Goal: Task Accomplishment & Management: Complete application form

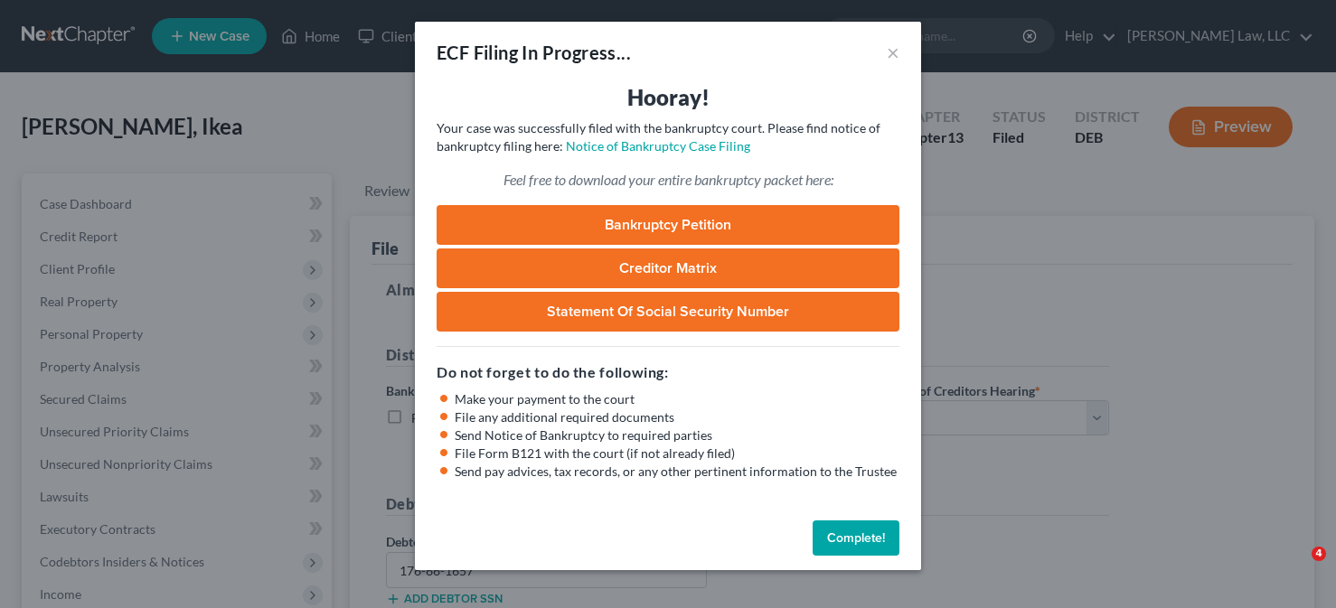
select select "0"
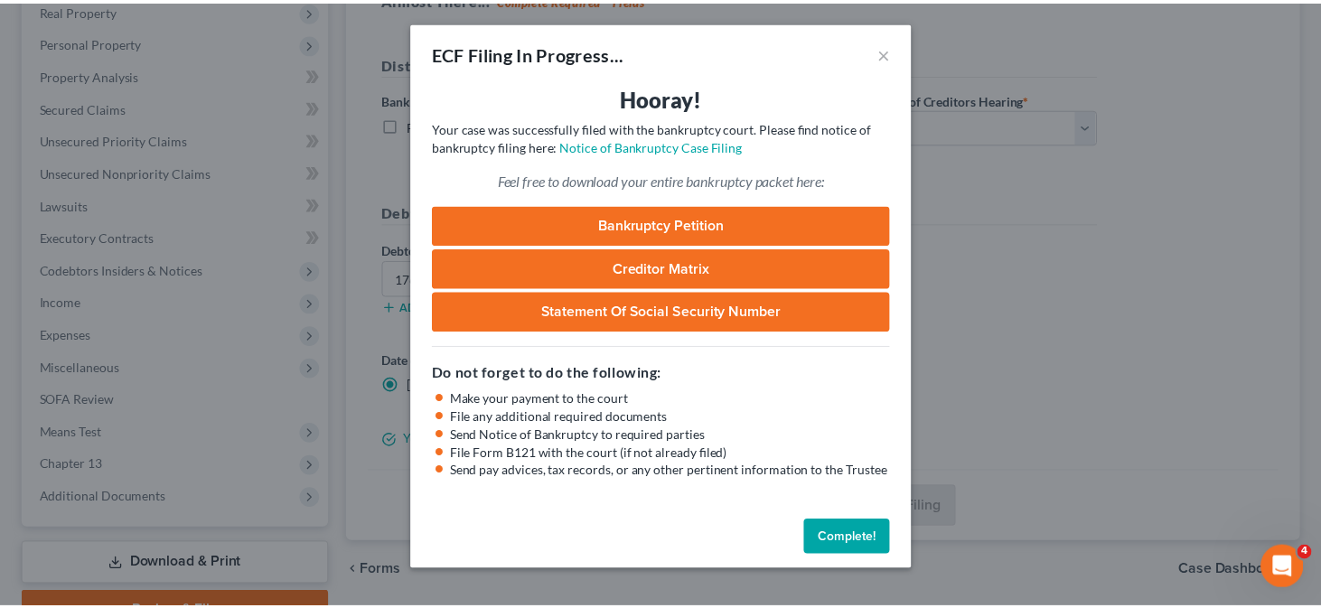
scroll to position [292, 0]
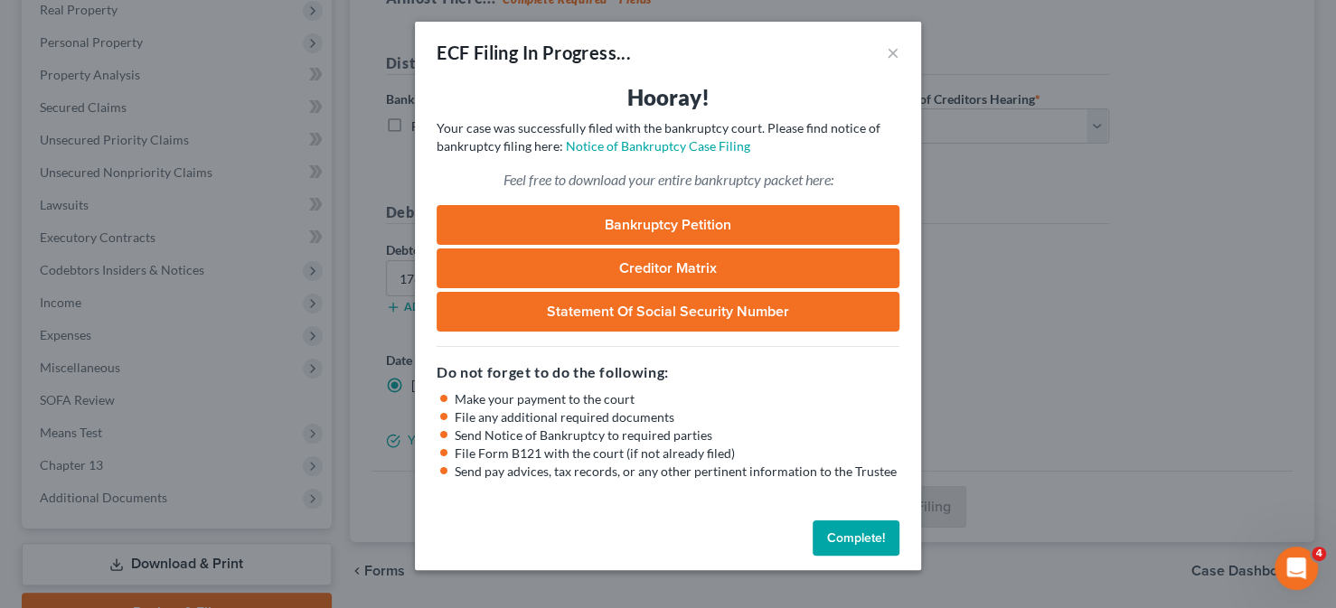
click at [841, 542] on button "Complete!" at bounding box center [856, 539] width 87 height 36
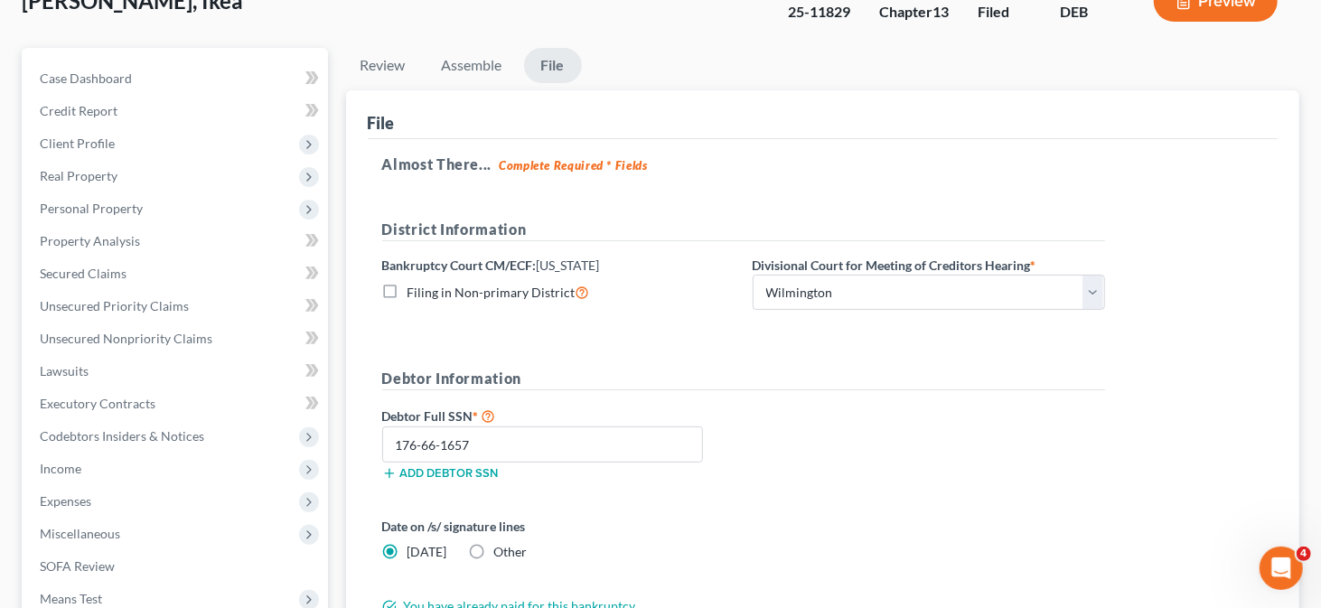
scroll to position [0, 0]
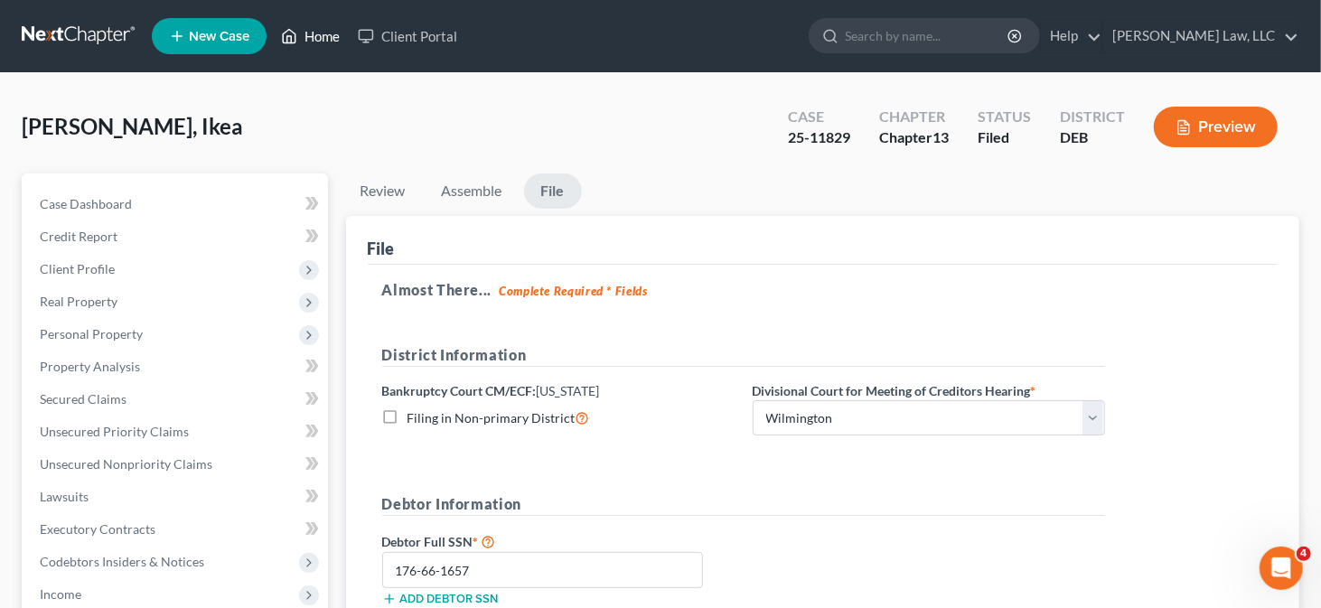
click at [333, 32] on link "Home" at bounding box center [310, 36] width 77 height 33
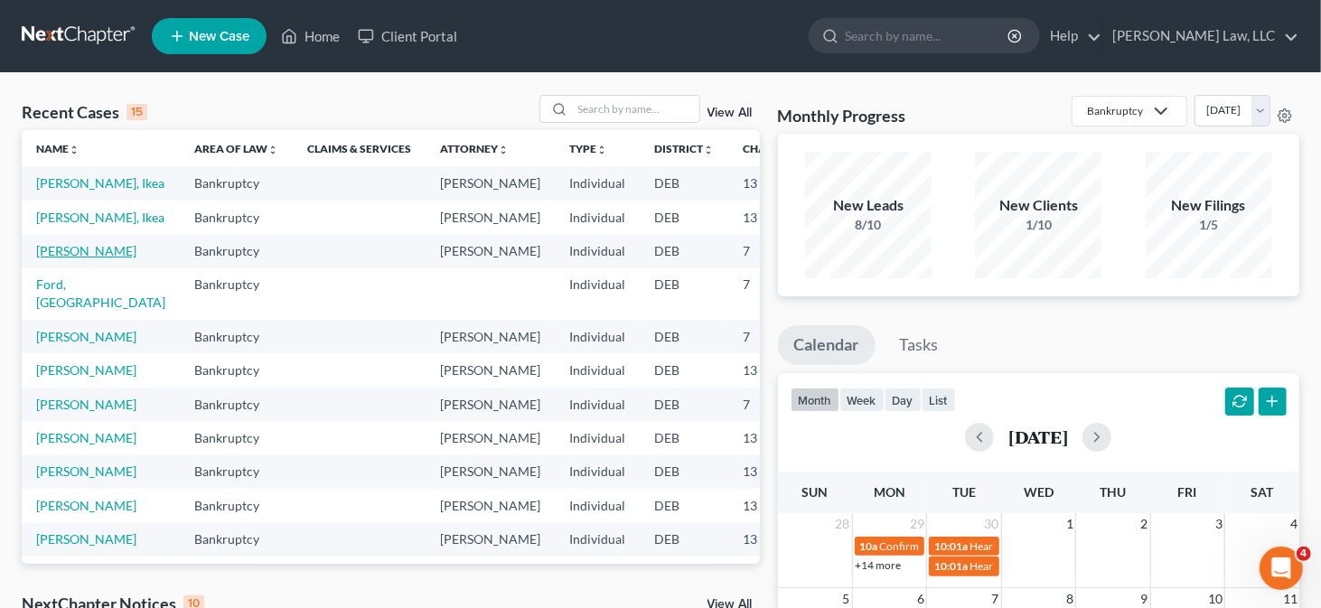
click at [60, 258] on link "[PERSON_NAME]" at bounding box center [86, 250] width 100 height 15
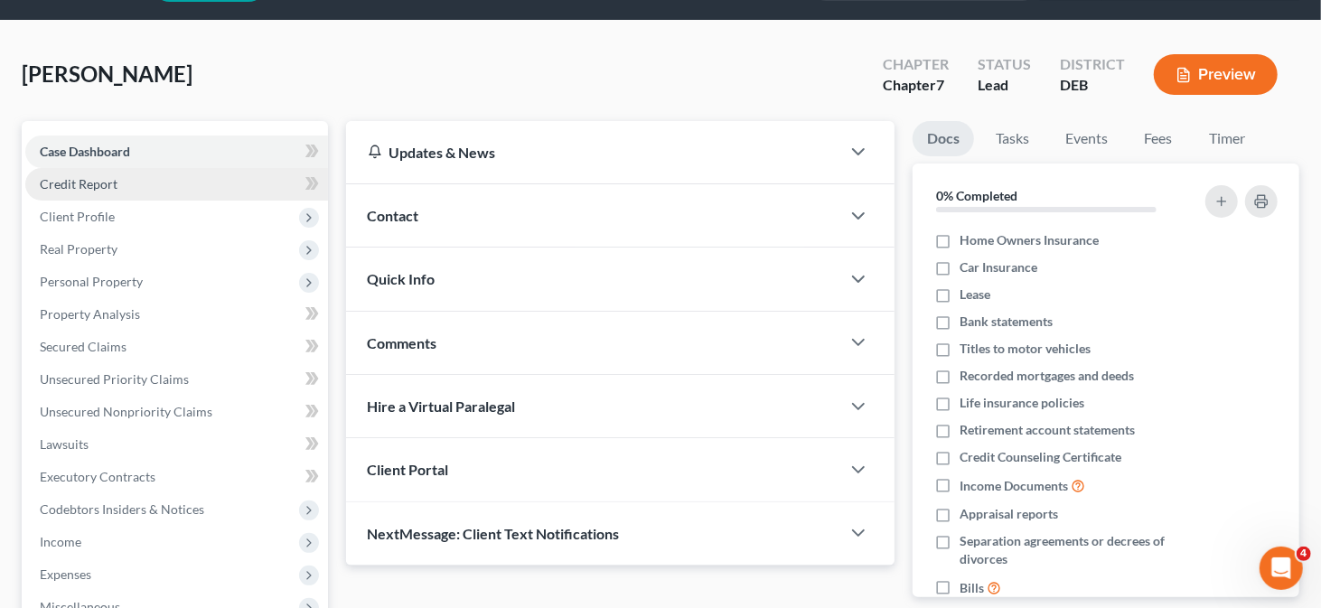
scroll to position [90, 0]
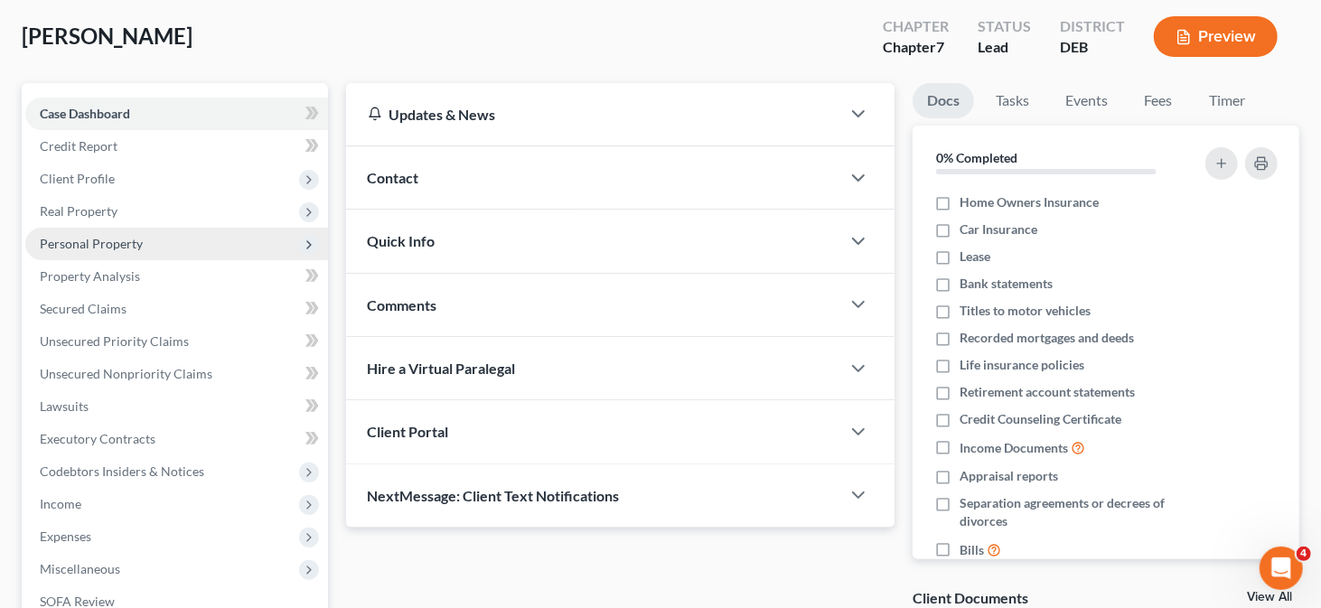
click at [217, 254] on span "Personal Property" at bounding box center [176, 244] width 303 height 33
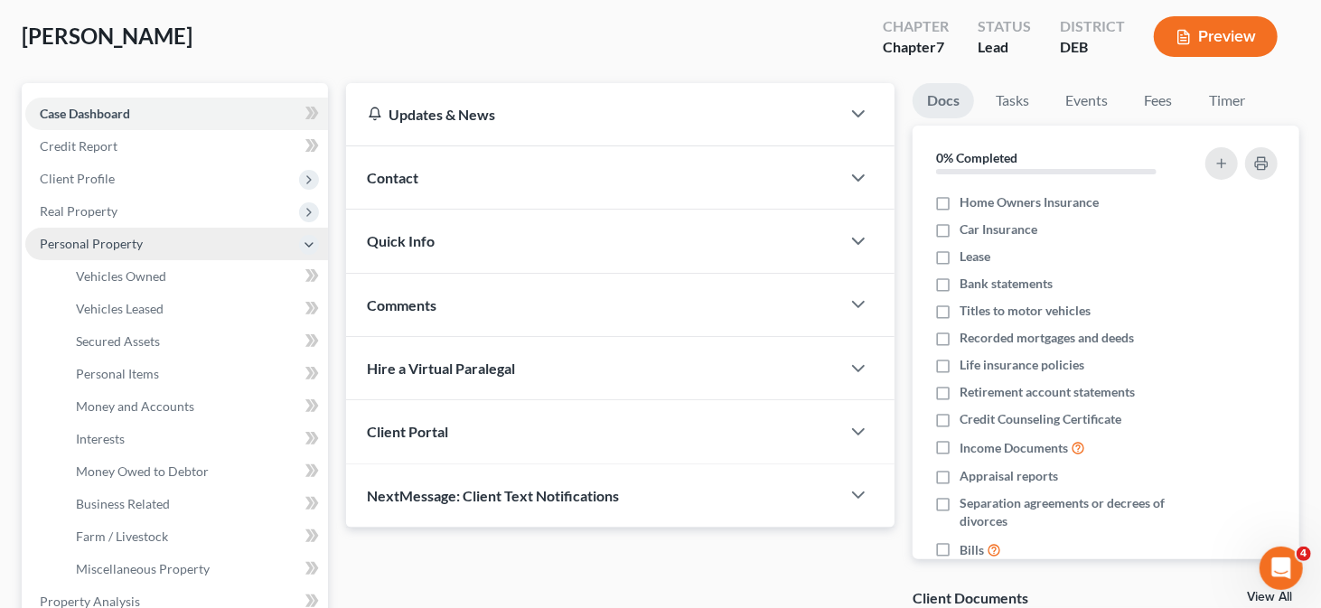
scroll to position [271, 0]
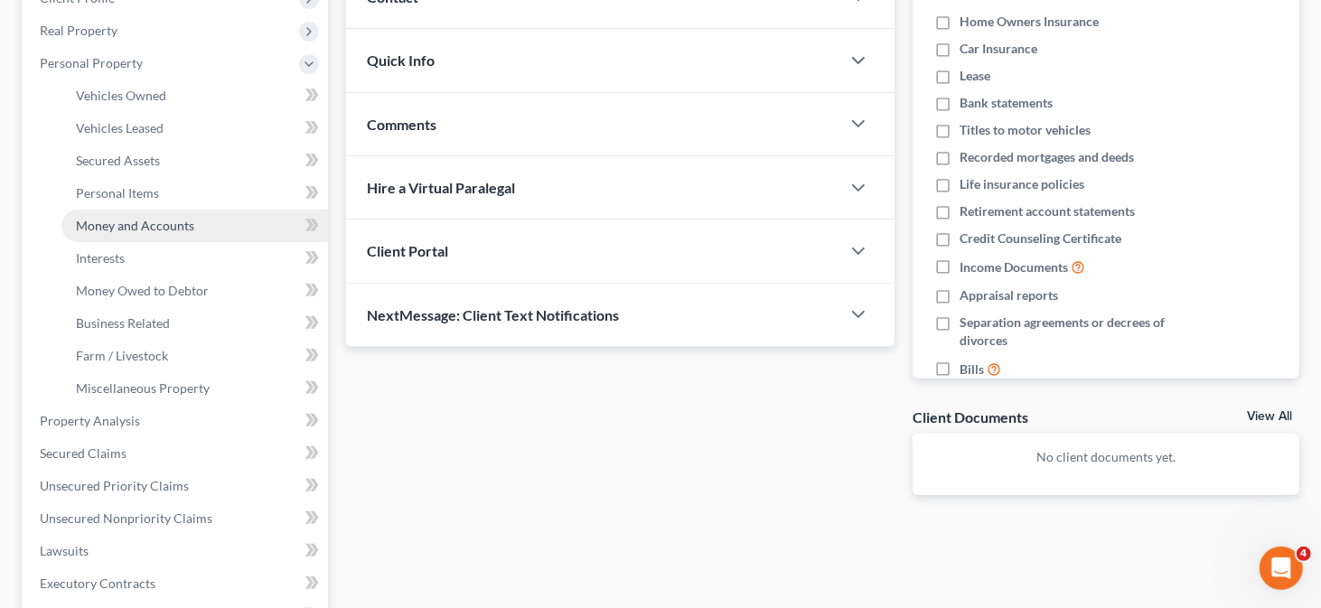
click at [238, 210] on link "Money and Accounts" at bounding box center [194, 226] width 267 height 33
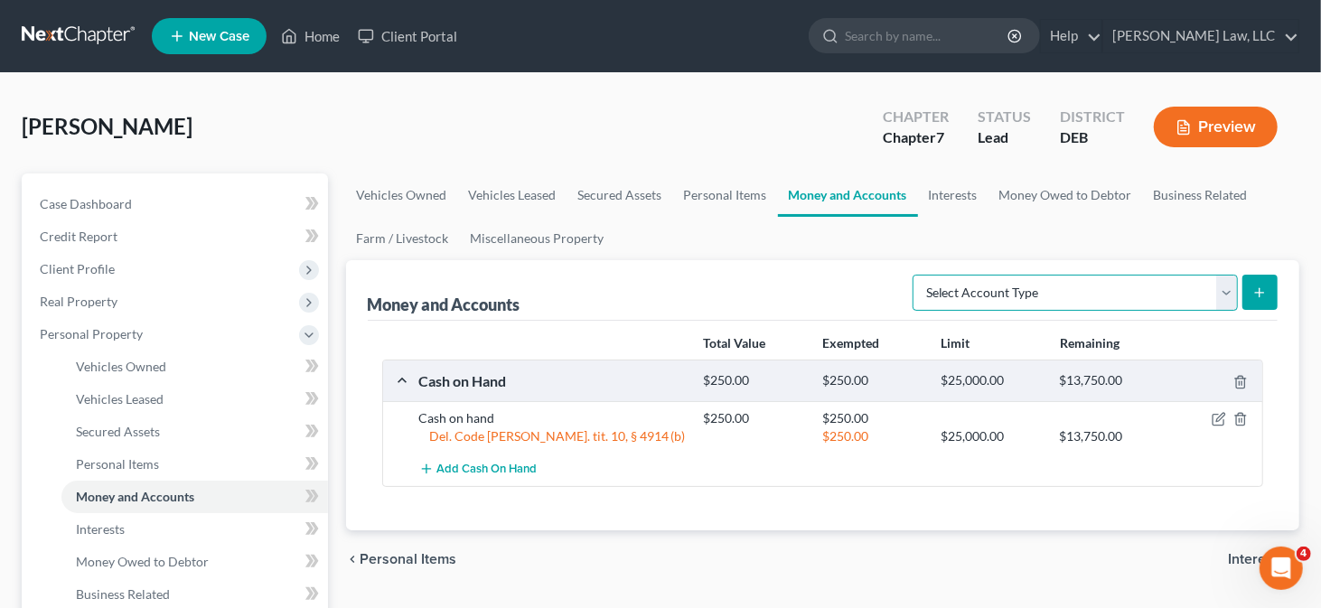
click at [1003, 295] on select "Select Account Type Brokerage Cash on Hand Certificates of Deposit Checking Acc…" at bounding box center [1075, 293] width 325 height 36
click at [954, 196] on link "Interests" at bounding box center [953, 195] width 70 height 43
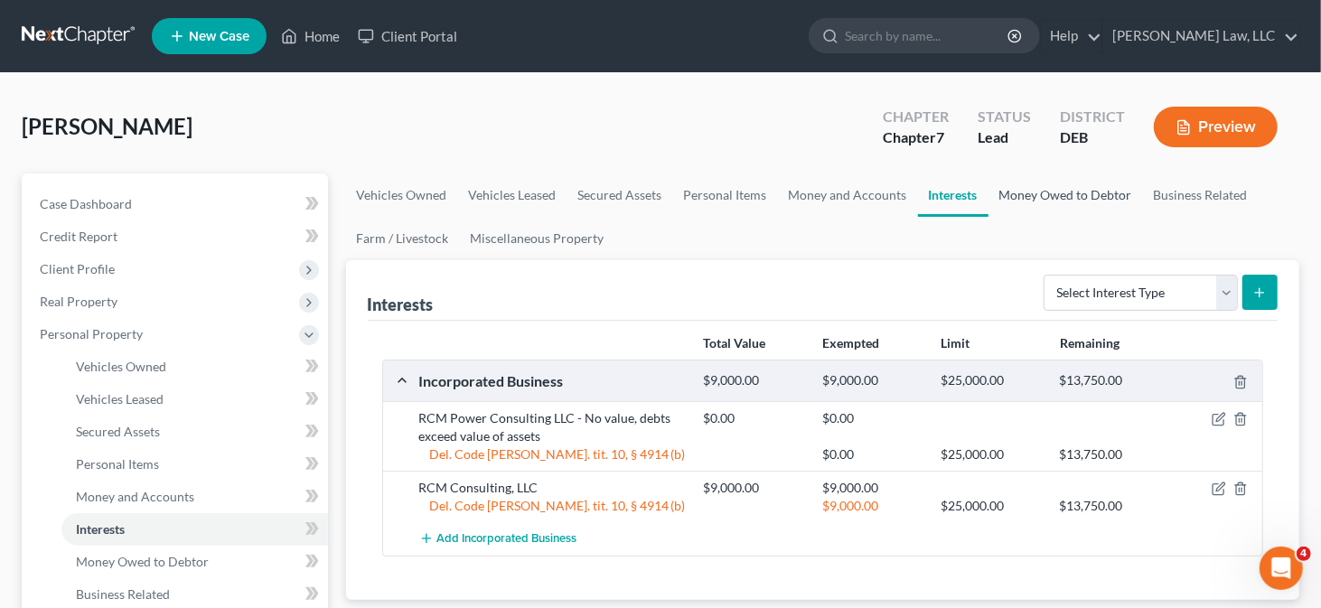
click at [1009, 193] on link "Money Owed to Debtor" at bounding box center [1066, 195] width 155 height 43
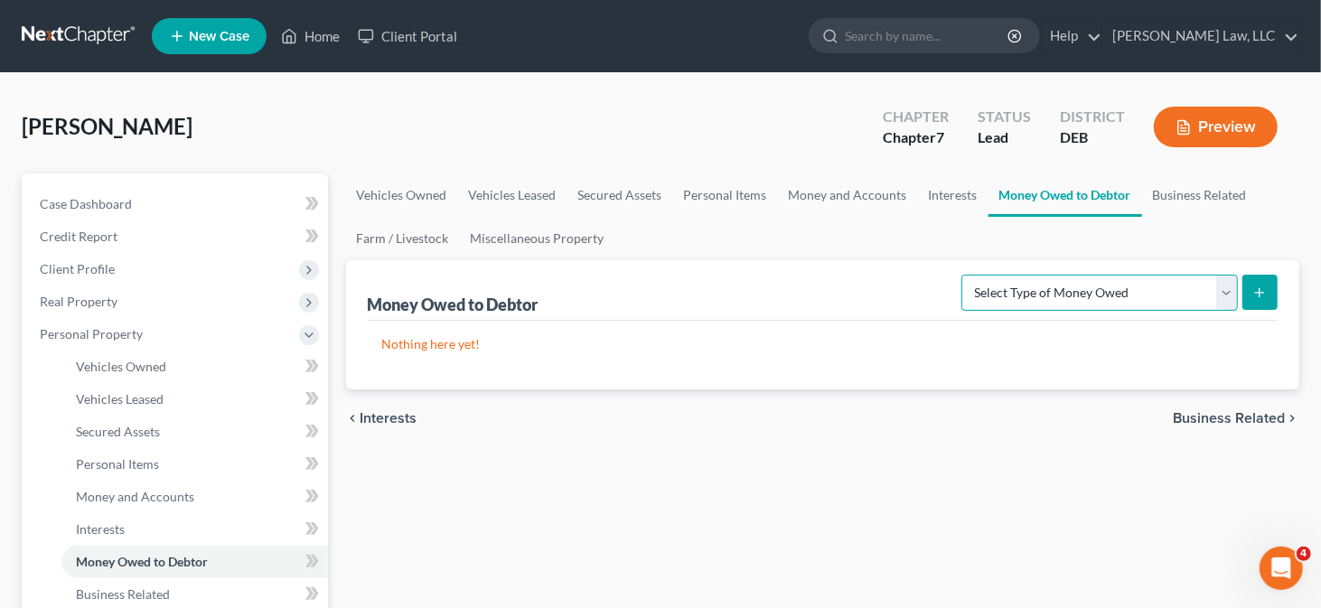
click at [1069, 287] on select "Select Type of Money Owed Accounts Receivable Alimony Child Support Claims Agai…" at bounding box center [1100, 293] width 277 height 36
select select "workers_compensation"
click at [966, 275] on select "Select Type of Money Owed Accounts Receivable Alimony Child Support Claims Agai…" at bounding box center [1100, 293] width 277 height 36
click at [1260, 288] on line "submit" at bounding box center [1260, 292] width 0 height 8
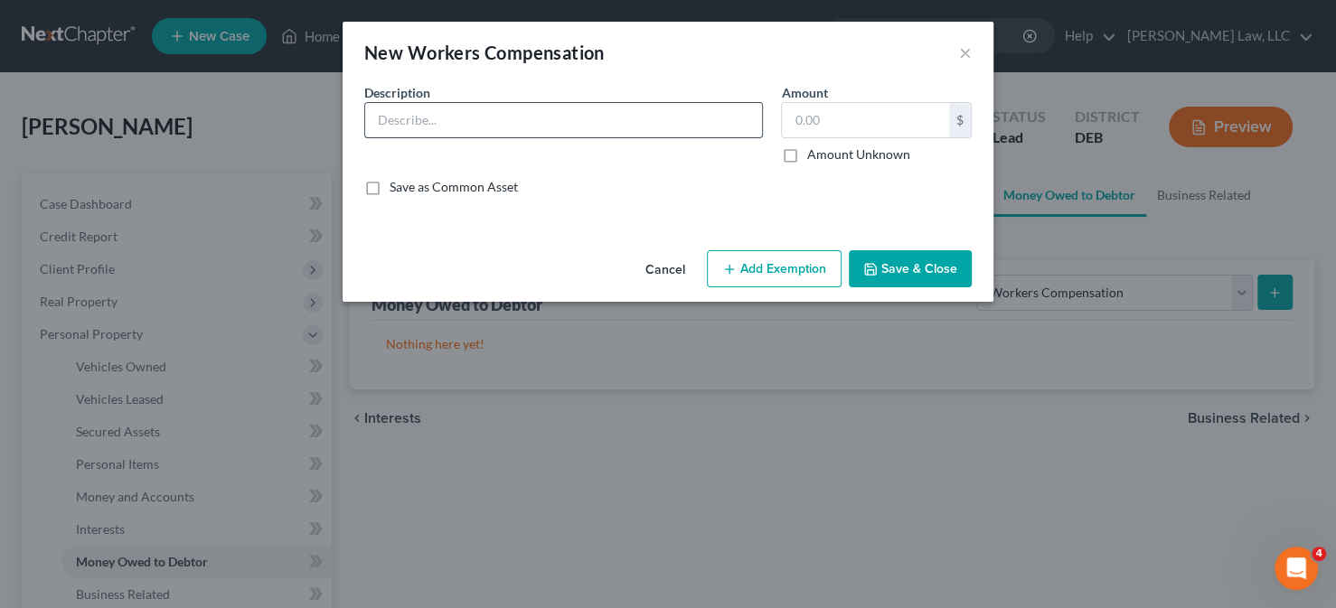
click at [554, 126] on input "text" at bounding box center [563, 120] width 397 height 34
type input "Unliquidated workers compensation claim"
click at [827, 159] on label "Amount Unknown" at bounding box center [857, 155] width 103 height 18
click at [825, 157] on input "Amount Unknown" at bounding box center [819, 152] width 12 height 12
checkbox input "true"
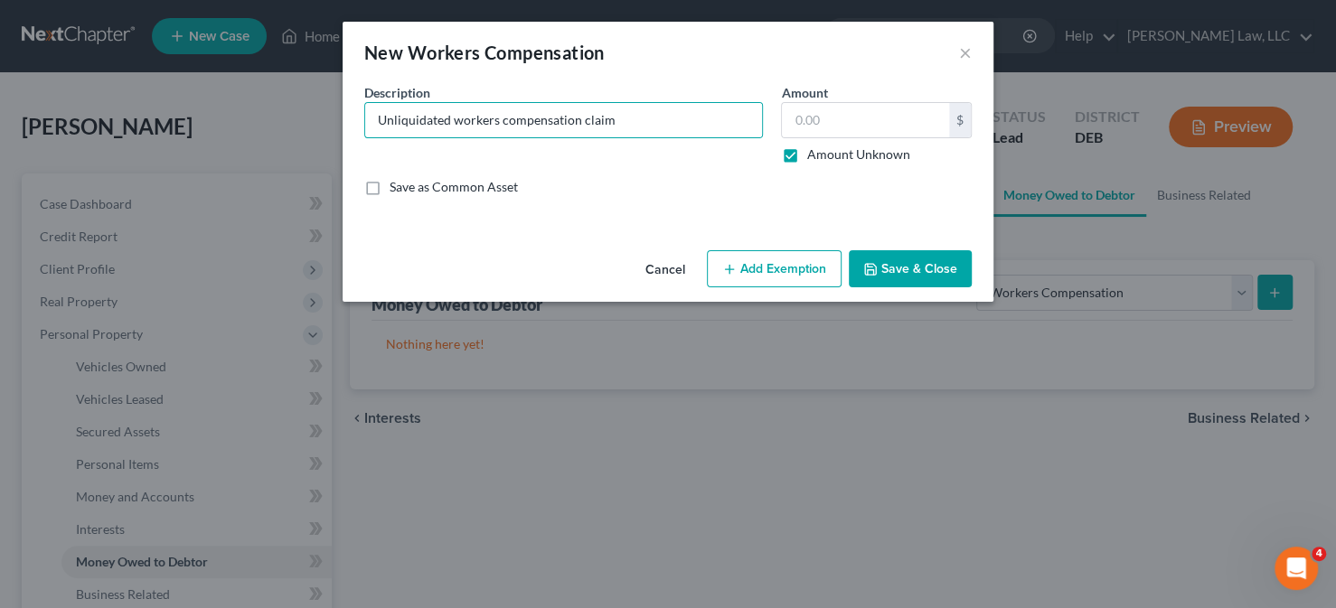
type input "0.00"
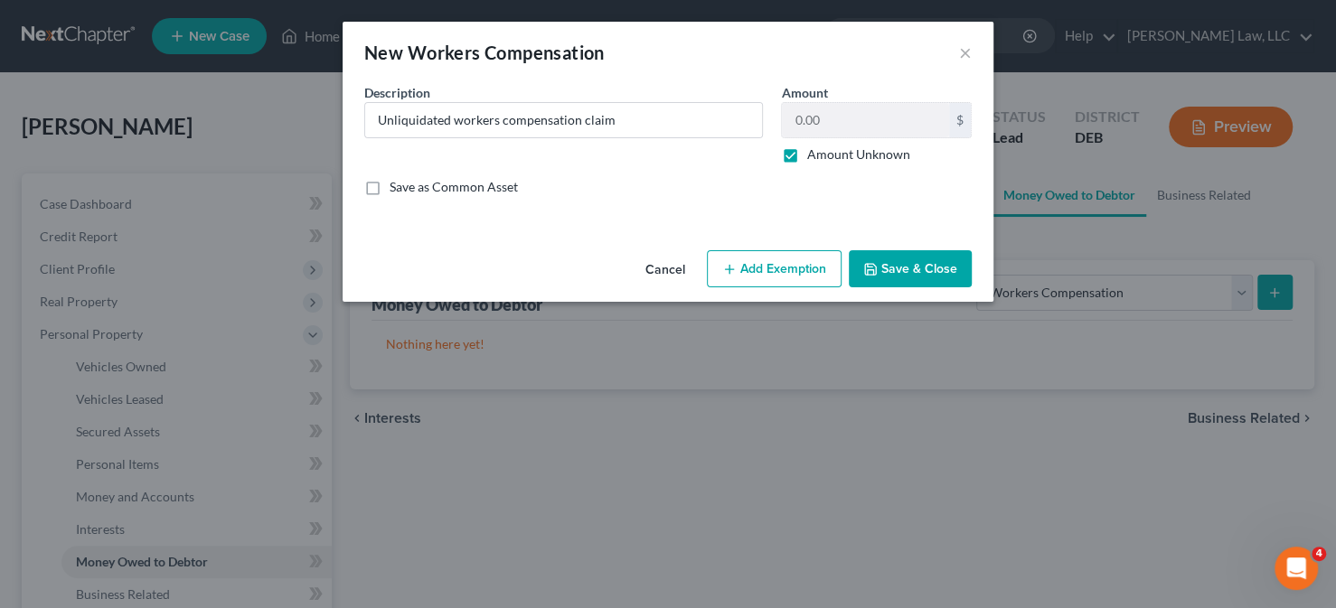
click at [780, 271] on button "Add Exemption" at bounding box center [774, 269] width 135 height 38
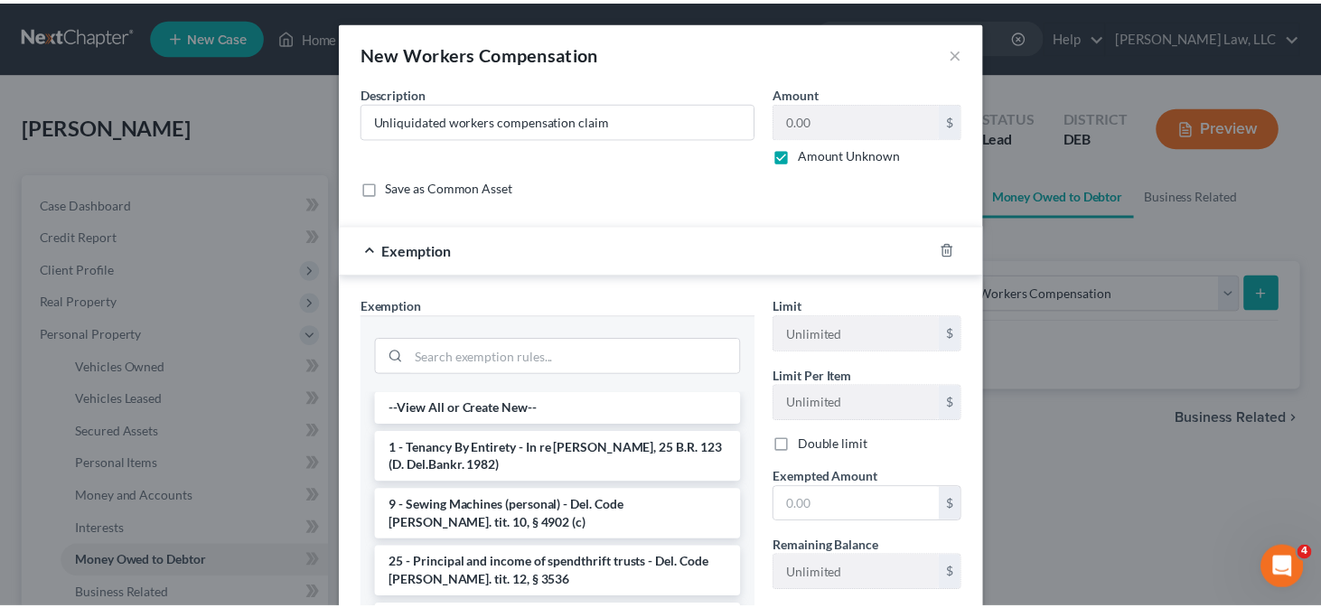
scroll to position [90, 0]
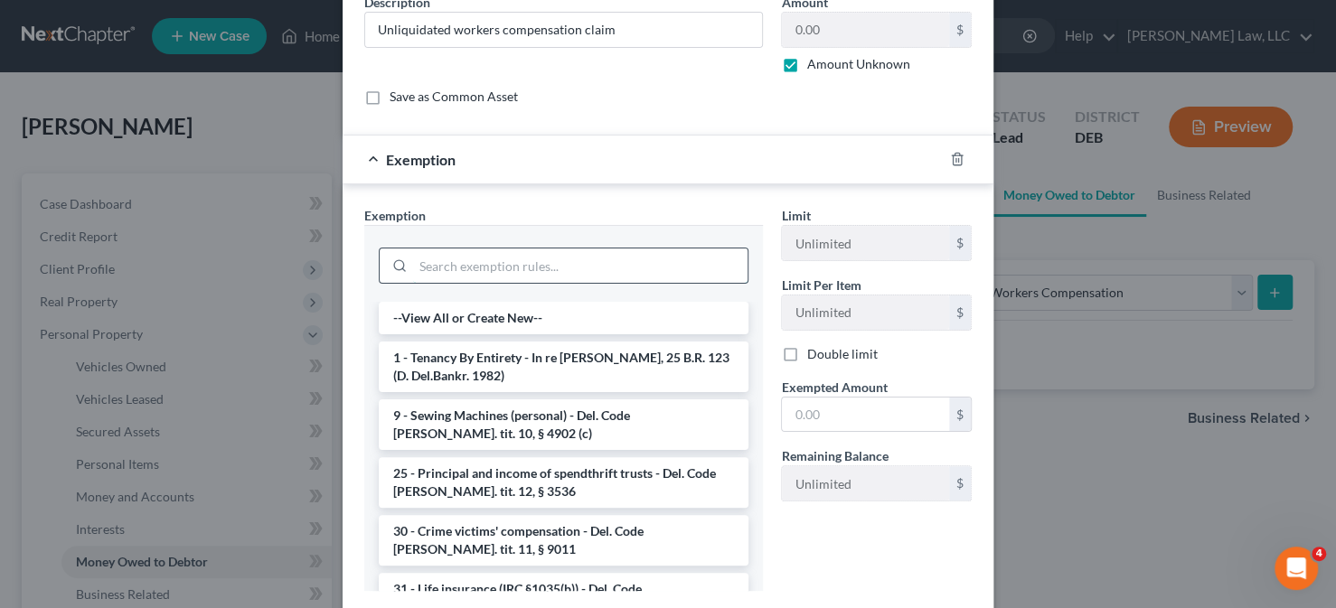
click at [554, 267] on input "search" at bounding box center [580, 266] width 334 height 34
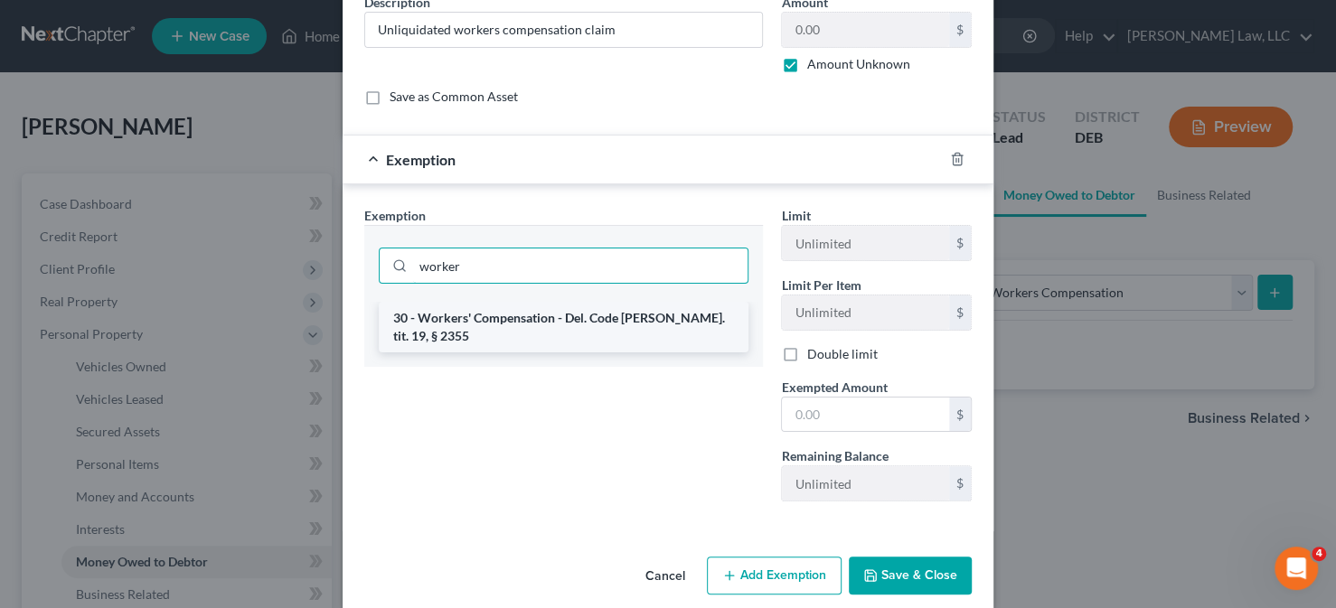
type input "worker"
click at [569, 314] on li "30 - Workers' Compensation - Del. Code [PERSON_NAME]. tit. 19, § 2355" at bounding box center [564, 327] width 370 height 51
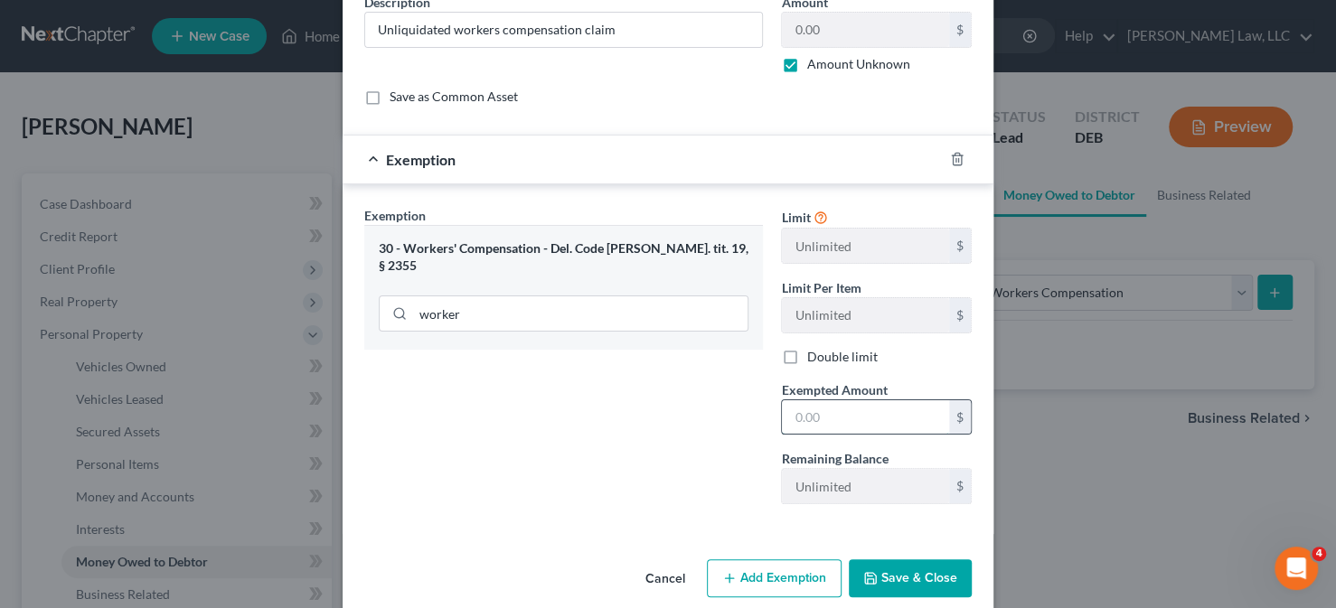
click at [807, 418] on input "text" at bounding box center [865, 417] width 167 height 34
type input "0"
click at [686, 412] on div "Exemption Set must be selected for CA. Exemption * 30 - Workers' Compensation -…" at bounding box center [563, 362] width 417 height 313
click at [910, 578] on button "Save & Close" at bounding box center [910, 578] width 123 height 38
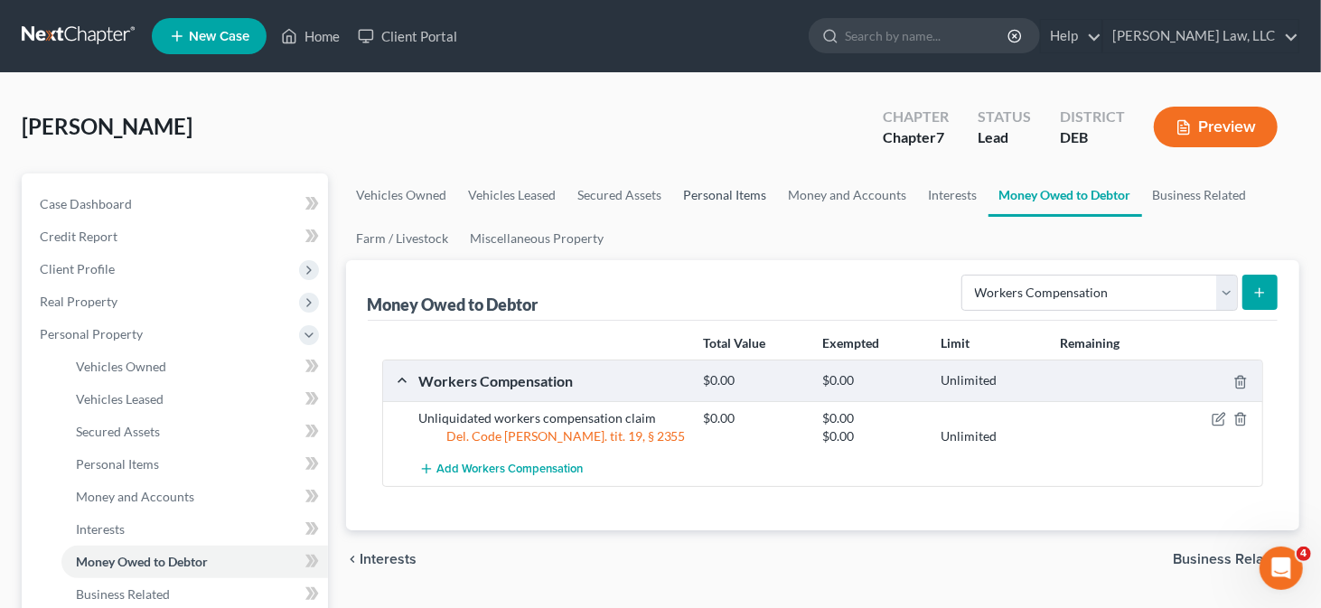
click at [719, 194] on link "Personal Items" at bounding box center [725, 195] width 105 height 43
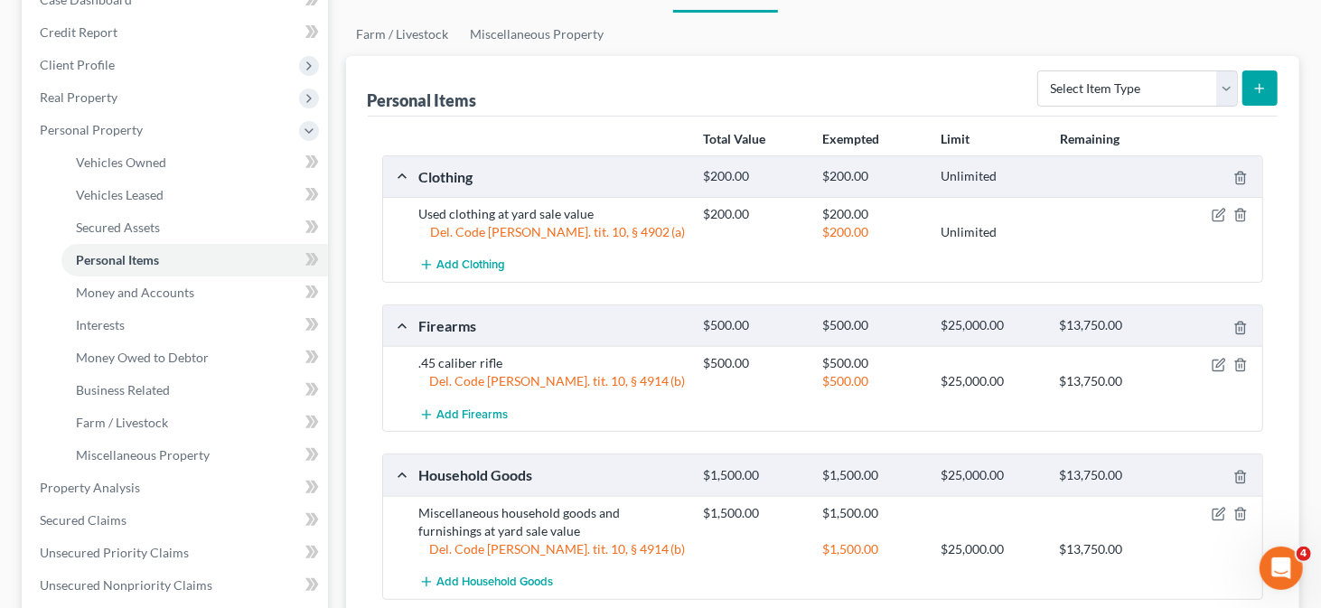
scroll to position [181, 0]
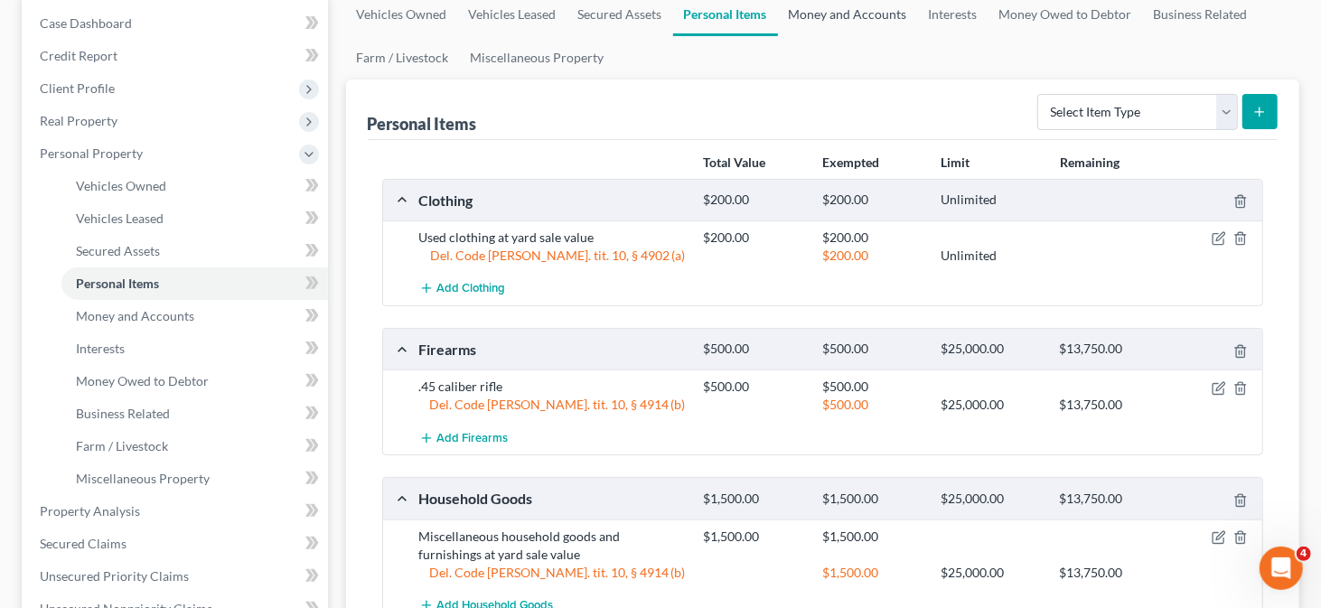
click at [853, 19] on link "Money and Accounts" at bounding box center [848, 14] width 140 height 43
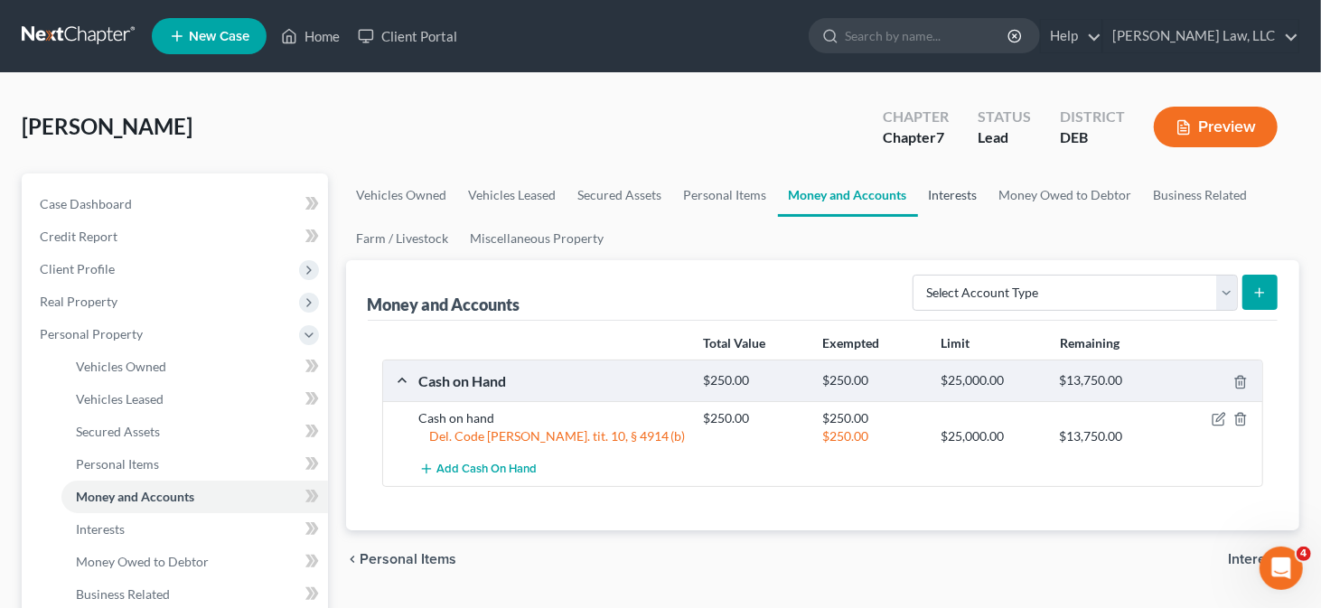
click at [944, 184] on link "Interests" at bounding box center [953, 195] width 70 height 43
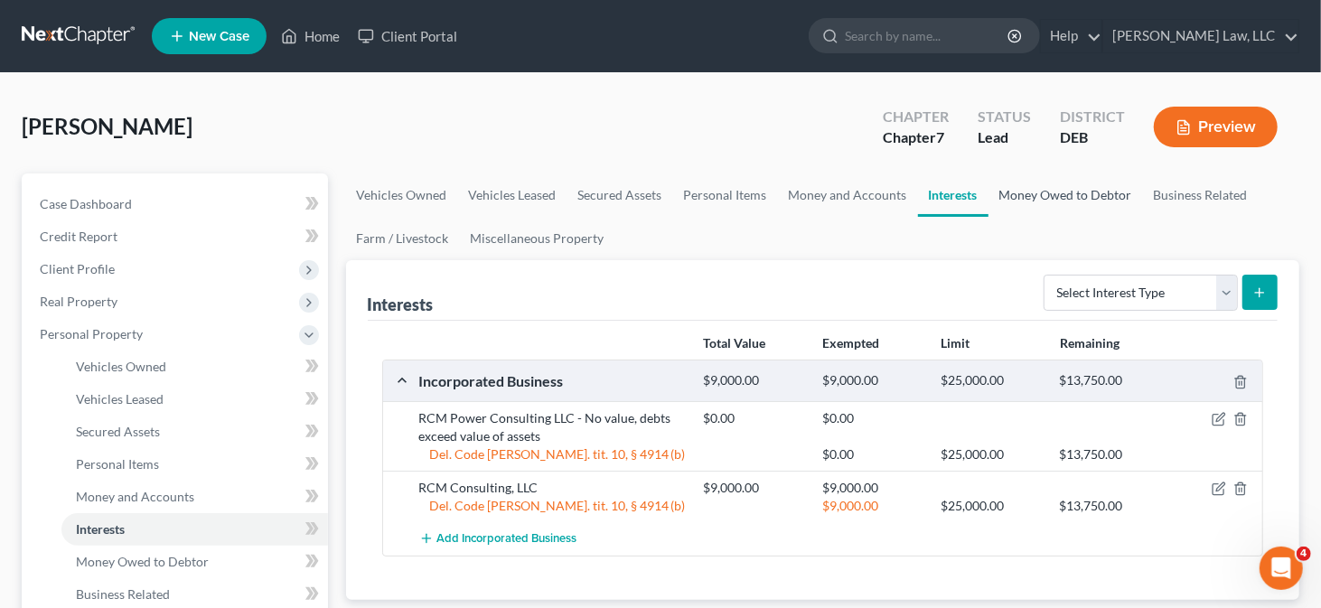
click at [1048, 186] on link "Money Owed to Debtor" at bounding box center [1066, 195] width 155 height 43
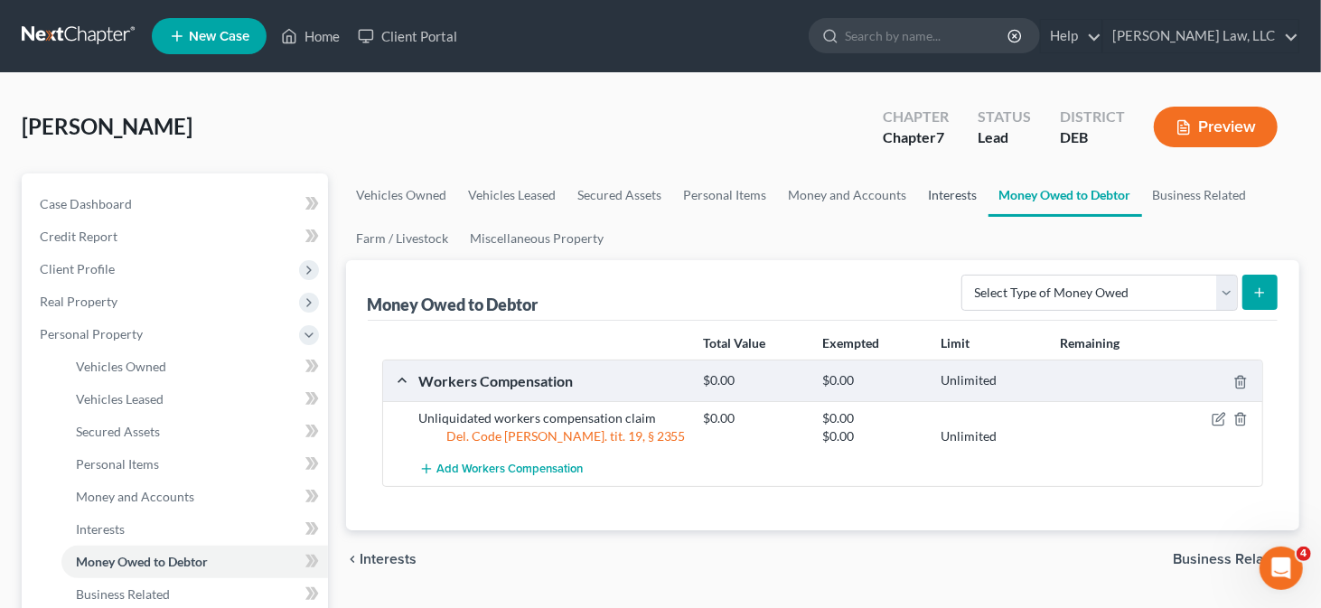
click at [940, 192] on link "Interests" at bounding box center [953, 195] width 70 height 43
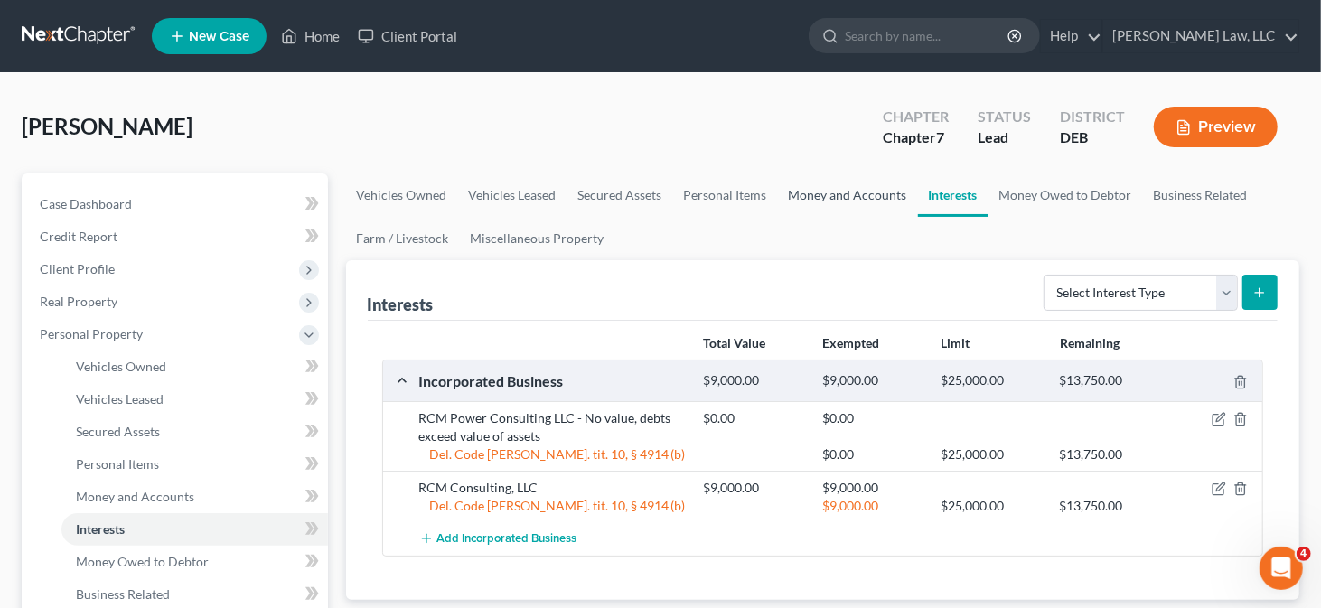
click at [809, 196] on link "Money and Accounts" at bounding box center [848, 195] width 140 height 43
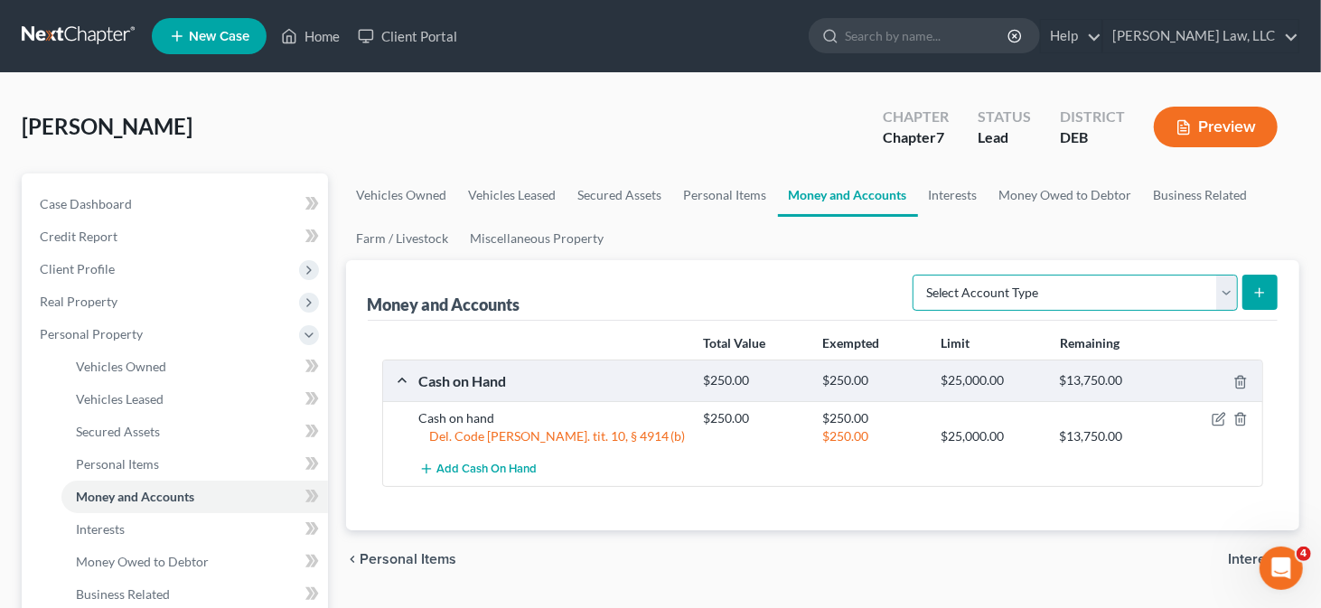
click at [1139, 291] on select "Select Account Type Brokerage Cash on Hand Certificates of Deposit Checking Acc…" at bounding box center [1075, 293] width 325 height 36
select select "checking"
click at [917, 275] on select "Select Account Type Brokerage Cash on Hand Certificates of Deposit Checking Acc…" at bounding box center [1075, 293] width 325 height 36
click at [1265, 288] on icon "submit" at bounding box center [1260, 293] width 14 height 14
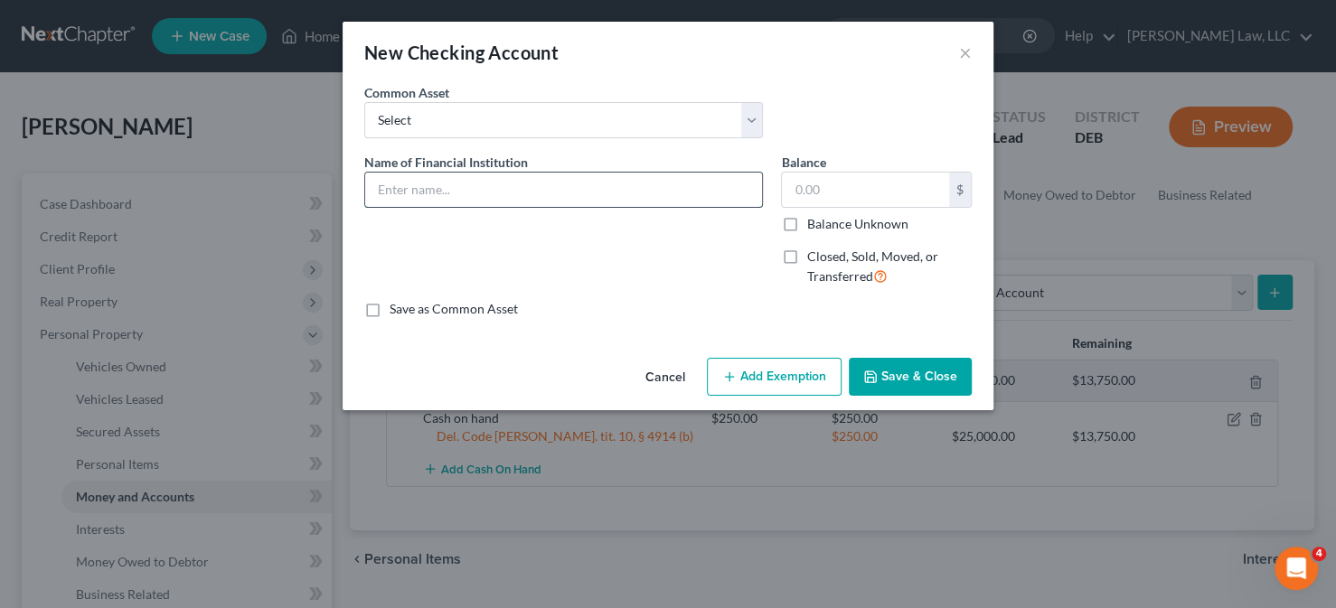
click at [498, 193] on input "text" at bounding box center [563, 190] width 397 height 34
type input "Greenfi Bank Checking Acct"
click at [813, 190] on input "text" at bounding box center [865, 190] width 167 height 34
type input "600"
click at [816, 367] on button "Add Exemption" at bounding box center [774, 377] width 135 height 38
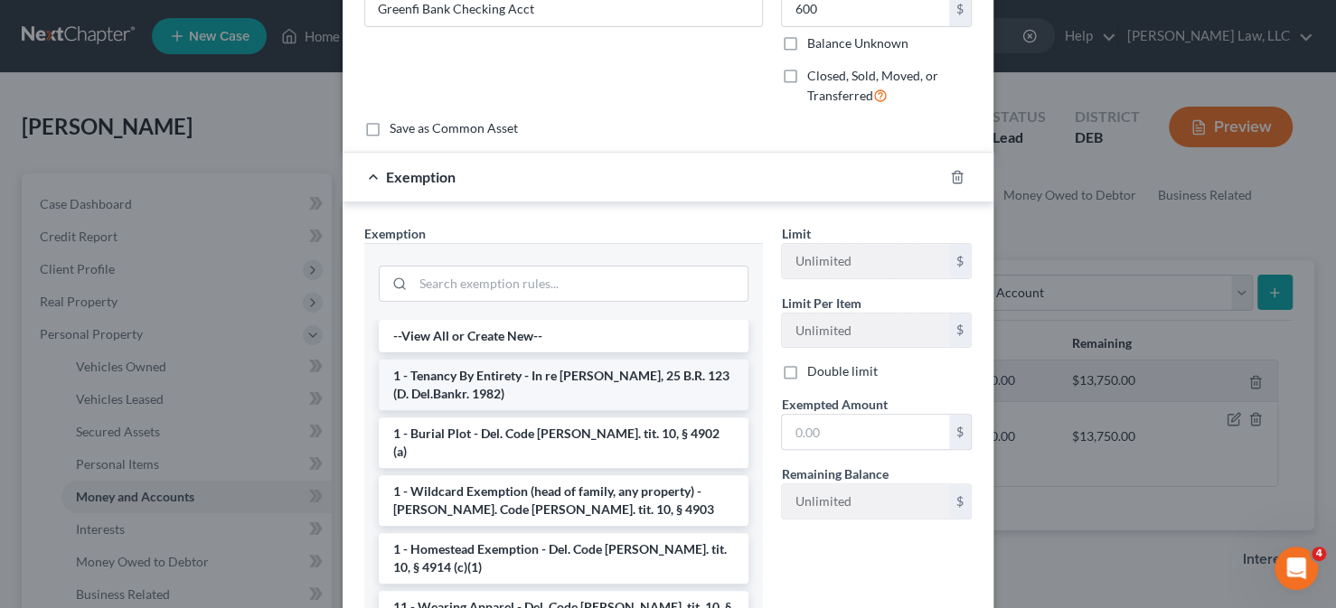
scroll to position [181, 0]
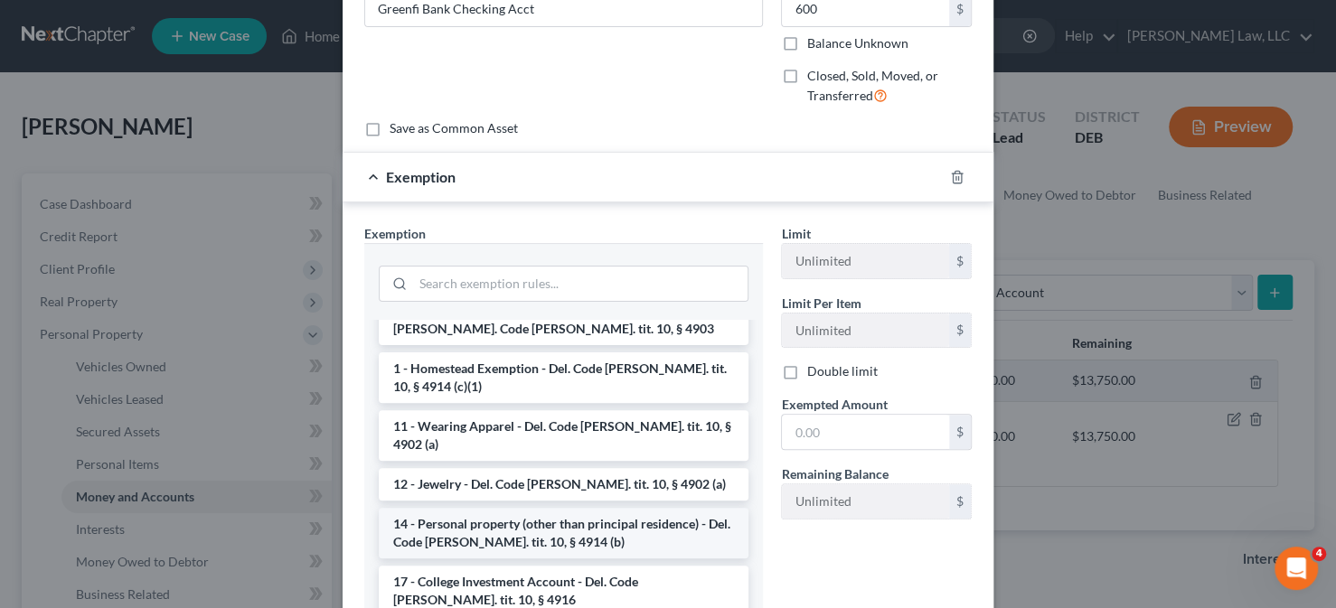
click at [474, 508] on li "14 - Personal property (other than principal residence) - Del. Code [PERSON_NAM…" at bounding box center [564, 533] width 370 height 51
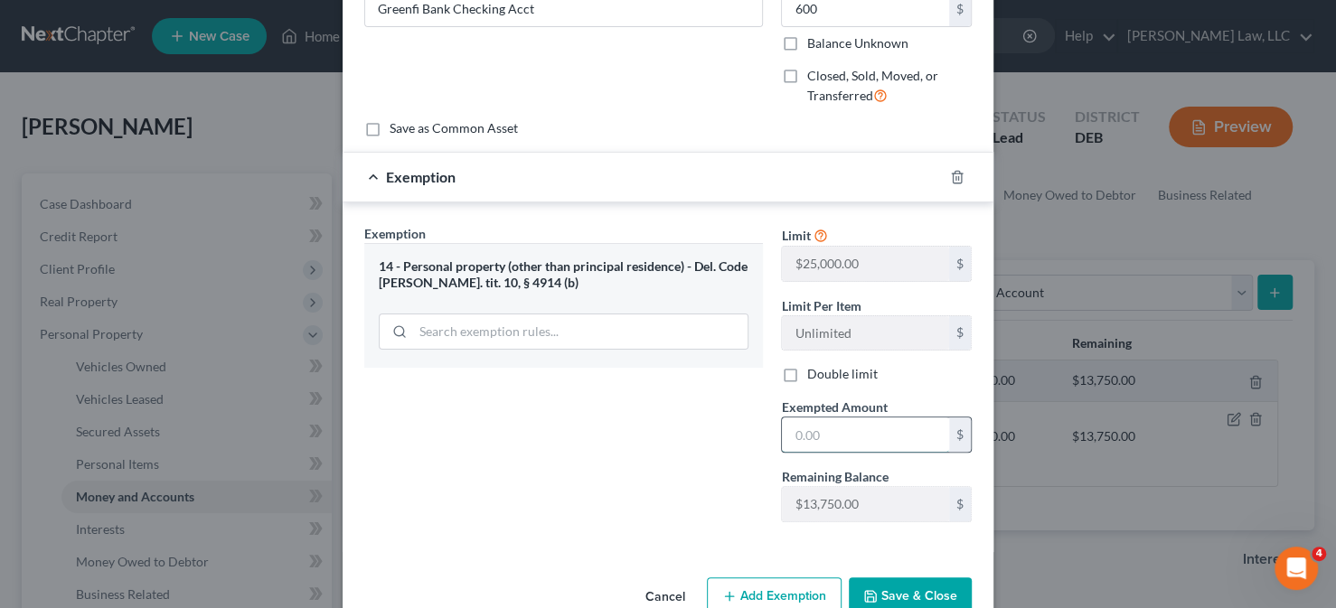
click at [859, 429] on input "text" at bounding box center [865, 435] width 167 height 34
type input "600"
click at [704, 465] on div "Exemption Set must be selected for CA. Exemption * 14 - Personal property (othe…" at bounding box center [563, 380] width 417 height 313
click at [874, 589] on button "Save & Close" at bounding box center [910, 597] width 123 height 38
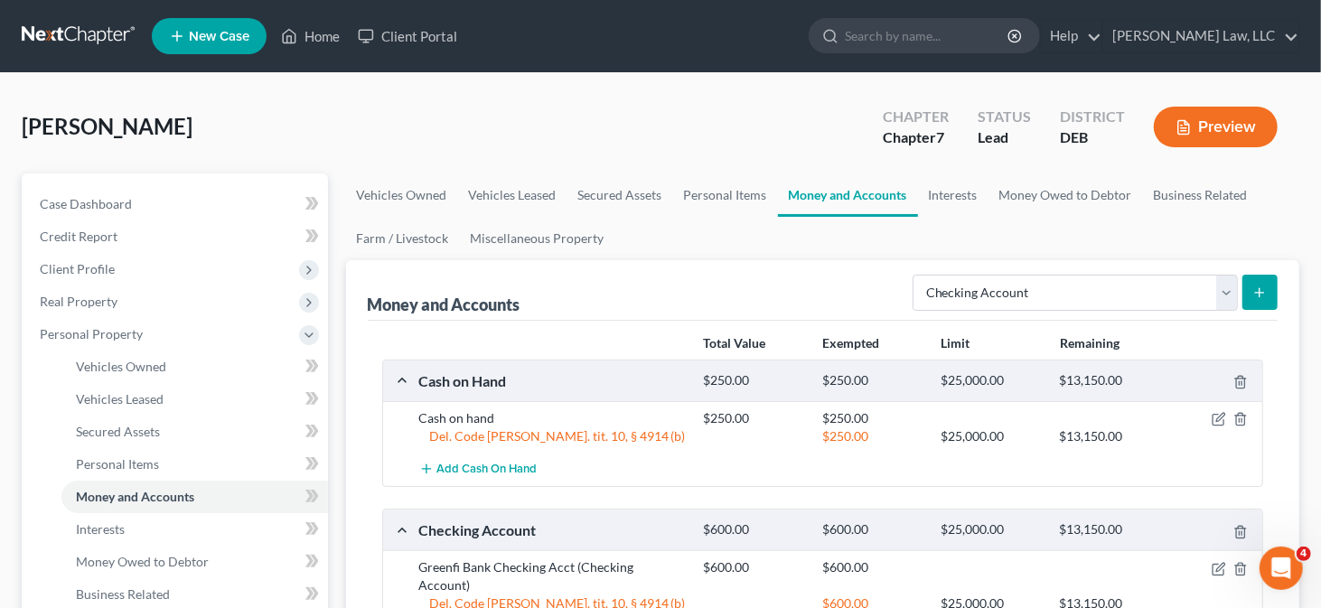
click at [1262, 294] on icon "submit" at bounding box center [1260, 293] width 14 height 14
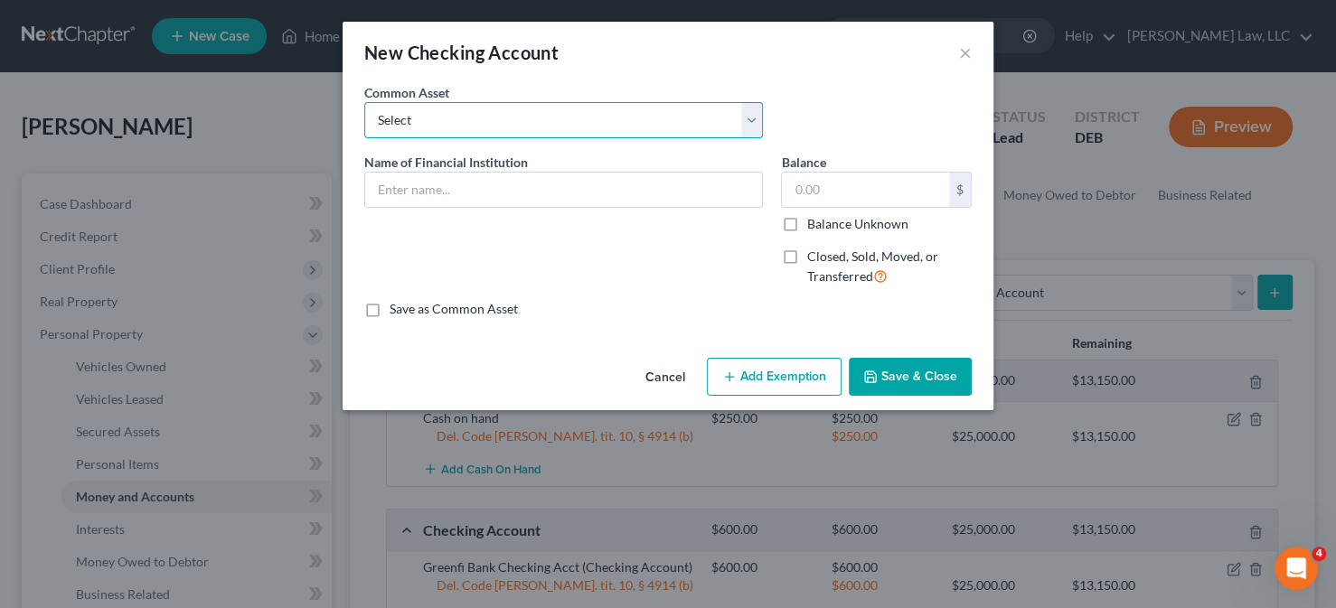
click at [641, 110] on select "Select Police & Fire FCU Checking Acct Dexsta FCU Checking Acct Sun East FCU Ch…" at bounding box center [563, 120] width 399 height 36
select select "8"
click at [364, 102] on select "Select Police & Fire FCU Checking Acct Dexsta FCU Checking Acct Sun East FCU Ch…" at bounding box center [563, 120] width 399 height 36
type input "[PERSON_NAME] Fargo Bank Checking Acct"
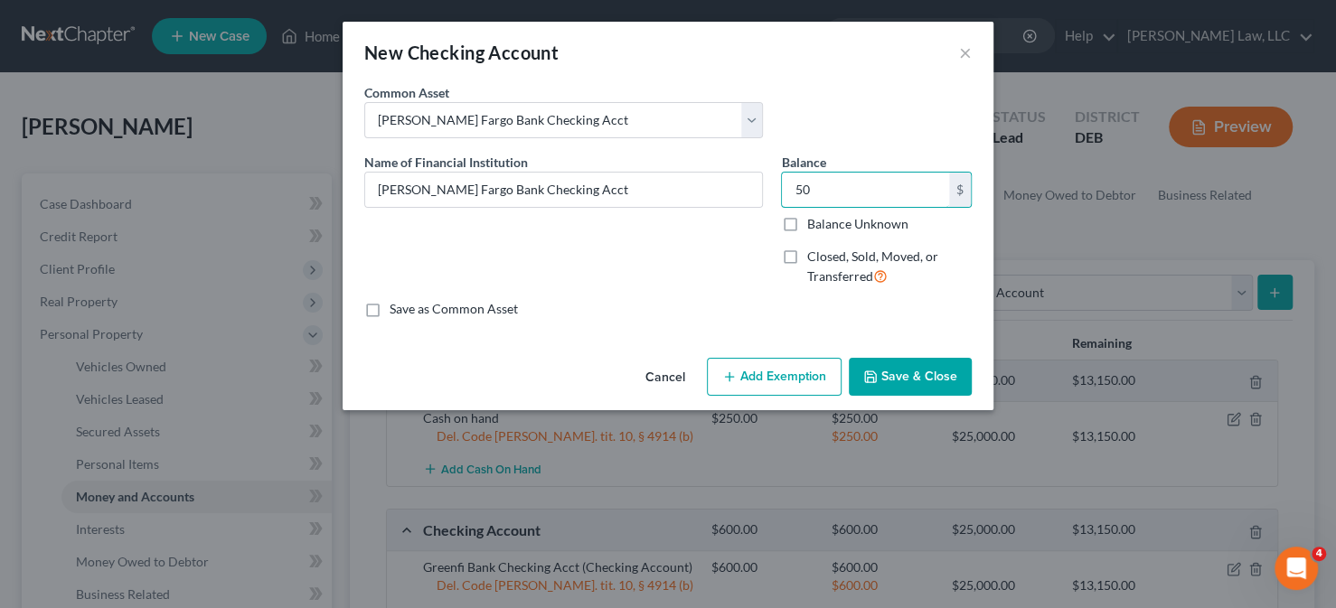
type input "50"
click at [728, 374] on icon "button" at bounding box center [729, 377] width 14 height 14
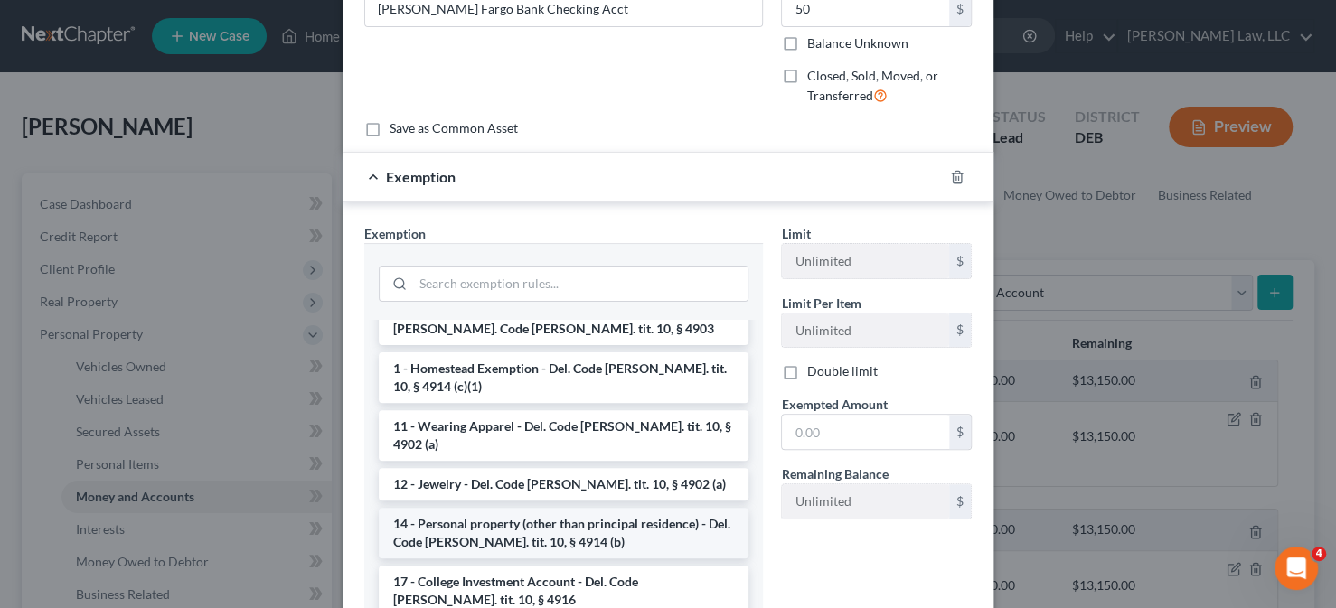
click at [517, 508] on li "14 - Personal property (other than principal residence) - Del. Code [PERSON_NAM…" at bounding box center [564, 533] width 370 height 51
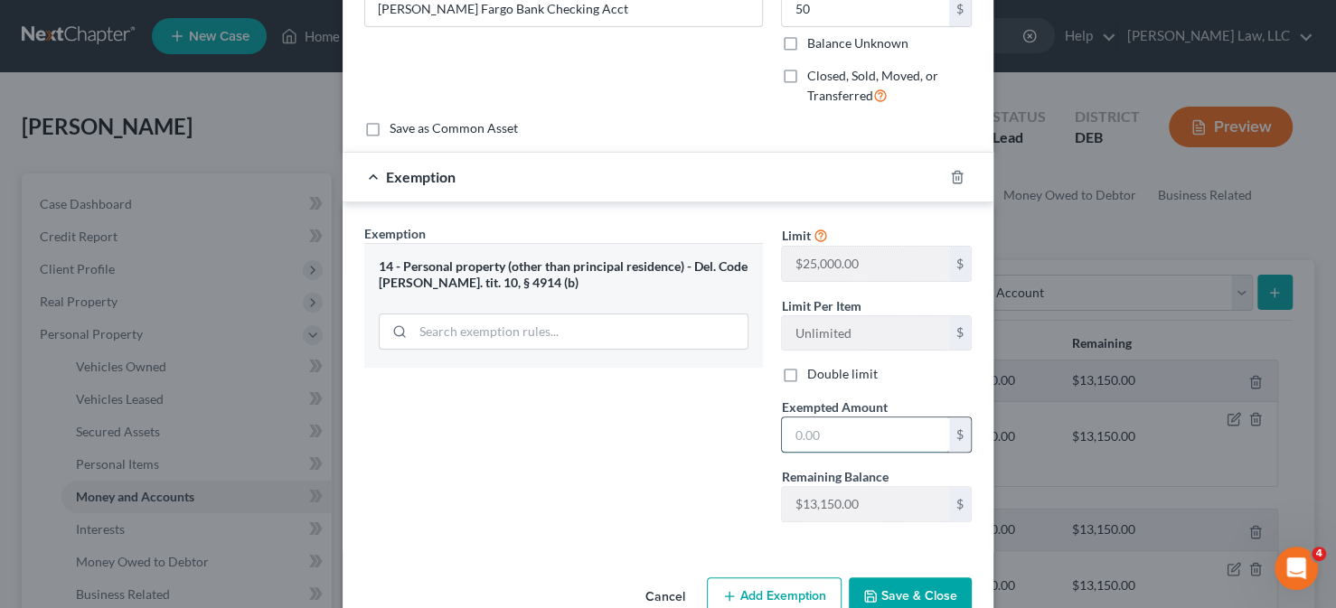
click at [822, 430] on input "text" at bounding box center [865, 435] width 167 height 34
type input "50"
click at [899, 596] on button "Save & Close" at bounding box center [910, 597] width 123 height 38
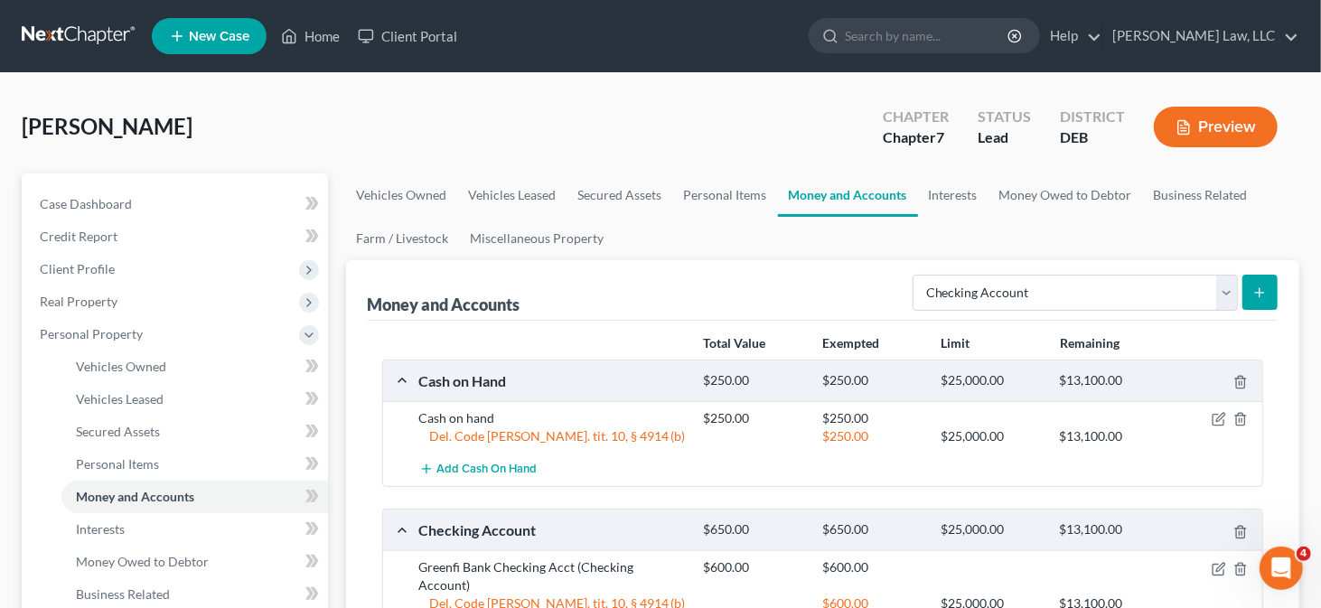
click at [1259, 286] on icon "submit" at bounding box center [1260, 293] width 14 height 14
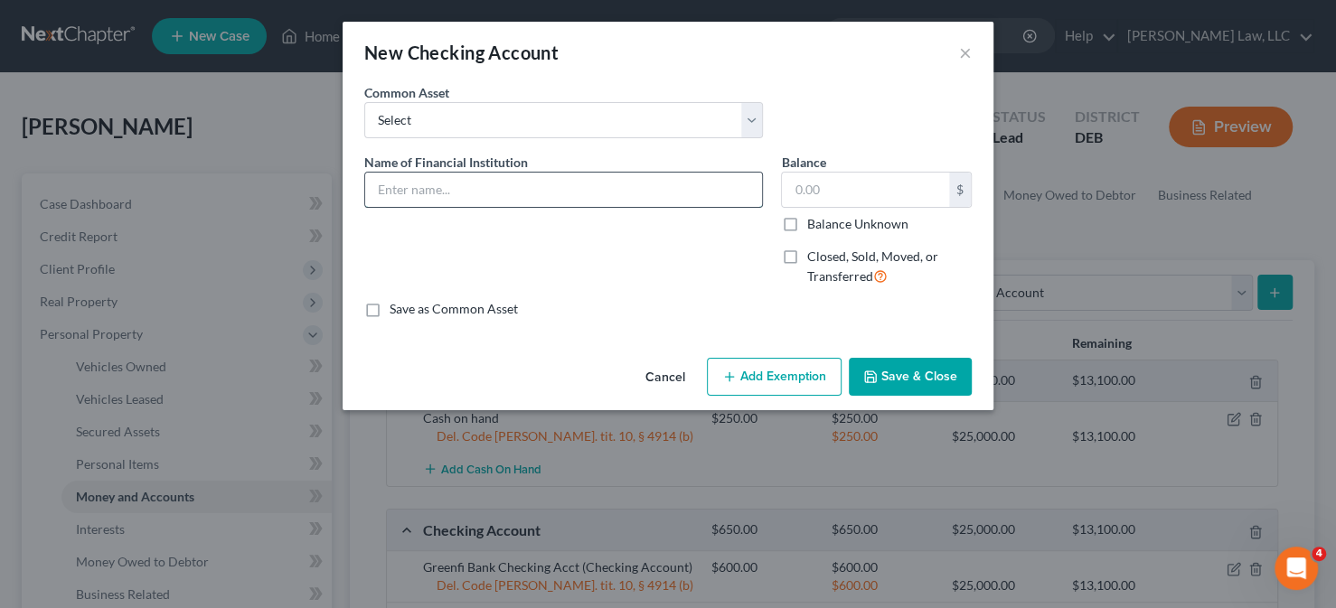
click at [483, 179] on input "text" at bounding box center [563, 190] width 397 height 34
type input "Tidemark FCU Business Checking"
click at [810, 181] on input "text" at bounding box center [865, 190] width 167 height 34
type input "50"
click at [792, 378] on button "Add Exemption" at bounding box center [774, 377] width 135 height 38
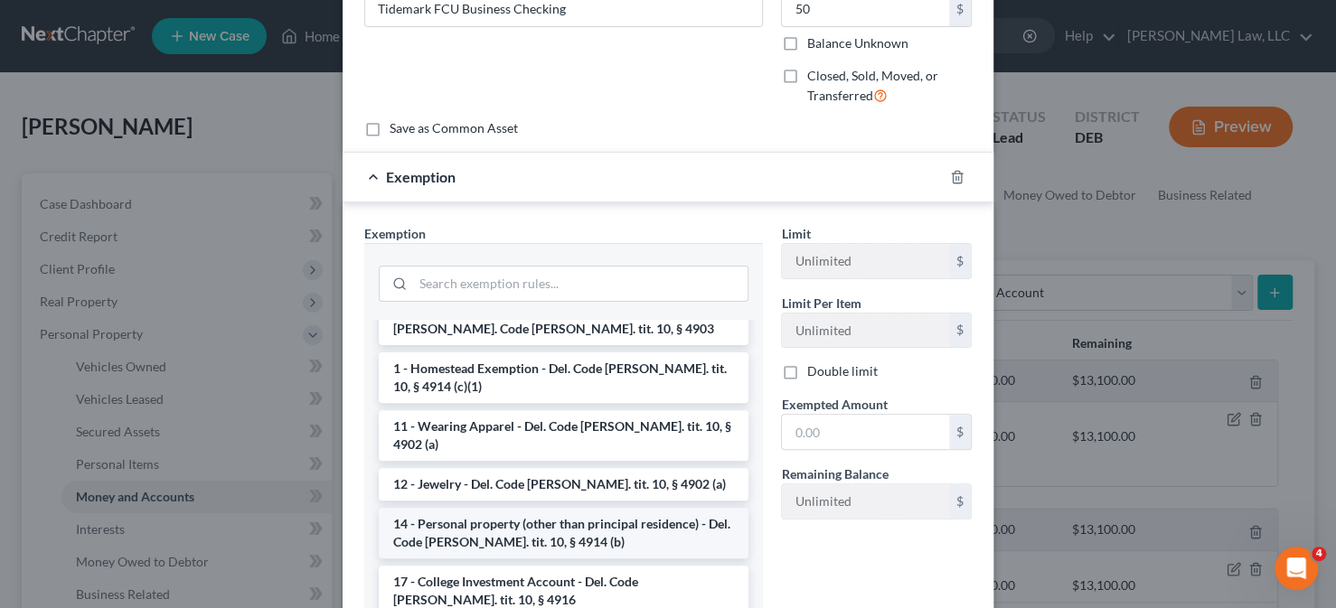
click at [482, 508] on li "14 - Personal property (other than principal residence) - Del. Code [PERSON_NAM…" at bounding box center [564, 533] width 370 height 51
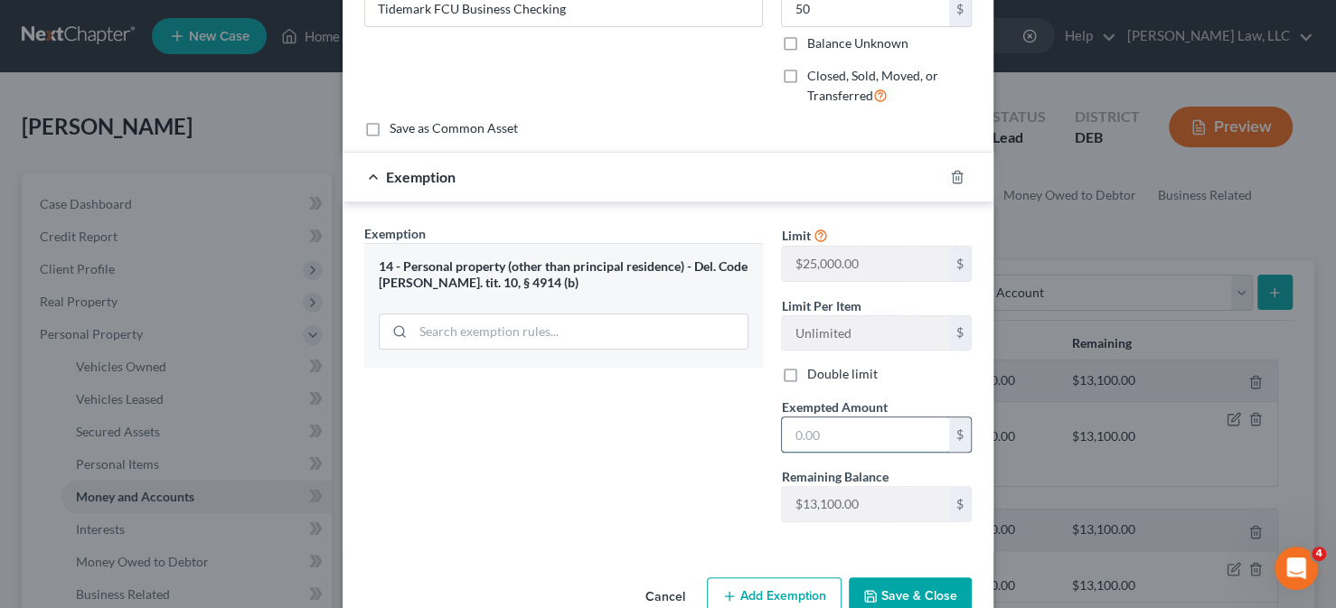
click at [856, 439] on input "text" at bounding box center [865, 435] width 167 height 34
type input "50"
drag, startPoint x: 642, startPoint y: 432, endPoint x: 656, endPoint y: 444, distance: 18.6
click at [642, 432] on div "Exemption Set must be selected for CA. Exemption * 14 - Personal property (othe…" at bounding box center [563, 380] width 417 height 313
click at [888, 581] on button "Save & Close" at bounding box center [910, 597] width 123 height 38
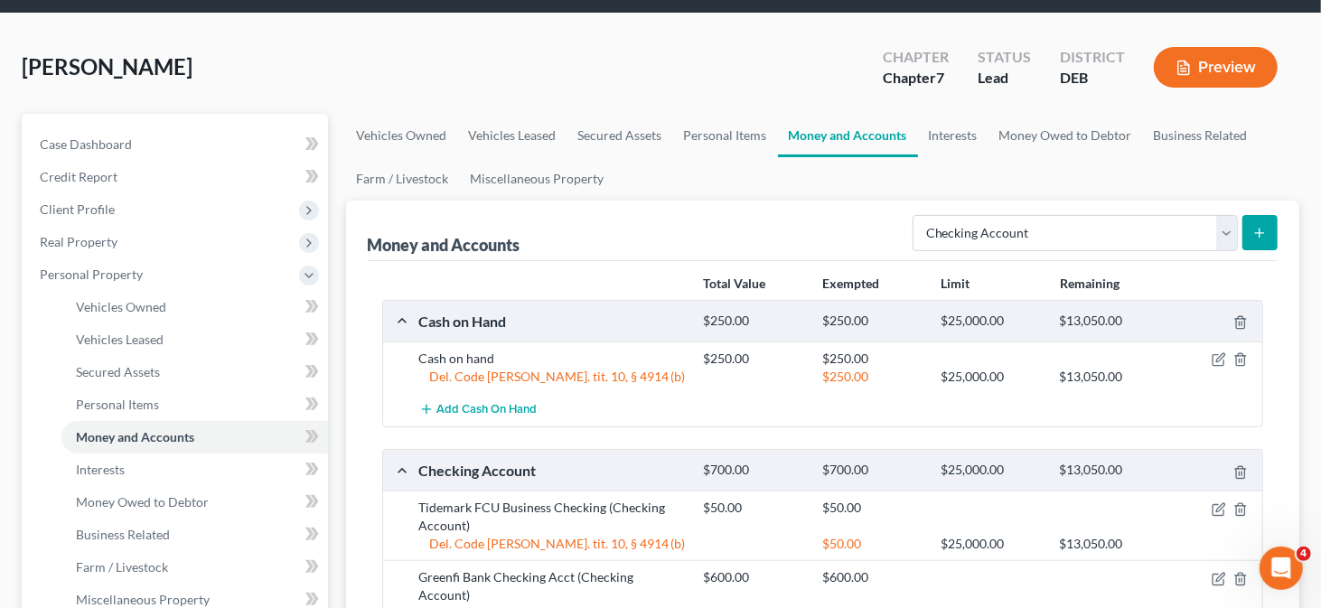
scroll to position [271, 0]
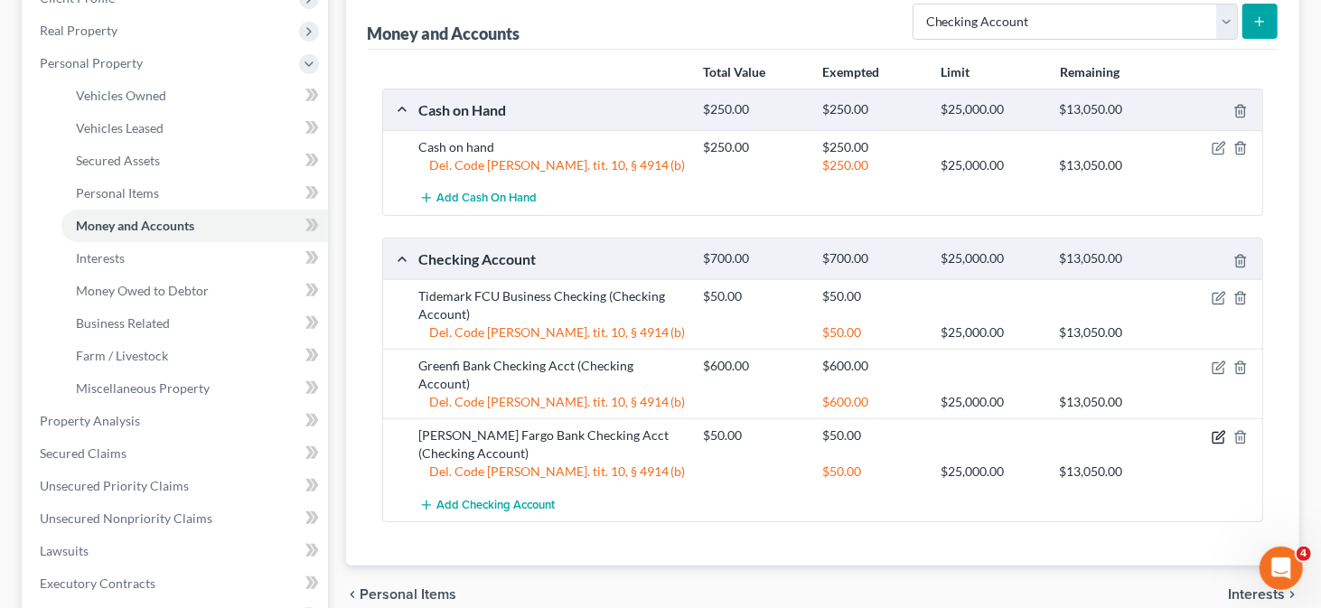
click at [1215, 430] on icon "button" at bounding box center [1219, 437] width 14 height 14
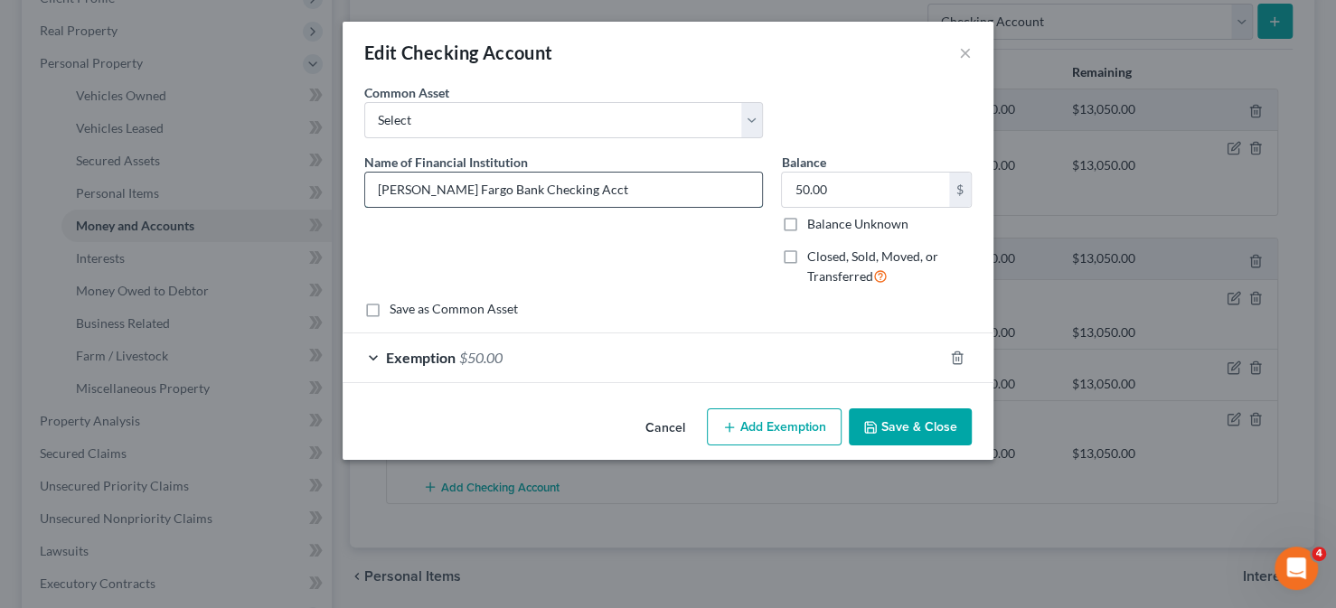
click at [475, 185] on input "[PERSON_NAME] Fargo Bank Checking Acct" at bounding box center [563, 190] width 397 height 34
type input "Wells Fargo Bank Business Checking Acct"
click at [888, 405] on div "Cancel Add Exemption Save & Close" at bounding box center [668, 431] width 651 height 60
click at [887, 413] on button "Save & Close" at bounding box center [910, 428] width 123 height 38
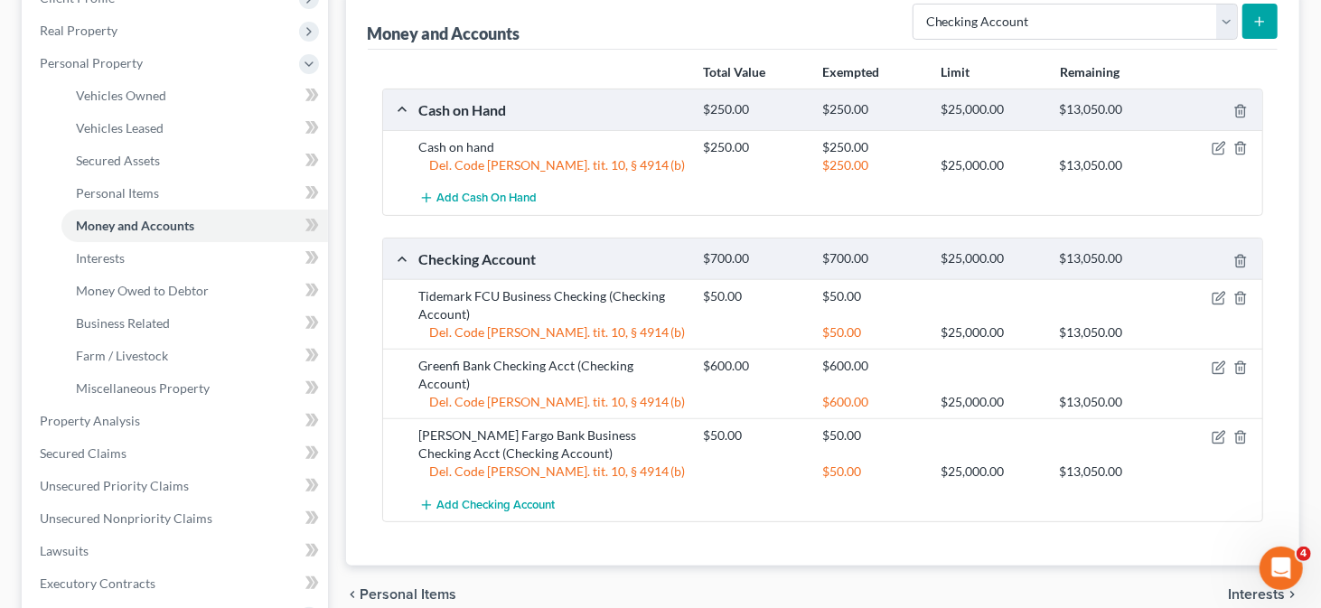
click at [1256, 25] on icon "submit" at bounding box center [1260, 21] width 14 height 14
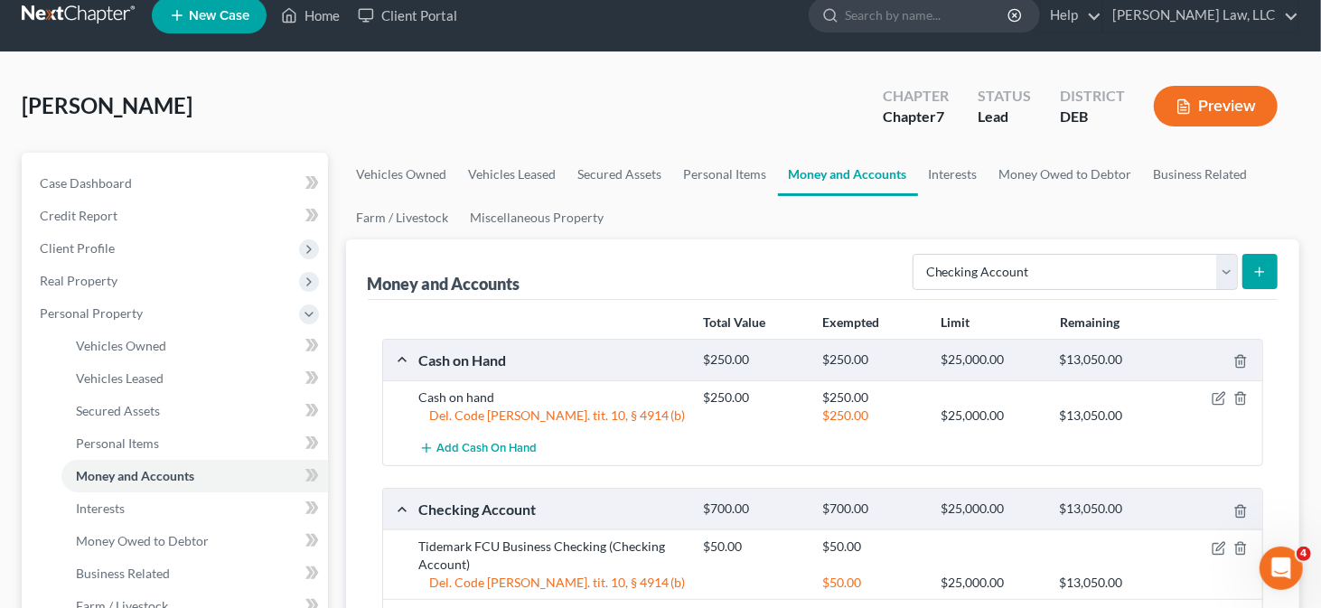
scroll to position [0, 0]
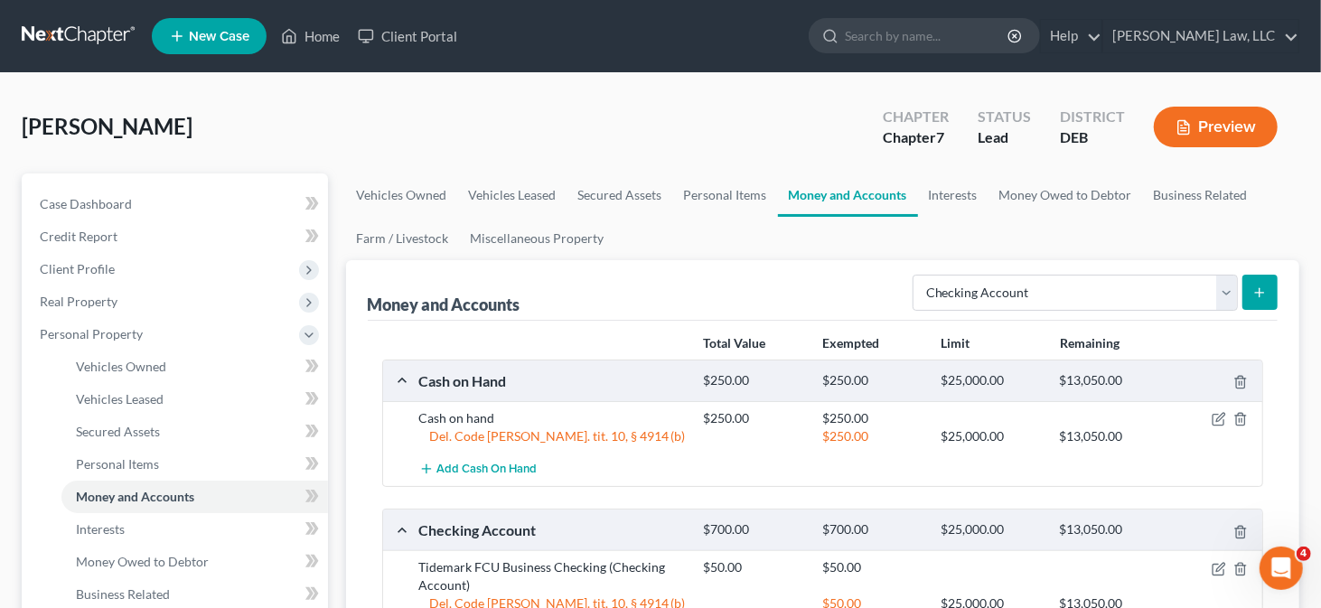
click at [1264, 286] on icon "submit" at bounding box center [1260, 293] width 14 height 14
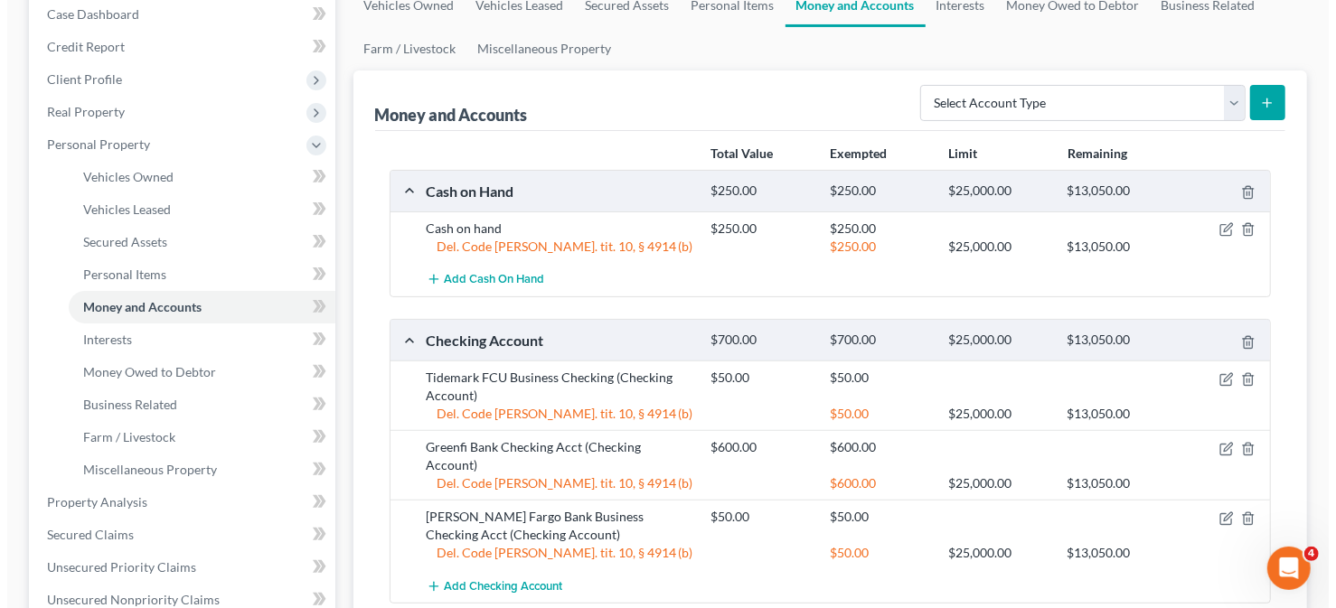
scroll to position [181, 0]
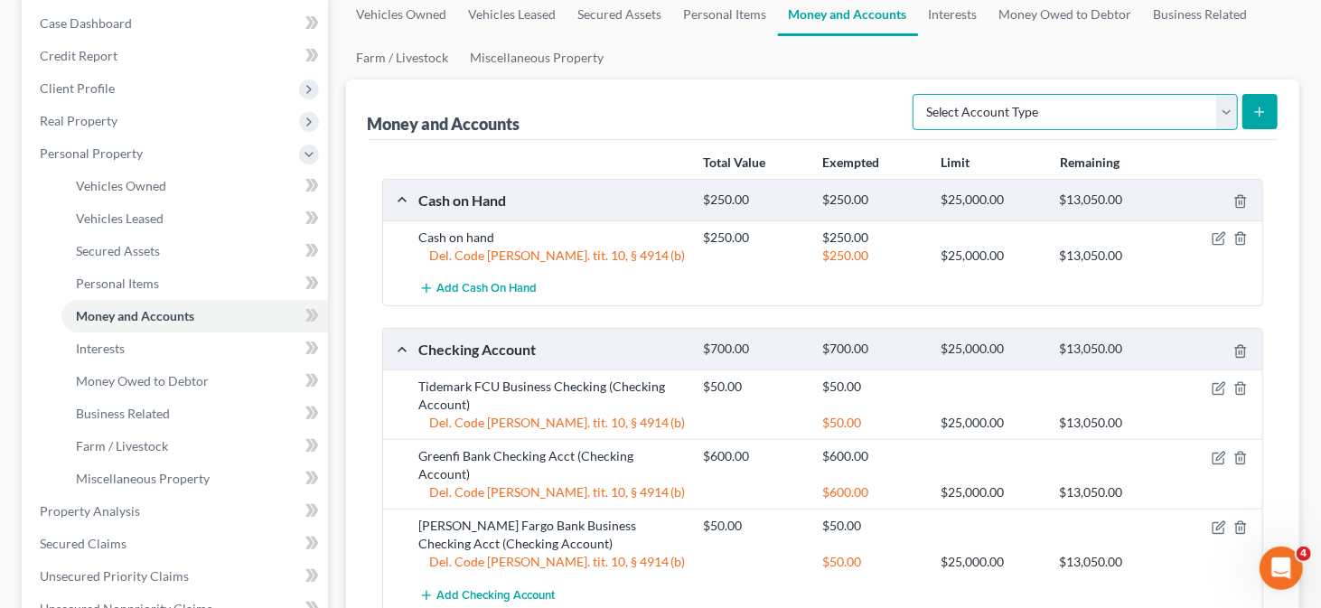
click at [1236, 110] on select "Select Account Type Brokerage Cash on Hand Certificates of Deposit Checking Acc…" at bounding box center [1075, 112] width 325 height 36
select select "checking"
click at [917, 94] on select "Select Account Type Brokerage Cash on Hand Certificates of Deposit Checking Acc…" at bounding box center [1075, 112] width 325 height 36
click at [1267, 111] on icon "submit" at bounding box center [1260, 112] width 14 height 14
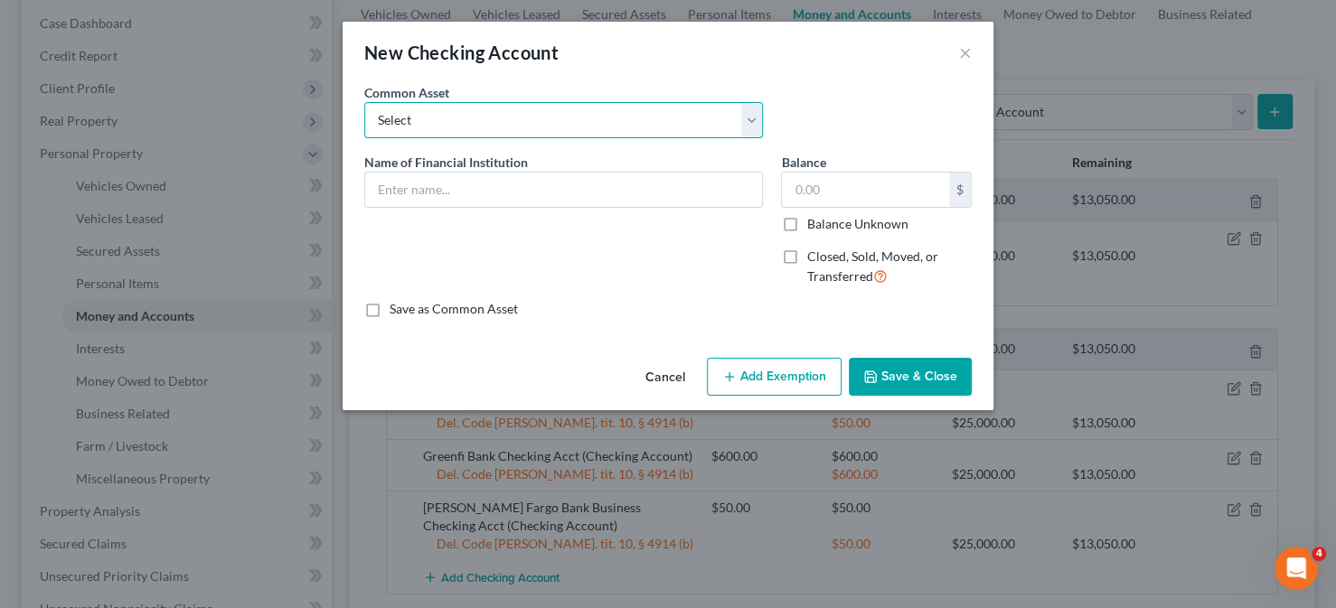
click at [699, 129] on select "Select Police & Fire FCU Checking Acct Dexsta FCU Checking Acct Sun East FCU Ch…" at bounding box center [563, 120] width 399 height 36
select select "7"
click at [364, 102] on select "Select Police & Fire FCU Checking Acct Dexsta FCU Checking Acct Sun East FCU Ch…" at bounding box center [563, 120] width 399 height 36
type input "PNC Bank Checking Acct"
type input "46.00"
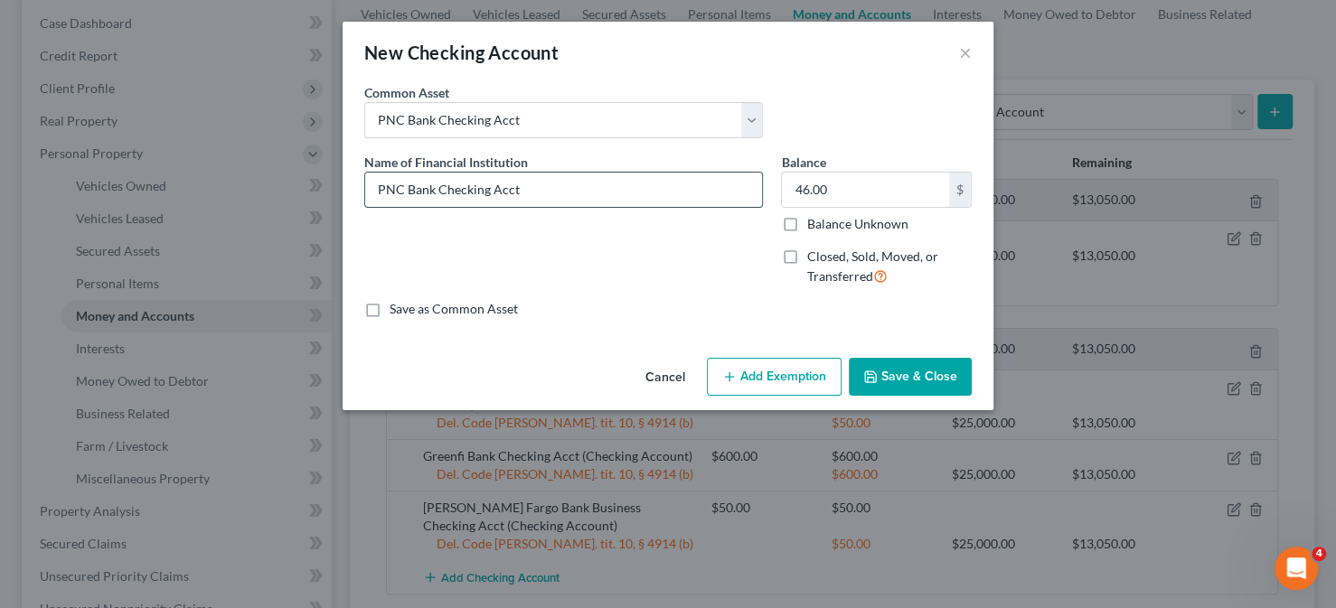
click at [437, 183] on input "PNC Bank Checking Acct" at bounding box center [563, 190] width 397 height 34
type input "PNC Bank Business Checking Acct"
type input "250"
click at [781, 377] on button "Add Exemption" at bounding box center [774, 377] width 135 height 38
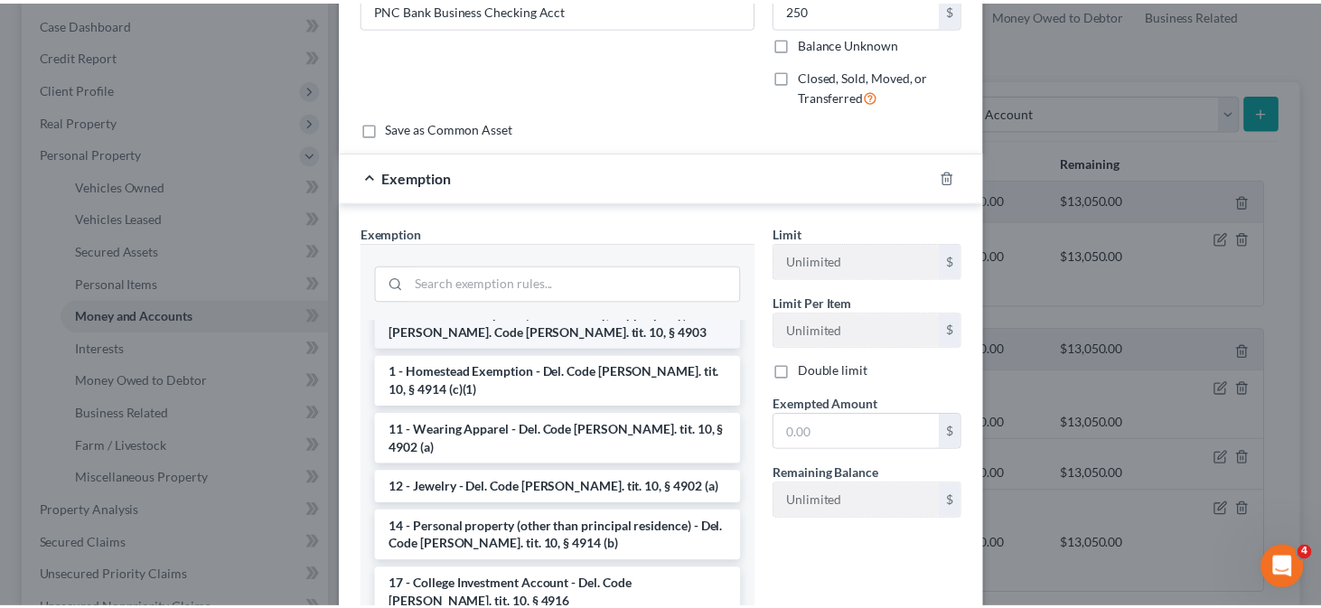
scroll to position [271, 0]
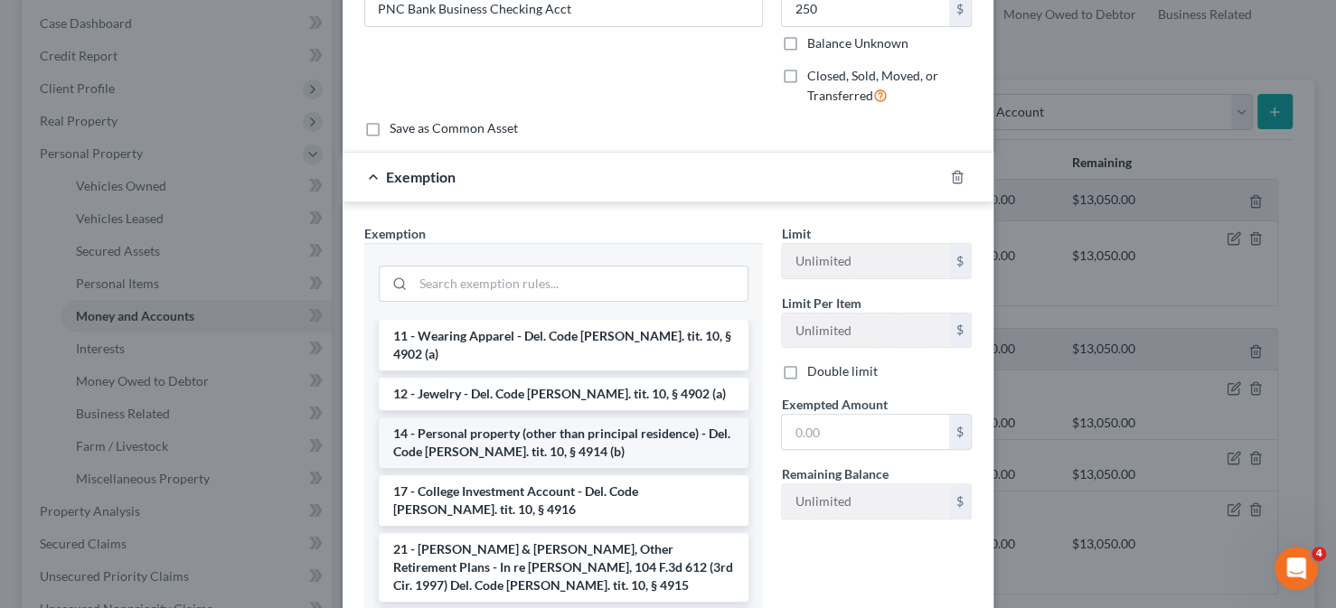
click at [506, 418] on li "14 - Personal property (other than principal residence) - Del. Code [PERSON_NAM…" at bounding box center [564, 443] width 370 height 51
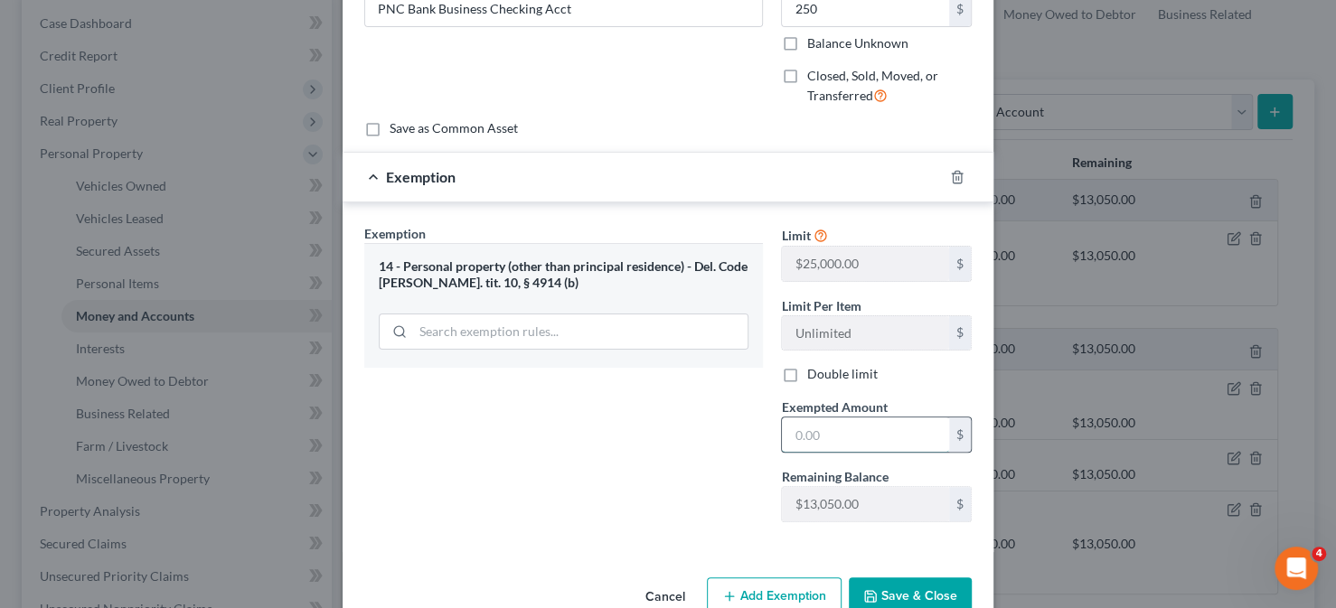
click at [784, 430] on input "text" at bounding box center [865, 435] width 167 height 34
type input "250"
click at [919, 595] on button "Save & Close" at bounding box center [910, 597] width 123 height 38
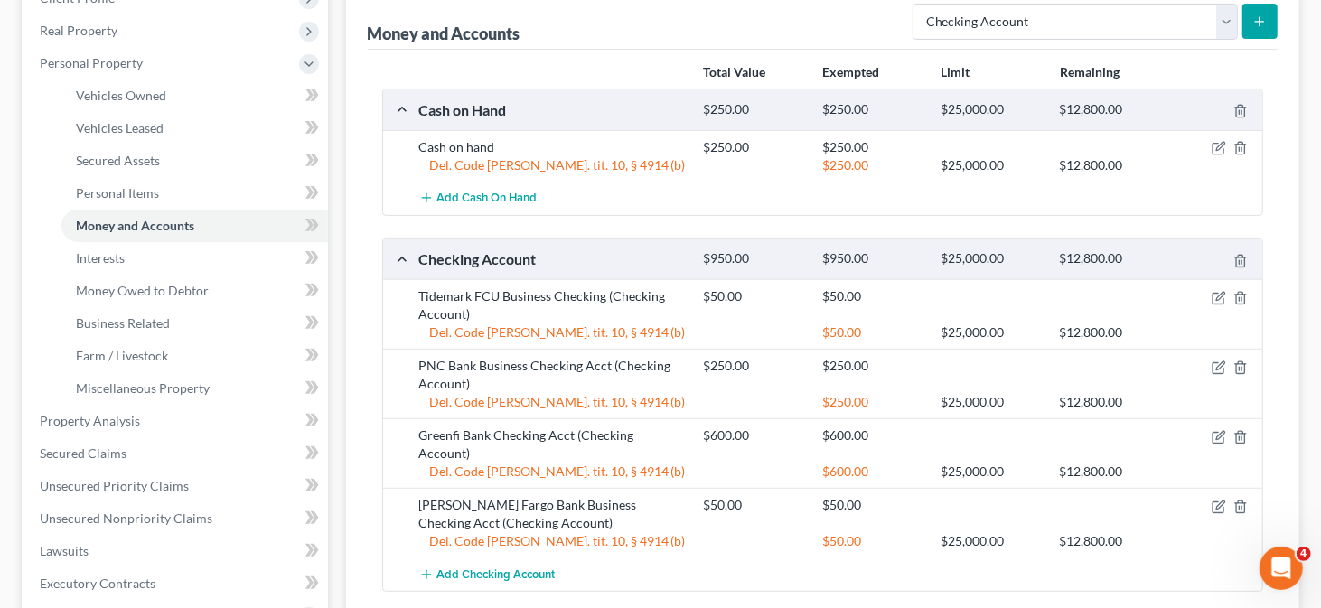
click at [1253, 14] on icon "submit" at bounding box center [1260, 21] width 14 height 14
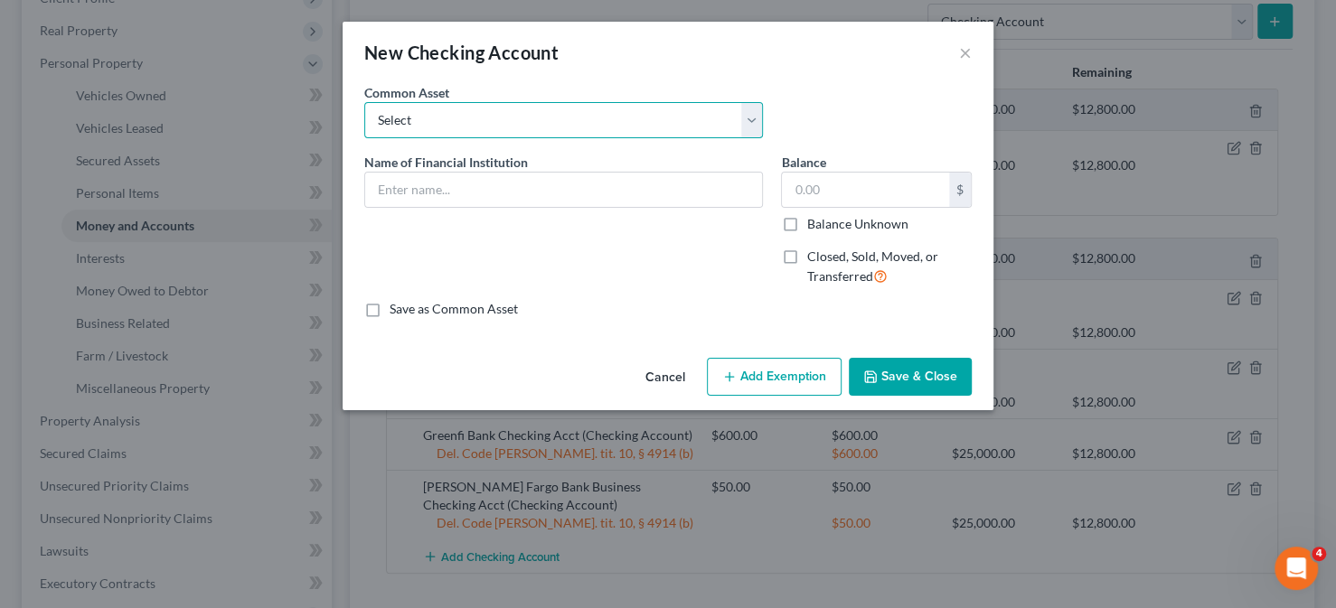
click at [690, 126] on select "Select Police & Fire FCU Checking Acct Dexsta FCU Checking Acct Sun East FCU Ch…" at bounding box center [563, 120] width 399 height 36
select select "13"
click at [364, 102] on select "Select Police & Fire FCU Checking Acct Dexsta FCU Checking Acct Sun East FCU Ch…" at bounding box center [563, 120] width 399 height 36
type input "[PERSON_NAME] Fargo Bank Checking Acct"
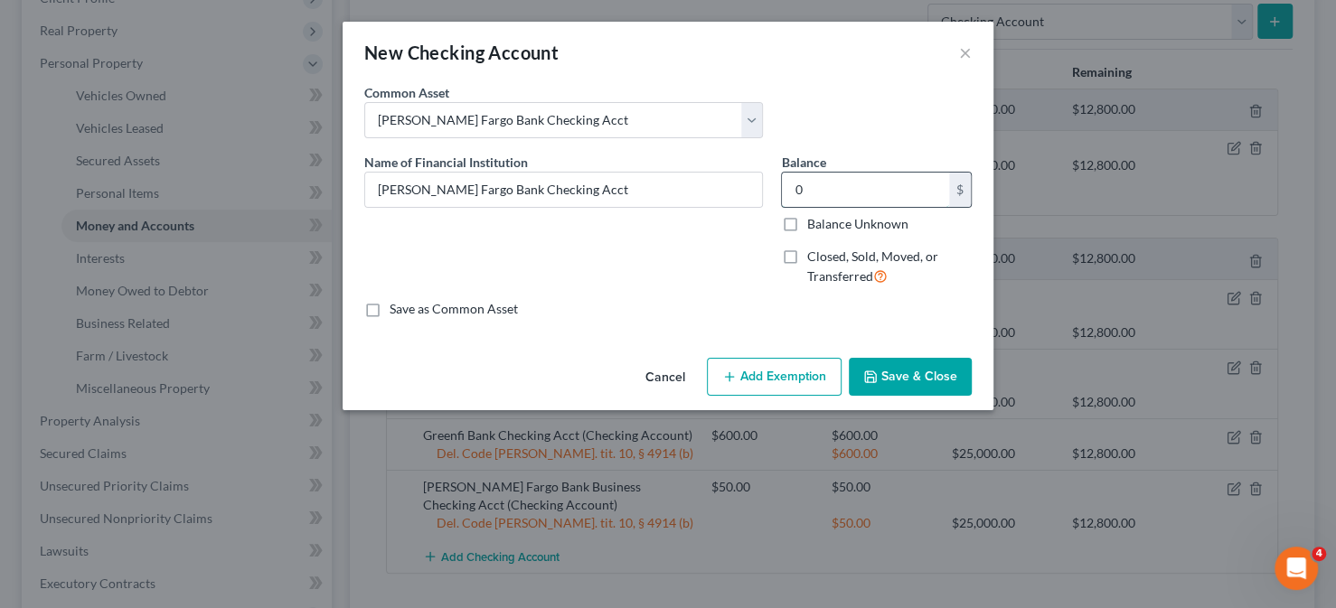
click at [822, 197] on input "0" at bounding box center [865, 190] width 167 height 34
type input "50"
click at [777, 371] on button "Add Exemption" at bounding box center [774, 377] width 135 height 38
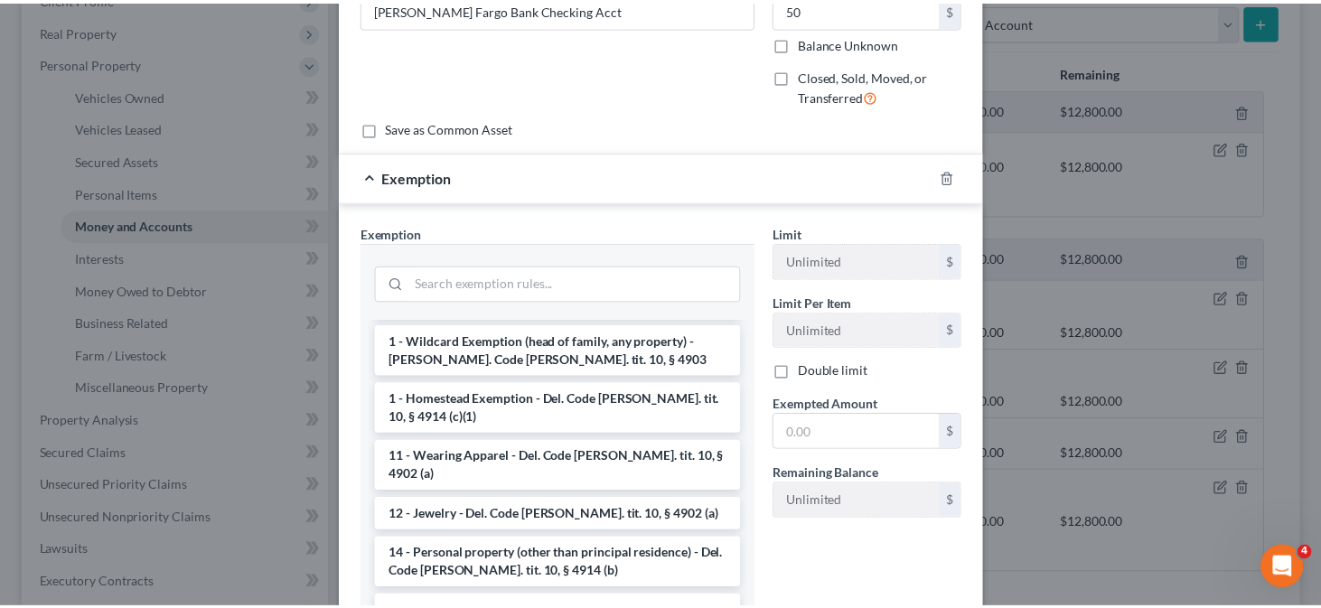
scroll to position [181, 0]
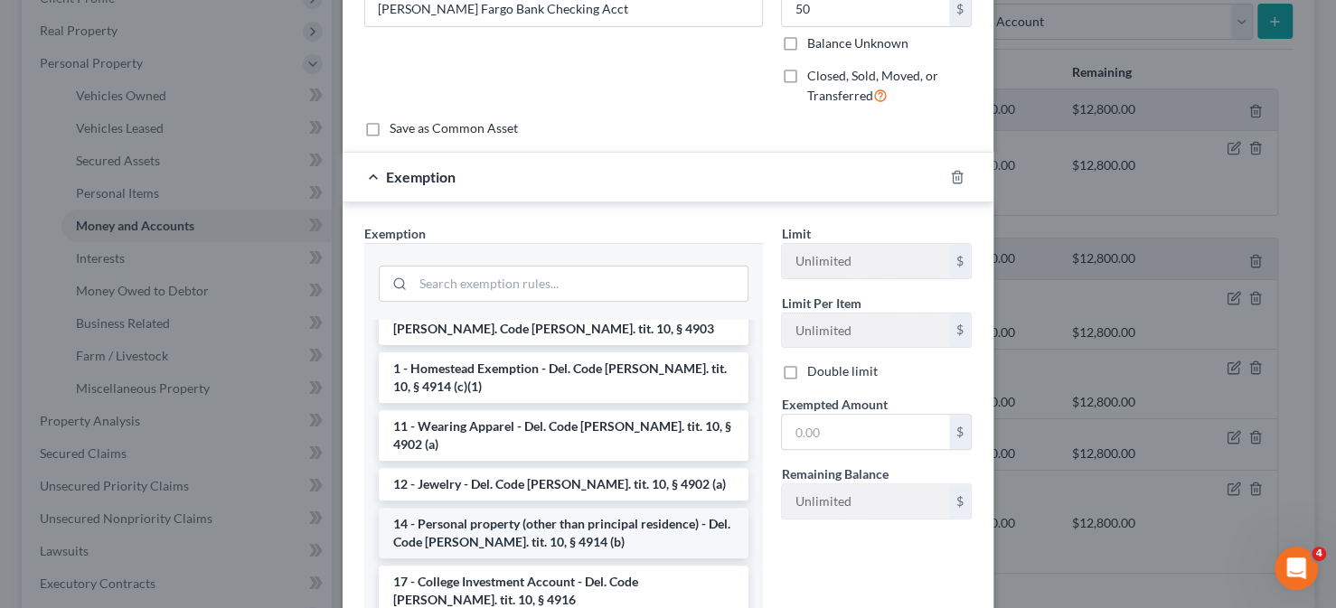
click at [482, 508] on li "14 - Personal property (other than principal residence) - Del. Code [PERSON_NAM…" at bounding box center [564, 533] width 370 height 51
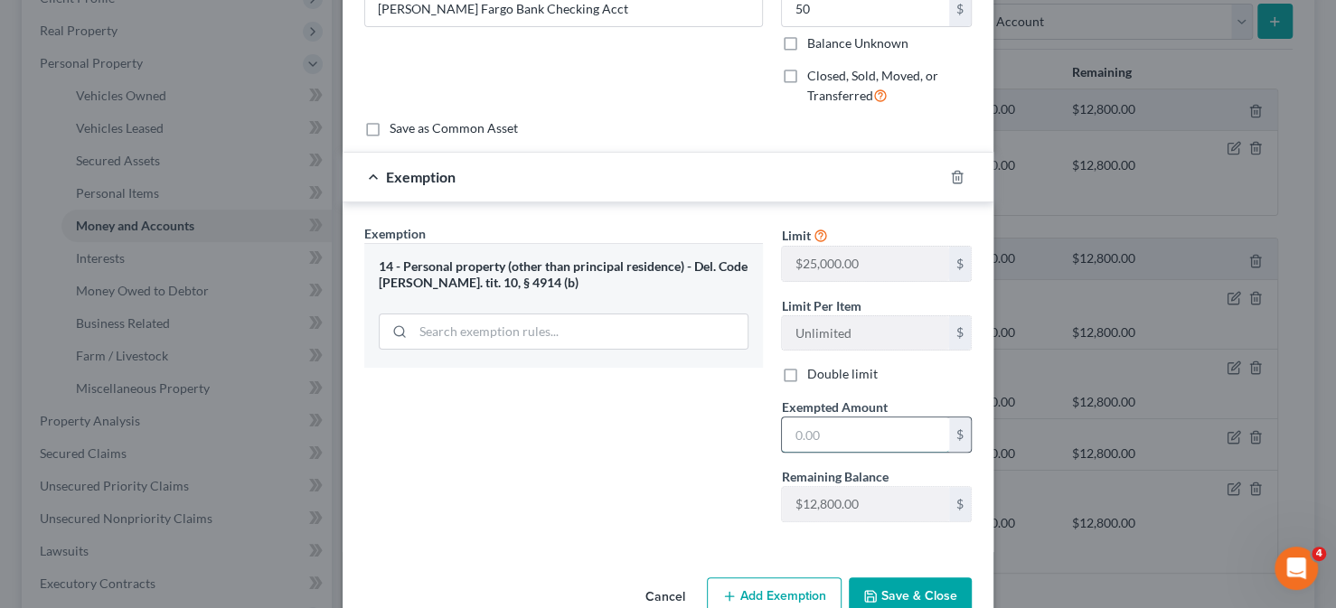
click at [822, 437] on input "text" at bounding box center [865, 435] width 167 height 34
type input "50"
click at [868, 591] on polyline "button" at bounding box center [870, 592] width 5 height 3
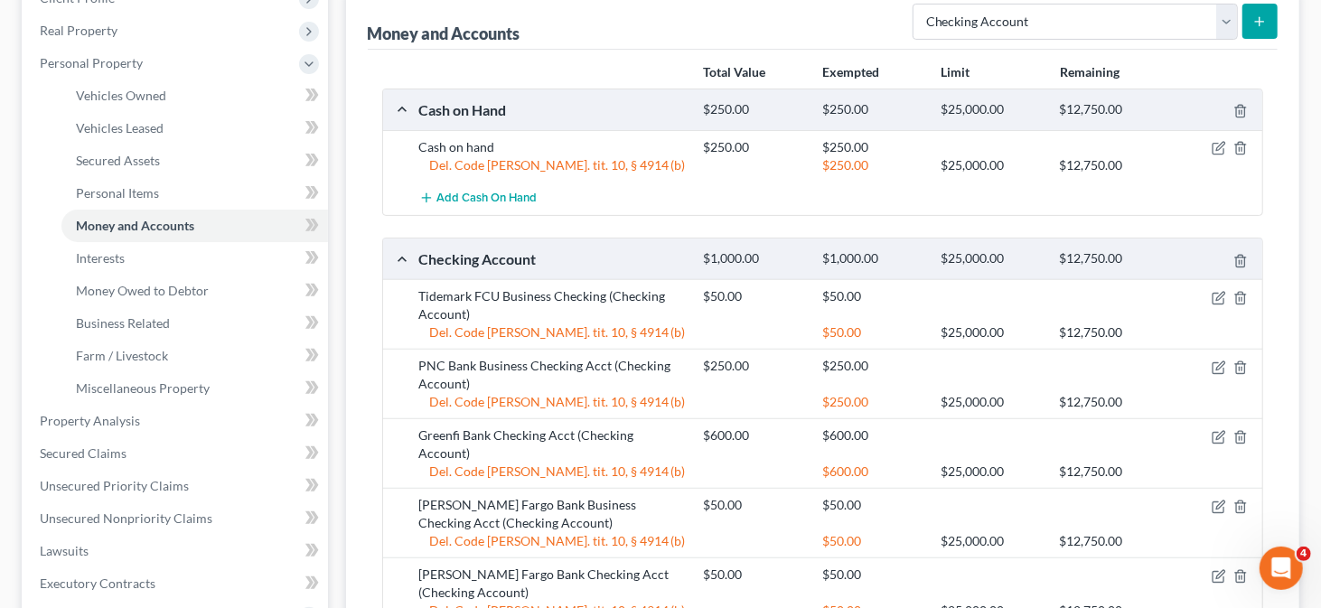
click at [1266, 12] on button "submit" at bounding box center [1260, 21] width 35 height 35
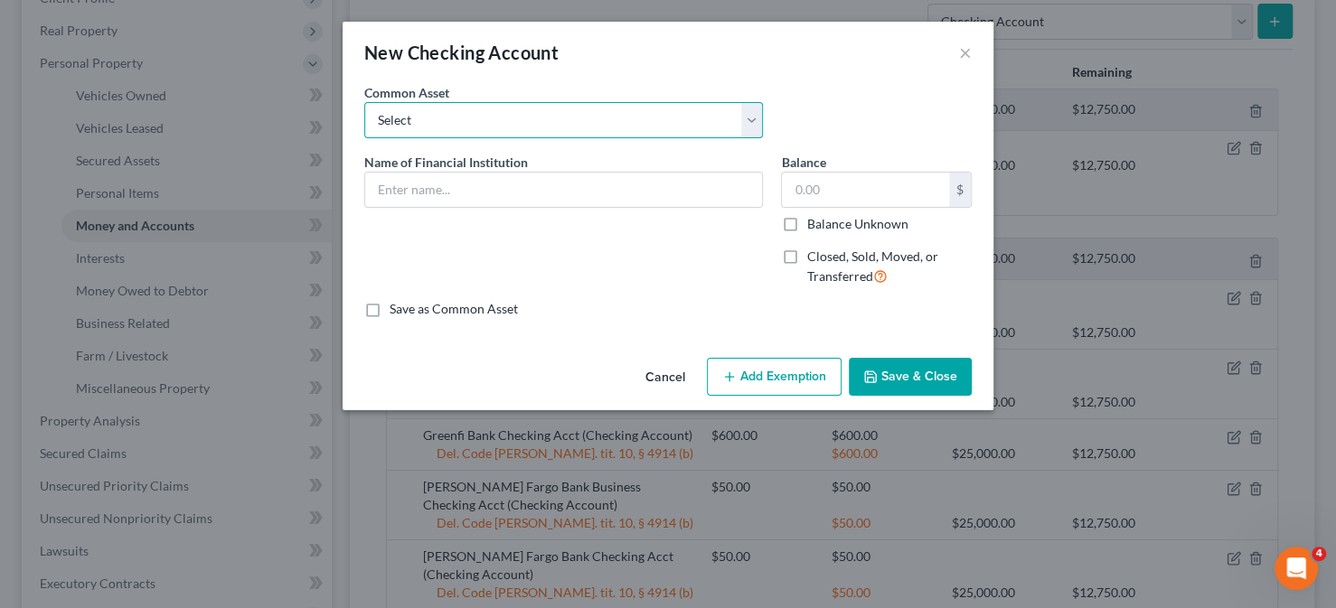
click at [569, 135] on select "Select Police & Fire FCU Checking Acct Dexsta FCU Checking Acct Sun East FCU Ch…" at bounding box center [563, 120] width 399 height 36
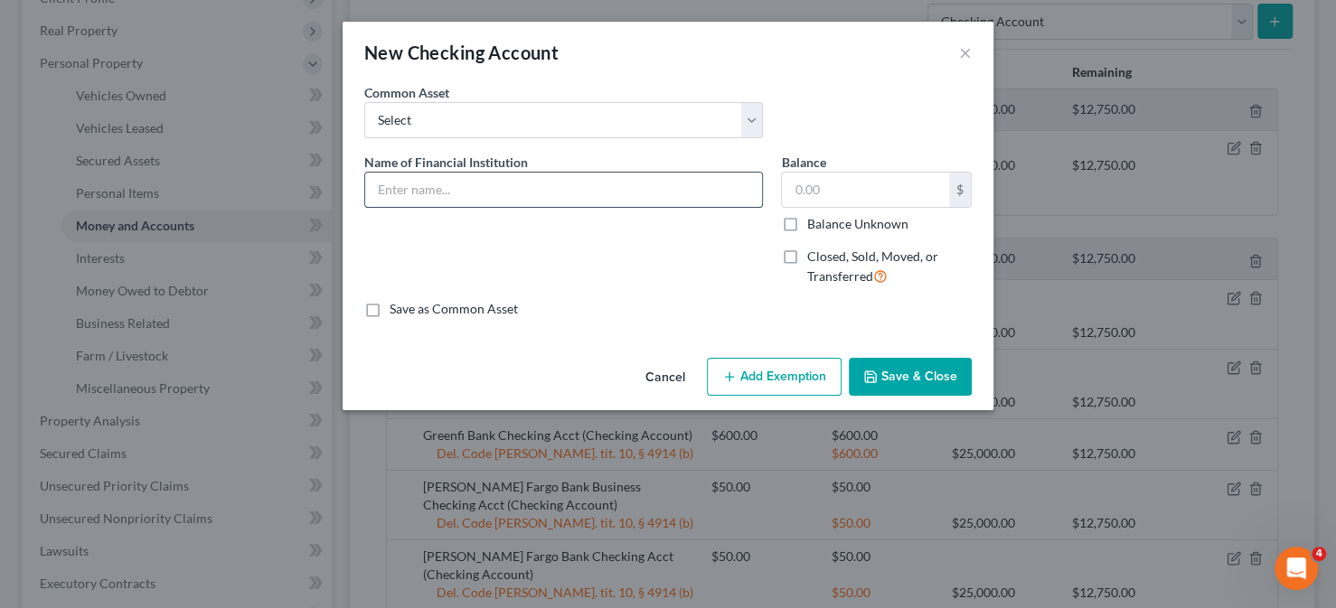
click at [497, 190] on input "text" at bounding box center [563, 190] width 397 height 34
click at [486, 193] on input "Tidemark FCU Business Checking" at bounding box center [563, 190] width 397 height 34
click at [582, 192] on input "Tidemark FCU Checking" at bounding box center [563, 190] width 397 height 34
type input "Tidemark FCU Checking Acct"
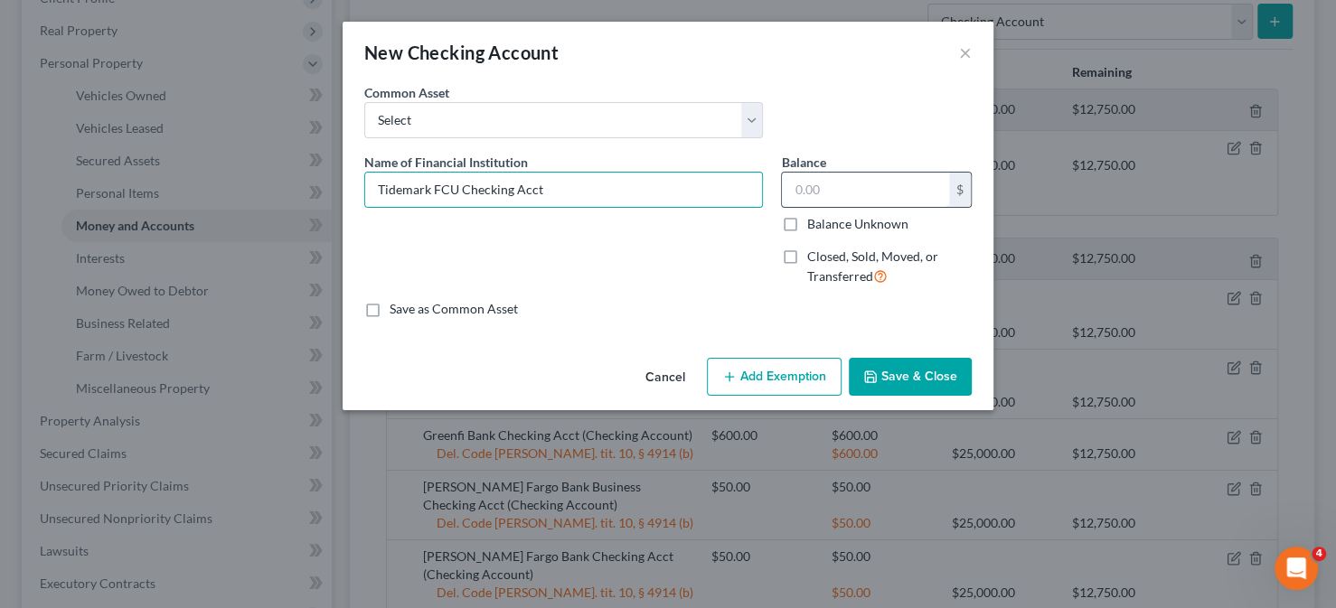
click at [820, 197] on input "text" at bounding box center [865, 190] width 167 height 34
type input "50"
click at [904, 380] on button "Save & Close" at bounding box center [910, 377] width 123 height 38
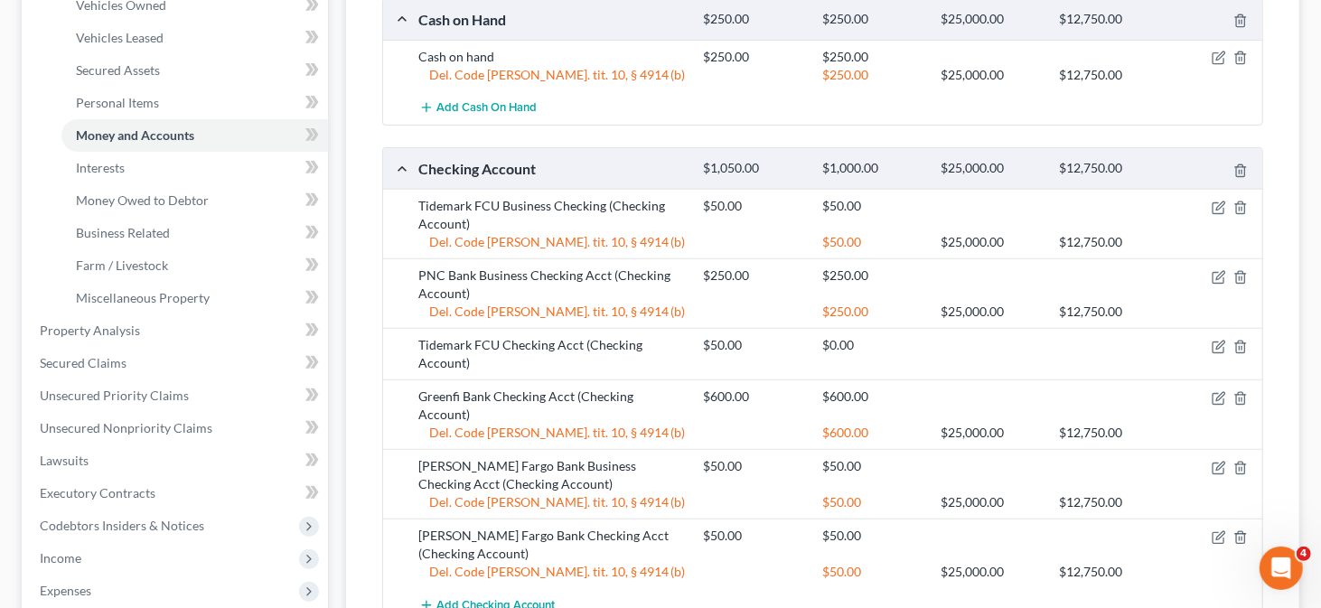
scroll to position [271, 0]
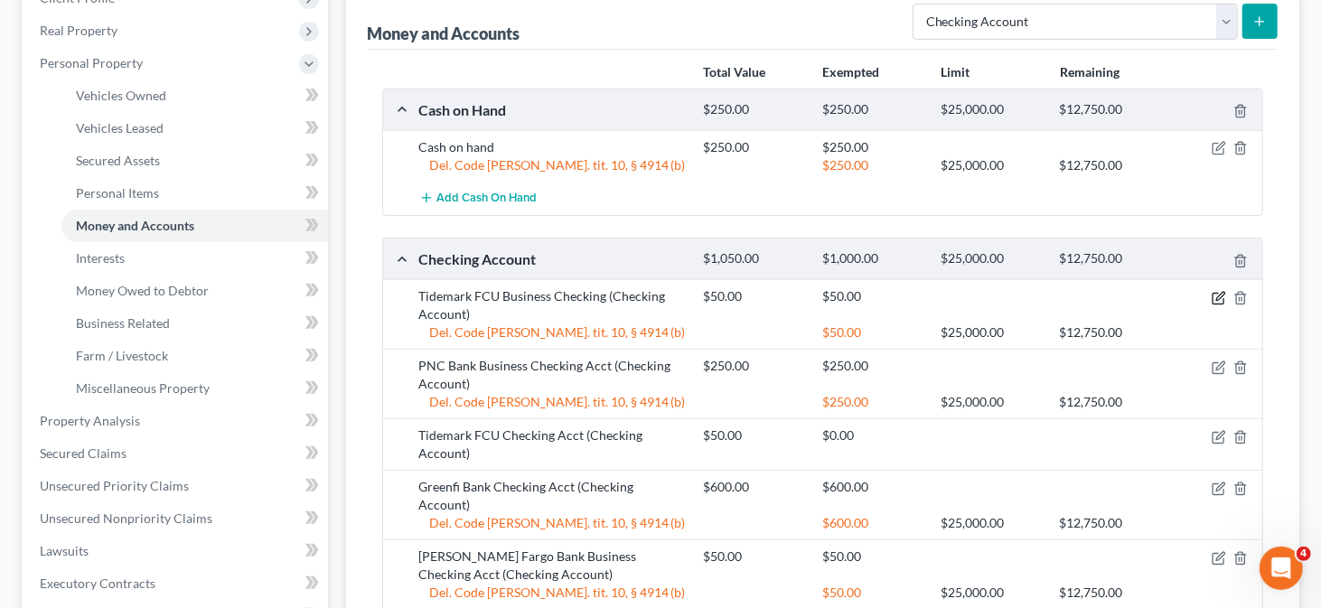
click at [1218, 294] on icon "button" at bounding box center [1221, 296] width 8 height 8
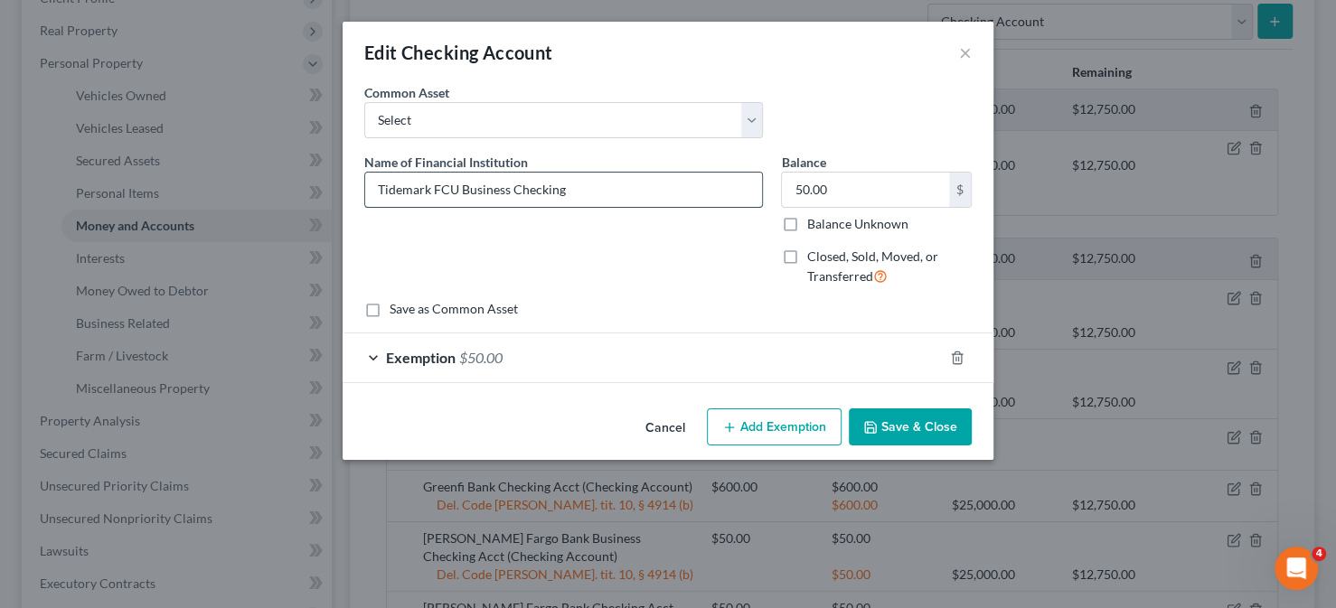
click at [590, 192] on input "Tidemark FCU Business Checking" at bounding box center [563, 190] width 397 height 34
type input "Tidemark FCU Business Checking Acct"
click at [913, 423] on button "Save & Close" at bounding box center [910, 428] width 123 height 38
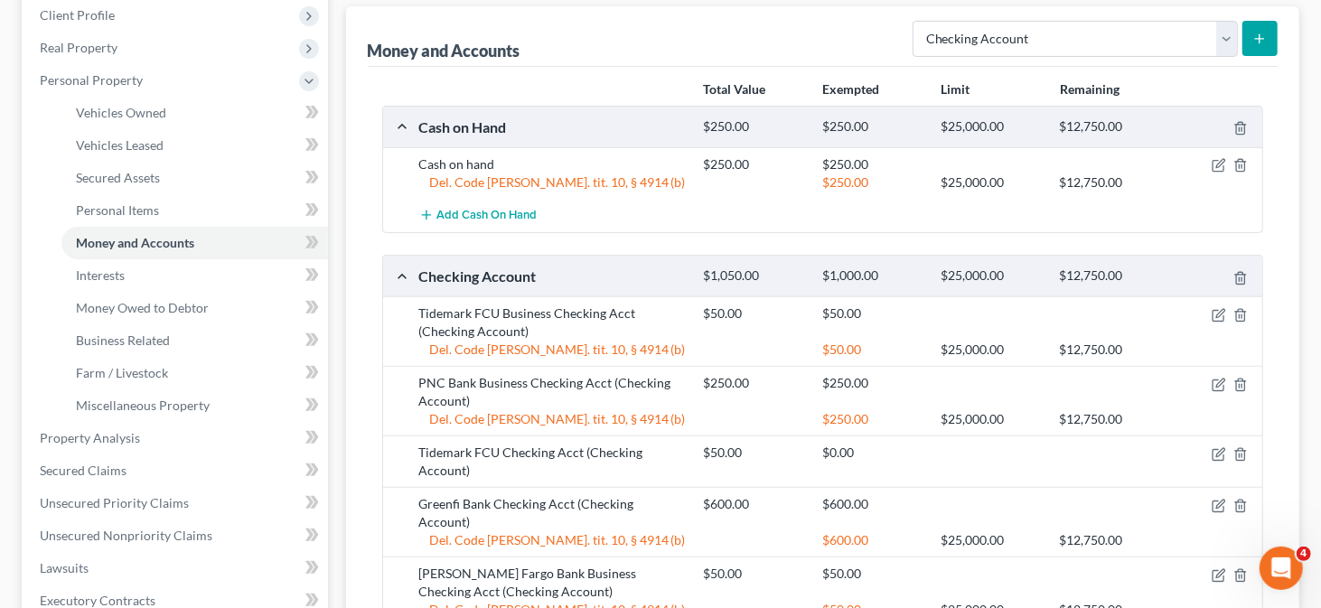
scroll to position [222, 0]
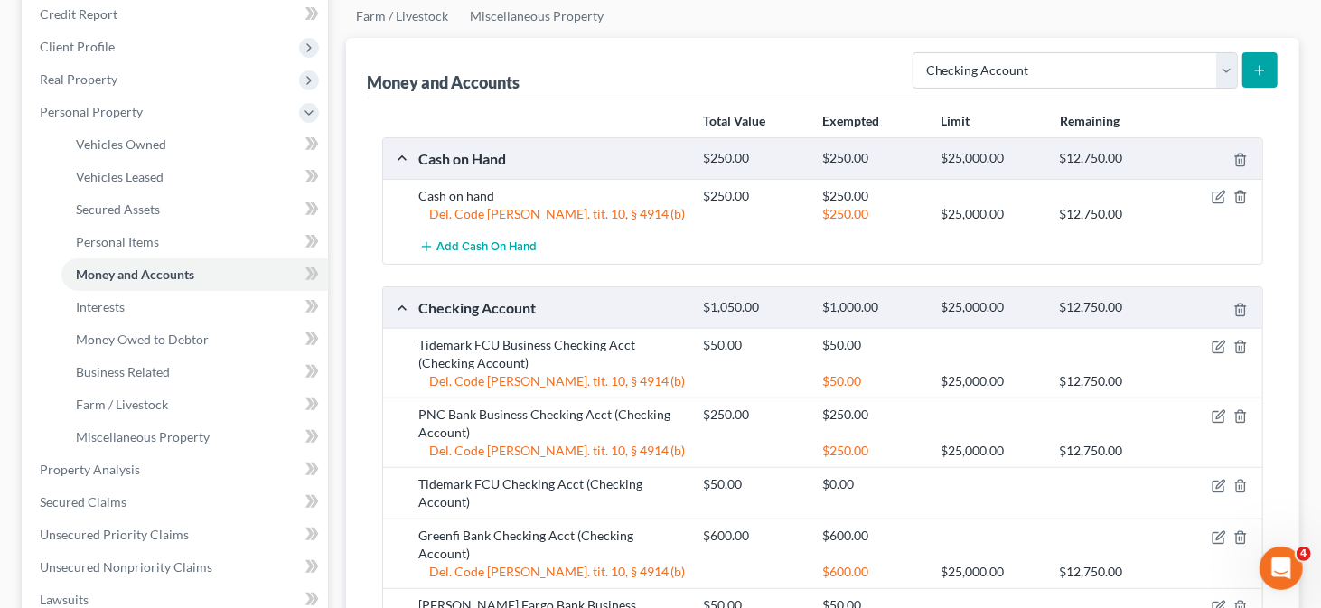
click at [1258, 63] on icon "submit" at bounding box center [1260, 70] width 14 height 14
click at [1263, 71] on icon "submit" at bounding box center [1260, 70] width 14 height 14
click at [1231, 73] on select "Select Account Type Brokerage Cash on Hand Certificates of Deposit Checking Acc…" at bounding box center [1075, 70] width 325 height 36
select select "checking"
click at [917, 52] on select "Select Account Type Brokerage Cash on Hand Certificates of Deposit Checking Acc…" at bounding box center [1075, 70] width 325 height 36
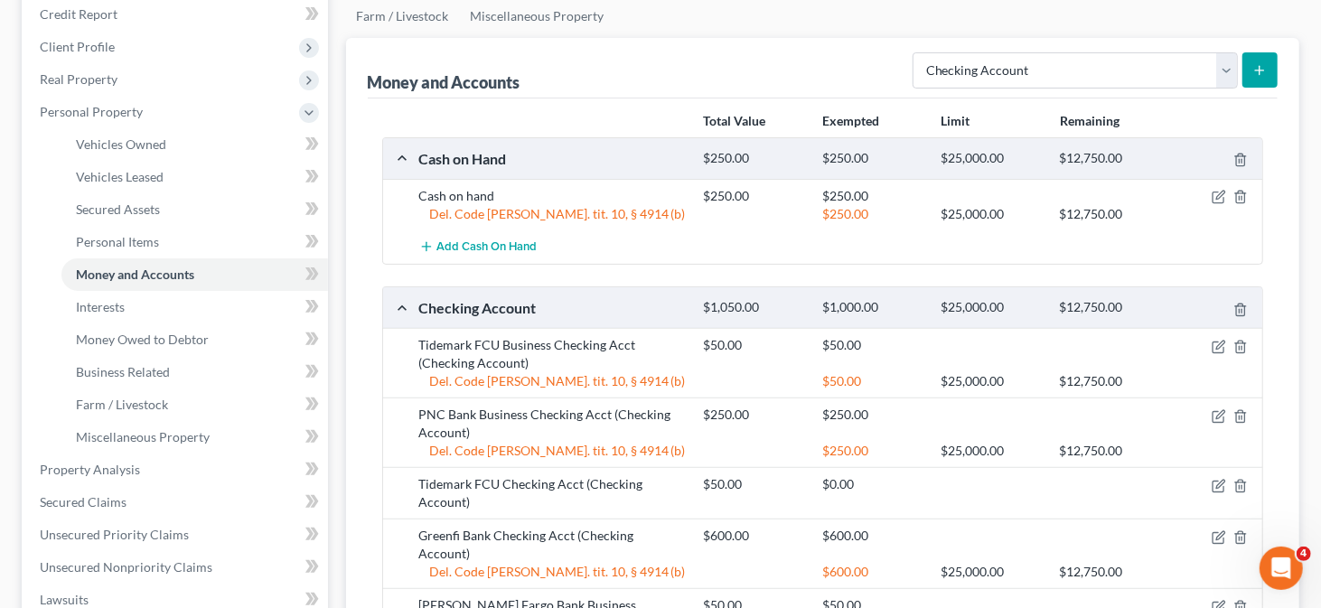
click at [1250, 66] on button "submit" at bounding box center [1260, 69] width 35 height 35
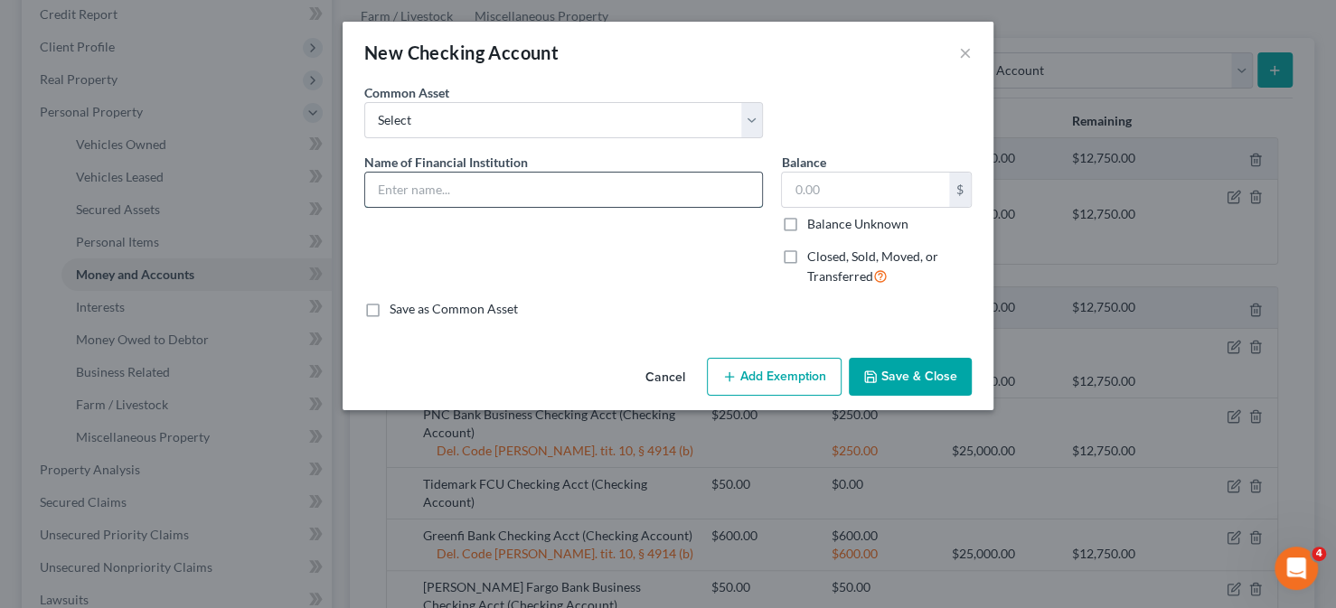
click at [446, 176] on input "text" at bounding box center [563, 190] width 397 height 34
type input "Florida State University Credit Union Checking Acct"
click at [831, 200] on input "text" at bounding box center [865, 190] width 167 height 34
type input "300"
click at [774, 369] on button "Add Exemption" at bounding box center [774, 377] width 135 height 38
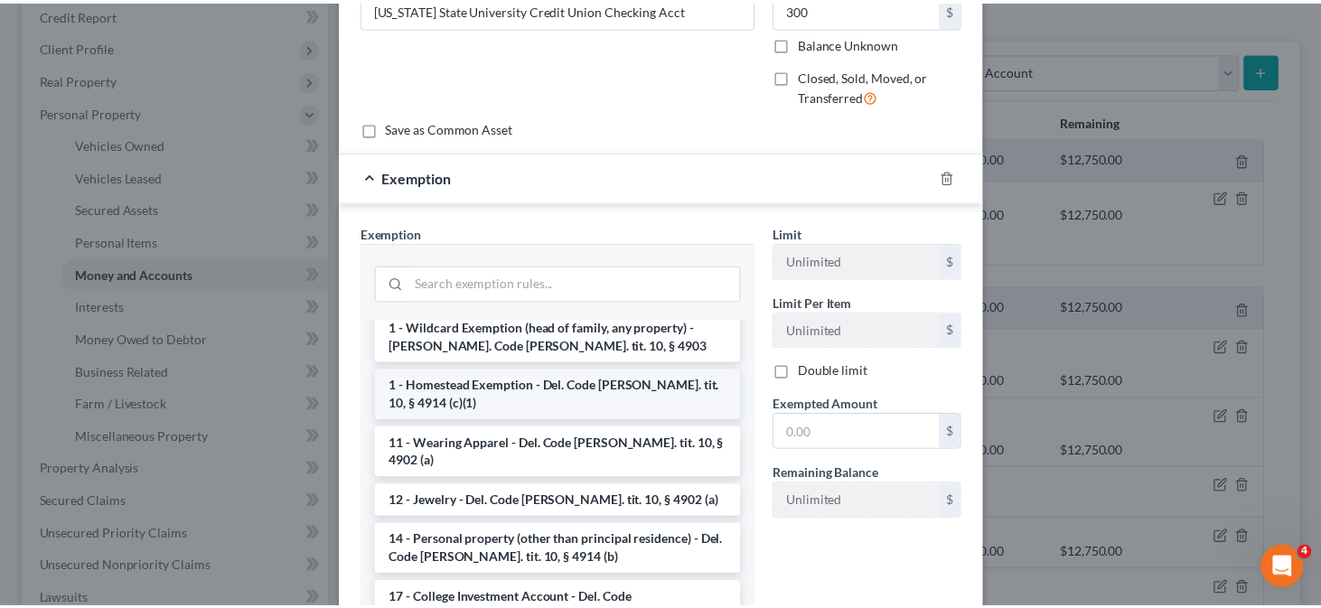
scroll to position [271, 0]
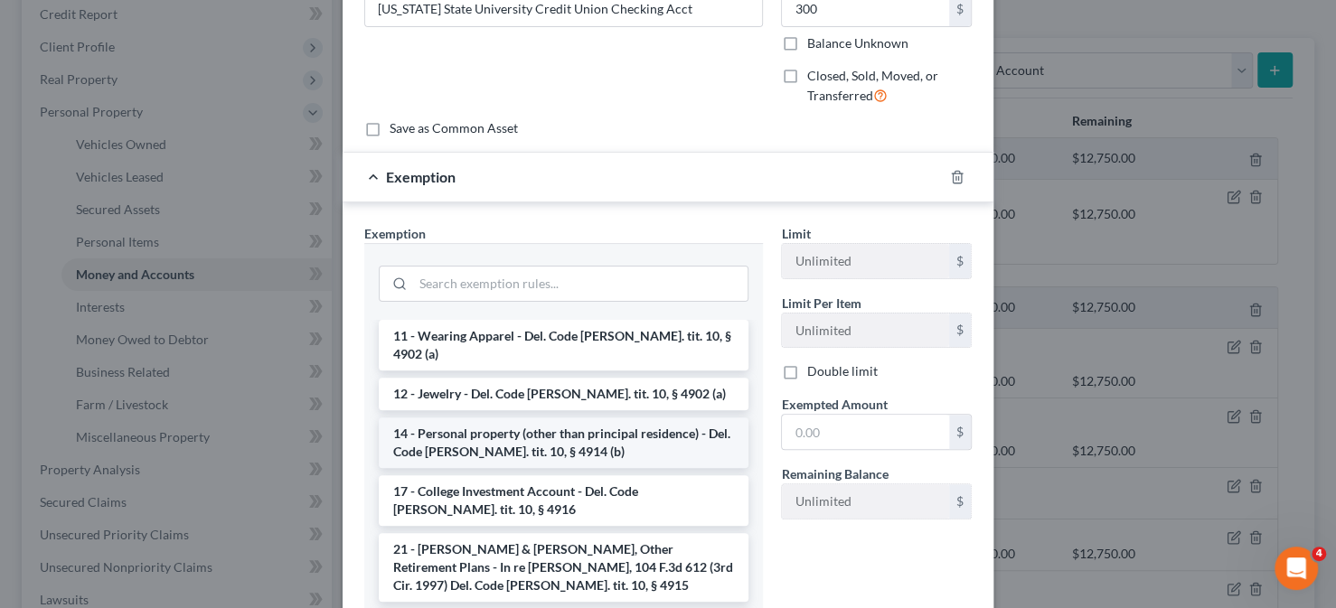
click at [538, 418] on li "14 - Personal property (other than principal residence) - Del. Code [PERSON_NAM…" at bounding box center [564, 443] width 370 height 51
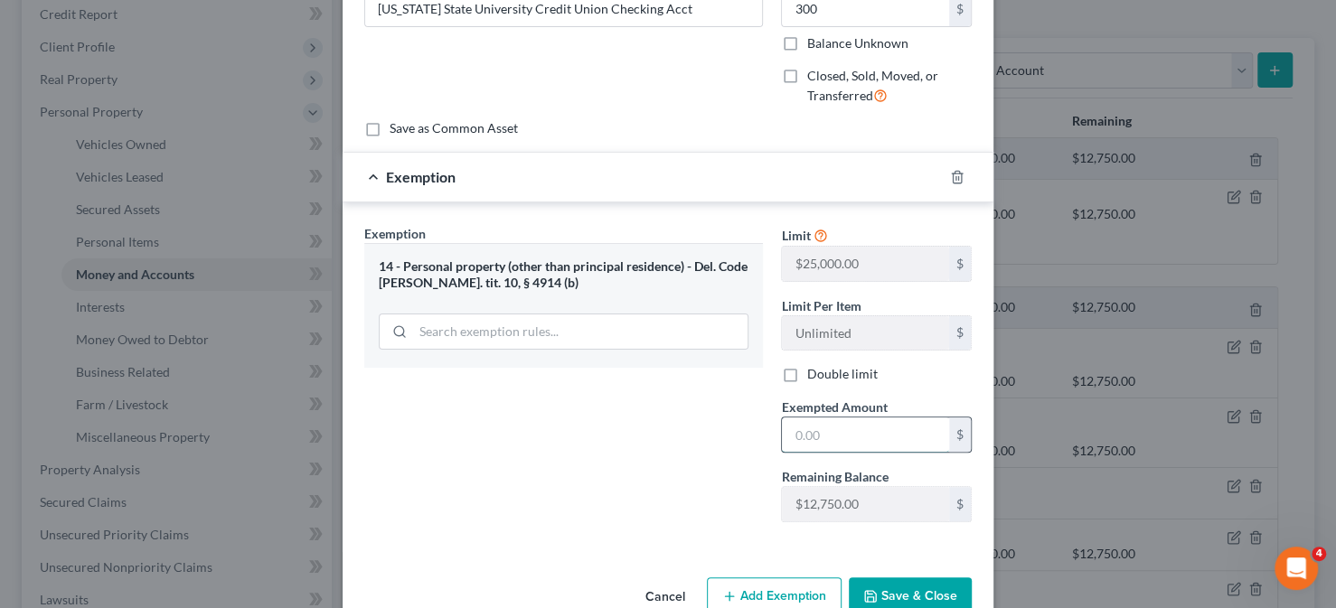
click at [823, 442] on input "text" at bounding box center [865, 435] width 167 height 34
type input "300"
click at [870, 578] on button "Save & Close" at bounding box center [910, 597] width 123 height 38
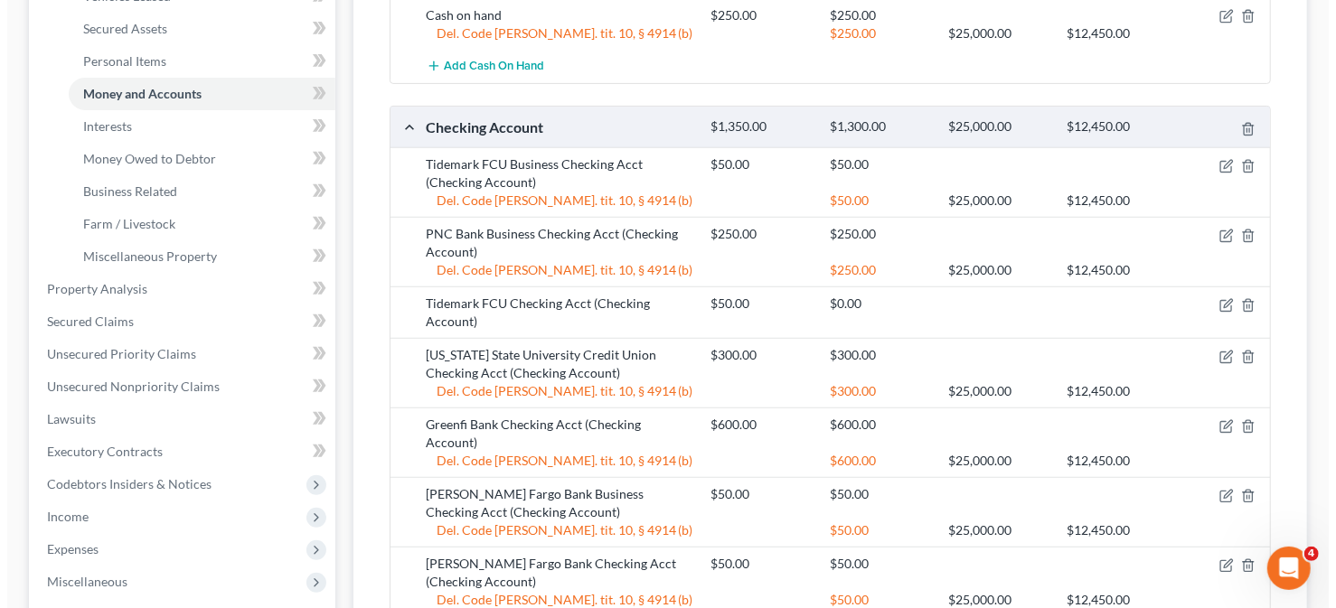
scroll to position [493, 0]
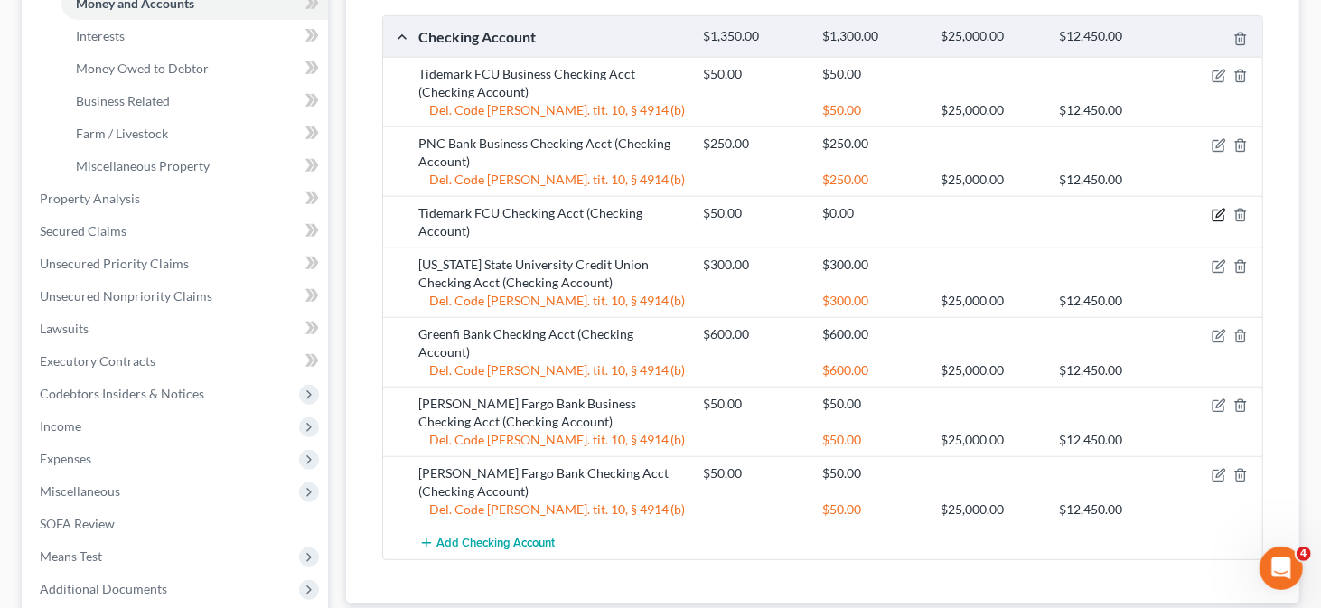
click at [1223, 213] on icon "button" at bounding box center [1219, 215] width 14 height 14
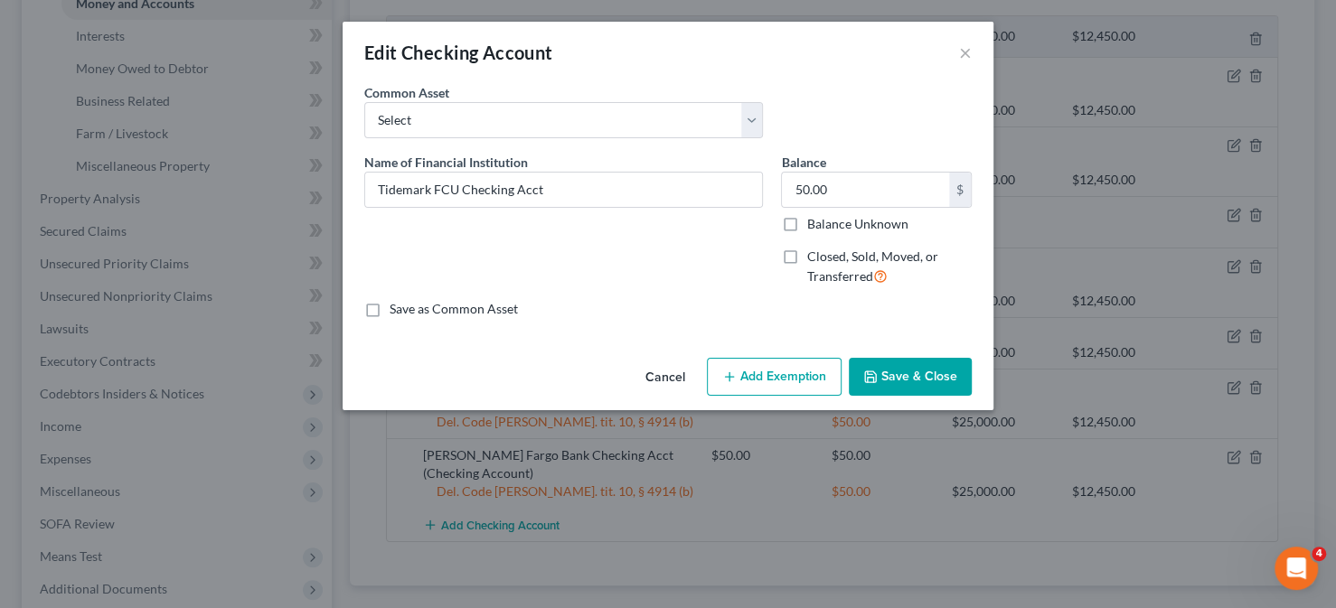
click at [767, 378] on button "Add Exemption" at bounding box center [774, 377] width 135 height 38
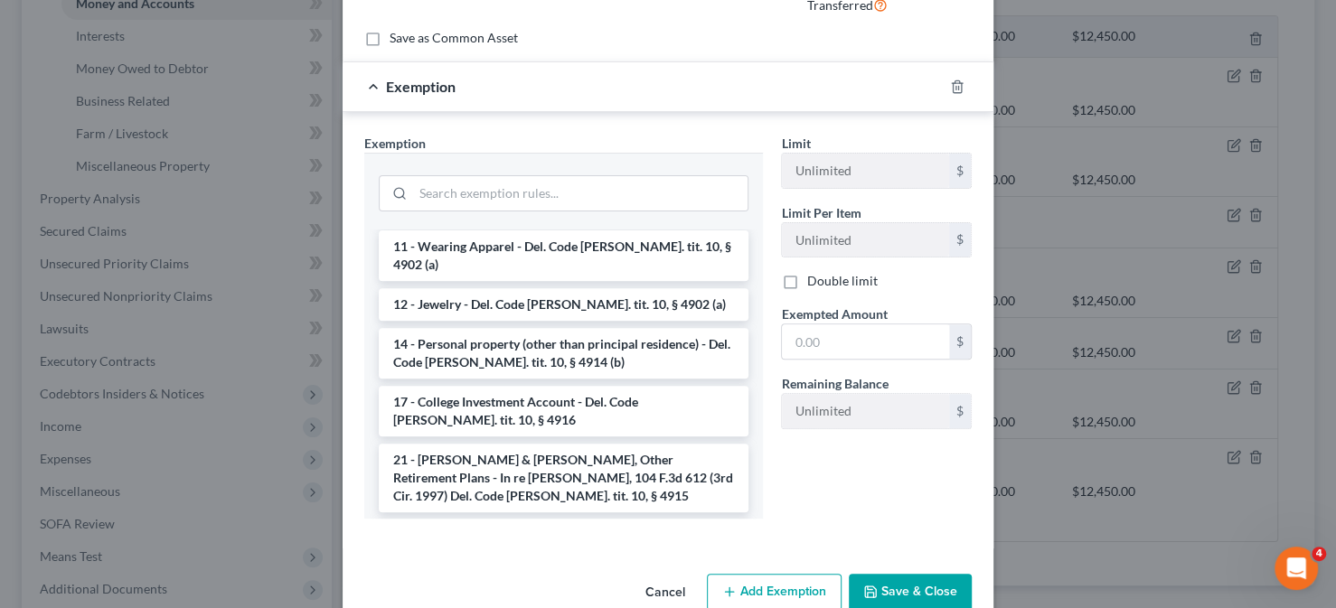
scroll to position [271, 0]
click at [506, 327] on li "14 - Personal property (other than principal residence) - Del. Code [PERSON_NAM…" at bounding box center [564, 352] width 370 height 51
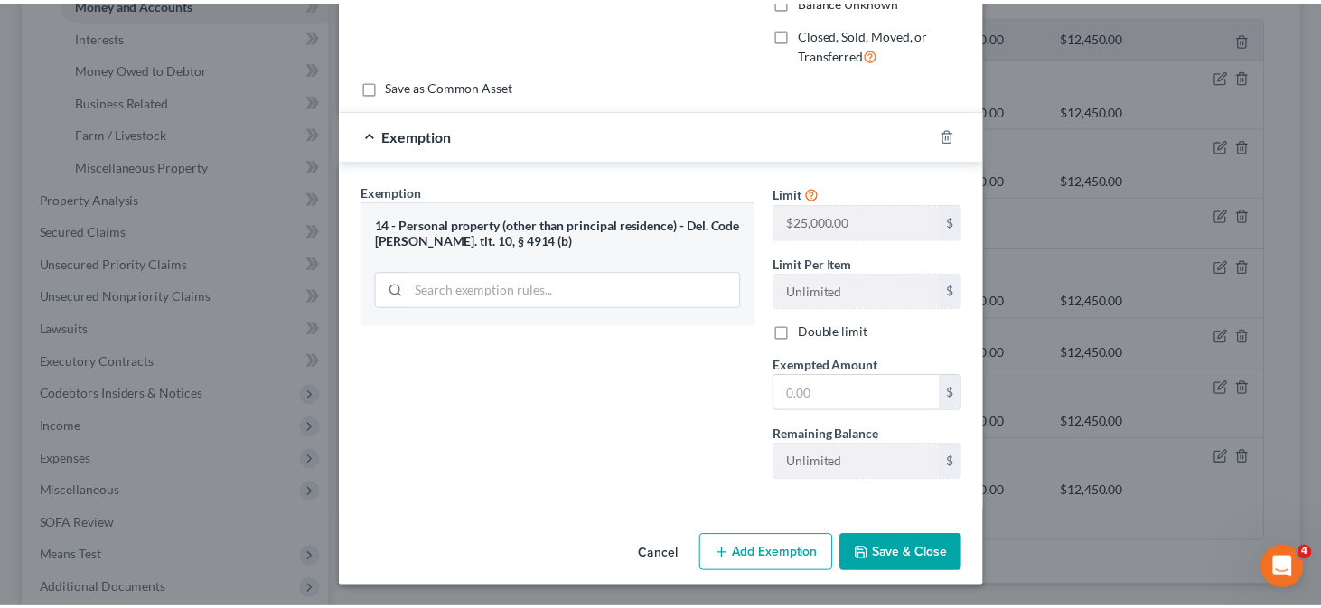
scroll to position [220, 0]
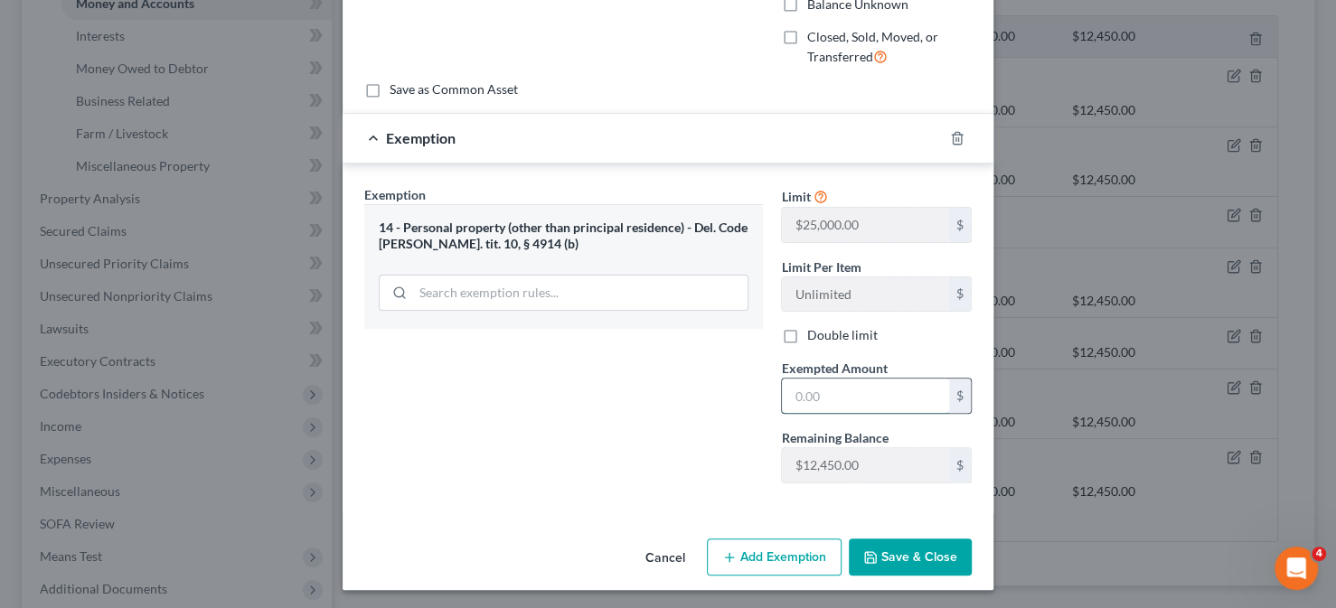
click at [811, 398] on input "text" at bounding box center [865, 396] width 167 height 34
type input "50"
click at [882, 548] on button "Save & Close" at bounding box center [910, 558] width 123 height 38
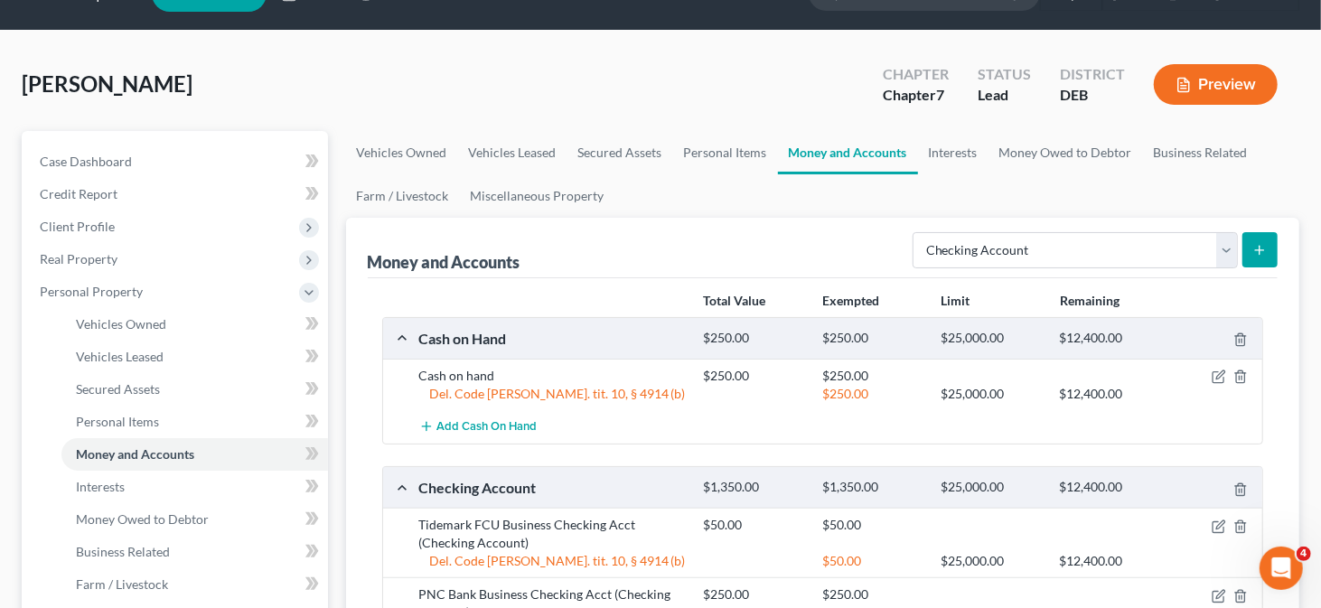
scroll to position [42, 0]
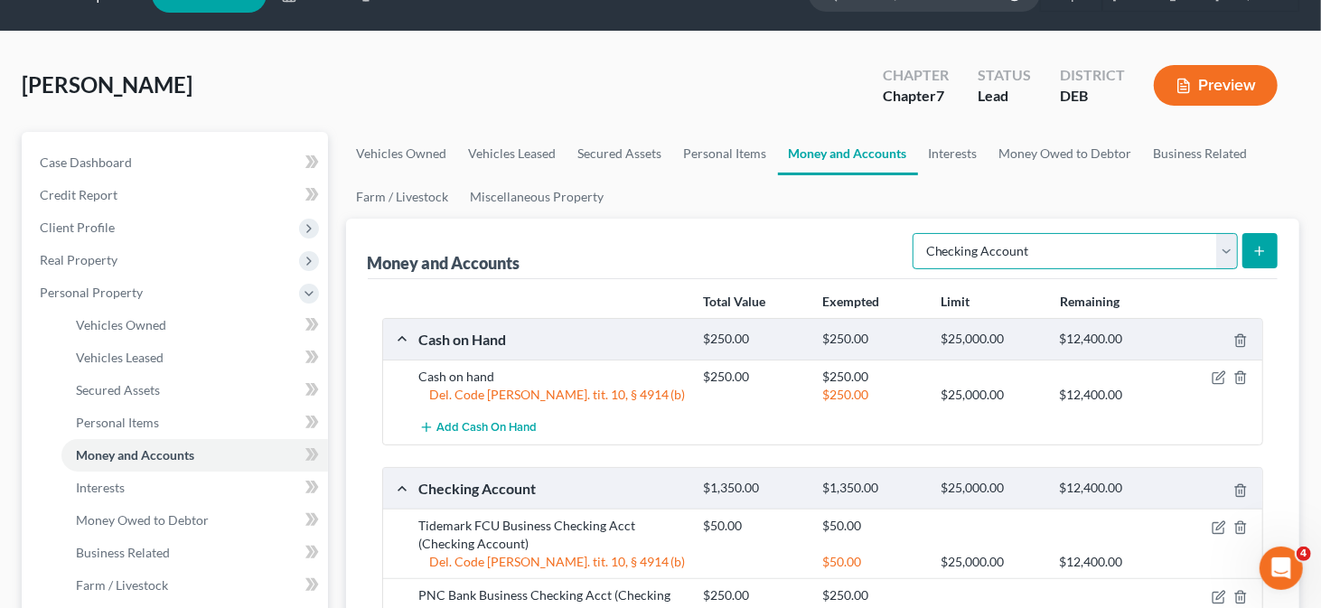
click at [1029, 252] on select "Select Account Type Brokerage Cash on Hand Certificates of Deposit Checking Acc…" at bounding box center [1075, 251] width 325 height 36
select select "savings"
click at [917, 233] on select "Select Account Type Brokerage Cash on Hand Certificates of Deposit Checking Acc…" at bounding box center [1075, 251] width 325 height 36
click at [1267, 240] on button "submit" at bounding box center [1260, 250] width 35 height 35
click at [1257, 249] on icon "submit" at bounding box center [1260, 251] width 14 height 14
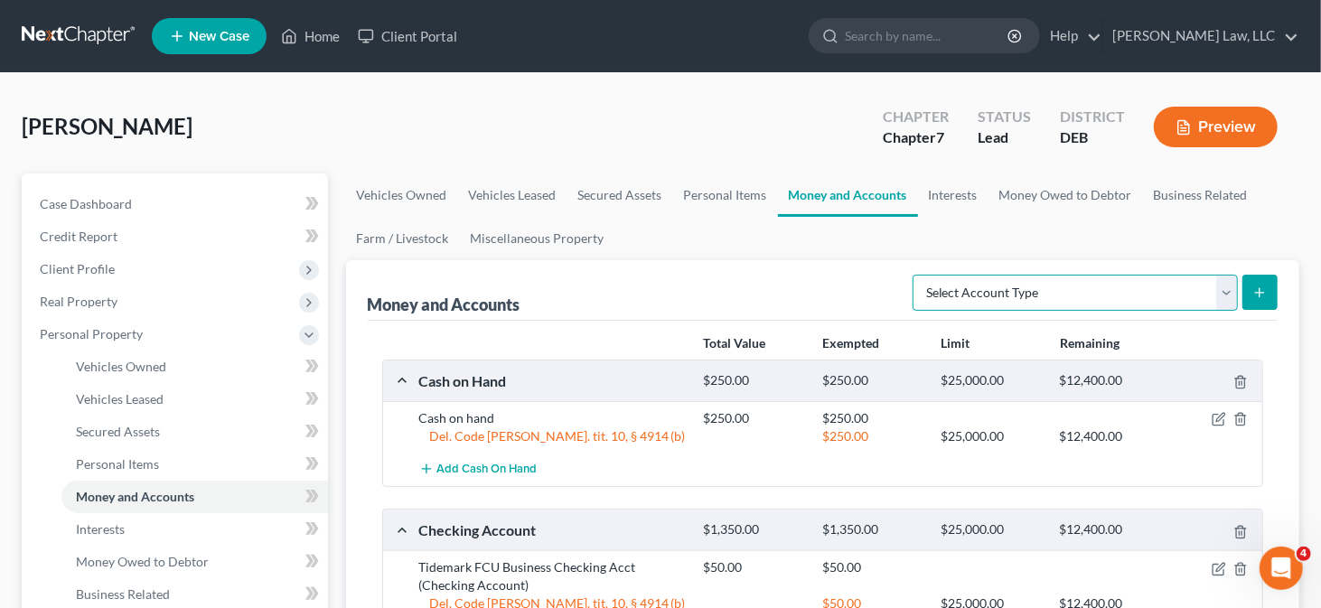
click at [1146, 279] on select "Select Account Type Brokerage Cash on Hand Certificates of Deposit Checking Acc…" at bounding box center [1075, 293] width 325 height 36
select select "savings"
click at [917, 275] on select "Select Account Type Brokerage Cash on Hand Certificates of Deposit Checking Acc…" at bounding box center [1075, 293] width 325 height 36
click at [1253, 287] on icon "submit" at bounding box center [1260, 293] width 14 height 14
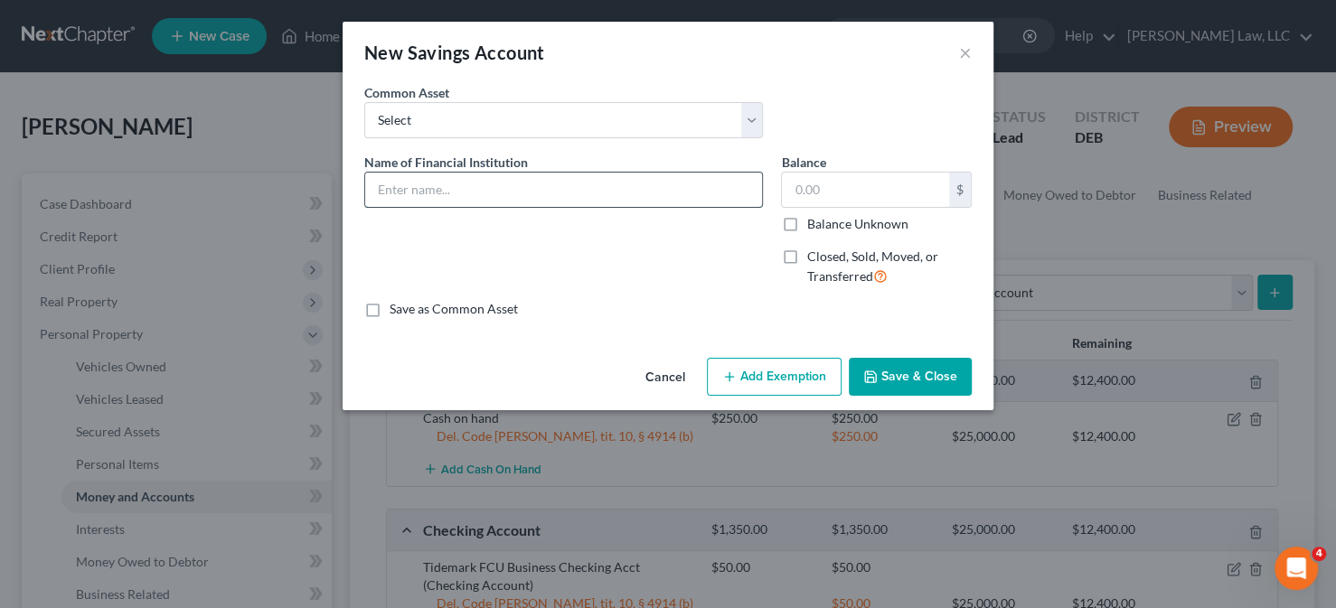
click at [503, 192] on input "text" at bounding box center [563, 190] width 397 height 34
click at [607, 181] on input "Florida State University Credit Union Checking Acct" at bounding box center [563, 190] width 397 height 34
type input "Florida State University Credit Union Savings Acct"
click at [815, 188] on input "text" at bounding box center [865, 190] width 167 height 34
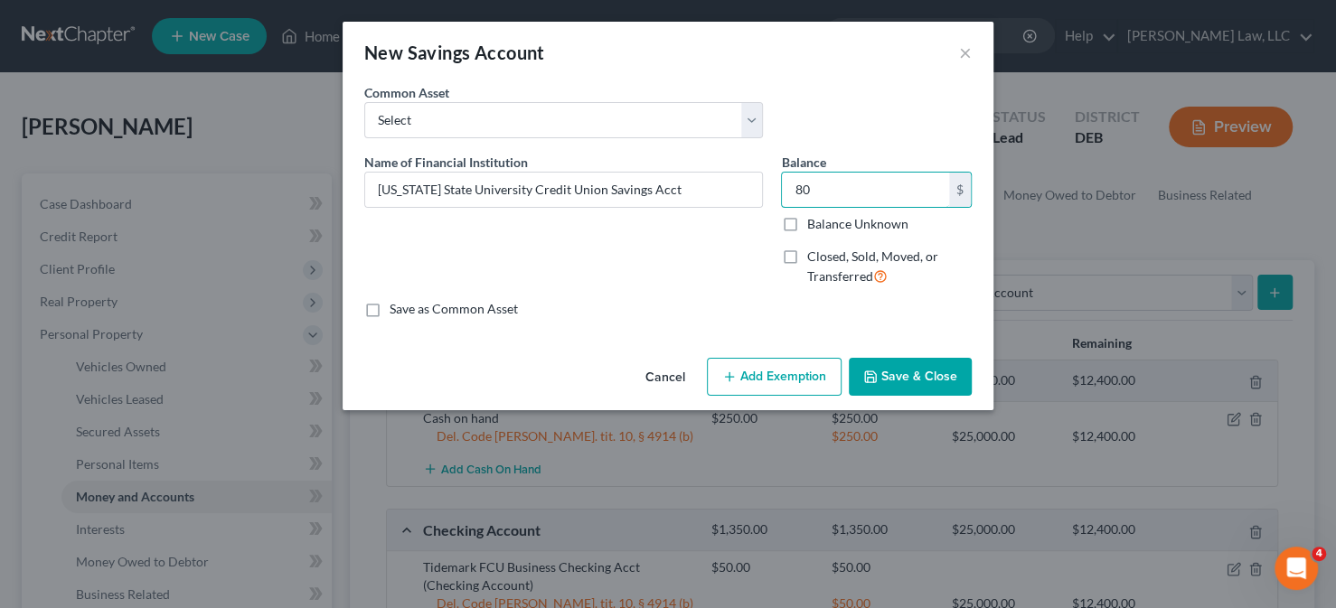
type input "80"
click at [816, 384] on button "Add Exemption" at bounding box center [774, 377] width 135 height 38
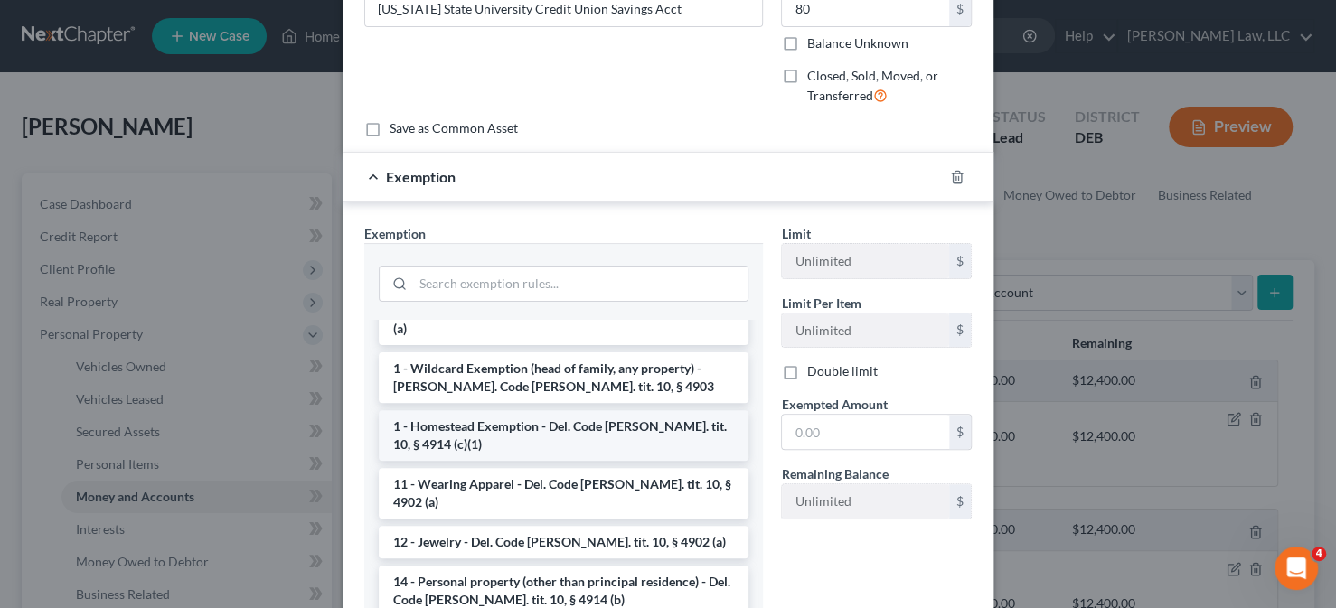
scroll to position [271, 0]
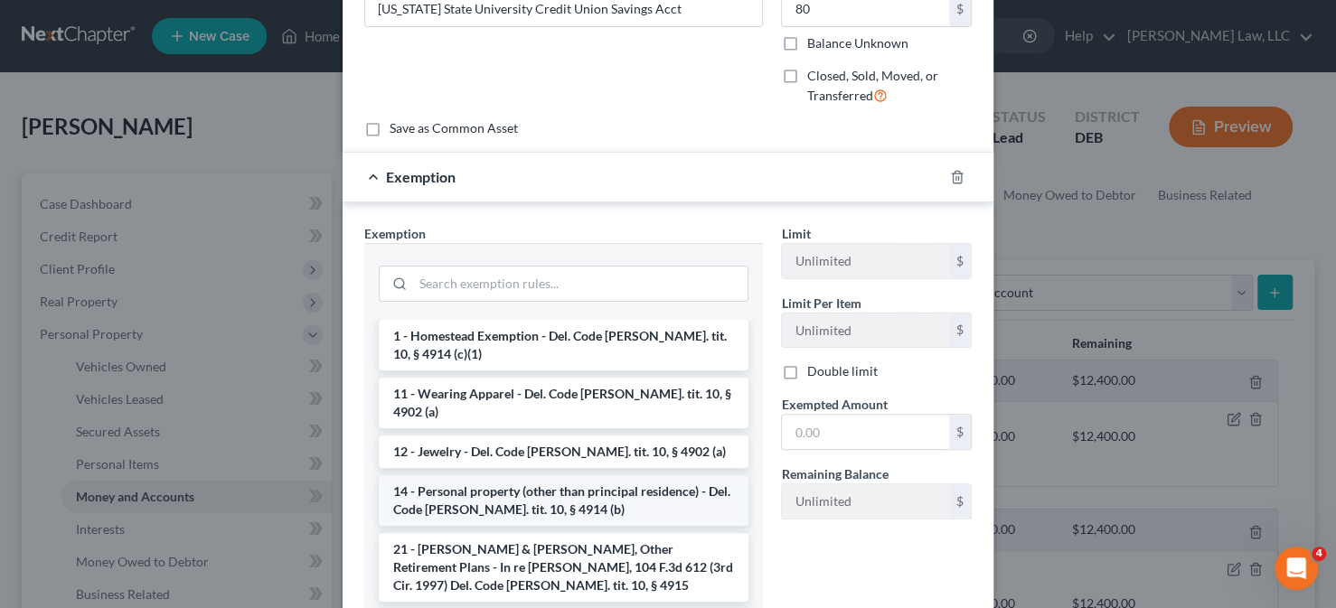
click at [512, 475] on li "14 - Personal property (other than principal residence) - Del. Code [PERSON_NAM…" at bounding box center [564, 500] width 370 height 51
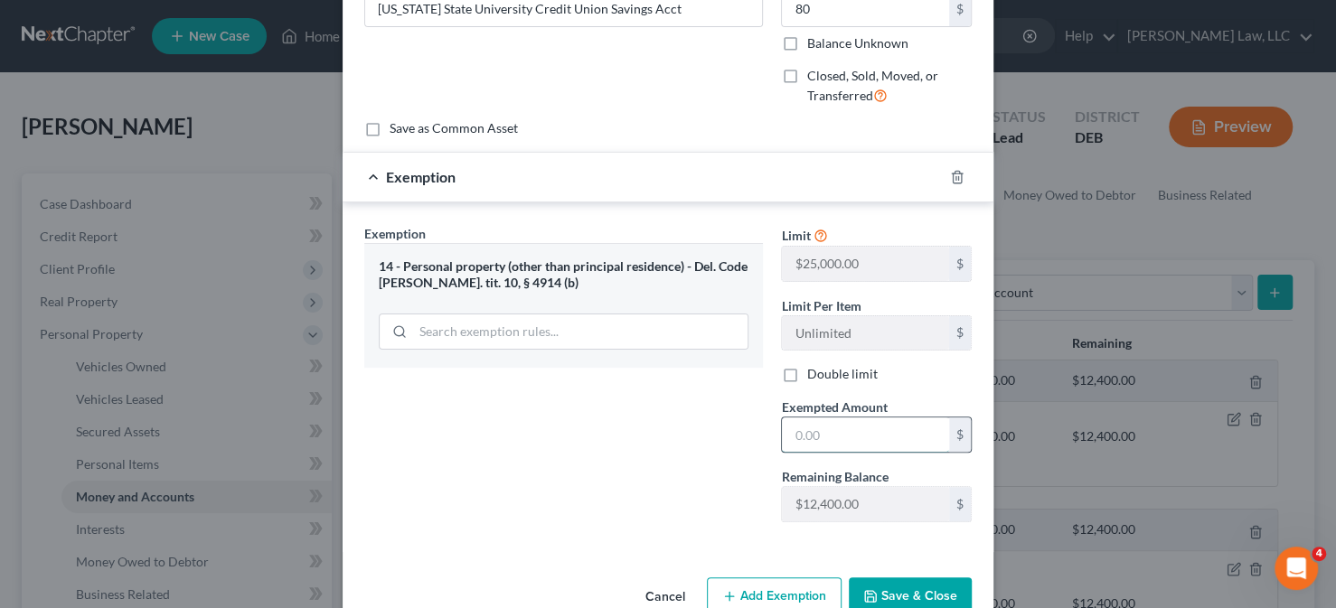
click at [807, 432] on input "text" at bounding box center [865, 435] width 167 height 34
type input "80"
click at [884, 584] on button "Save & Close" at bounding box center [910, 597] width 123 height 38
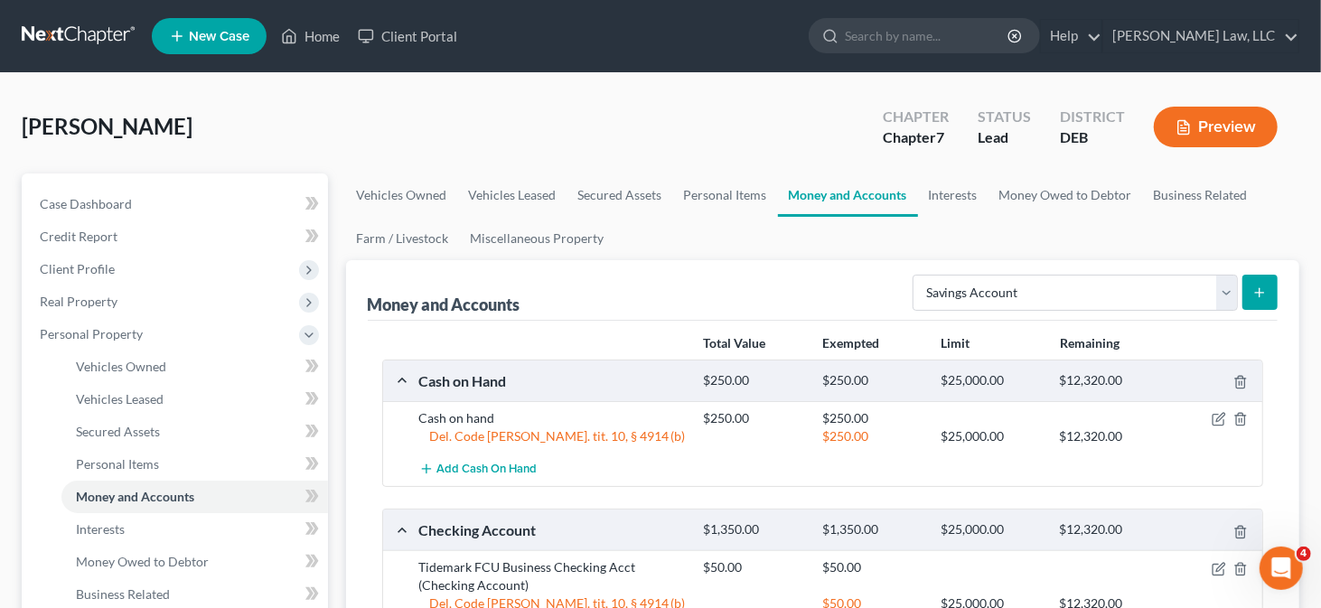
click at [1268, 291] on button "submit" at bounding box center [1260, 292] width 35 height 35
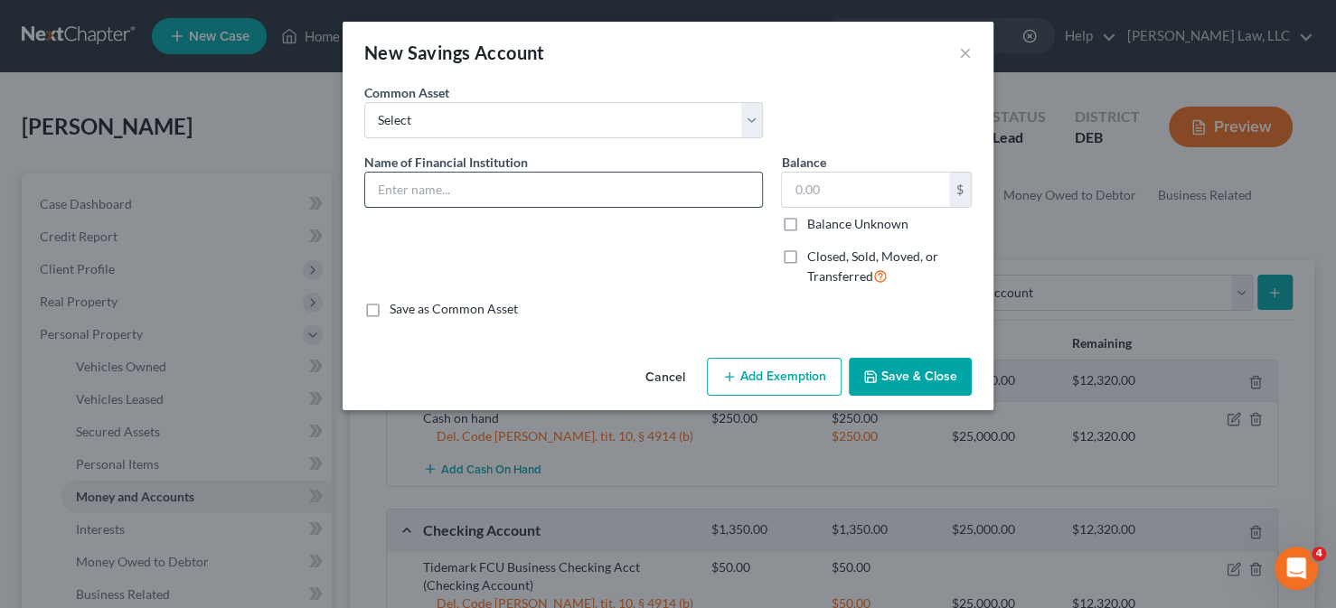
click at [598, 197] on input "text" at bounding box center [563, 190] width 397 height 34
click at [482, 188] on input "Greenfi Bank Checking Acct" at bounding box center [563, 190] width 397 height 34
type input "Greenfi Bank Savings Acct"
click at [787, 187] on input "text" at bounding box center [865, 190] width 167 height 34
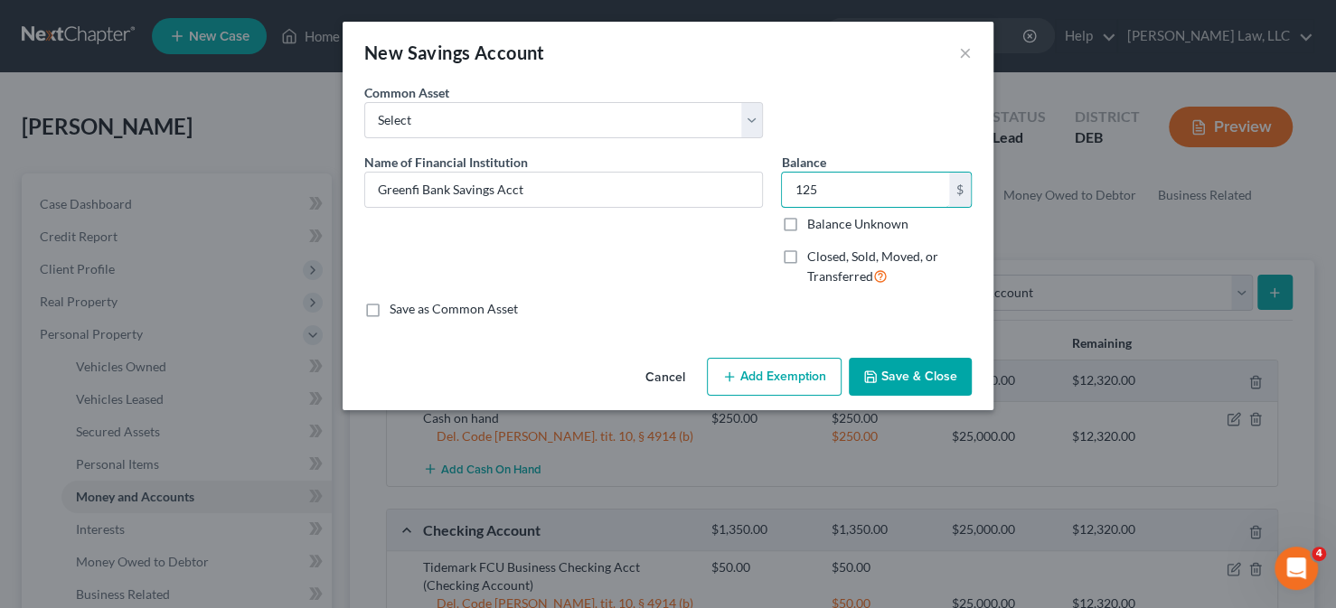
type input "125"
click at [788, 362] on button "Add Exemption" at bounding box center [774, 377] width 135 height 38
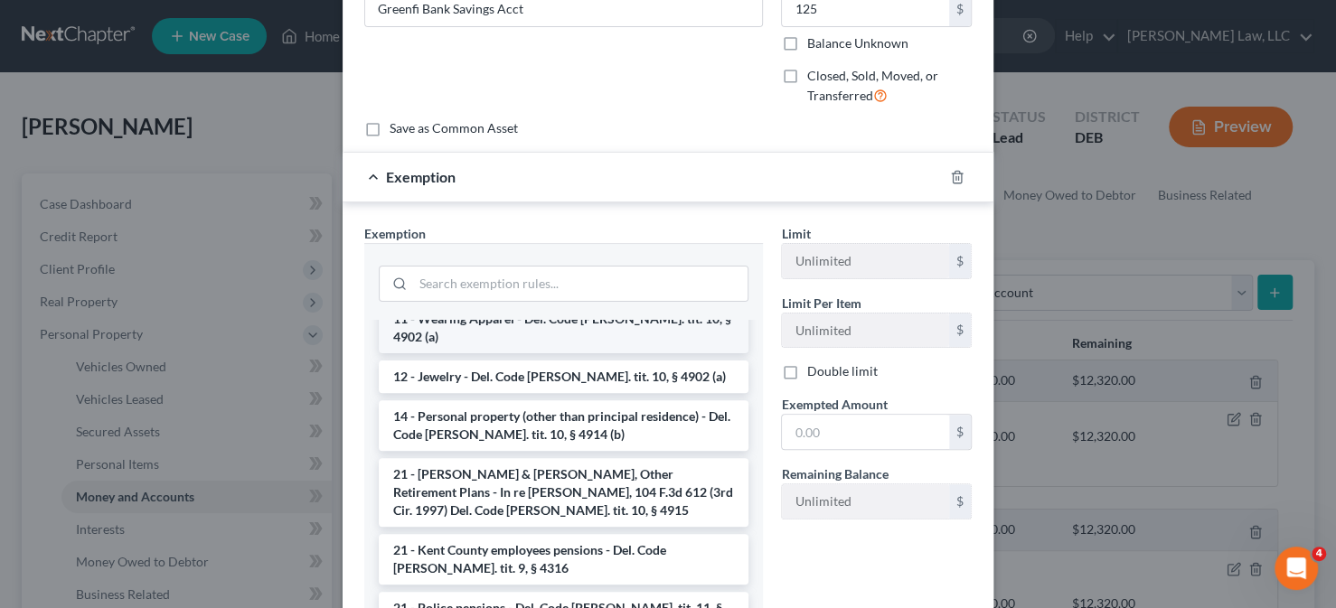
scroll to position [362, 0]
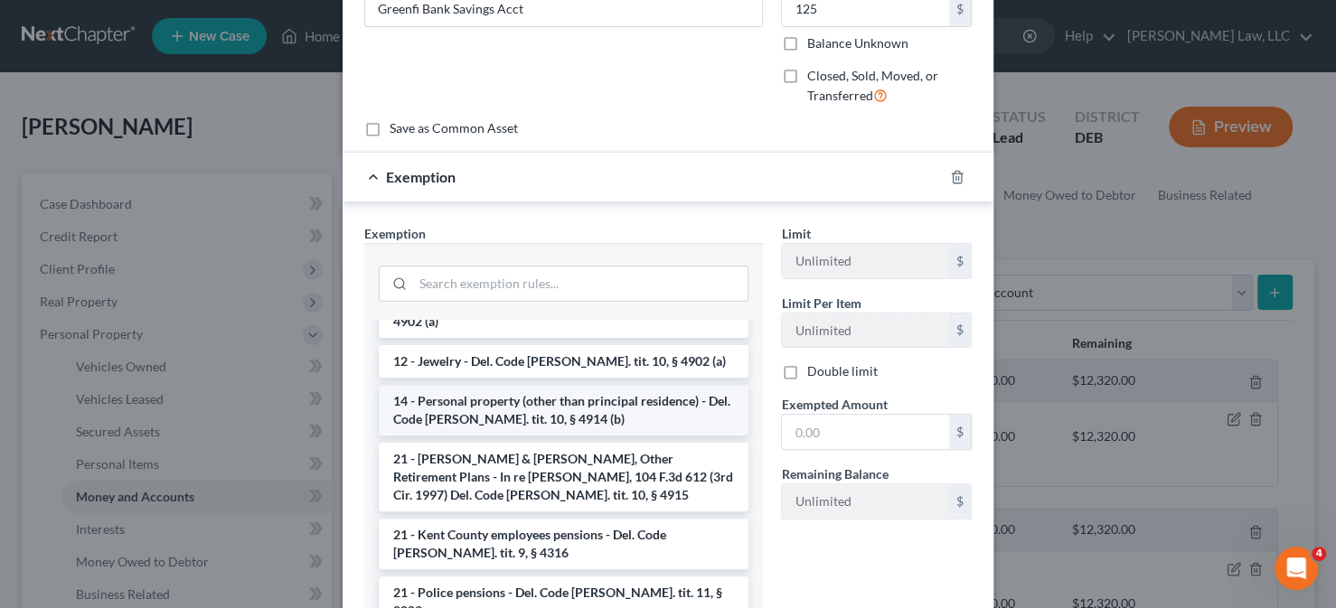
click at [511, 385] on li "14 - Personal property (other than principal residence) - Del. Code [PERSON_NAM…" at bounding box center [564, 410] width 370 height 51
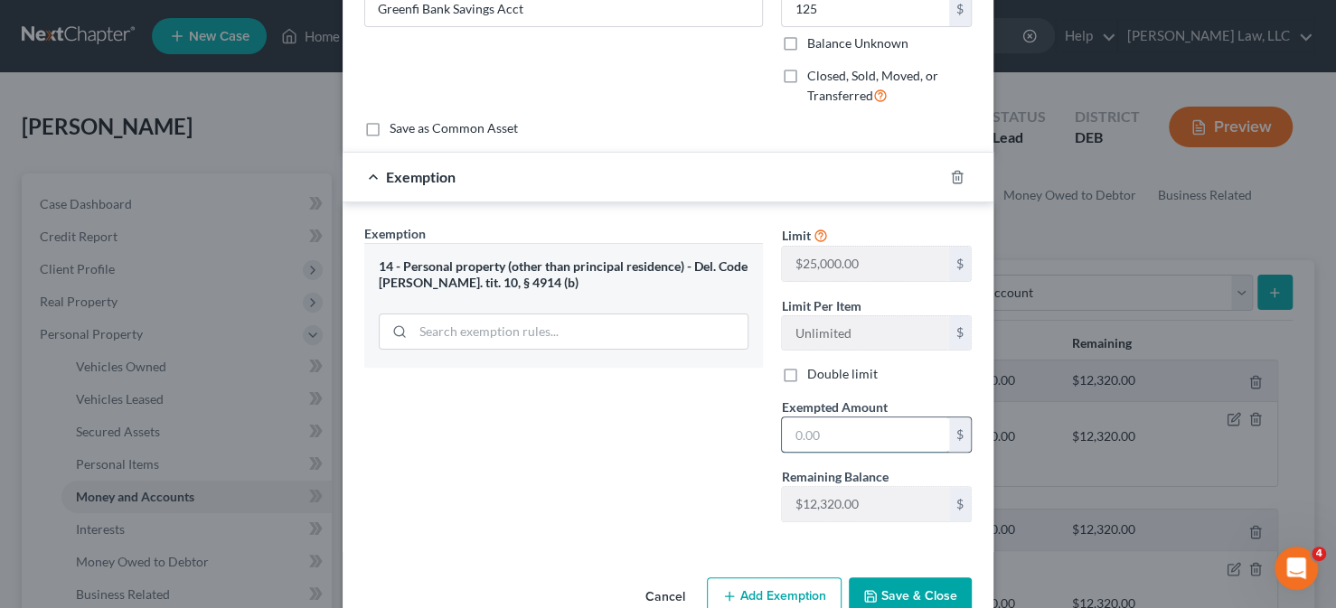
click at [828, 433] on input "text" at bounding box center [865, 435] width 167 height 34
type input "125"
click at [667, 438] on div "Exemption Set must be selected for CA. Exemption * 14 - Personal property (othe…" at bounding box center [563, 380] width 417 height 313
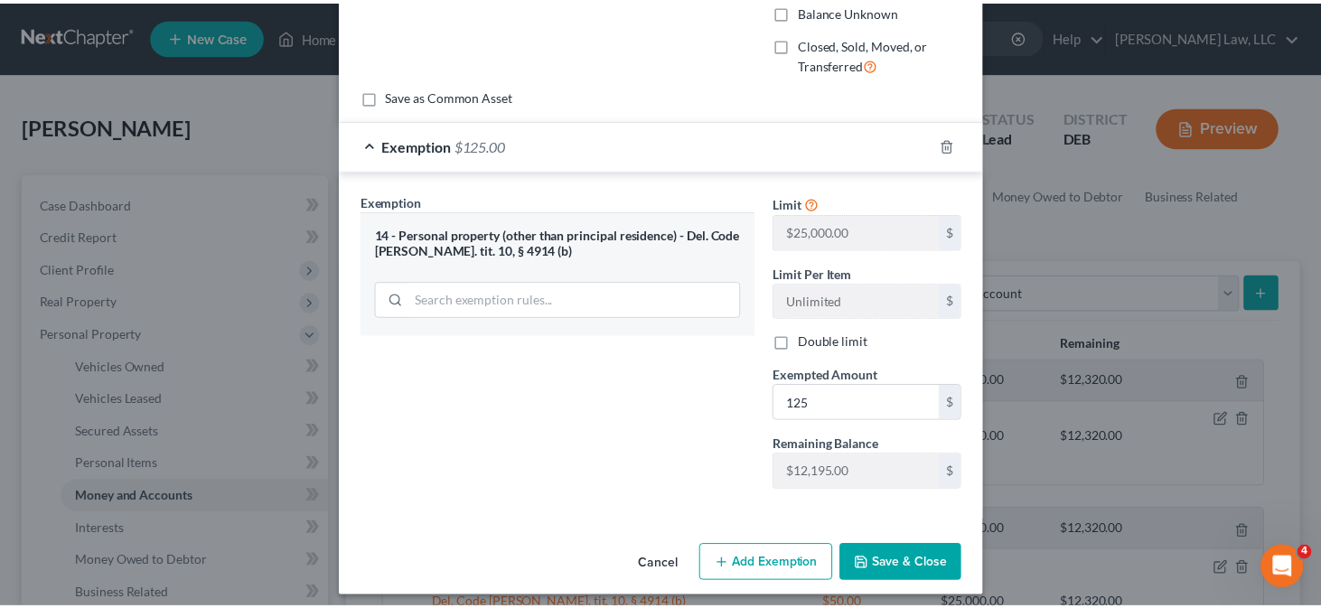
scroll to position [220, 0]
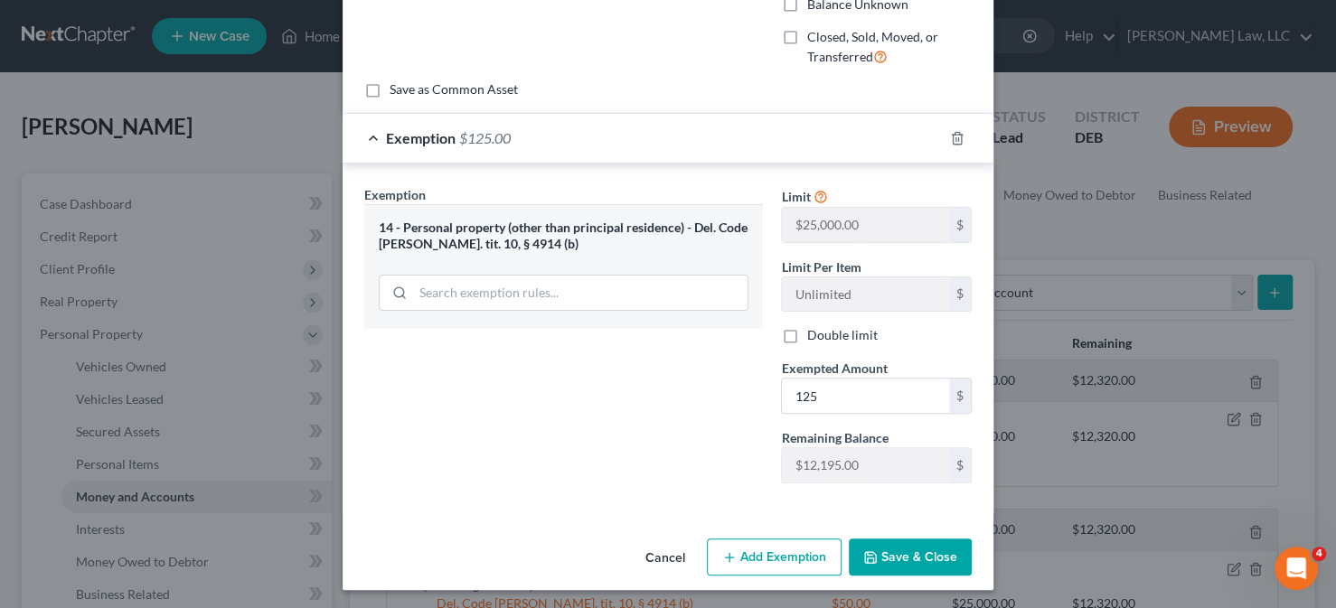
click at [895, 544] on button "Save & Close" at bounding box center [910, 558] width 123 height 38
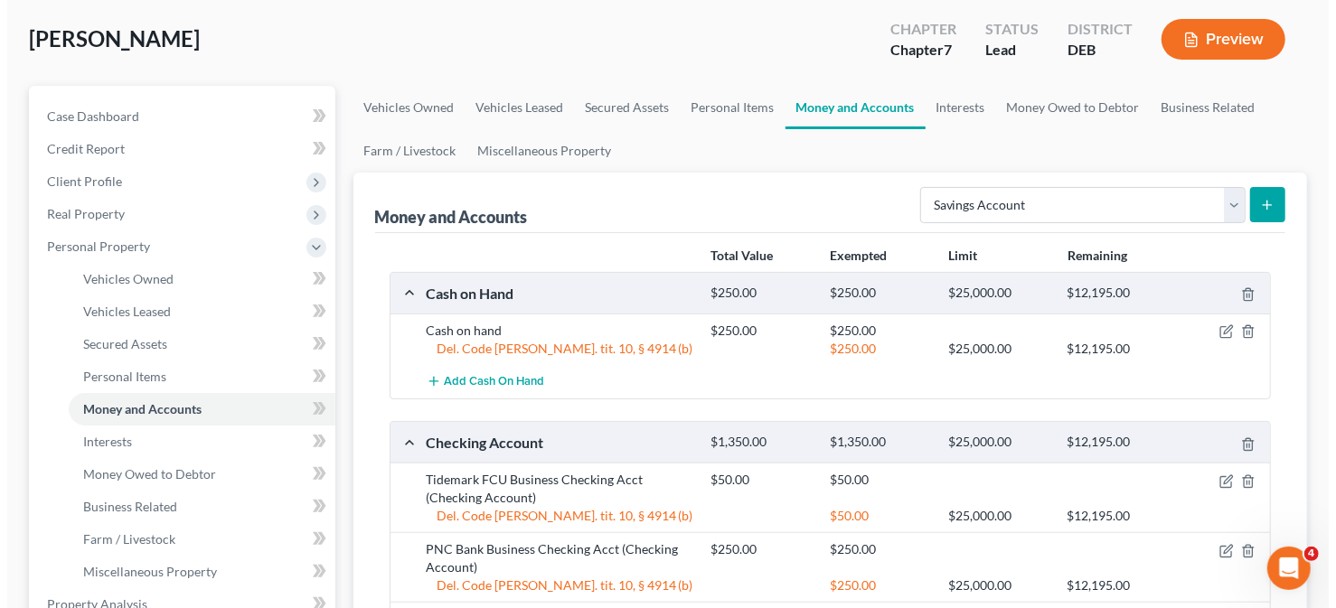
scroll to position [0, 0]
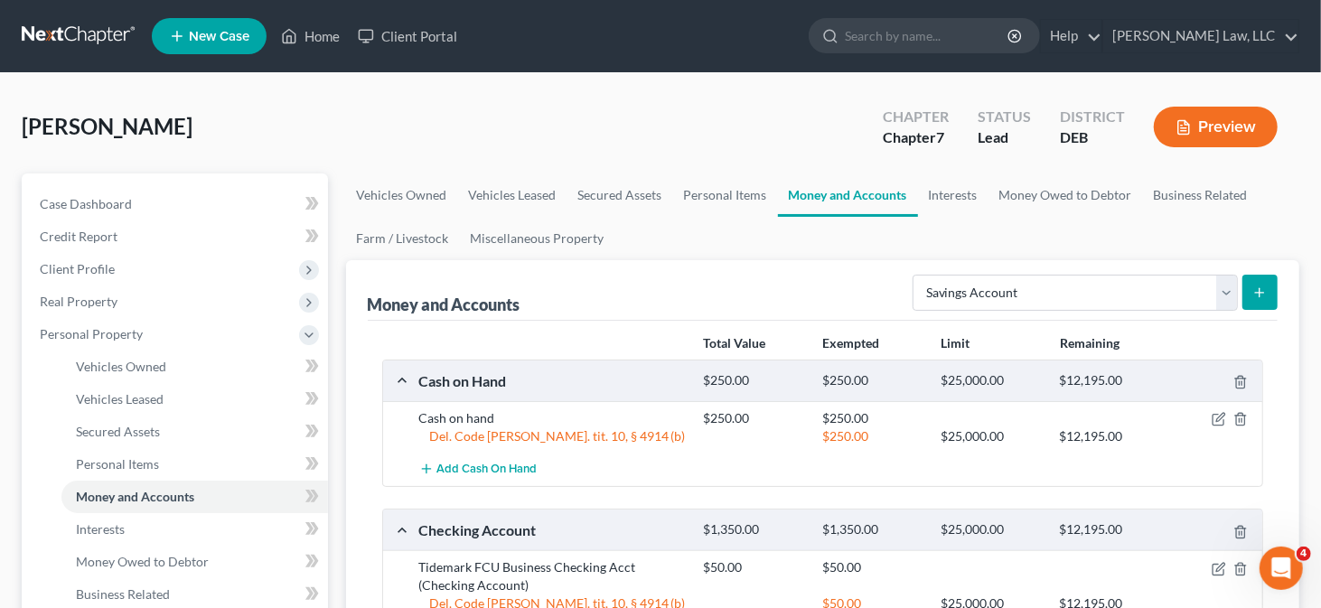
click at [1259, 296] on icon "submit" at bounding box center [1260, 293] width 14 height 14
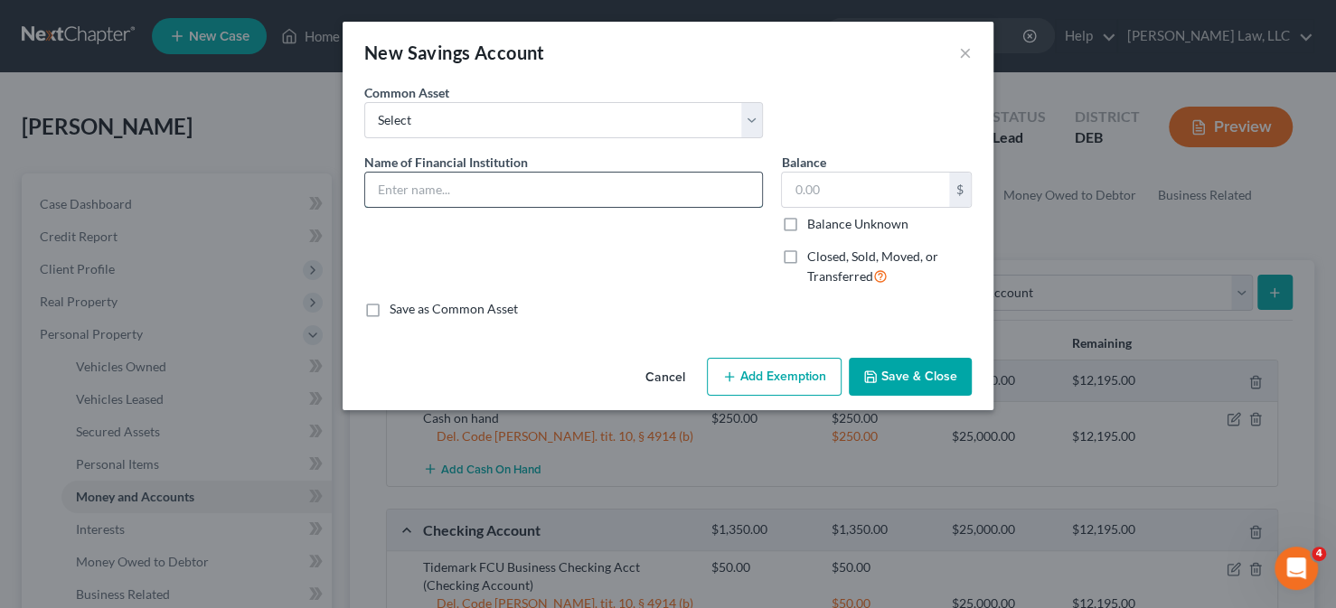
click at [469, 189] on input "text" at bounding box center [563, 190] width 397 height 34
click at [484, 187] on input "Tidemark FCU Business Checking" at bounding box center [563, 190] width 397 height 34
click at [536, 187] on input "Tidemark FCU Business Checking" at bounding box center [563, 190] width 397 height 34
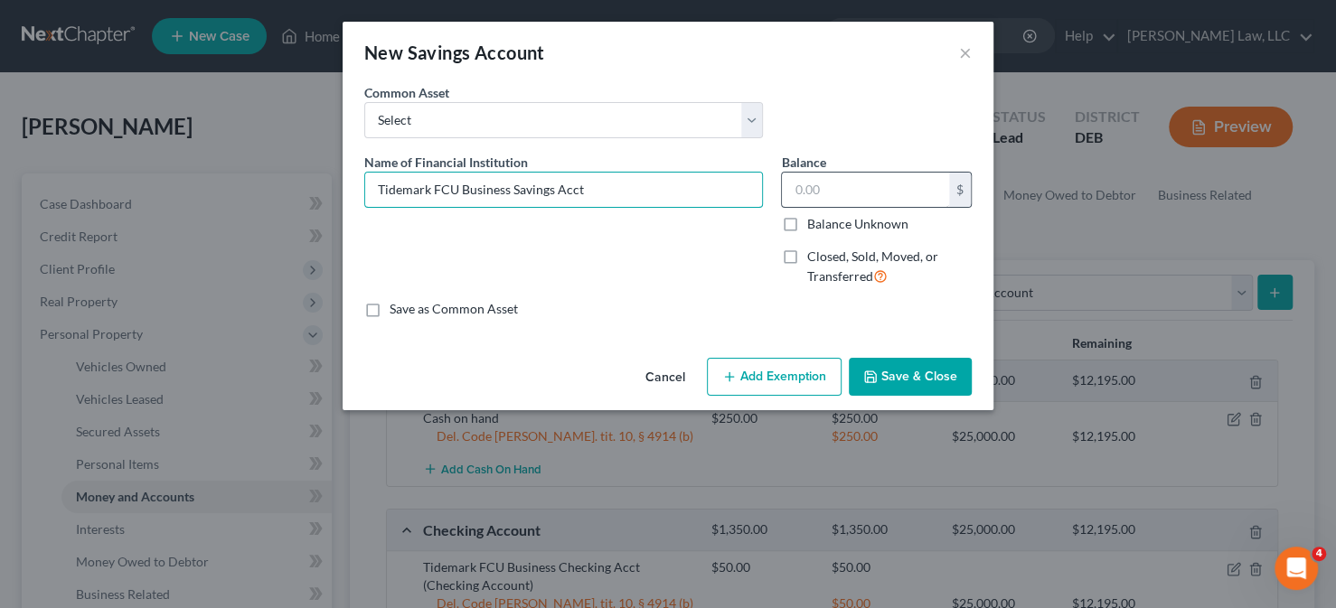
type input "Tidemark FCU Business Savings Acct"
click at [830, 197] on input "text" at bounding box center [865, 190] width 167 height 34
type input "50"
click at [769, 366] on button "Add Exemption" at bounding box center [774, 377] width 135 height 38
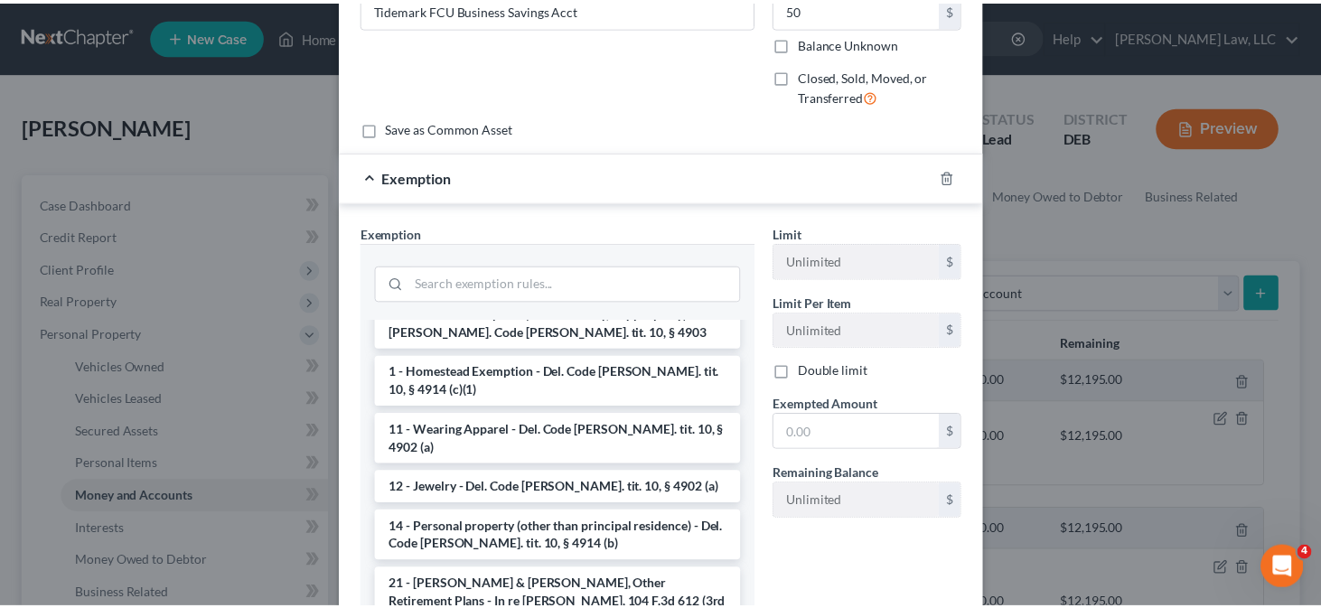
scroll to position [271, 0]
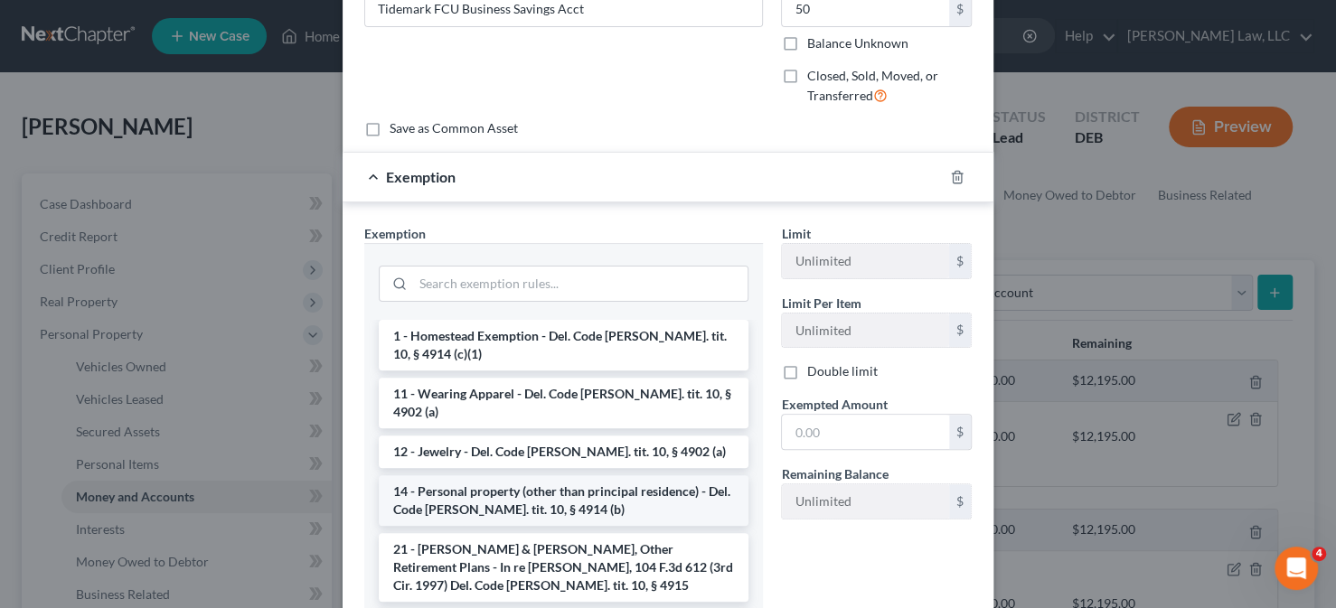
click at [559, 475] on li "14 - Personal property (other than principal residence) - Del. Code [PERSON_NAM…" at bounding box center [564, 500] width 370 height 51
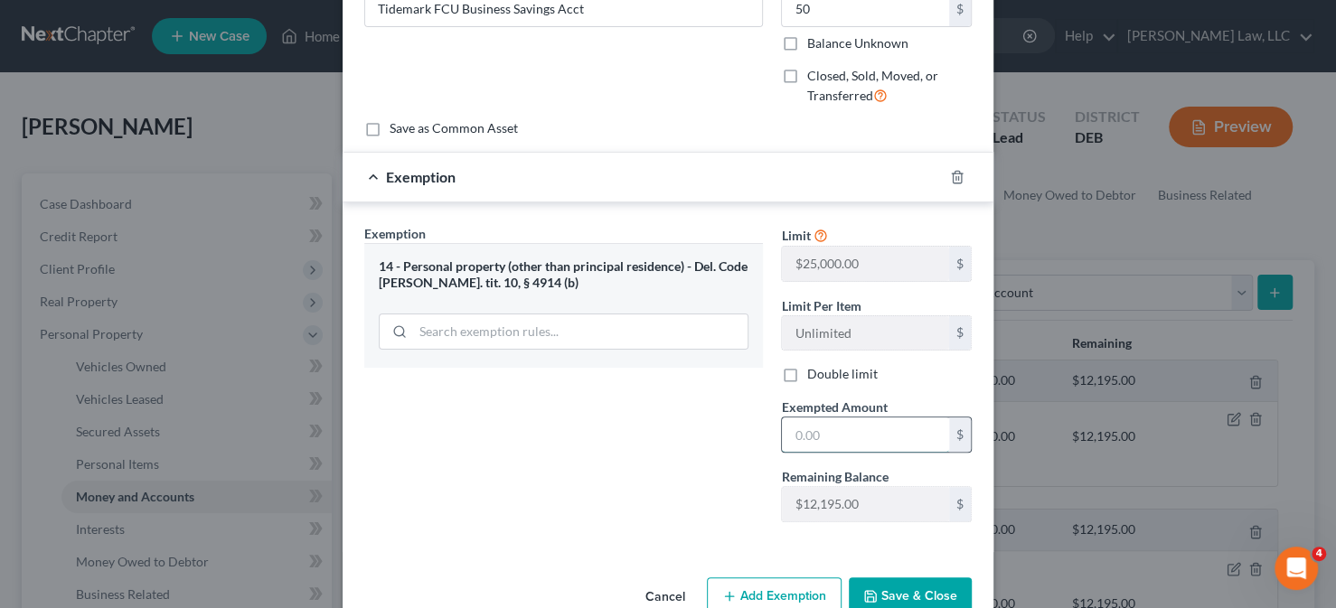
click at [797, 423] on input "text" at bounding box center [865, 435] width 167 height 34
type input "50"
click at [713, 469] on div "Exemption Set must be selected for CA. Exemption * 14 - Personal property (othe…" at bounding box center [563, 380] width 417 height 313
click at [916, 587] on button "Save & Close" at bounding box center [910, 597] width 123 height 38
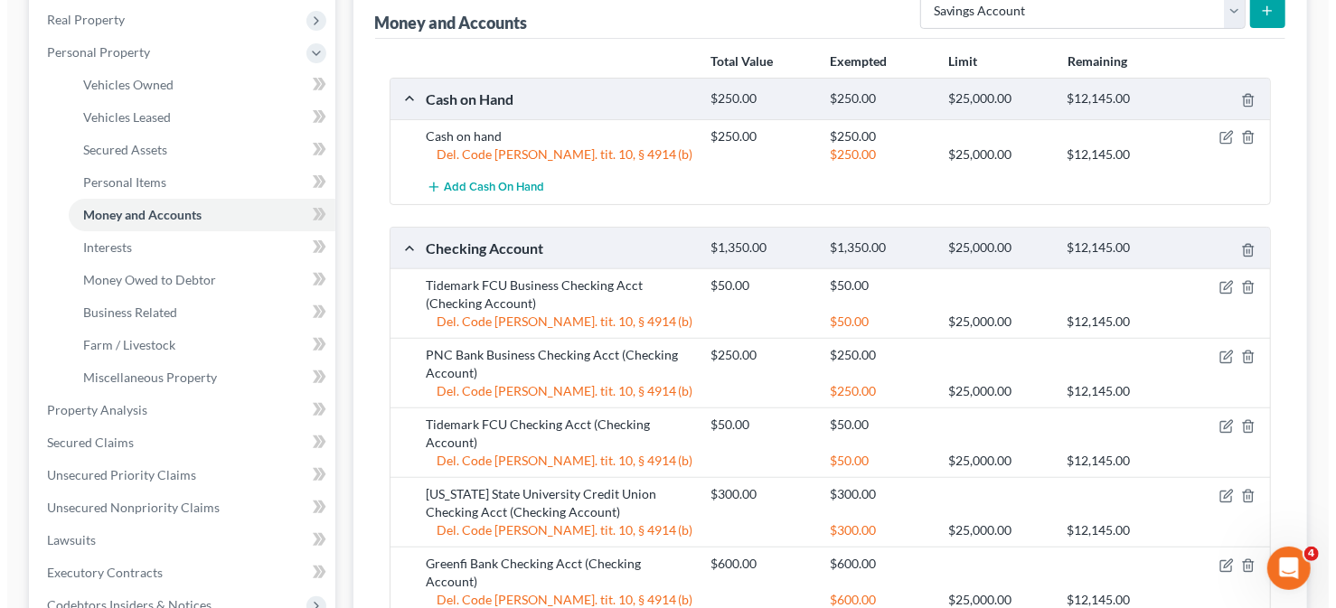
scroll to position [84, 0]
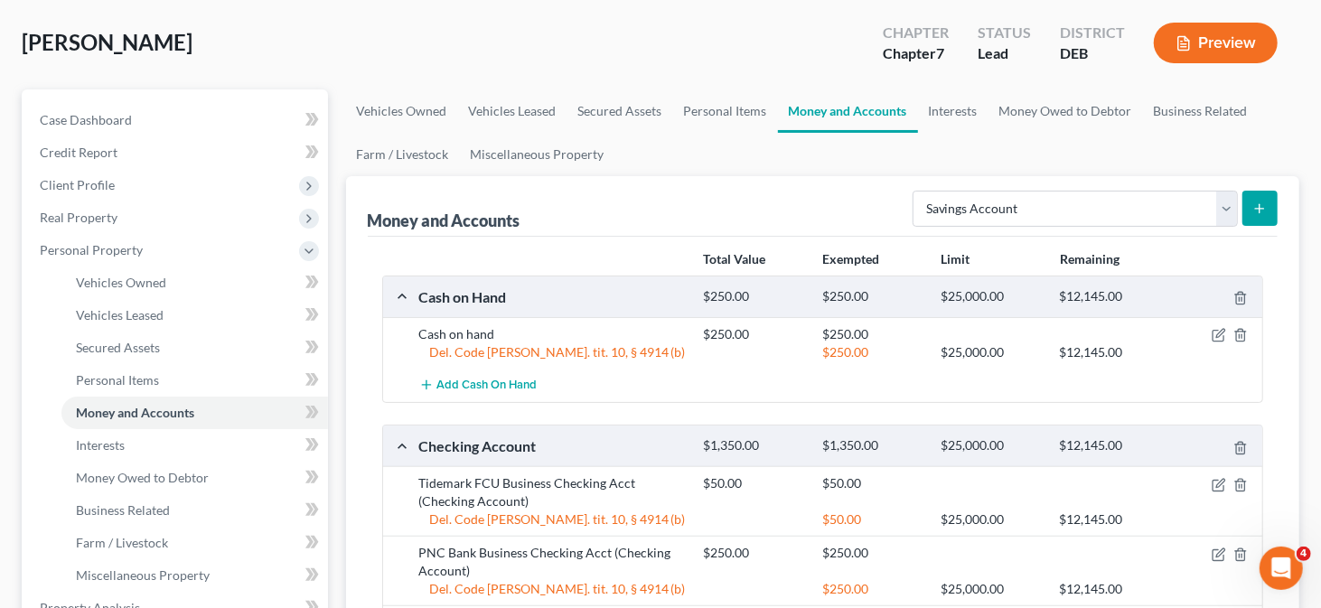
click at [1248, 200] on button "submit" at bounding box center [1260, 208] width 35 height 35
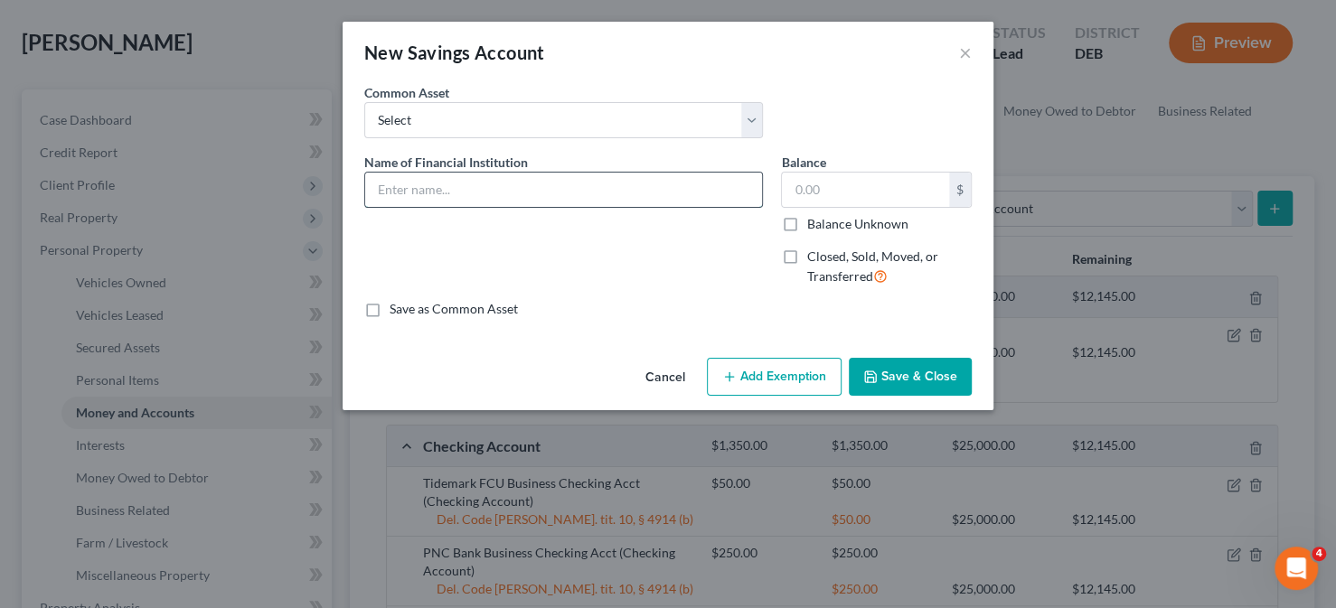
click at [503, 183] on input "text" at bounding box center [563, 190] width 397 height 34
click at [500, 190] on input "Tidemark FCU Checking Acct" at bounding box center [563, 190] width 397 height 34
type input "Tidemark FCU Savings Acct"
click at [793, 195] on input "text" at bounding box center [865, 190] width 167 height 34
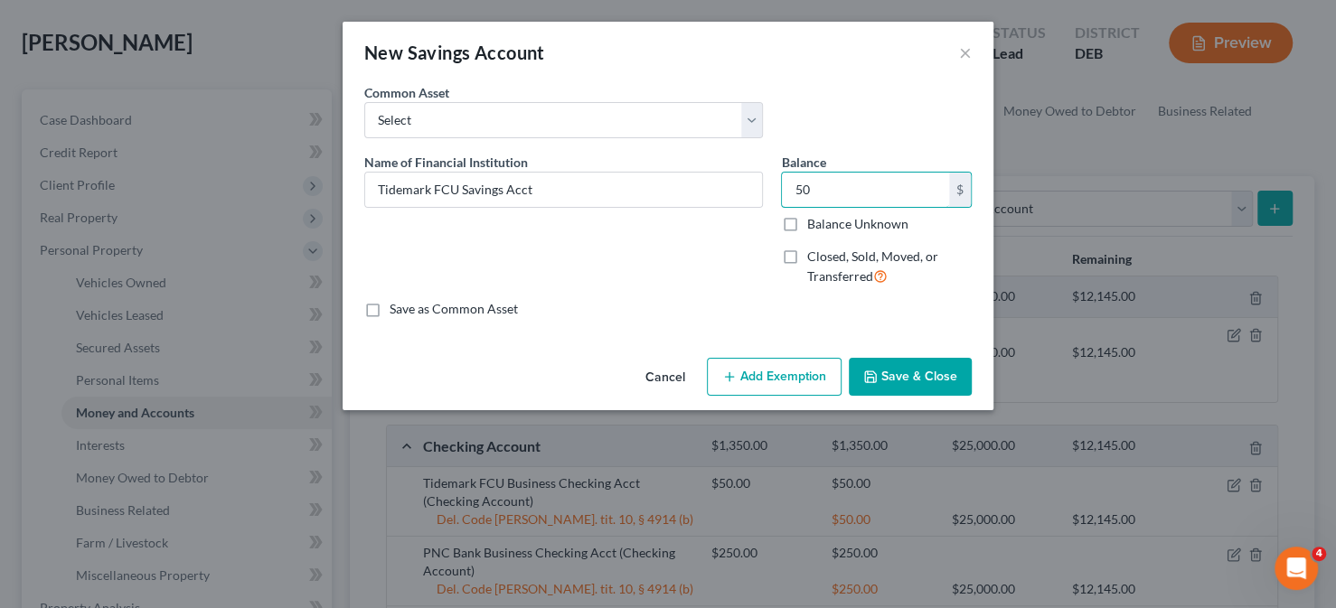
type input "50"
click at [813, 378] on button "Add Exemption" at bounding box center [774, 377] width 135 height 38
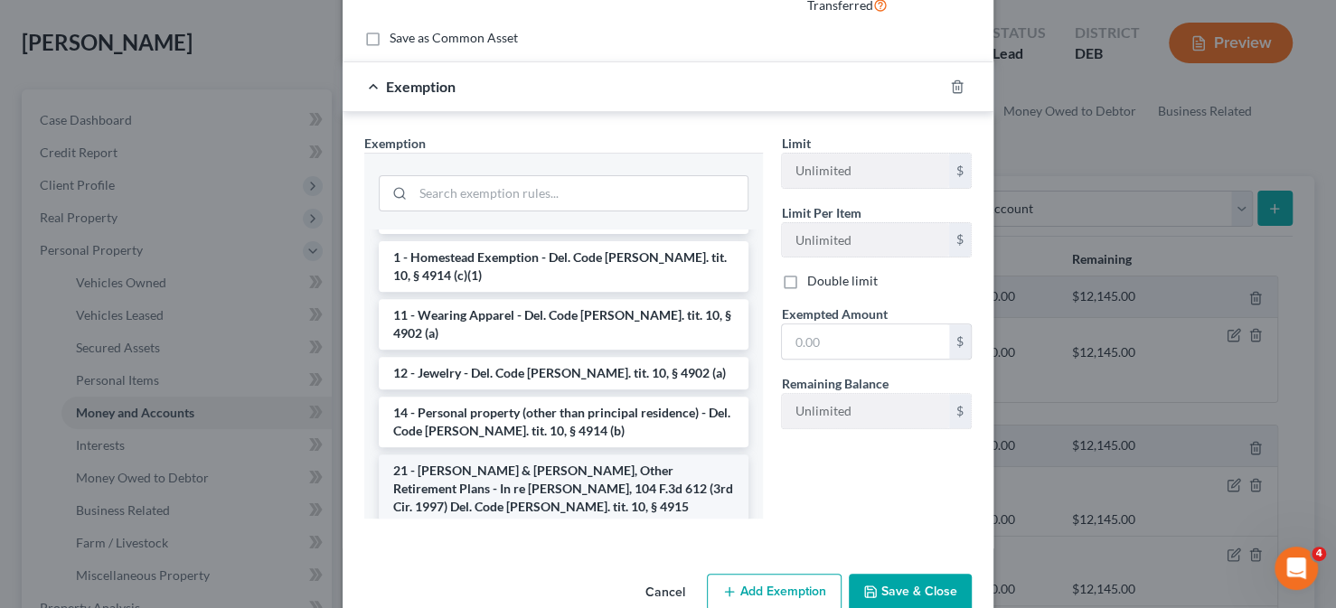
scroll to position [362, 0]
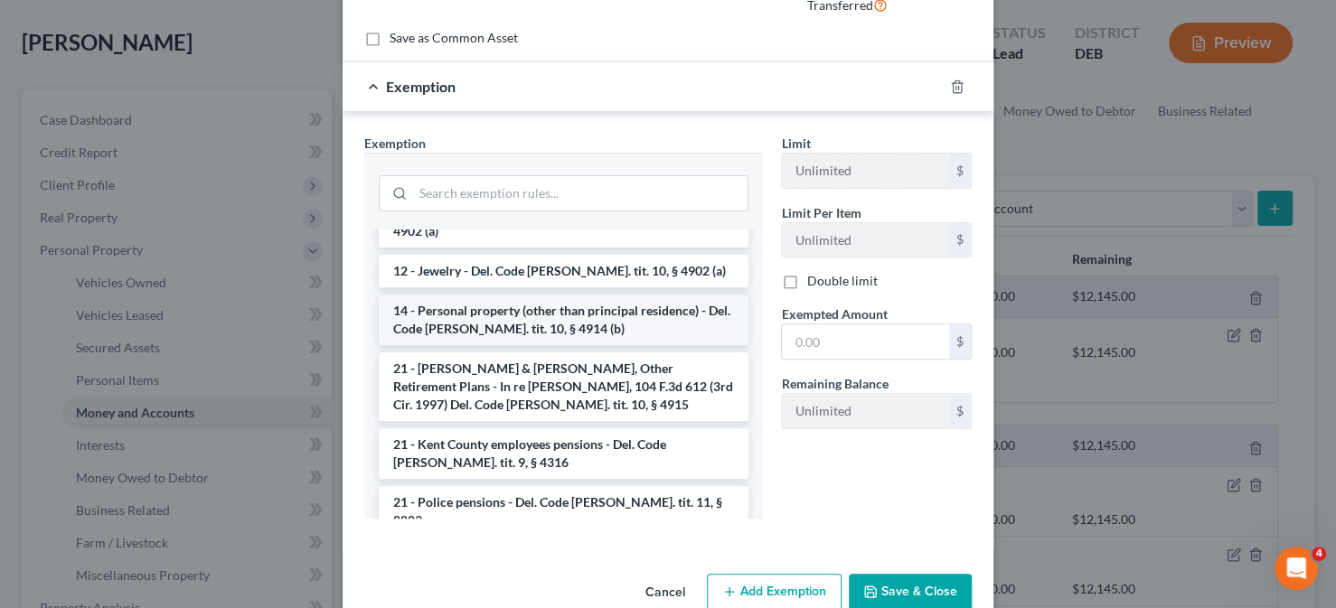
click at [500, 295] on li "14 - Personal property (other than principal residence) - Del. Code [PERSON_NAM…" at bounding box center [564, 320] width 370 height 51
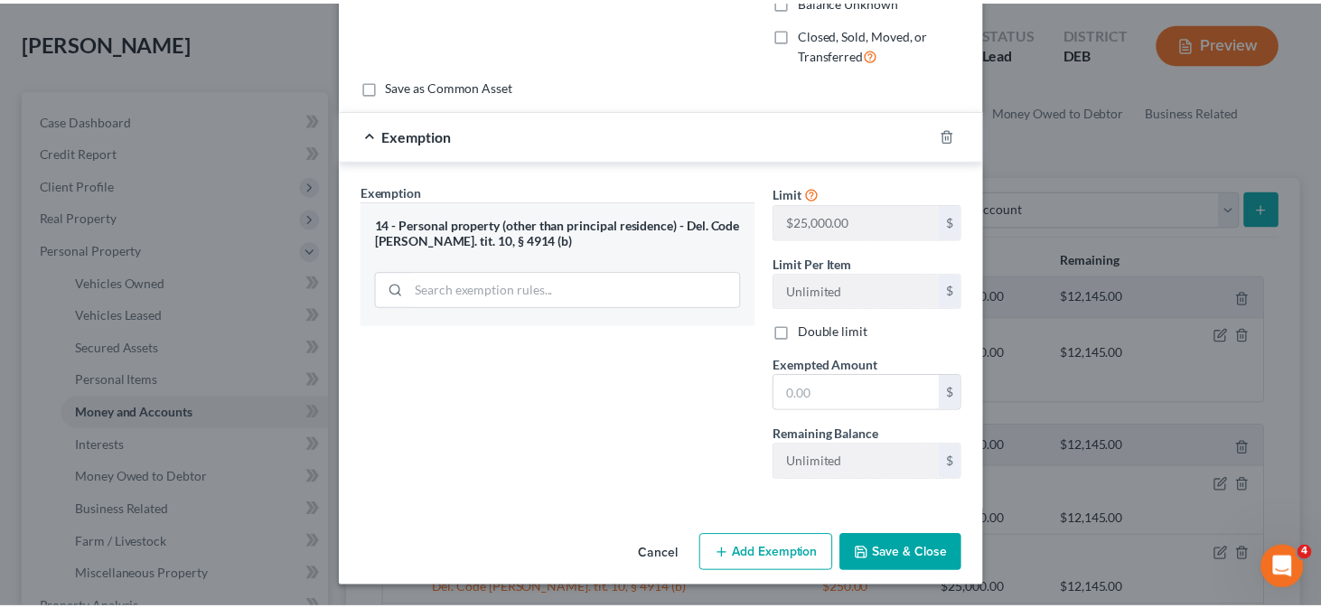
scroll to position [220, 0]
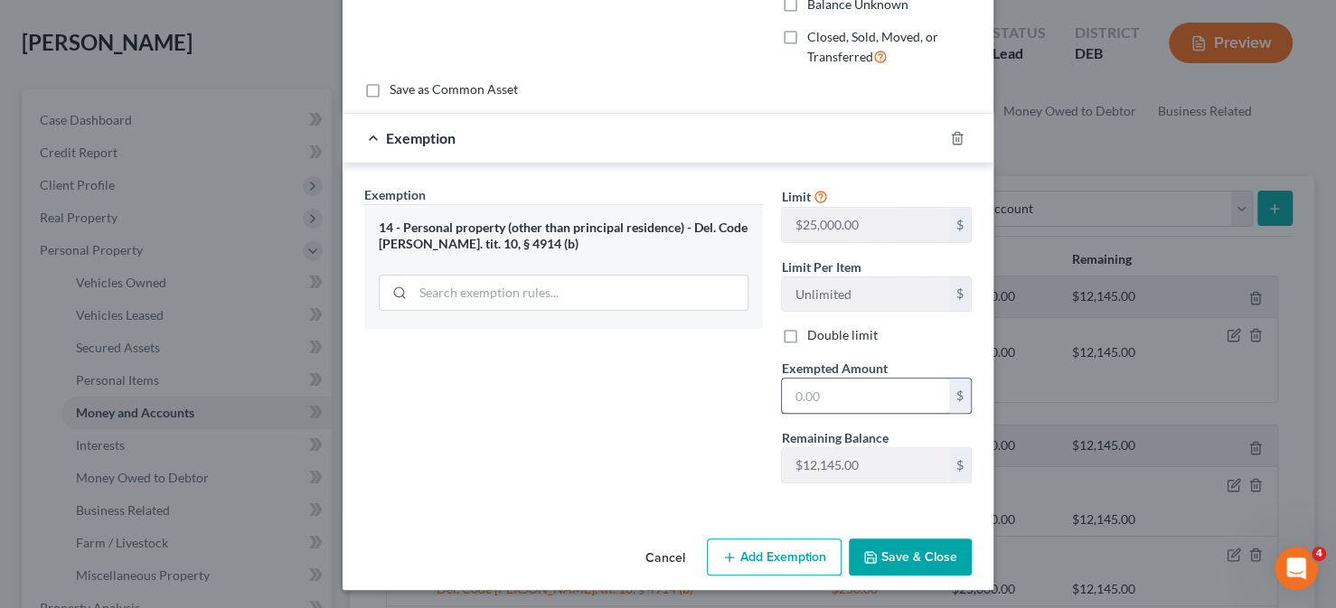
click at [823, 386] on input "text" at bounding box center [865, 396] width 167 height 34
type input "50"
click at [878, 547] on button "Save & Close" at bounding box center [910, 558] width 123 height 38
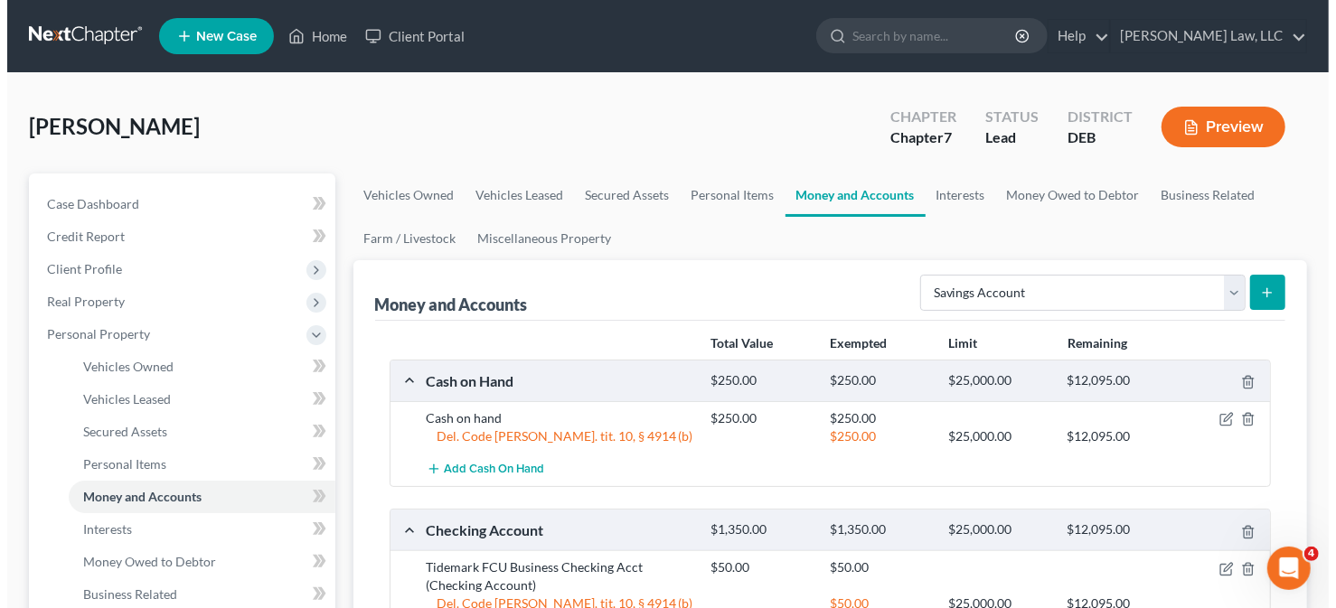
scroll to position [90, 0]
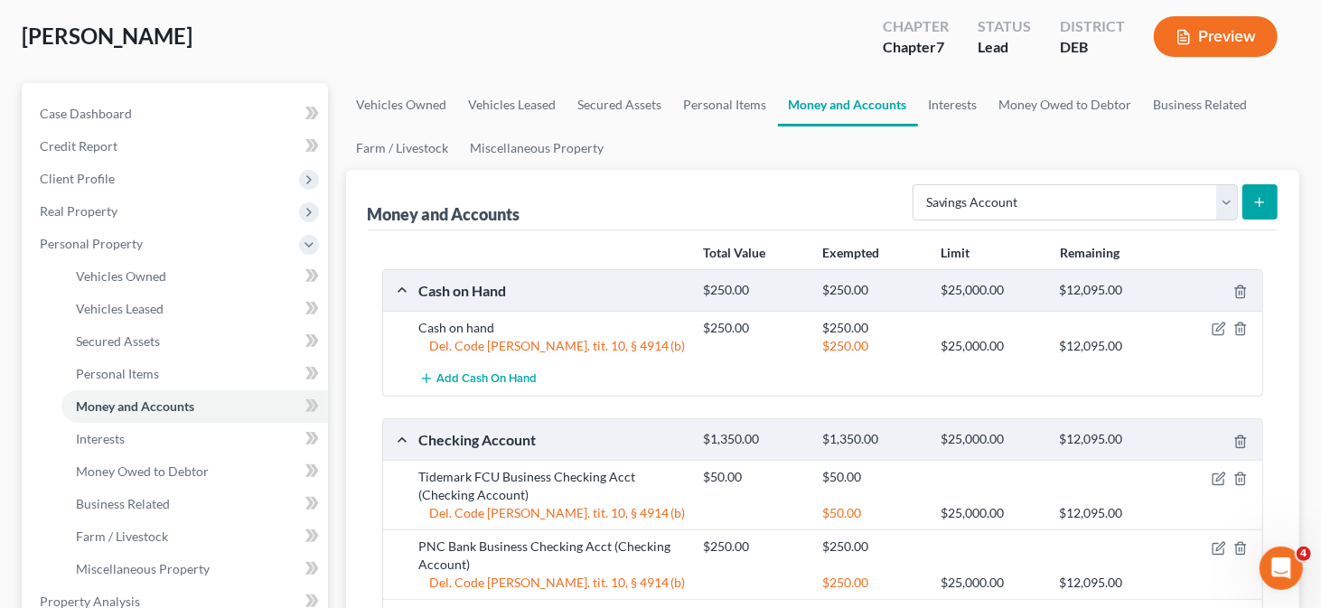
click at [1253, 199] on icon "submit" at bounding box center [1260, 202] width 14 height 14
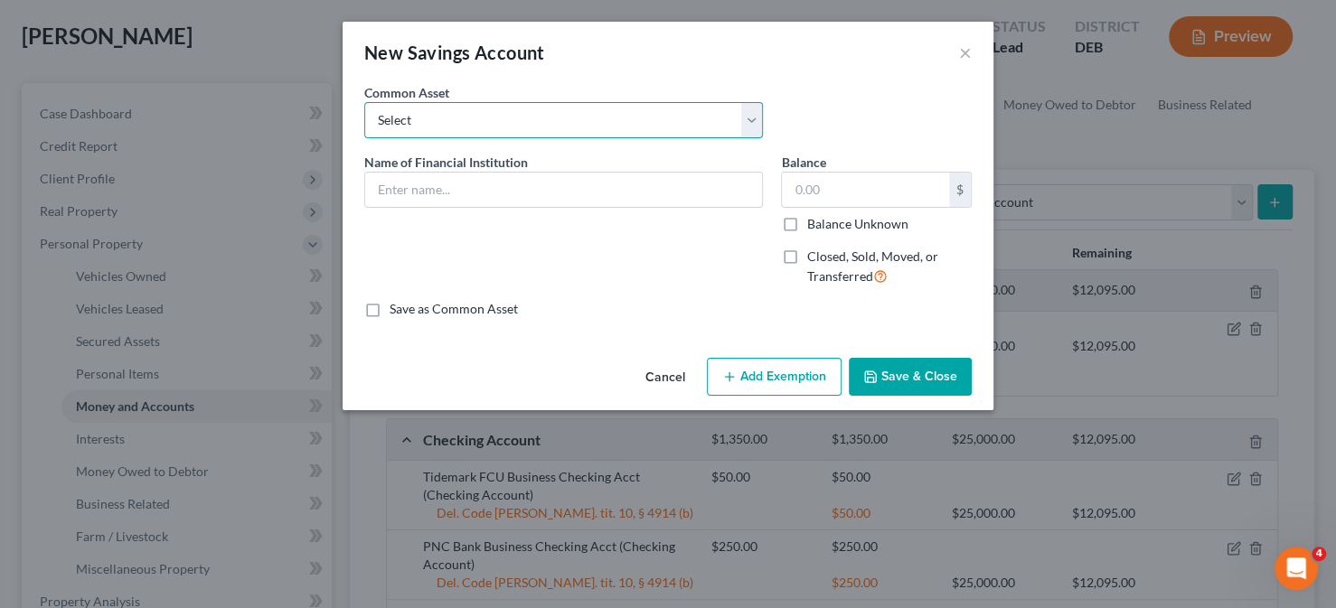
click at [553, 131] on select "Select Police & Fire FCU Savings Acct Citizens Bank Savings Acct Dexsta FCU Sav…" at bounding box center [563, 120] width 399 height 36
select select "10"
click at [364, 102] on select "Select Police & Fire FCU Savings Acct Citizens Bank Savings Acct Dexsta FCU Sav…" at bounding box center [563, 120] width 399 height 36
type input "PNC Bank Savings Acct"
type input "0"
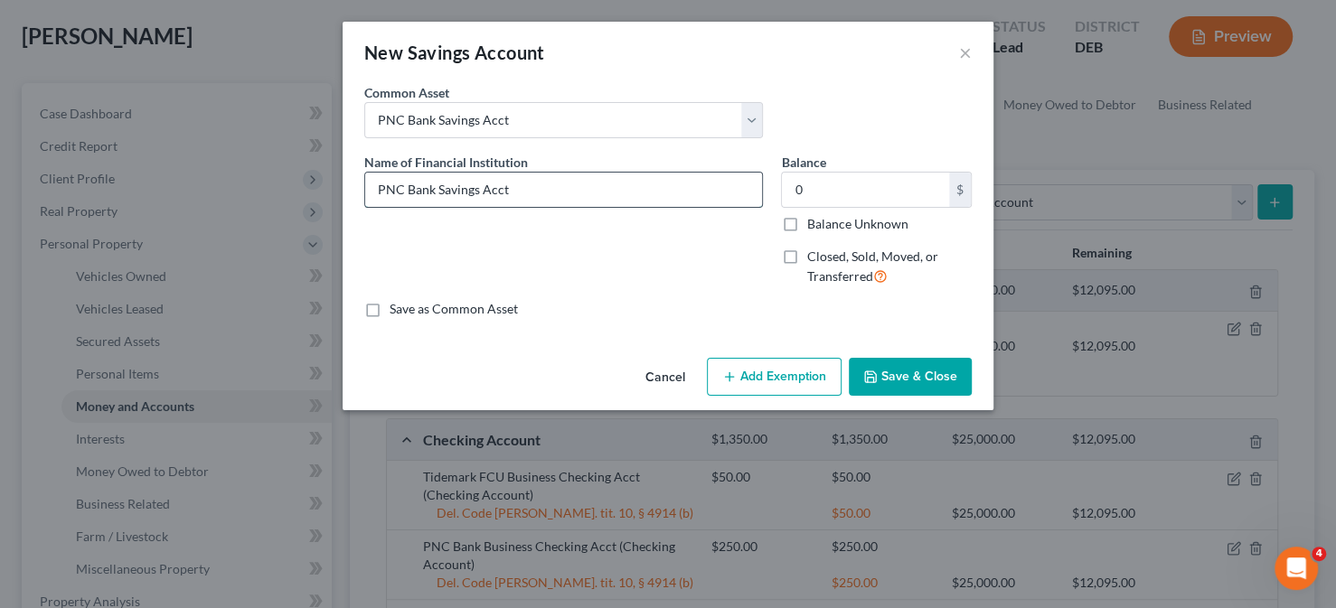
click at [455, 193] on input "PNC Bank Savings Acct" at bounding box center [563, 190] width 397 height 34
click at [540, 184] on input "PNC Bank Guardian Acct" at bounding box center [563, 190] width 397 height 34
type input "PNC Bank Guardian Acct for Granddaughter"
click at [813, 185] on input "0" at bounding box center [865, 190] width 167 height 34
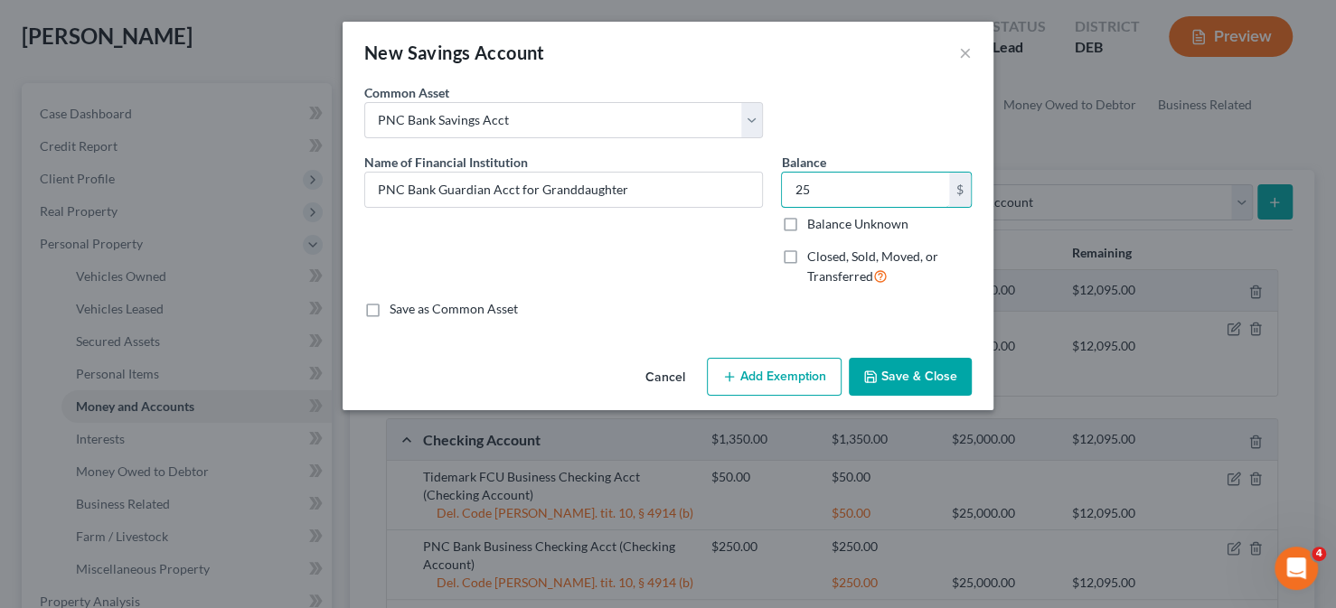
type input "25"
click at [753, 365] on button "Add Exemption" at bounding box center [774, 377] width 135 height 38
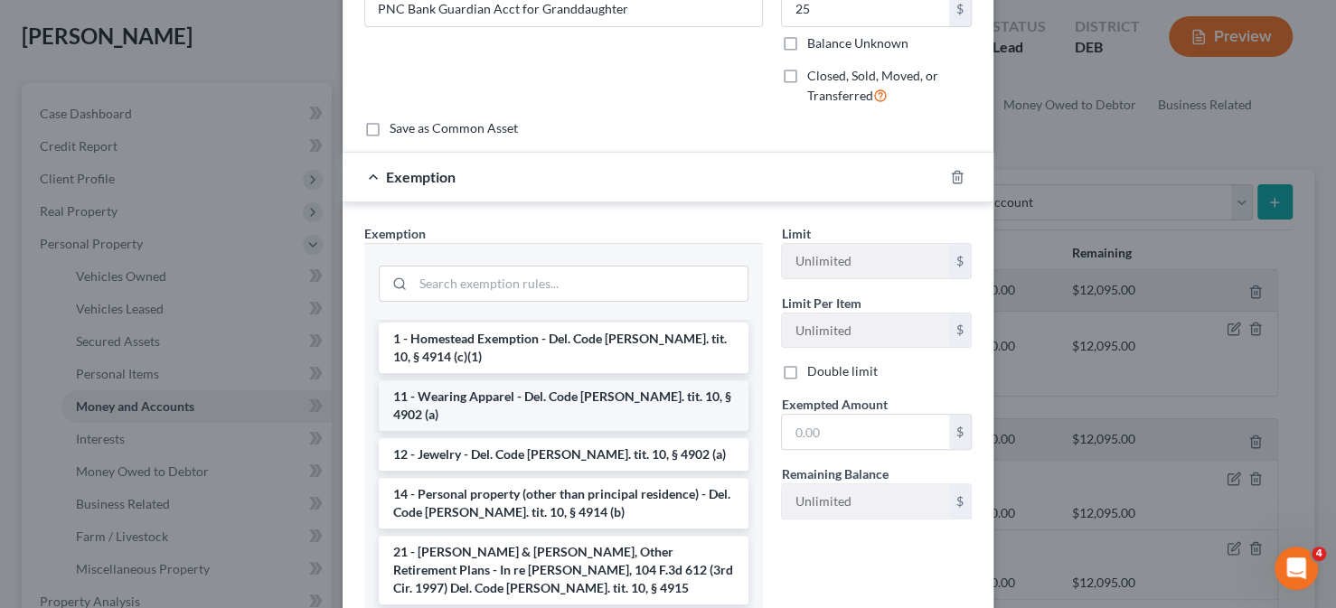
scroll to position [271, 0]
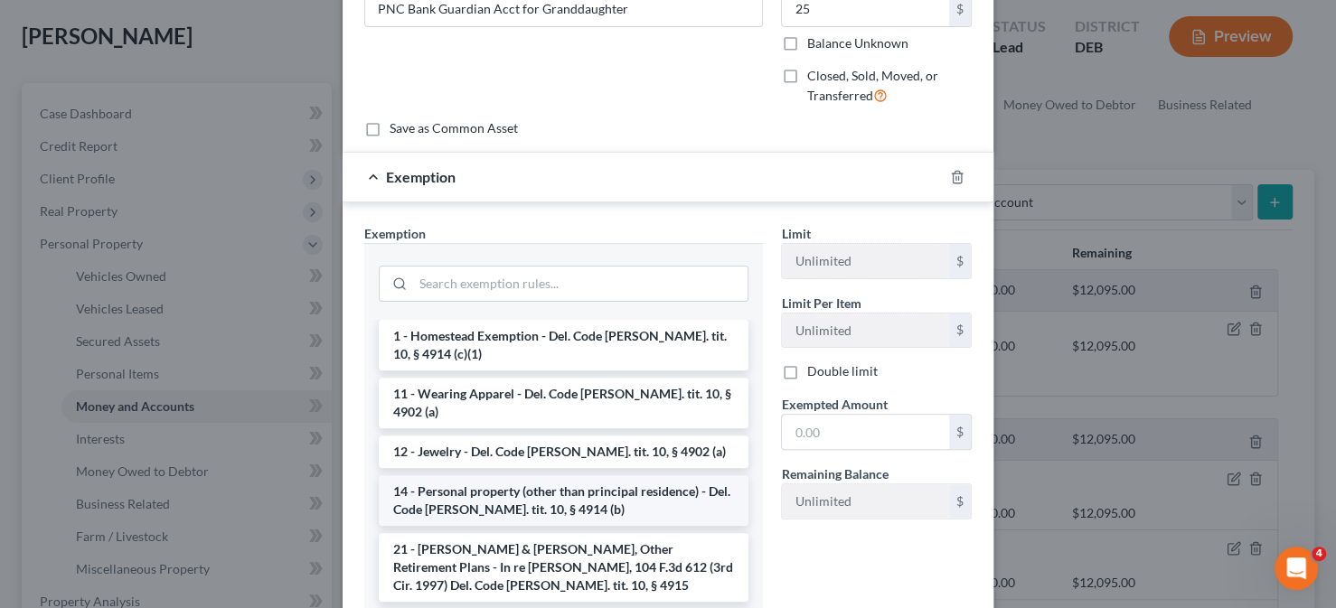
click at [526, 475] on li "14 - Personal property (other than principal residence) - Del. Code [PERSON_NAM…" at bounding box center [564, 500] width 370 height 51
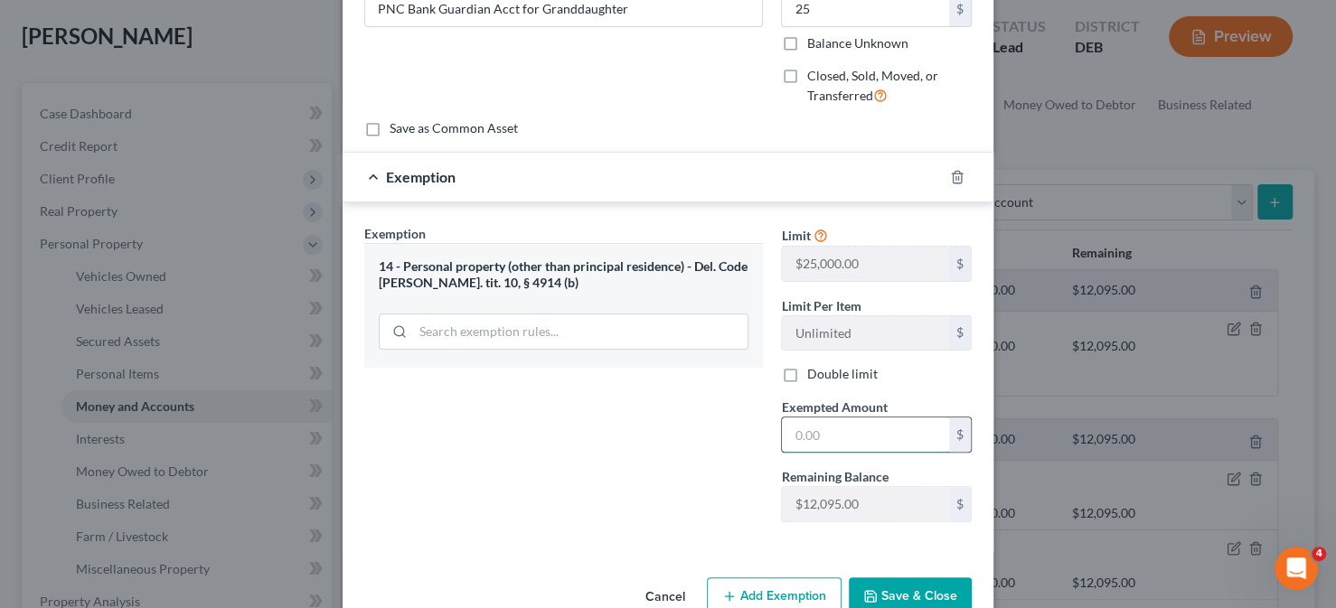
click at [782, 431] on input "text" at bounding box center [865, 435] width 167 height 34
type input "25"
click at [879, 555] on div "An exemption set must first be selected from the Filing Information section. Co…" at bounding box center [668, 236] width 651 height 668
click at [904, 582] on button "Save & Close" at bounding box center [910, 597] width 123 height 38
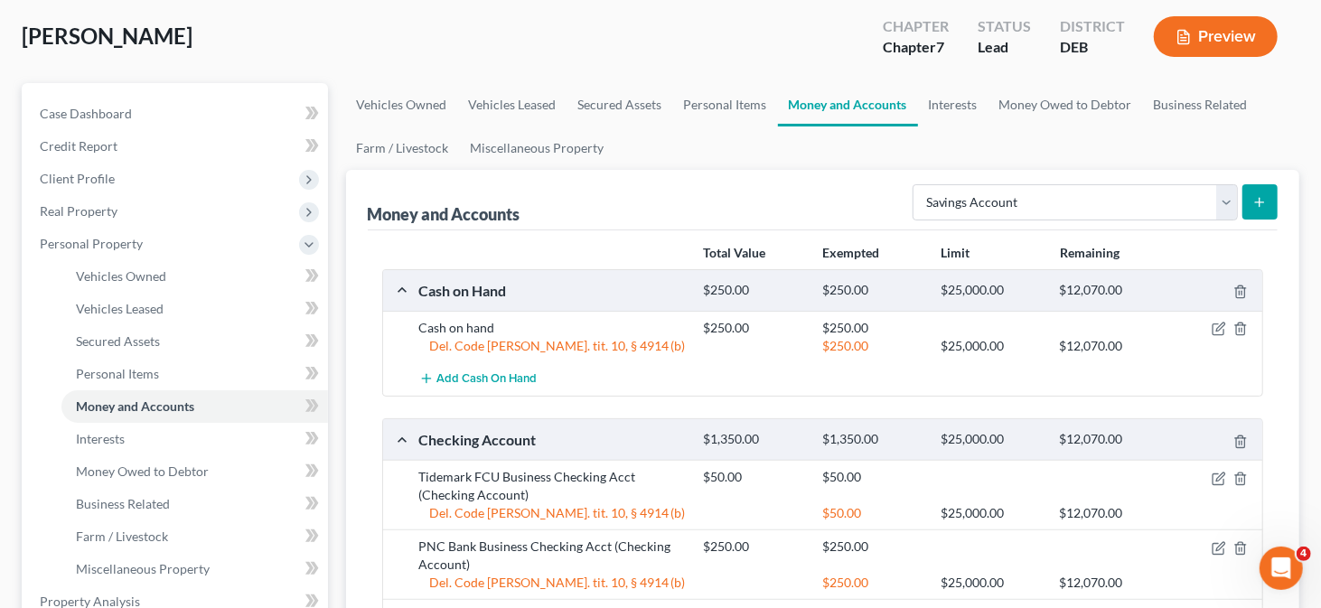
click at [1257, 201] on icon "submit" at bounding box center [1260, 202] width 14 height 14
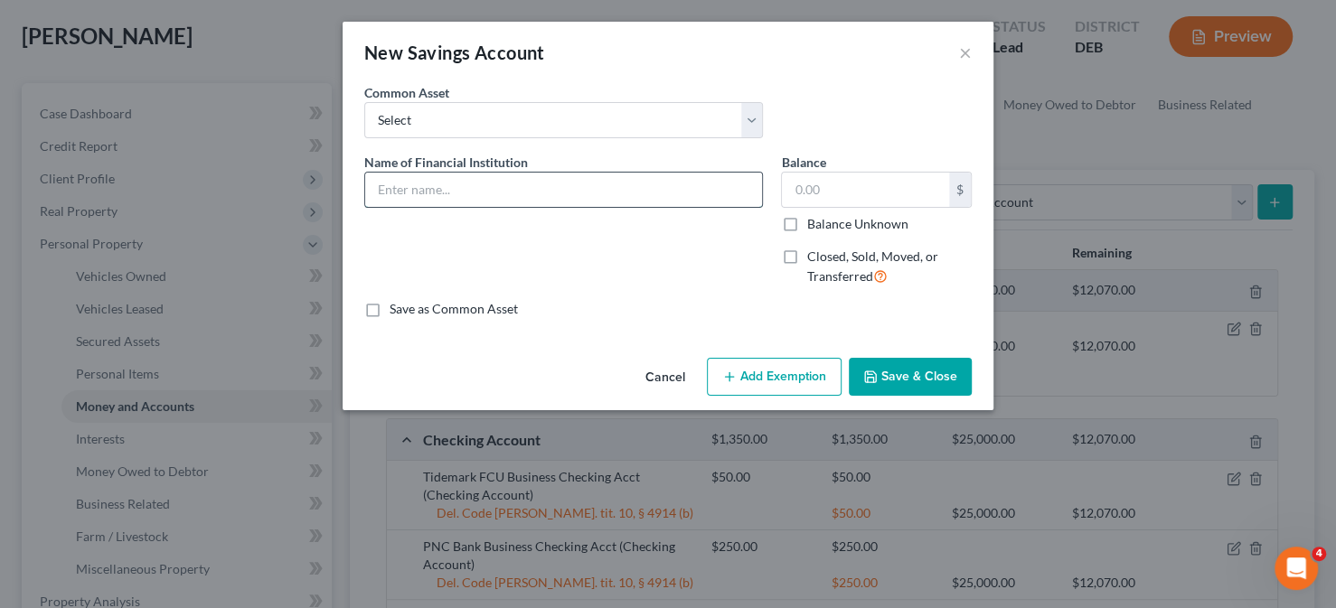
click at [590, 188] on input "text" at bounding box center [563, 190] width 397 height 34
drag, startPoint x: 574, startPoint y: 186, endPoint x: 653, endPoint y: 184, distance: 79.6
click at [653, 184] on input "PNC Bank Guardian Acct for Granddaughter" at bounding box center [563, 190] width 397 height 34
type input "PNC Bank Guardian Acct for Grandson"
click at [846, 200] on input "text" at bounding box center [865, 190] width 167 height 34
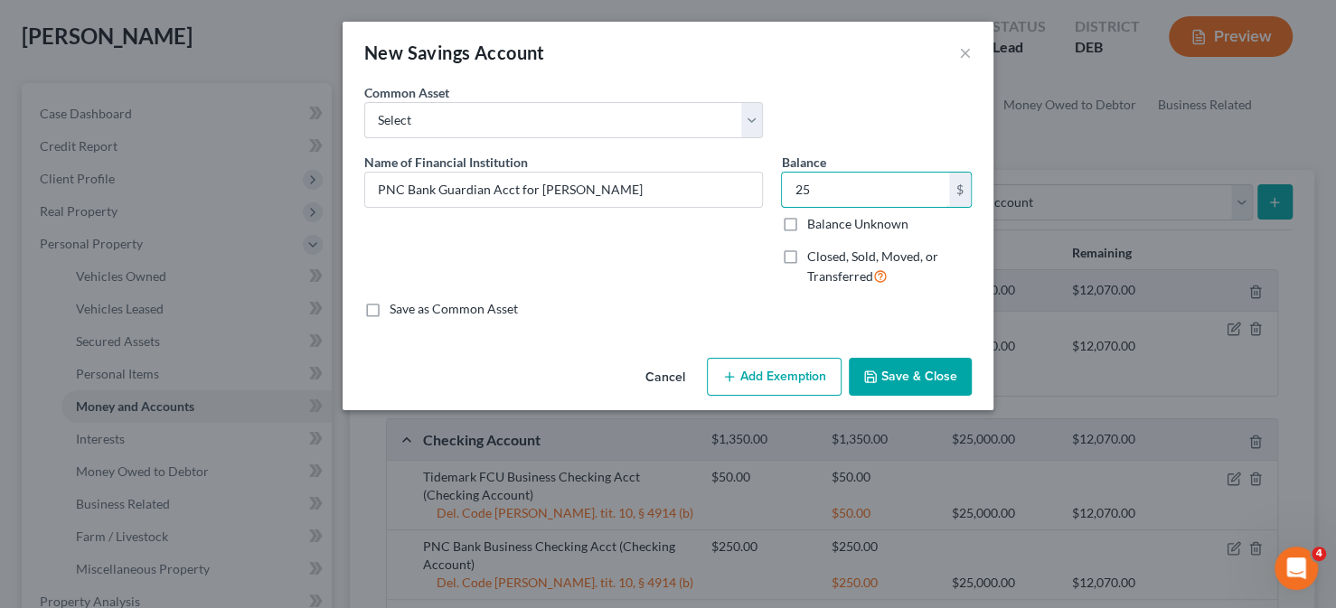
type input "25"
click at [747, 381] on button "Add Exemption" at bounding box center [774, 377] width 135 height 38
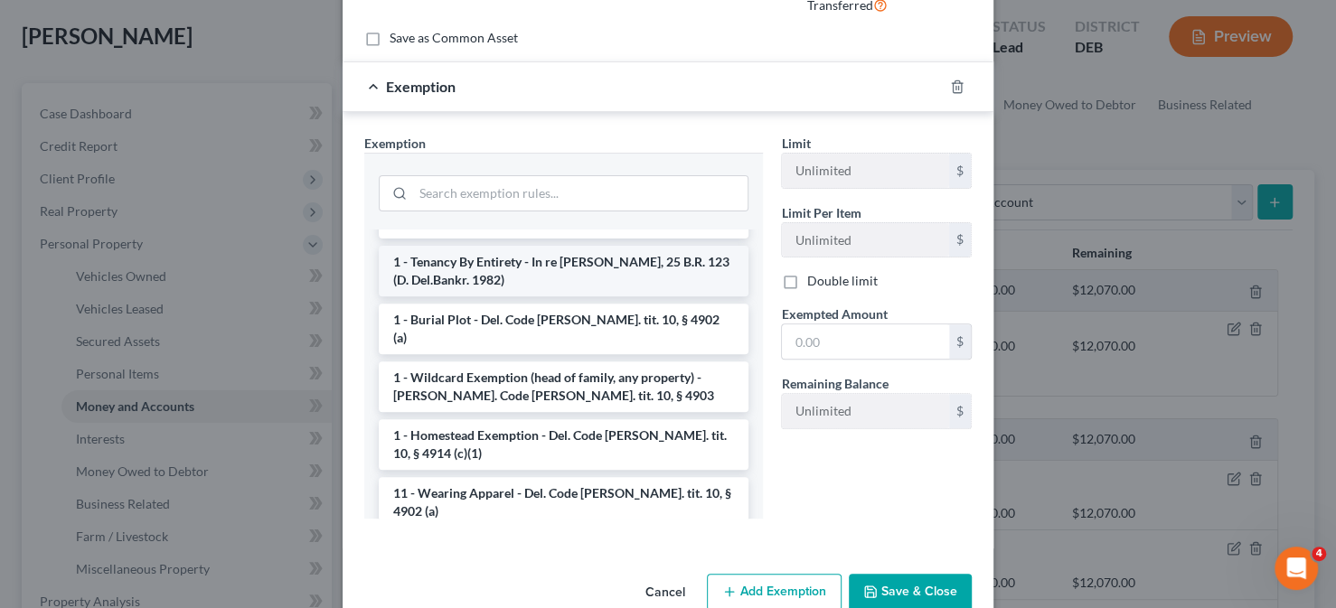
scroll to position [181, 0]
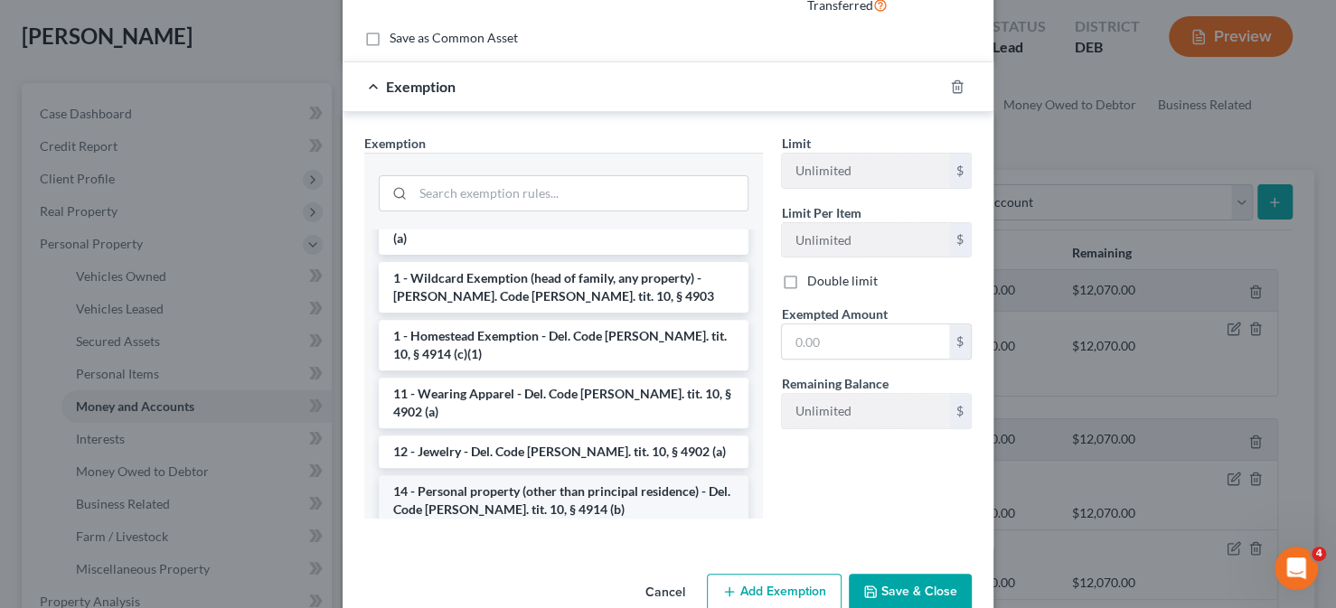
click at [521, 475] on li "14 - Personal property (other than principal residence) - Del. Code [PERSON_NAM…" at bounding box center [564, 500] width 370 height 51
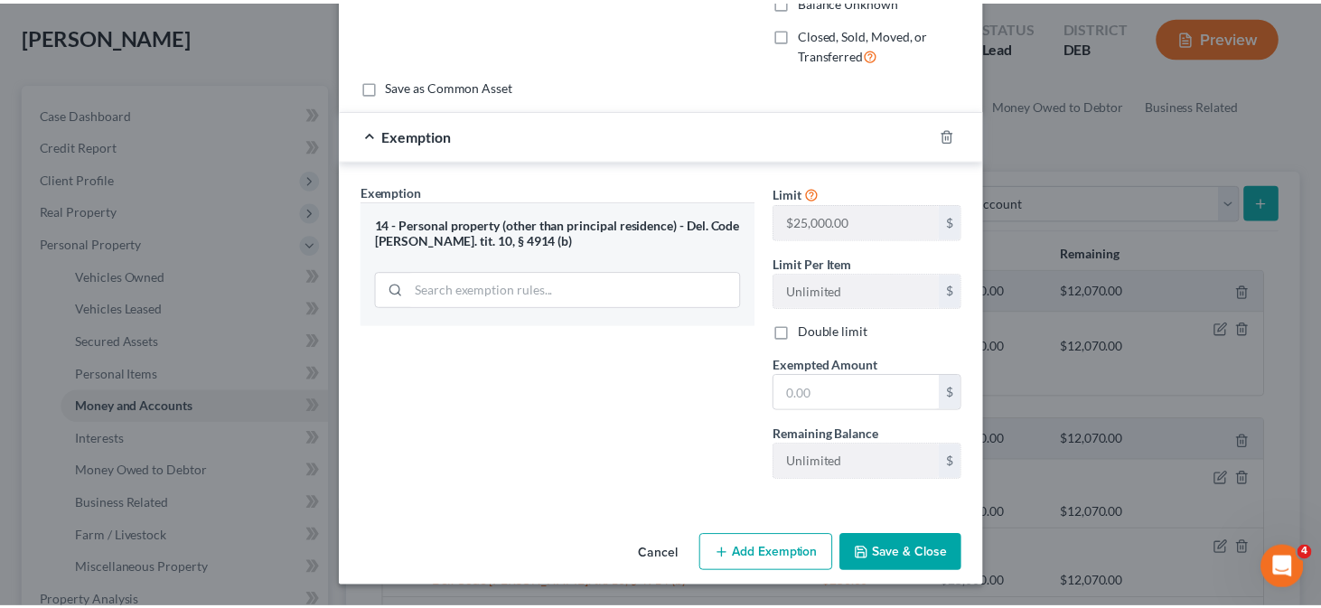
scroll to position [220, 0]
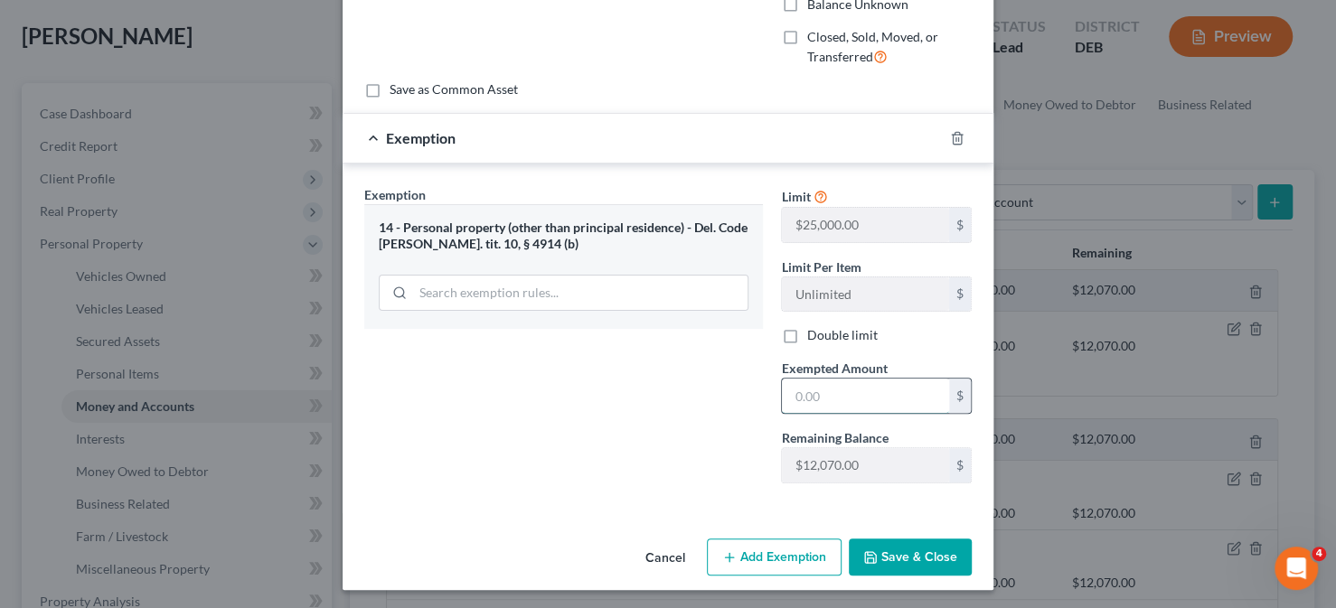
click at [822, 400] on input "text" at bounding box center [865, 396] width 167 height 34
type input "25"
click at [672, 414] on div "Exemption Set must be selected for CA. Exemption * 14 - Personal property (othe…" at bounding box center [563, 341] width 417 height 313
click at [881, 559] on button "Save & Close" at bounding box center [910, 558] width 123 height 38
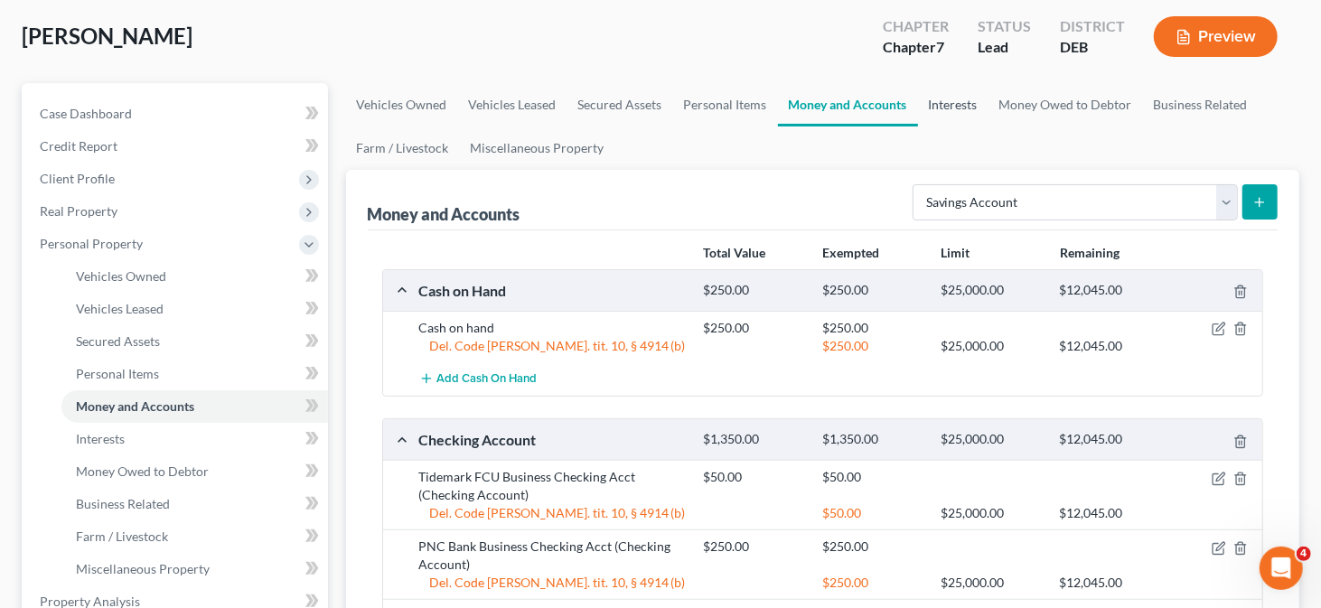
click at [940, 108] on link "Interests" at bounding box center [953, 104] width 70 height 43
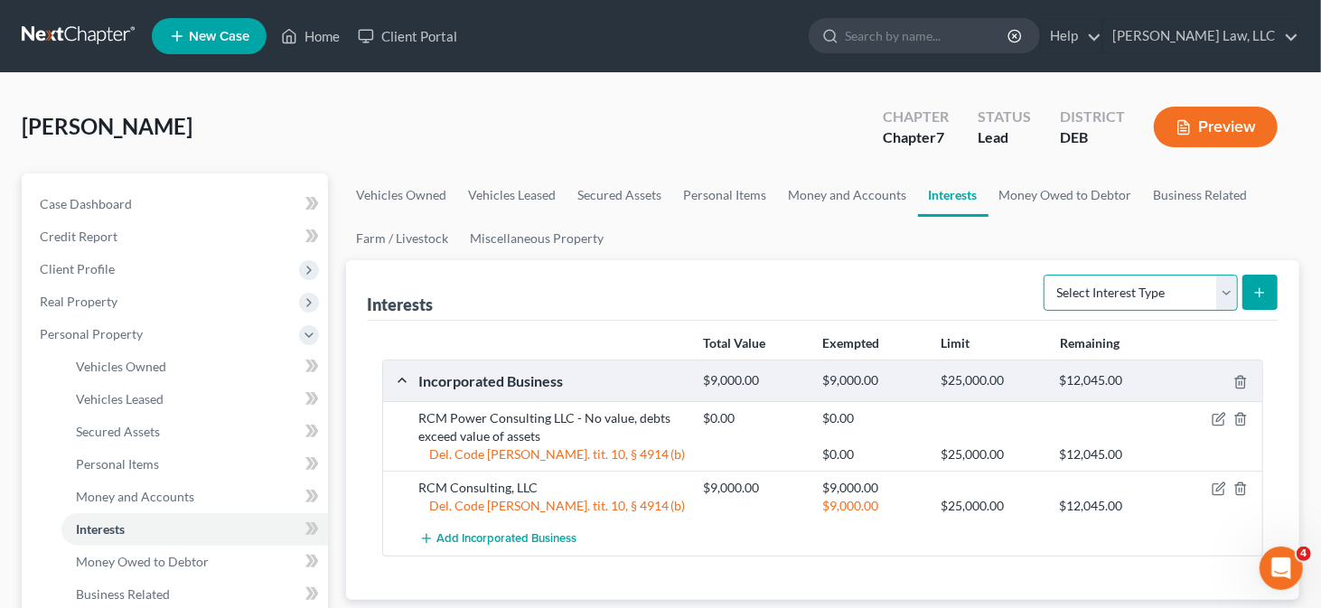
click at [1226, 290] on select "Select Interest Type 401K Annuity Bond Education IRA Government Bond Government…" at bounding box center [1141, 293] width 194 height 36
select select "term_life_insurance"
click at [1047, 275] on select "Select Interest Type 401K Annuity Bond Education IRA Government Bond Government…" at bounding box center [1141, 293] width 194 height 36
click at [1250, 296] on button "submit" at bounding box center [1260, 292] width 35 height 35
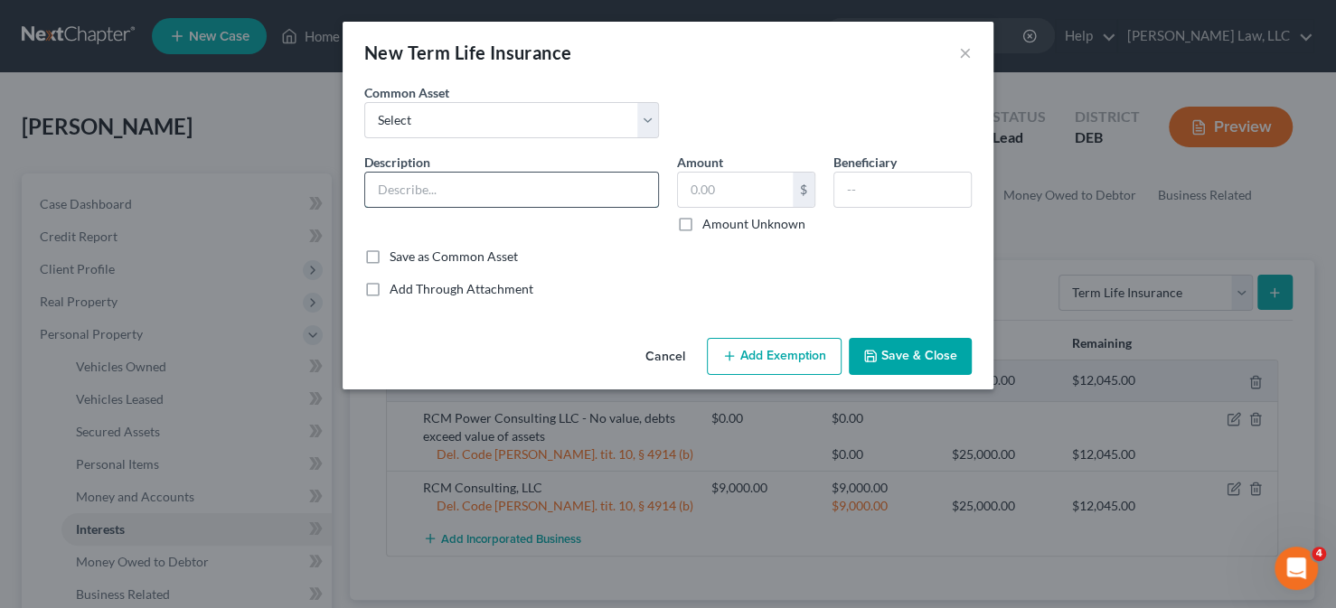
click at [486, 188] on input "text" at bounding box center [511, 190] width 293 height 34
drag, startPoint x: 512, startPoint y: 184, endPoint x: 628, endPoint y: 170, distance: 116.6
click at [628, 170] on div "Description * Term Life Policy through Employer" at bounding box center [511, 193] width 313 height 80
type input "Term Life Policy through John Hancock"
click at [716, 183] on input "text" at bounding box center [735, 190] width 115 height 34
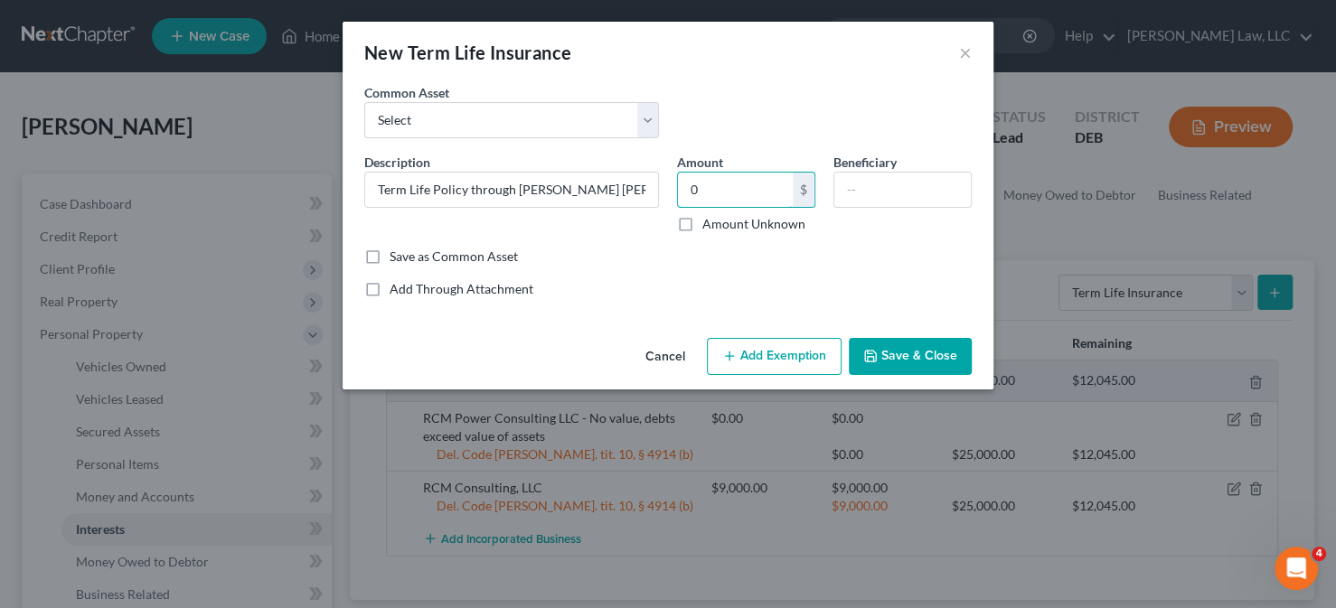
type input "0"
click at [657, 297] on div "An exemption set must first be selected from the Filing Information section. Co…" at bounding box center [668, 207] width 651 height 248
click at [771, 346] on button "Add Exemption" at bounding box center [774, 357] width 135 height 38
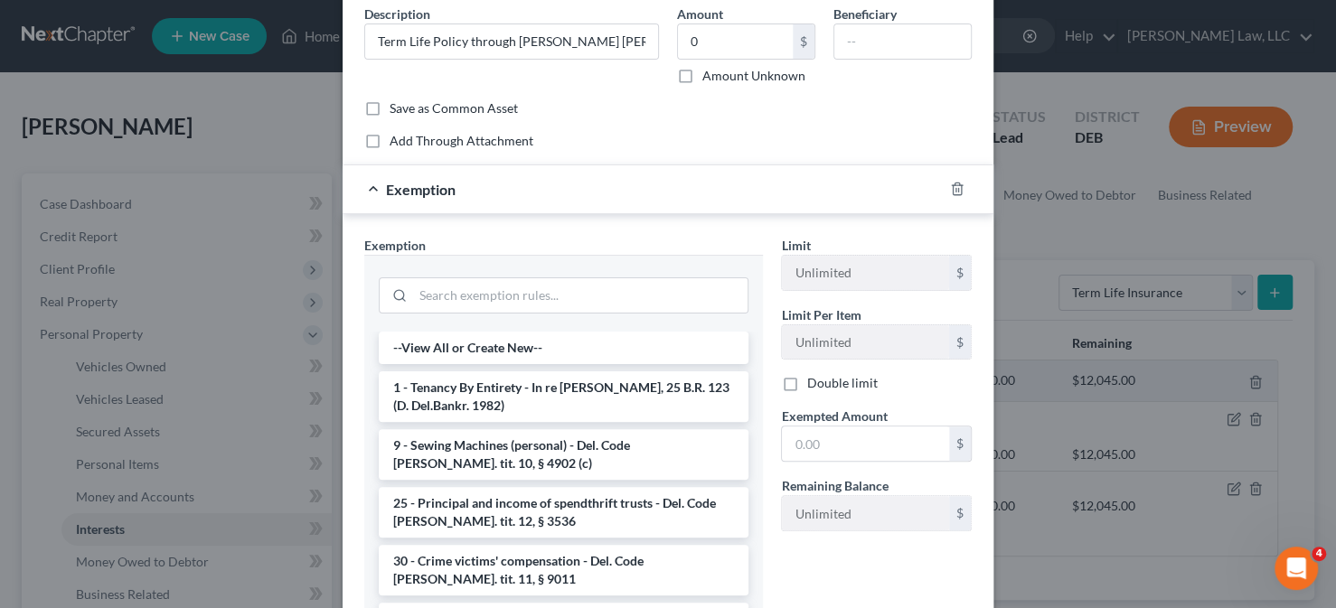
scroll to position [271, 0]
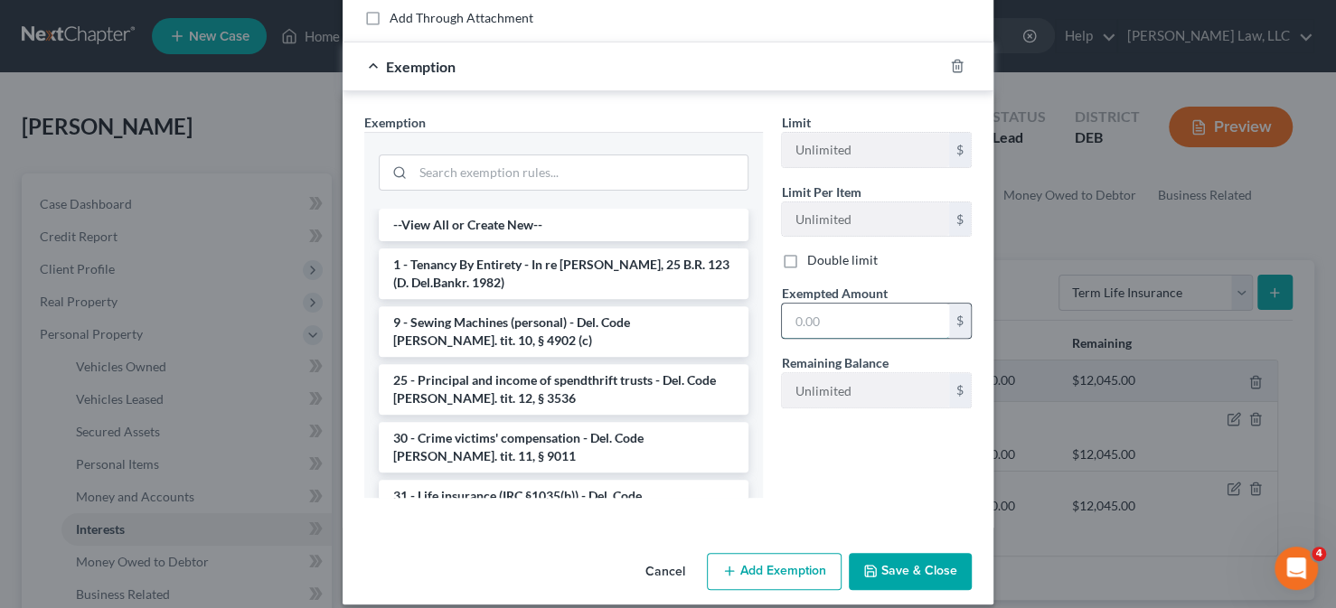
click at [788, 321] on input "text" at bounding box center [865, 321] width 167 height 34
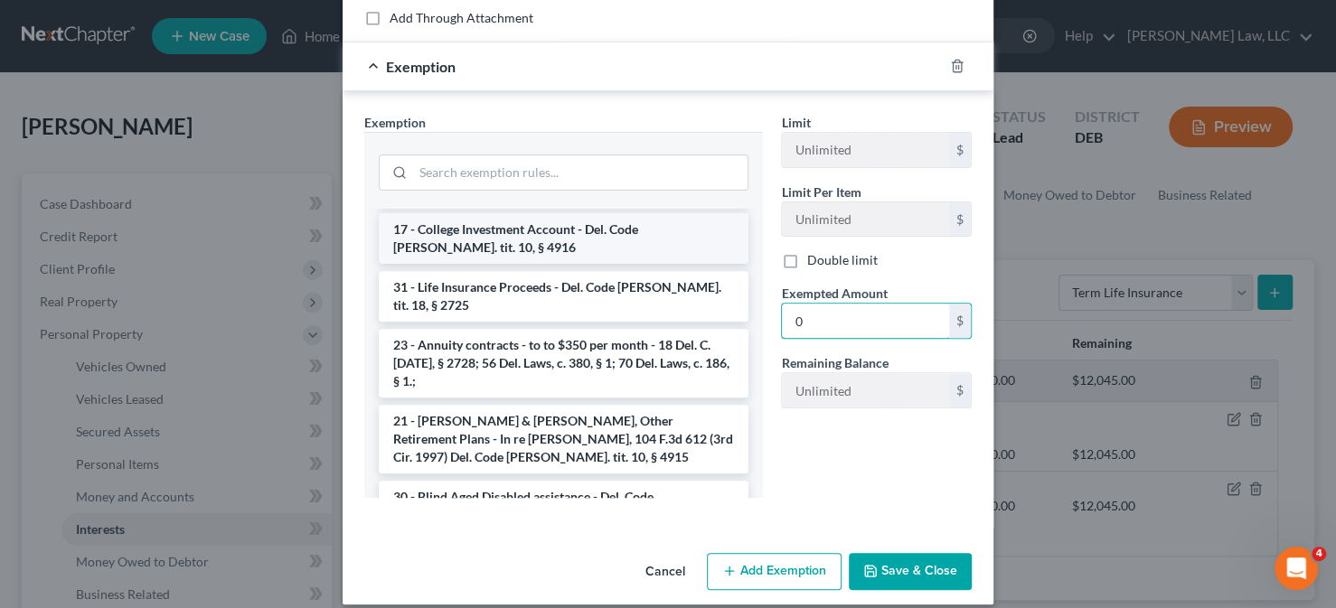
scroll to position [1831, 0]
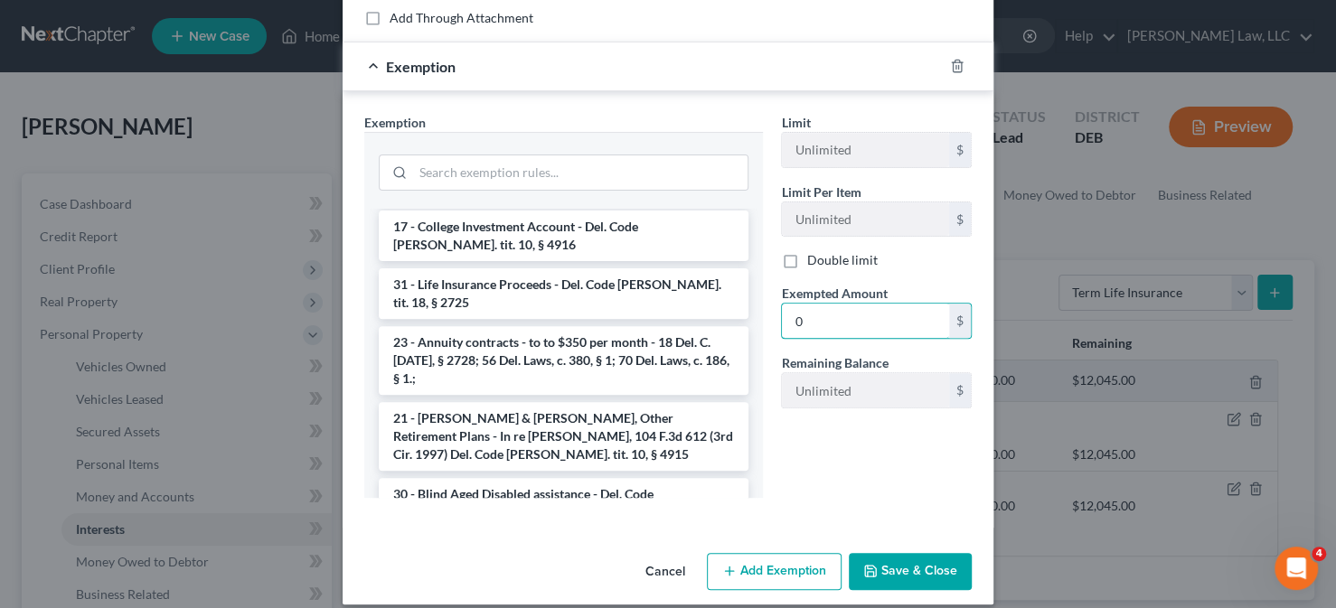
type input "0"
click at [473, 536] on li "14 - Personal property (other than principal residence) - Del. Code [PERSON_NAM…" at bounding box center [564, 561] width 370 height 51
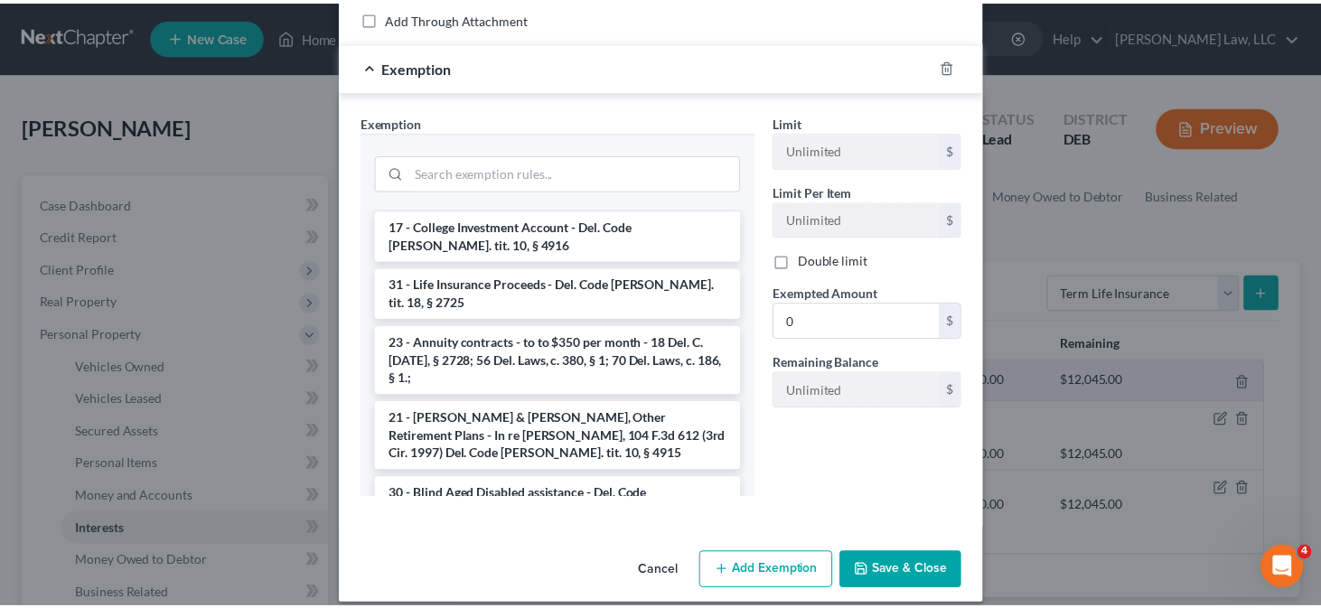
scroll to position [200, 0]
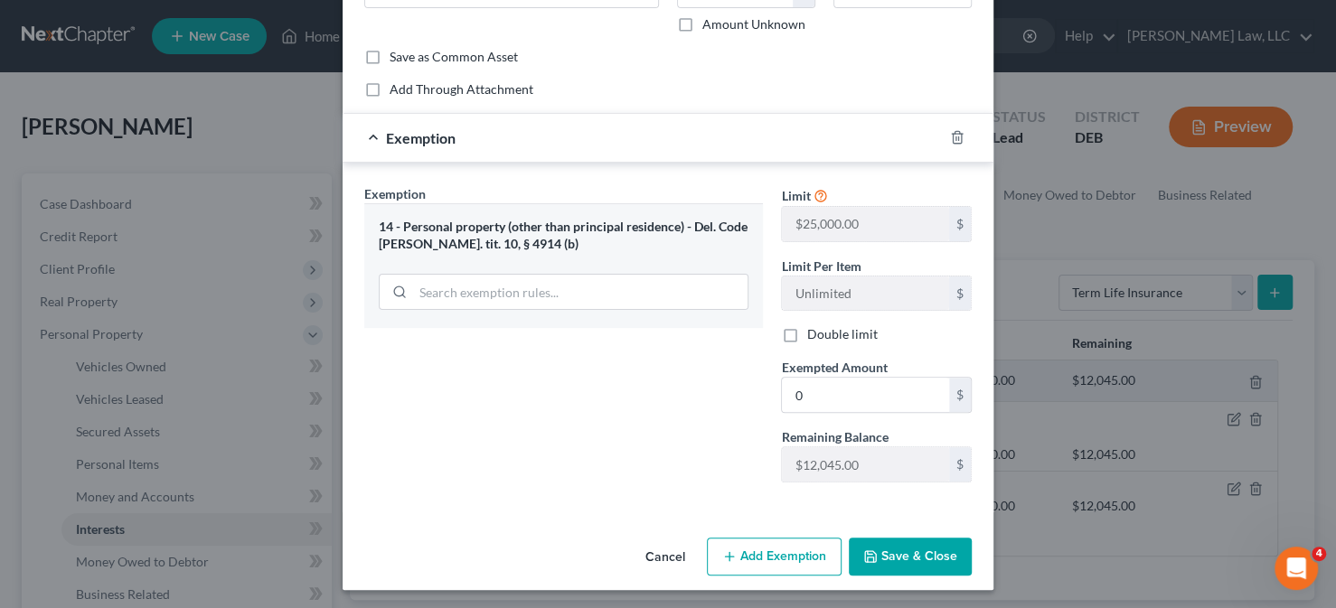
click at [889, 546] on button "Save & Close" at bounding box center [910, 557] width 123 height 38
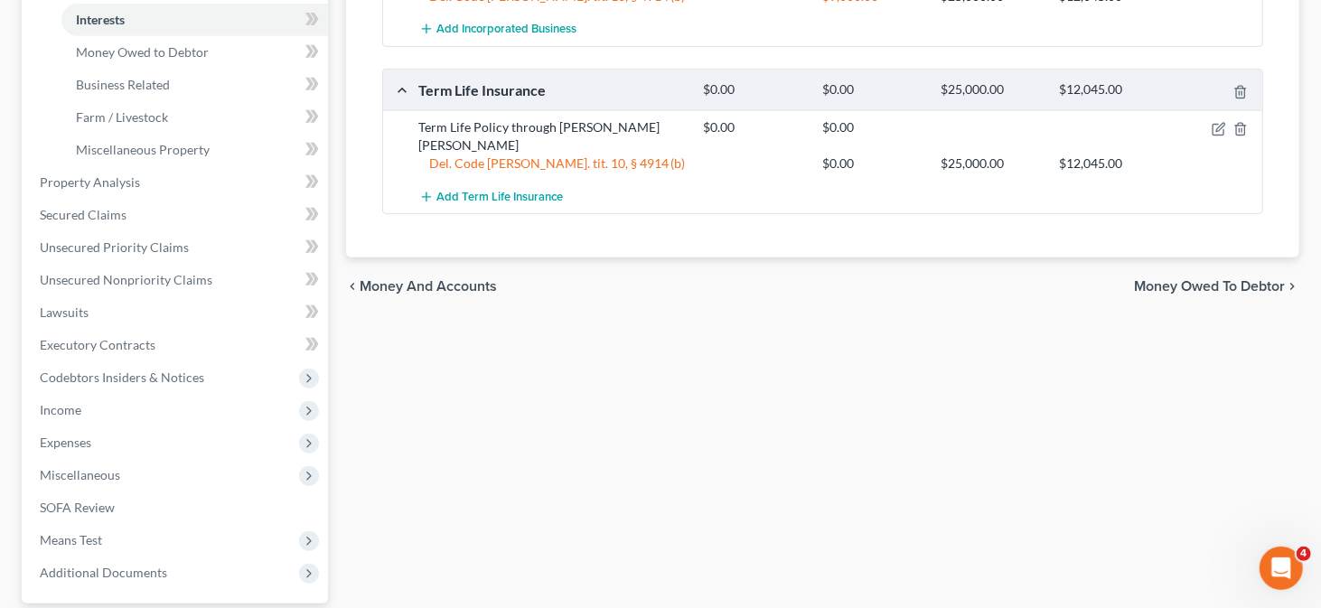
scroll to position [542, 0]
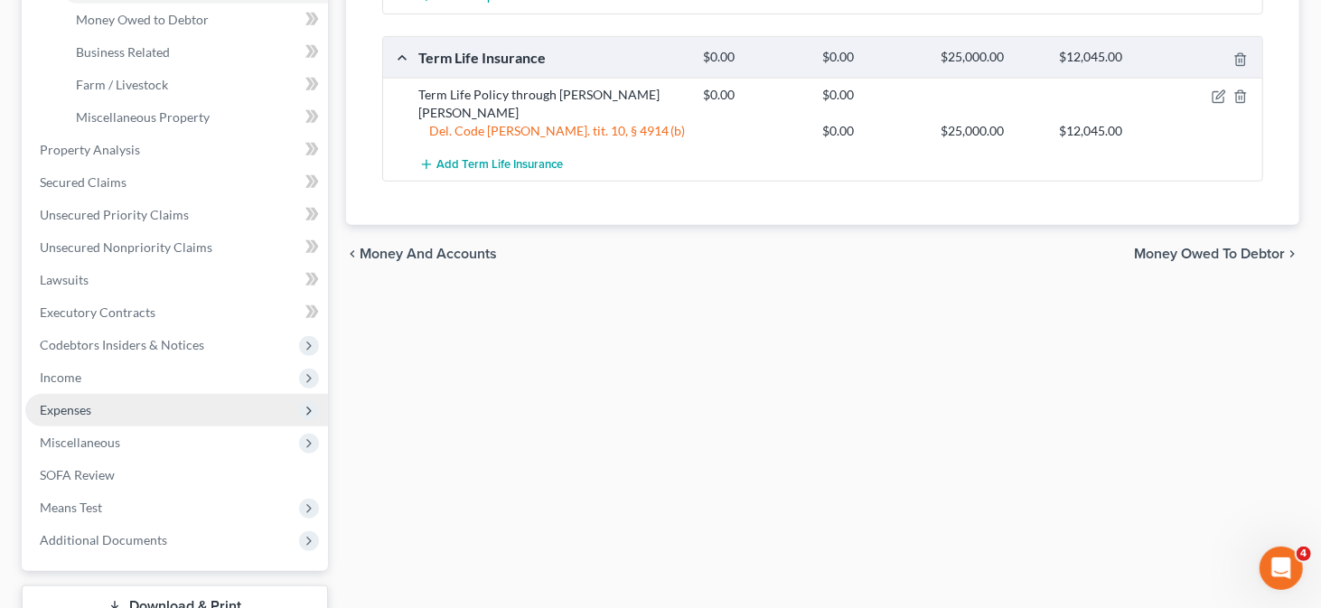
click at [147, 410] on span "Expenses" at bounding box center [176, 410] width 303 height 33
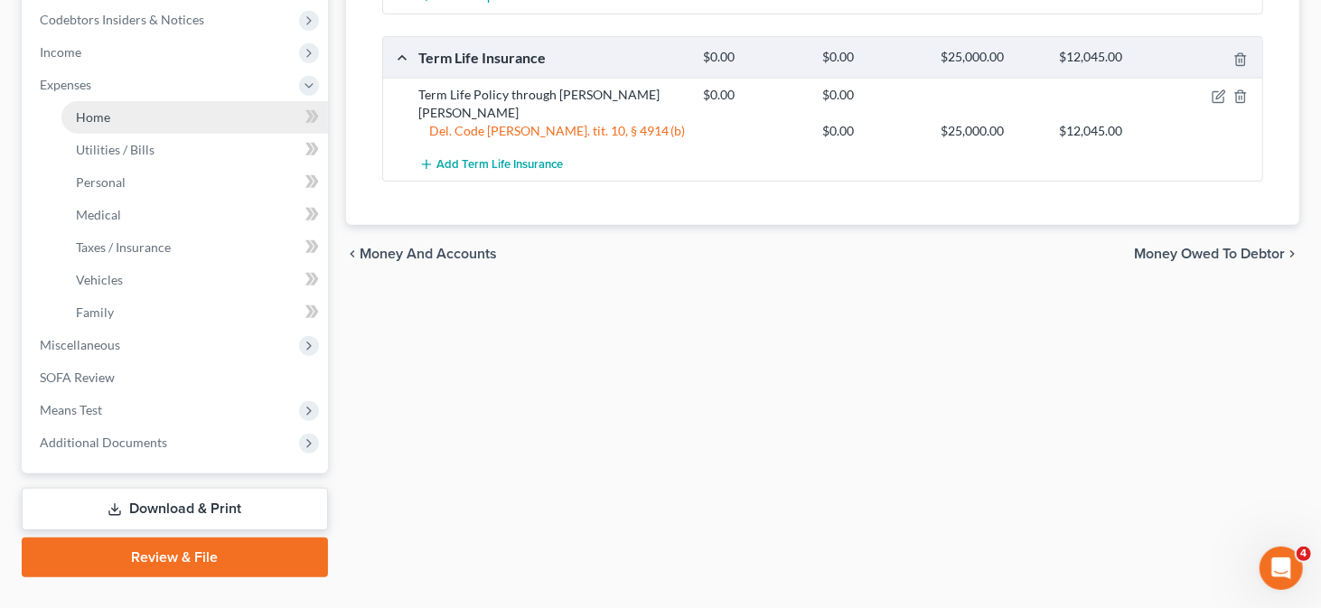
click at [127, 113] on link "Home" at bounding box center [194, 117] width 267 height 33
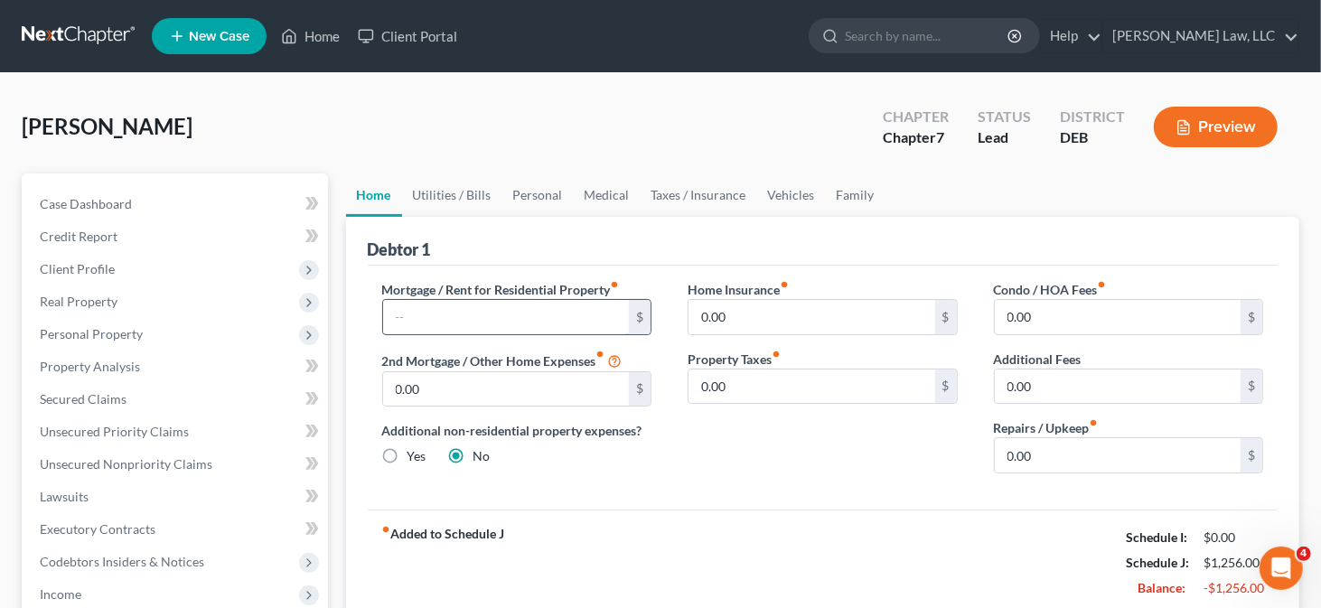
click at [446, 315] on input "text" at bounding box center [506, 317] width 247 height 34
type input "2,890"
click at [1015, 309] on input "0.00" at bounding box center [1118, 317] width 247 height 34
type input "217"
click at [1058, 459] on input "0.00" at bounding box center [1118, 455] width 247 height 34
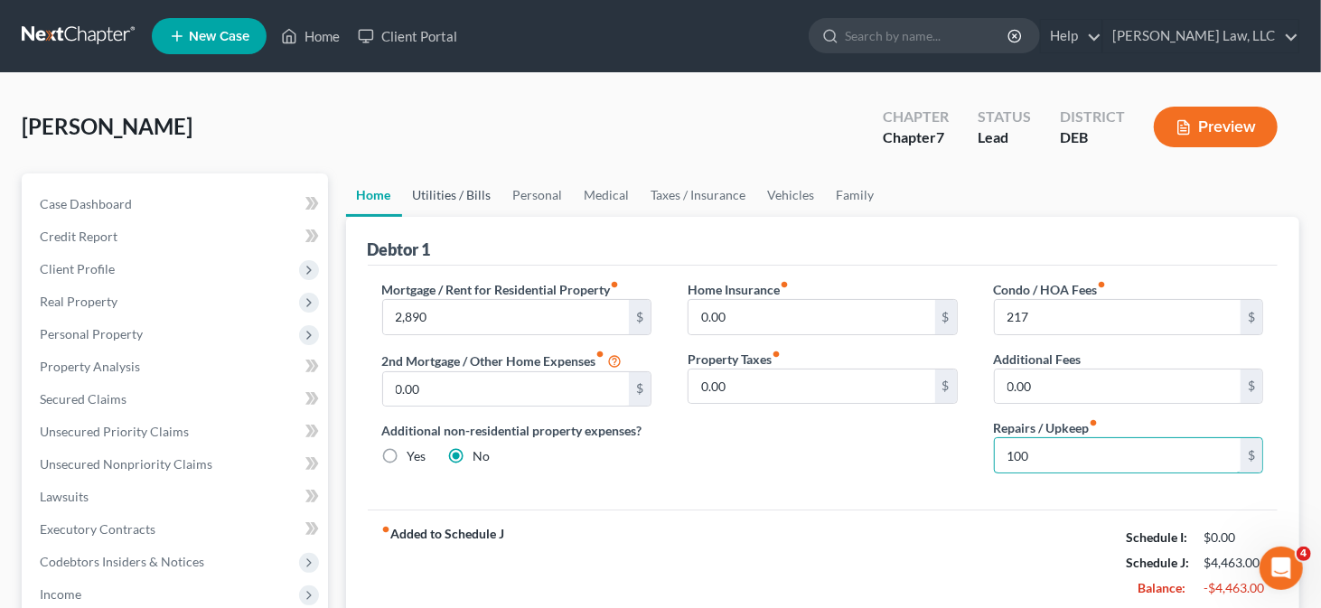
type input "100"
click at [488, 194] on link "Utilities / Bills" at bounding box center [452, 195] width 100 height 43
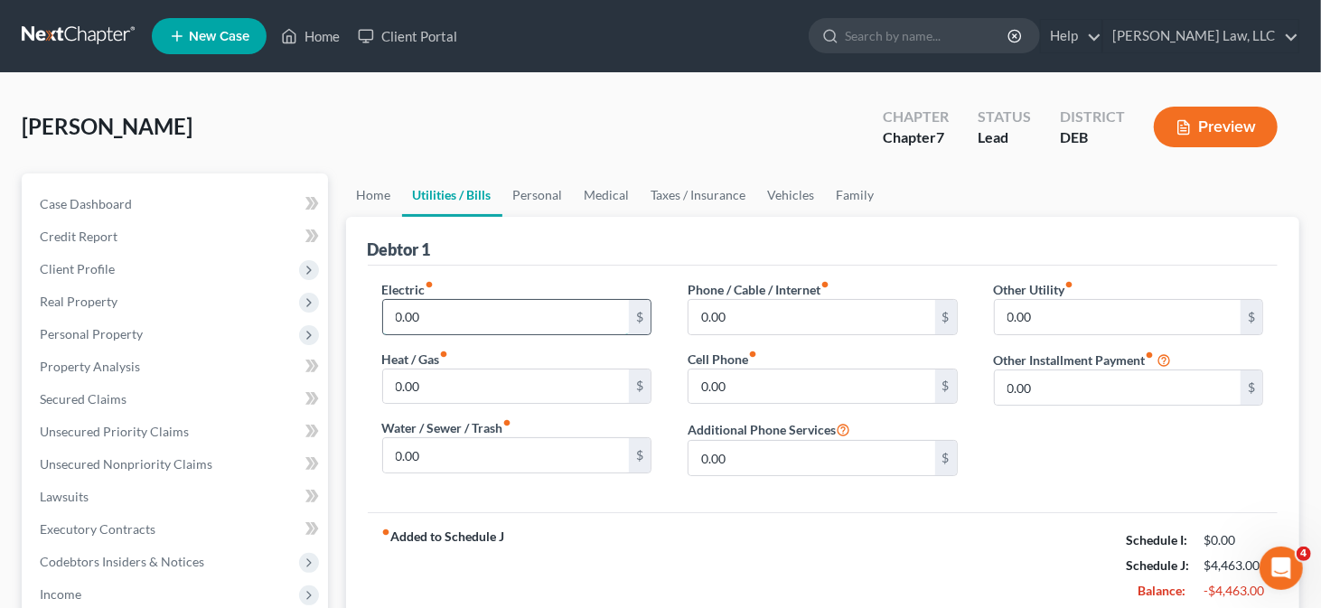
click at [439, 313] on input "0.00" at bounding box center [506, 317] width 247 height 34
type input "285"
click at [446, 447] on input "0.00" at bounding box center [506, 455] width 247 height 34
type input "115"
click at [518, 200] on link "Personal" at bounding box center [538, 195] width 71 height 43
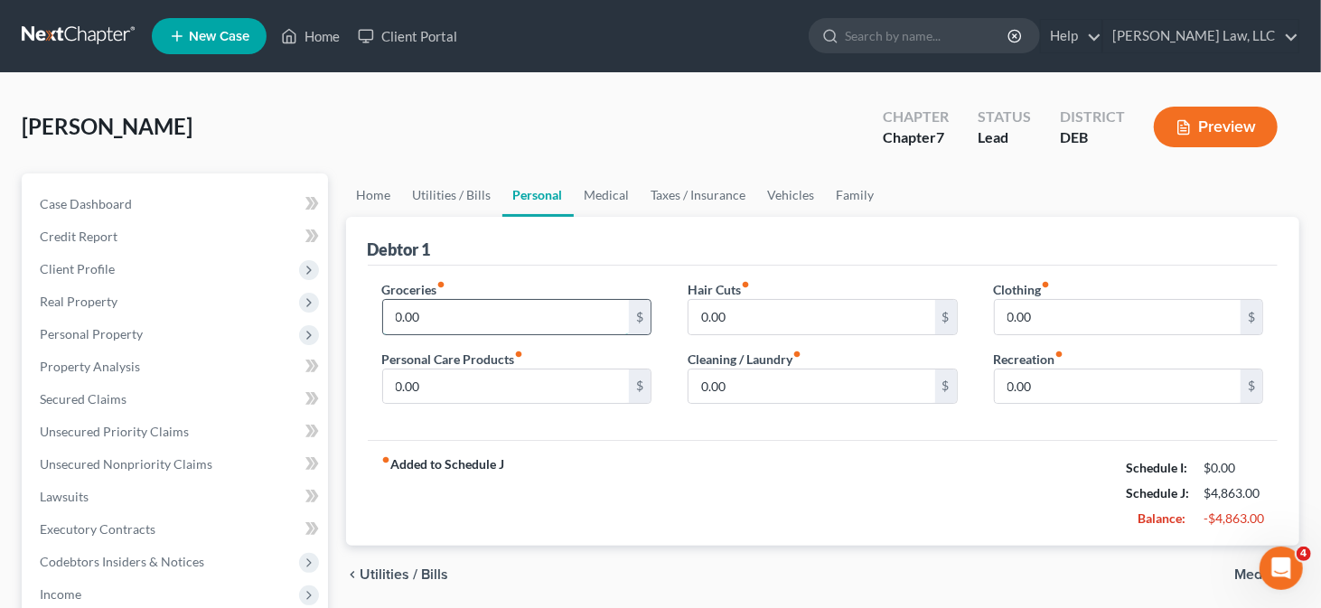
click at [455, 302] on input "0.00" at bounding box center [506, 317] width 247 height 34
type input "900"
click at [412, 396] on input "0.00" at bounding box center [506, 387] width 247 height 34
type input "200"
click at [995, 315] on input "0.00" at bounding box center [1118, 317] width 247 height 34
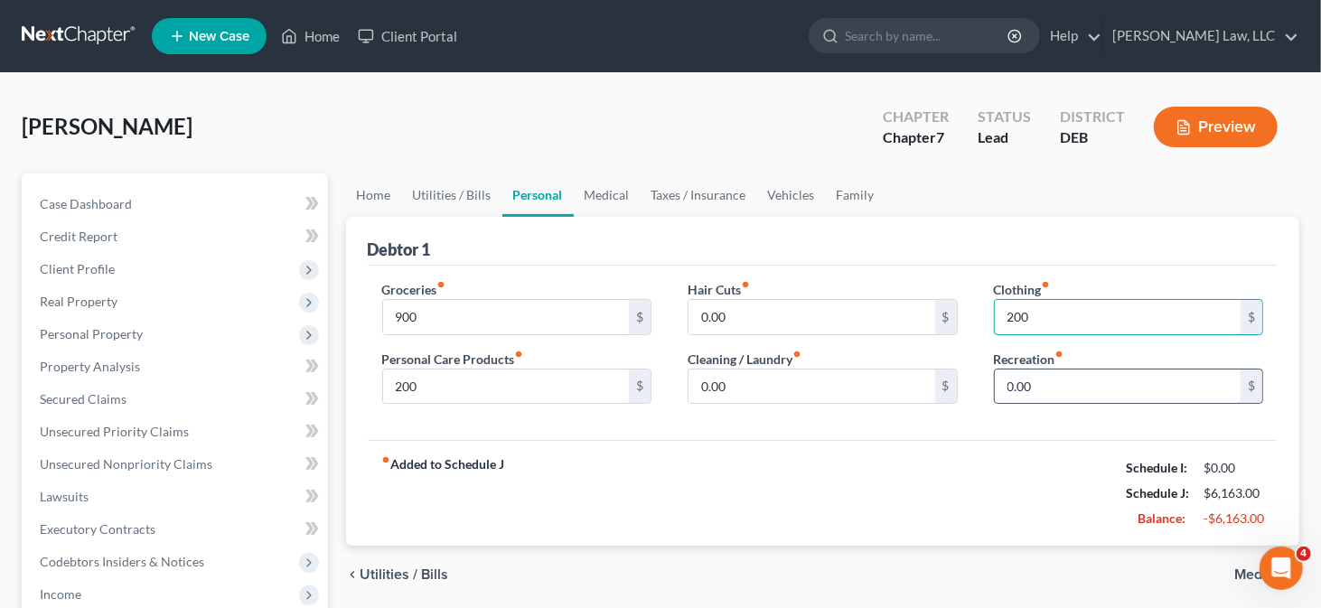
type input "200"
click at [1019, 387] on input "0.00" at bounding box center [1118, 387] width 247 height 34
type input "200"
click at [624, 198] on link "Medical" at bounding box center [607, 195] width 67 height 43
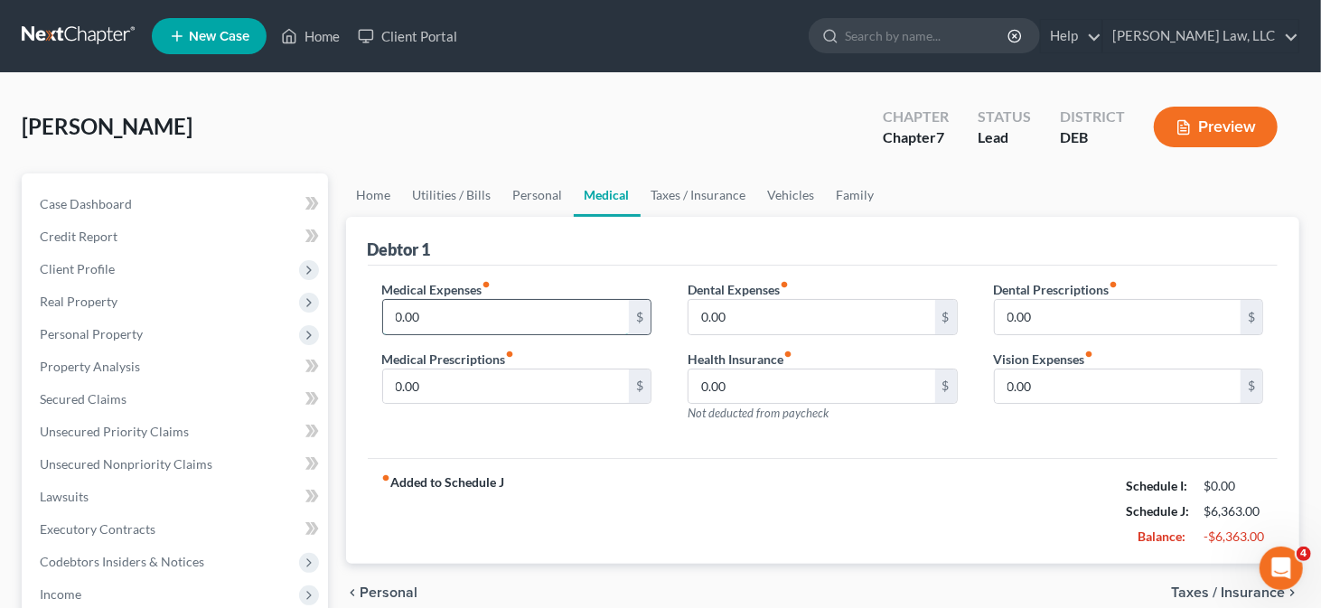
click at [513, 310] on input "0.00" at bounding box center [506, 317] width 247 height 34
type input "140"
click at [710, 380] on input "0.00" at bounding box center [812, 387] width 247 height 34
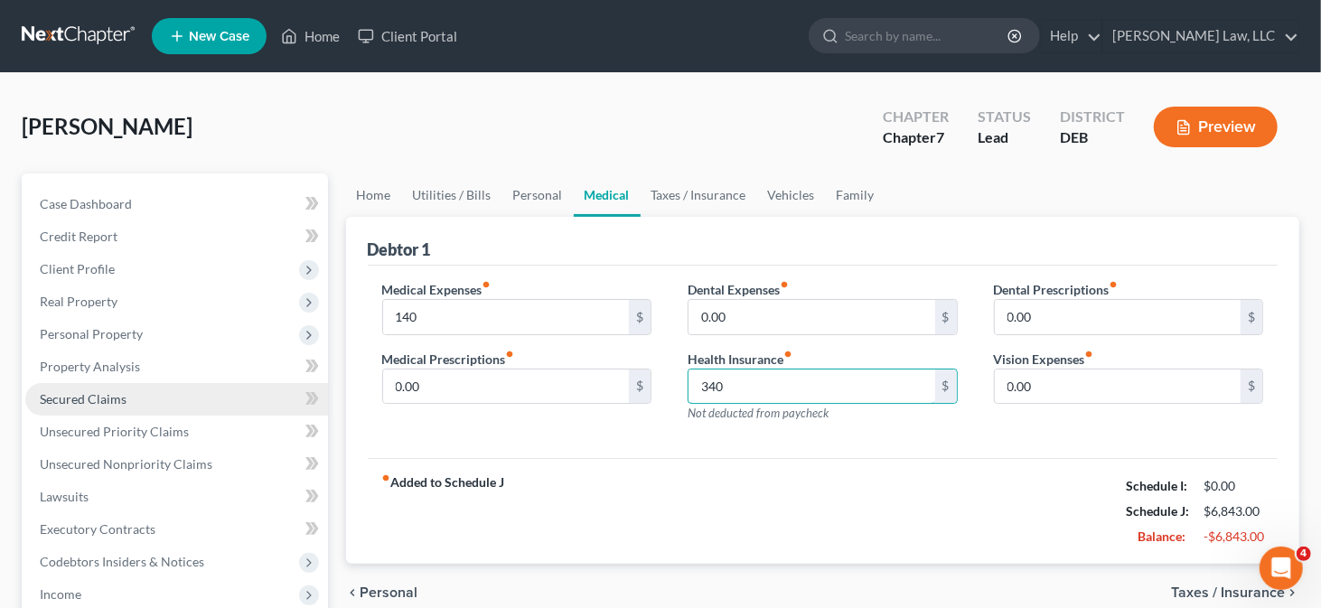
type input "340"
click at [111, 399] on span "Secured Claims" at bounding box center [83, 398] width 87 height 15
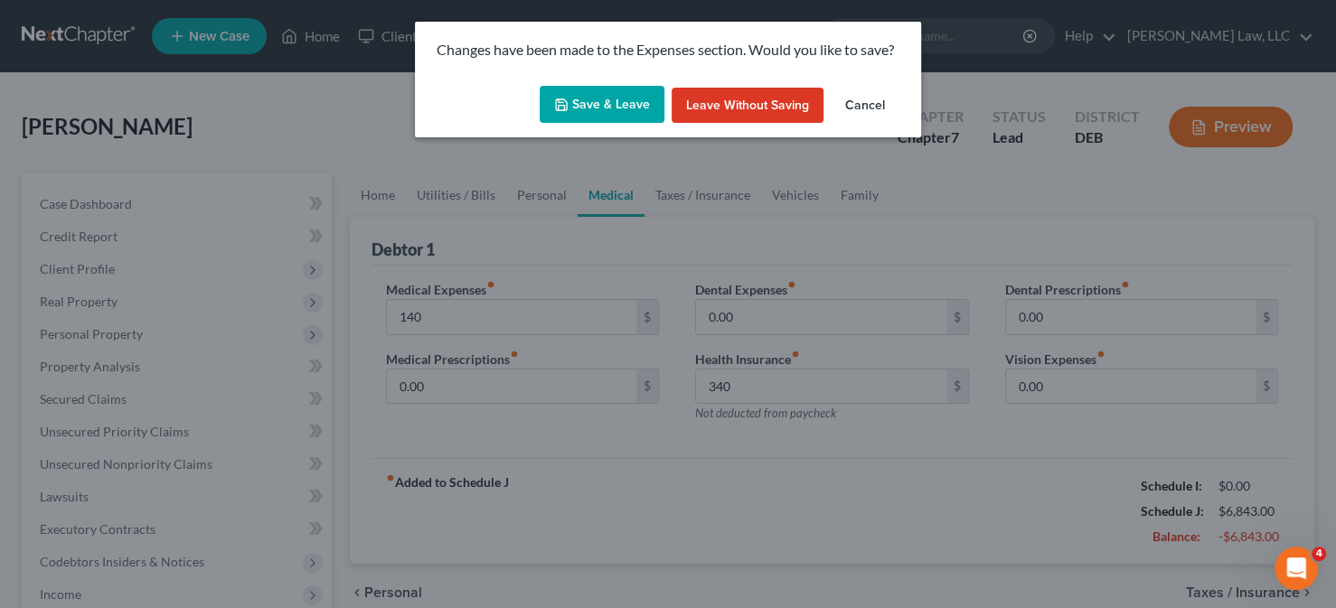
click at [607, 122] on button "Save & Leave" at bounding box center [602, 105] width 125 height 38
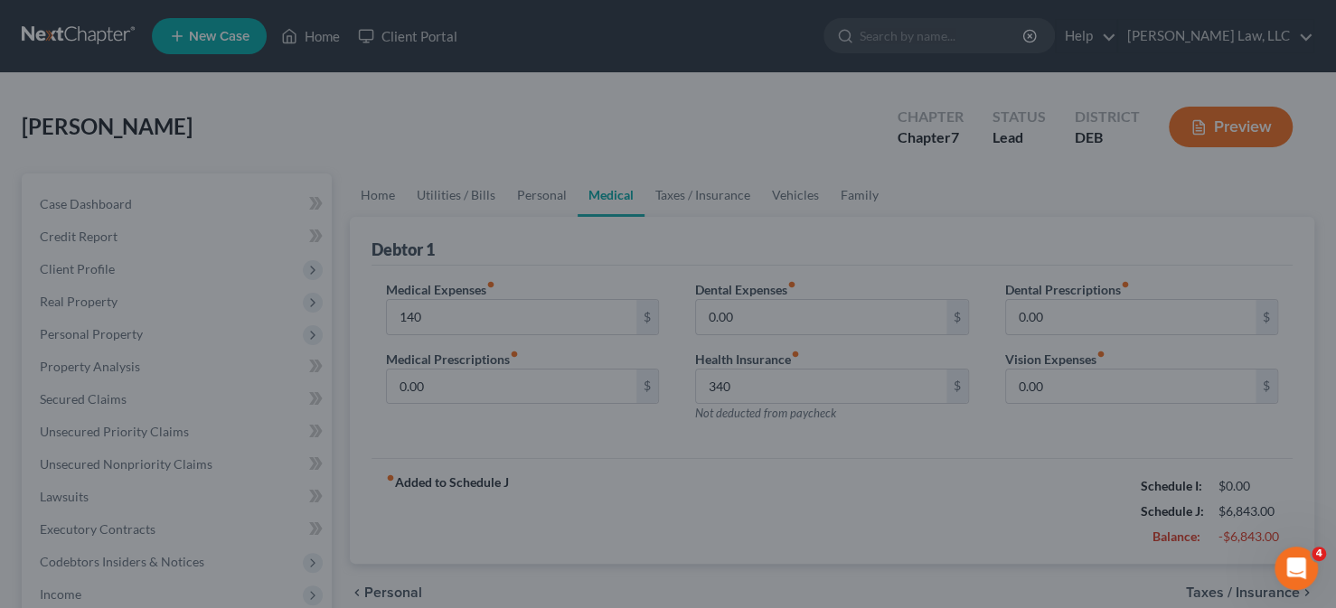
type input "140.00"
type input "340.00"
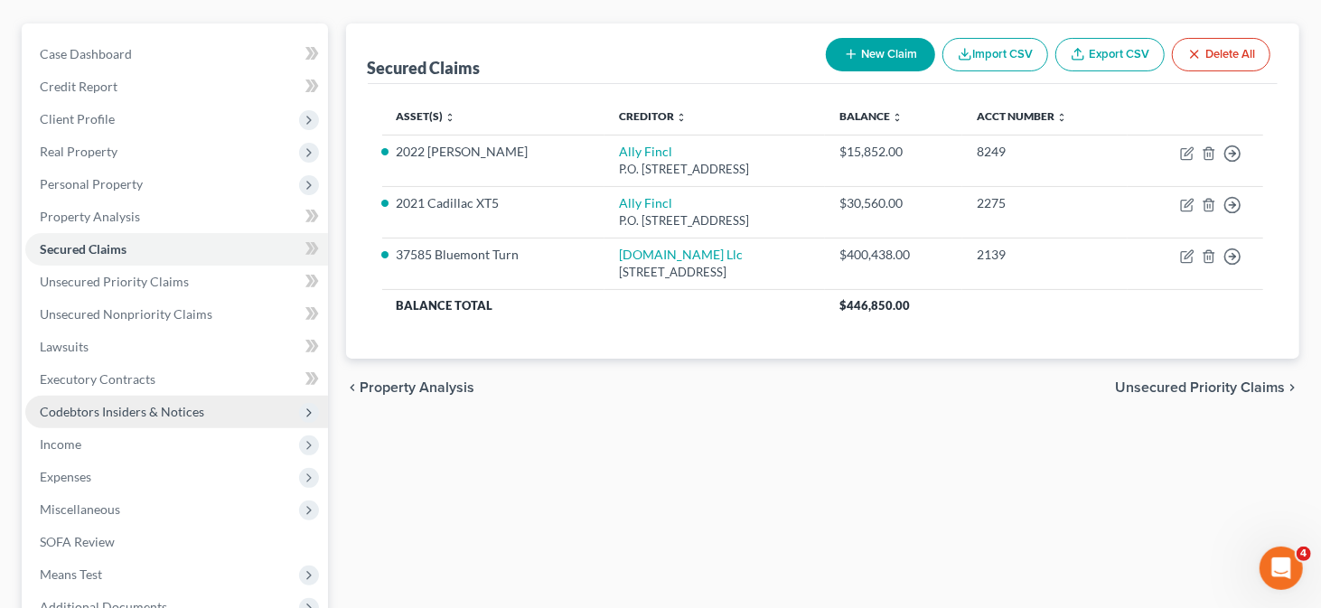
scroll to position [181, 0]
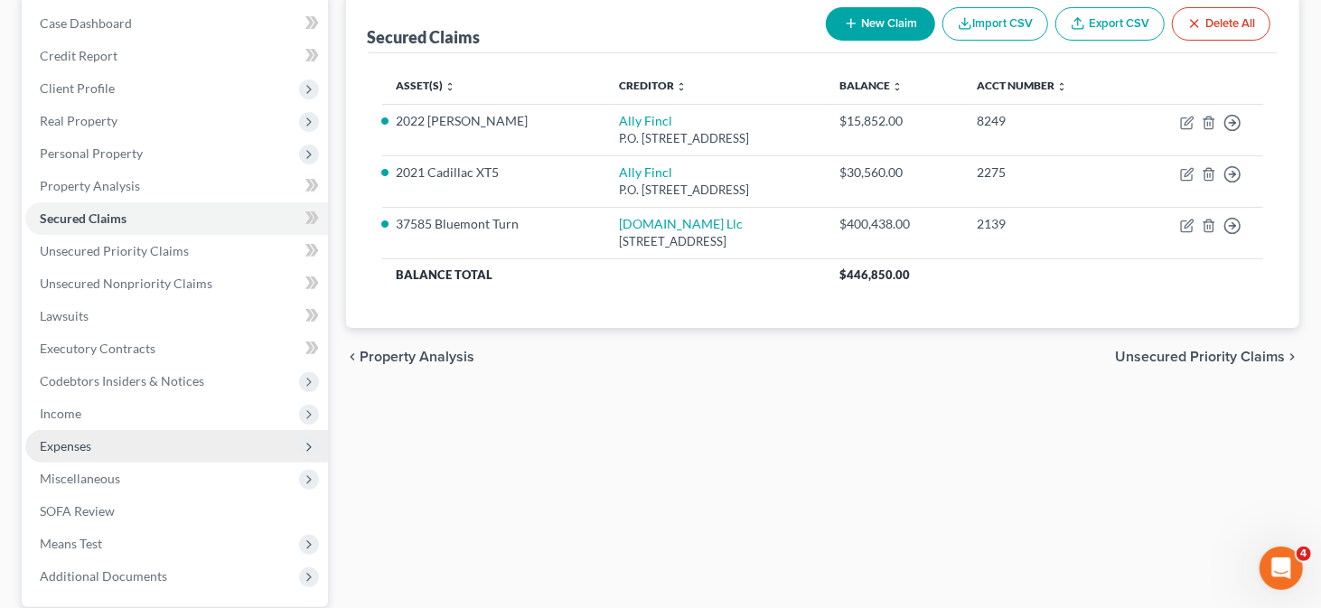
click at [100, 441] on span "Expenses" at bounding box center [176, 446] width 303 height 33
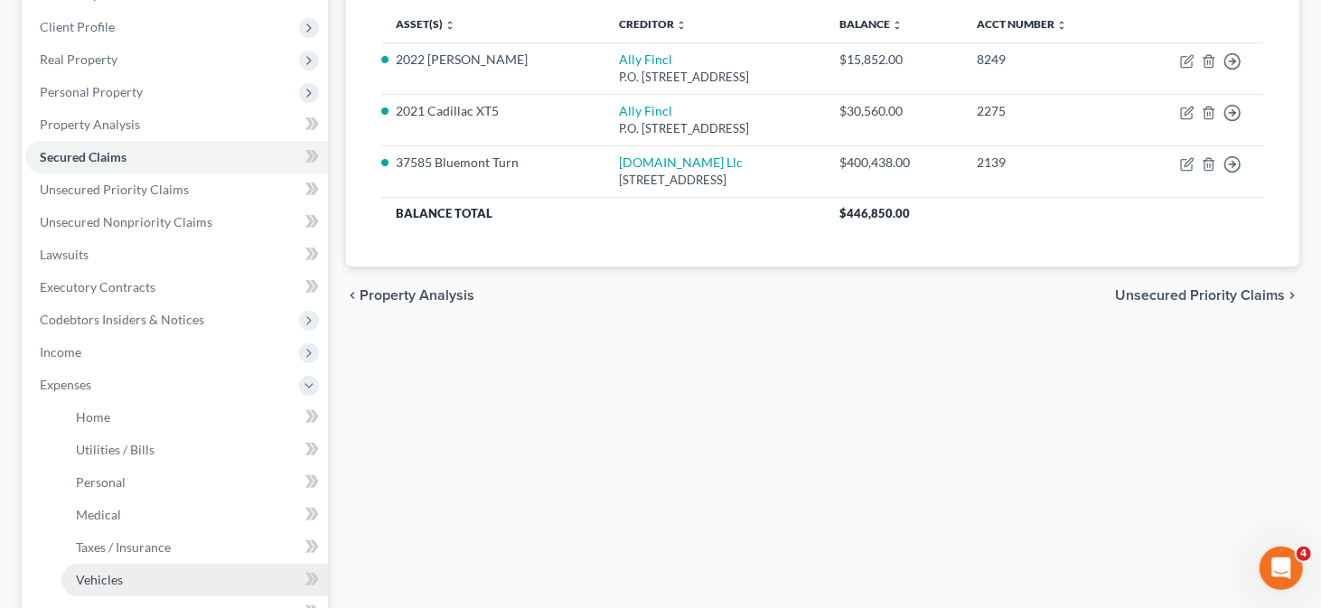
scroll to position [362, 0]
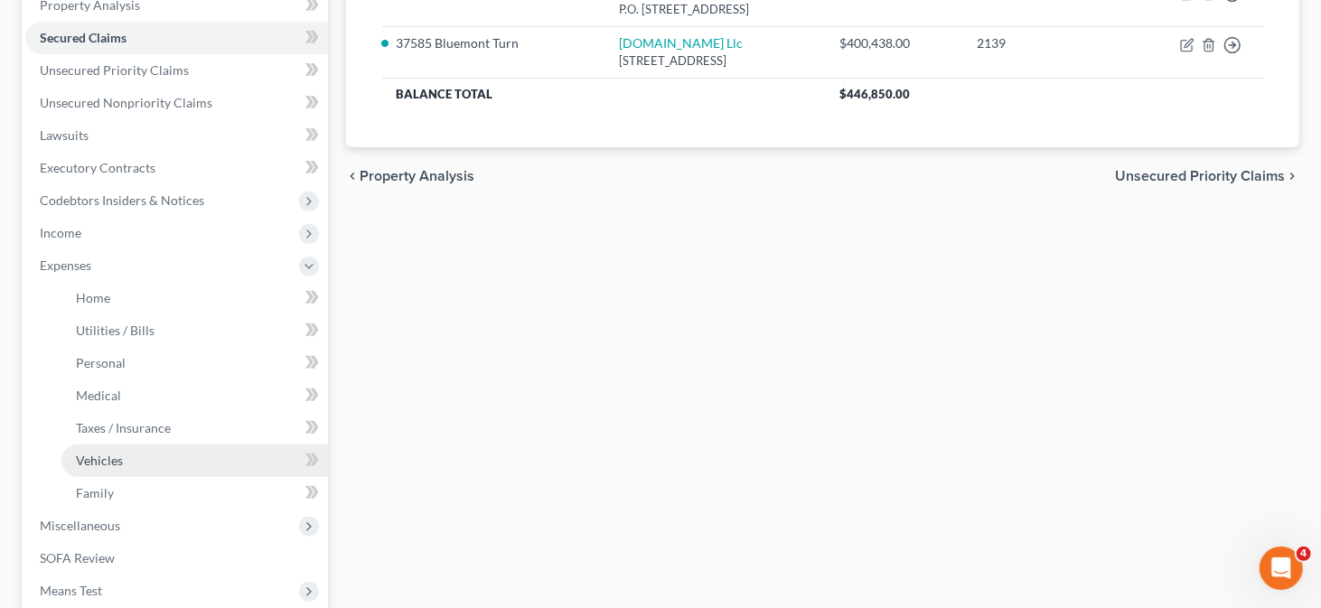
click at [147, 456] on link "Vehicles" at bounding box center [194, 461] width 267 height 33
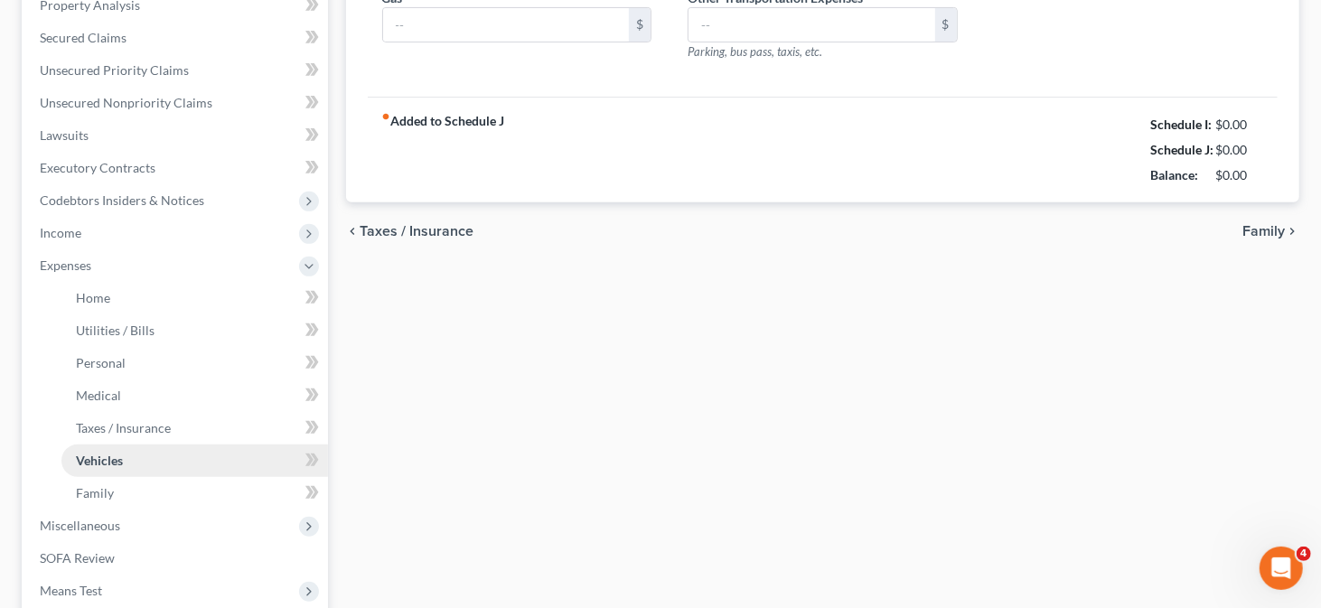
type input "0.00"
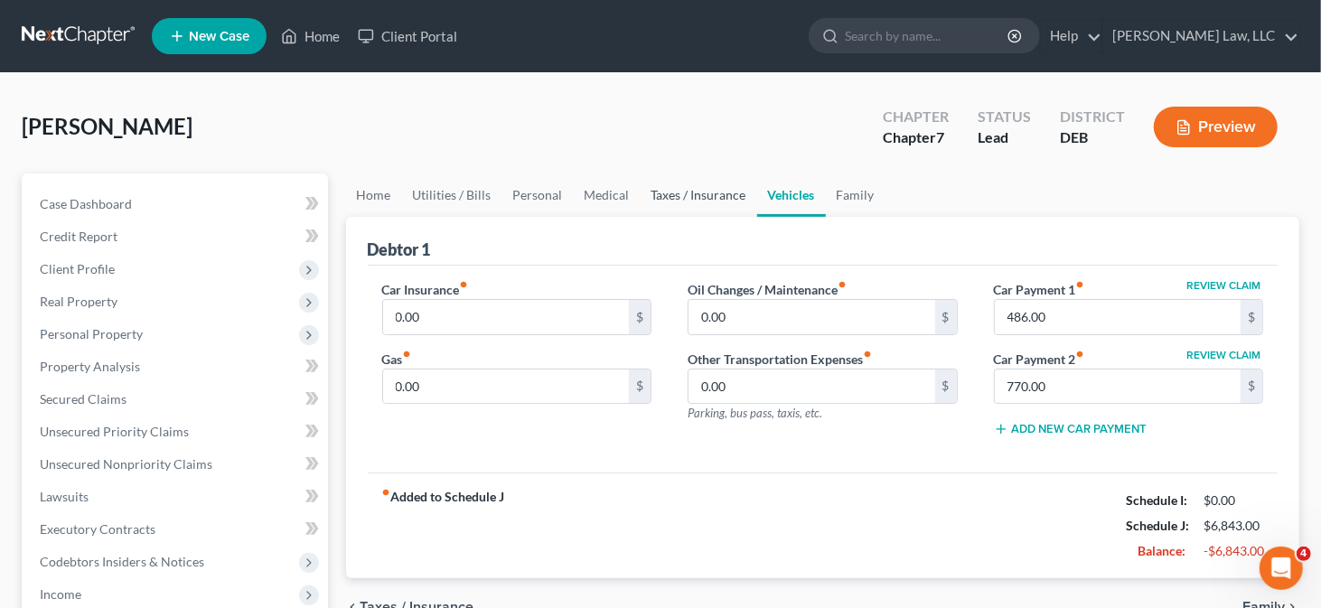
click at [725, 197] on link "Taxes / Insurance" at bounding box center [699, 195] width 117 height 43
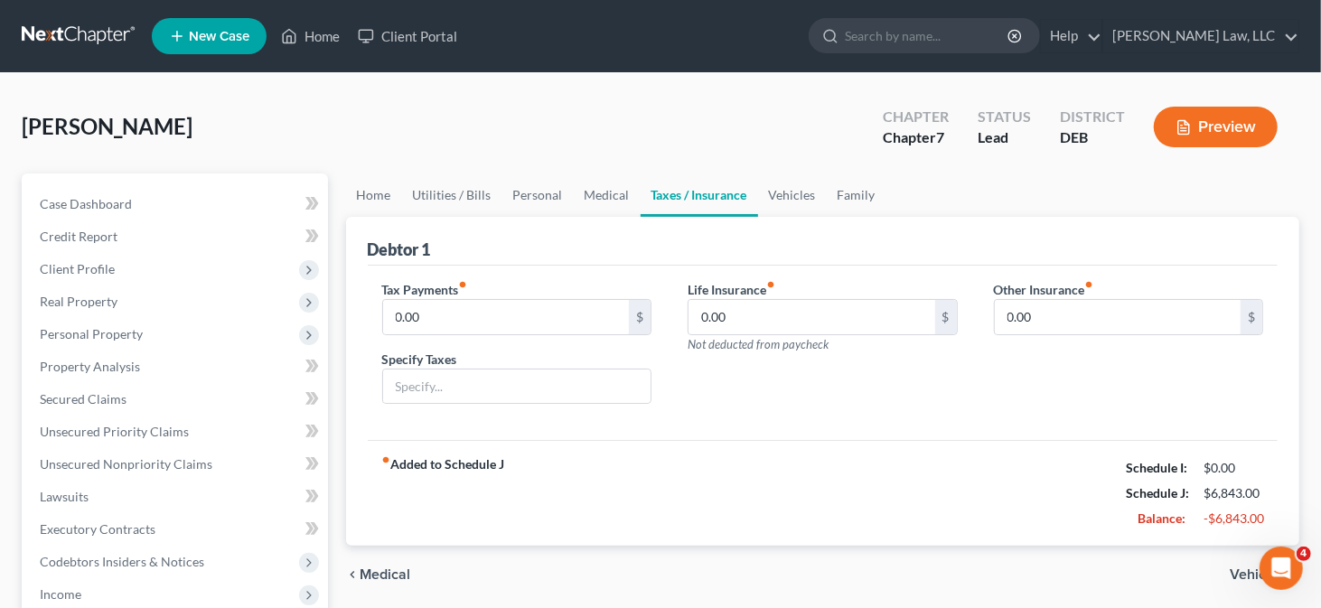
click at [1123, 191] on ul "Home Utilities / Bills Personal Medical Taxes / Insurance Vehicles Family" at bounding box center [823, 195] width 954 height 43
click at [723, 324] on input "0.00" at bounding box center [812, 317] width 247 height 34
type input "391"
click at [593, 195] on link "Medical" at bounding box center [607, 195] width 67 height 43
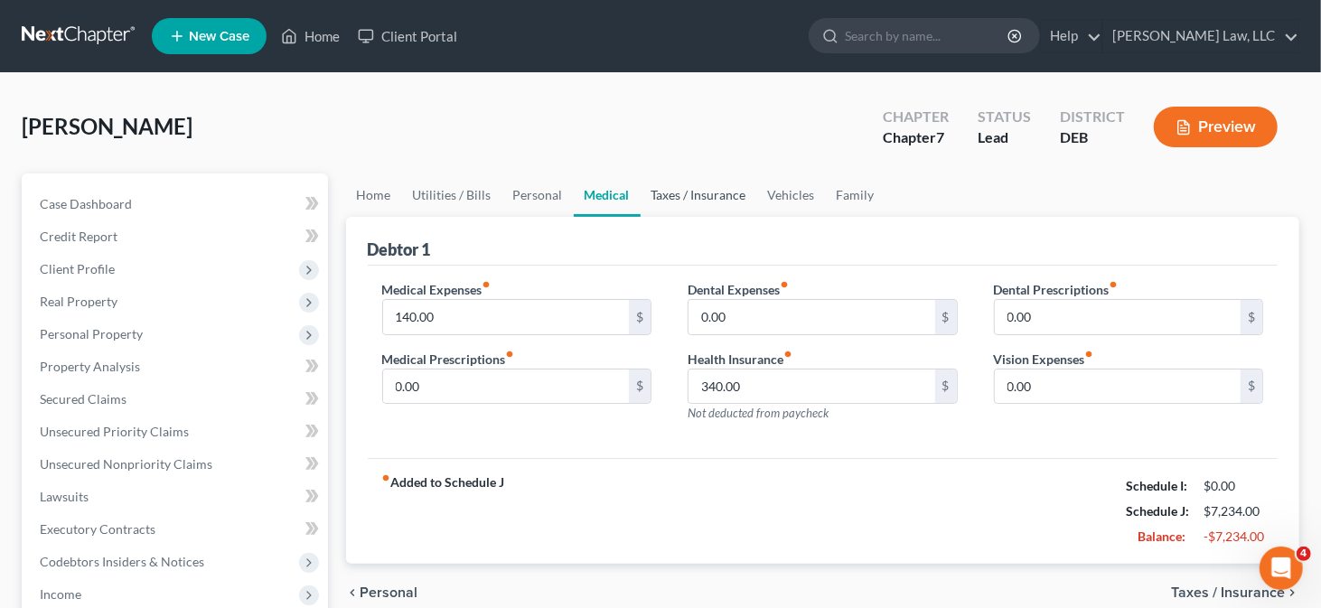
click at [725, 198] on link "Taxes / Insurance" at bounding box center [699, 195] width 117 height 43
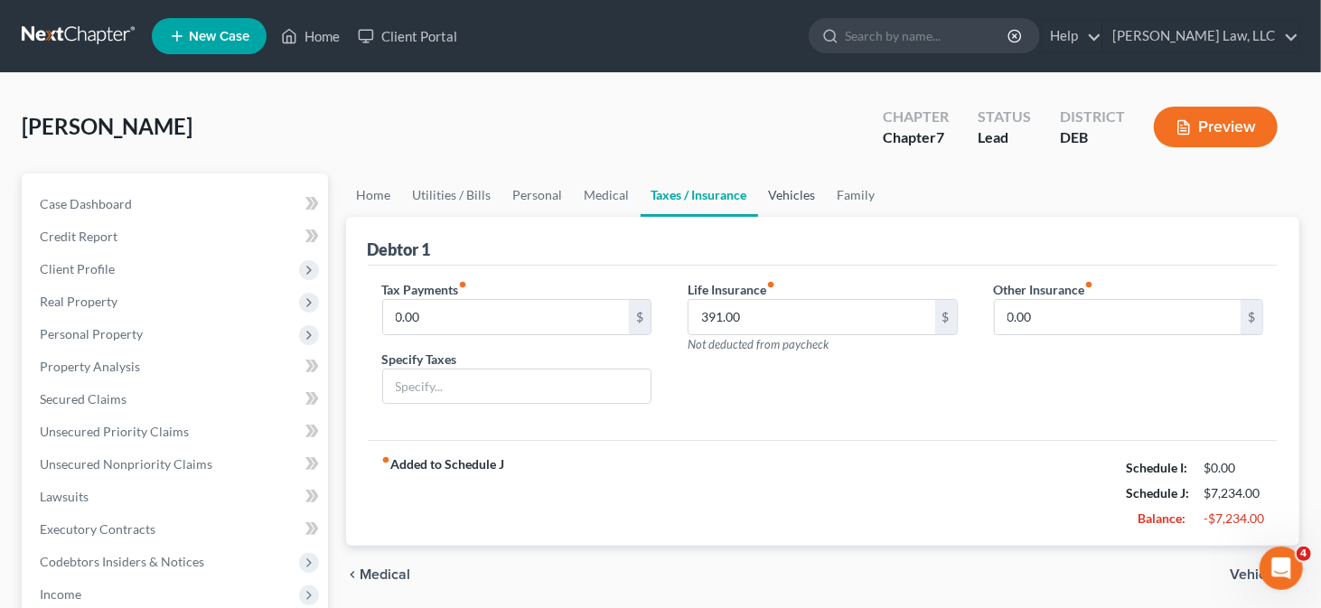
click at [802, 196] on link "Vehicles" at bounding box center [792, 195] width 69 height 43
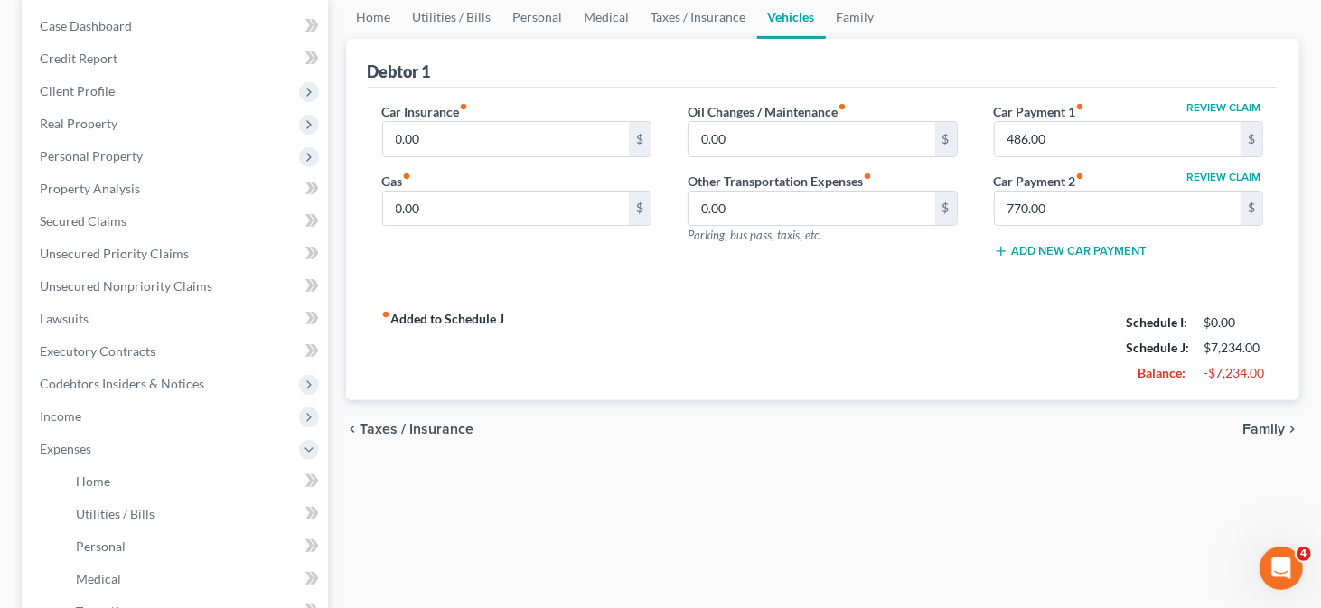
scroll to position [181, 0]
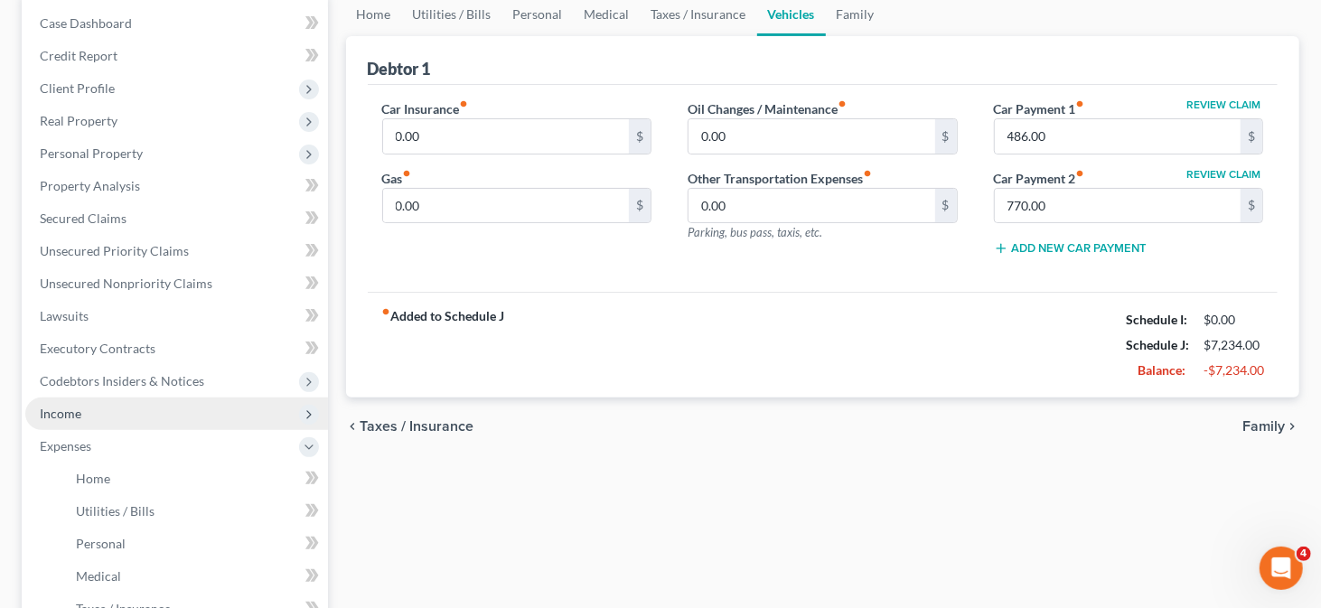
click at [99, 417] on span "Income" at bounding box center [176, 414] width 303 height 33
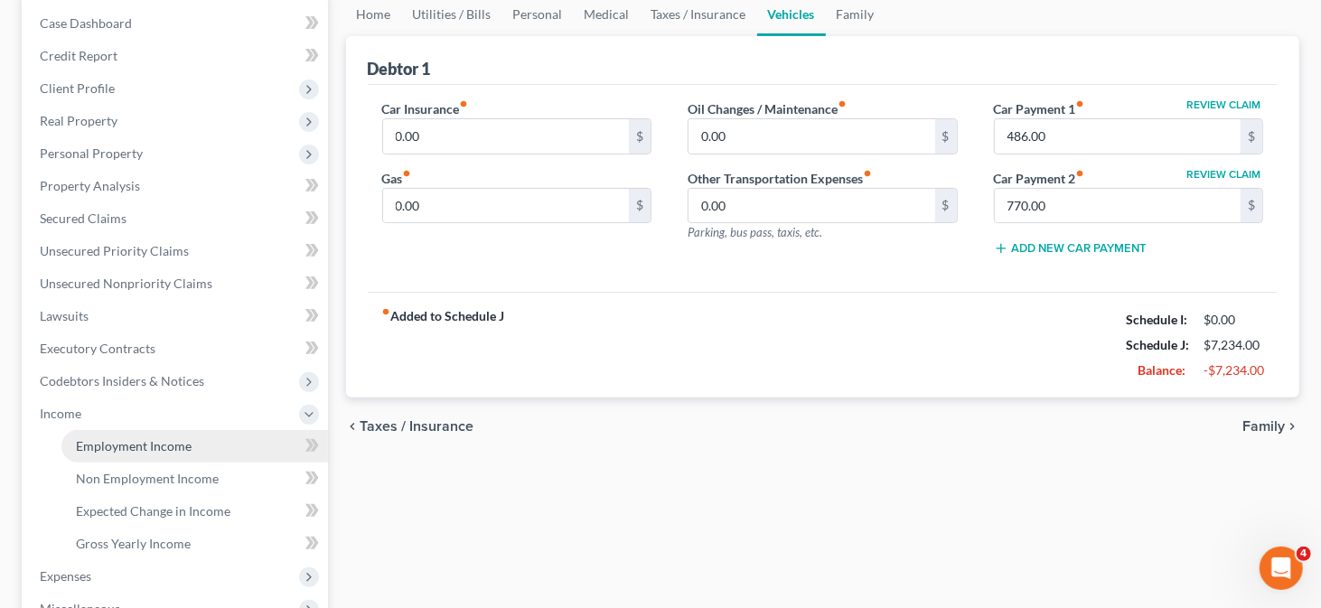
click at [192, 440] on link "Employment Income" at bounding box center [194, 446] width 267 height 33
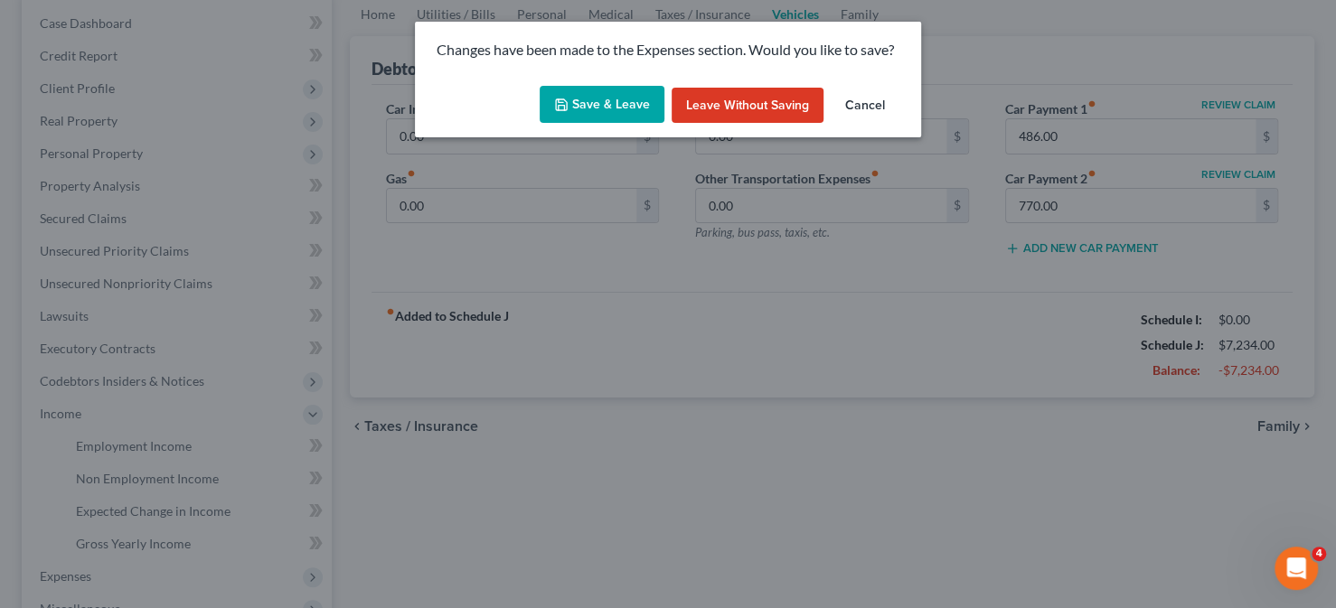
click at [580, 104] on button "Save & Leave" at bounding box center [602, 105] width 125 height 38
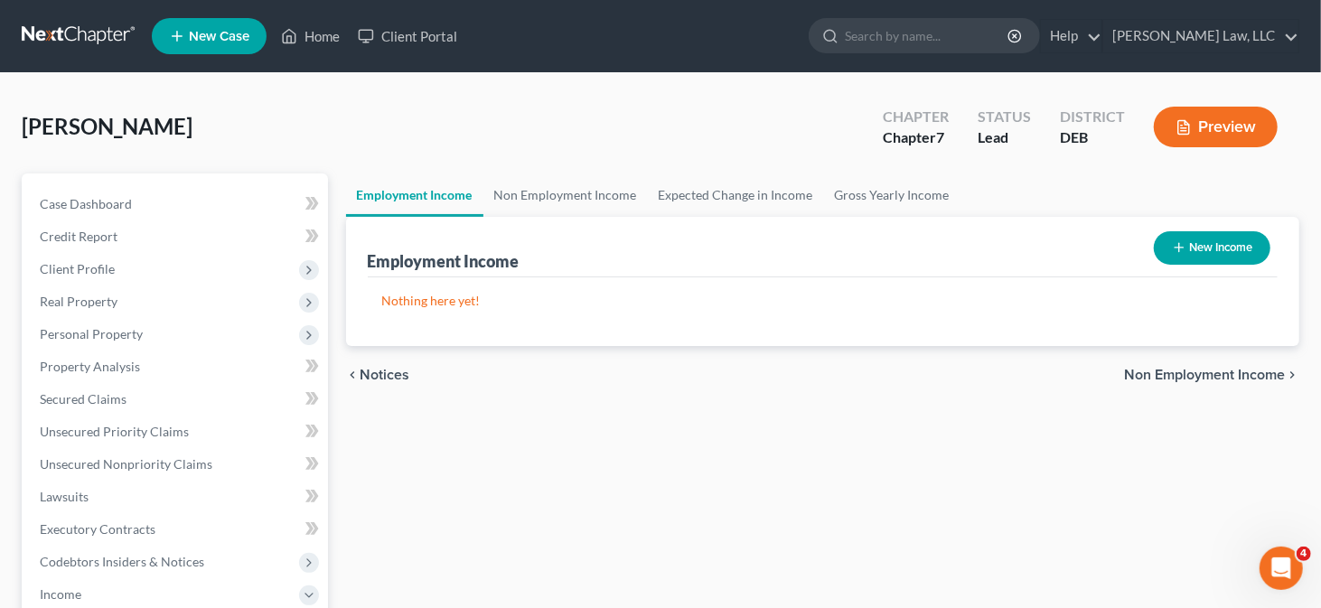
click at [1178, 237] on button "New Income" at bounding box center [1212, 247] width 117 height 33
select select "0"
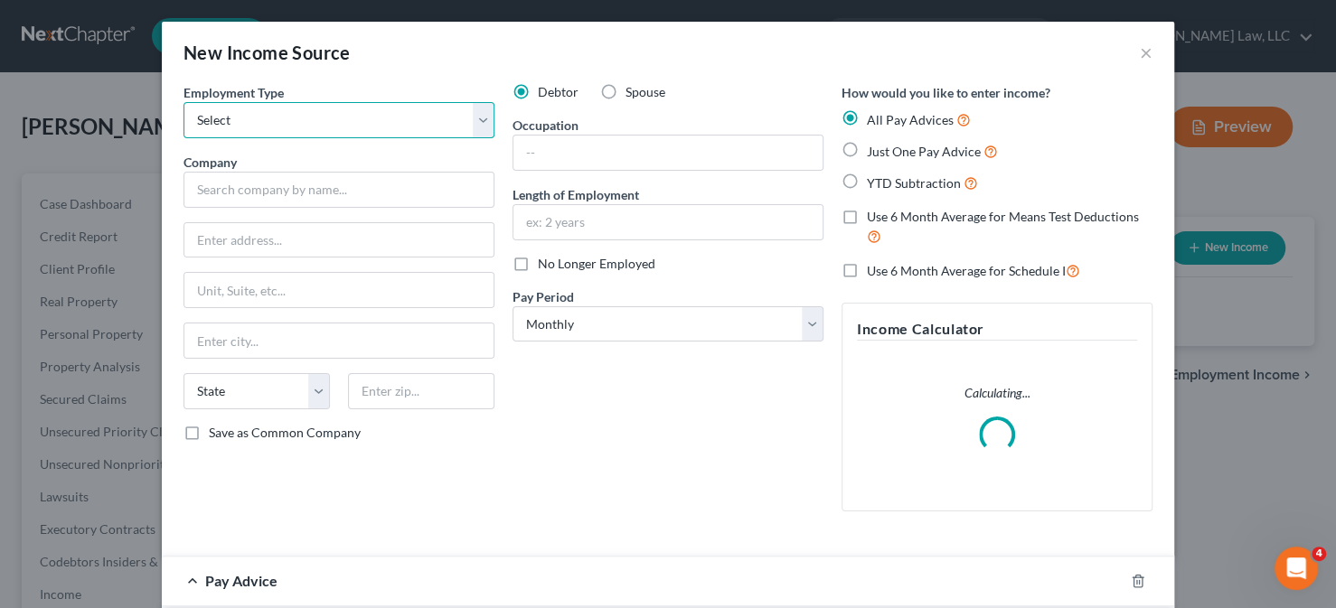
click at [356, 123] on select "Select Full or Part Time Employment Self Employment" at bounding box center [338, 120] width 311 height 36
select select "0"
click at [183, 102] on select "Select Full or Part Time Employment Self Employment" at bounding box center [338, 120] width 311 height 36
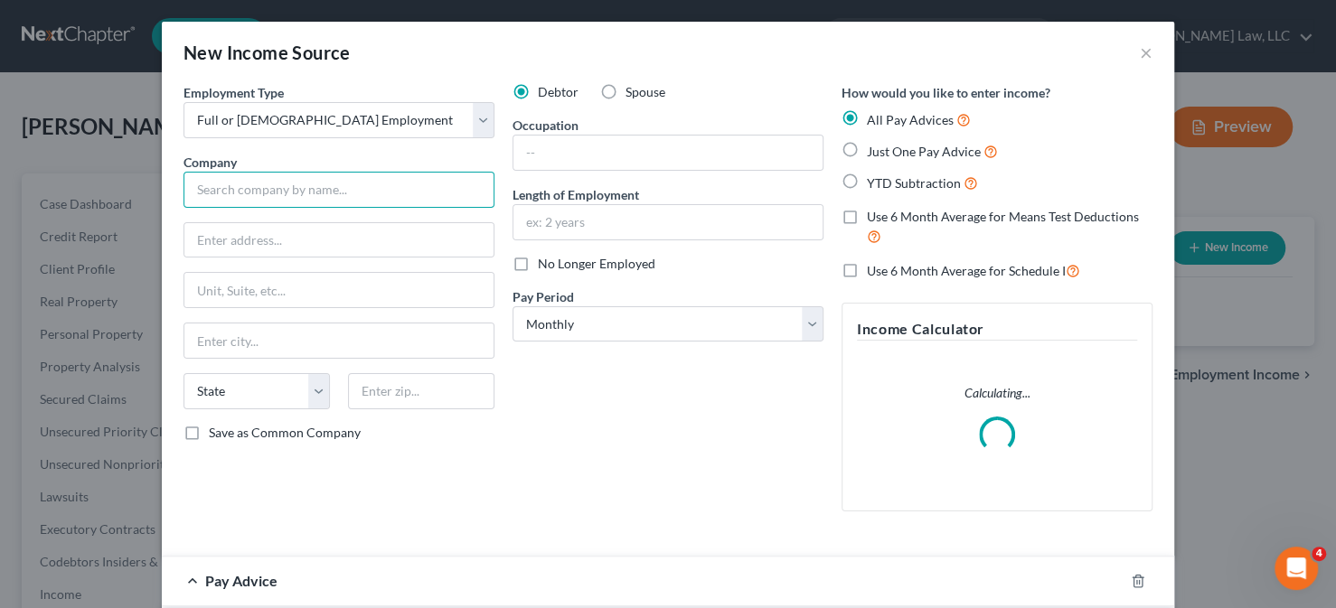
click at [337, 198] on input "text" at bounding box center [338, 190] width 311 height 36
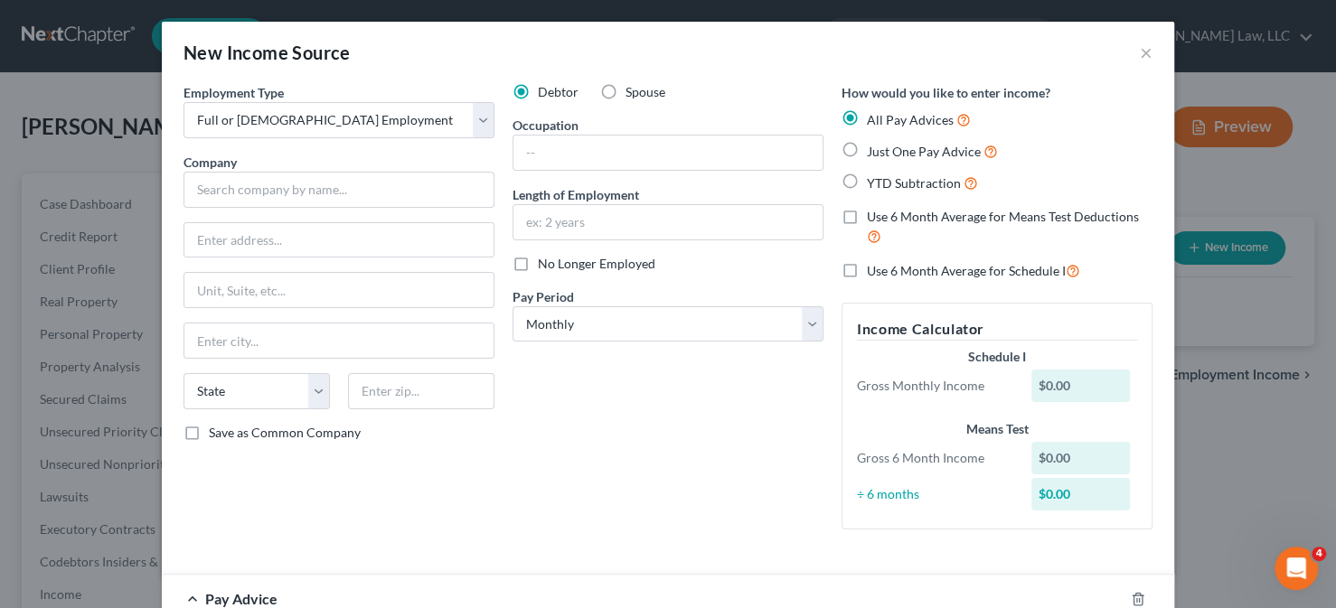
click at [364, 209] on div "Employment Type * Select Full or Part Time Employment Self Employment Company *…" at bounding box center [338, 313] width 329 height 461
click at [369, 194] on input "text" at bounding box center [338, 190] width 311 height 36
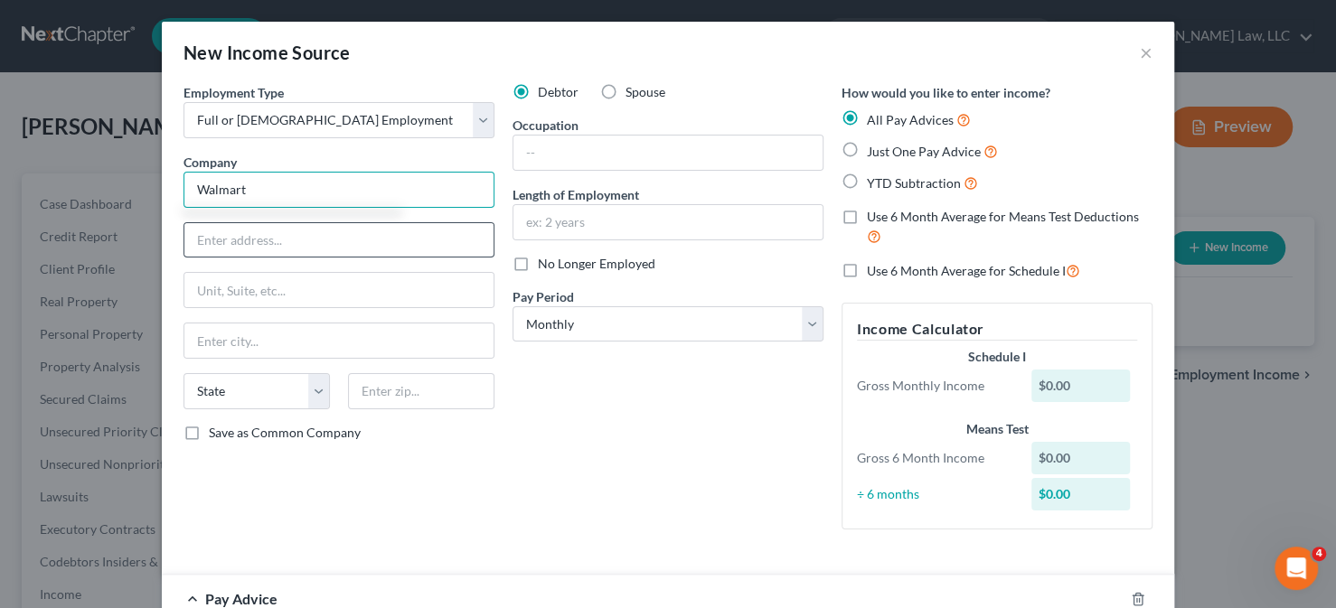
type input "Walmart"
click at [281, 249] on input "text" at bounding box center [338, 240] width 309 height 34
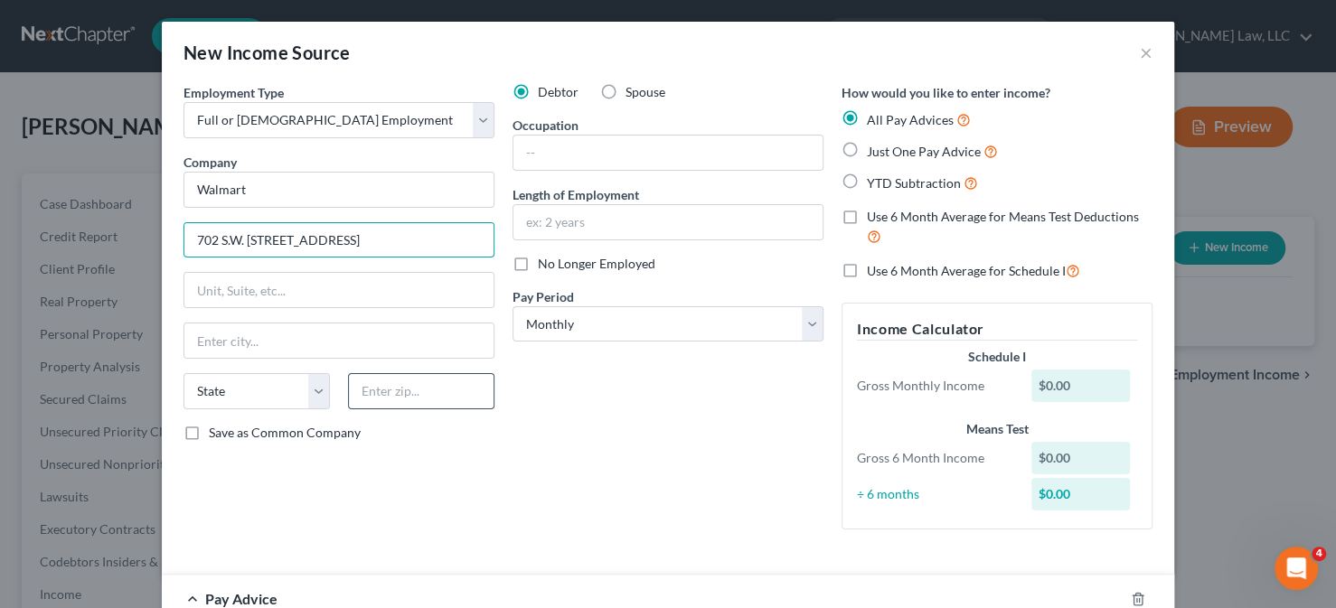
type input "702 S.W. 8th Street 2560"
click at [426, 384] on input "text" at bounding box center [421, 391] width 146 height 36
type input "72716"
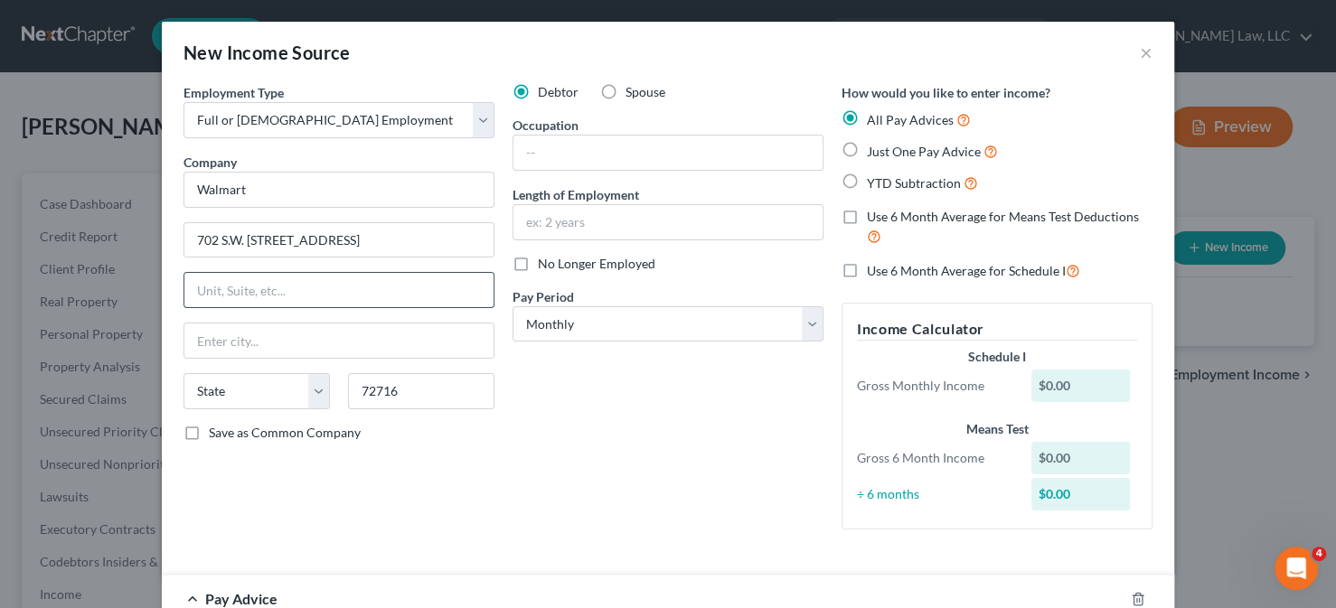
click at [247, 292] on input "text" at bounding box center [338, 290] width 309 height 34
type input "Bentonville"
select select "2"
click at [401, 284] on input "text" at bounding box center [338, 290] width 309 height 34
click at [650, 436] on div "Debtor Spouse Occupation Length of Employment No Longer Employed Pay Period * S…" at bounding box center [667, 313] width 329 height 461
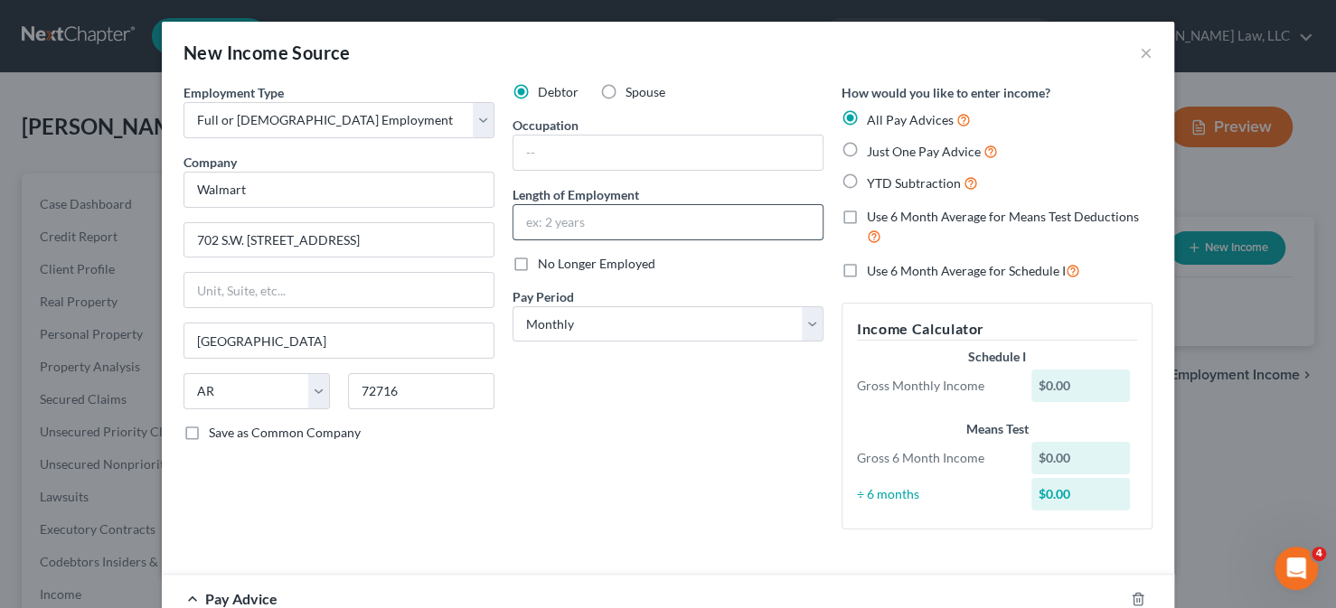
click at [603, 228] on input "text" at bounding box center [667, 222] width 309 height 34
type input "2 months"
click at [621, 328] on select "Select Monthly Twice Monthly Every Other Week Weekly" at bounding box center [667, 324] width 311 height 36
select select "2"
click at [512, 306] on select "Select Monthly Twice Monthly Every Other Week Weekly" at bounding box center [667, 324] width 311 height 36
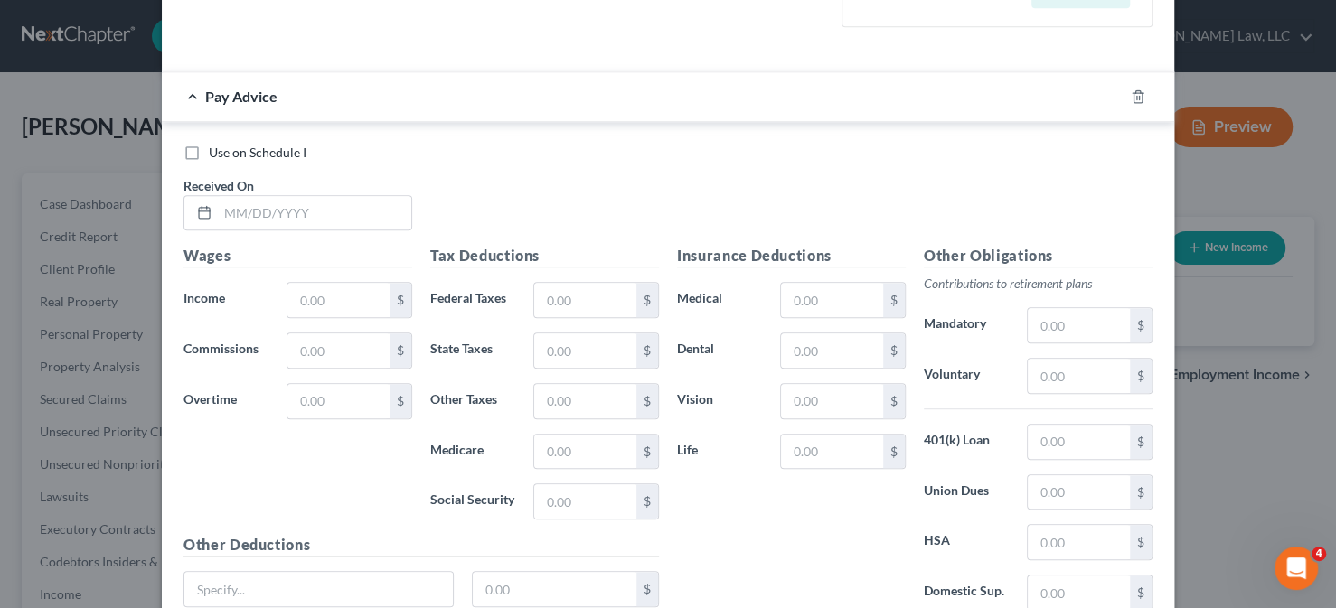
scroll to position [452, 0]
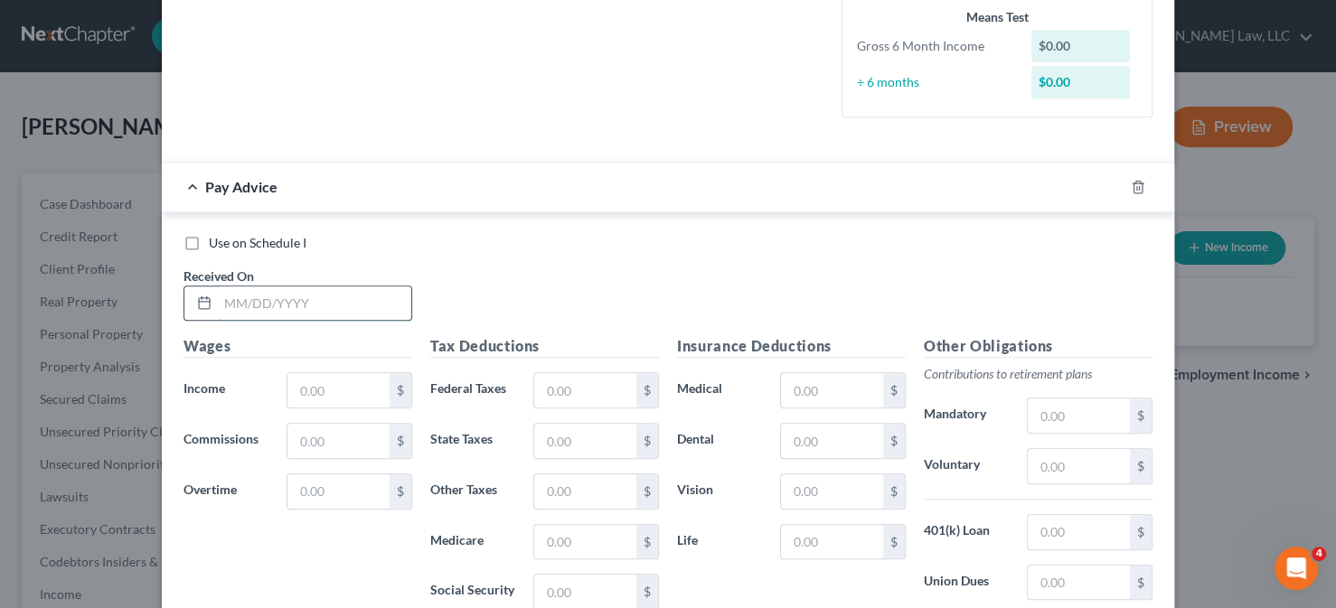
click at [231, 305] on input "text" at bounding box center [314, 304] width 193 height 34
type input "05/08/2025"
click at [313, 378] on input "text" at bounding box center [338, 390] width 102 height 34
type input "931.8"
click at [560, 390] on input "text" at bounding box center [585, 390] width 102 height 34
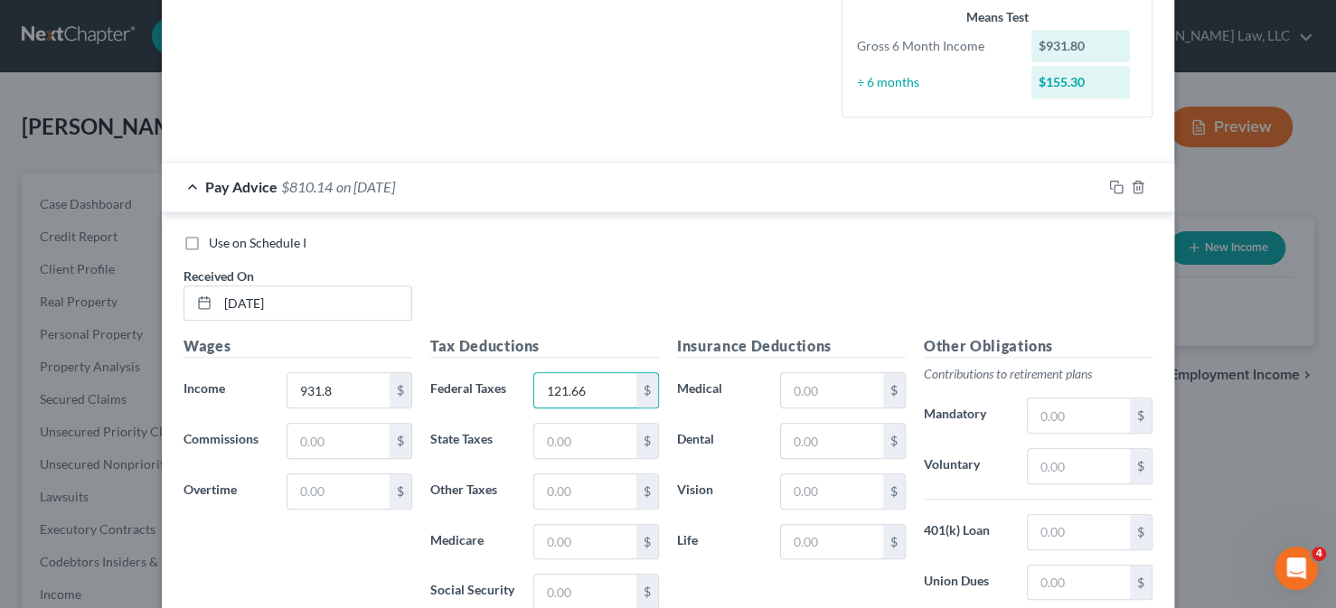
type input "121.66"
click at [824, 515] on div "Insurance Deductions Medical $ Dental $ Vision $ Life $" at bounding box center [791, 525] width 247 height 380
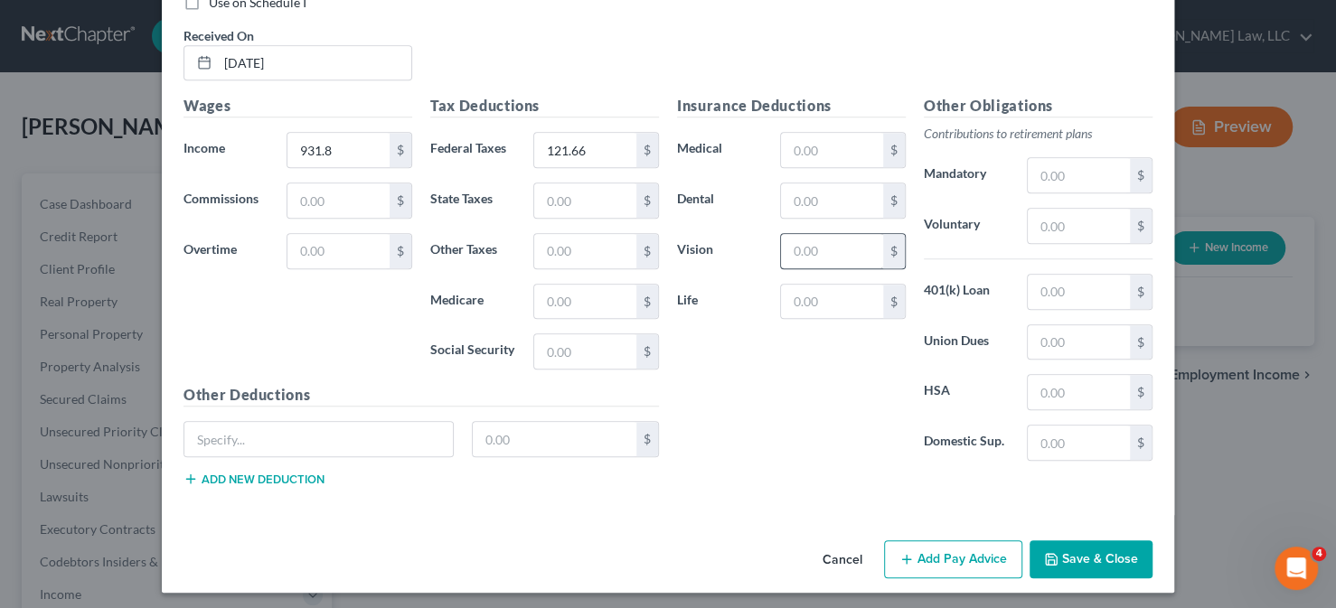
scroll to position [692, 0]
click at [960, 558] on button "Add Pay Advice" at bounding box center [953, 559] width 138 height 38
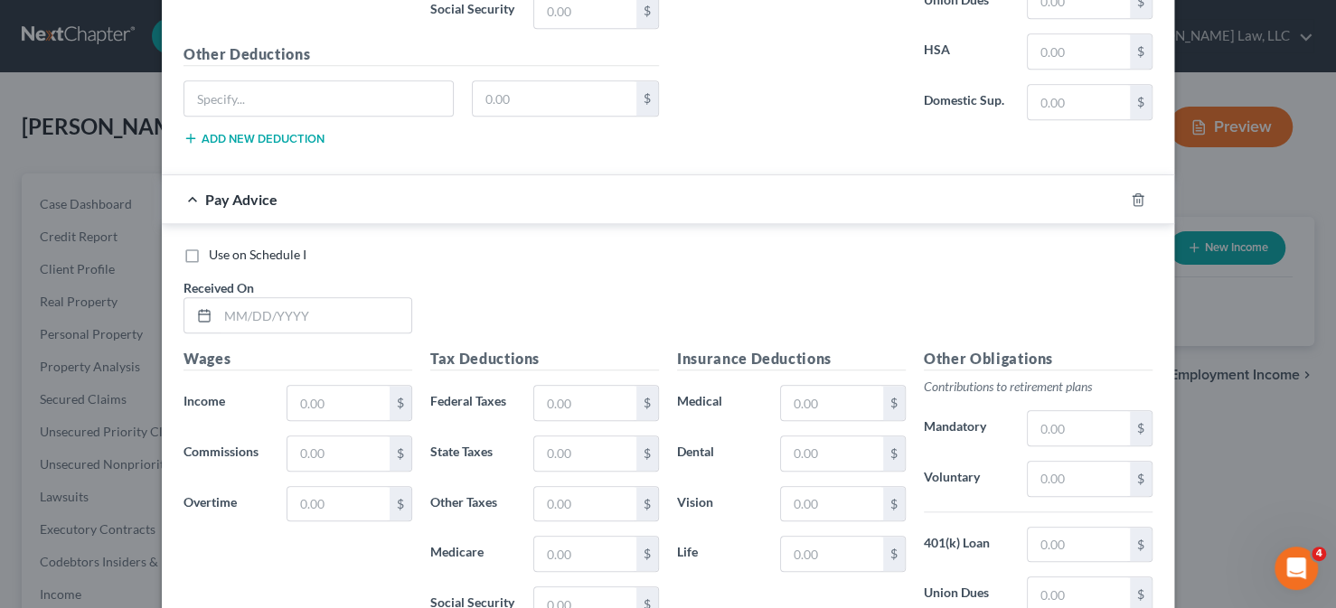
scroll to position [1144, 0]
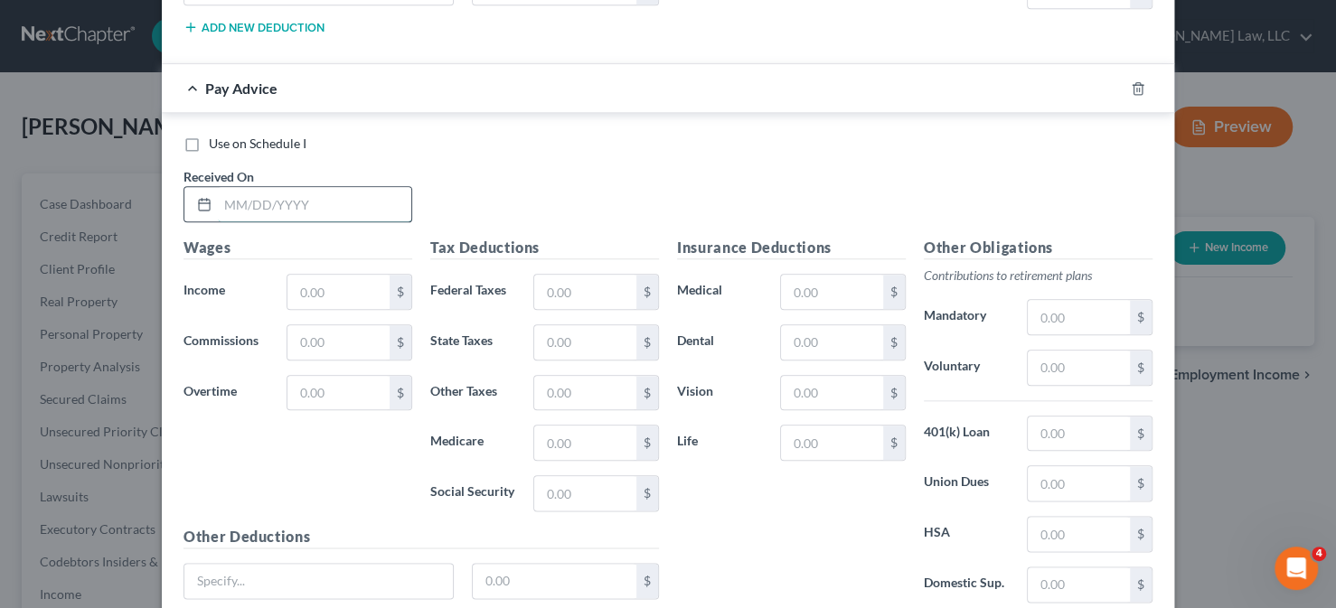
click at [309, 190] on input "text" at bounding box center [314, 204] width 193 height 34
type input "05/22/2025"
drag, startPoint x: 356, startPoint y: 284, endPoint x: 383, endPoint y: 277, distance: 27.8
click at [356, 284] on input "text" at bounding box center [338, 292] width 102 height 34
type input "966.75"
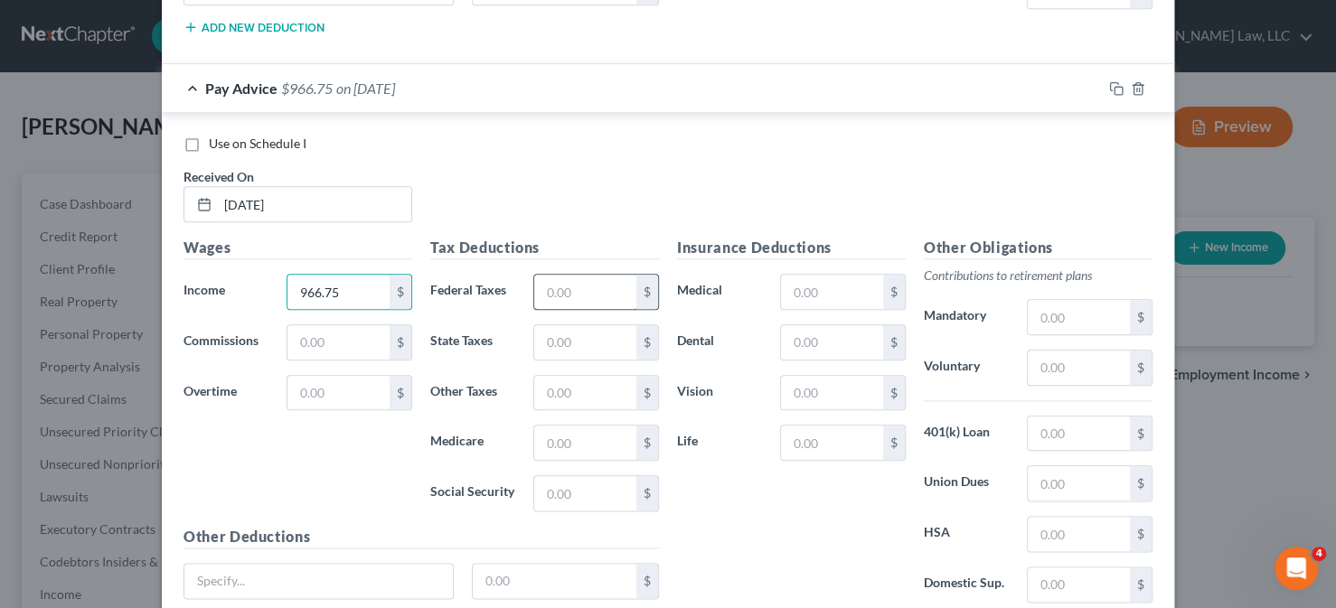
click at [577, 301] on input "text" at bounding box center [585, 292] width 102 height 34
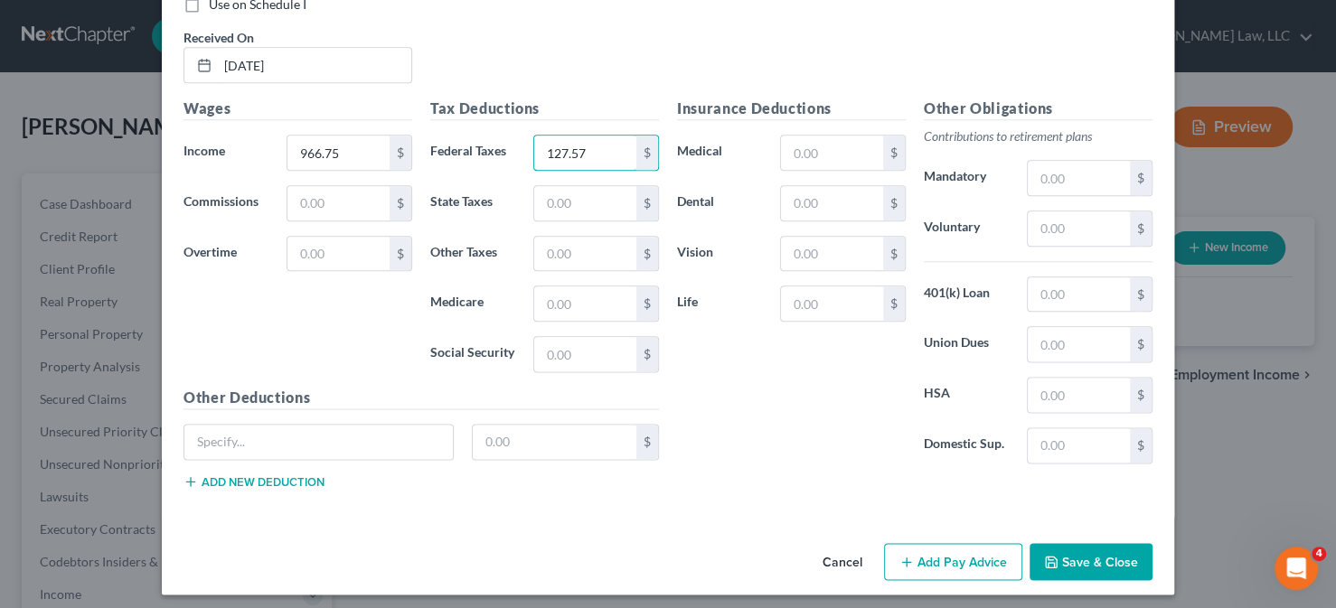
type input "127.57"
click at [961, 543] on button "Add Pay Advice" at bounding box center [953, 562] width 138 height 38
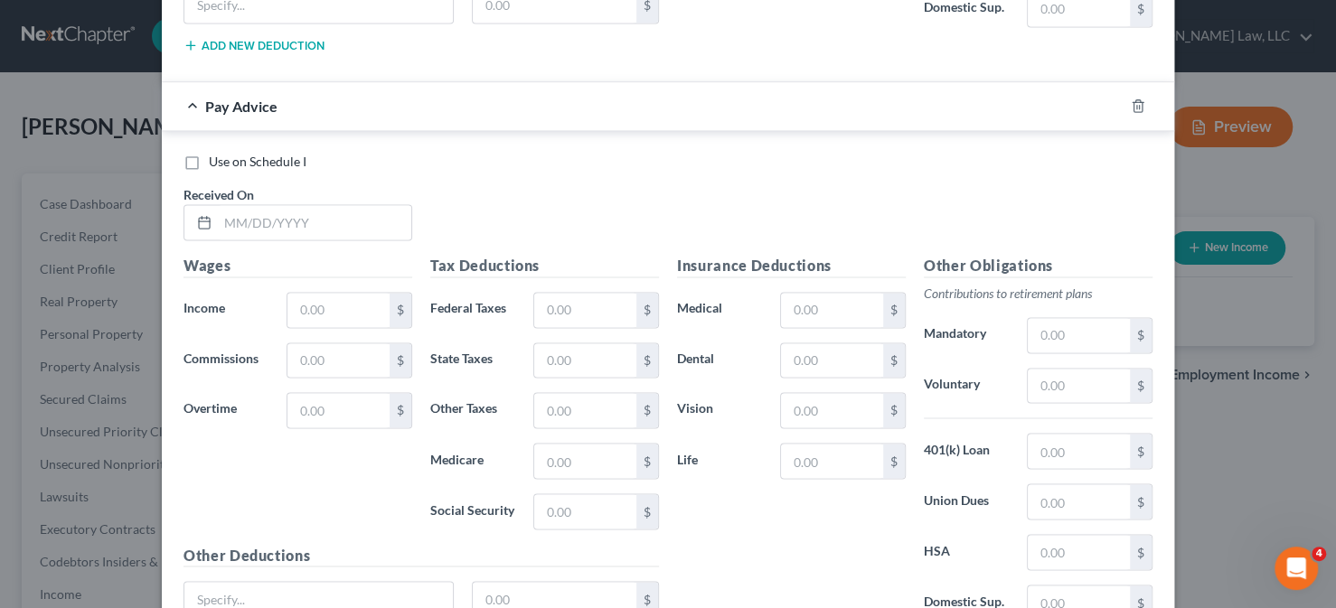
scroll to position [1735, 0]
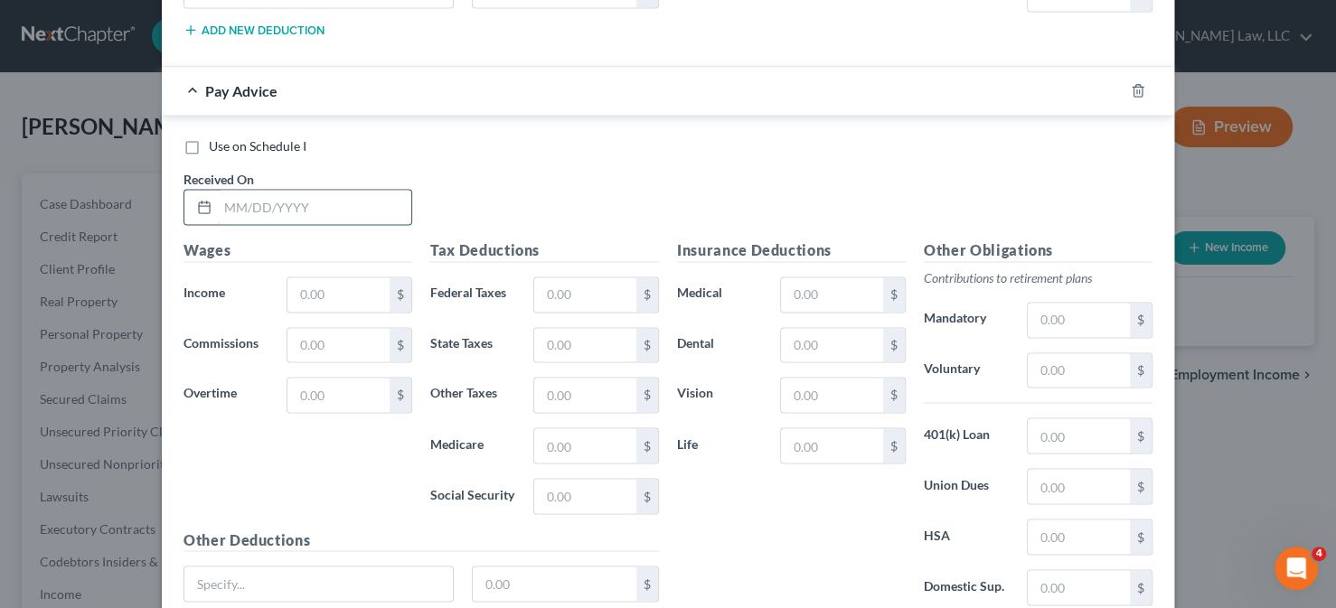
click at [274, 203] on input "text" at bounding box center [314, 207] width 193 height 34
type input "06/05/2025"
click at [344, 290] on input "text" at bounding box center [338, 294] width 102 height 34
type input "1,414.18"
click at [563, 285] on input "text" at bounding box center [585, 294] width 102 height 34
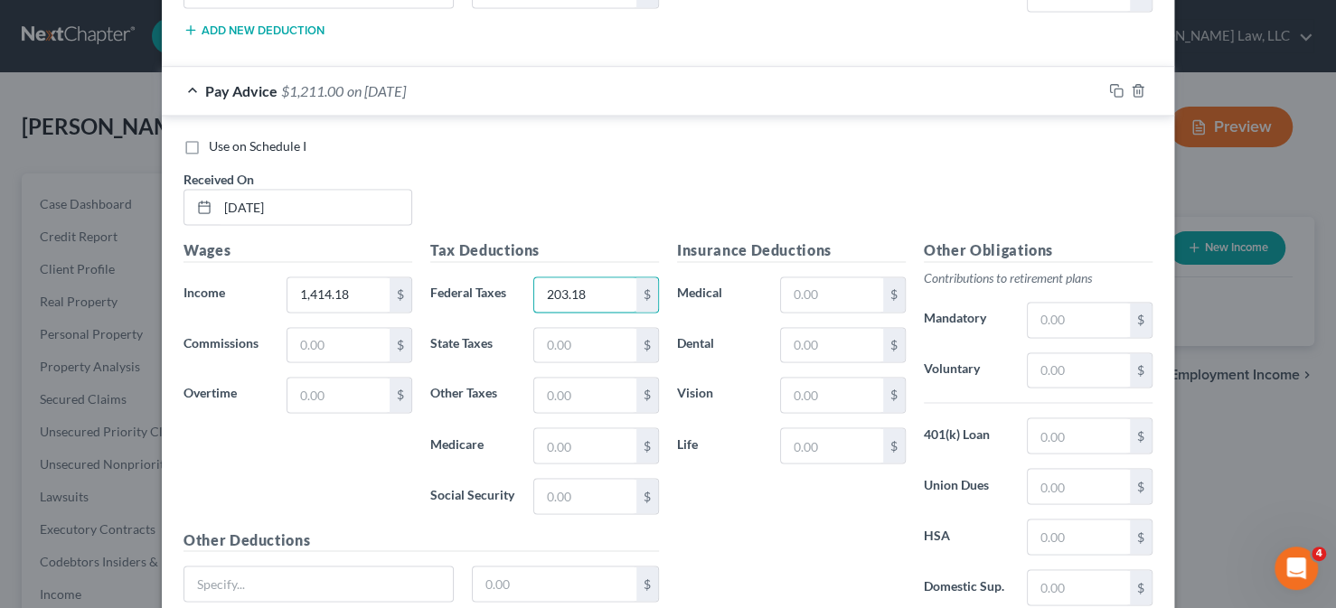
scroll to position [1873, 0]
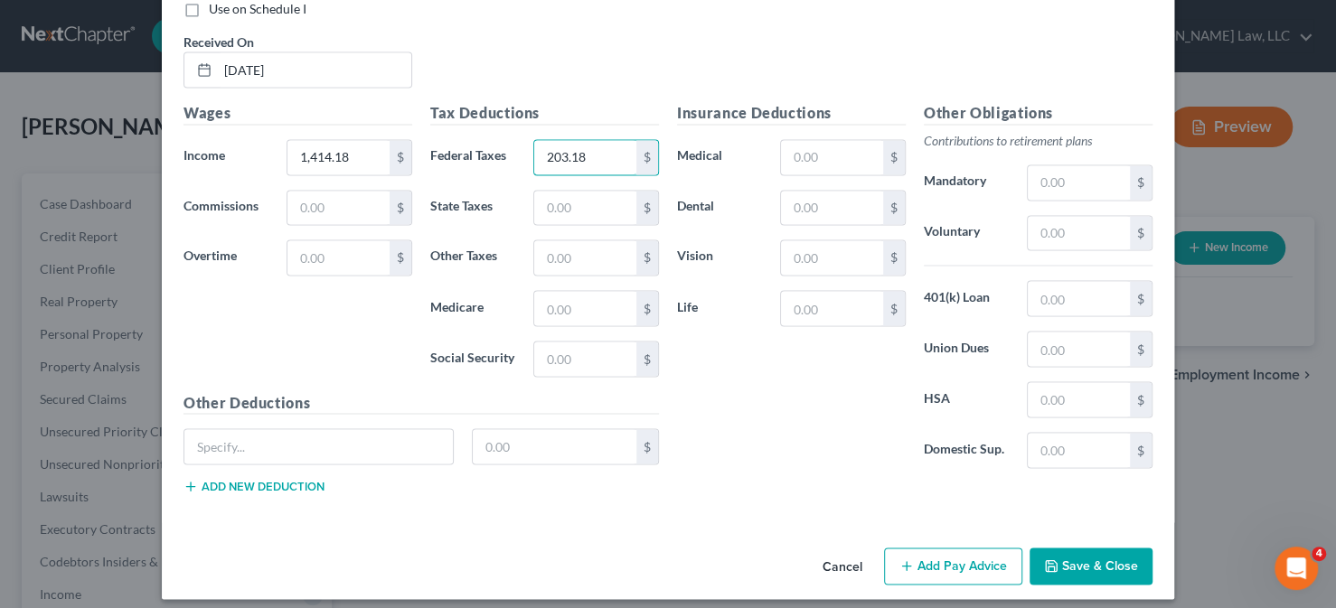
type input "203.18"
click at [963, 559] on button "Add Pay Advice" at bounding box center [953, 567] width 138 height 38
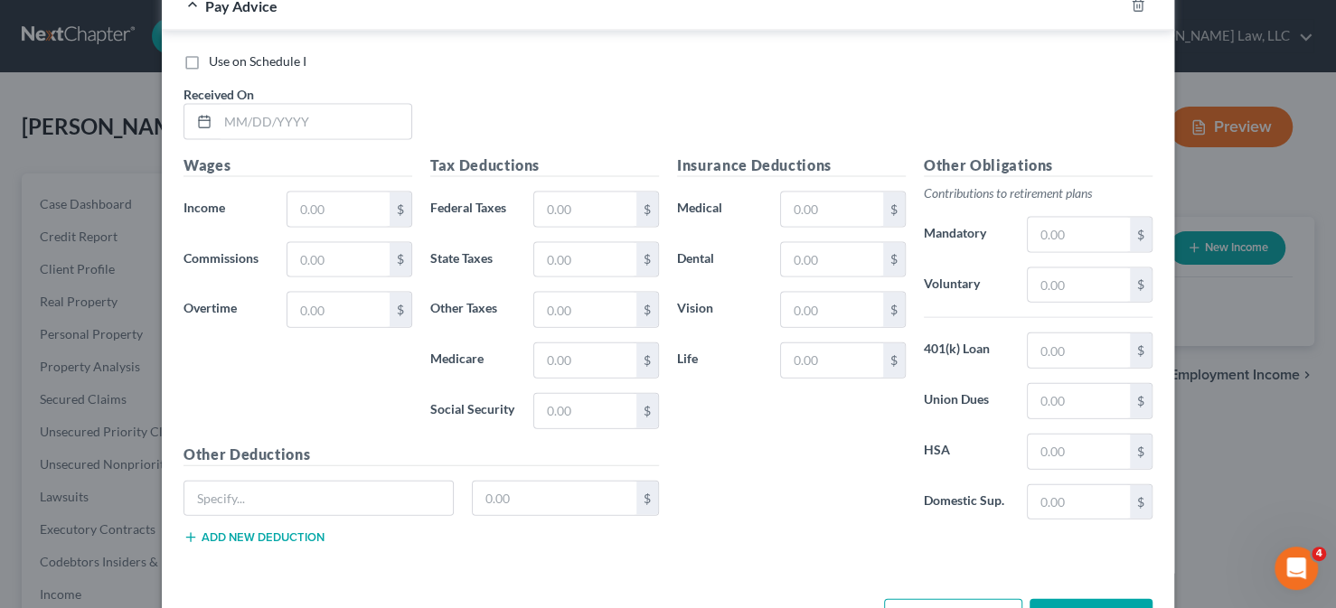
scroll to position [2415, 0]
drag, startPoint x: 218, startPoint y: 105, endPoint x: 274, endPoint y: 100, distance: 56.2
click at [218, 105] on input "text" at bounding box center [314, 121] width 193 height 34
type input "06/18/2025"
click at [335, 192] on input "text" at bounding box center [338, 209] width 102 height 34
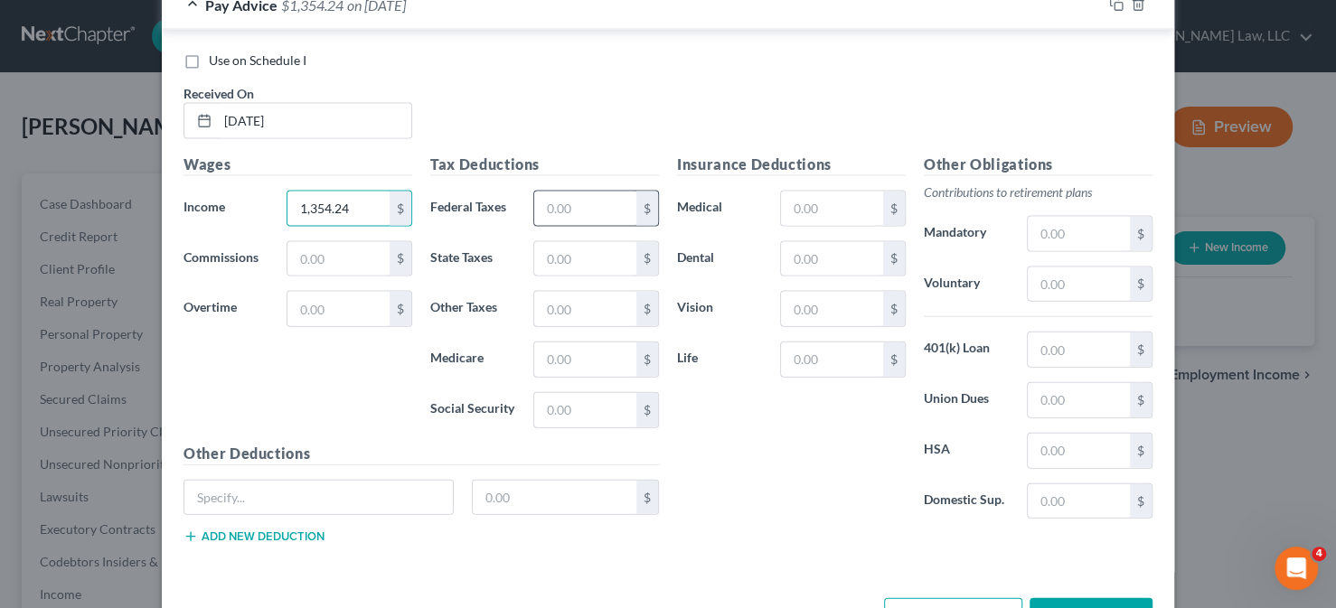
type input "1,354.24"
click at [605, 192] on input "text" at bounding box center [585, 209] width 102 height 34
type input "193.06"
click at [560, 242] on input "text" at bounding box center [585, 259] width 102 height 34
click at [932, 598] on button "Add Pay Advice" at bounding box center [953, 617] width 138 height 38
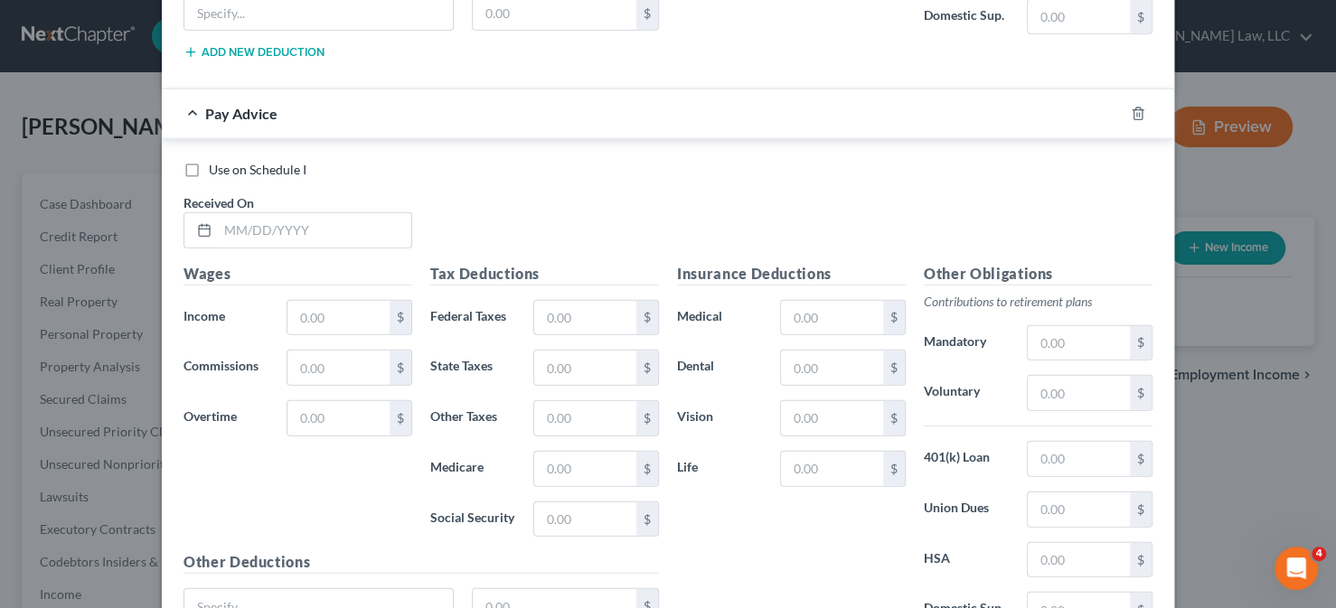
scroll to position [3051, 0]
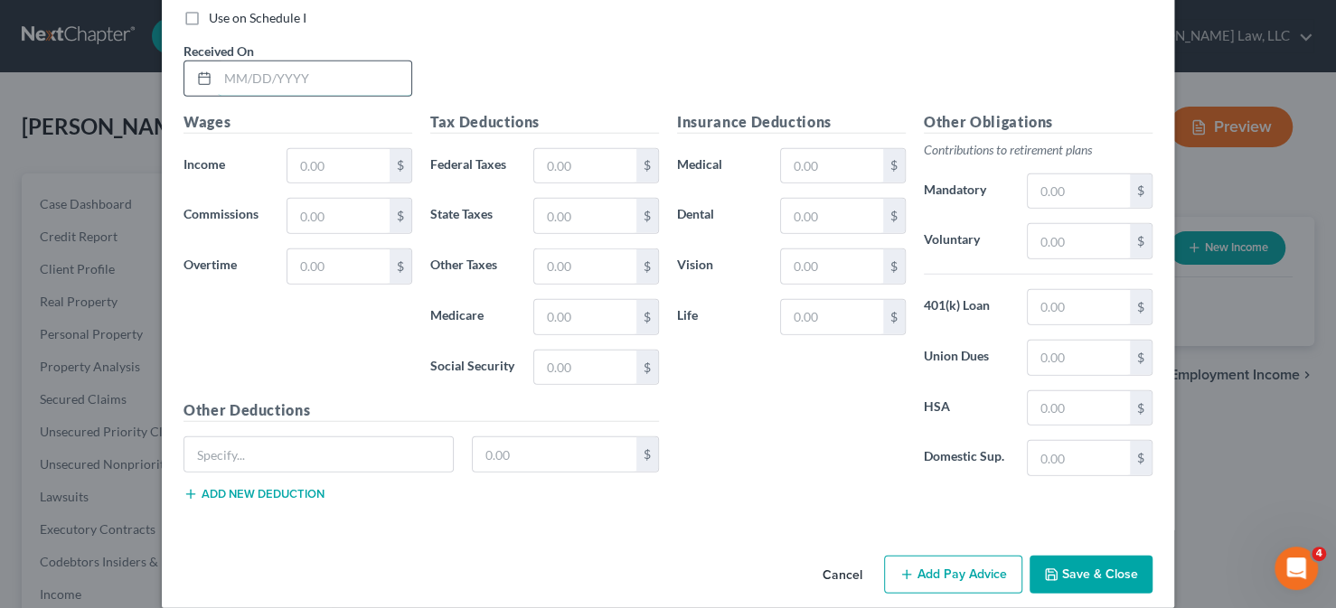
click at [274, 61] on input "text" at bounding box center [314, 78] width 193 height 34
type input "07/03/2025"
click at [330, 149] on input "text" at bounding box center [338, 166] width 102 height 34
type input "1,434.65"
click at [599, 149] on input "text" at bounding box center [585, 166] width 102 height 34
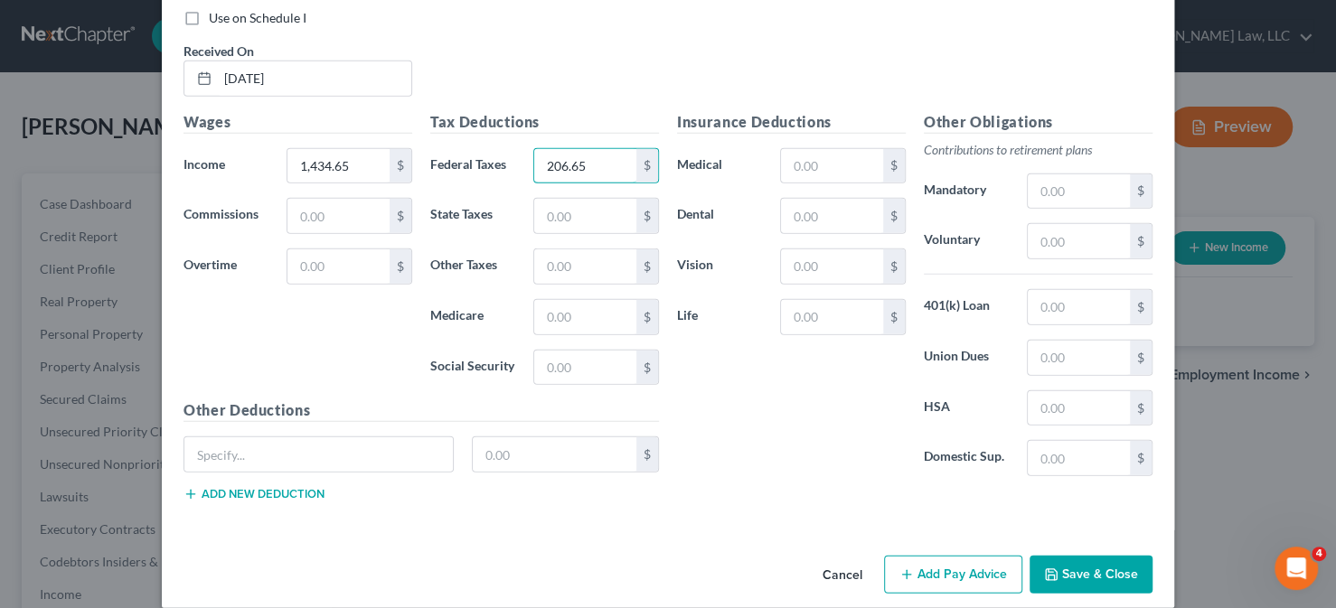
type input "206.65"
click at [970, 556] on button "Add Pay Advice" at bounding box center [953, 575] width 138 height 38
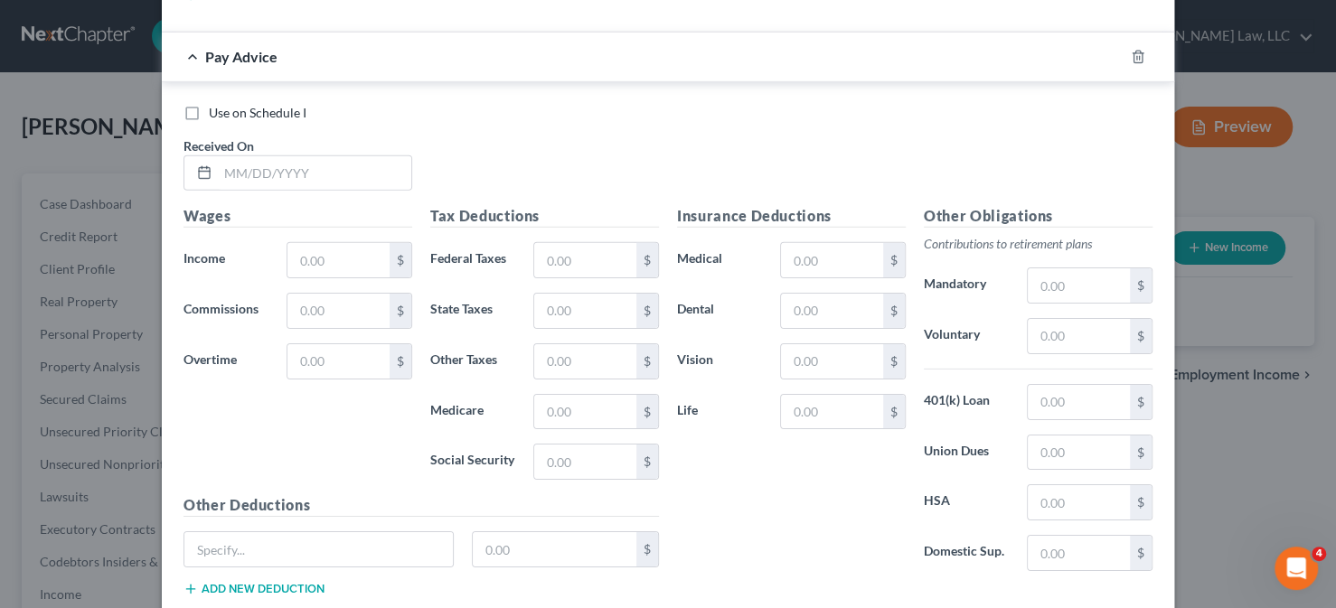
scroll to position [3551, 0]
click at [321, 242] on input "text" at bounding box center [338, 259] width 102 height 34
type input "7"
click at [348, 155] on input "text" at bounding box center [314, 172] width 193 height 34
type input "07/17/2025"
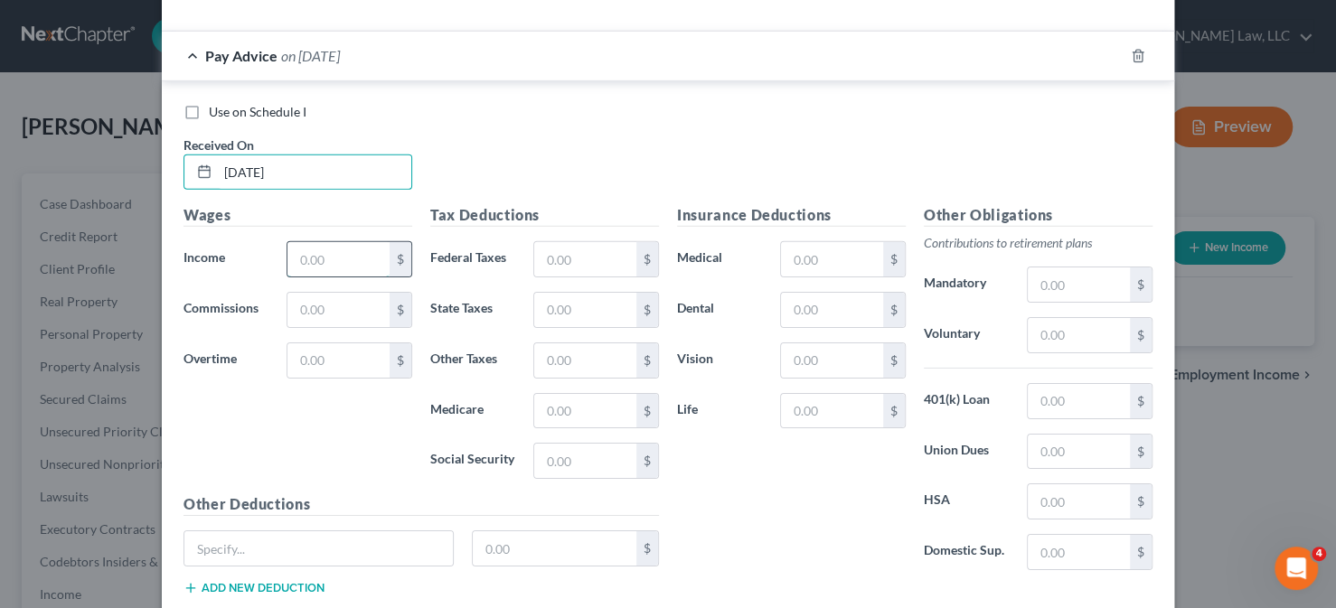
click at [350, 242] on input "text" at bounding box center [338, 259] width 102 height 34
type input "1,425.21"
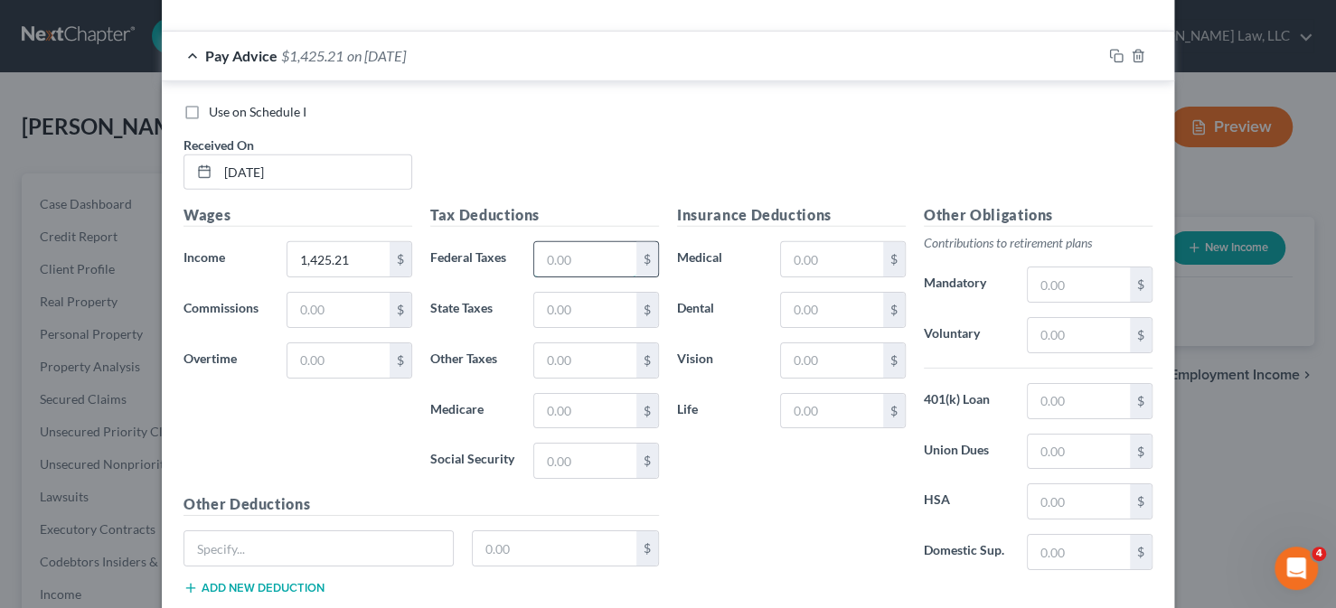
drag, startPoint x: 554, startPoint y: 228, endPoint x: 590, endPoint y: 228, distance: 36.2
click at [554, 242] on input "text" at bounding box center [585, 259] width 102 height 34
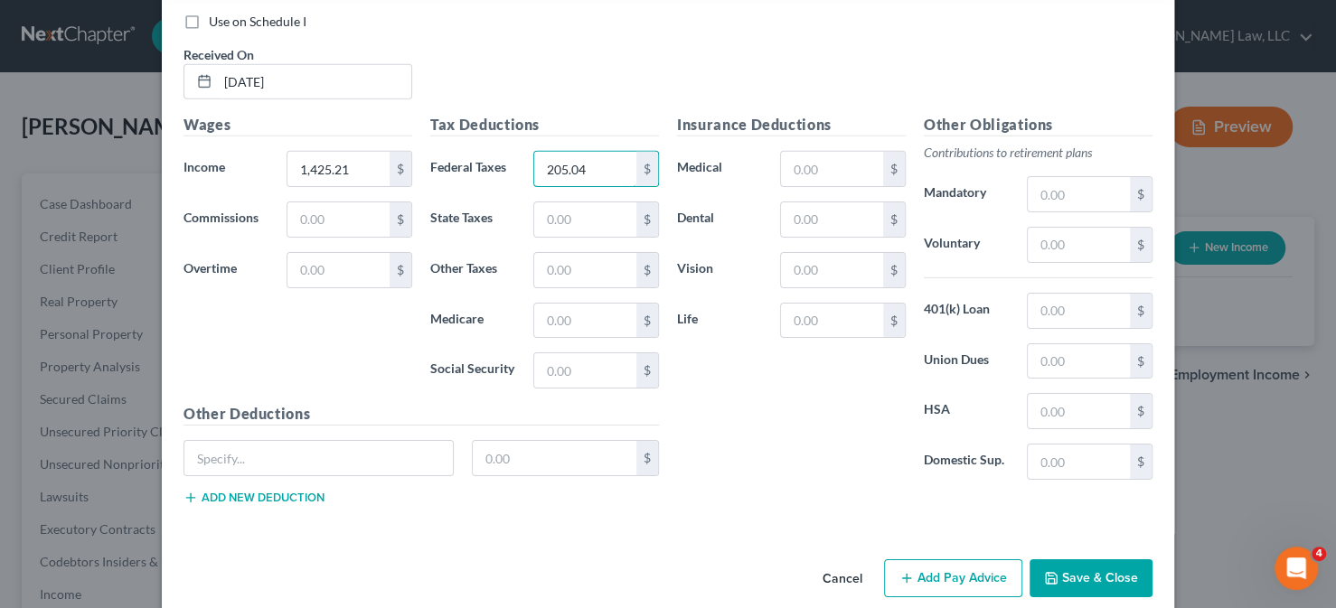
type input "205.04"
click at [969, 565] on button "Add Pay Advice" at bounding box center [953, 578] width 138 height 38
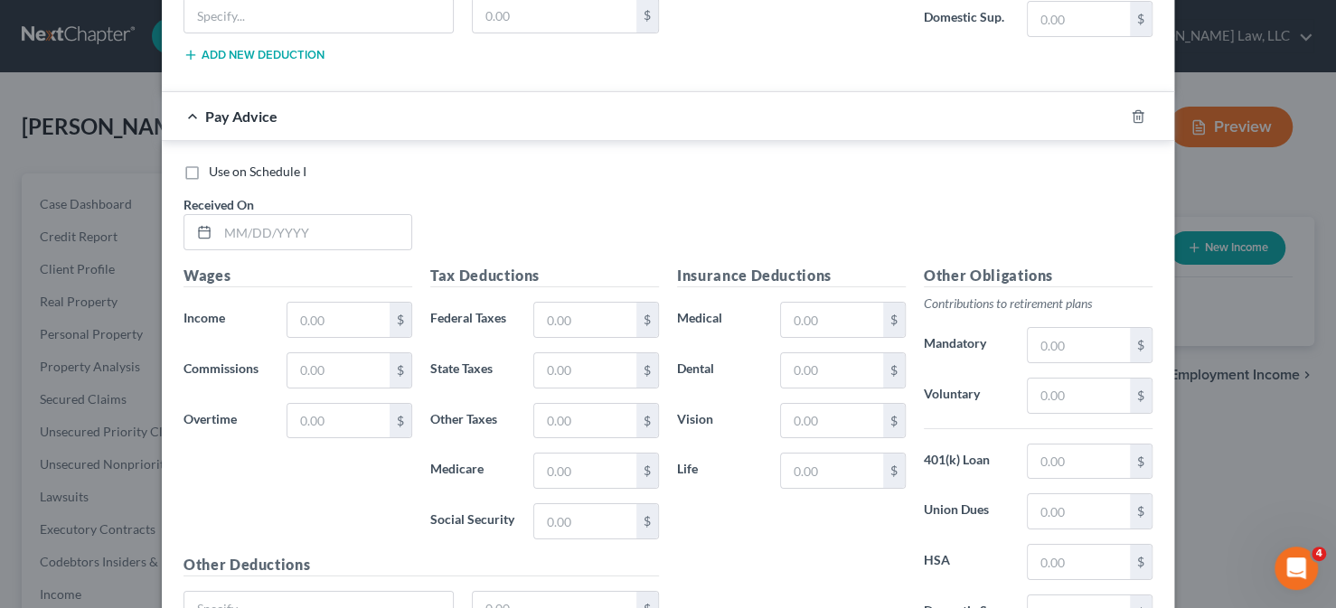
scroll to position [4093, 0]
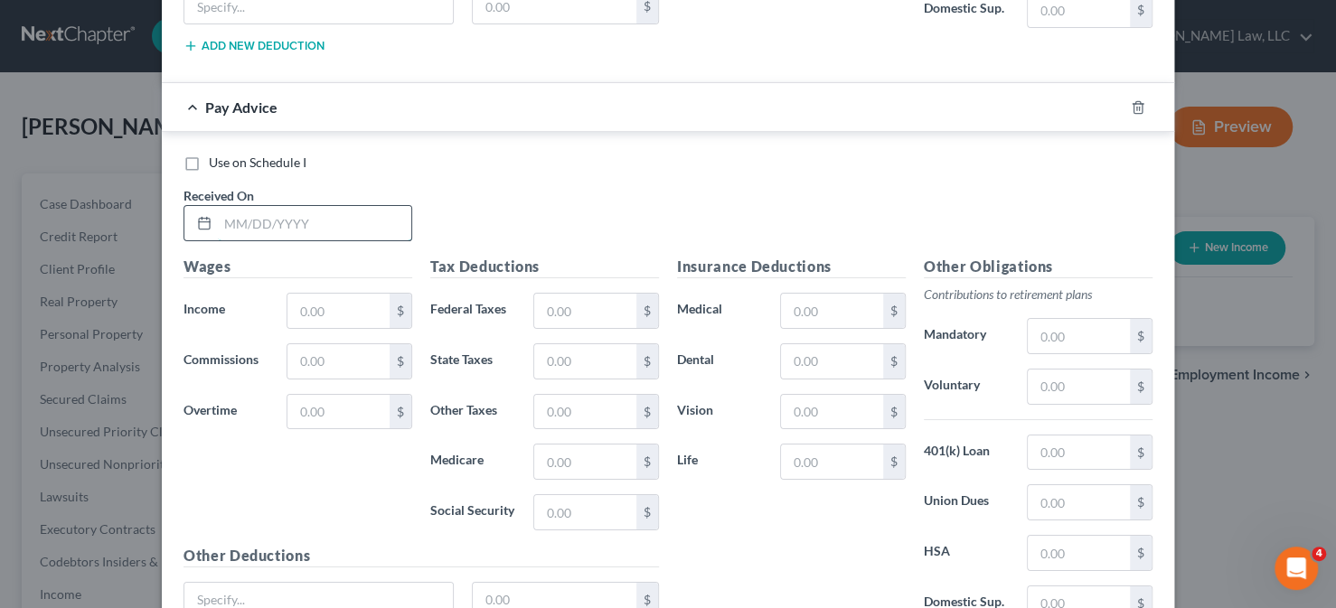
click at [284, 206] on input "text" at bounding box center [314, 223] width 193 height 34
type input "07/31/2025"
drag, startPoint x: 304, startPoint y: 274, endPoint x: 313, endPoint y: 272, distance: 9.2
click at [304, 294] on input "text" at bounding box center [338, 311] width 102 height 34
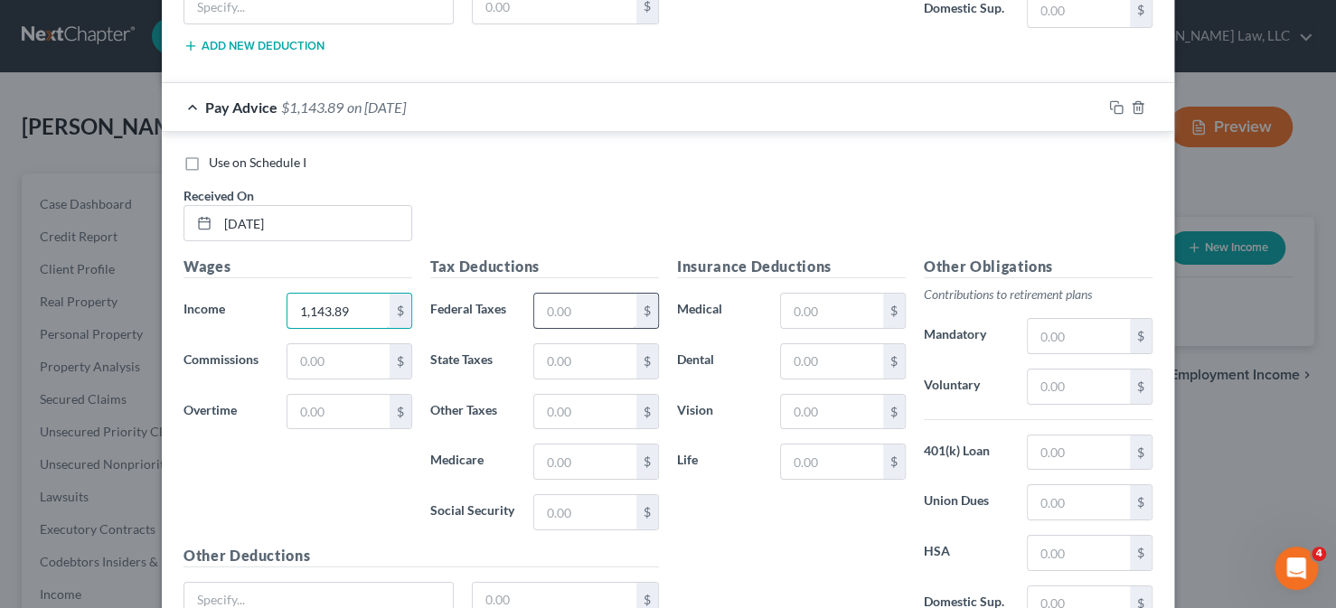
type input "1,143.89"
click at [557, 294] on input "text" at bounding box center [585, 311] width 102 height 34
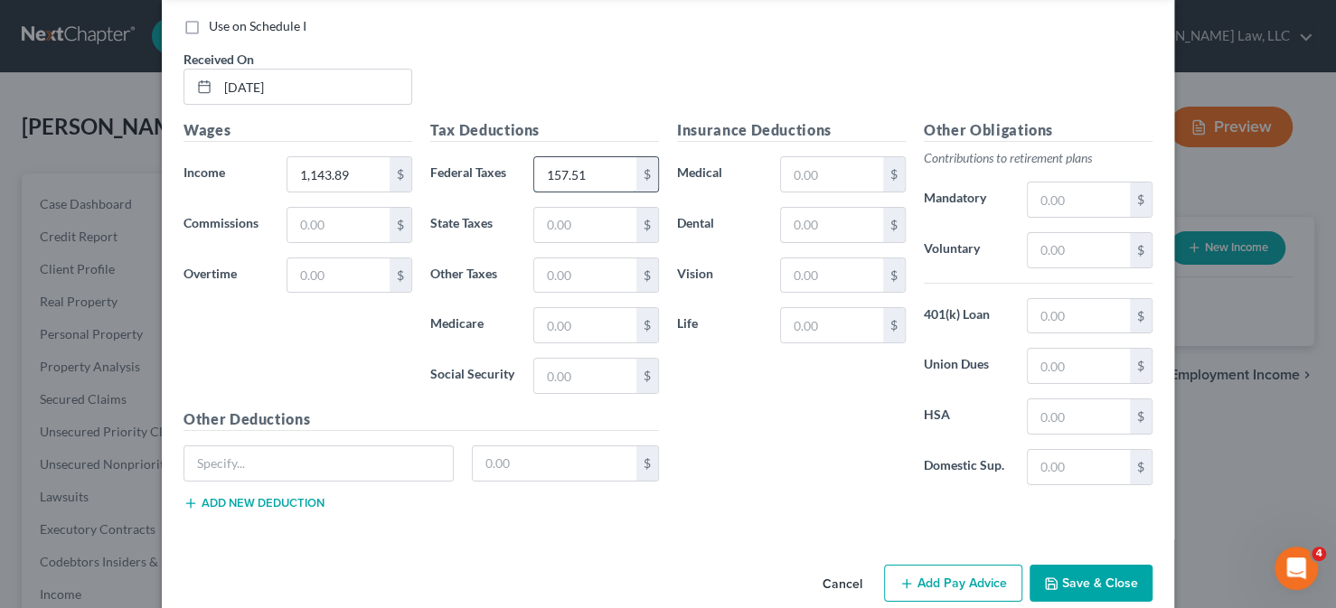
scroll to position [4232, 0]
type input "157.51"
click at [944, 563] on button "Add Pay Advice" at bounding box center [953, 582] width 138 height 38
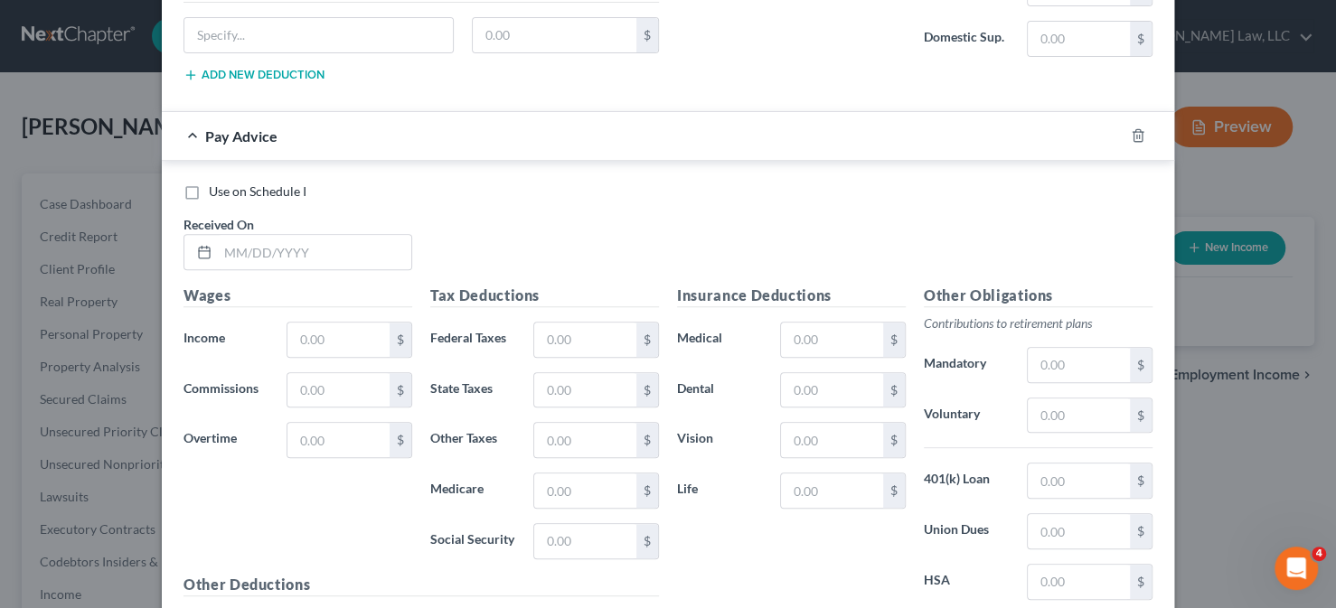
scroll to position [4774, 0]
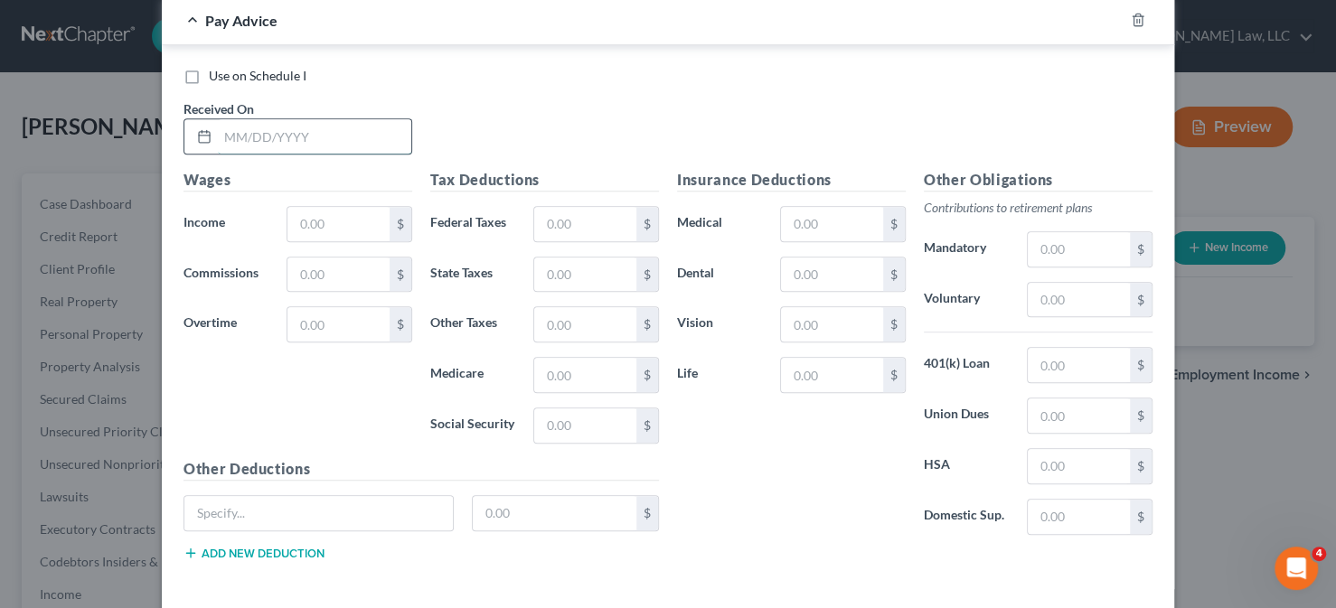
click at [258, 119] on input "text" at bounding box center [314, 136] width 193 height 34
click at [219, 119] on input "8/14/2025" at bounding box center [314, 136] width 193 height 34
type input "08/14/2025"
click at [358, 207] on input "text" at bounding box center [338, 224] width 102 height 34
type input "347.2"
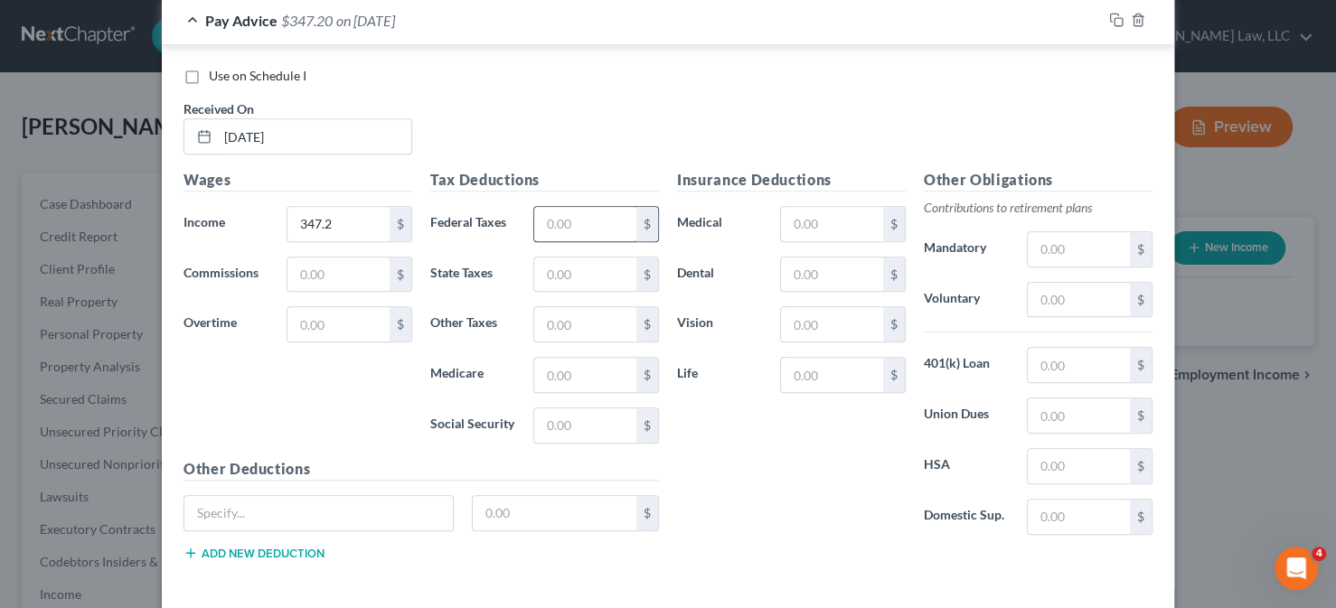
click at [559, 207] on input "text" at bounding box center [585, 224] width 102 height 34
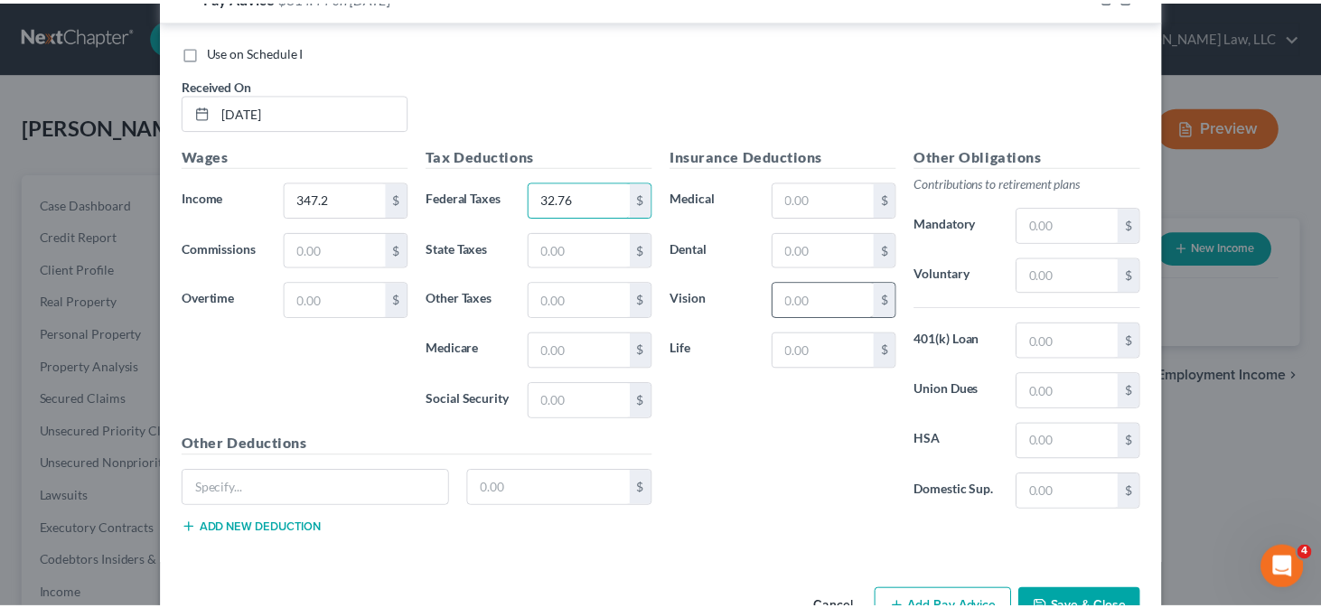
scroll to position [4821, 0]
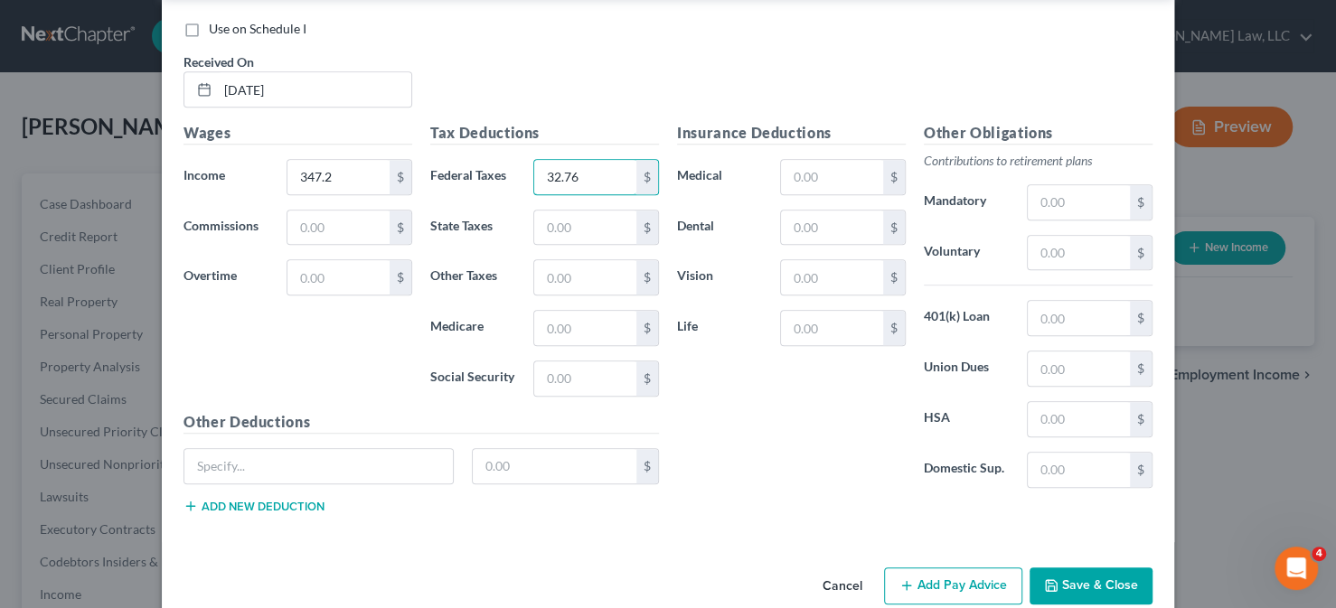
type input "32.76"
click at [1072, 568] on button "Save & Close" at bounding box center [1090, 587] width 123 height 38
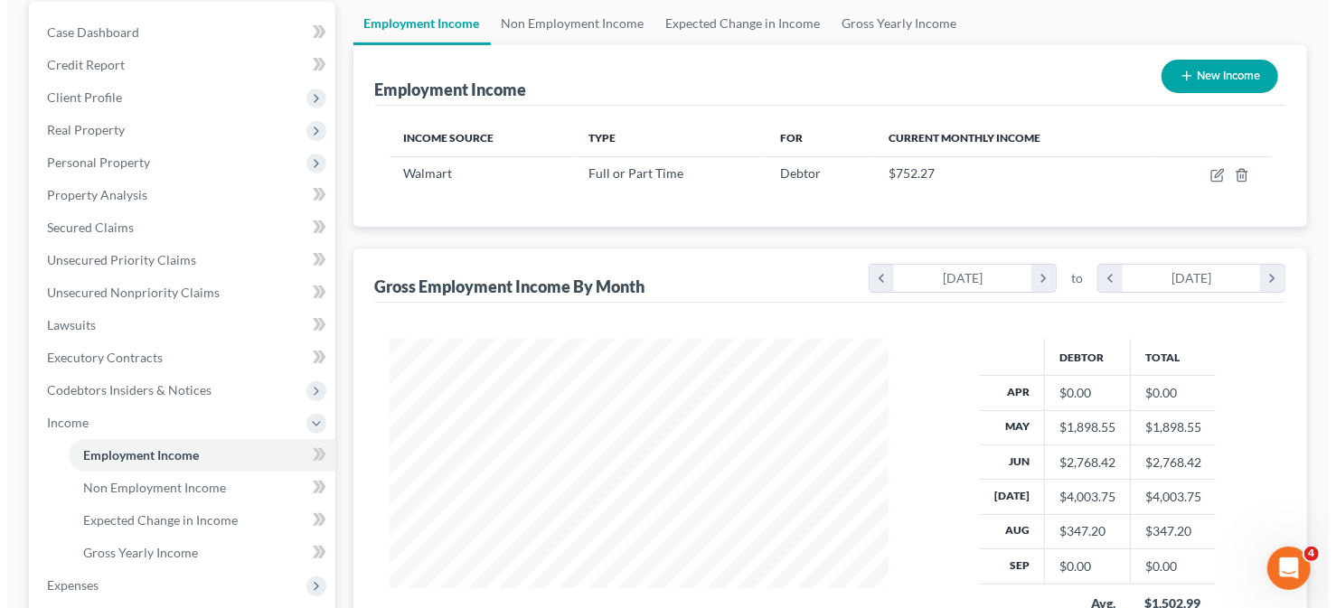
scroll to position [0, 0]
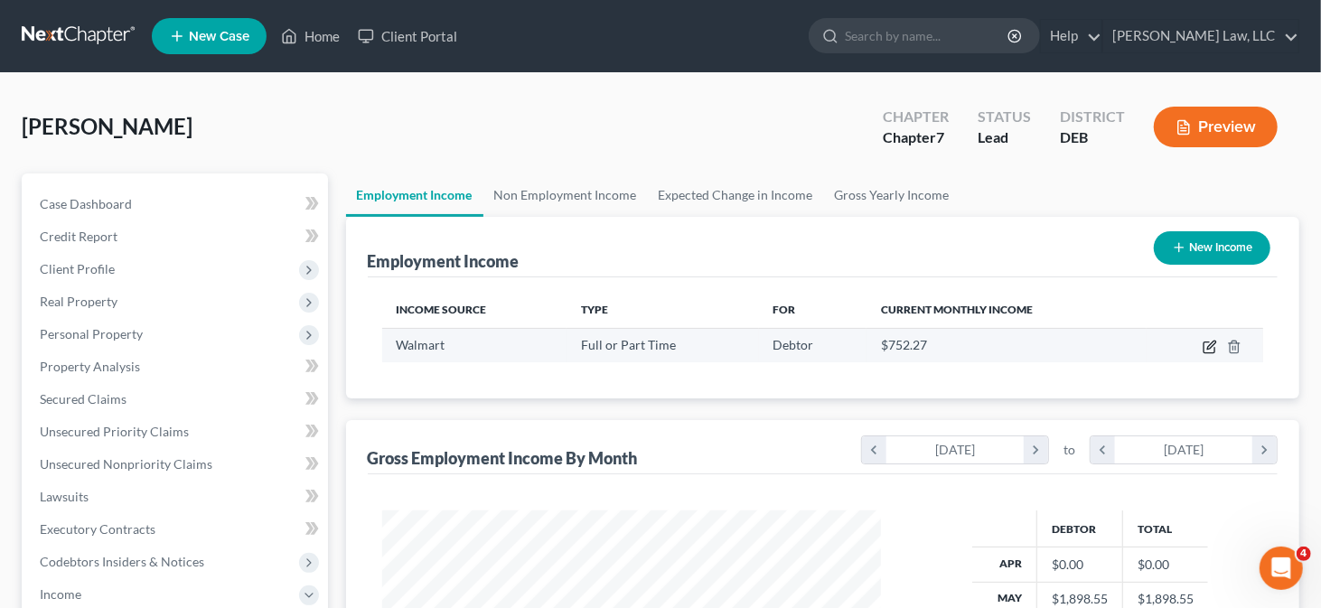
click at [1204, 346] on icon "button" at bounding box center [1210, 347] width 14 height 14
select select "0"
select select "2"
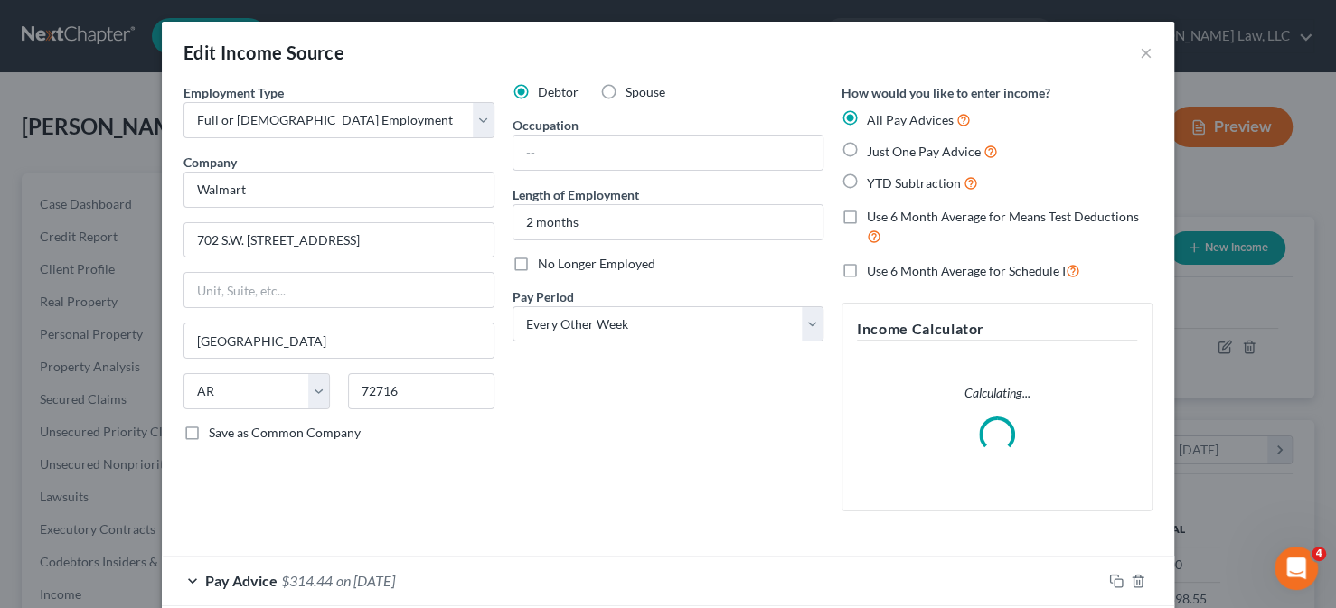
scroll to position [322, 541]
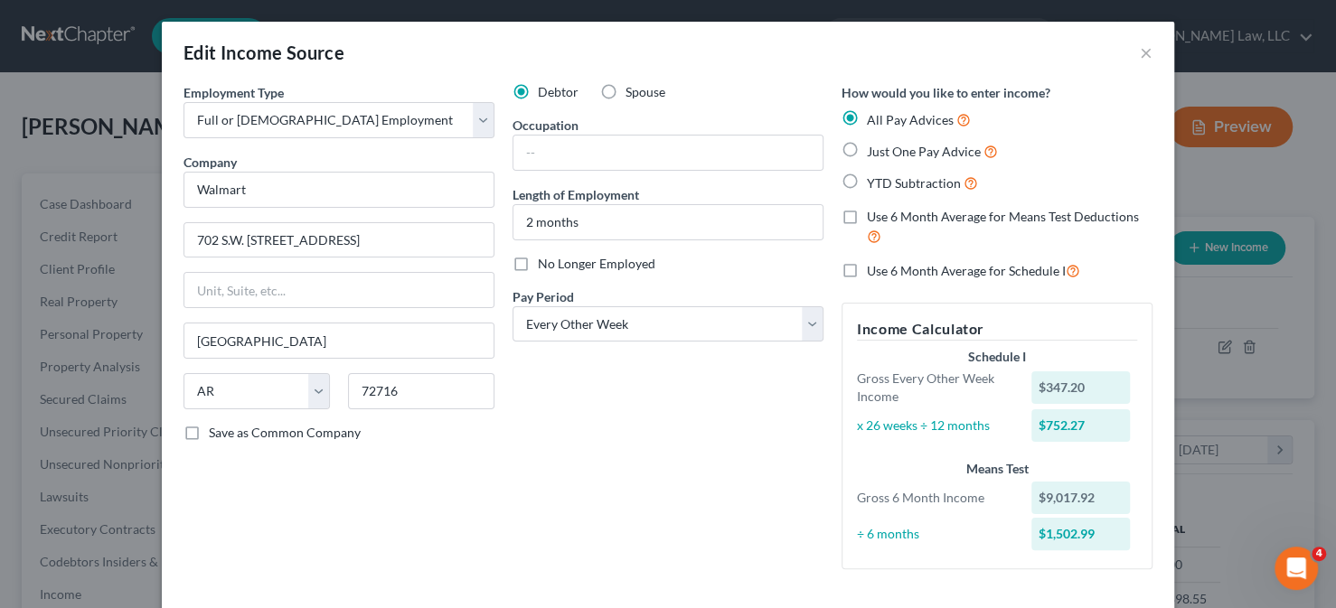
click at [607, 263] on span "No Longer Employed" at bounding box center [596, 263] width 117 height 15
click at [557, 263] on input "No Longer Employed" at bounding box center [551, 261] width 12 height 12
checkbox input "true"
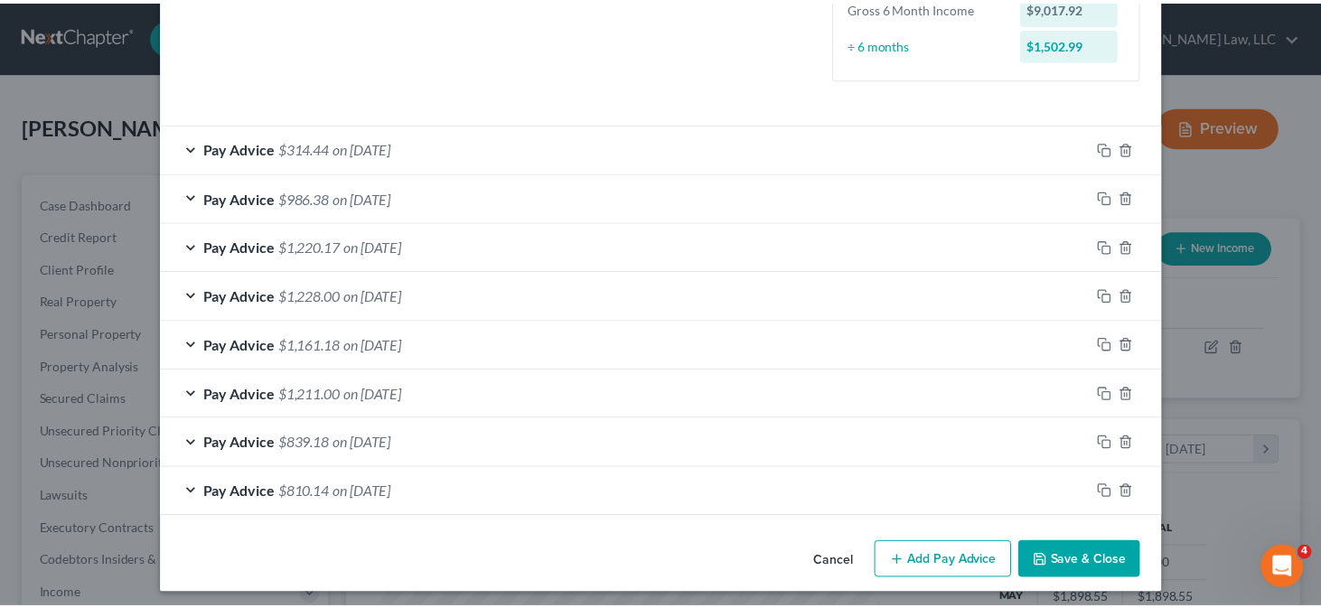
scroll to position [495, 0]
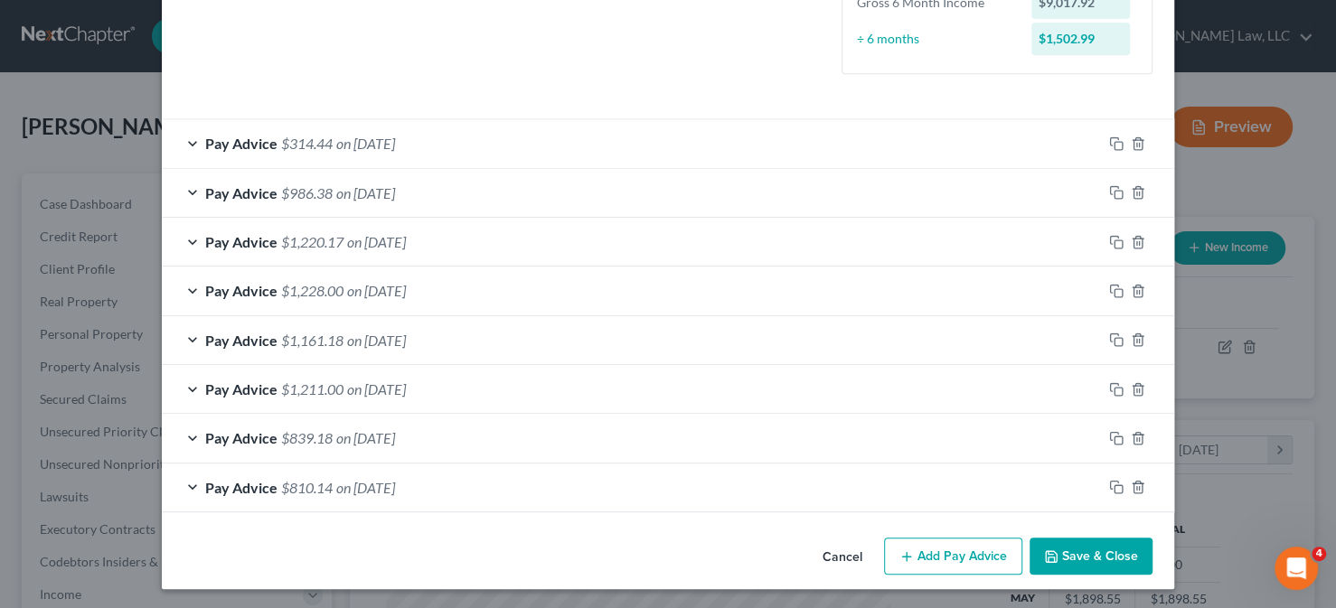
click at [1090, 555] on button "Save & Close" at bounding box center [1090, 557] width 123 height 38
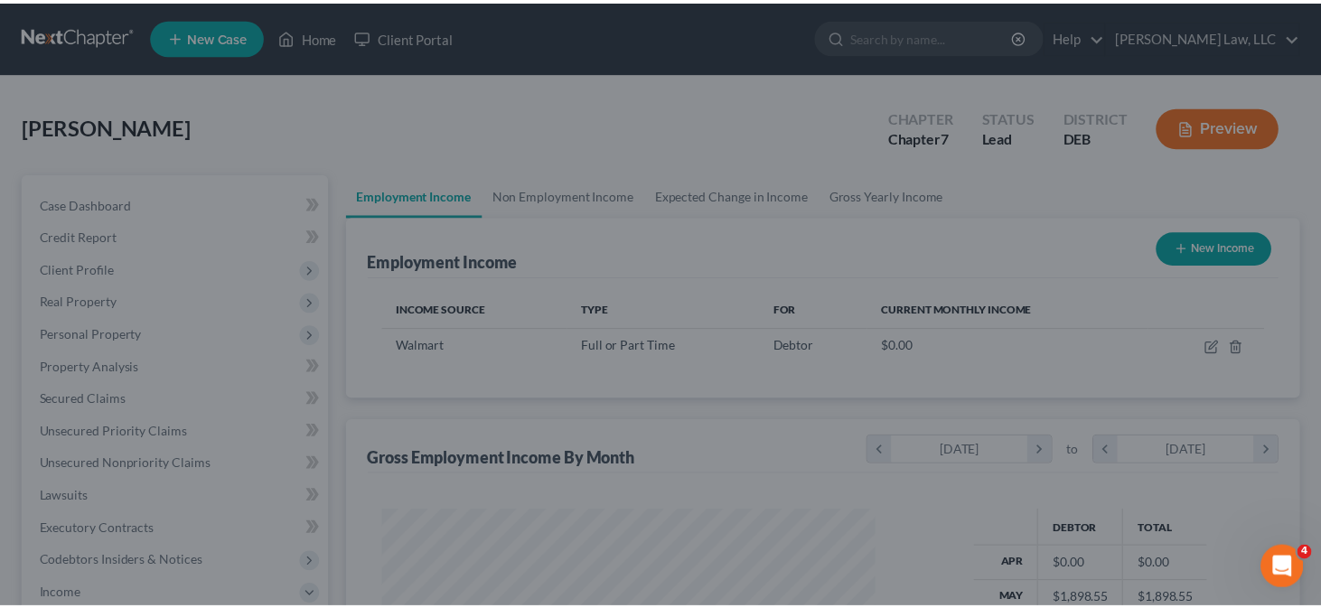
scroll to position [903476, 903263]
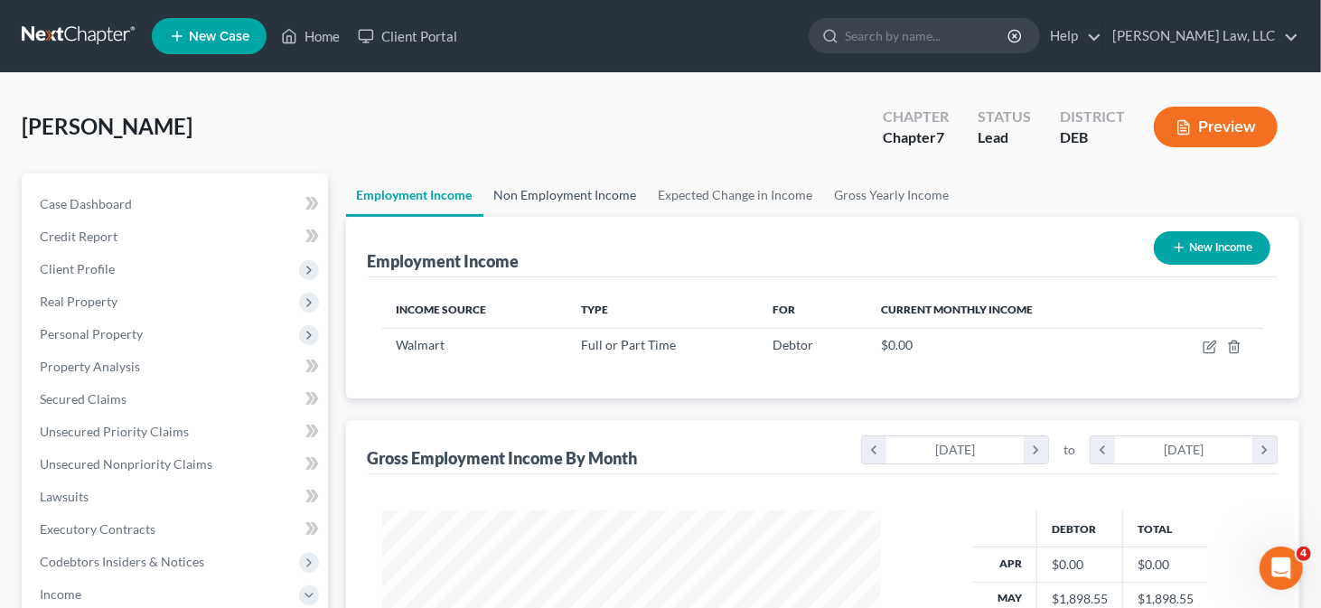
click at [545, 195] on link "Non Employment Income" at bounding box center [566, 195] width 164 height 43
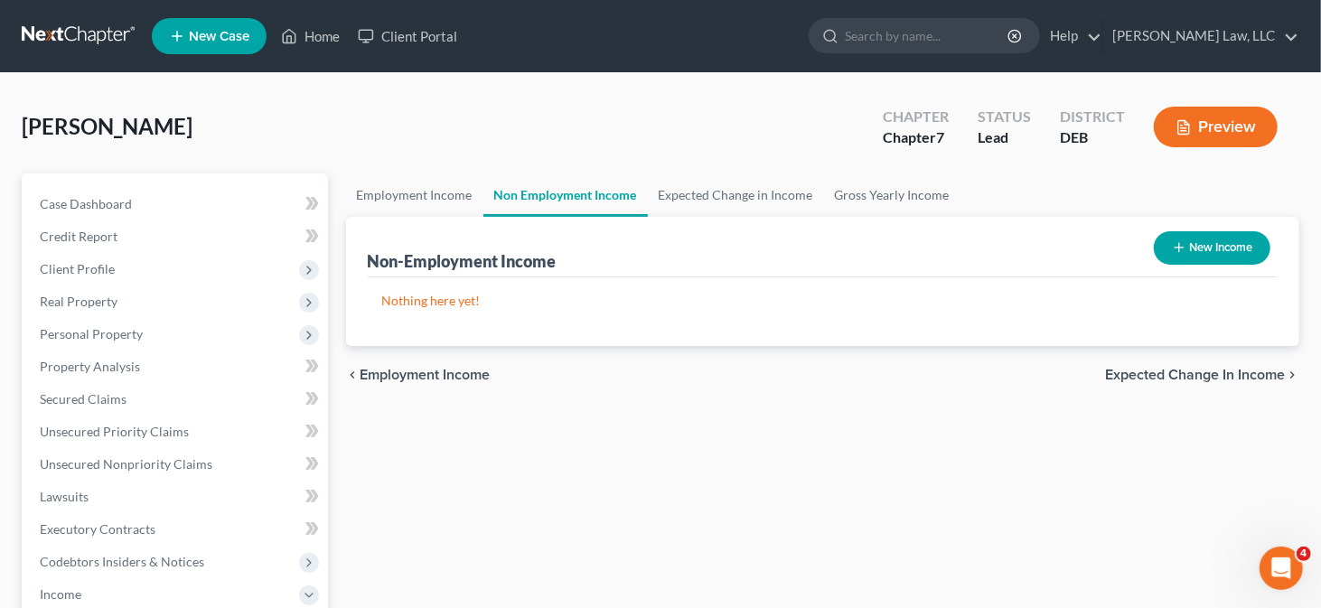
click at [1188, 248] on button "New Income" at bounding box center [1212, 247] width 117 height 33
select select "0"
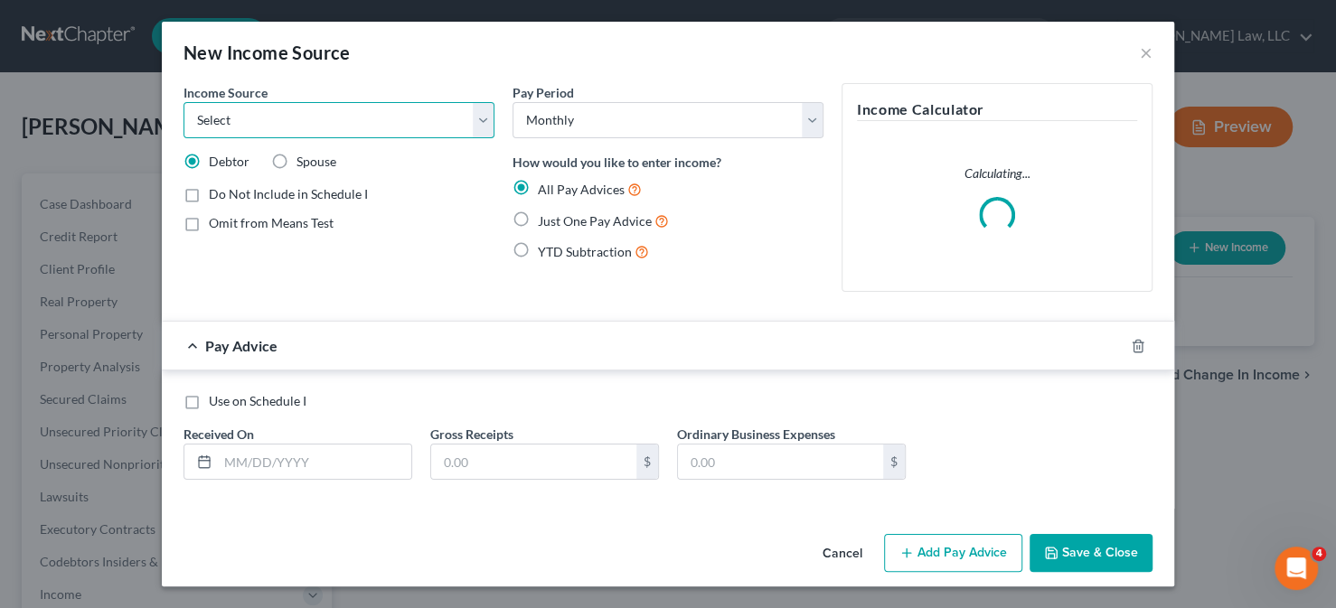
click at [373, 108] on select "Select Unemployment Disability (from employer) Pension Retirement Social Securi…" at bounding box center [338, 120] width 311 height 36
select select "2"
click at [183, 102] on select "Select Unemployment Disability (from employer) Pension Retirement Social Securi…" at bounding box center [338, 120] width 311 height 36
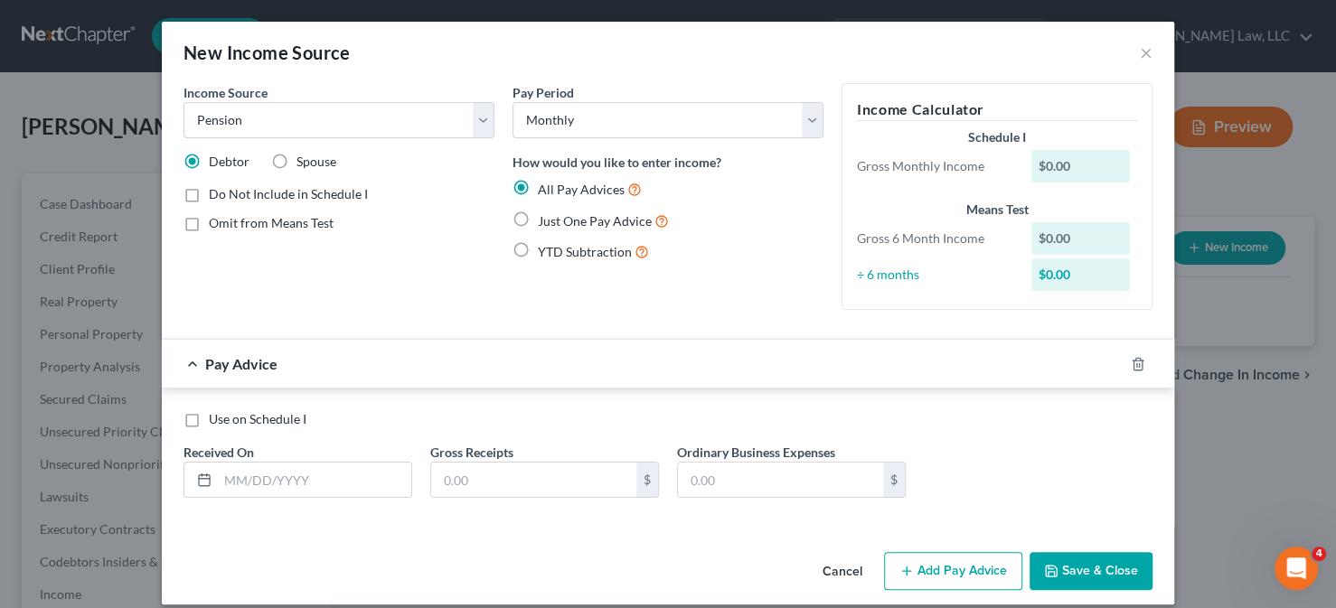
click at [563, 229] on label "Just One Pay Advice" at bounding box center [603, 221] width 131 height 21
click at [557, 222] on input "Just One Pay Advice" at bounding box center [551, 217] width 12 height 12
radio input "true"
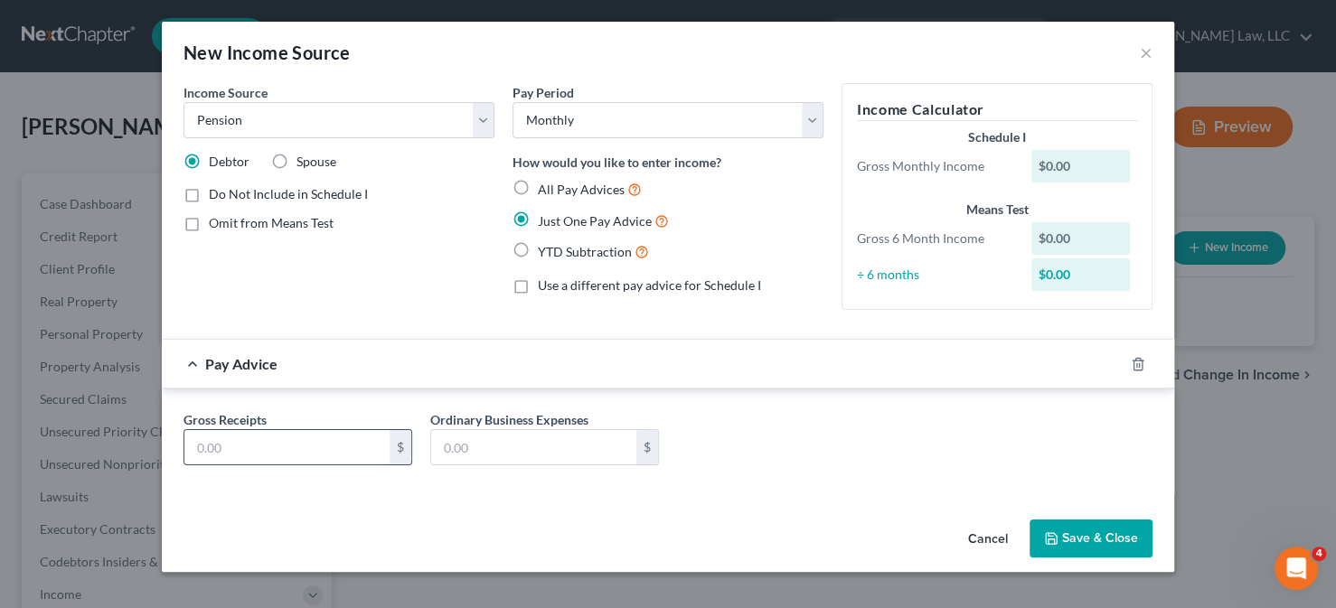
click at [221, 447] on input "text" at bounding box center [286, 447] width 205 height 34
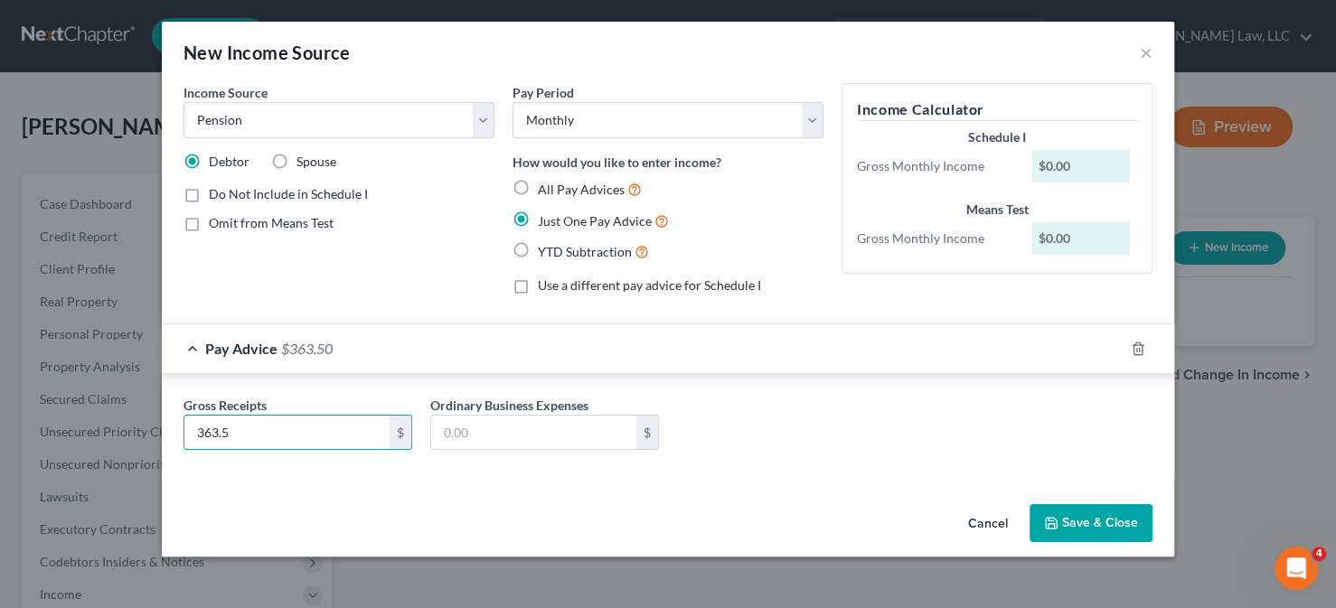
type input "363.5"
click at [1104, 519] on button "Save & Close" at bounding box center [1090, 523] width 123 height 38
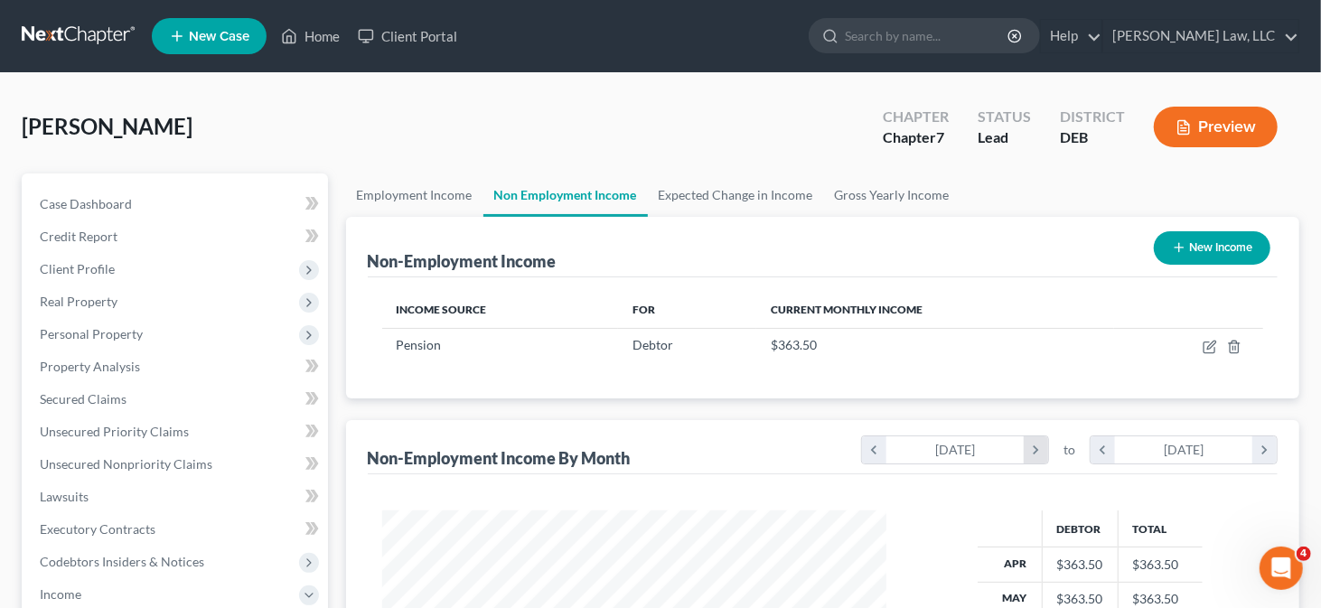
scroll to position [322, 536]
click at [389, 195] on link "Employment Income" at bounding box center [414, 195] width 137 height 43
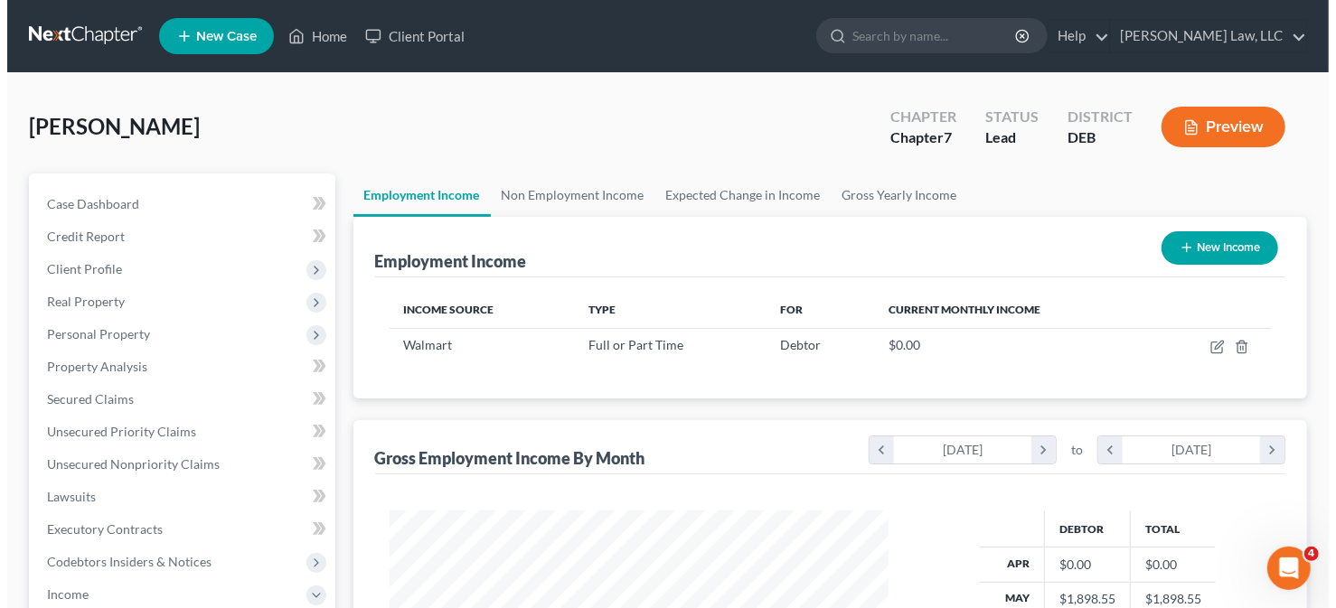
scroll to position [322, 536]
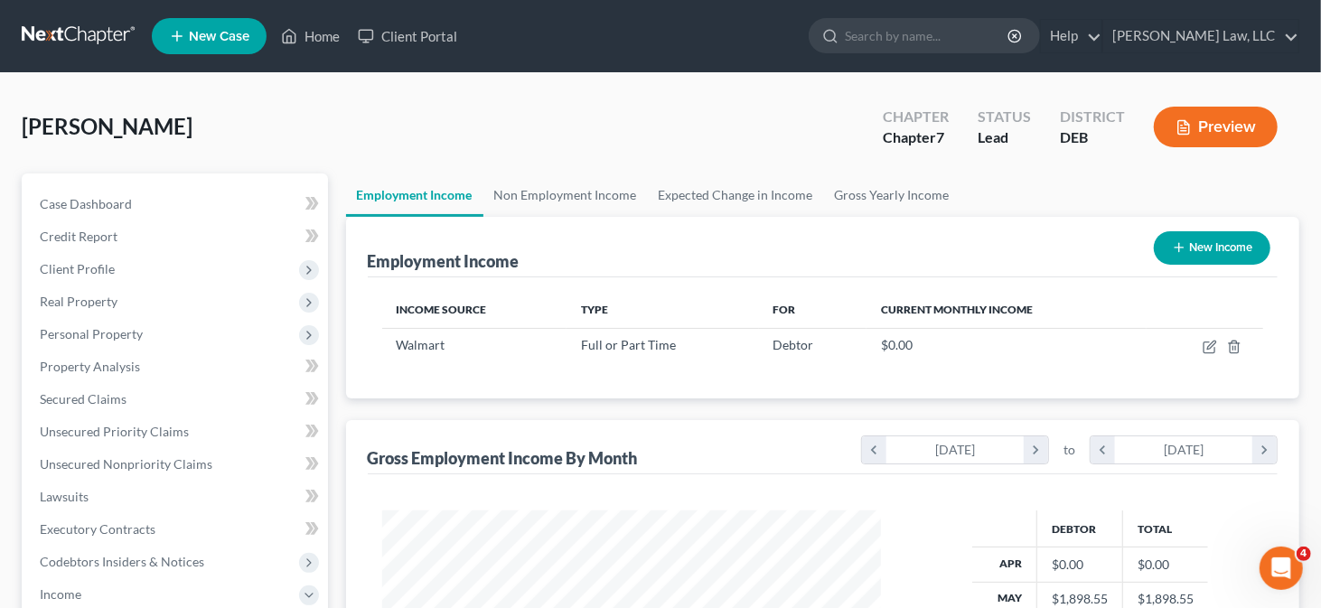
click at [1187, 237] on button "New Income" at bounding box center [1212, 247] width 117 height 33
select select "0"
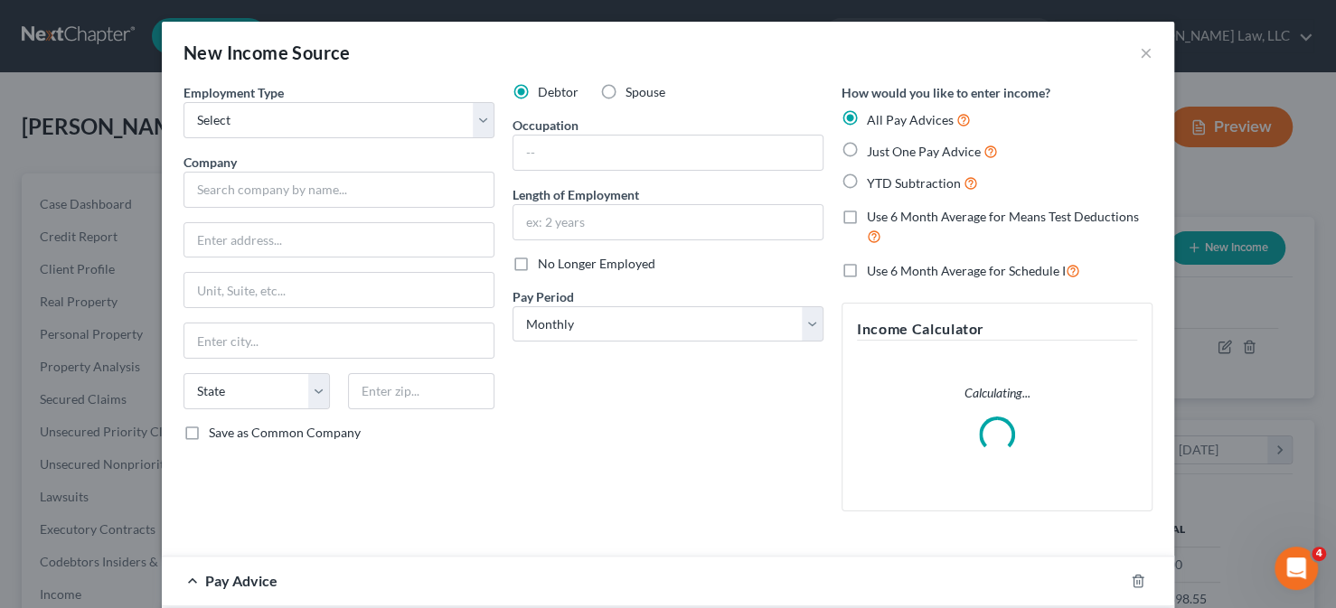
scroll to position [322, 541]
click at [465, 123] on select "Select Full or Part Time Employment Self Employment" at bounding box center [338, 120] width 311 height 36
select select "1"
click at [183, 102] on select "Select Full or Part Time Employment Self Employment" at bounding box center [338, 120] width 311 height 36
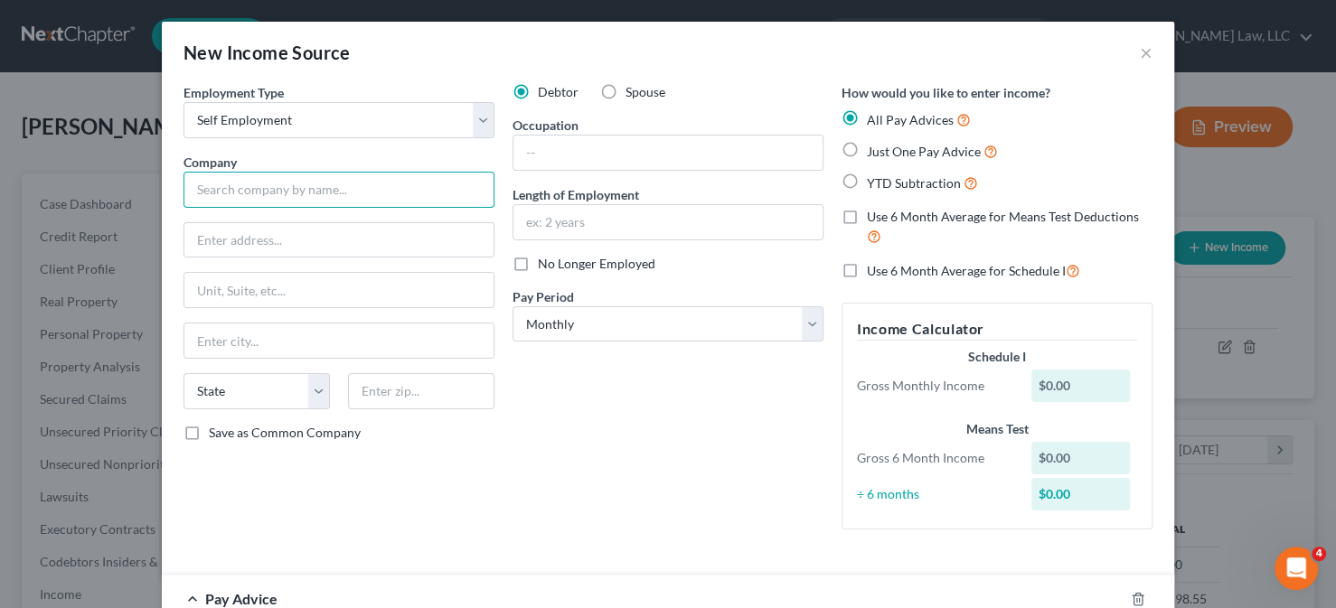
click at [270, 174] on input "text" at bounding box center [338, 190] width 311 height 36
click at [349, 188] on input "text" at bounding box center [338, 190] width 311 height 36
type input "RCM Consulting"
click at [575, 162] on input "text" at bounding box center [667, 153] width 309 height 34
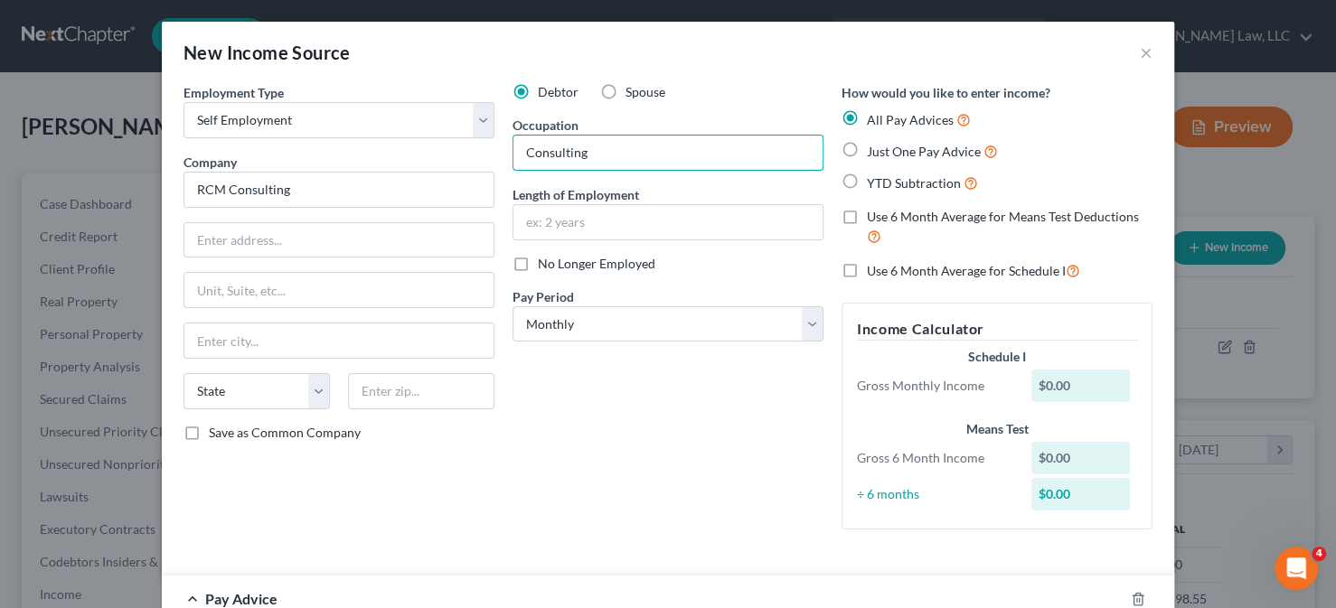
type input "Consulting"
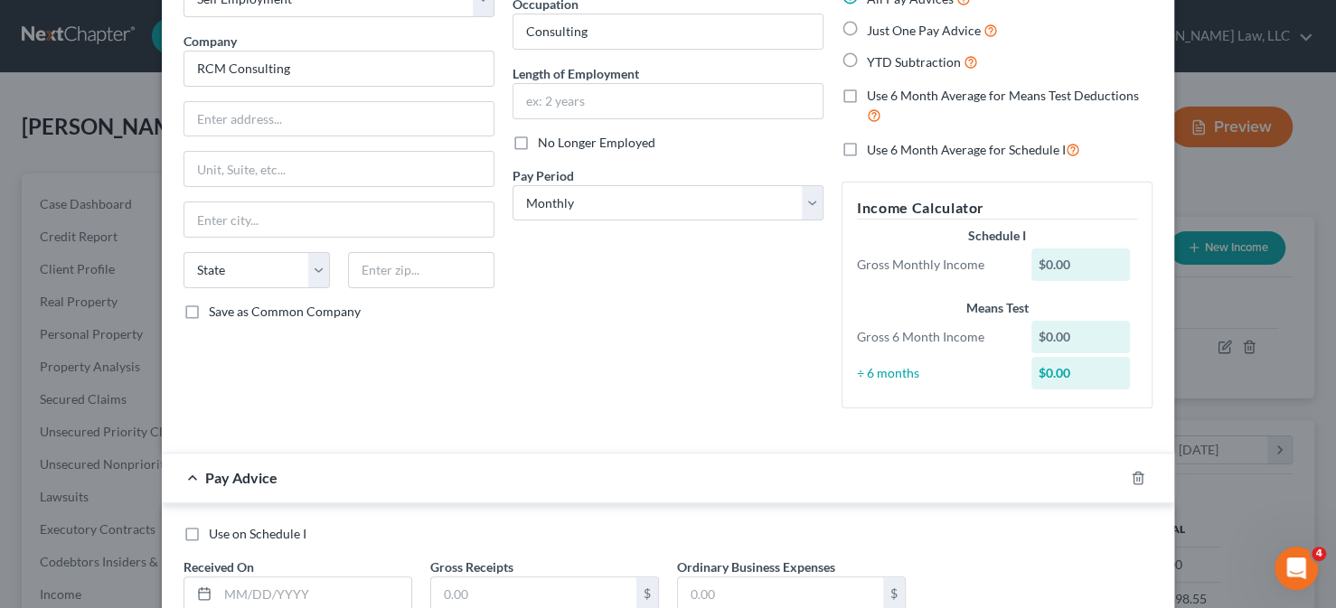
scroll to position [0, 0]
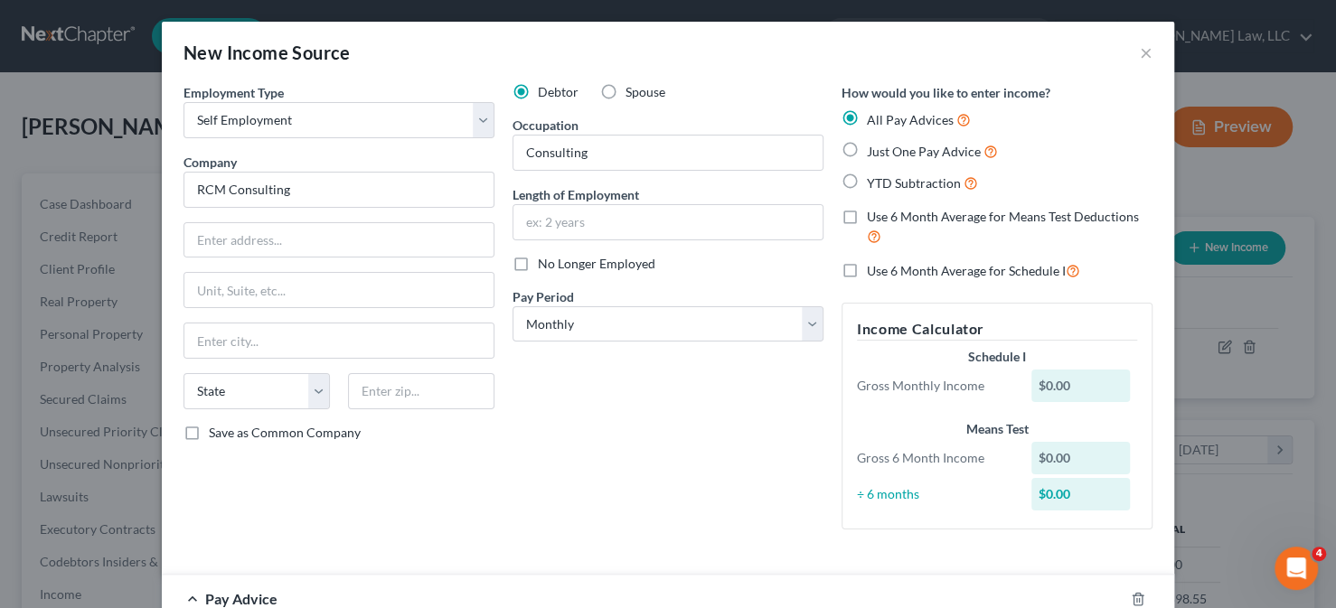
click at [907, 155] on span "Just One Pay Advice" at bounding box center [924, 151] width 114 height 15
click at [886, 153] on input "Just One Pay Advice" at bounding box center [880, 147] width 12 height 12
radio input "true"
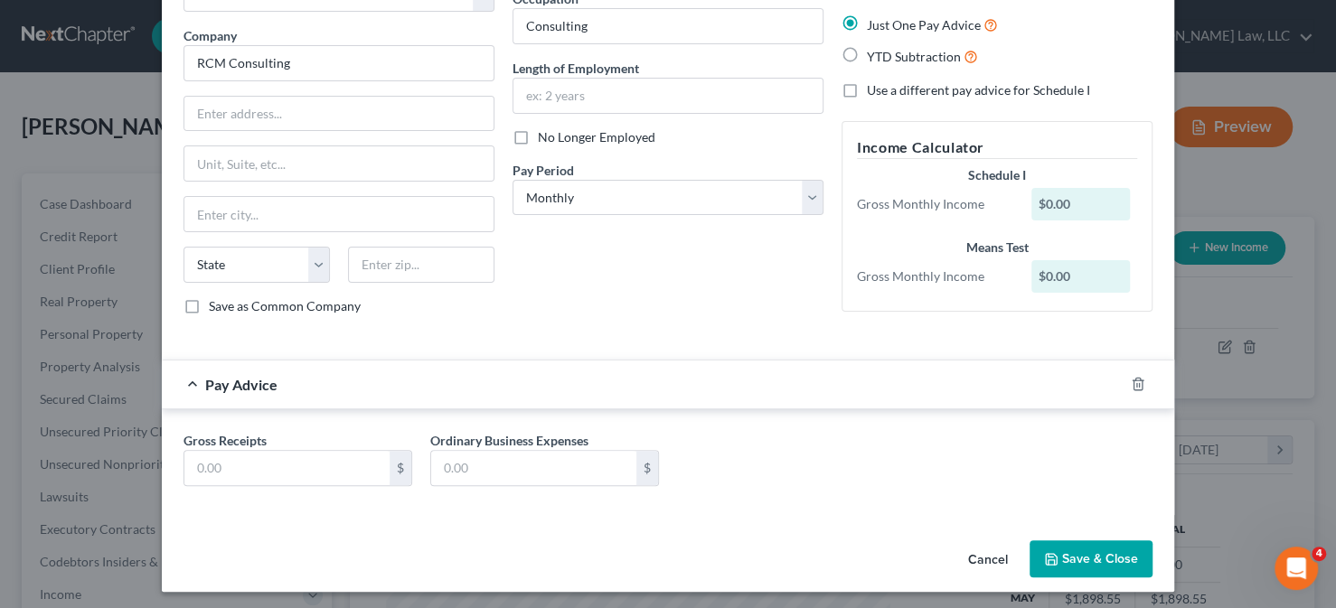
scroll to position [128, 0]
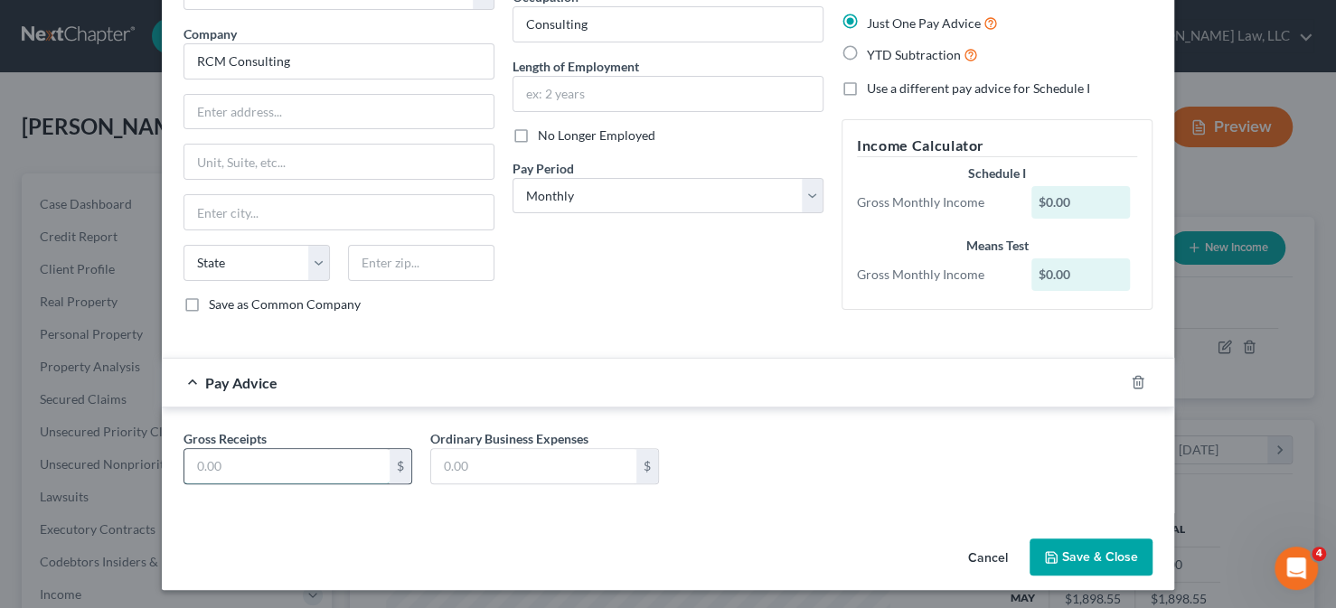
click at [228, 456] on input "text" at bounding box center [286, 466] width 205 height 34
type input "11,128.33"
drag, startPoint x: 324, startPoint y: 493, endPoint x: 338, endPoint y: 493, distance: 13.6
click at [324, 493] on div "Gross Receipts 11,128.33 $ Ordinary Business Expenses $" at bounding box center [667, 464] width 987 height 70
click at [508, 465] on input "text" at bounding box center [533, 466] width 205 height 34
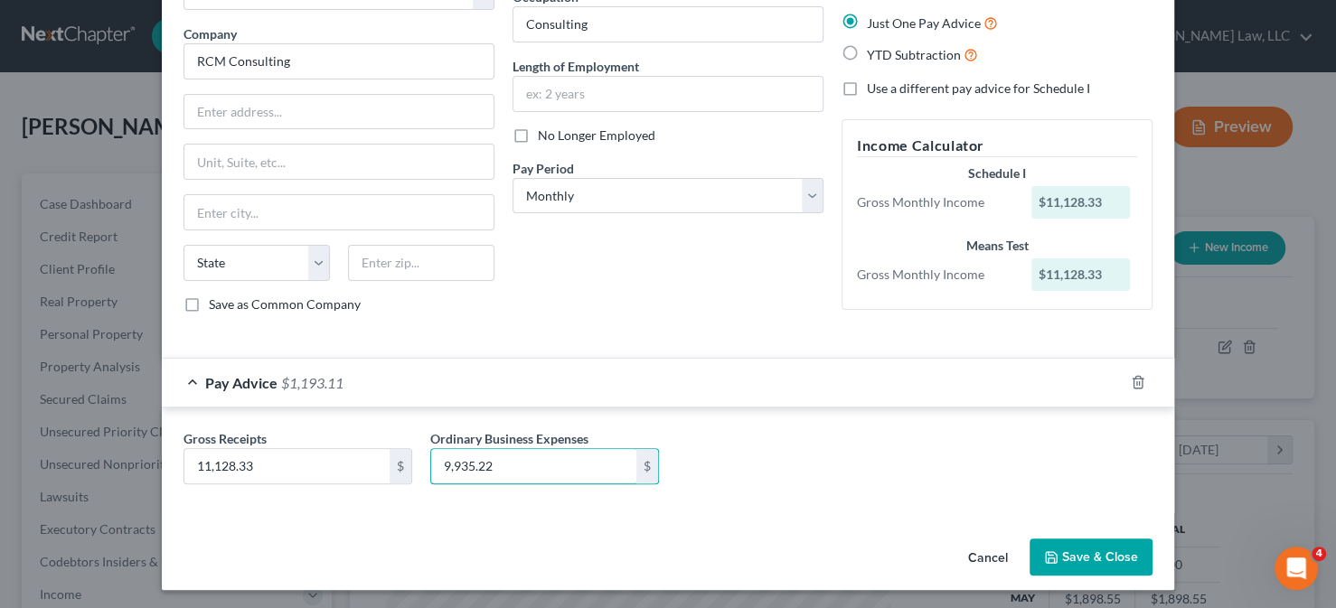
type input "9,935.22"
click at [614, 284] on div "Debtor Spouse Occupation Consulting Length of Employment No Longer Employed Pay…" at bounding box center [667, 141] width 329 height 373
click at [1087, 544] on button "Save & Close" at bounding box center [1090, 558] width 123 height 38
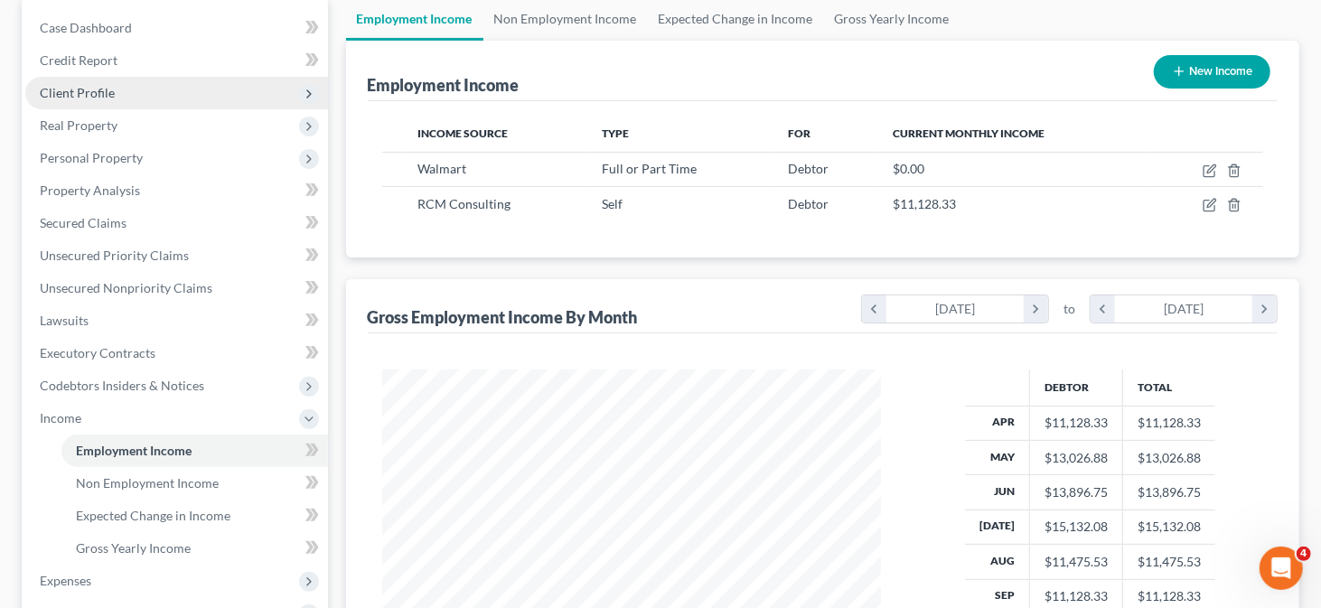
scroll to position [181, 0]
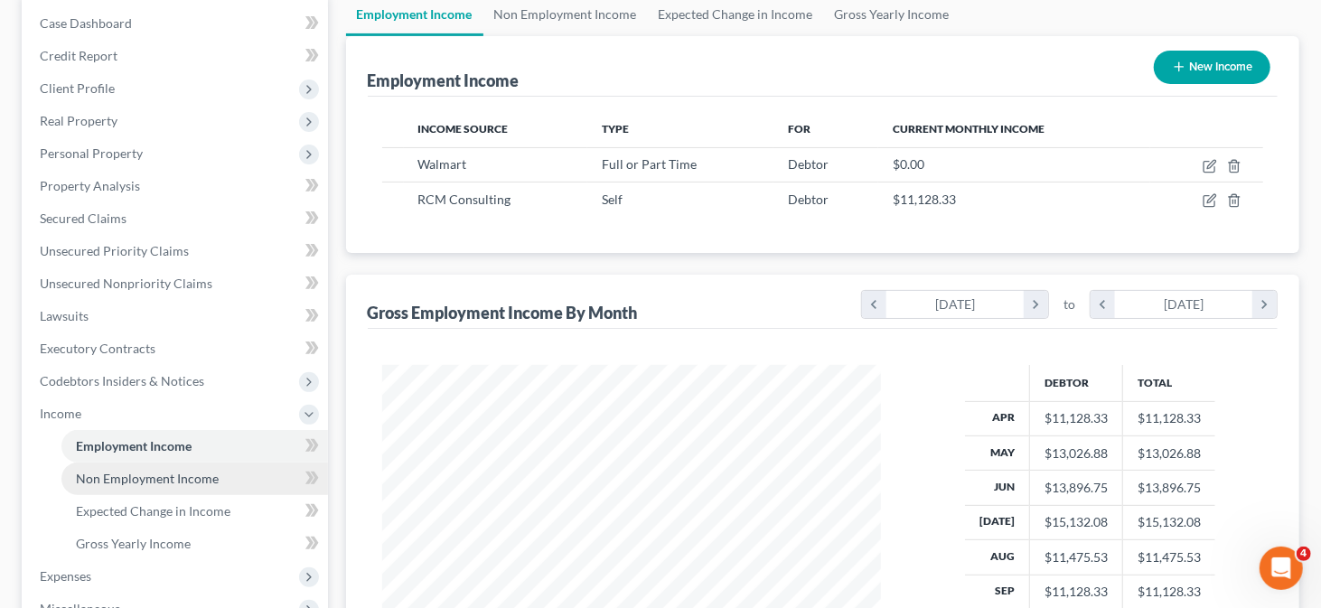
click at [141, 478] on span "Non Employment Income" at bounding box center [147, 478] width 143 height 15
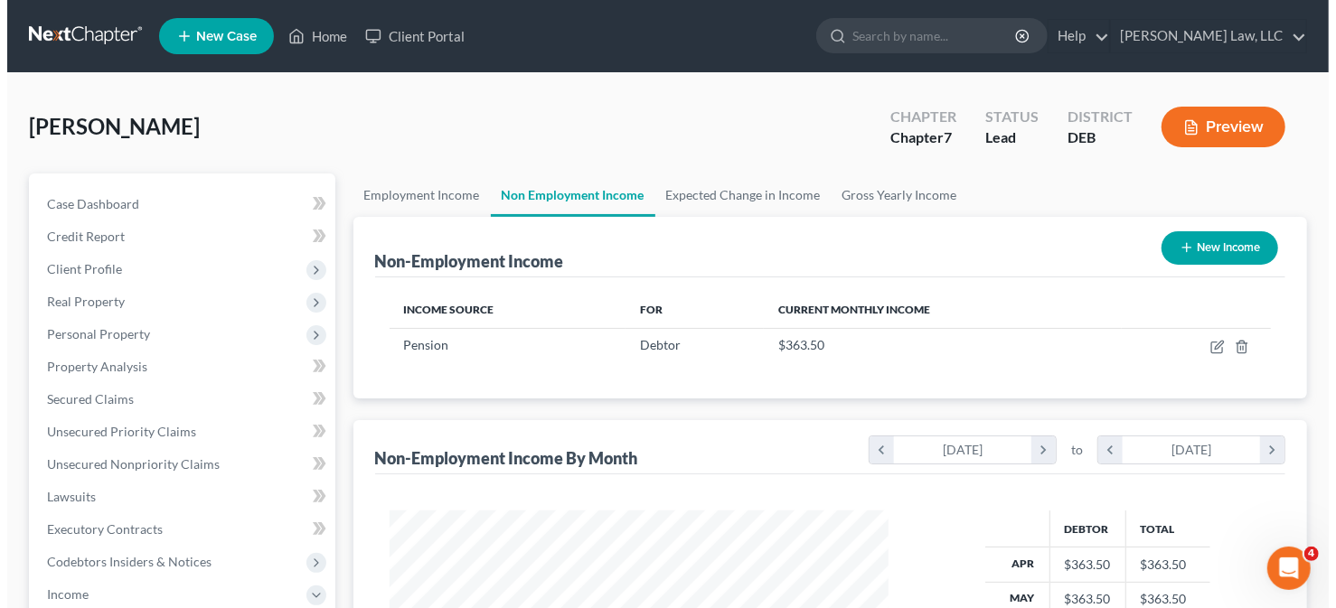
scroll to position [322, 536]
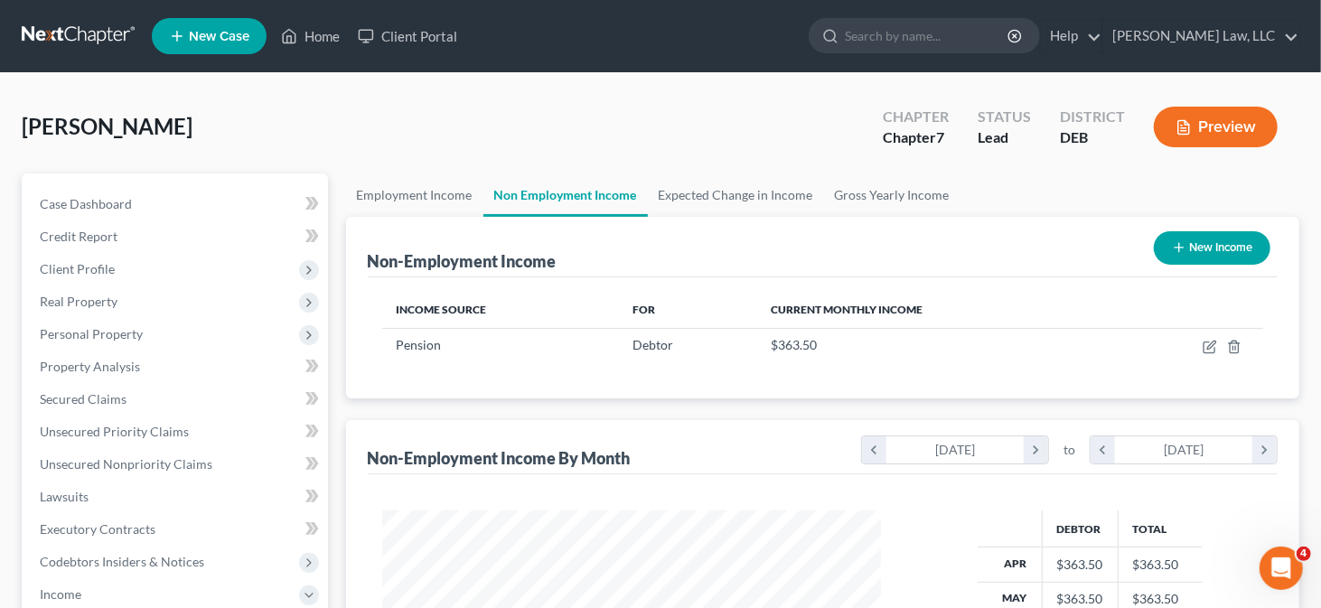
click at [1172, 243] on icon "button" at bounding box center [1179, 247] width 14 height 14
select select "0"
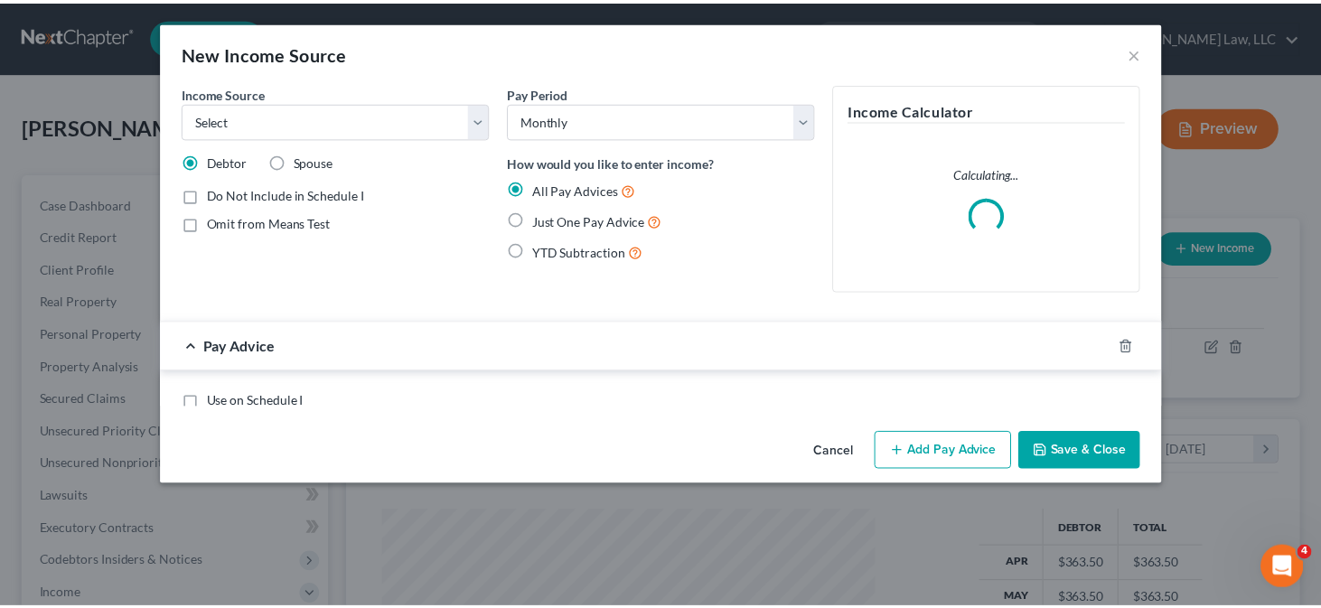
scroll to position [322, 541]
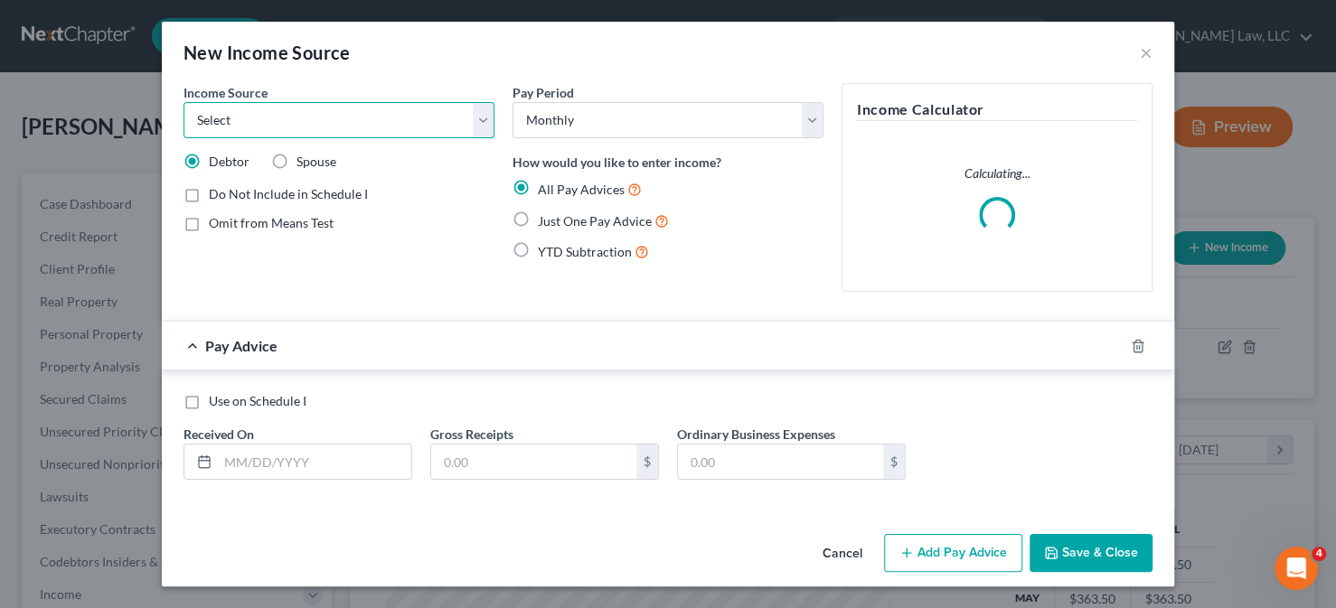
click at [381, 127] on select "Select Unemployment Disability (from employer) Pension Retirement Social Securi…" at bounding box center [338, 120] width 311 height 36
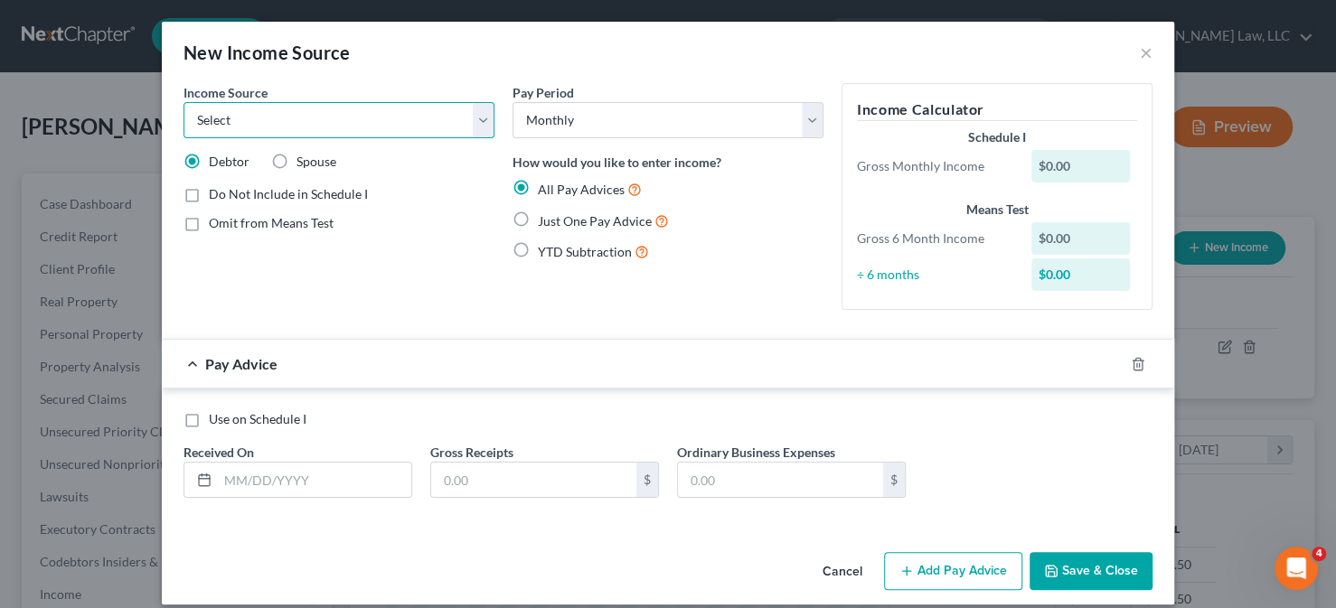
select select "4"
click at [183, 102] on select "Select Unemployment Disability (from employer) Pension Retirement Social Securi…" at bounding box center [338, 120] width 311 height 36
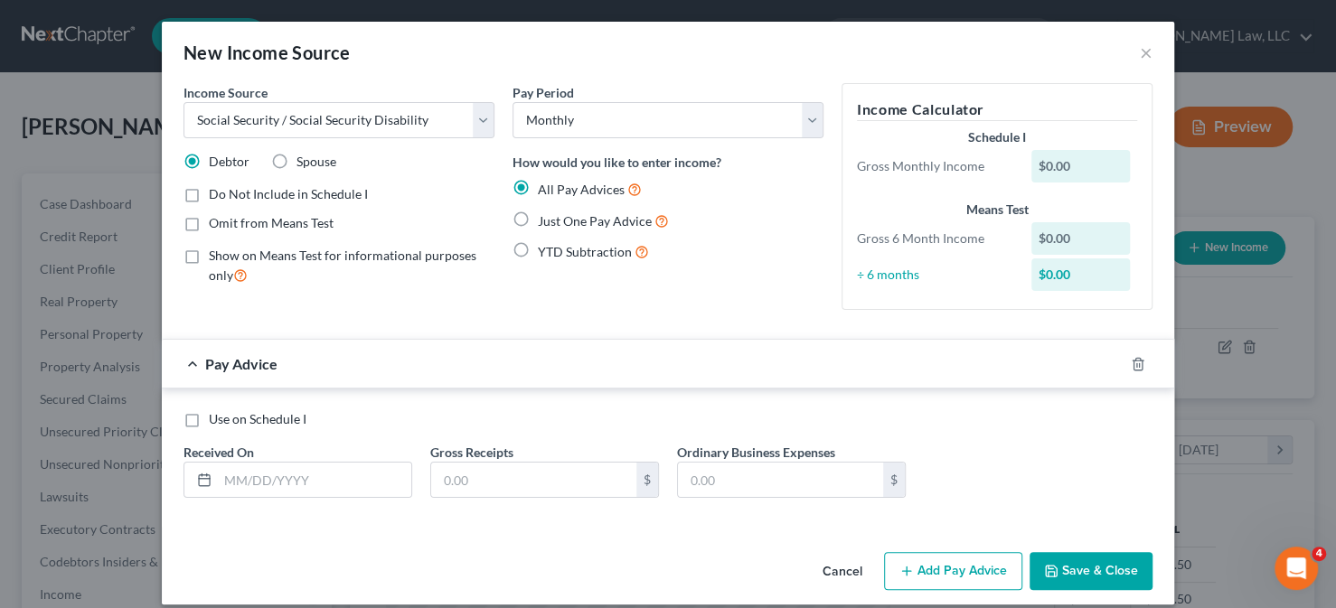
click at [591, 224] on span "Just One Pay Advice" at bounding box center [595, 220] width 114 height 15
click at [557, 222] on input "Just One Pay Advice" at bounding box center [551, 217] width 12 height 12
radio input "true"
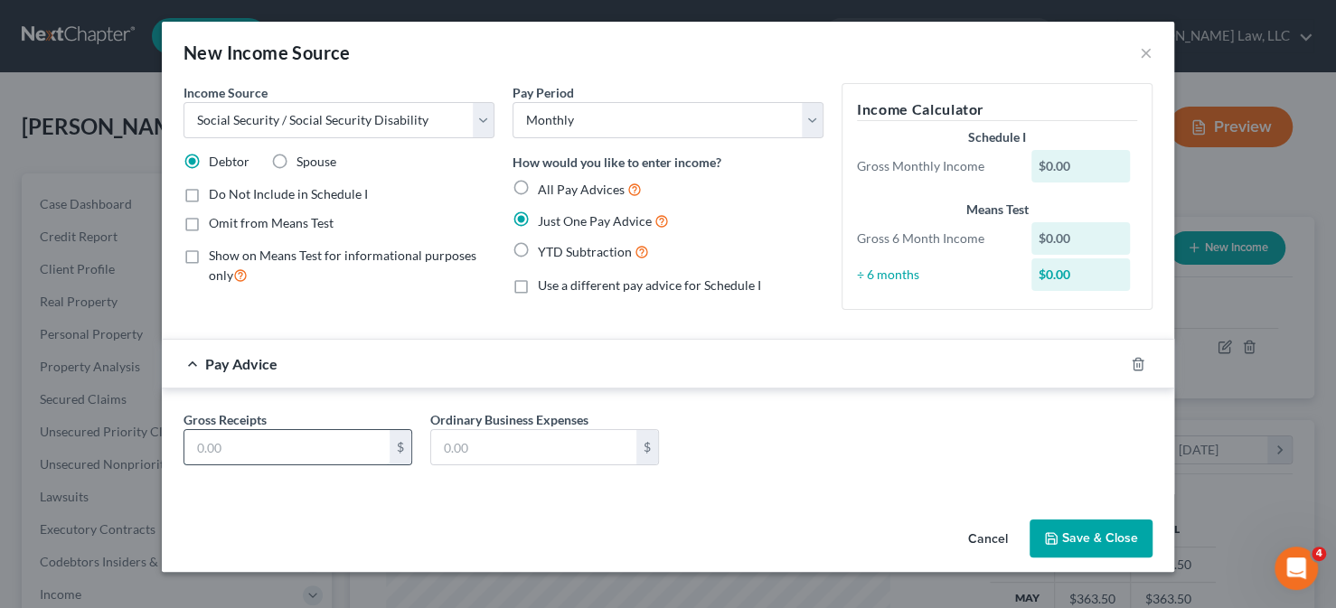
click at [304, 445] on input "text" at bounding box center [286, 447] width 205 height 34
type input "2"
type input "3,082.7"
click at [542, 456] on input "text" at bounding box center [533, 447] width 205 height 34
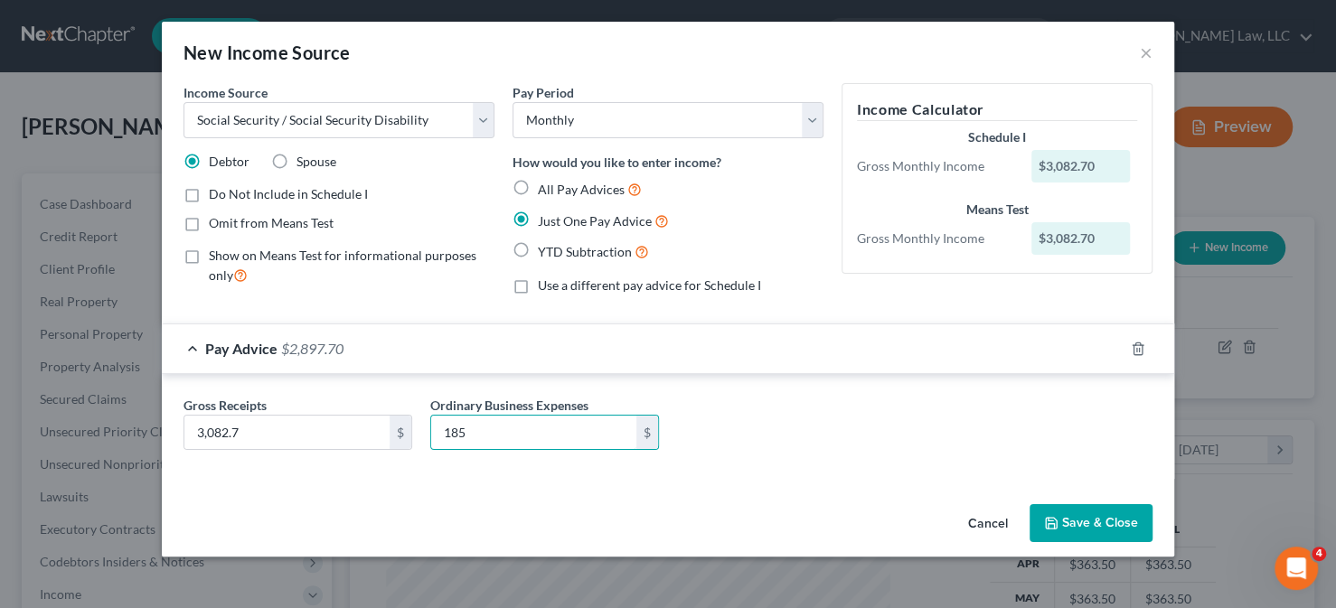
type input "185"
click at [231, 220] on span "Omit from Means Test" at bounding box center [271, 222] width 125 height 15
click at [228, 220] on input "Omit from Means Test" at bounding box center [222, 220] width 12 height 12
checkbox input "true"
click at [1077, 515] on button "Save & Close" at bounding box center [1090, 523] width 123 height 38
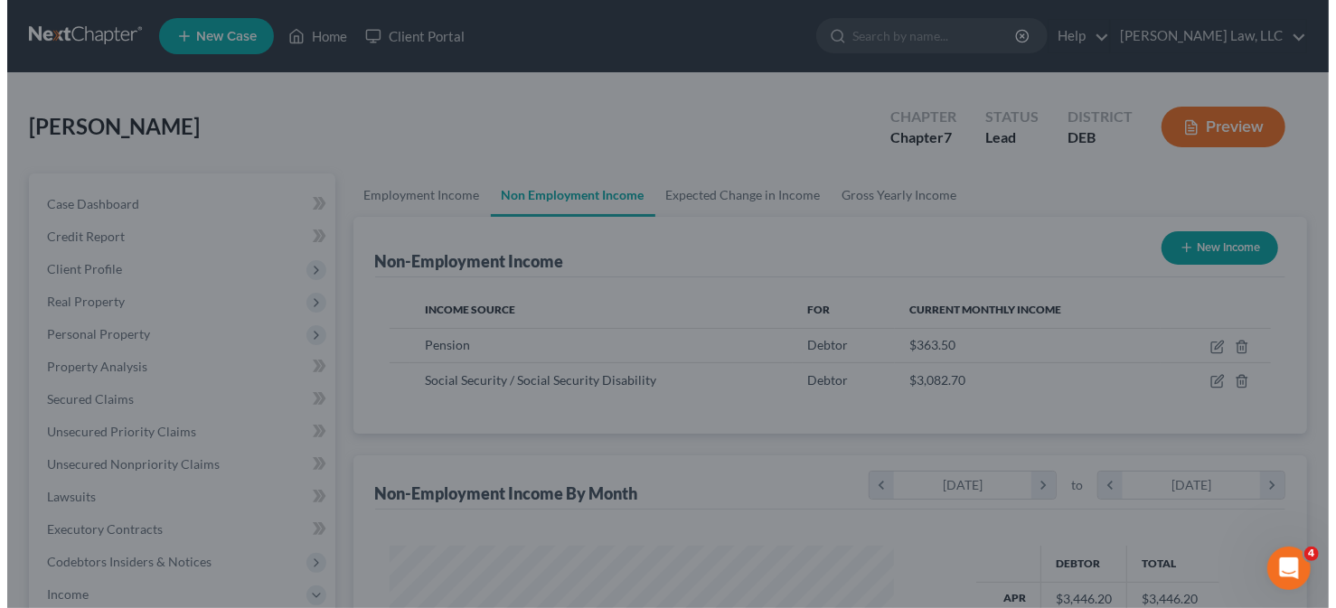
scroll to position [903476, 903263]
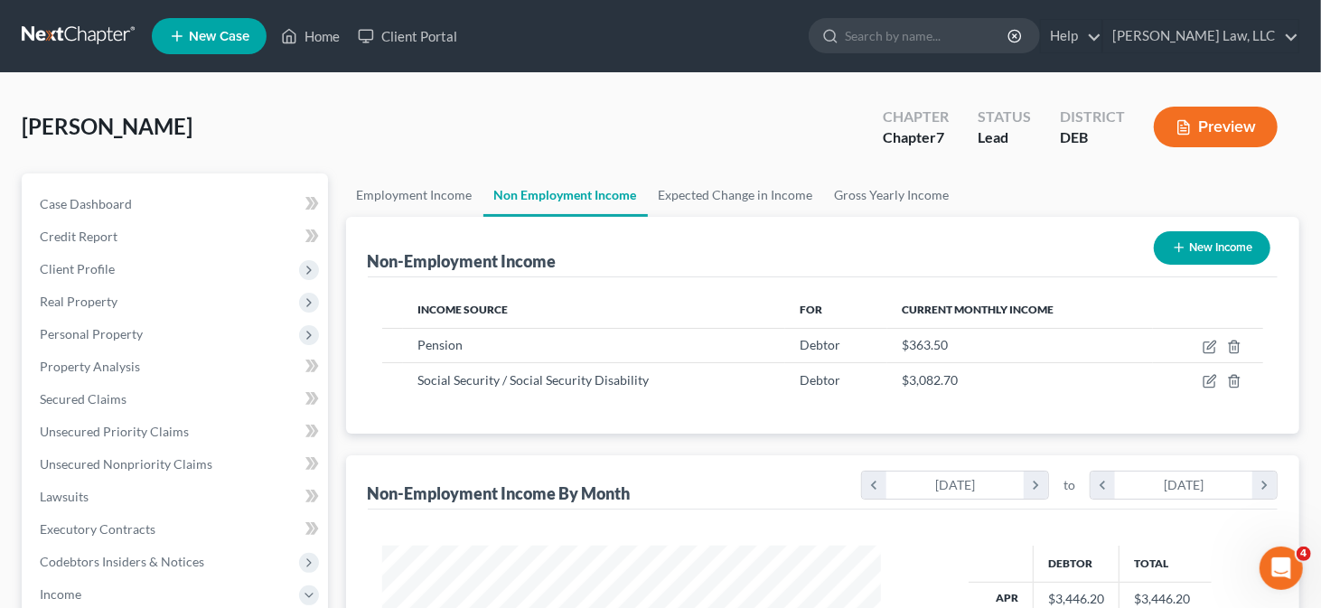
click at [1178, 243] on icon "button" at bounding box center [1179, 247] width 14 height 14
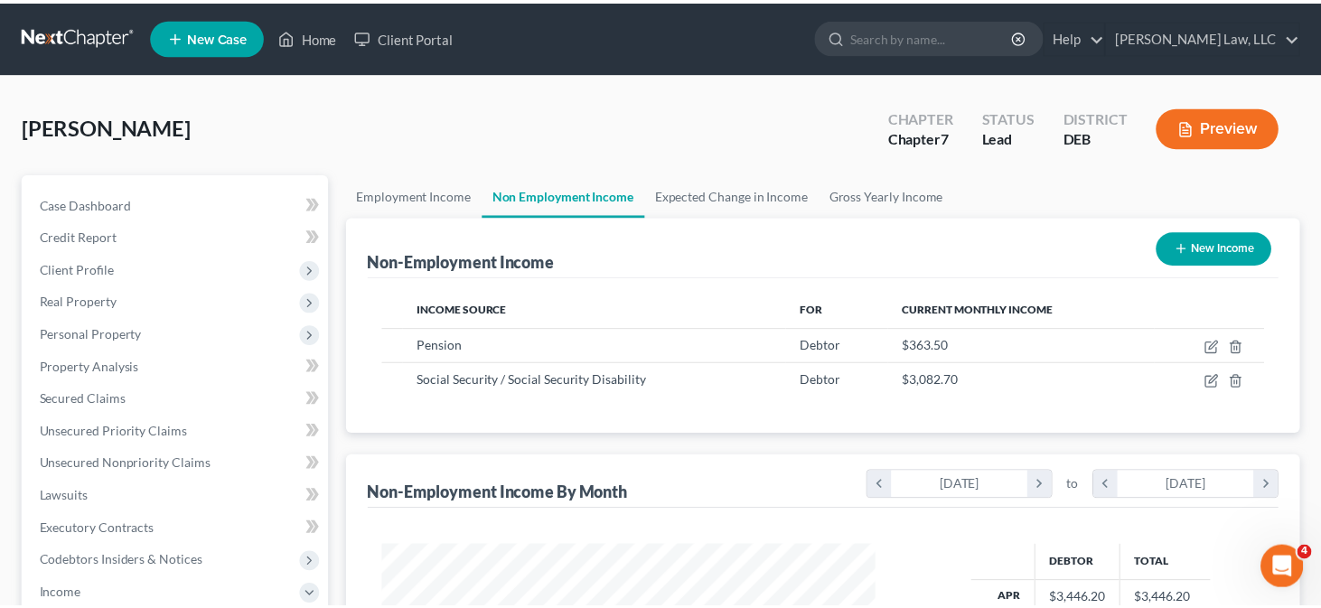
scroll to position [322, 541]
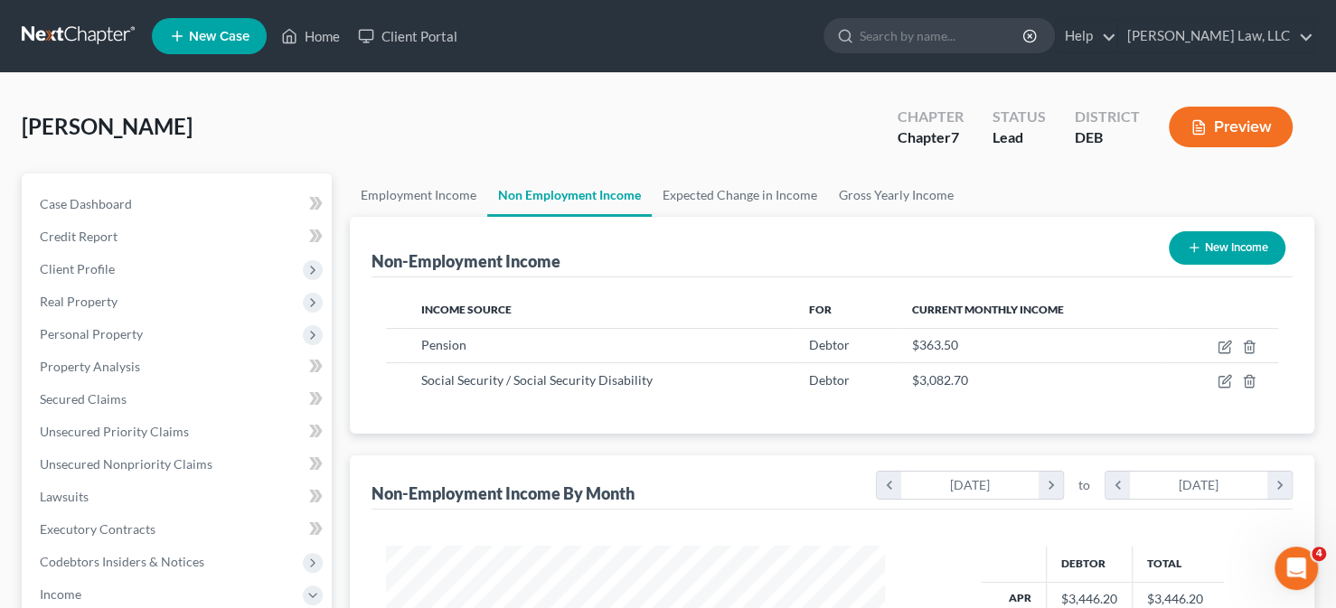
select select "0"
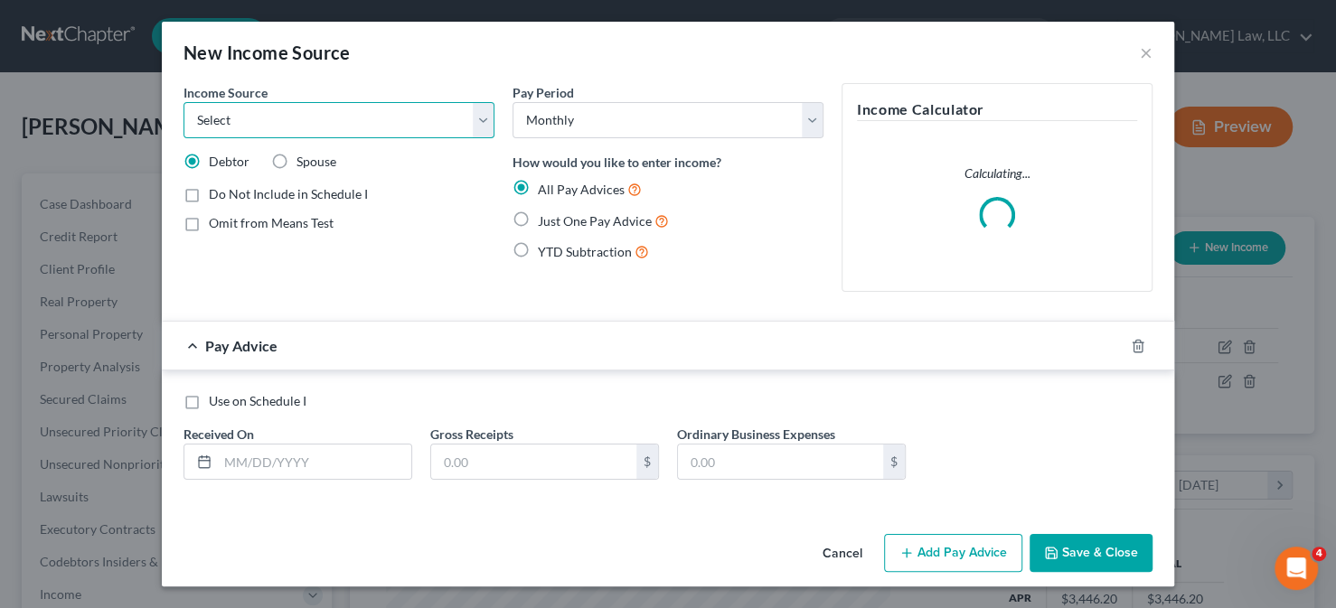
click at [363, 135] on select "Select Unemployment Disability (from employer) Pension Retirement Social Securi…" at bounding box center [338, 120] width 311 height 36
select select "4"
click at [183, 102] on select "Select Unemployment Disability (from employer) Pension Retirement Social Securi…" at bounding box center [338, 120] width 311 height 36
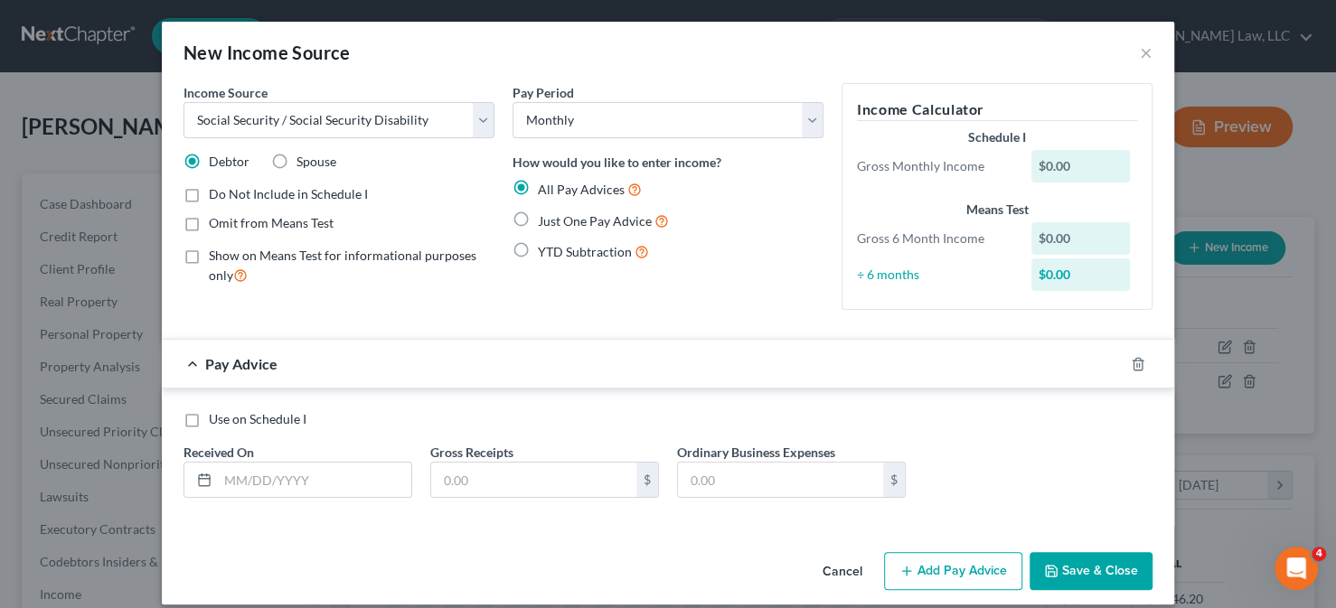
click at [327, 164] on span "Spouse" at bounding box center [316, 161] width 40 height 15
click at [315, 164] on input "Spouse" at bounding box center [310, 159] width 12 height 12
radio input "true"
click at [295, 225] on span "Omit from Means Test" at bounding box center [271, 222] width 125 height 15
click at [228, 225] on input "Omit from Means Test" at bounding box center [222, 220] width 12 height 12
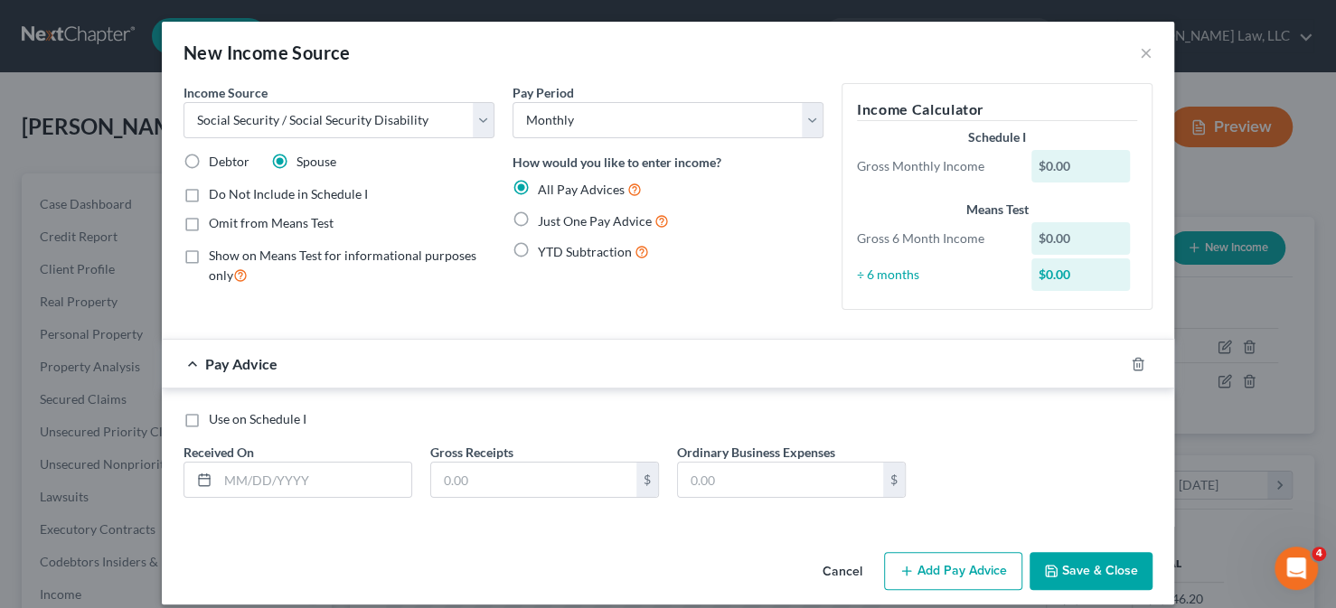
checkbox input "true"
click at [545, 216] on span "Just One Pay Advice" at bounding box center [595, 220] width 114 height 15
click at [545, 216] on input "Just One Pay Advice" at bounding box center [551, 217] width 12 height 12
radio input "true"
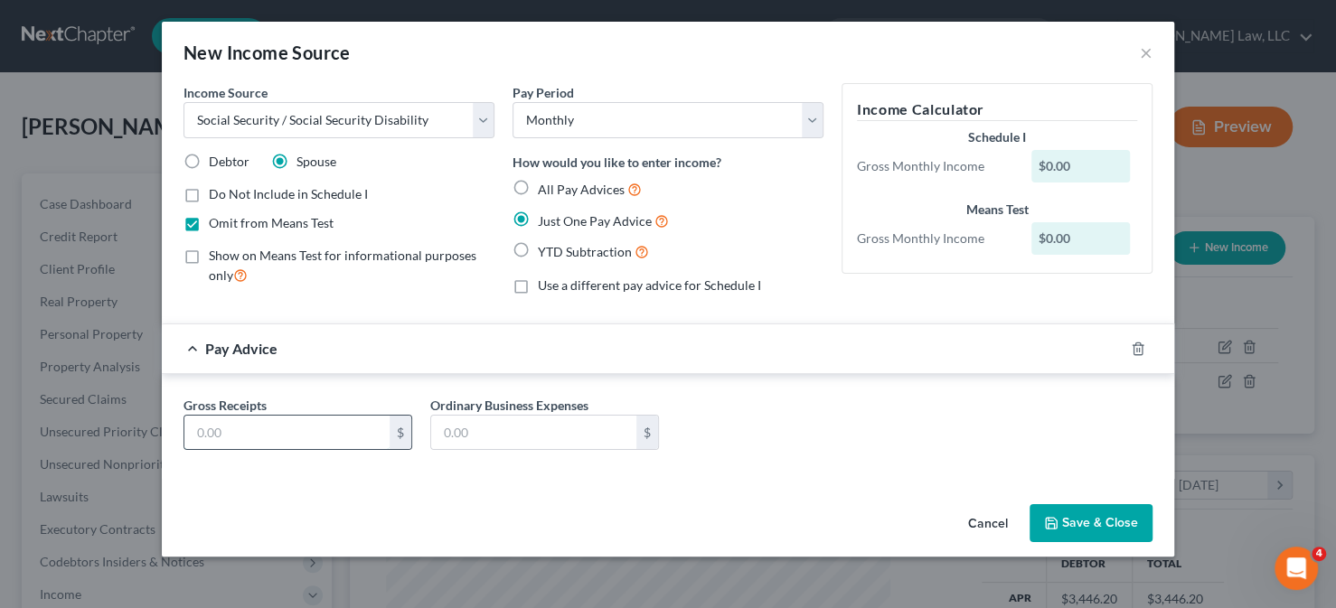
click at [275, 427] on input "text" at bounding box center [286, 433] width 205 height 34
type input "1,491.7"
click at [536, 427] on input "text" at bounding box center [533, 433] width 205 height 34
type input "185"
click at [1068, 514] on button "Save & Close" at bounding box center [1090, 523] width 123 height 38
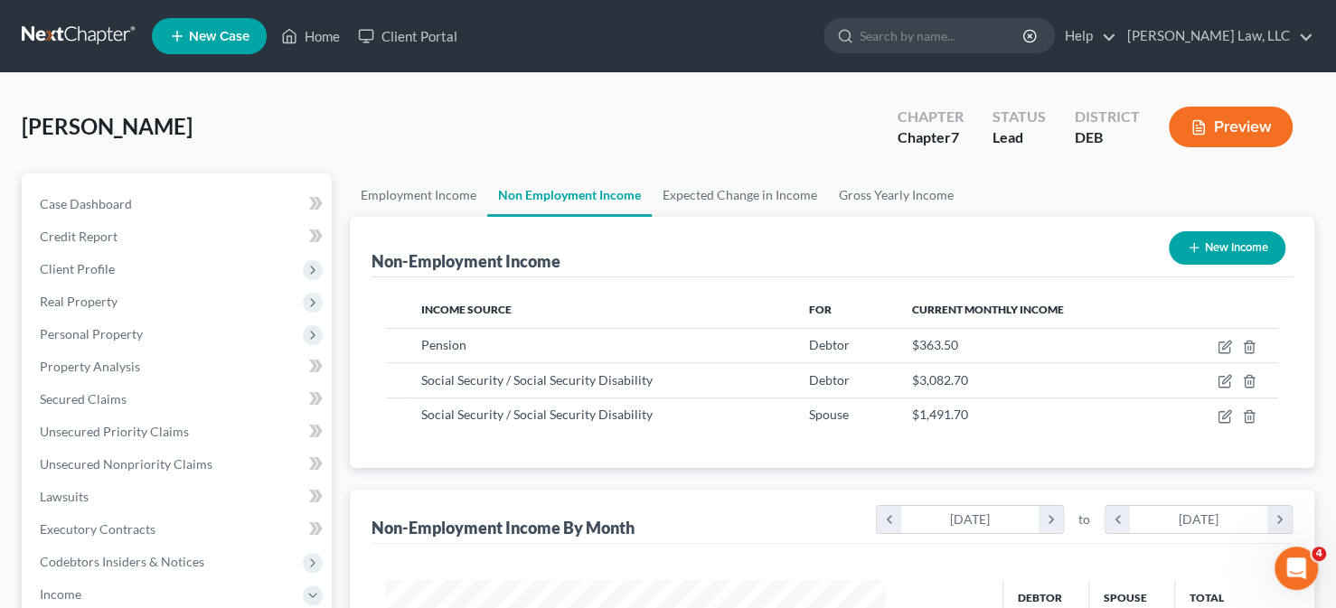
scroll to position [903476, 903263]
click at [1172, 246] on icon "button" at bounding box center [1179, 247] width 14 height 14
select select "0"
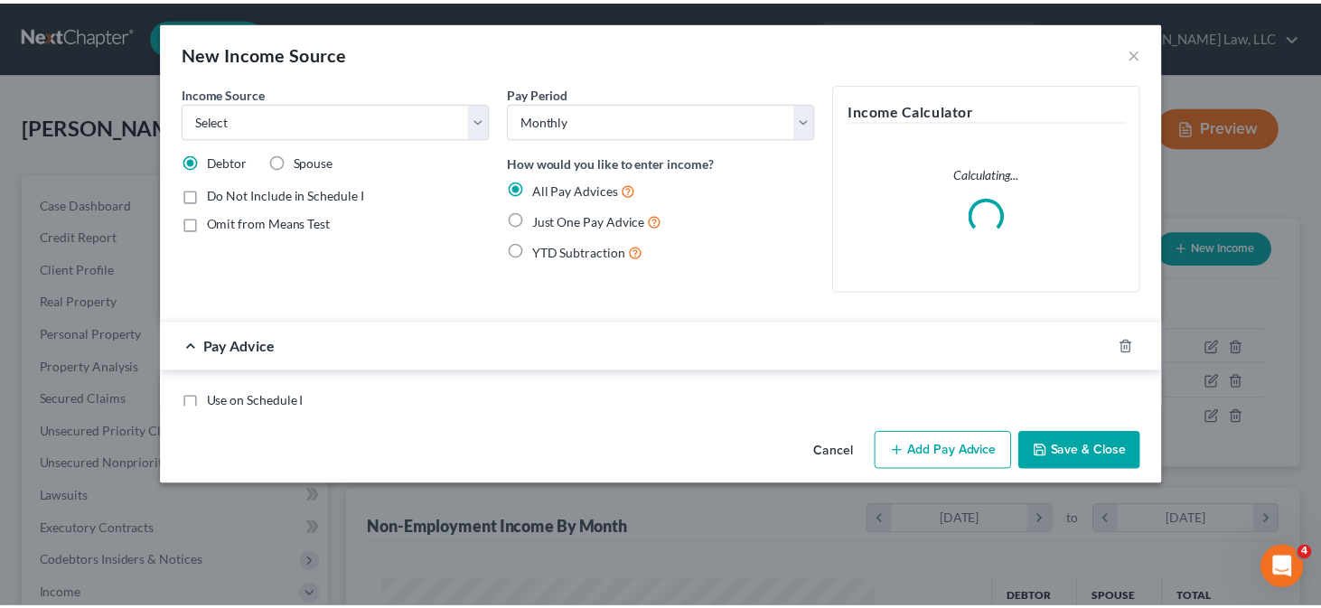
scroll to position [322, 541]
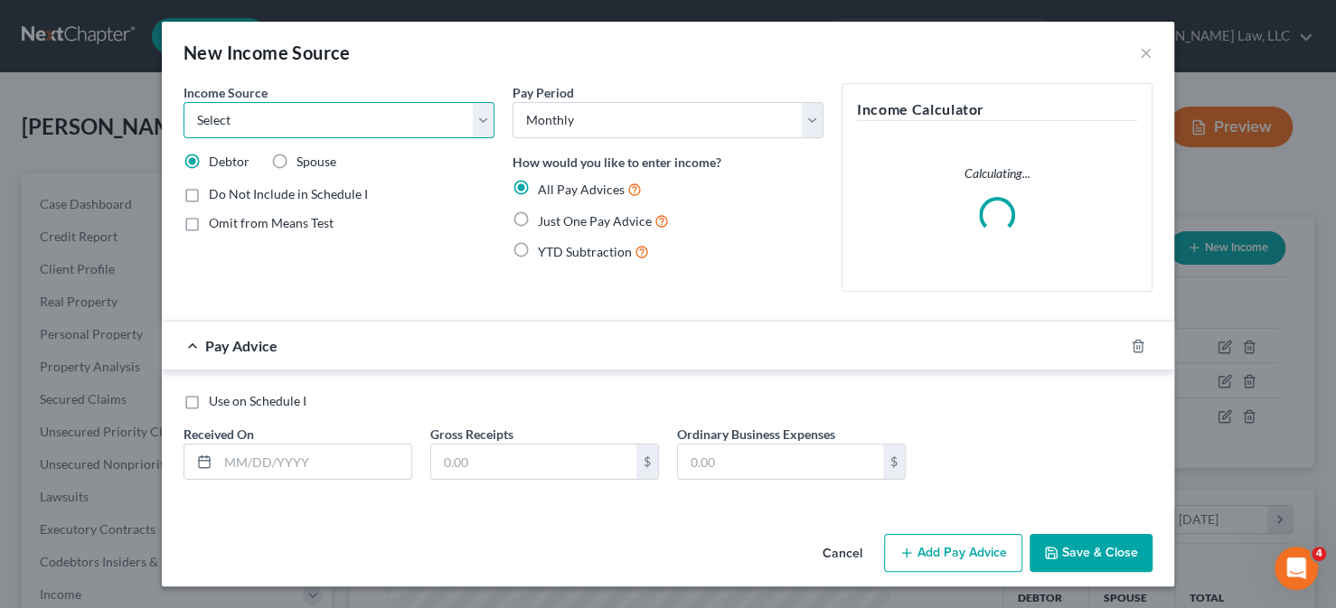
click at [380, 116] on select "Select Unemployment Disability (from employer) Pension Retirement Social Securi…" at bounding box center [338, 120] width 311 height 36
select select "4"
click at [183, 102] on select "Select Unemployment Disability (from employer) Pension Retirement Social Securi…" at bounding box center [338, 120] width 311 height 36
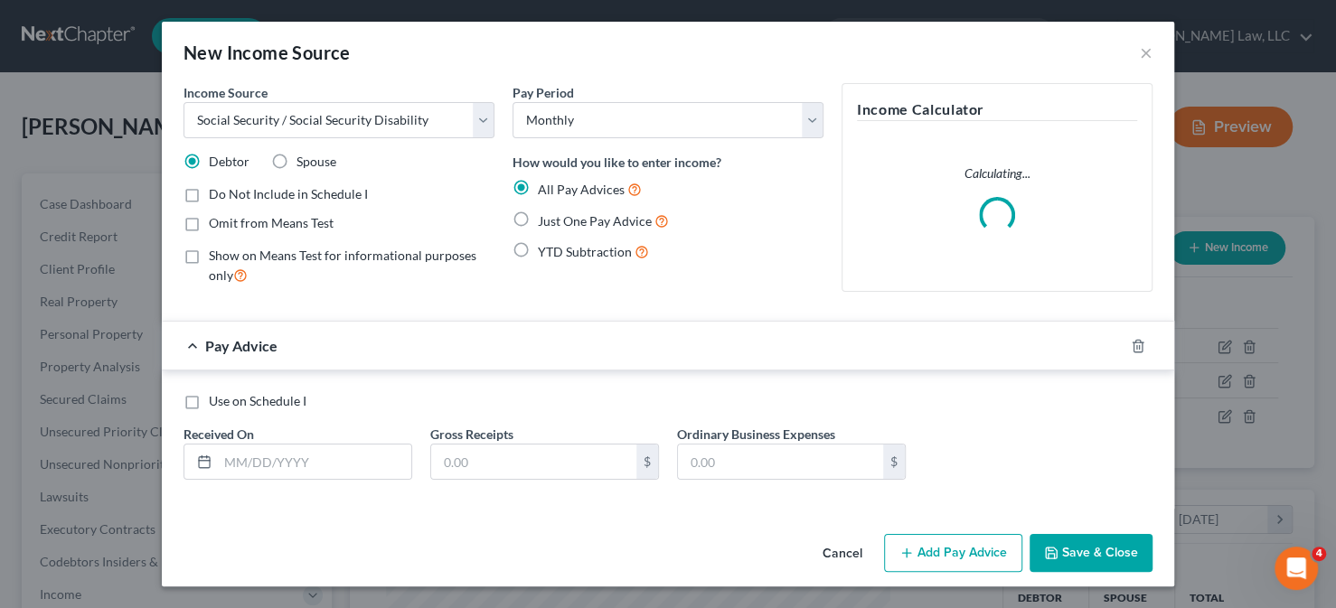
click at [248, 224] on span "Omit from Means Test" at bounding box center [271, 222] width 125 height 15
click at [228, 224] on input "Omit from Means Test" at bounding box center [222, 220] width 12 height 12
checkbox input "true"
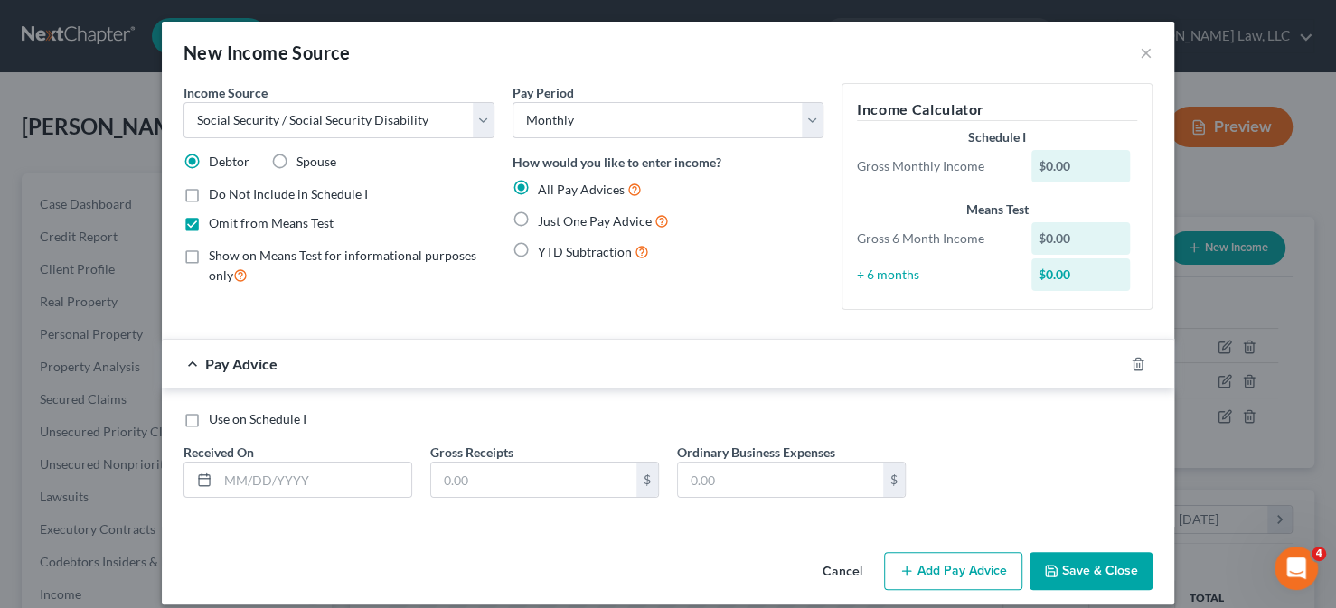
click at [592, 221] on span "Just One Pay Advice" at bounding box center [595, 220] width 114 height 15
click at [557, 221] on input "Just One Pay Advice" at bounding box center [551, 217] width 12 height 12
radio input "true"
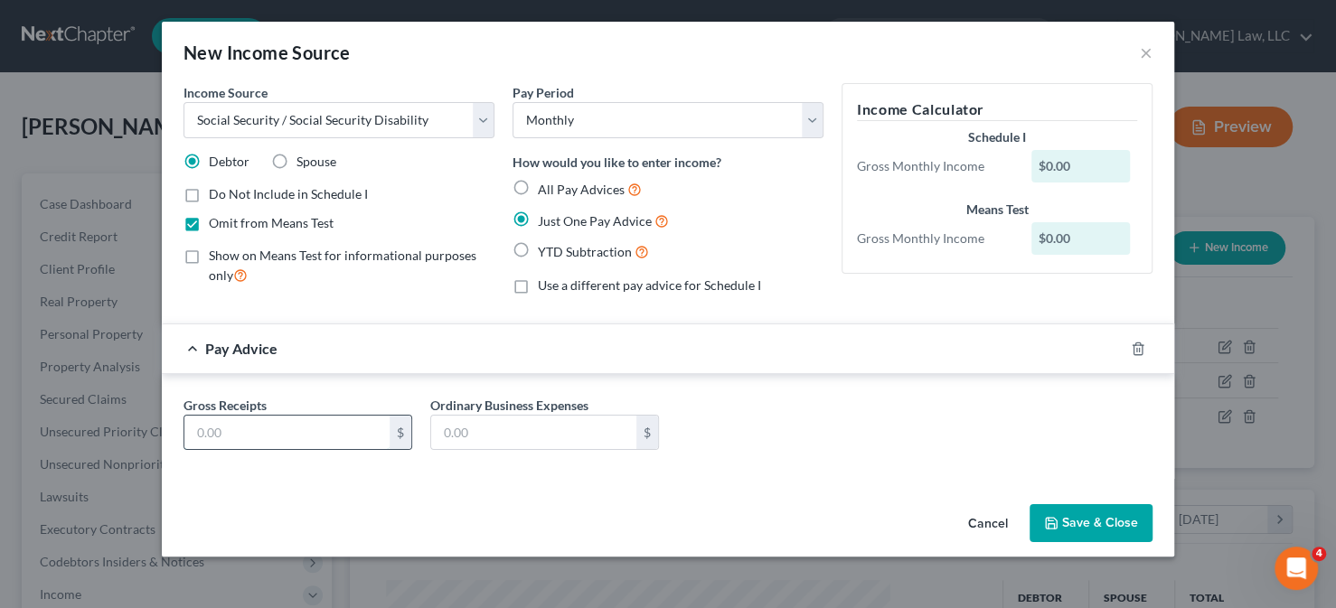
click at [262, 437] on input "text" at bounding box center [286, 433] width 205 height 34
type input "823"
click at [1081, 526] on button "Save & Close" at bounding box center [1090, 523] width 123 height 38
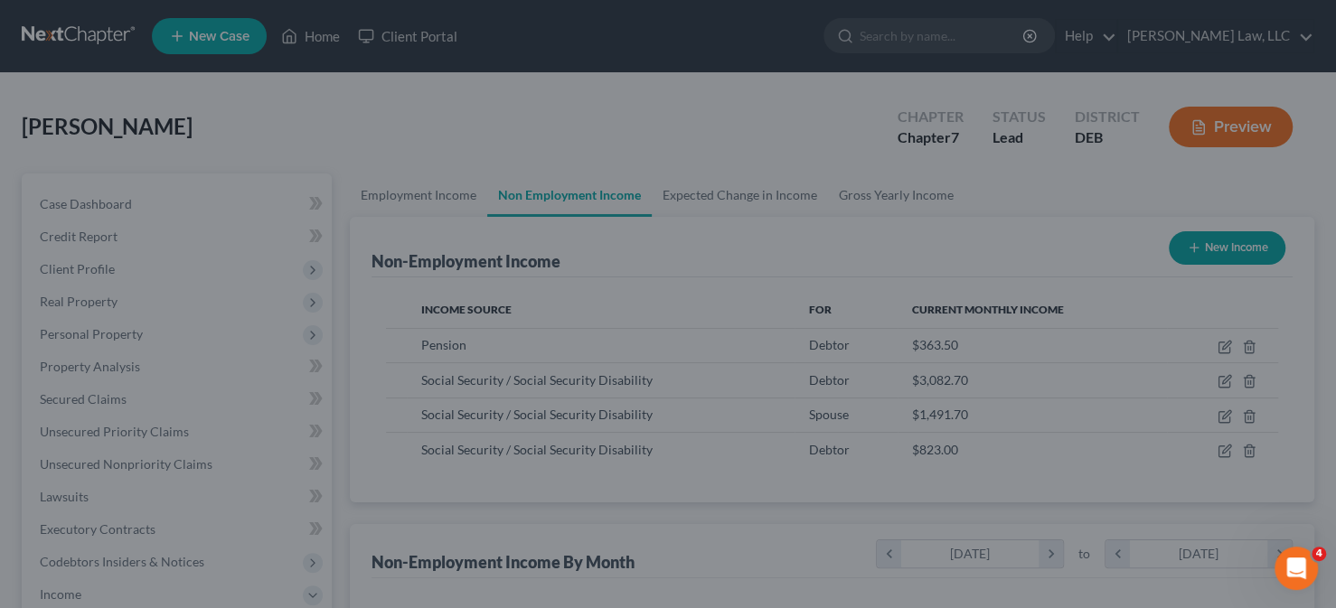
scroll to position [903476, 903263]
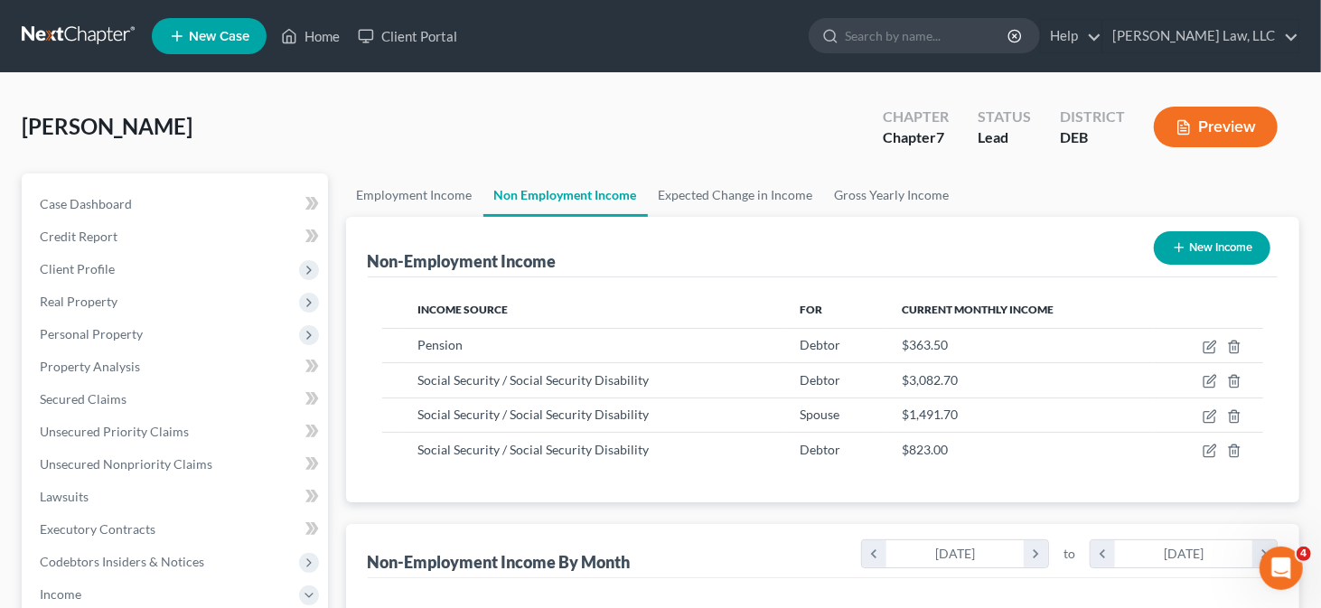
click at [1175, 257] on button "New Income" at bounding box center [1212, 247] width 117 height 33
select select "0"
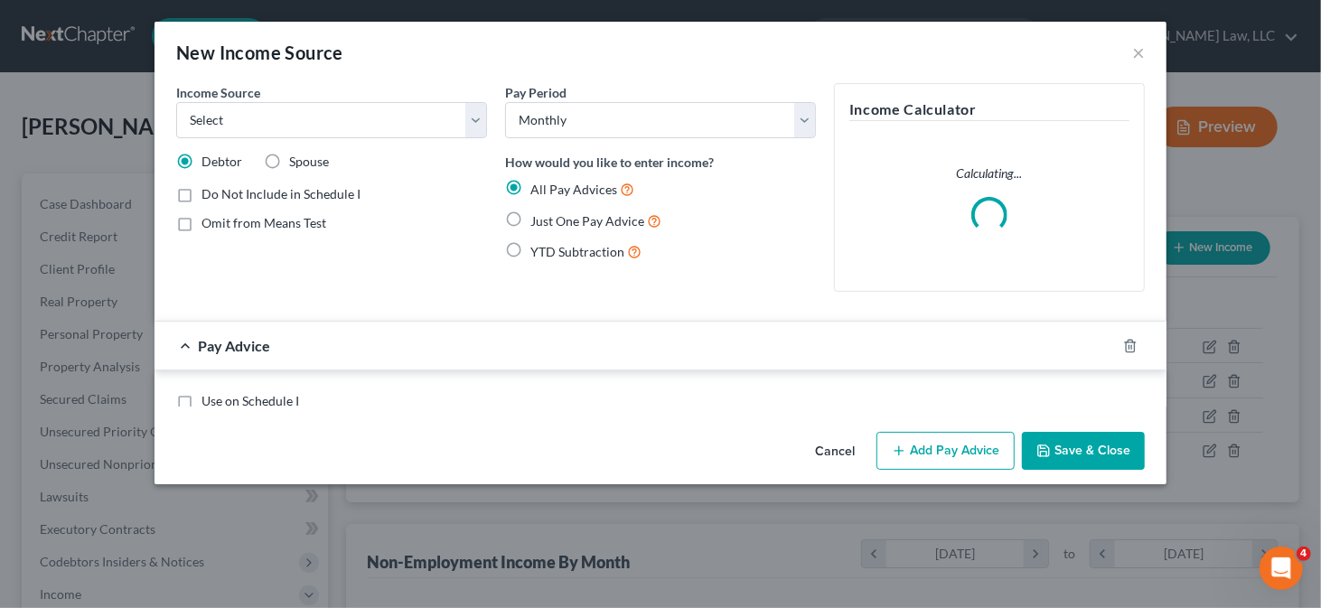
scroll to position [322, 541]
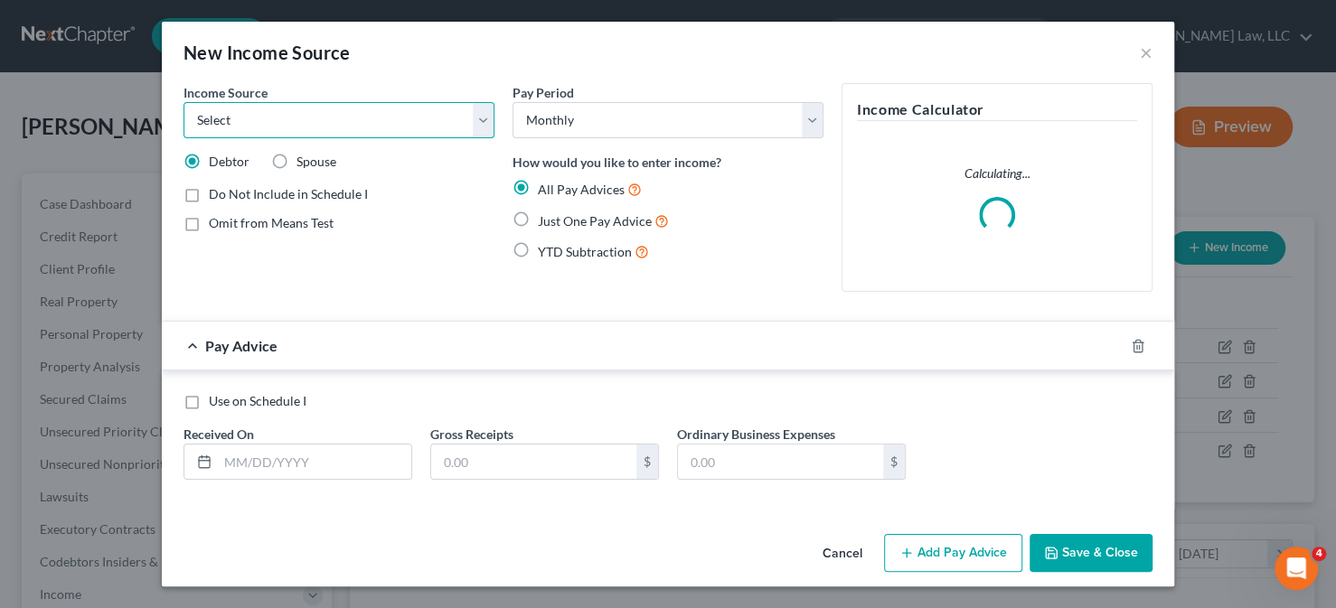
click at [398, 124] on select "Select Unemployment Disability (from employer) Pension Retirement Social Securi…" at bounding box center [338, 120] width 311 height 36
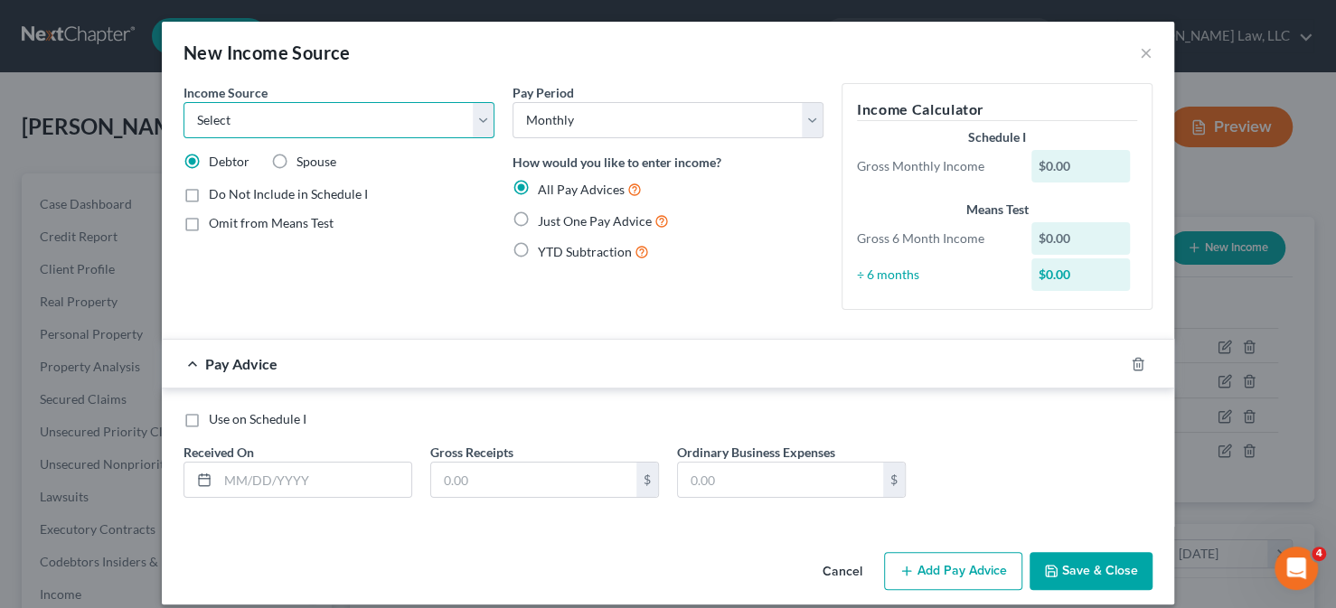
select select "13"
click at [183, 102] on select "Select Unemployment Disability (from employer) Pension Retirement Social Securi…" at bounding box center [338, 120] width 311 height 36
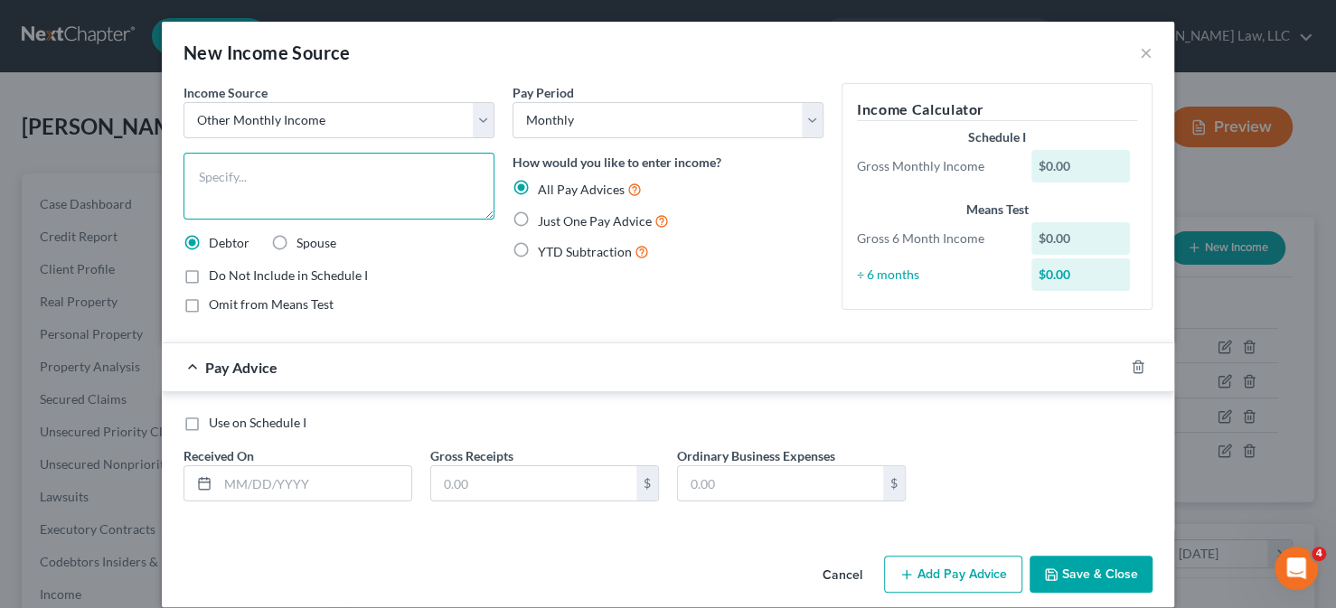
click at [349, 172] on textarea at bounding box center [338, 186] width 311 height 67
type textarea "Social Security for Granddaughter"
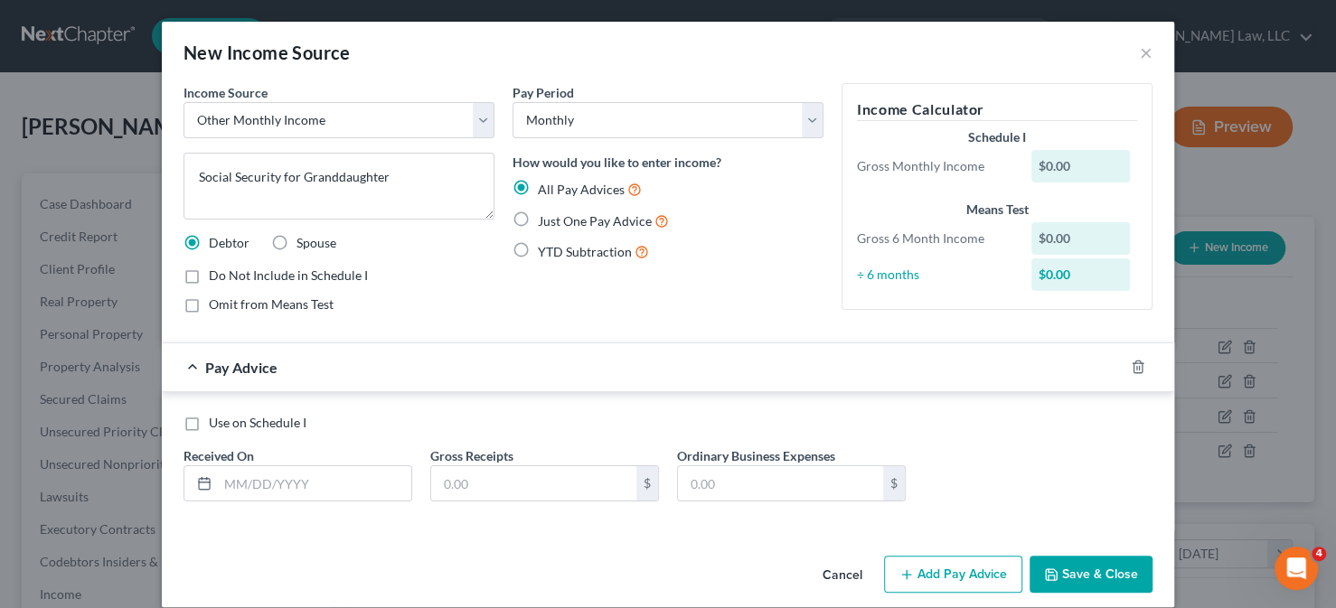
click at [538, 221] on span "Just One Pay Advice" at bounding box center [595, 220] width 114 height 15
click at [545, 221] on input "Just One Pay Advice" at bounding box center [551, 217] width 12 height 12
radio input "true"
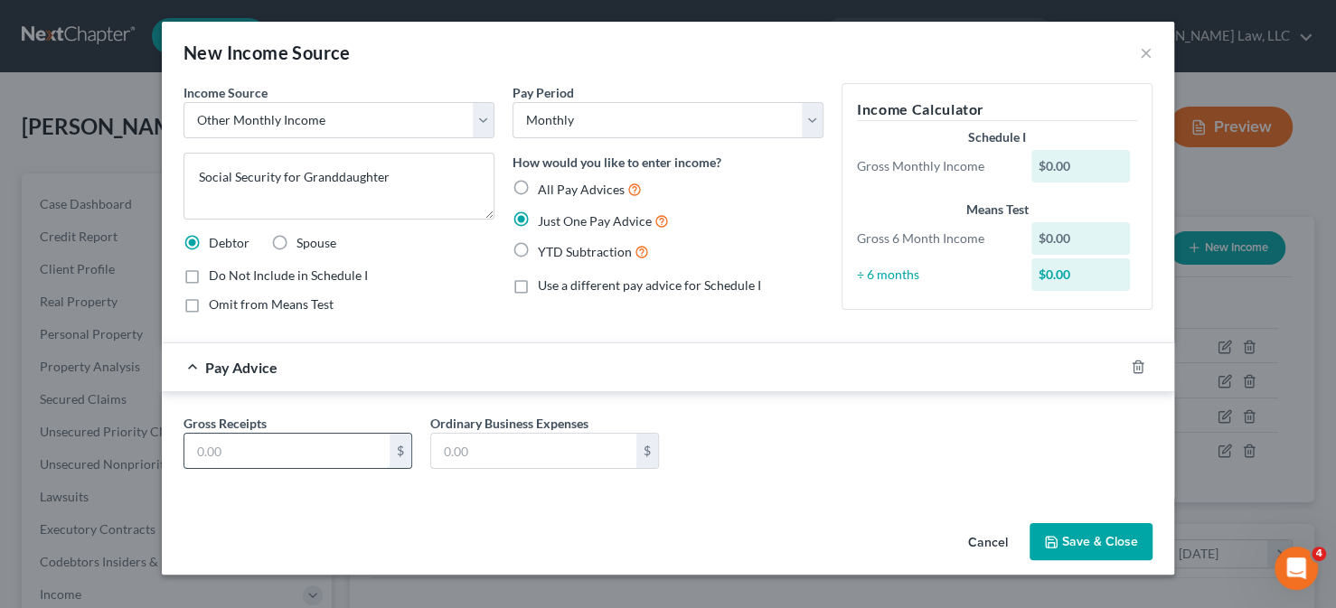
click at [282, 456] on input "text" at bounding box center [286, 451] width 205 height 34
type input "823"
click at [269, 305] on span "Omit from Means Test" at bounding box center [271, 303] width 125 height 15
click at [228, 305] on input "Omit from Means Test" at bounding box center [222, 302] width 12 height 12
checkbox input "true"
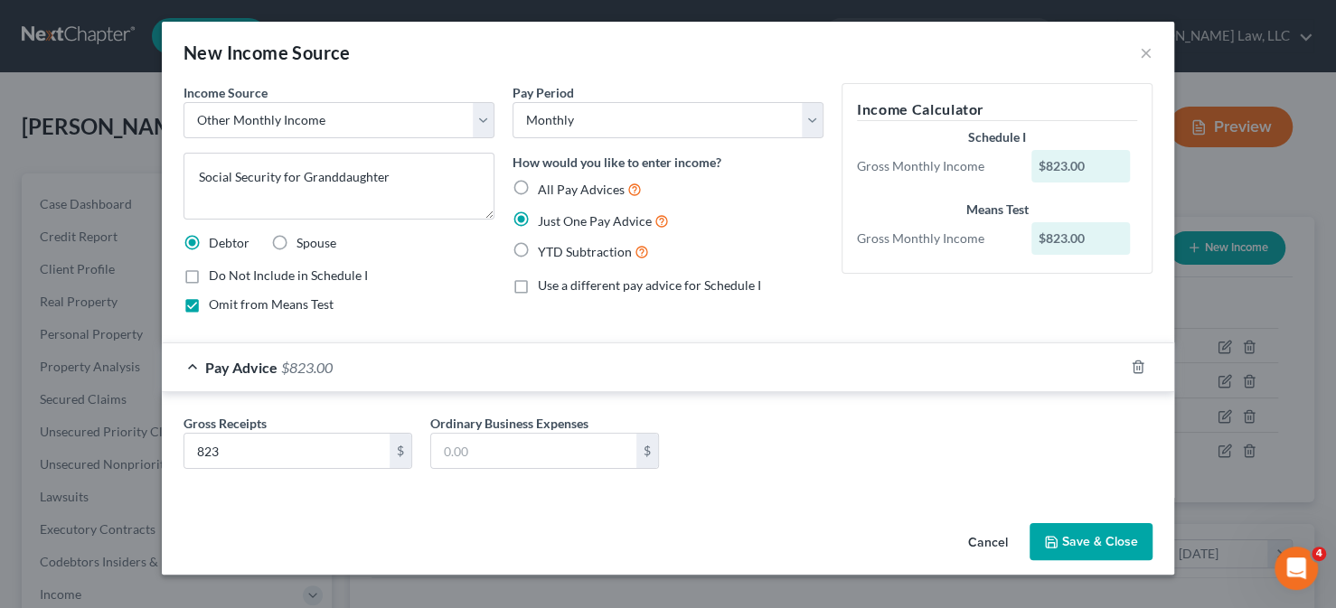
click at [1074, 532] on button "Save & Close" at bounding box center [1090, 542] width 123 height 38
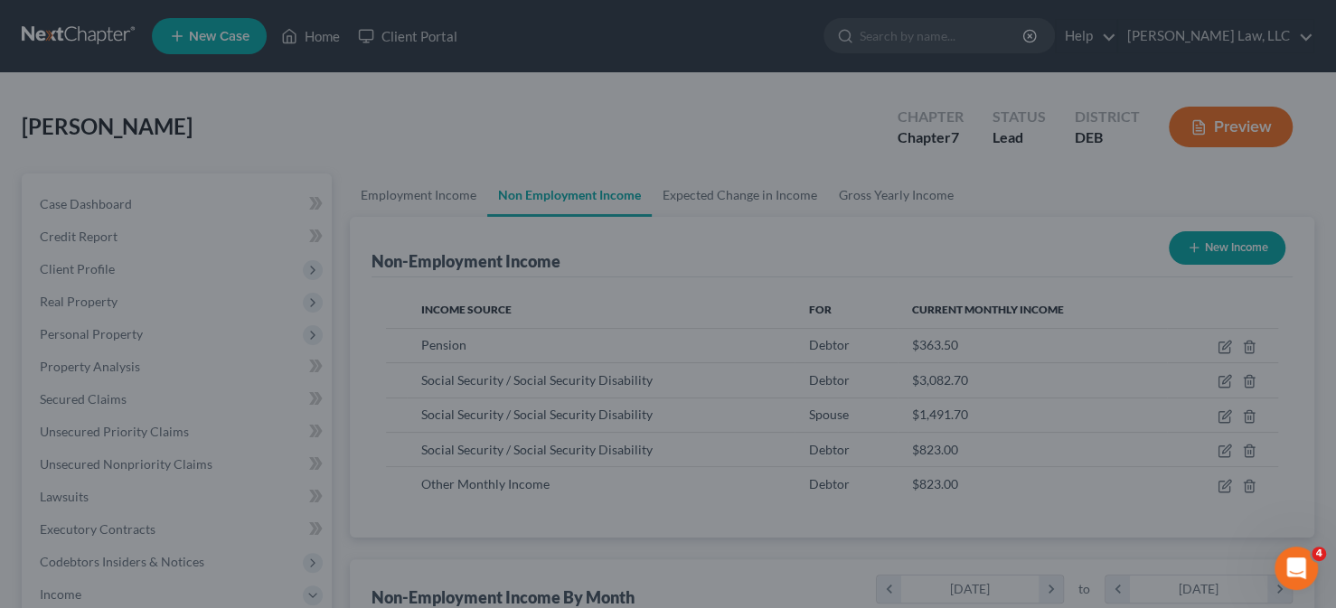
scroll to position [903476, 903263]
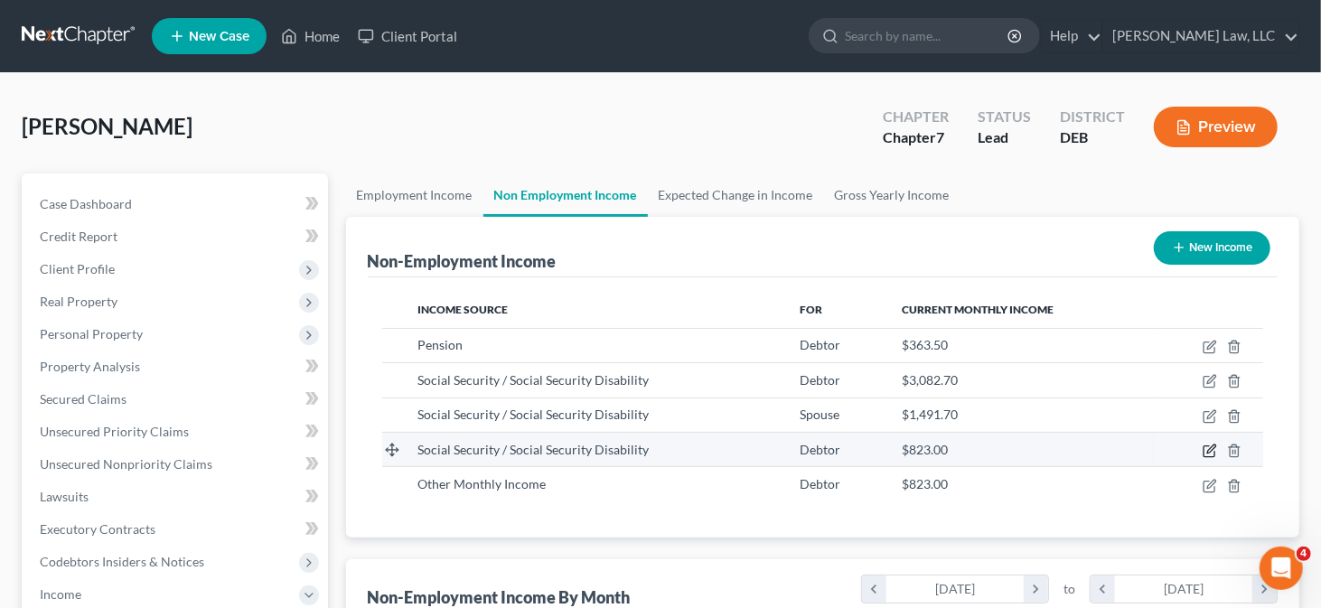
click at [1213, 448] on icon "button" at bounding box center [1211, 449] width 8 height 8
select select "4"
select select "0"
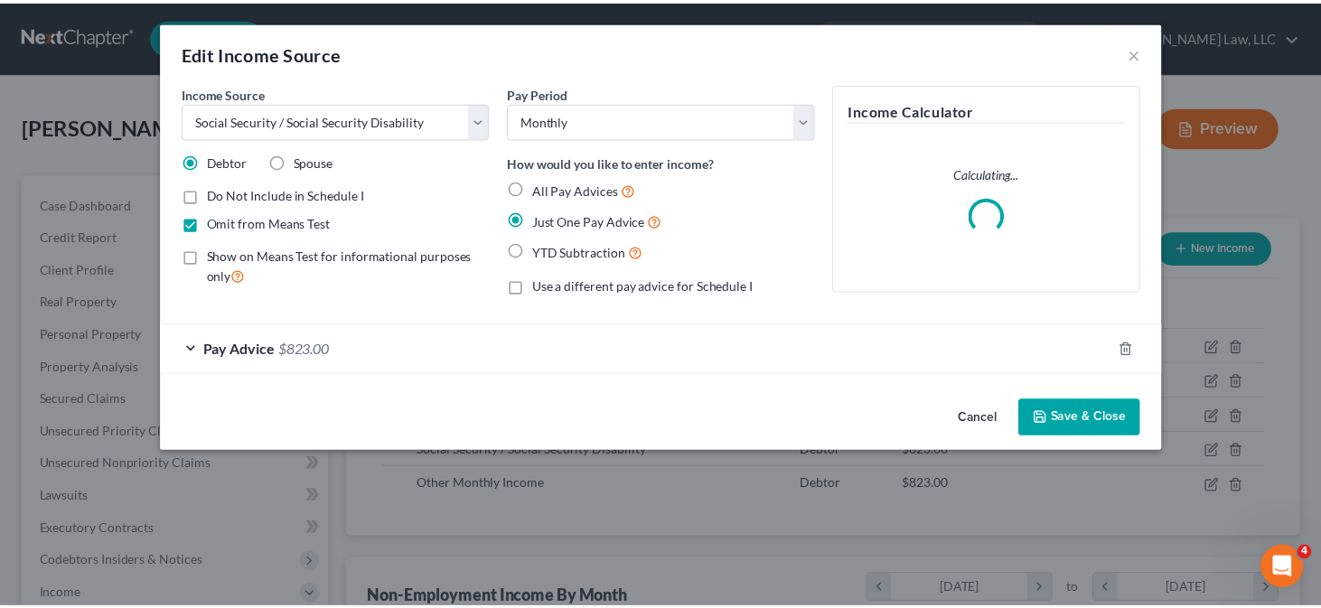
scroll to position [322, 541]
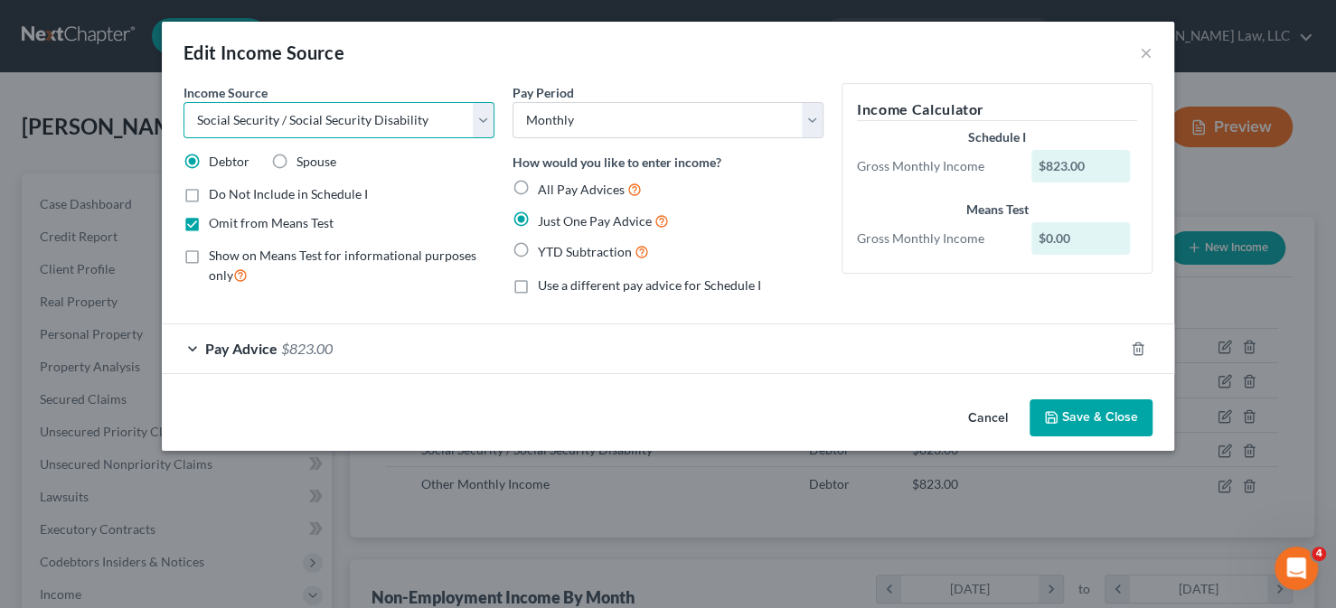
click at [464, 117] on select "Select Unemployment Disability (from employer) Pension Retirement Social Securi…" at bounding box center [338, 120] width 311 height 36
select select "13"
click at [183, 102] on select "Select Unemployment Disability (from employer) Pension Retirement Social Securi…" at bounding box center [338, 120] width 311 height 36
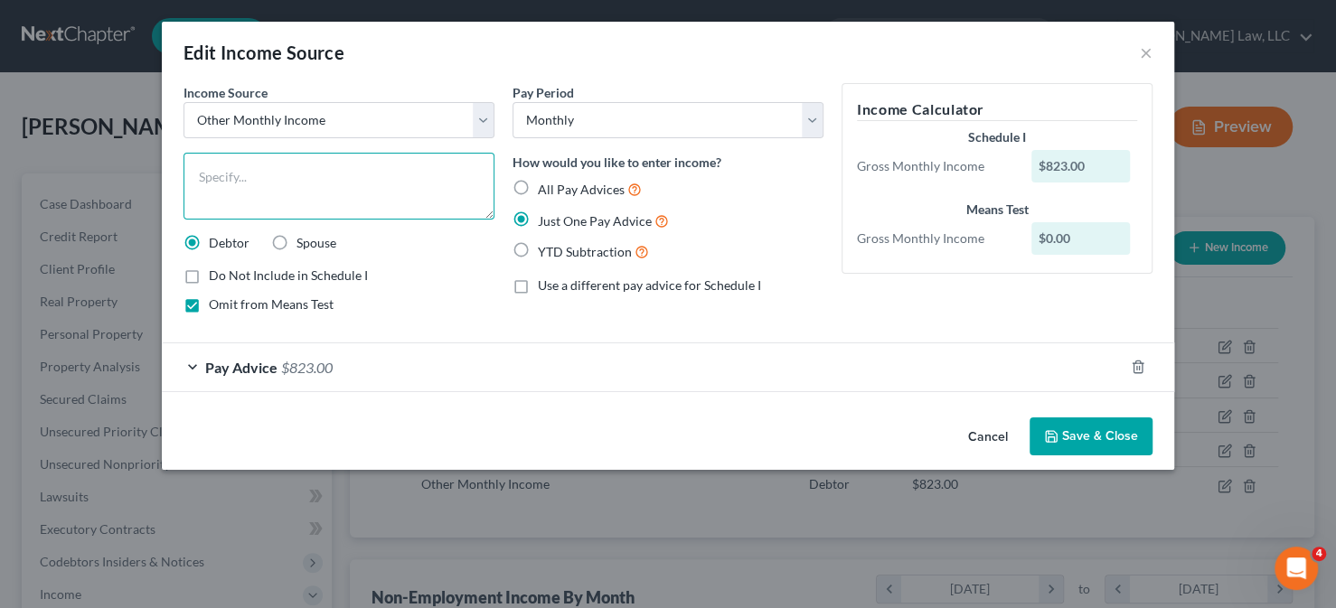
click at [250, 176] on textarea at bounding box center [338, 186] width 311 height 67
type textarea "Social Security for Grandson"
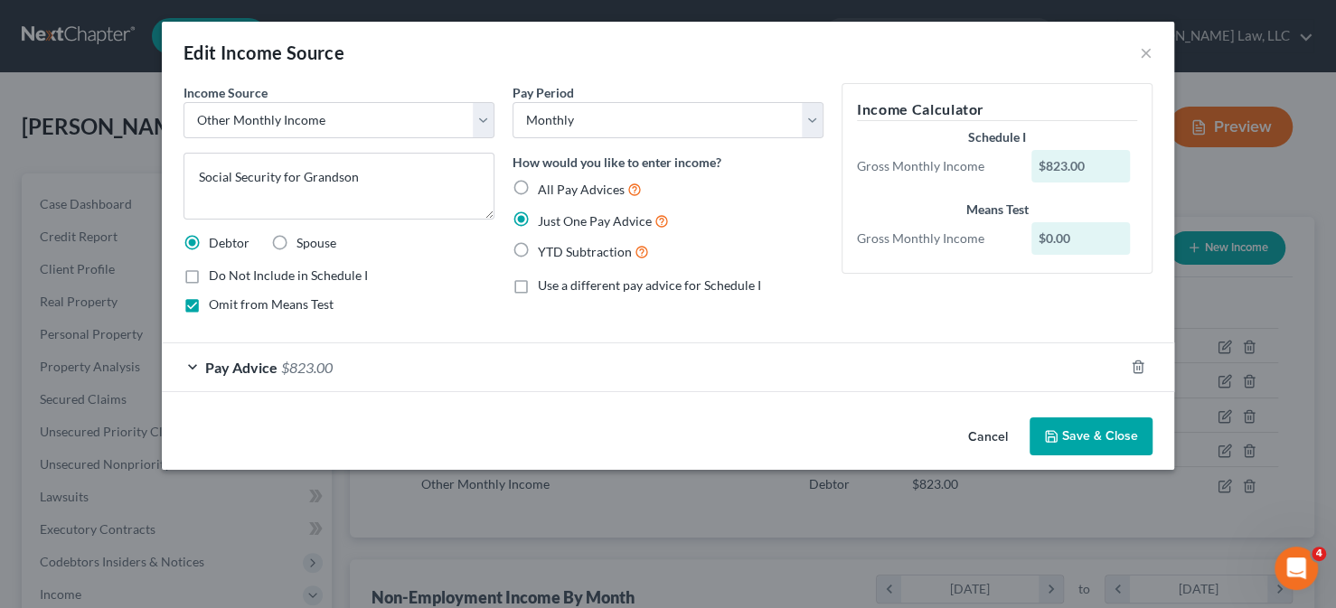
click at [1095, 445] on button "Save & Close" at bounding box center [1090, 437] width 123 height 38
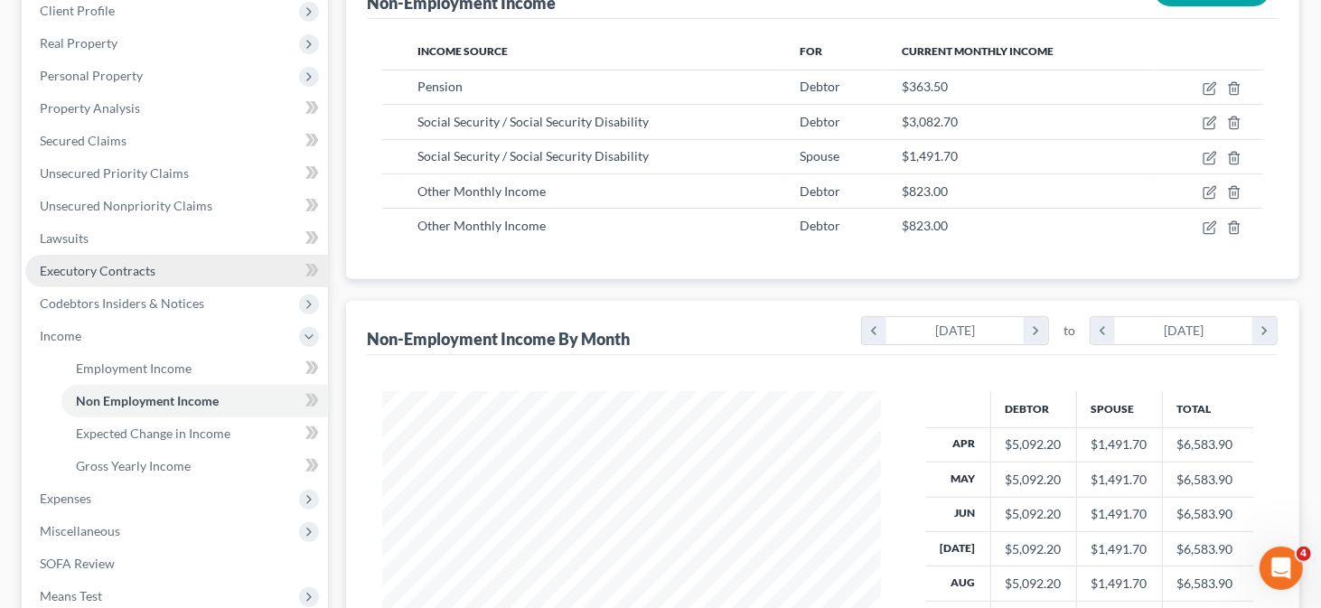
scroll to position [362, 0]
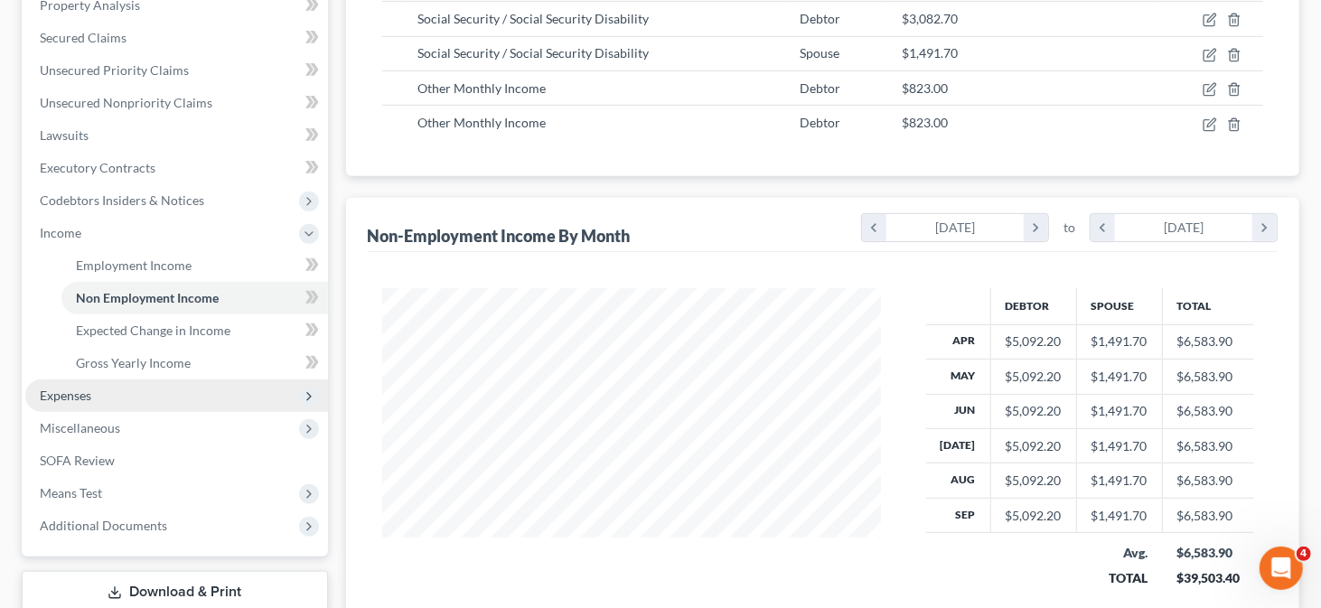
click at [120, 405] on span "Expenses" at bounding box center [176, 396] width 303 height 33
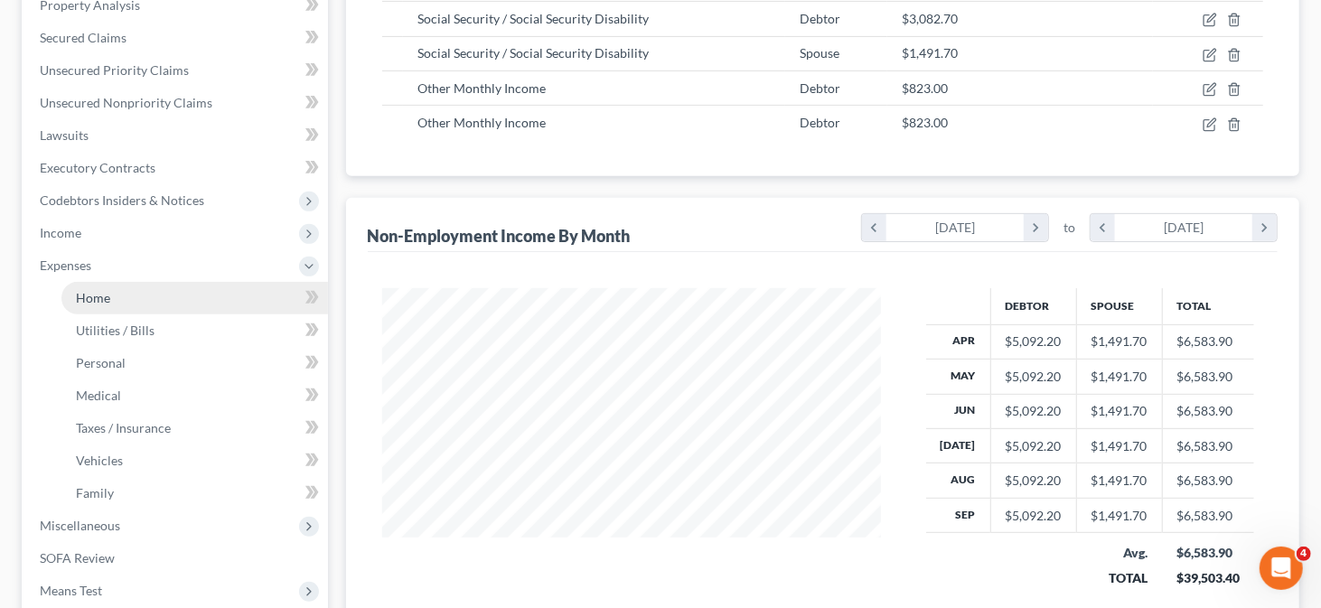
click at [124, 296] on link "Home" at bounding box center [194, 298] width 267 height 33
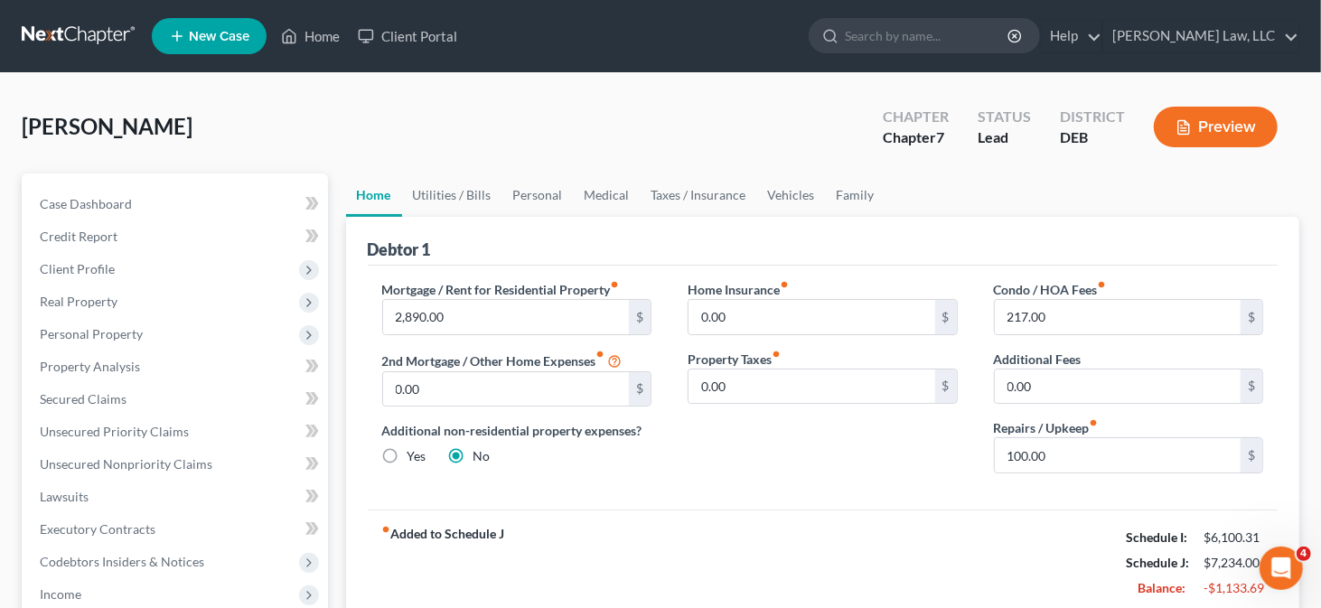
scroll to position [181, 0]
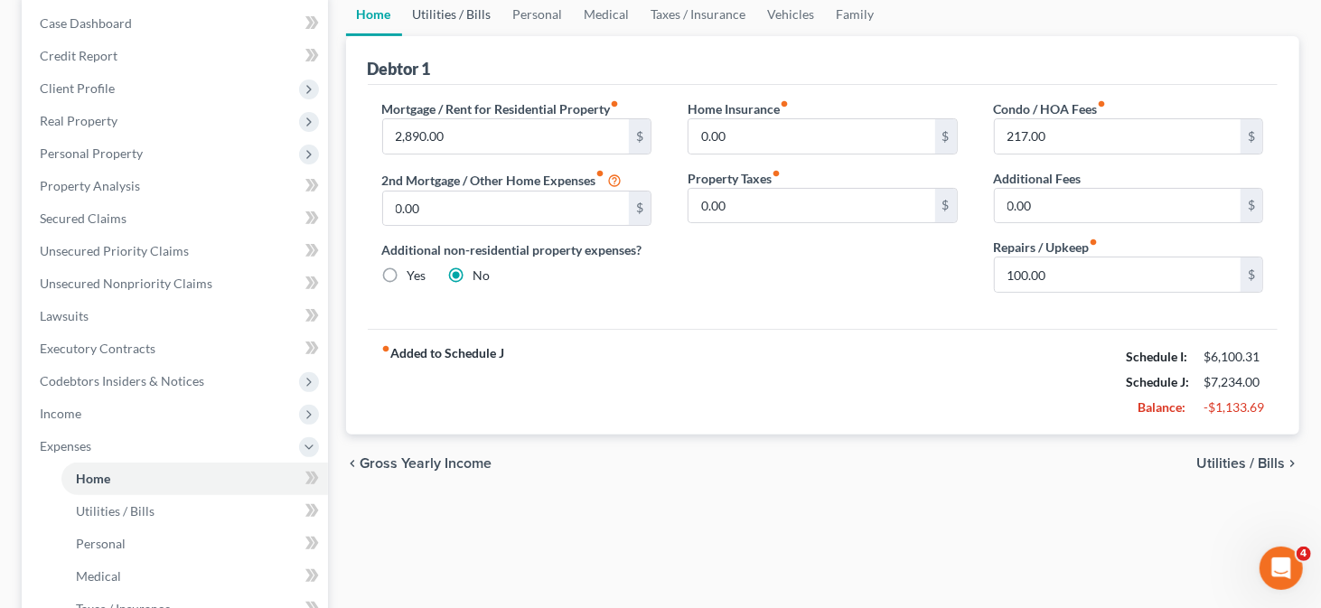
click at [466, 22] on link "Utilities / Bills" at bounding box center [452, 14] width 100 height 43
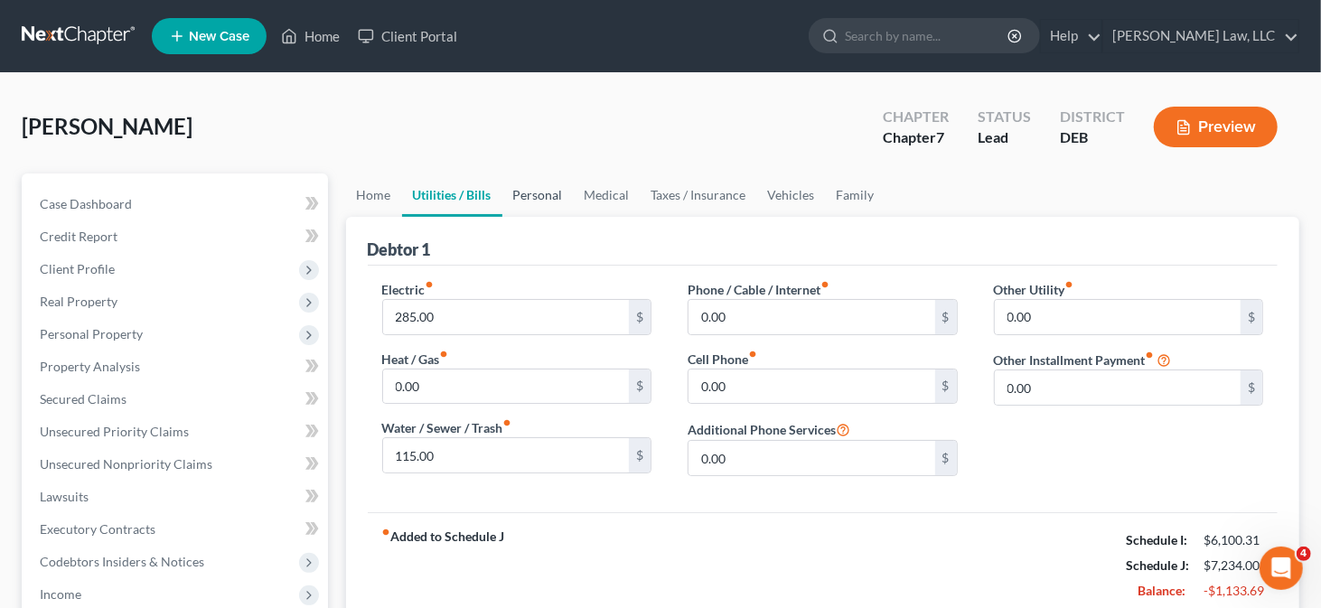
click at [549, 201] on link "Personal" at bounding box center [538, 195] width 71 height 43
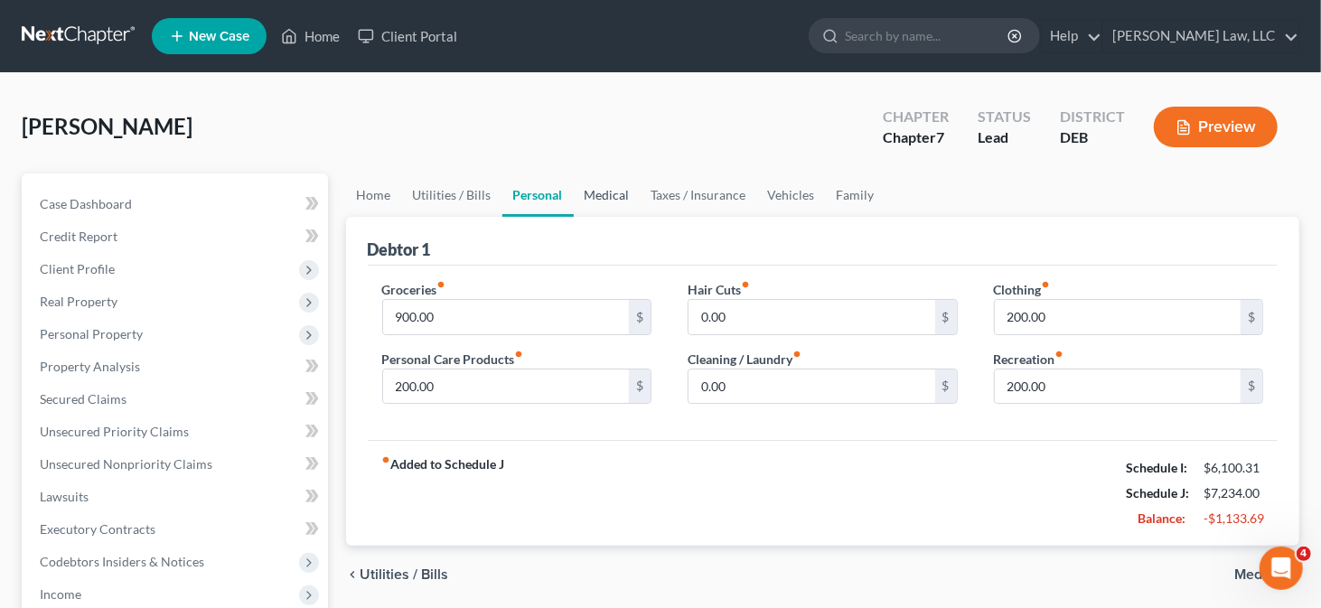
click at [605, 197] on link "Medical" at bounding box center [607, 195] width 67 height 43
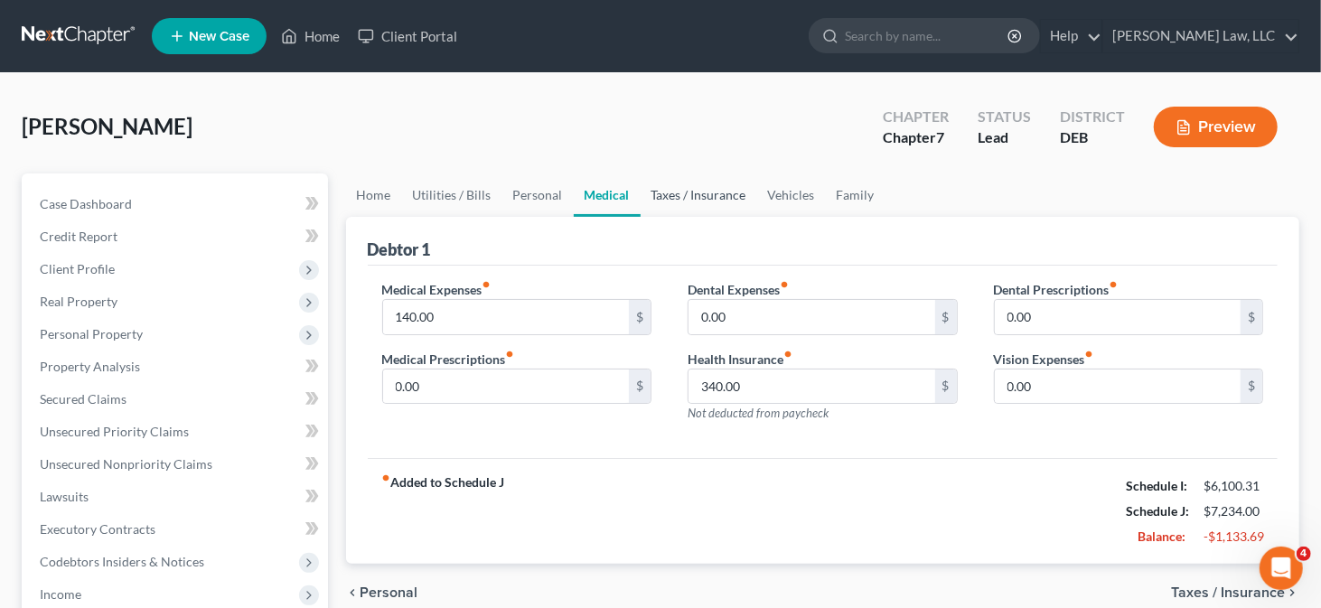
click at [719, 199] on link "Taxes / Insurance" at bounding box center [699, 195] width 117 height 43
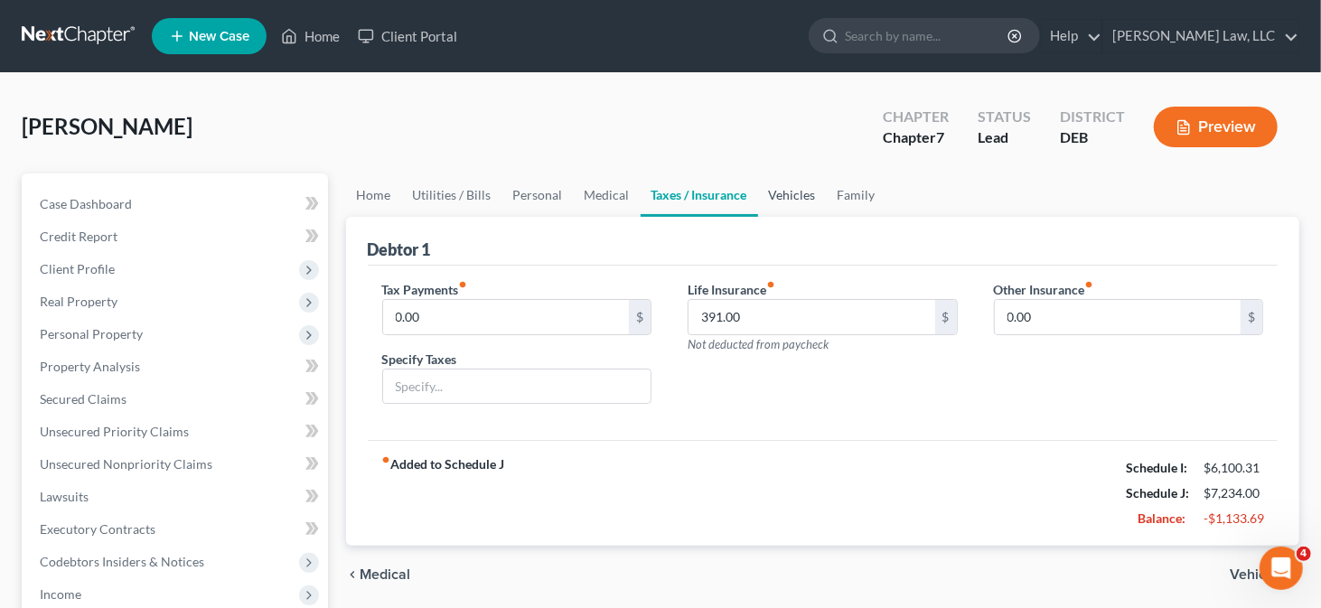
click at [773, 195] on link "Vehicles" at bounding box center [792, 195] width 69 height 43
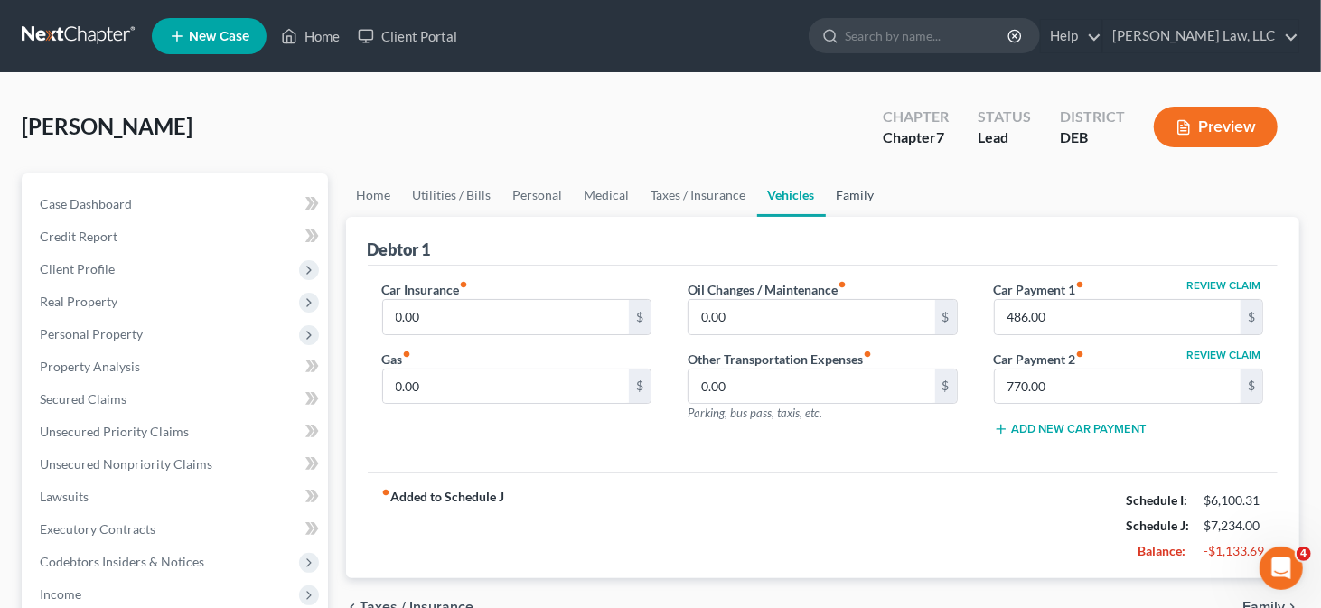
click at [834, 200] on link "Family" at bounding box center [856, 195] width 60 height 43
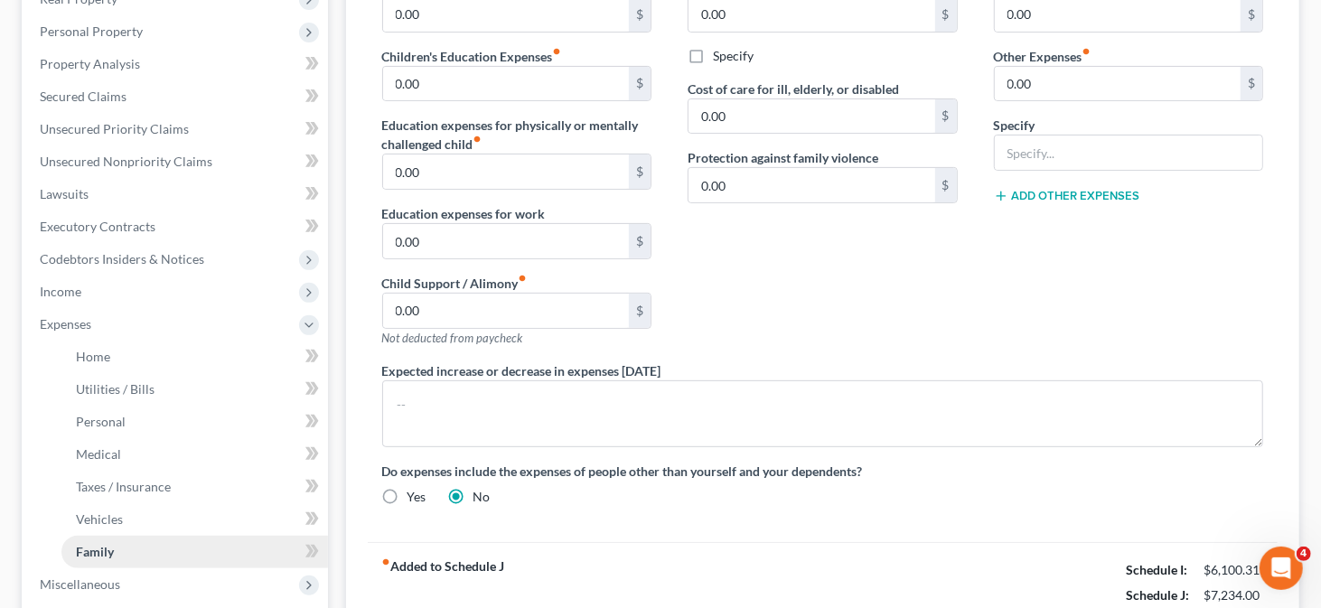
scroll to position [305, 0]
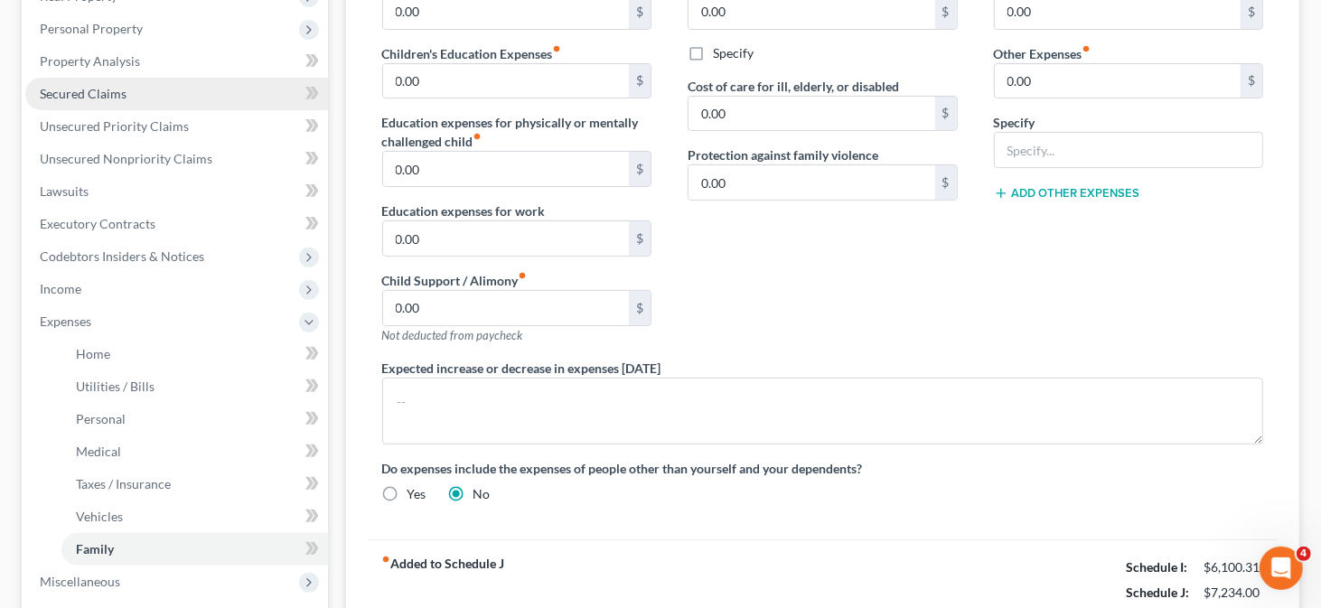
click at [181, 89] on link "Secured Claims" at bounding box center [176, 94] width 303 height 33
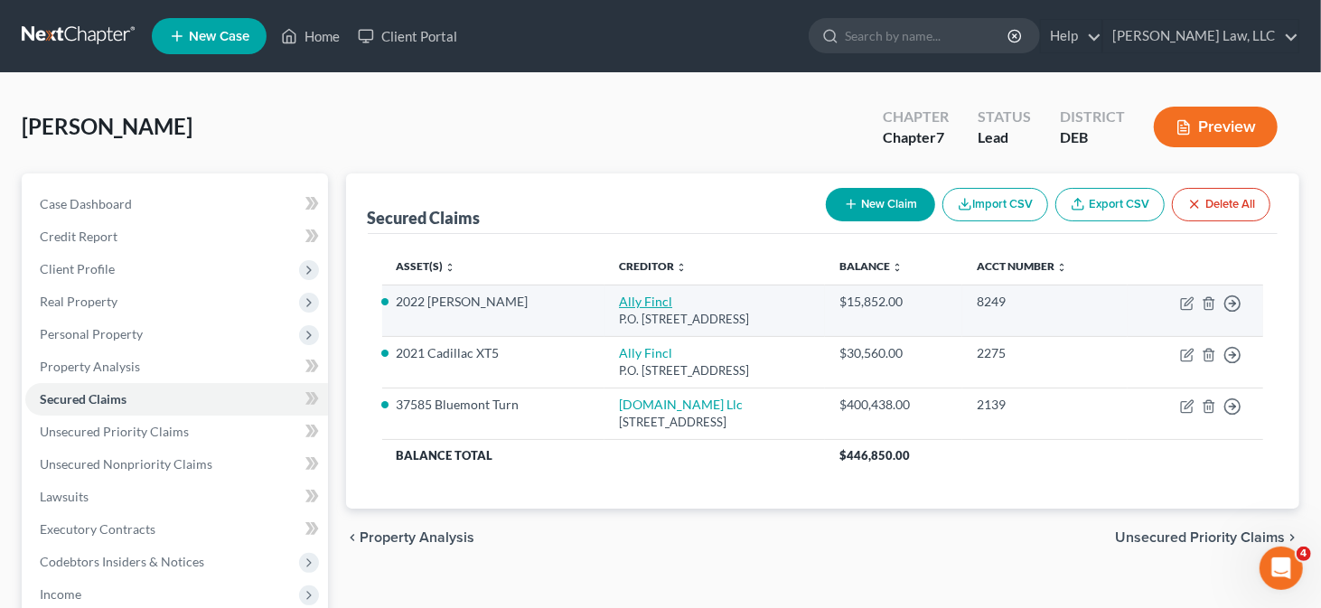
click at [619, 303] on link "Ally Fincl" at bounding box center [645, 301] width 53 height 15
select select "24"
select select "0"
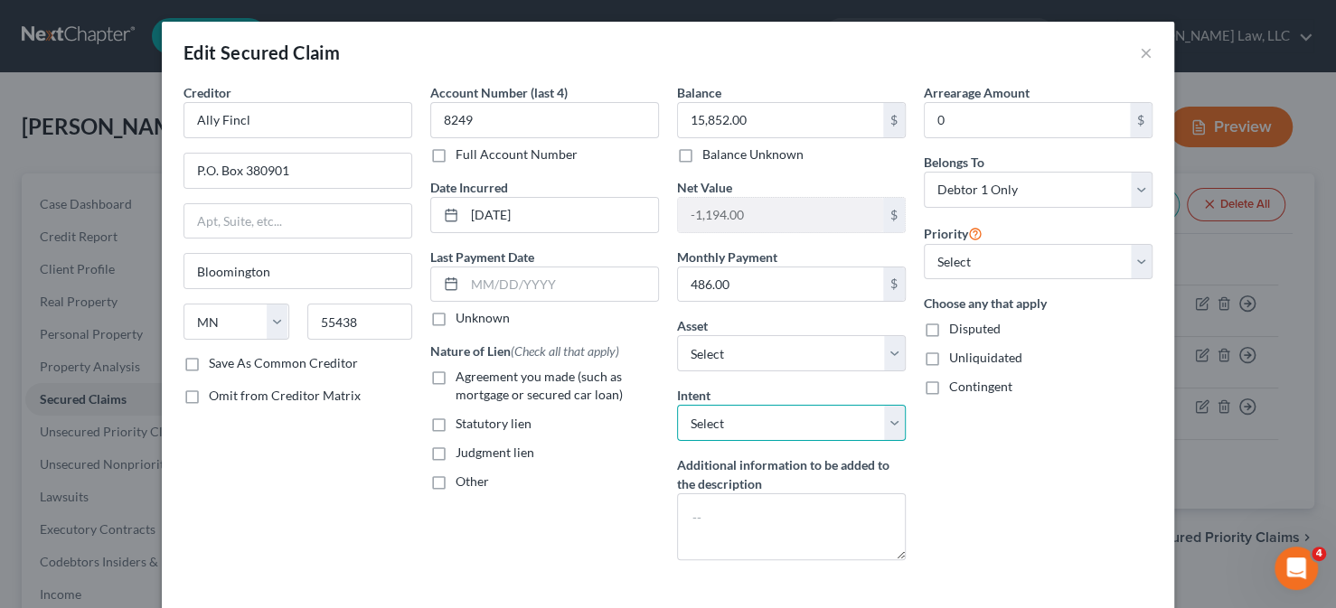
click at [813, 421] on select "Select Surrender Redeem Reaffirm Avoid Other" at bounding box center [791, 423] width 229 height 36
select select "2"
click at [677, 405] on select "Select Surrender Redeem Reaffirm Avoid Other" at bounding box center [791, 423] width 229 height 36
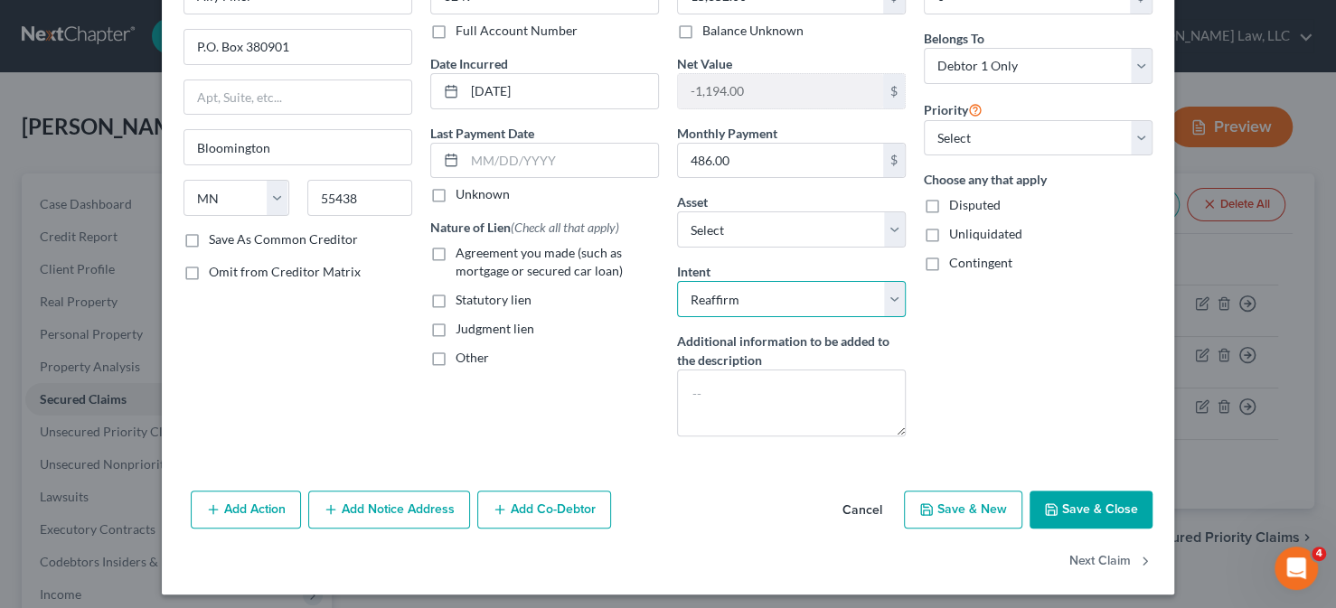
scroll to position [129, 0]
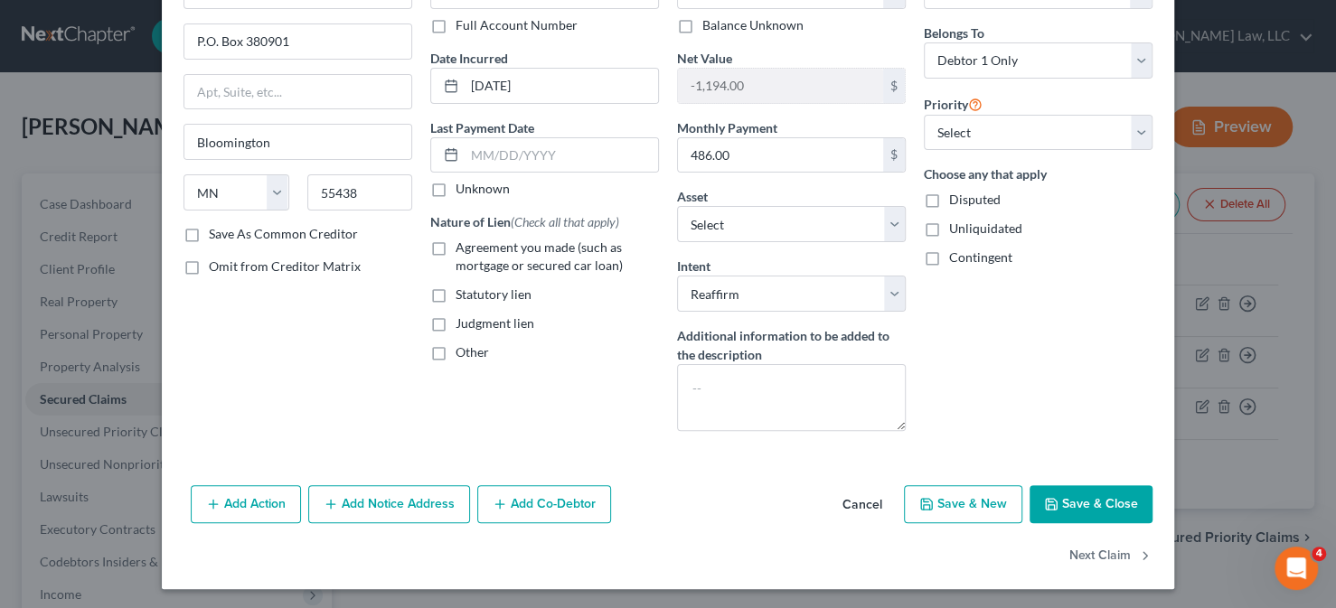
click at [1052, 509] on button "Save & Close" at bounding box center [1090, 504] width 123 height 38
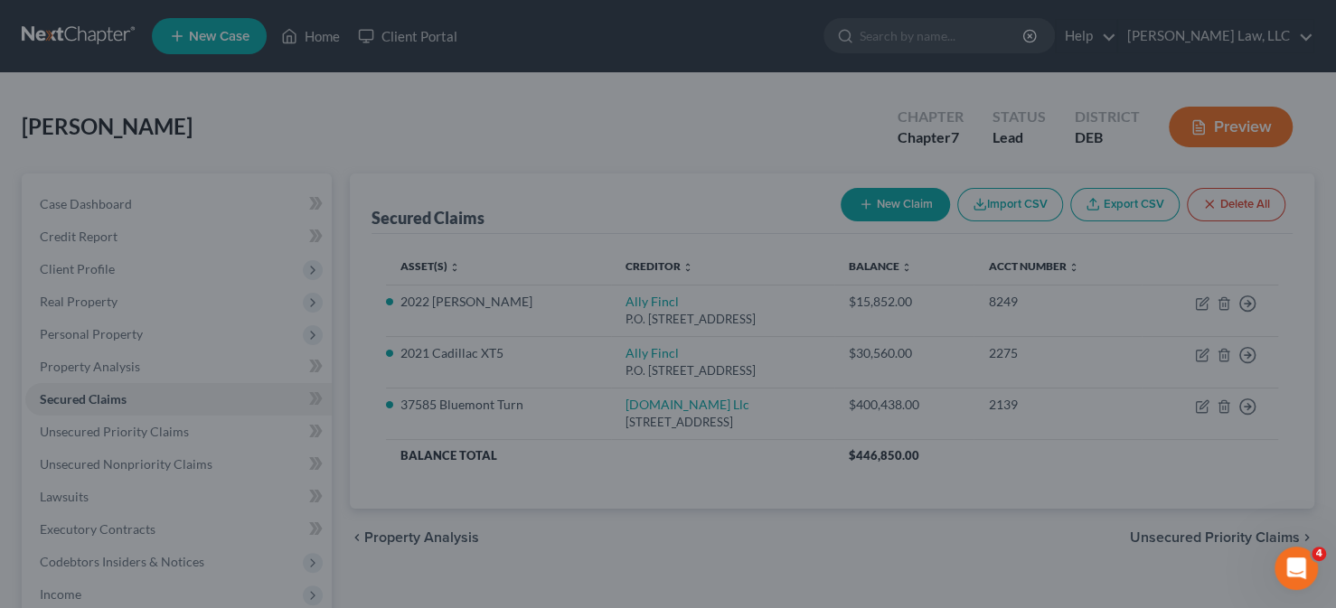
select select "24"
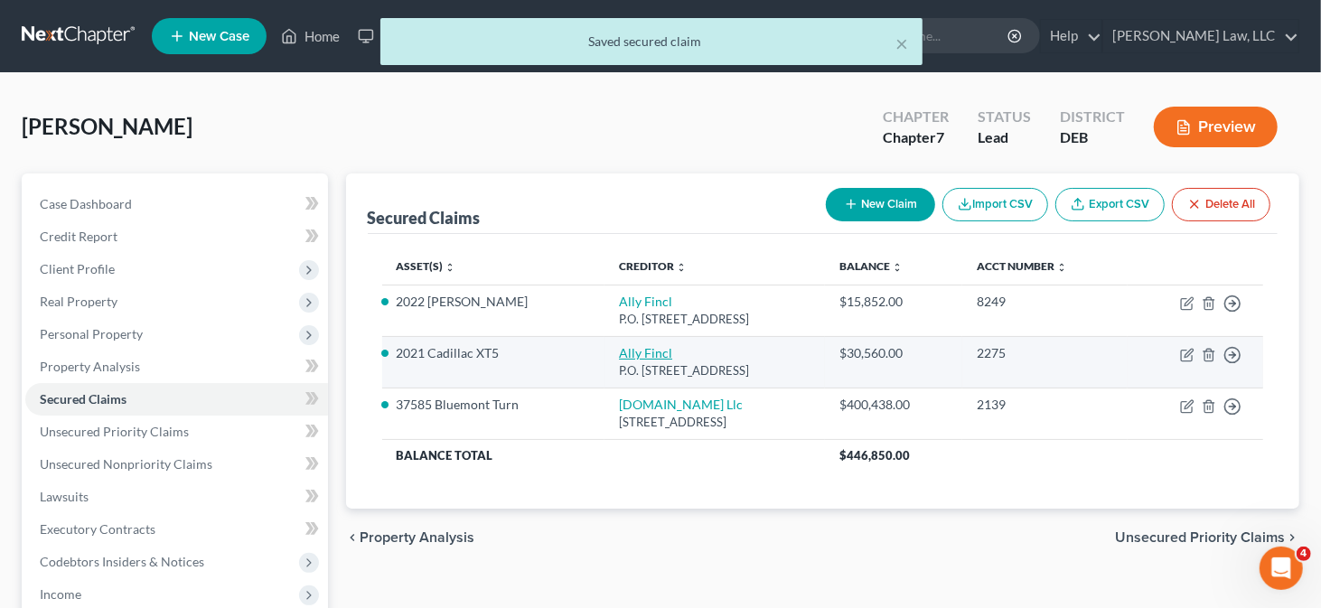
click at [619, 354] on link "Ally Fincl" at bounding box center [645, 352] width 53 height 15
select select "24"
select select "0"
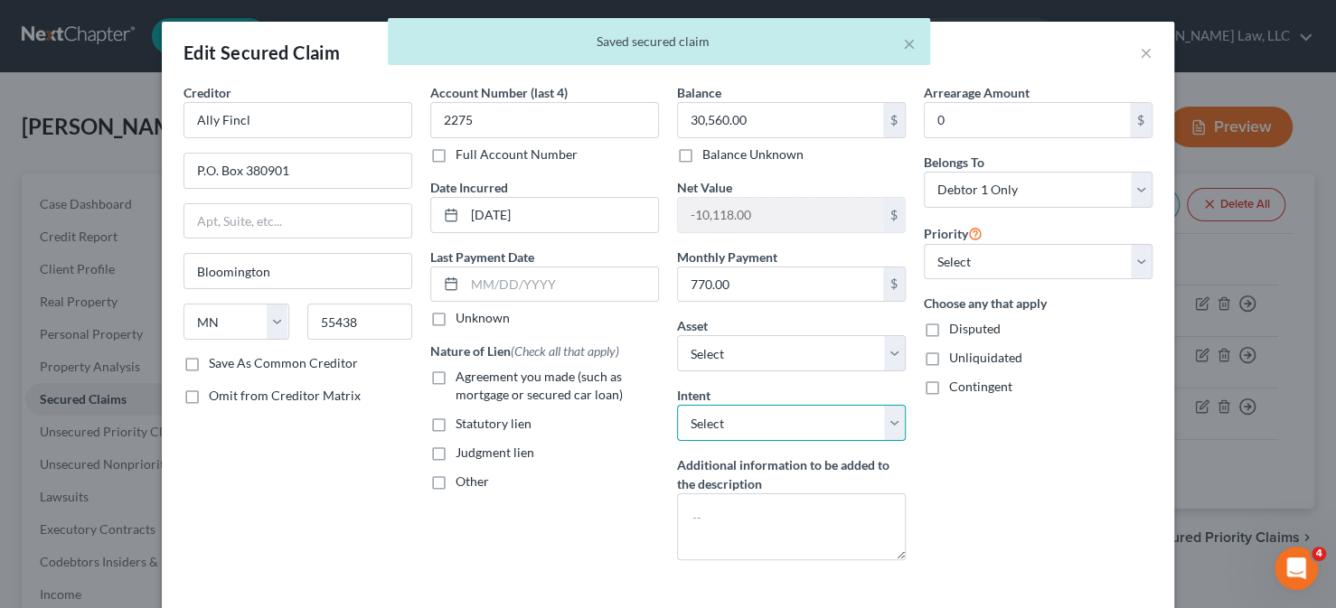
click at [816, 413] on select "Select Surrender Redeem Reaffirm Avoid Other" at bounding box center [791, 423] width 229 height 36
select select "2"
click at [677, 405] on select "Select Surrender Redeem Reaffirm Avoid Other" at bounding box center [791, 423] width 229 height 36
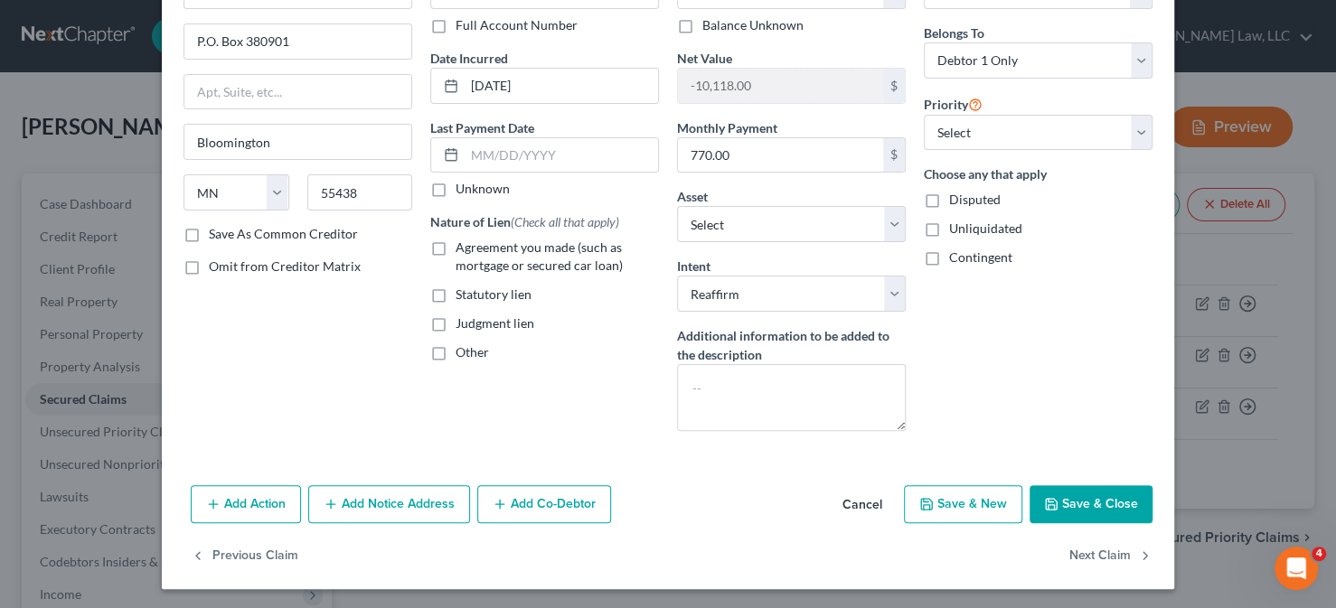
click at [1085, 503] on button "Save & Close" at bounding box center [1090, 504] width 123 height 38
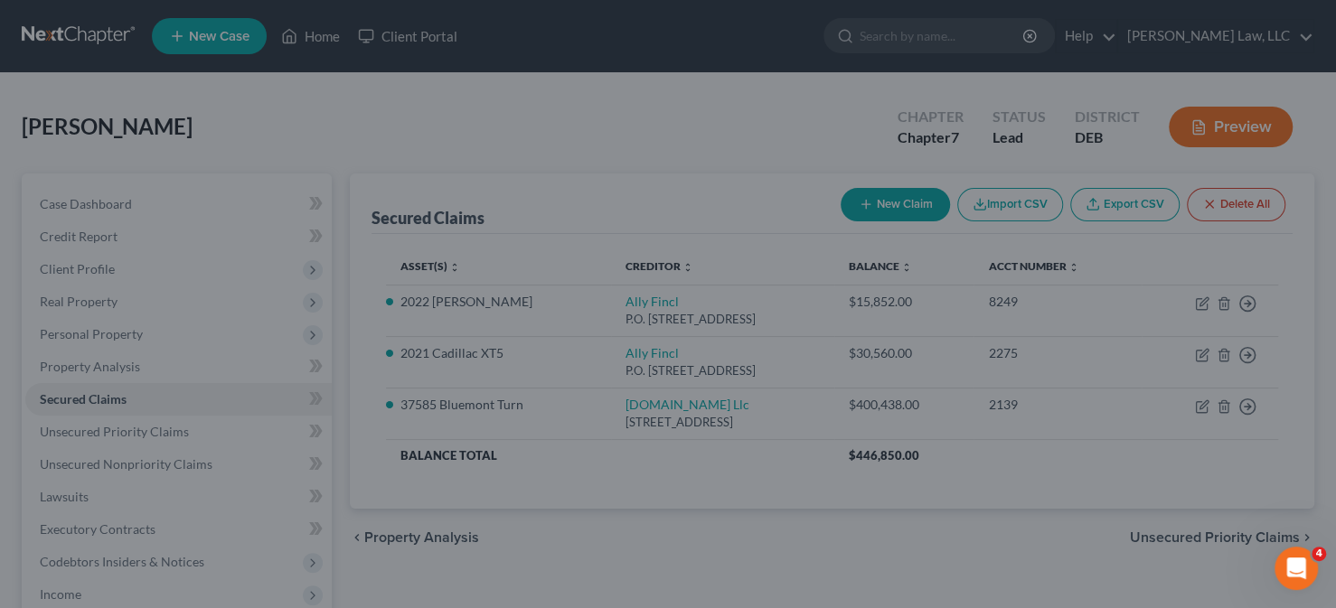
select select "25"
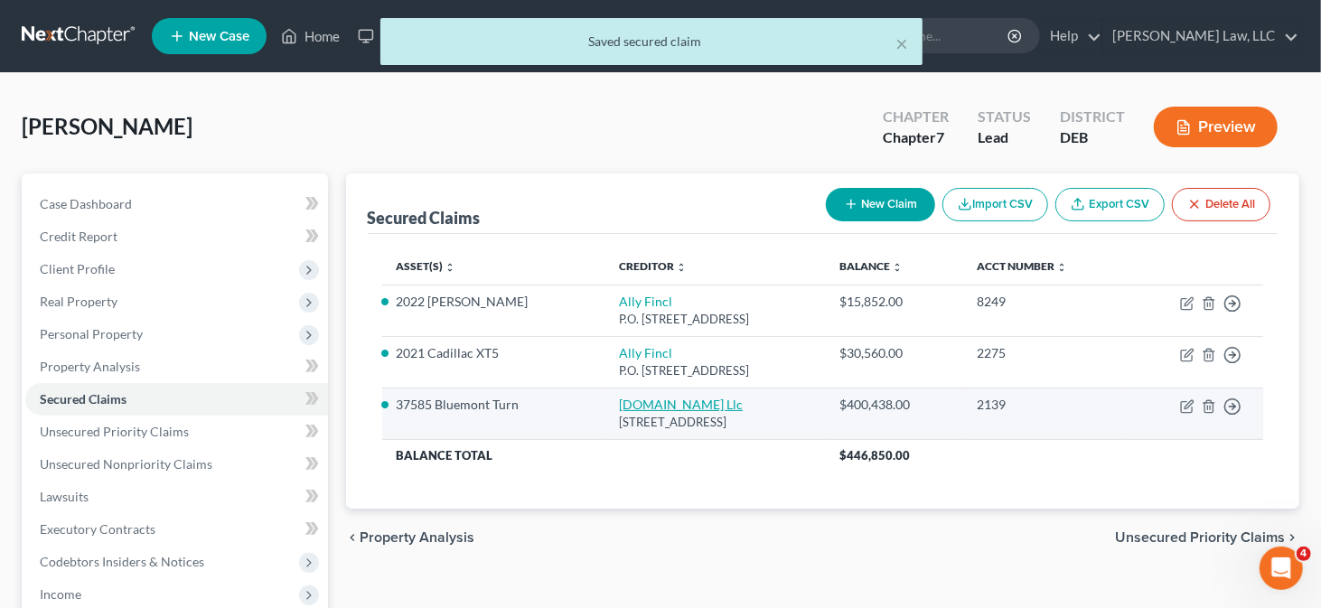
click at [619, 405] on link "Loandepot.Com Llc" at bounding box center [681, 404] width 124 height 15
select select "4"
select select "3"
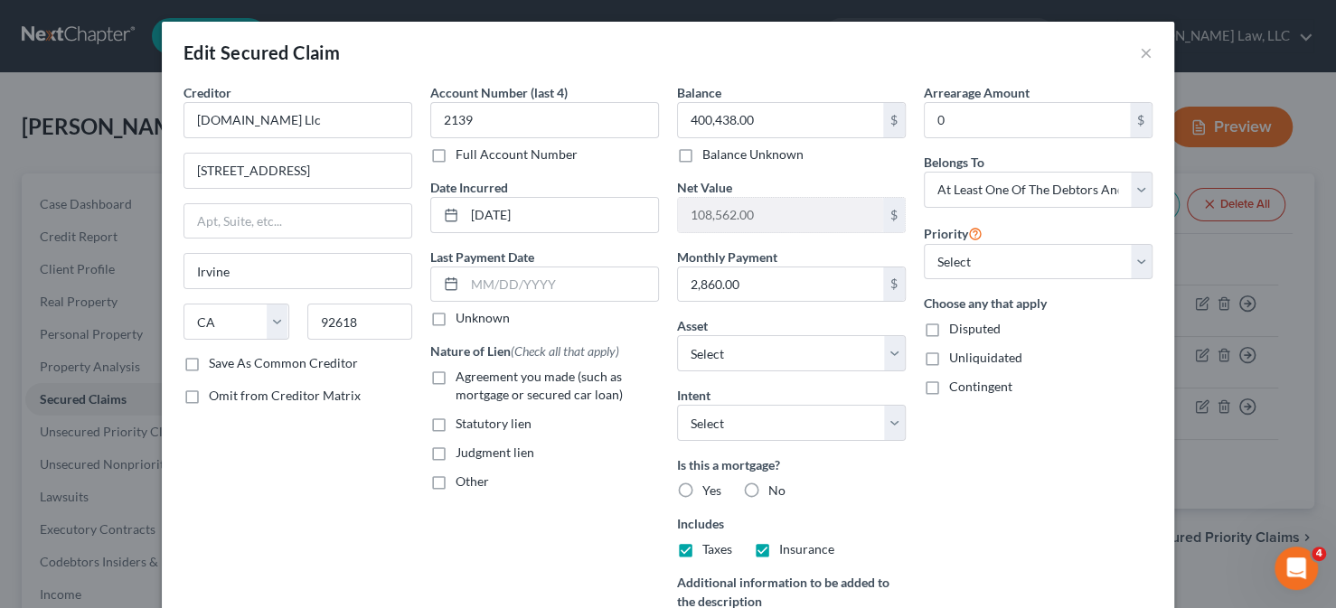
scroll to position [90, 0]
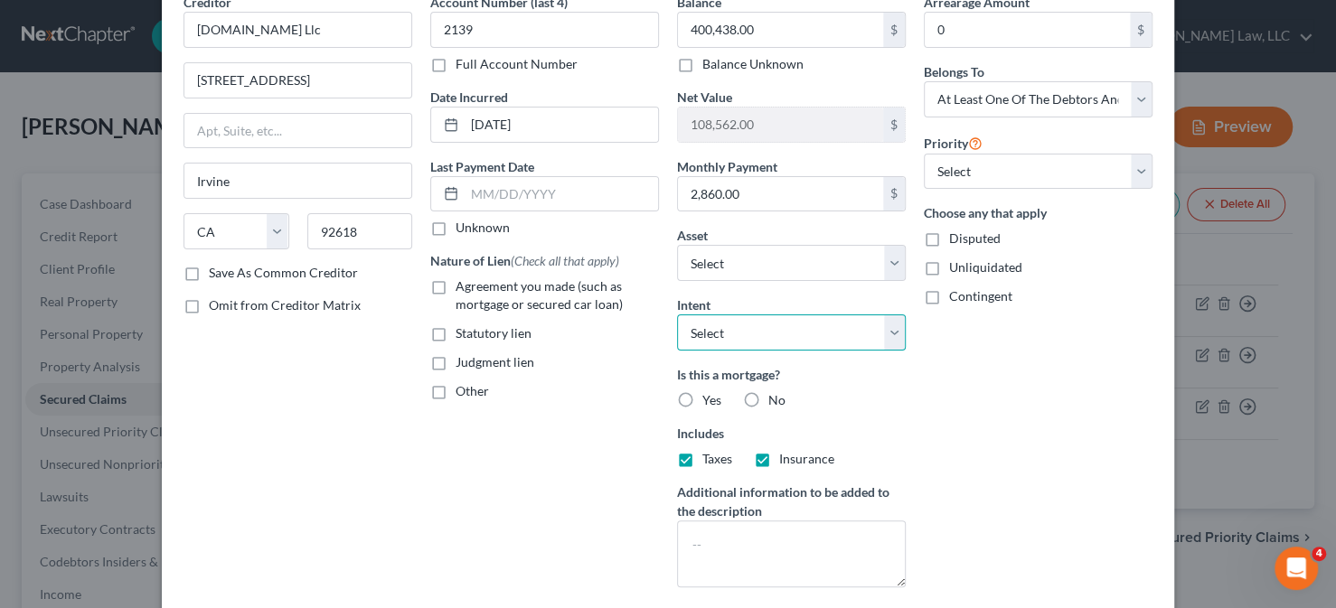
click at [817, 343] on select "Select Surrender Redeem Reaffirm Avoid Other" at bounding box center [791, 333] width 229 height 36
select select "4"
click at [677, 315] on select "Select Surrender Redeem Reaffirm Avoid Other" at bounding box center [791, 333] width 229 height 36
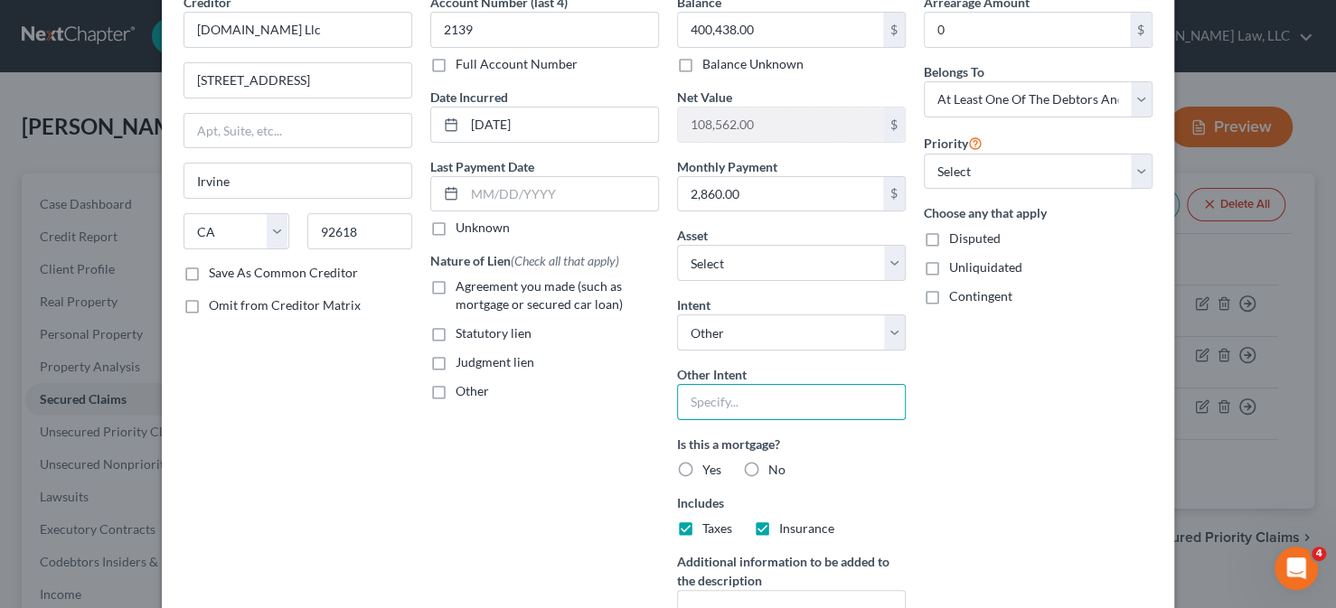
click at [745, 399] on input "text" at bounding box center [791, 402] width 229 height 36
type input "Retain property and continue making payments as usual"
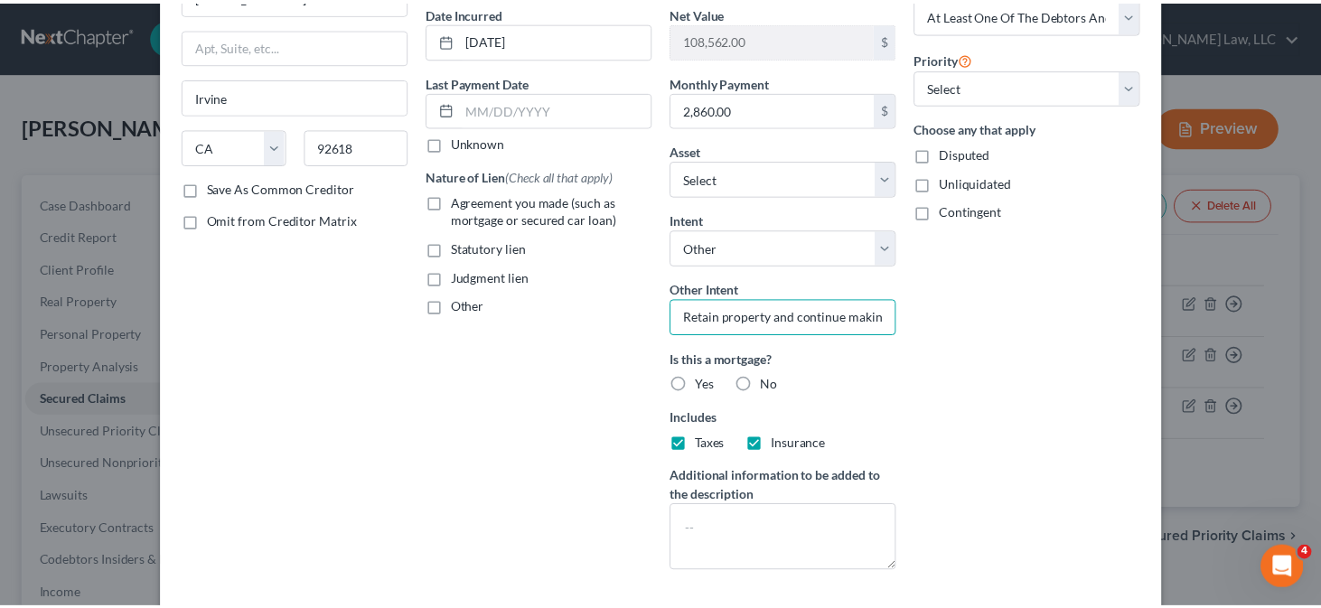
scroll to position [271, 0]
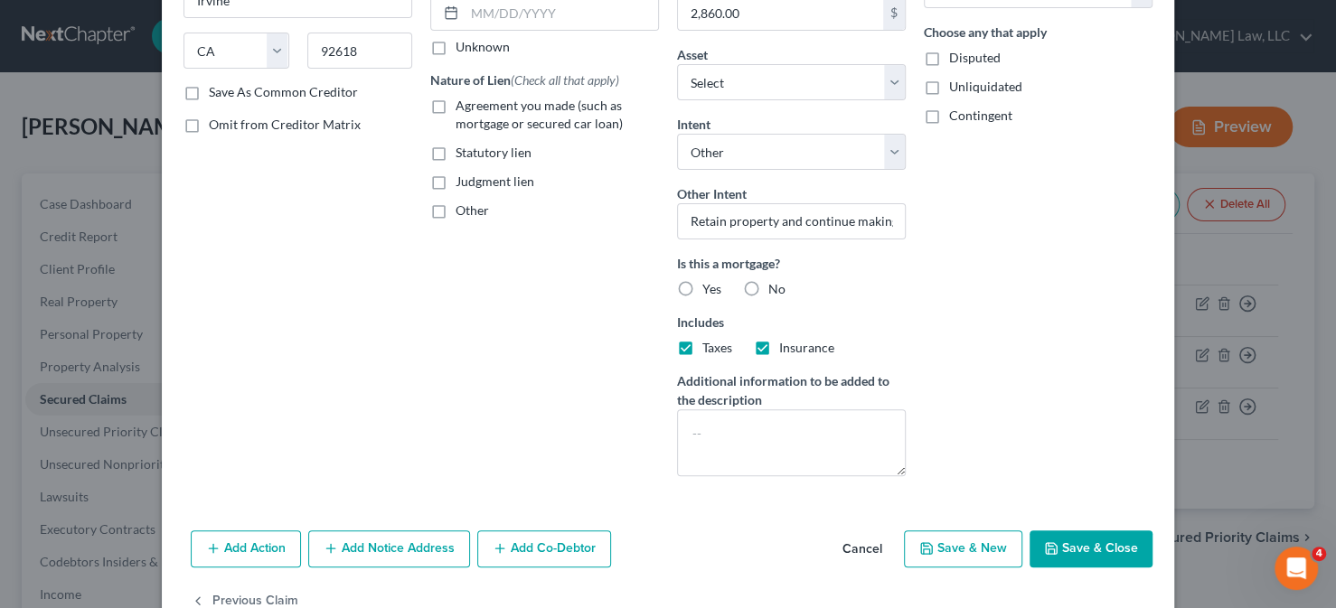
click at [1051, 535] on button "Save & Close" at bounding box center [1090, 550] width 123 height 38
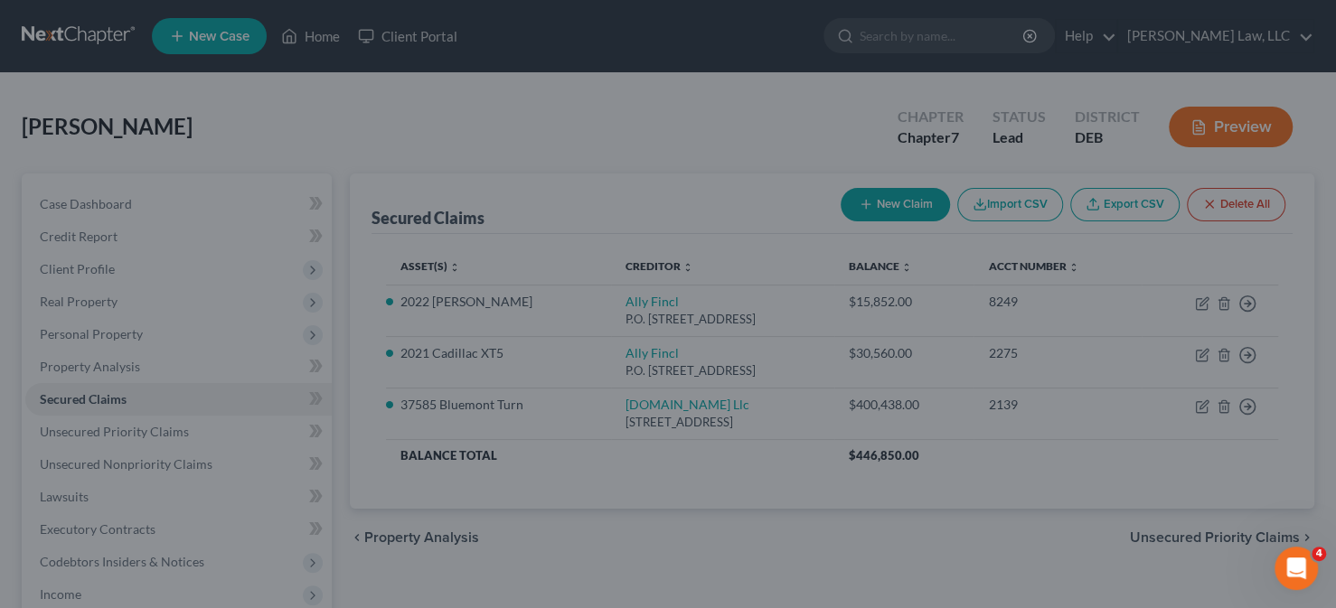
select select "26"
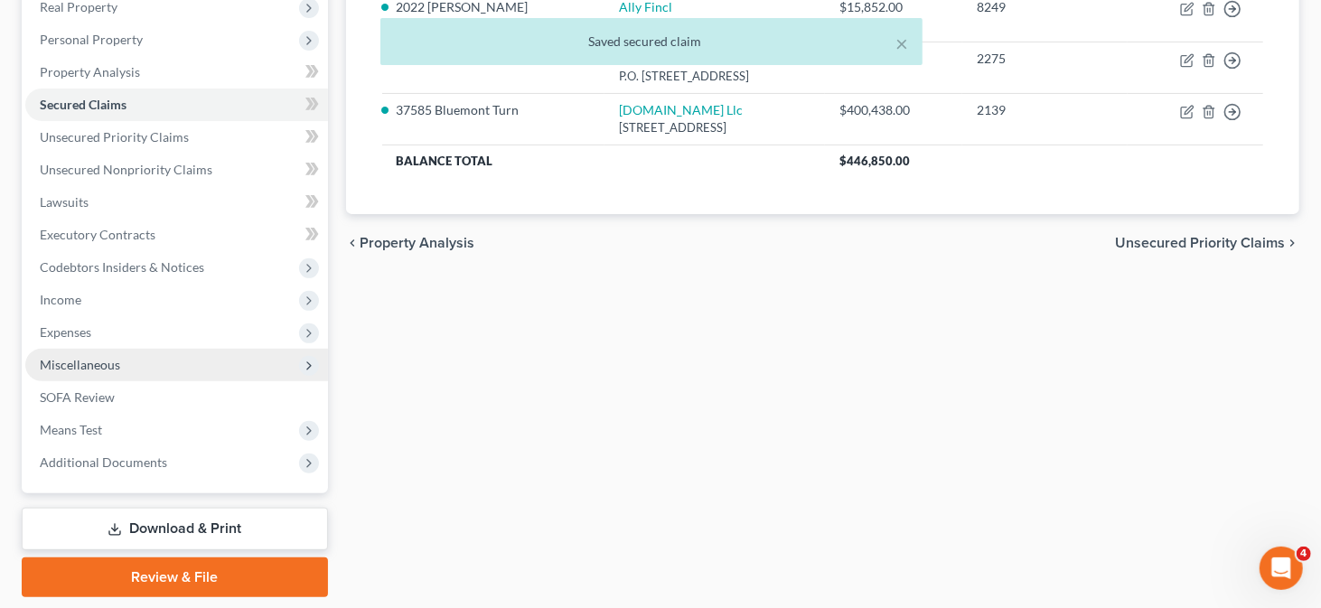
scroll to position [258, 0]
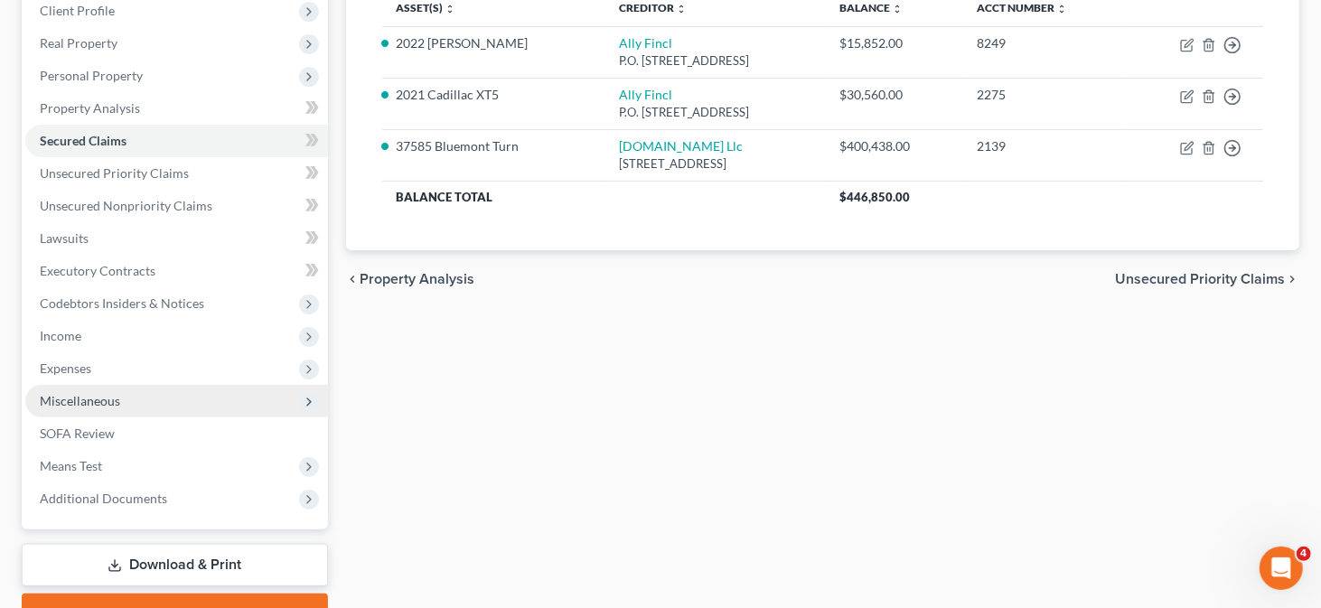
click at [181, 401] on span "Miscellaneous" at bounding box center [176, 401] width 303 height 33
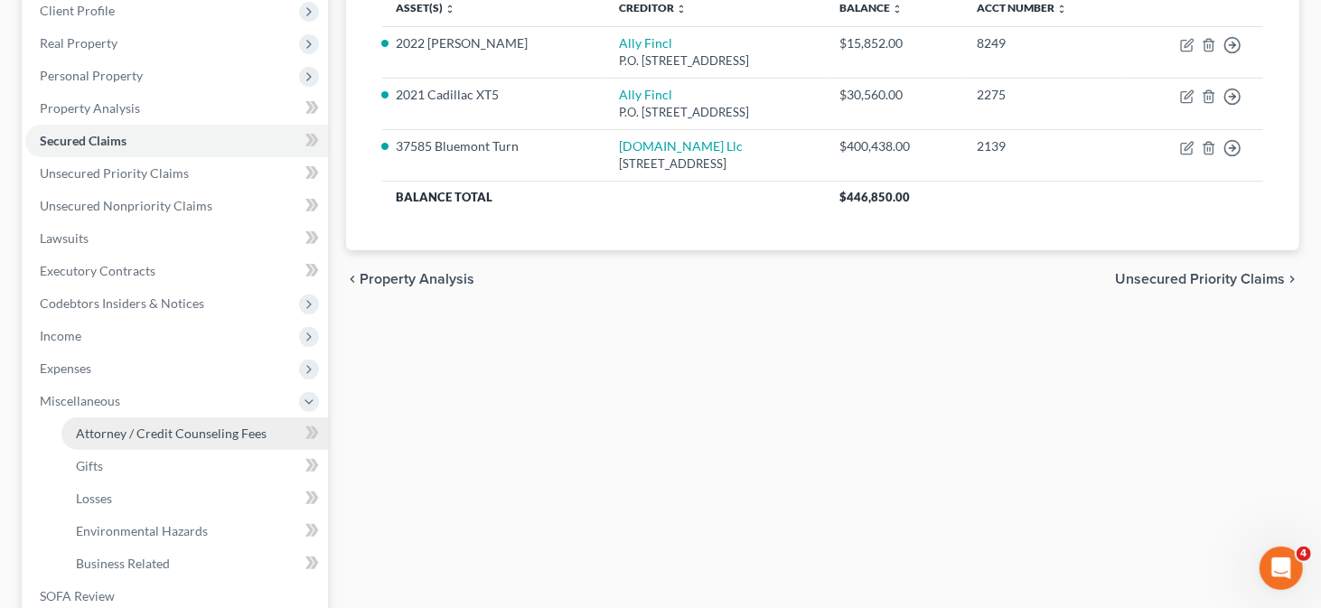
click at [175, 426] on span "Attorney / Credit Counseling Fees" at bounding box center [171, 433] width 191 height 15
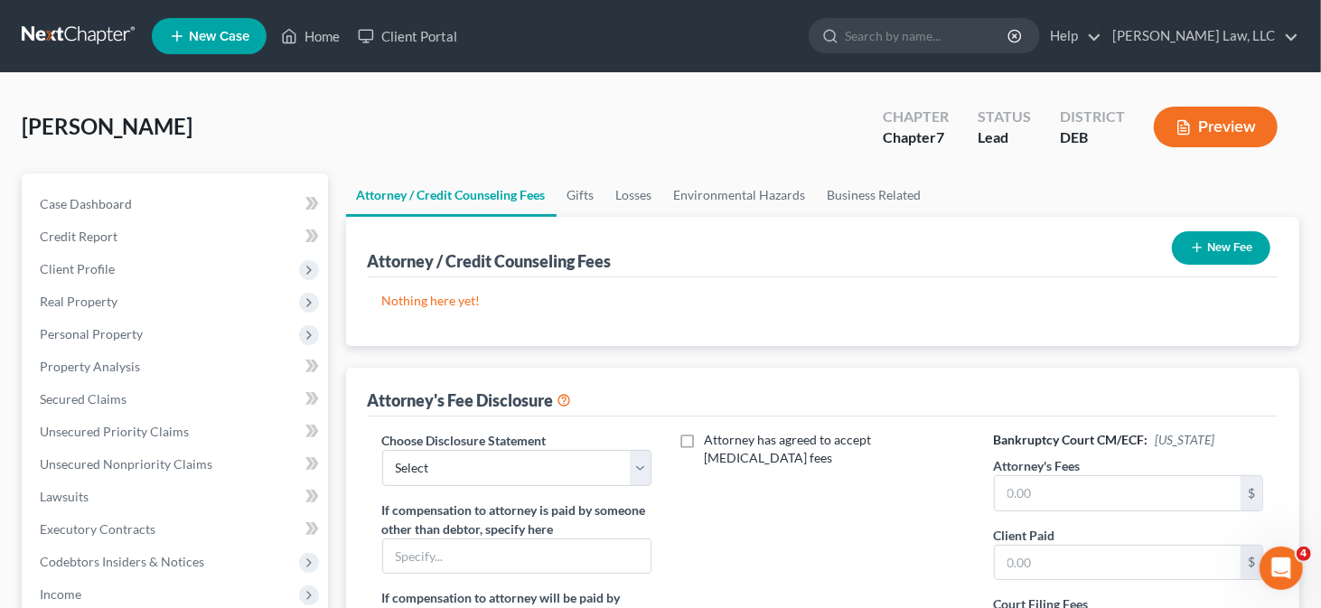
scroll to position [90, 0]
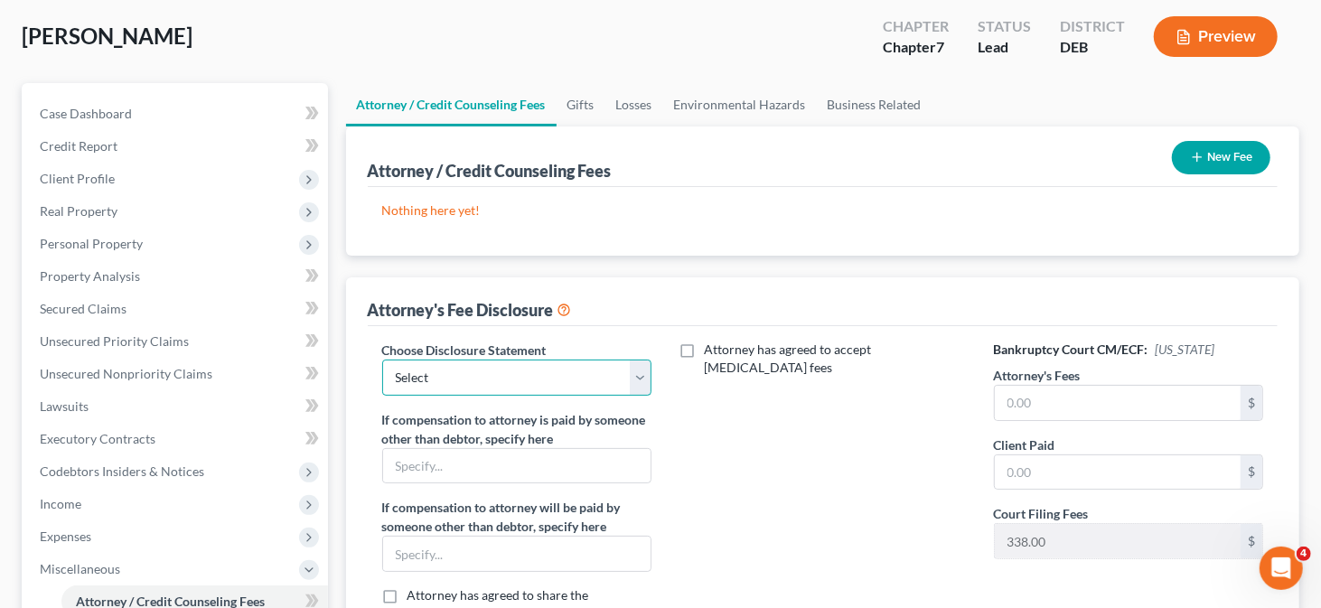
click at [584, 366] on select "Select Attorney" at bounding box center [517, 378] width 270 height 36
select select "0"
click at [382, 360] on select "Select Attorney" at bounding box center [517, 378] width 270 height 36
click at [1028, 396] on input "text" at bounding box center [1118, 403] width 247 height 34
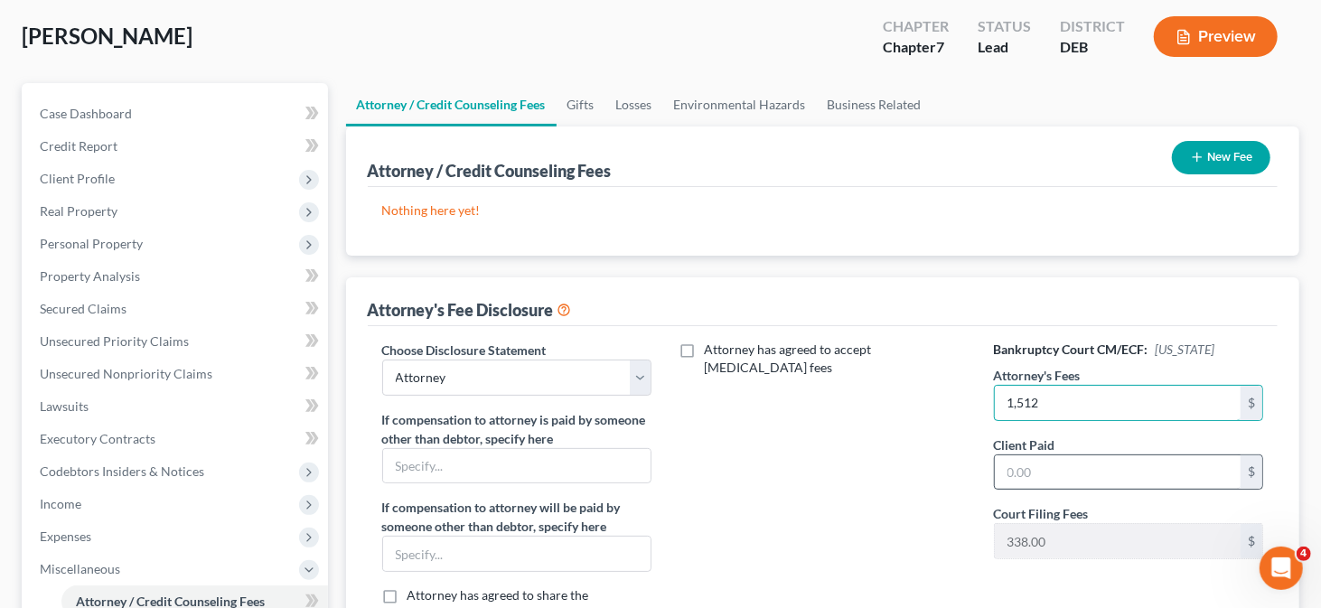
type input "1,512"
click at [1000, 469] on input "text" at bounding box center [1118, 473] width 247 height 34
type input "1,512"
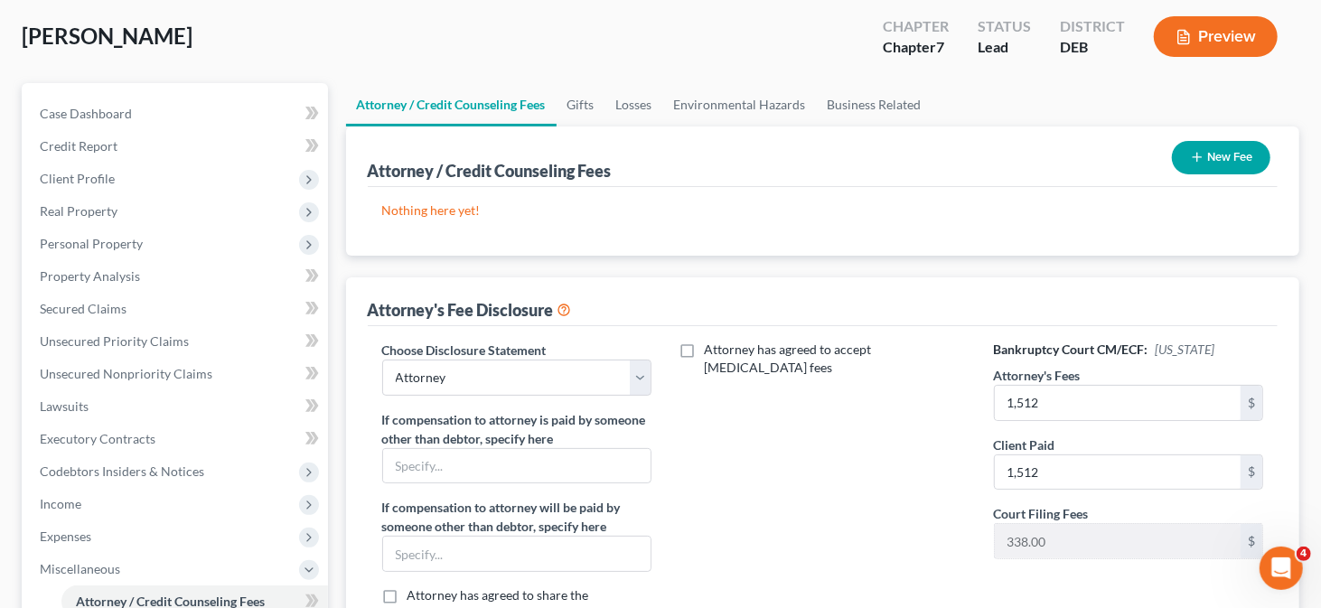
click at [1210, 159] on button "New Fee" at bounding box center [1221, 157] width 99 height 33
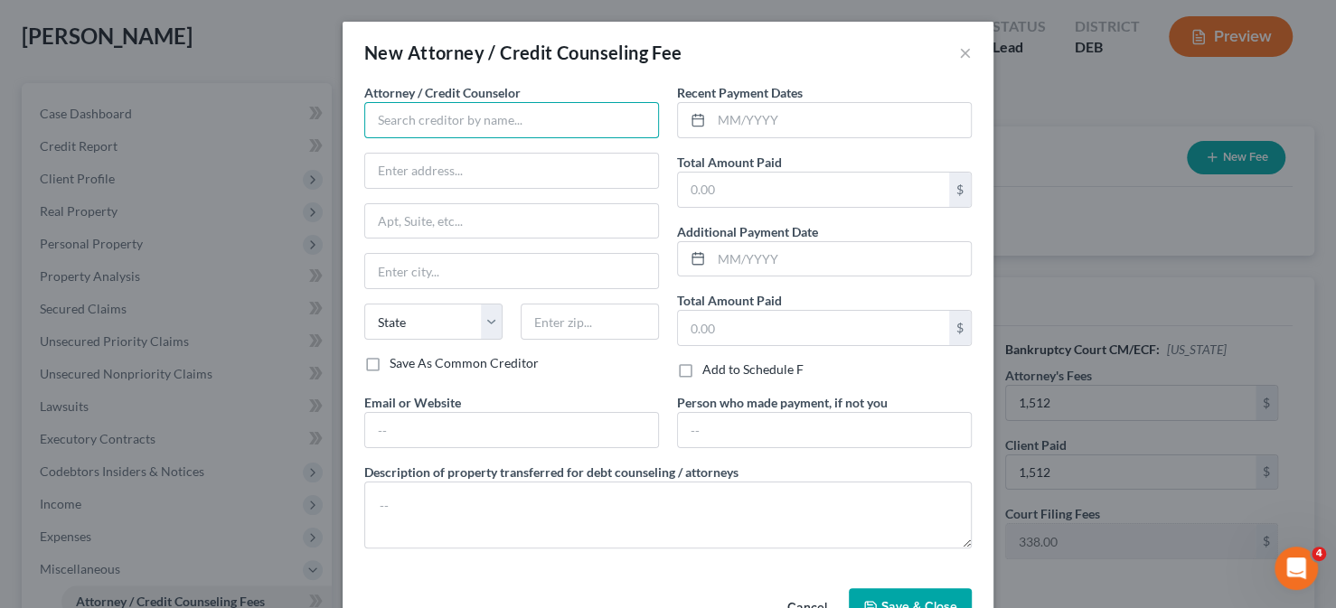
click at [437, 122] on input "text" at bounding box center [511, 120] width 295 height 36
type input "Masten Law LLC"
click at [698, 176] on input "text" at bounding box center [813, 190] width 271 height 34
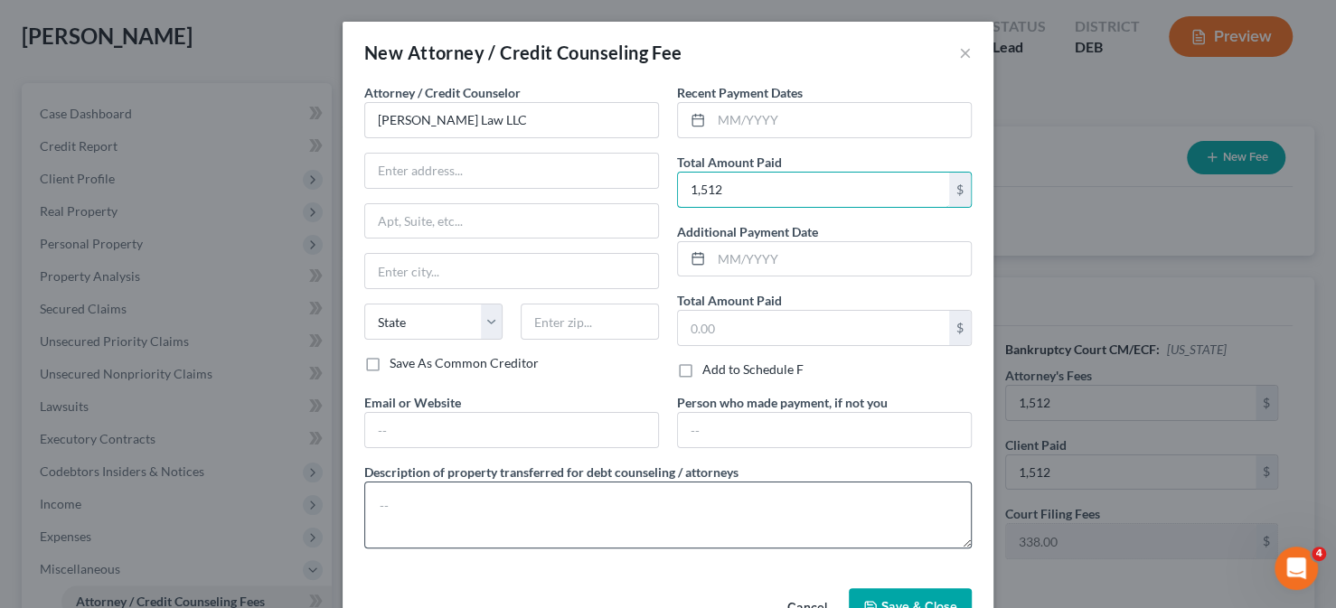
type input "1,512"
click at [393, 493] on textarea at bounding box center [667, 515] width 607 height 67
type textarea "Attorney Fees"
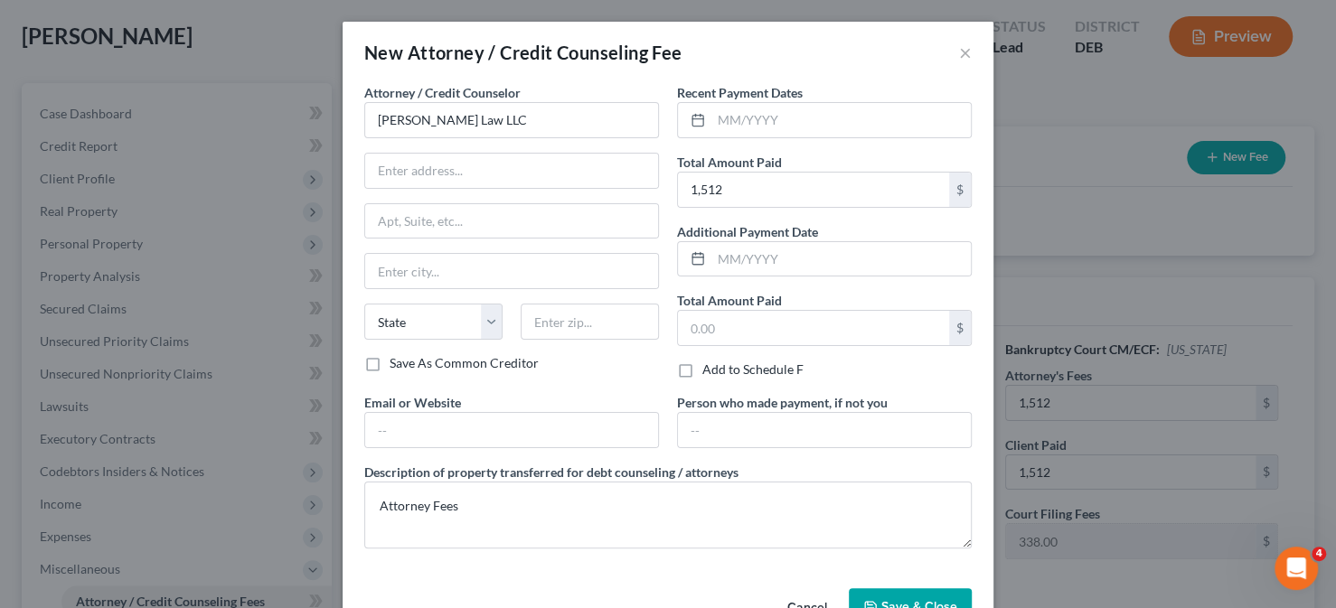
click at [915, 594] on button "Save & Close" at bounding box center [910, 607] width 123 height 38
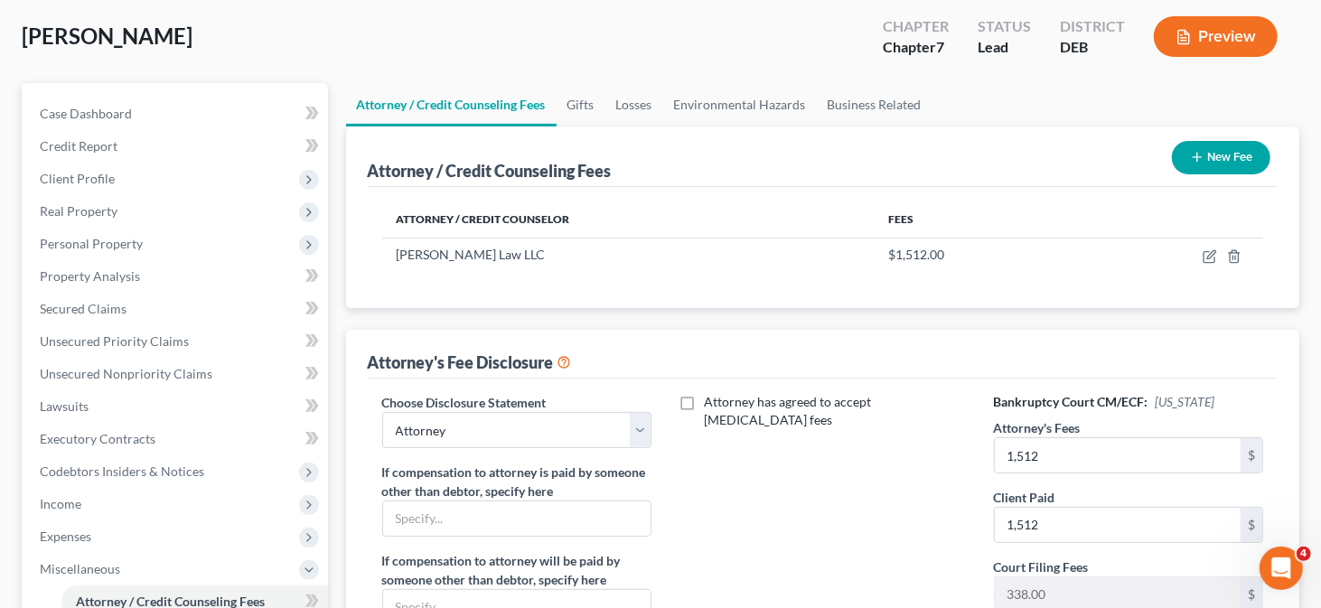
click at [1178, 164] on button "New Fee" at bounding box center [1221, 157] width 99 height 33
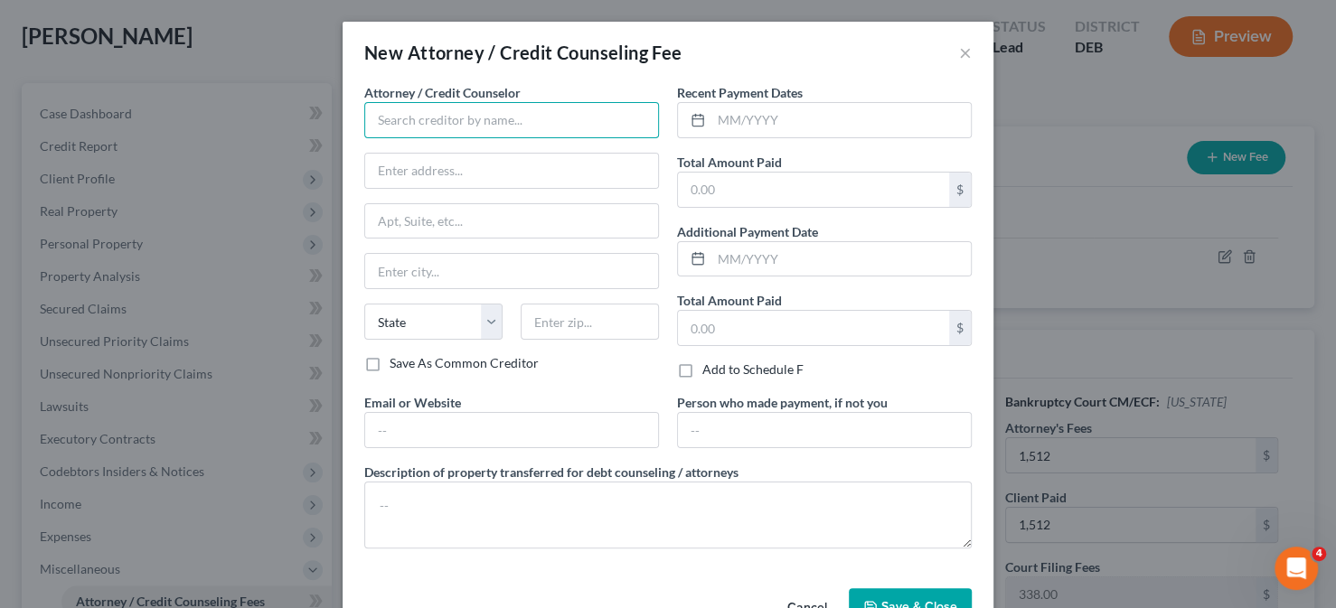
click at [515, 123] on input "text" at bounding box center [511, 120] width 295 height 36
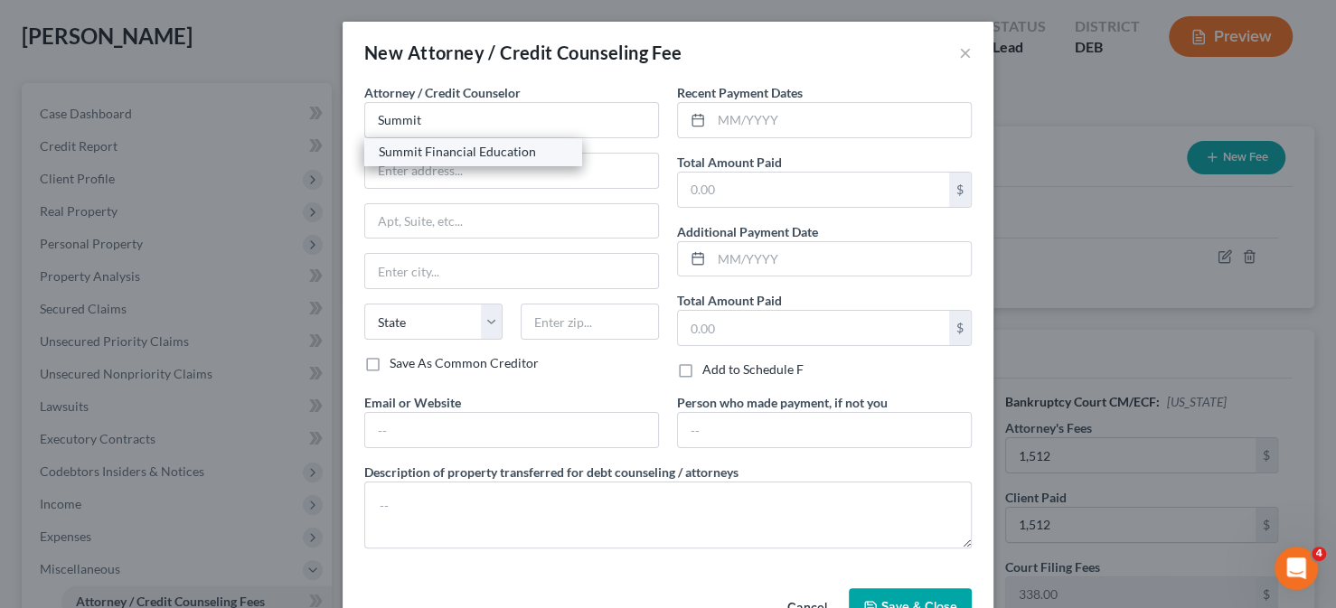
click at [503, 140] on div "Summit Financial Education" at bounding box center [472, 151] width 217 height 27
type input "Summit Financial Education"
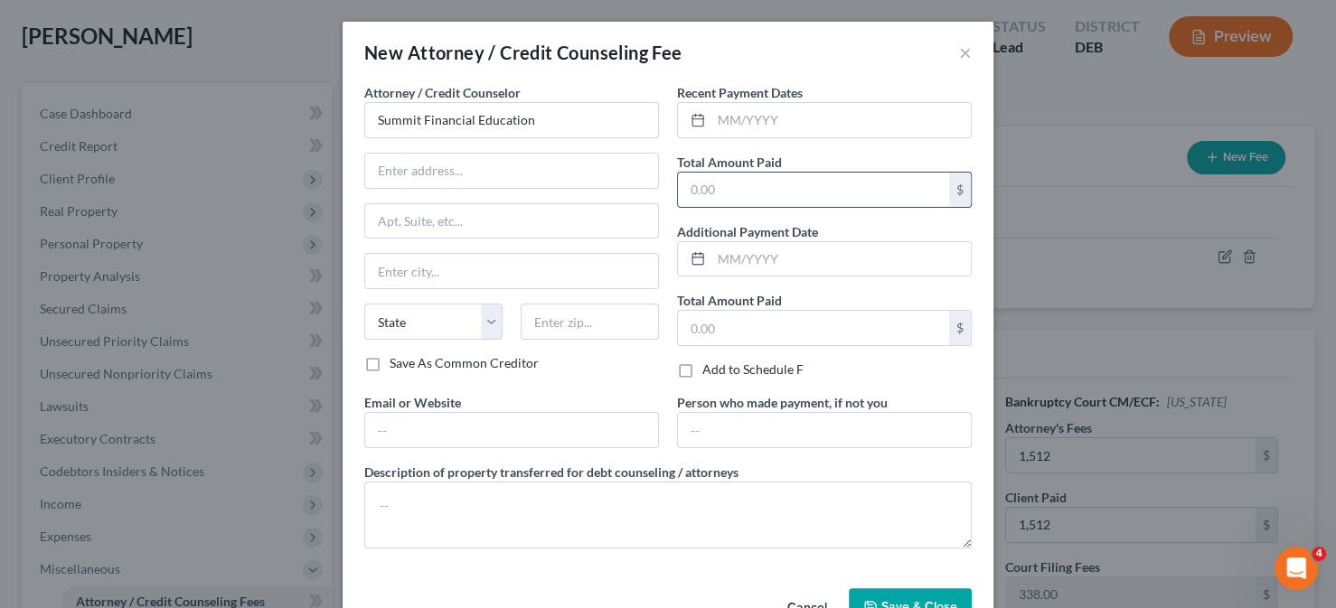
click at [740, 182] on input "text" at bounding box center [813, 190] width 271 height 34
type input "14.95"
click at [475, 431] on input "text" at bounding box center [511, 430] width 293 height 34
type input "www.summitfe.org"
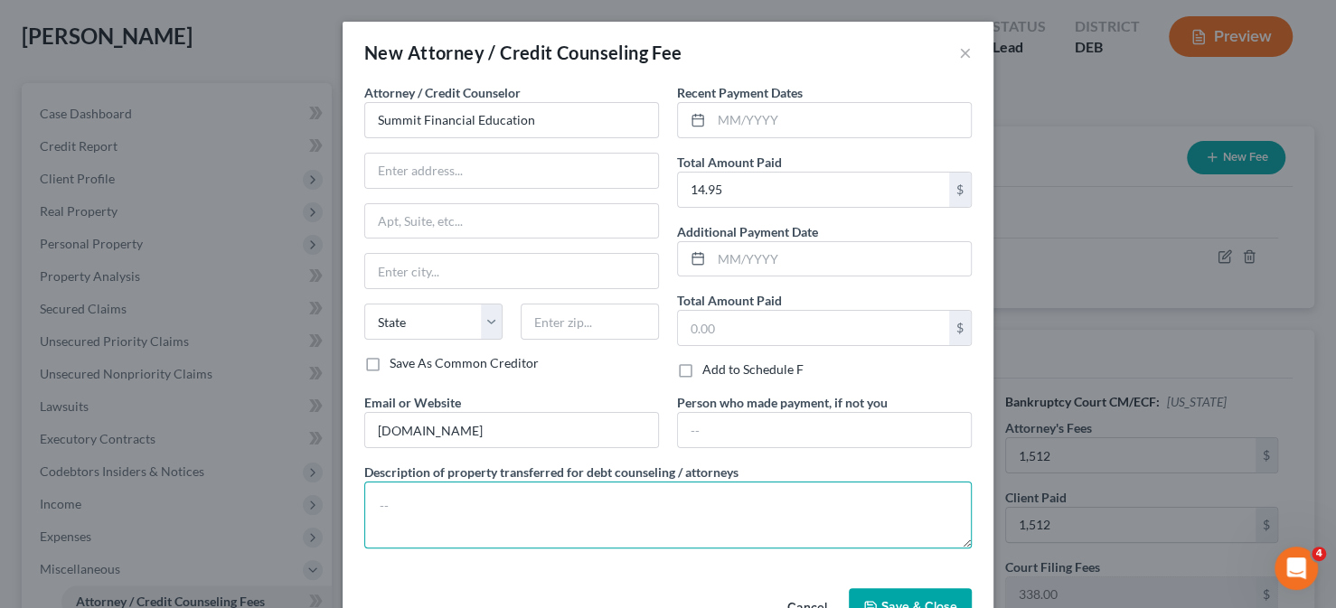
click at [452, 495] on textarea at bounding box center [667, 515] width 607 height 67
type textarea "Prefiling Credit Counseling"
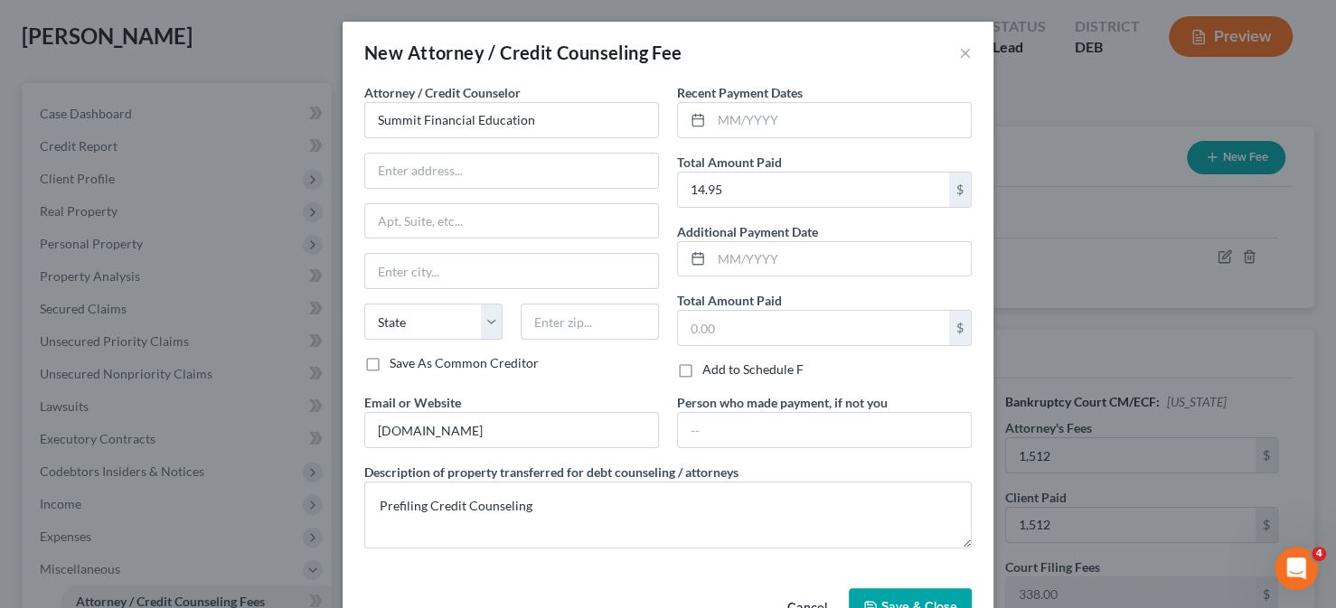
click at [942, 601] on span "Save & Close" at bounding box center [919, 606] width 76 height 15
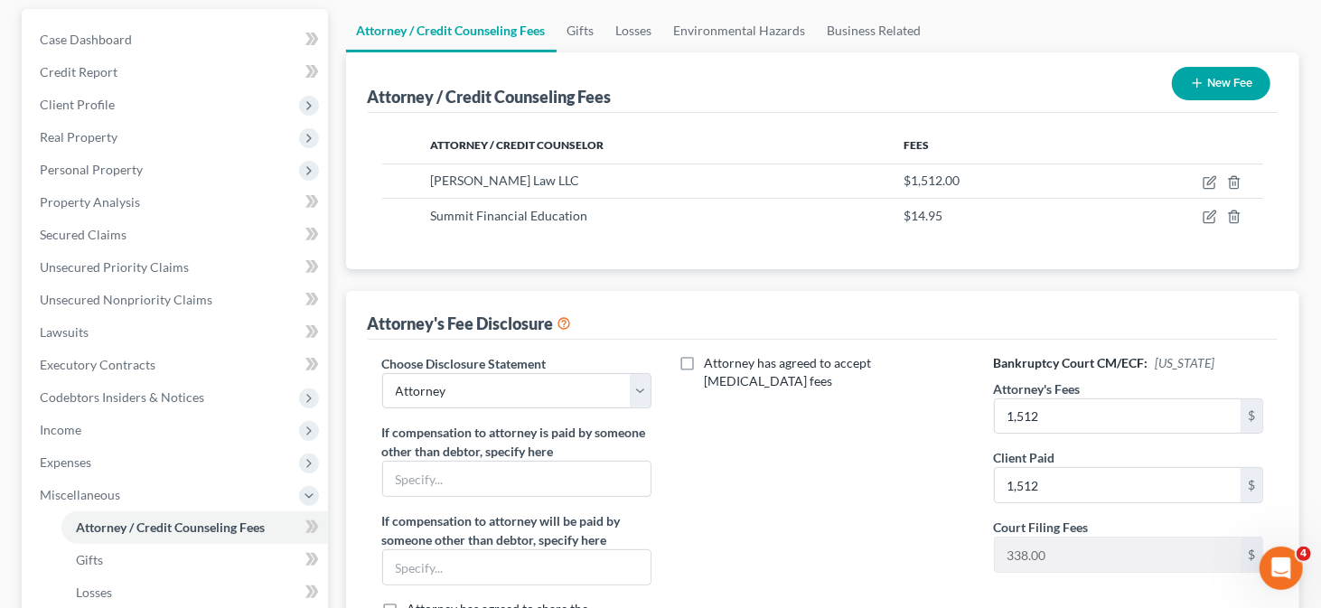
scroll to position [150, 0]
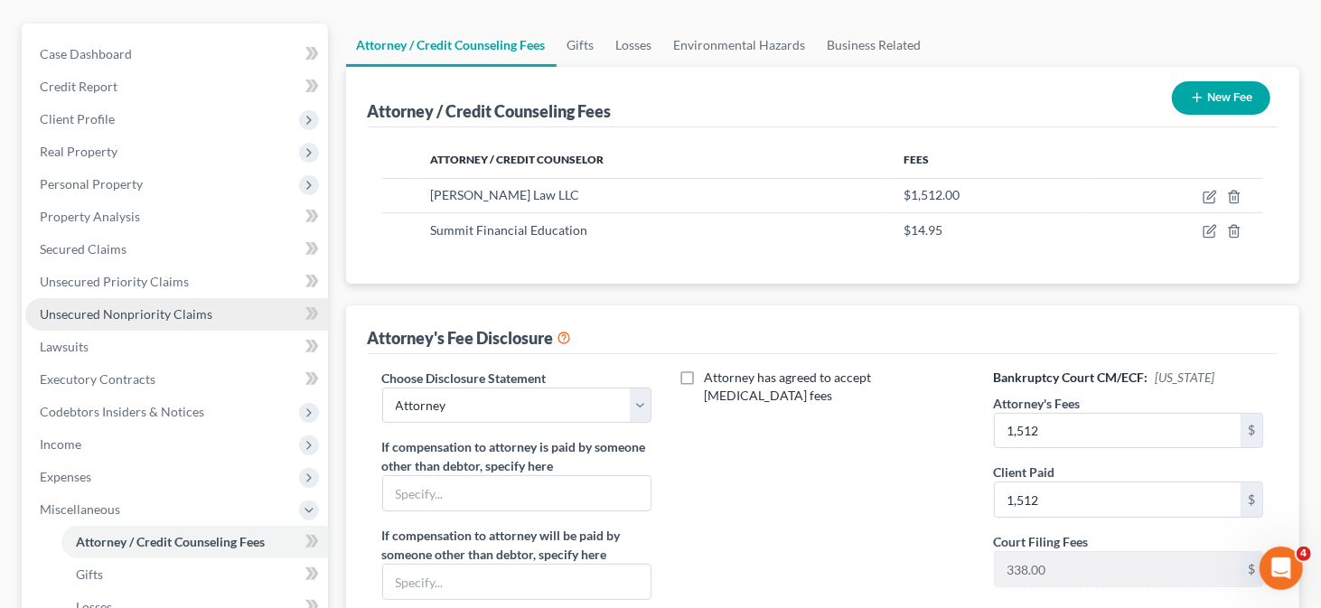
click at [150, 303] on link "Unsecured Nonpriority Claims" at bounding box center [176, 314] width 303 height 33
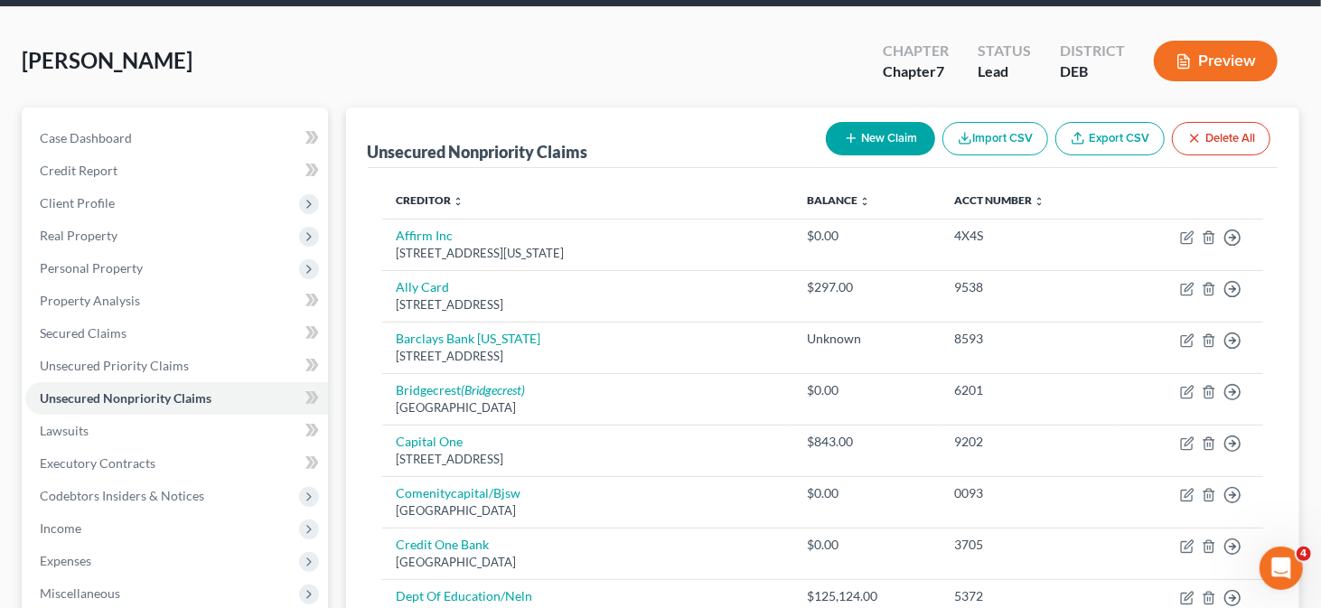
scroll to position [90, 0]
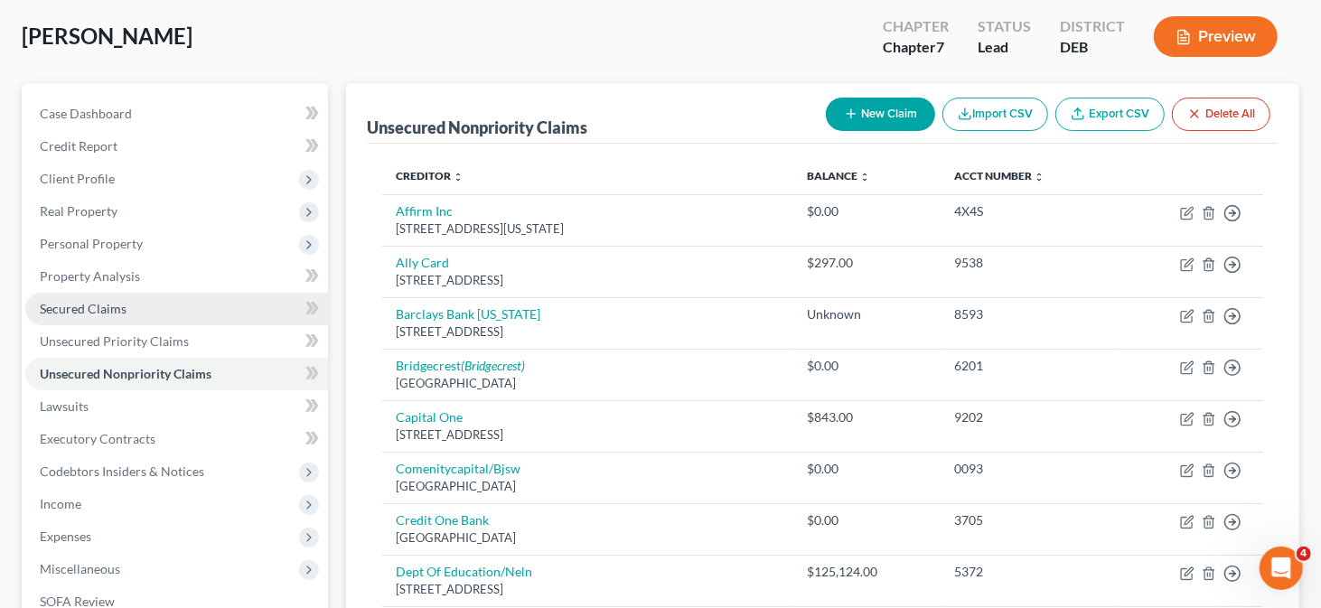
click at [116, 309] on span "Secured Claims" at bounding box center [83, 308] width 87 height 15
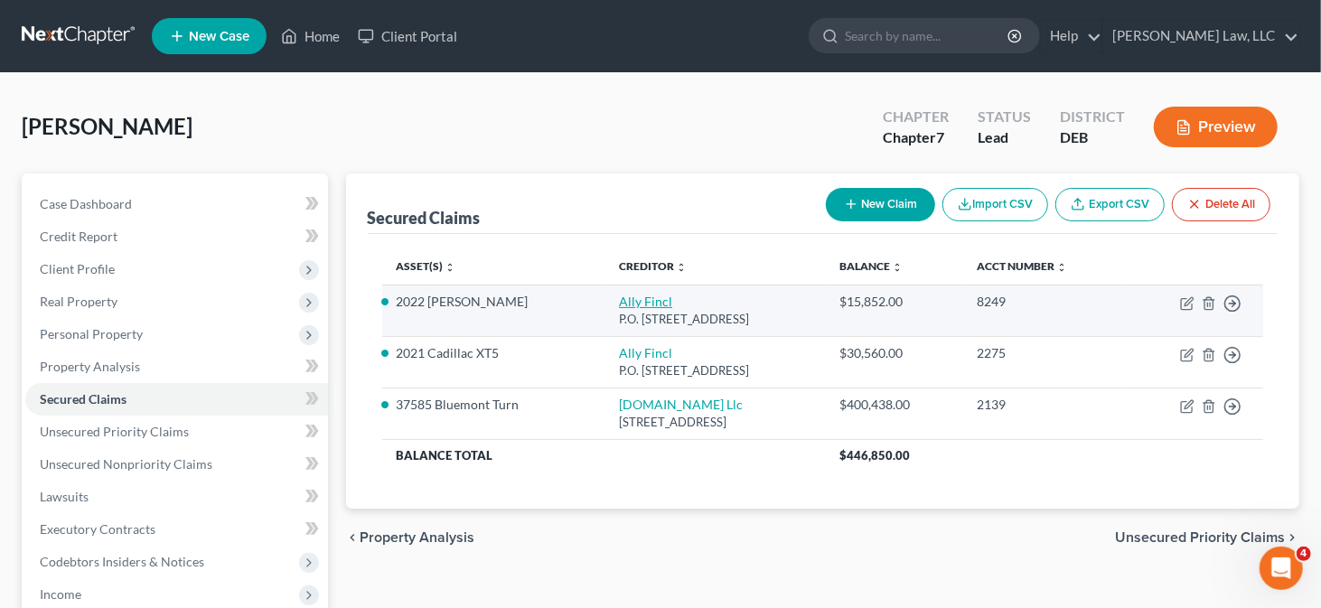
click at [619, 303] on link "Ally Fincl" at bounding box center [645, 301] width 53 height 15
select select "24"
select select "2"
select select "0"
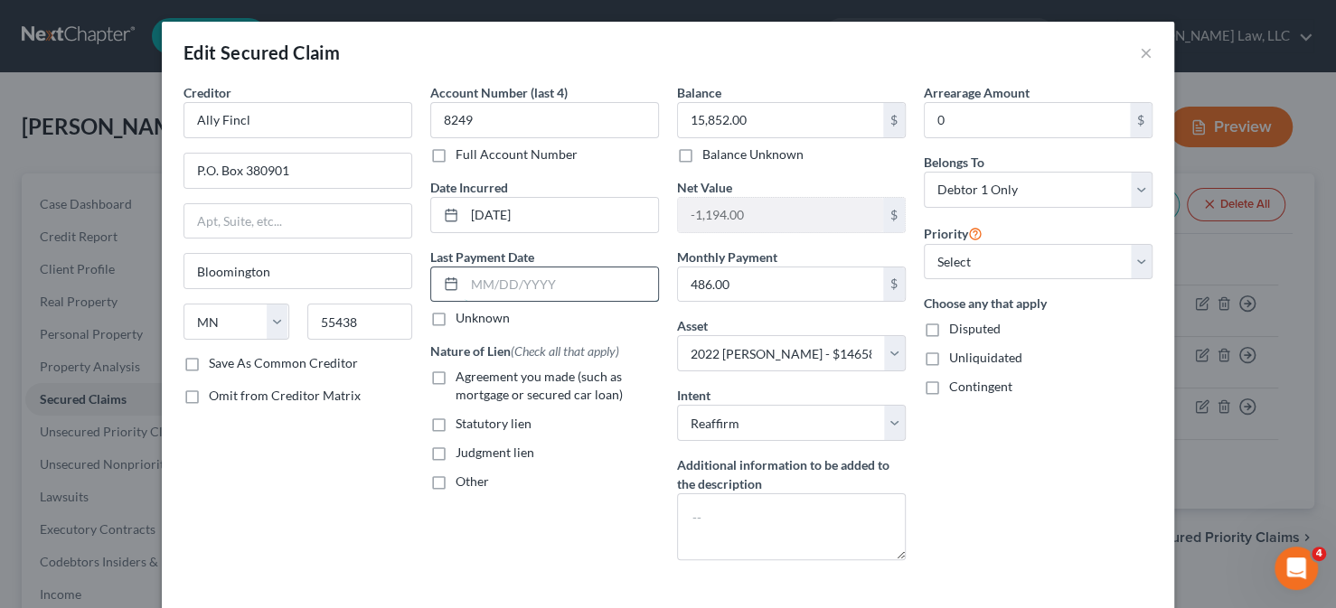
click at [501, 284] on input "text" at bounding box center [561, 285] width 193 height 34
click at [493, 290] on input "text" at bounding box center [561, 285] width 193 height 34
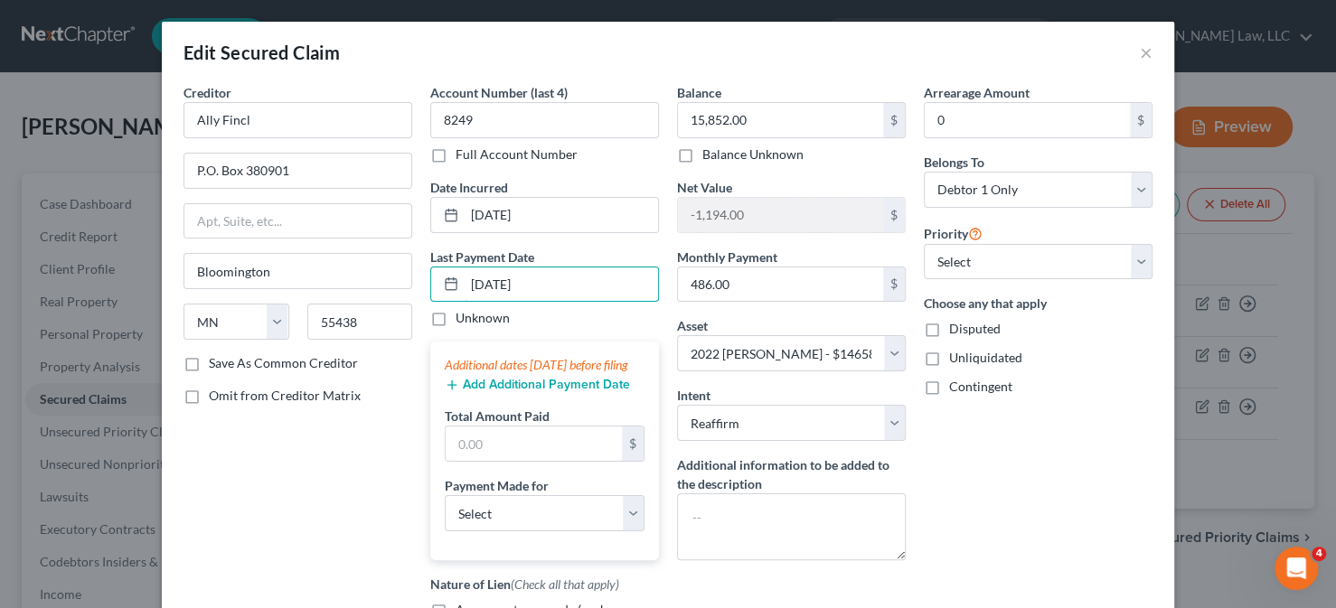
type input "10/01/2025"
click at [512, 392] on button "Add Additional Payment Date" at bounding box center [537, 385] width 185 height 14
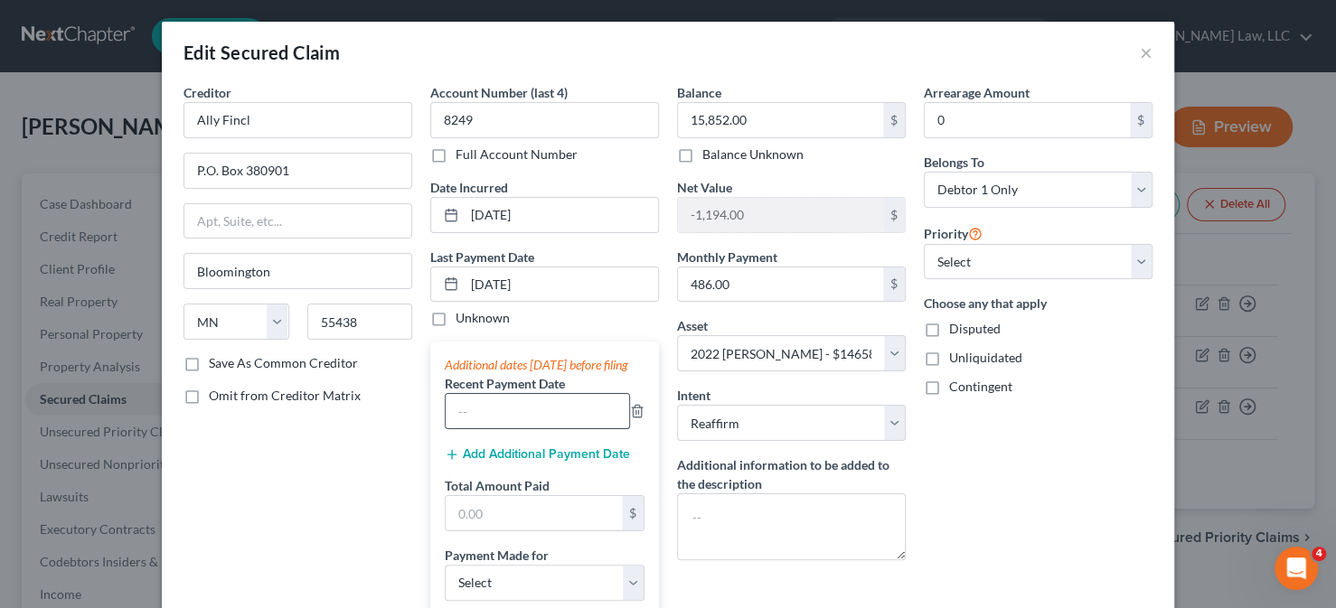
click at [482, 423] on input "text" at bounding box center [537, 411] width 183 height 34
type input "09/01/2025"
click at [517, 462] on button "Add Additional Payment Date" at bounding box center [537, 454] width 185 height 14
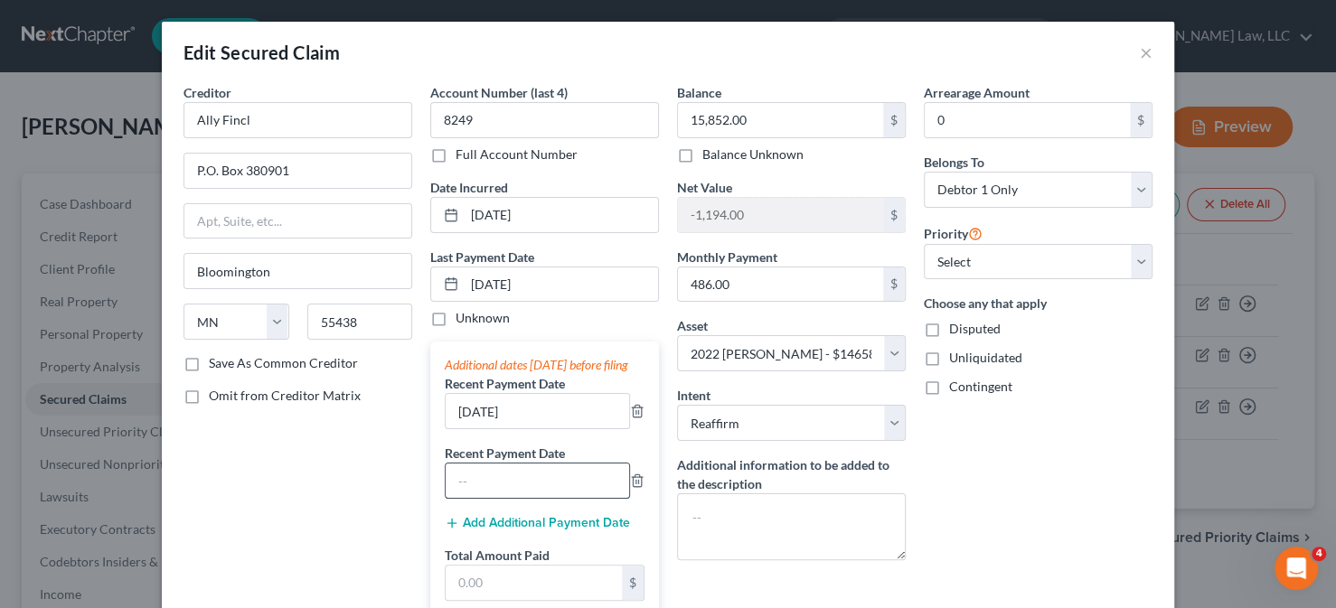
click at [500, 486] on input "text" at bounding box center [537, 481] width 183 height 34
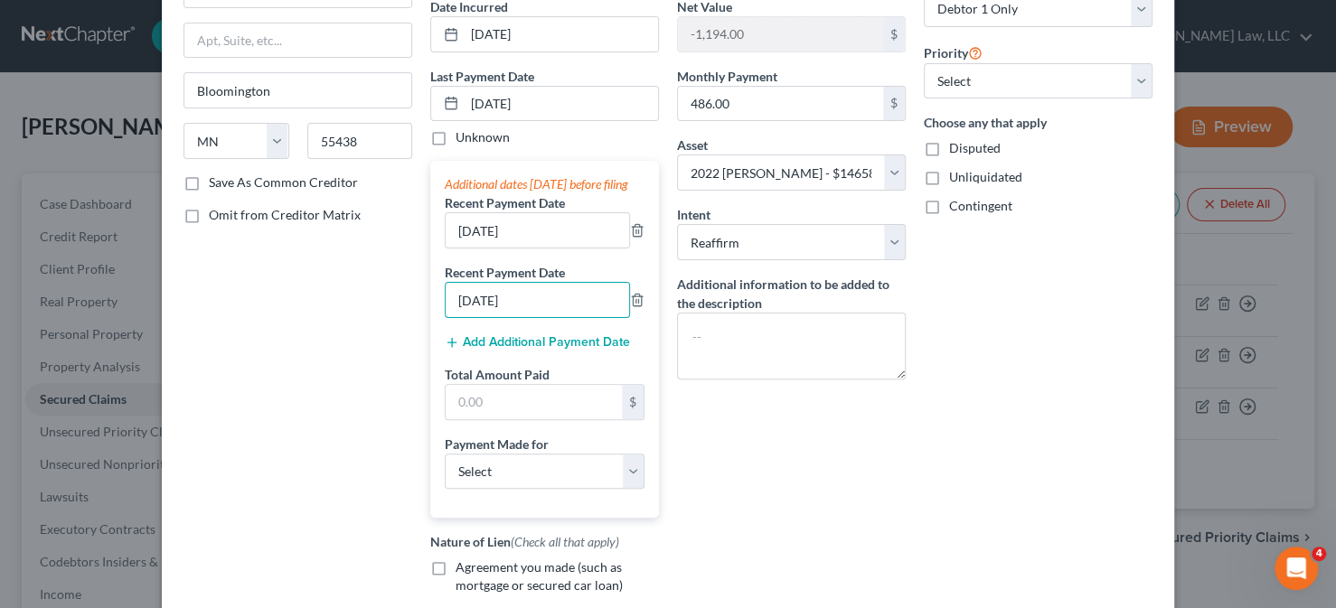
scroll to position [271, 0]
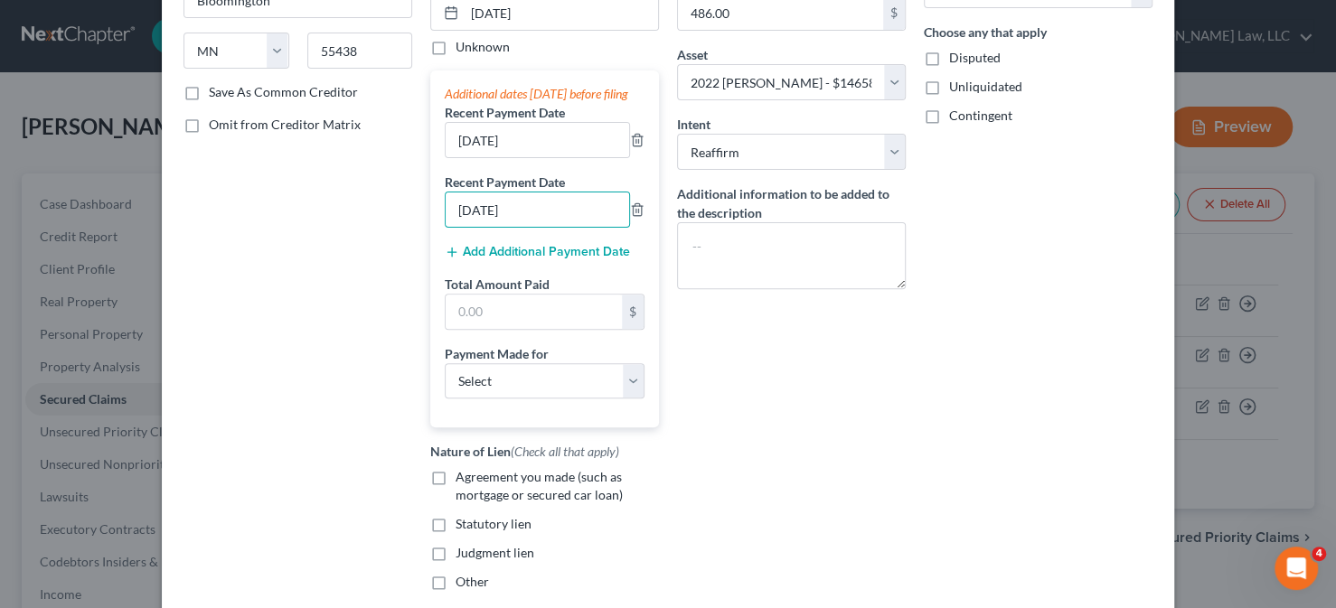
type input "08/01/2025"
click at [304, 242] on div "Creditor * Ally Fincl P.O. Box 380901 Bloomington State AL AK AR AZ CA CO CT DE…" at bounding box center [297, 209] width 247 height 794
click at [489, 329] on input "text" at bounding box center [534, 312] width 176 height 34
type input "1,458"
click at [509, 393] on select "Select Car Credit Card Loan Repayment Mortgage Other Suppliers Or Vendors" at bounding box center [545, 381] width 200 height 36
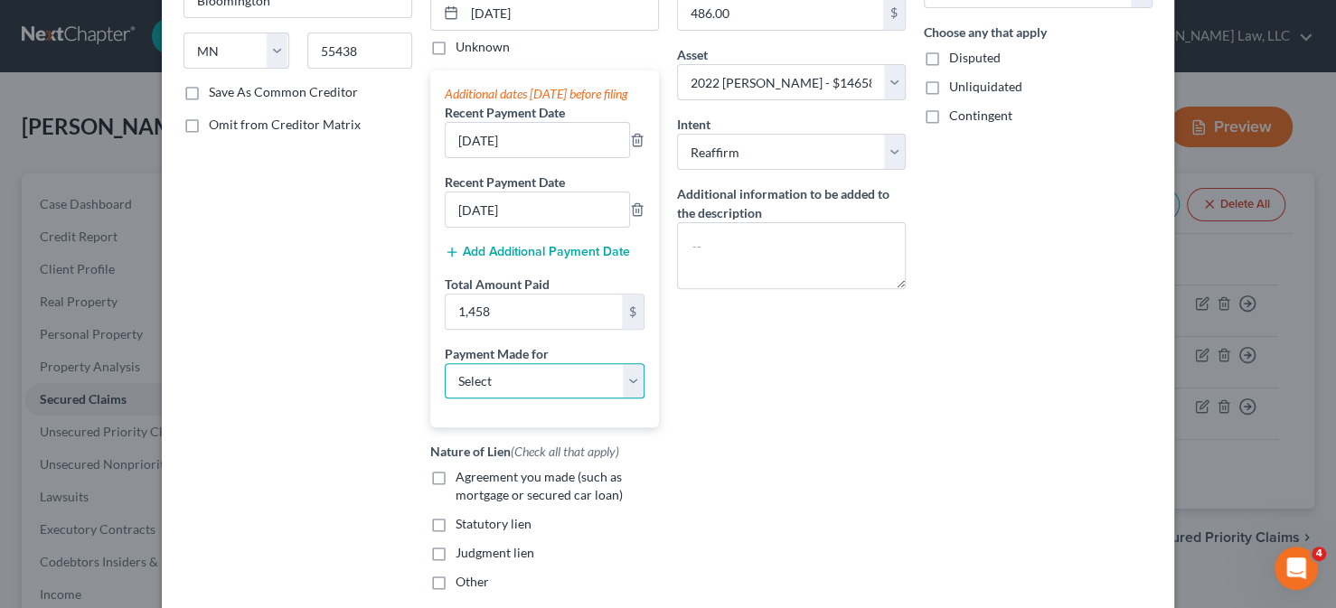
select select "0"
click at [445, 378] on select "Select Car Credit Card Loan Repayment Mortgage Other Suppliers Or Vendors" at bounding box center [545, 381] width 200 height 36
click at [469, 499] on span "Agreement you made (such as mortgage or secured car loan)" at bounding box center [539, 485] width 167 height 33
click at [469, 480] on input "Agreement you made (such as mortgage or secured car loan)" at bounding box center [469, 474] width 12 height 12
checkbox input "true"
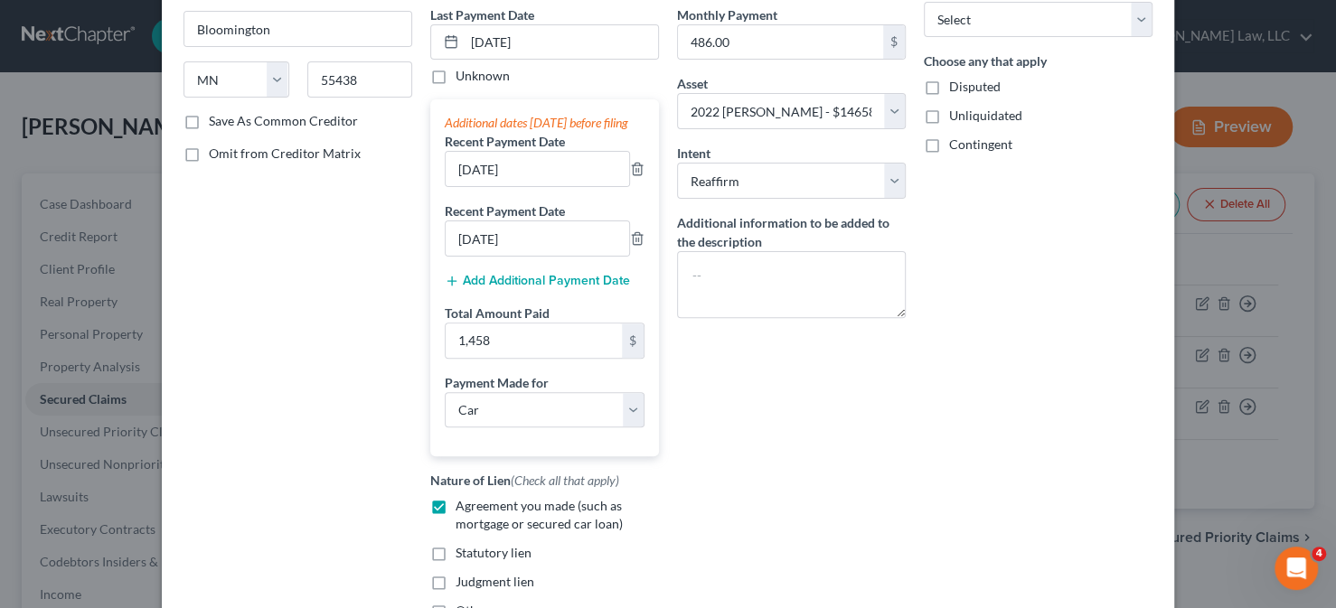
scroll to position [362, 0]
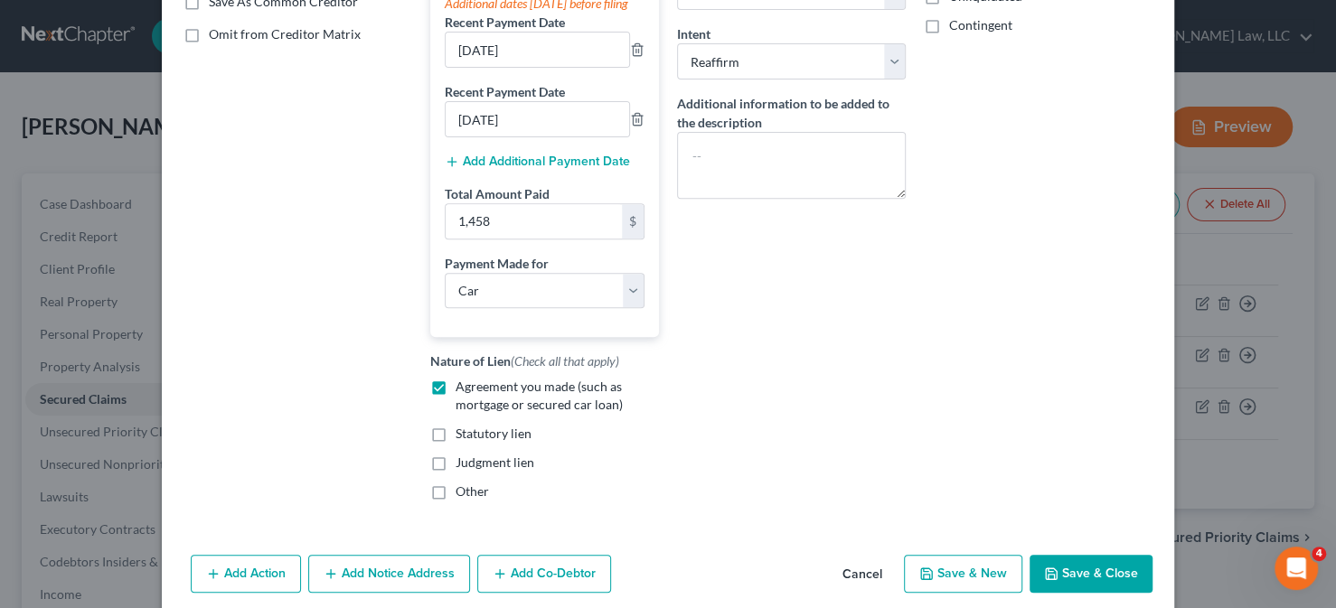
click at [1074, 593] on button "Save & Close" at bounding box center [1090, 574] width 123 height 38
select select
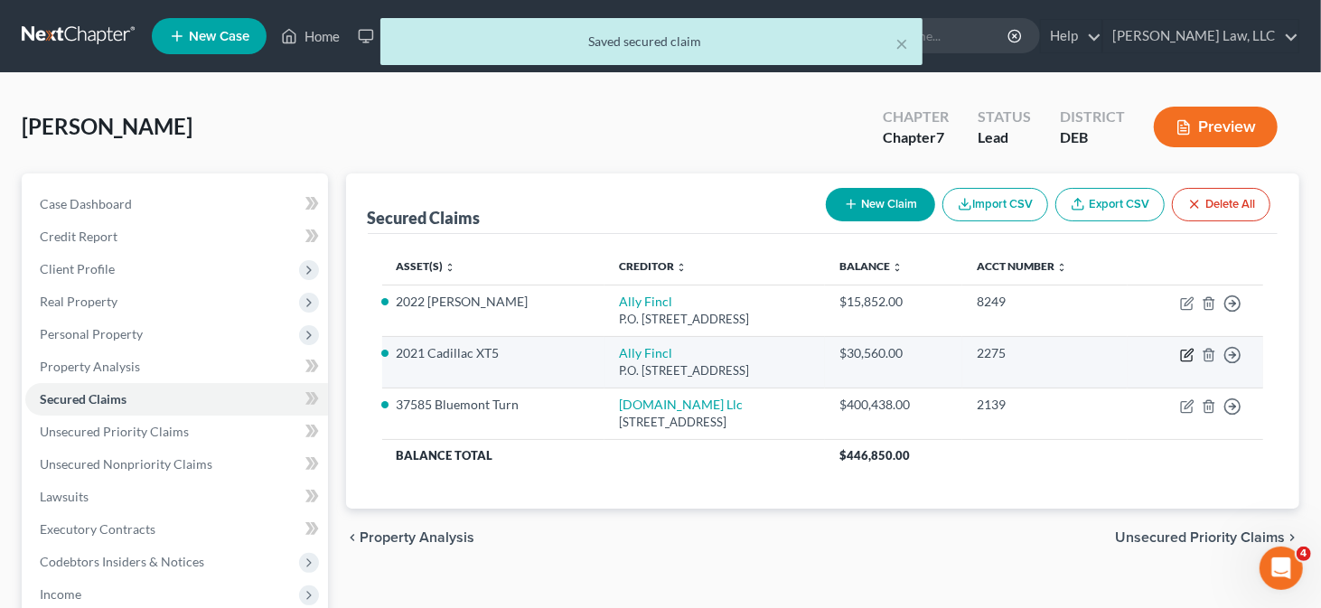
click at [1184, 352] on icon "button" at bounding box center [1187, 355] width 14 height 14
select select "24"
select select "2"
select select "0"
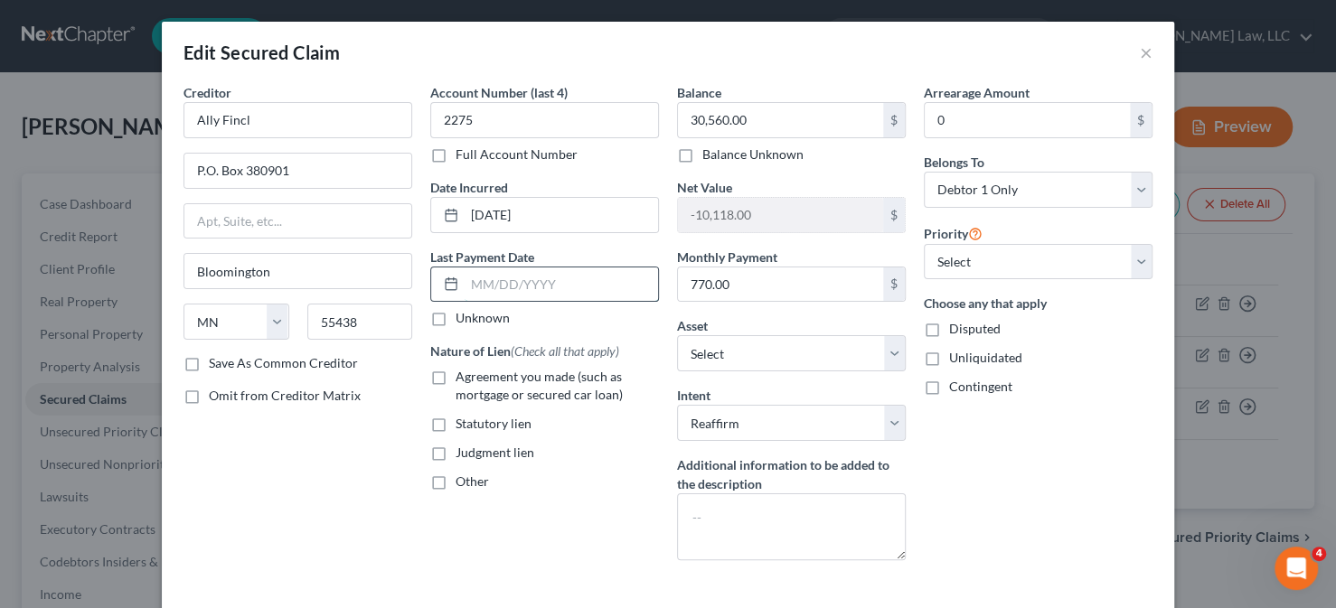
click at [465, 291] on input "text" at bounding box center [561, 285] width 193 height 34
type input "10/1/2025"
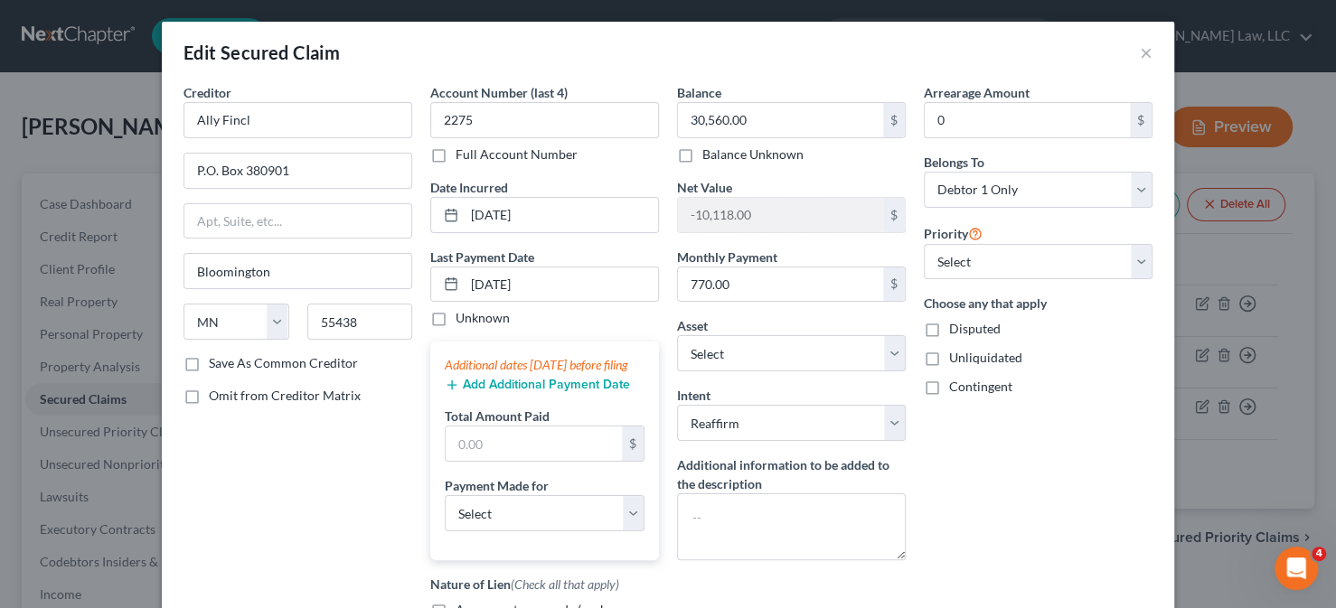
click at [512, 374] on div "Additional dates within 90 days before filing" at bounding box center [545, 365] width 200 height 18
click at [512, 392] on button "Add Additional Payment Date" at bounding box center [537, 385] width 185 height 14
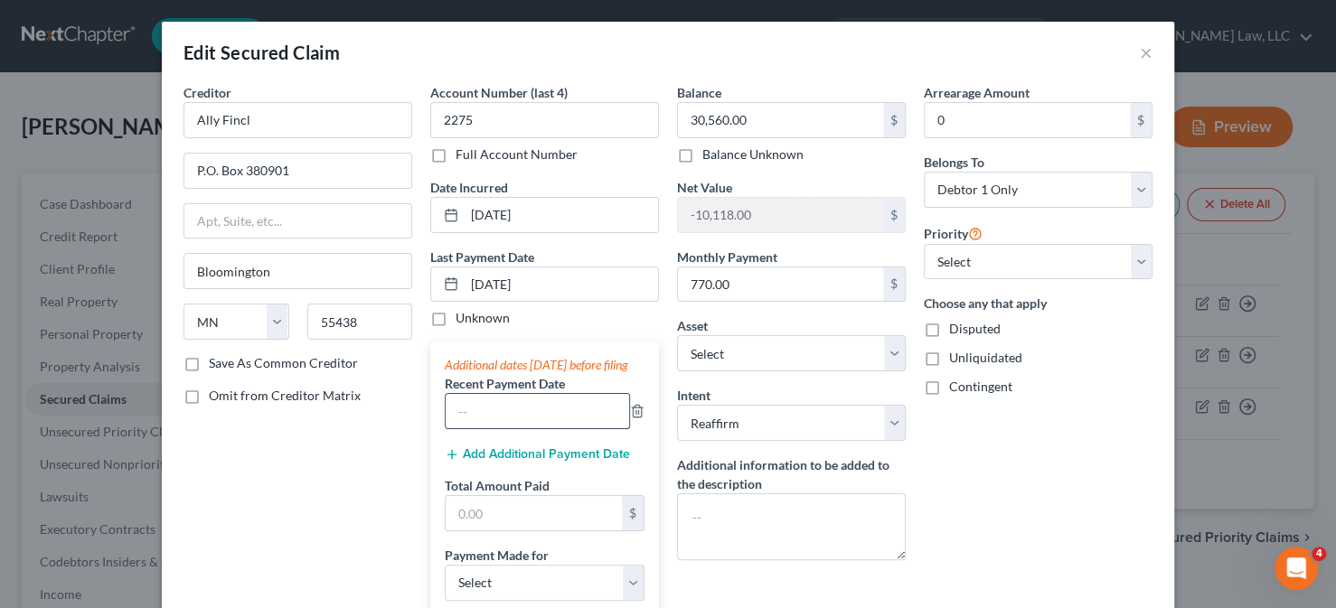
click at [499, 428] on input "text" at bounding box center [537, 411] width 183 height 34
type input "9/1/2025"
click at [509, 459] on div "Add Additional Payment Date" at bounding box center [545, 453] width 200 height 18
click at [508, 462] on button "Add Additional Payment Date" at bounding box center [537, 454] width 185 height 14
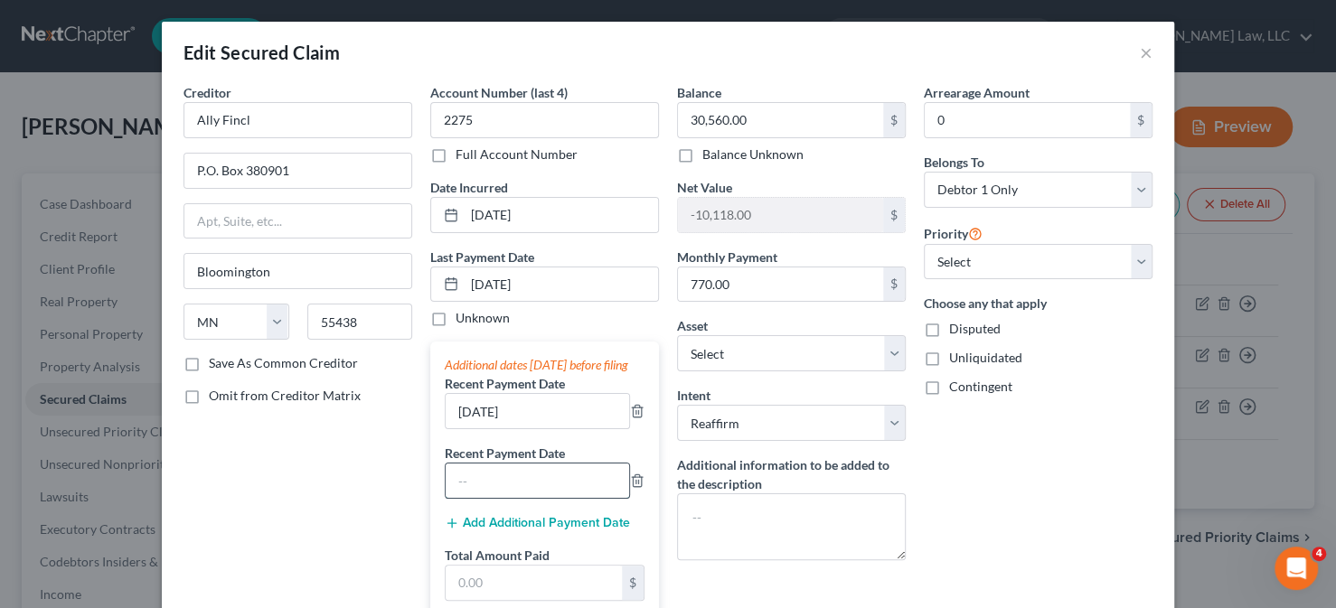
click at [498, 486] on input "text" at bounding box center [537, 481] width 183 height 34
click at [457, 497] on input "9/1/2025" at bounding box center [537, 481] width 183 height 34
type input "8/1/2025"
click at [304, 424] on div "Creditor * Ally Fincl P.O. Box 380901 Bloomington State AL AK AR AZ CA CO CT DE…" at bounding box center [297, 480] width 247 height 794
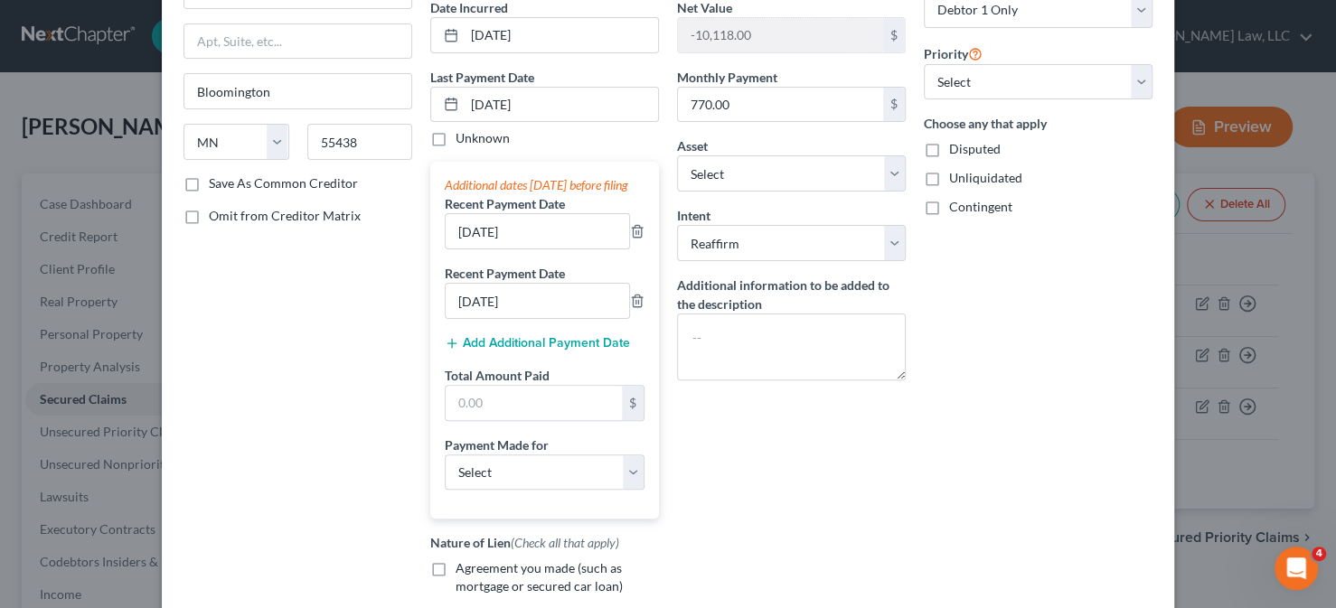
scroll to position [181, 0]
click at [477, 414] on input "text" at bounding box center [534, 402] width 176 height 34
type input "2,310"
click at [524, 489] on select "Select Car Credit Card Loan Repayment Mortgage Other Suppliers Or Vendors" at bounding box center [545, 472] width 200 height 36
select select "0"
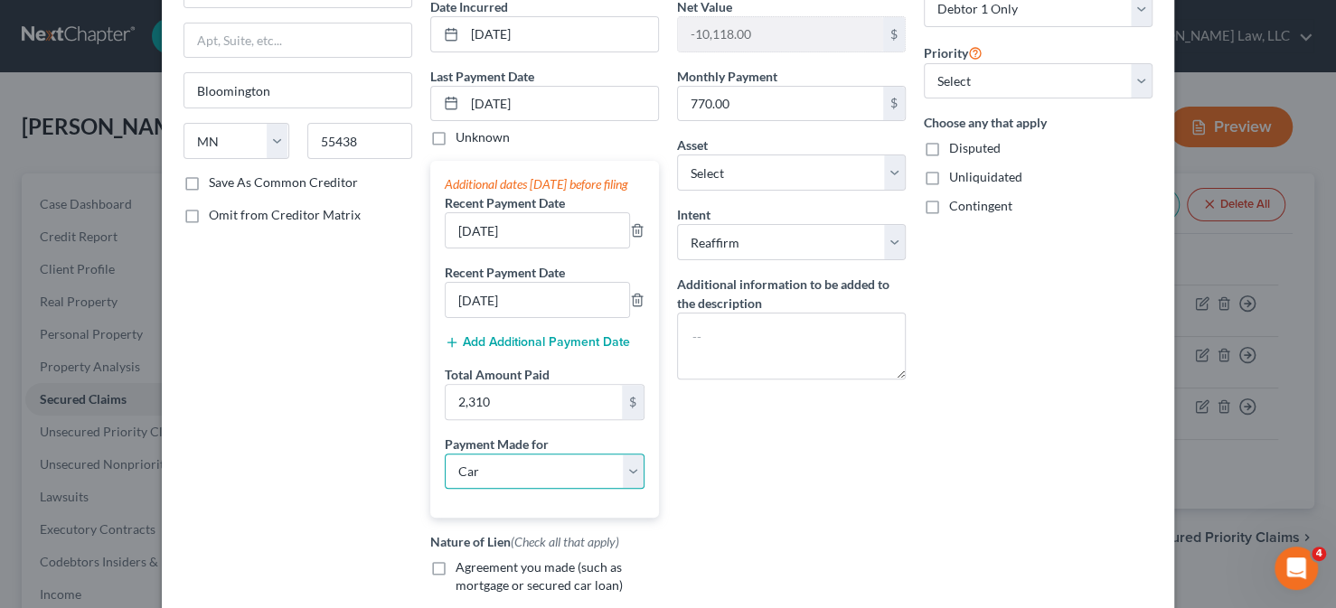
click at [445, 468] on select "Select Car Credit Card Loan Repayment Mortgage Other Suppliers Or Vendors" at bounding box center [545, 472] width 200 height 36
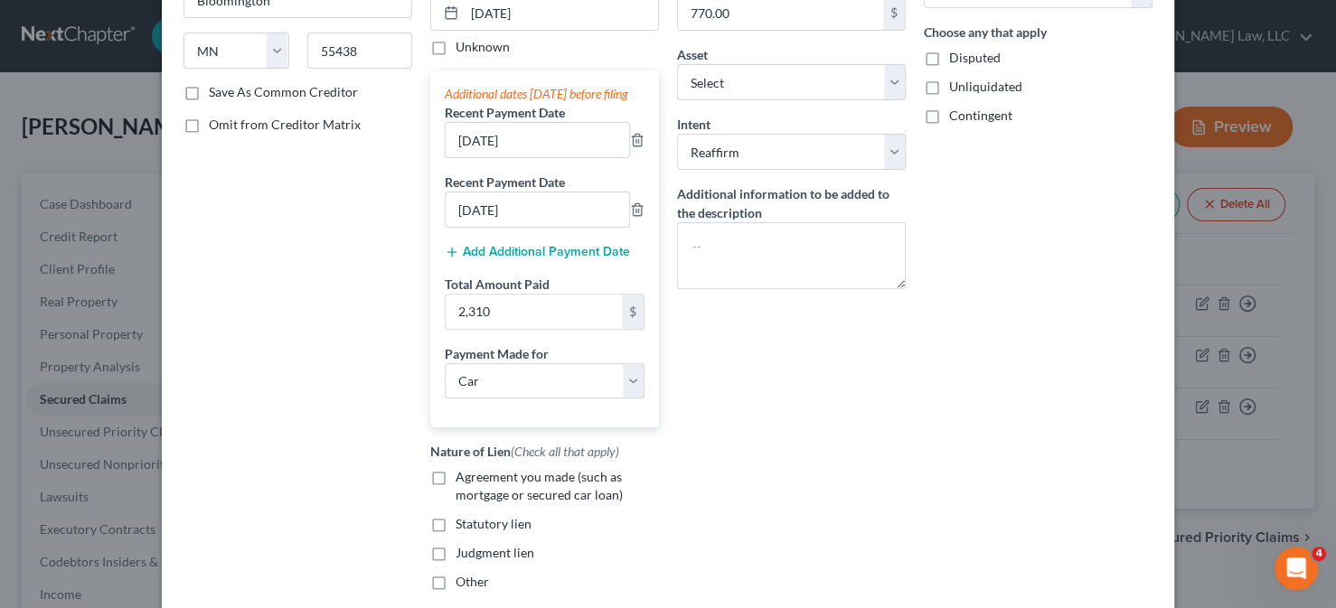
click at [478, 503] on span "Agreement you made (such as mortgage or secured car loan)" at bounding box center [539, 485] width 167 height 33
click at [474, 480] on input "Agreement you made (such as mortgage or secured car loan)" at bounding box center [469, 474] width 12 height 12
checkbox input "true"
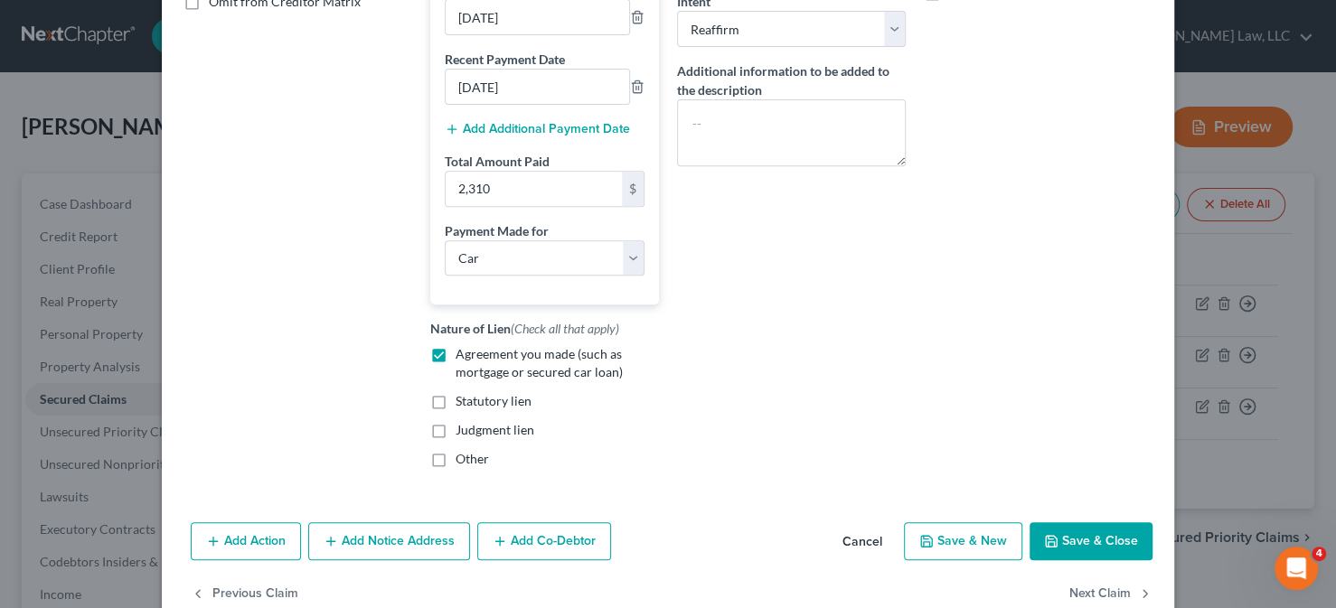
scroll to position [448, 0]
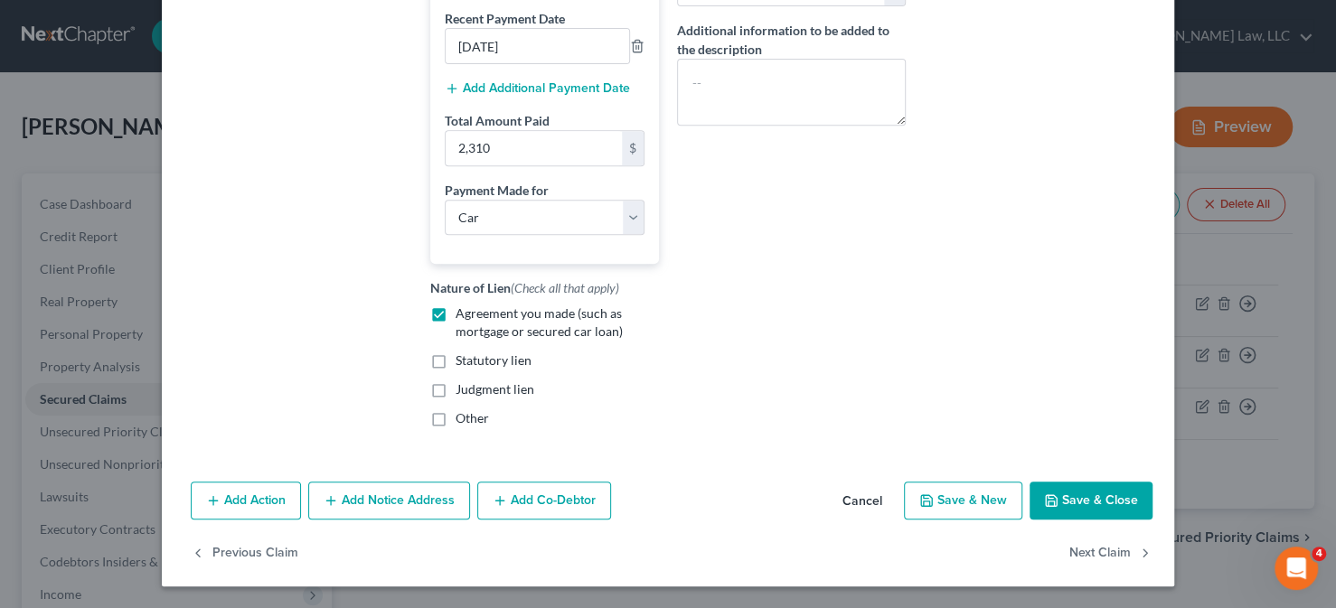
click at [1076, 505] on button "Save & Close" at bounding box center [1090, 501] width 123 height 38
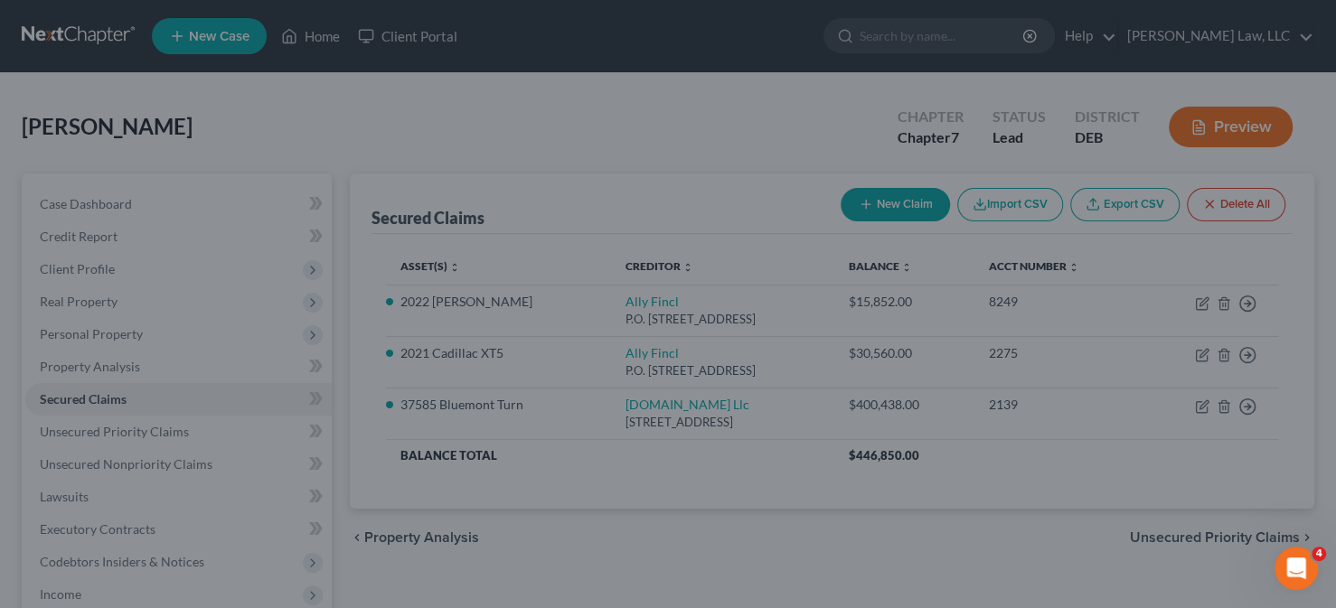
select select "25"
type input "2,310.00"
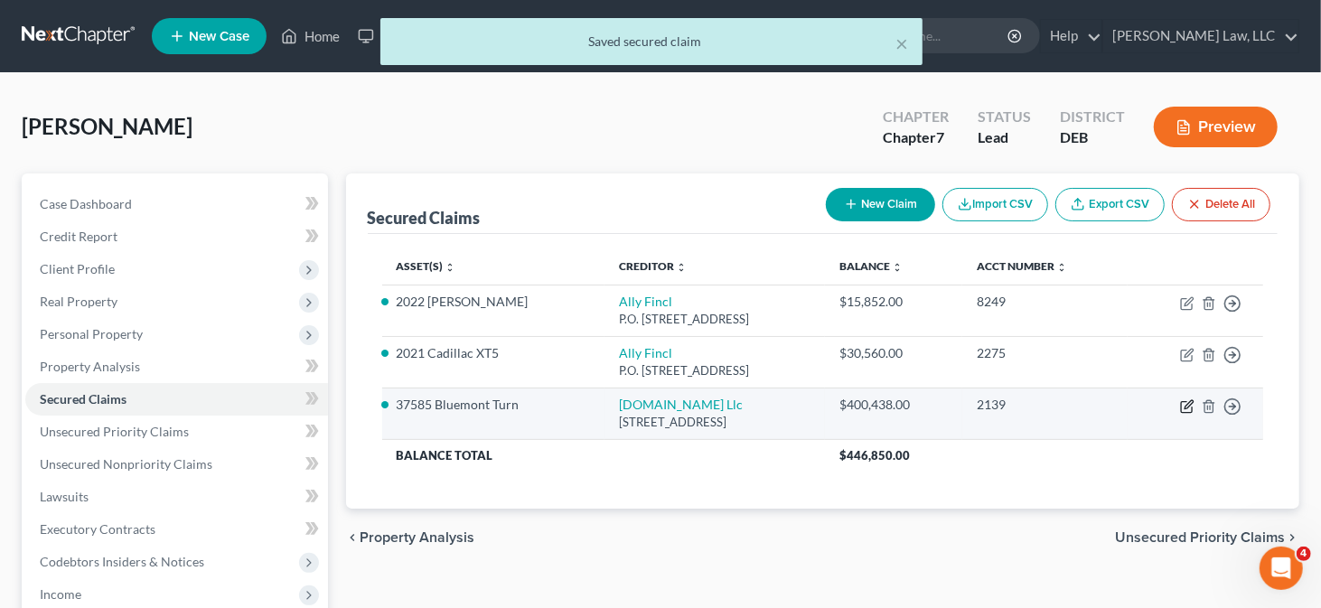
click at [1186, 402] on icon "button" at bounding box center [1187, 406] width 14 height 14
select select "4"
select select "26"
select select "4"
select select "3"
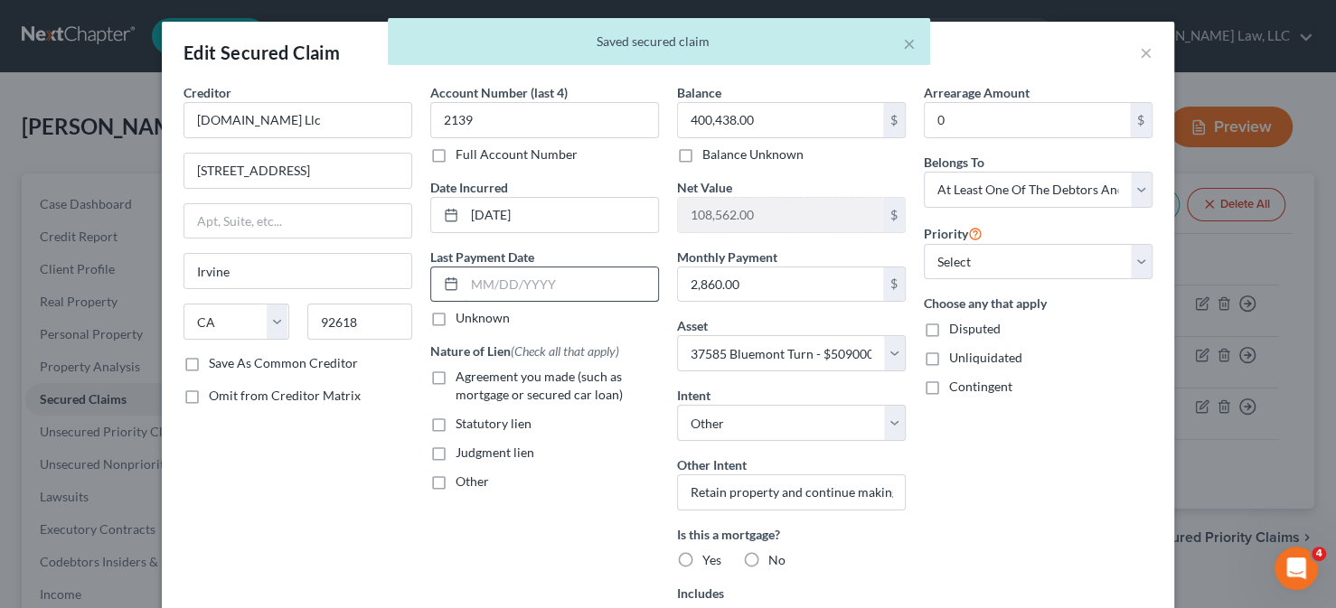
click at [528, 290] on input "text" at bounding box center [561, 285] width 193 height 34
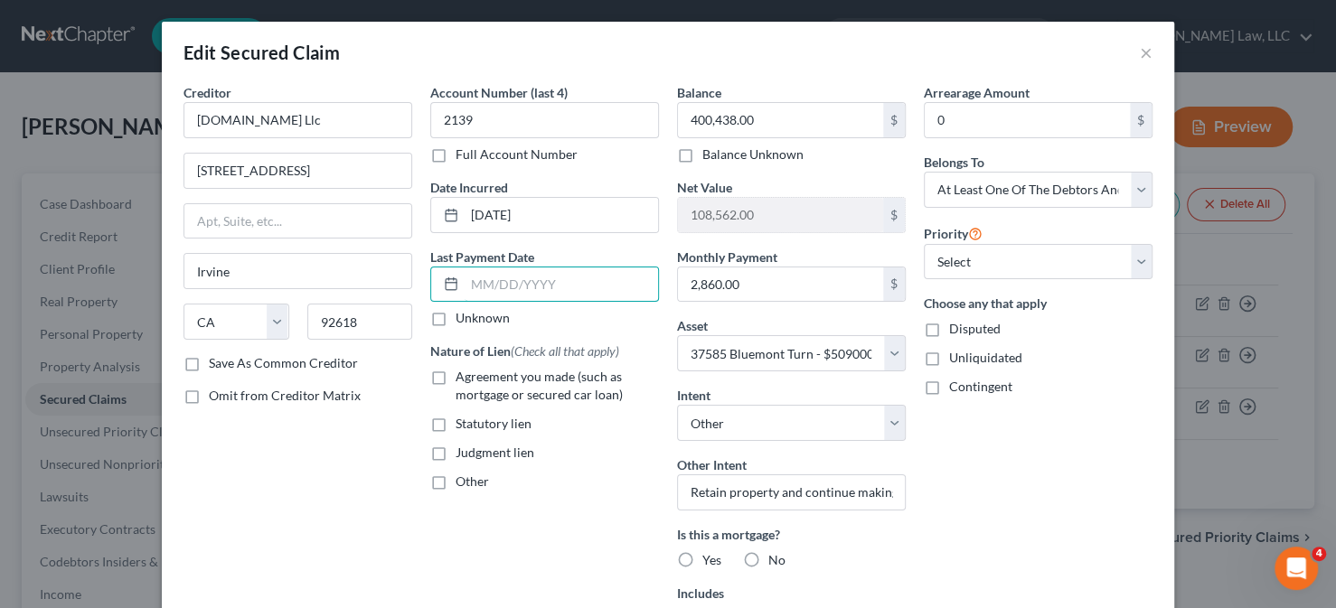
type input "10/1/2025"
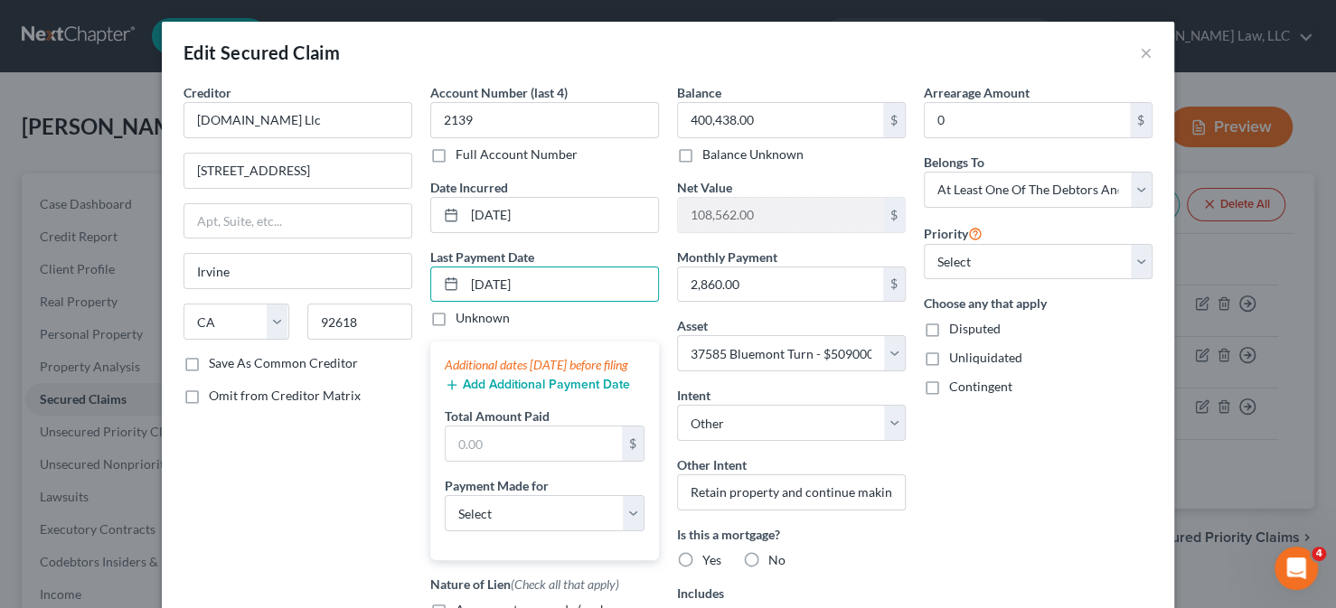
click at [484, 392] on button "Add Additional Payment Date" at bounding box center [537, 385] width 185 height 14
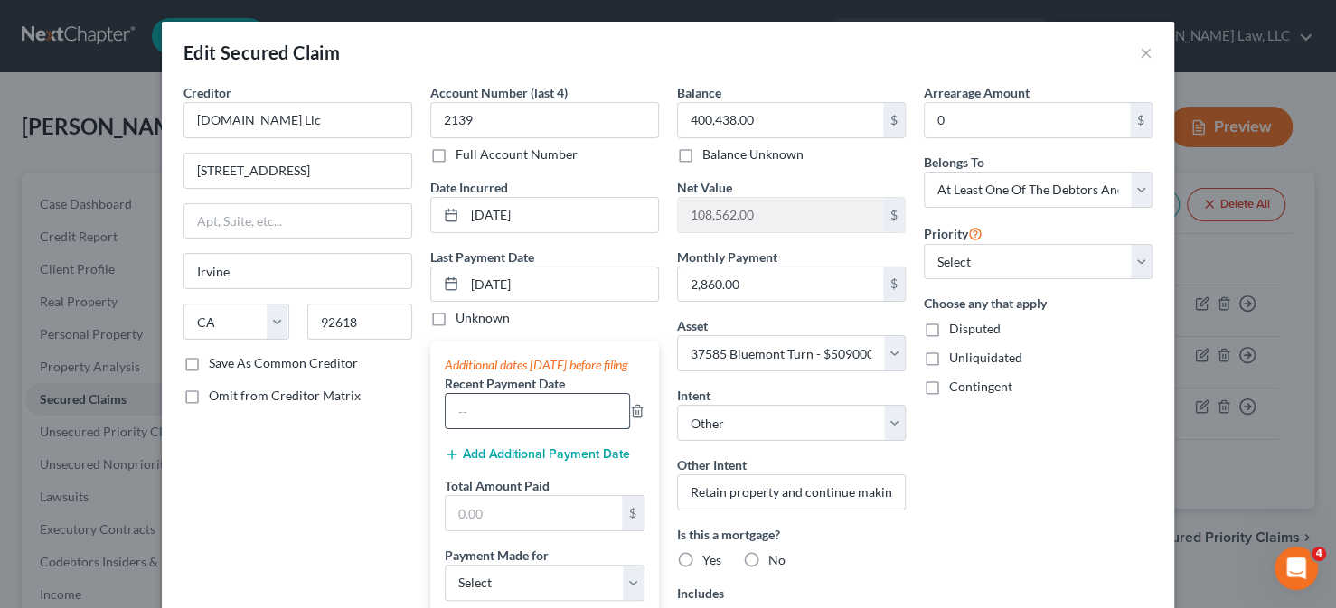
click at [494, 428] on input "text" at bounding box center [537, 411] width 183 height 34
type input "9/1/2025"
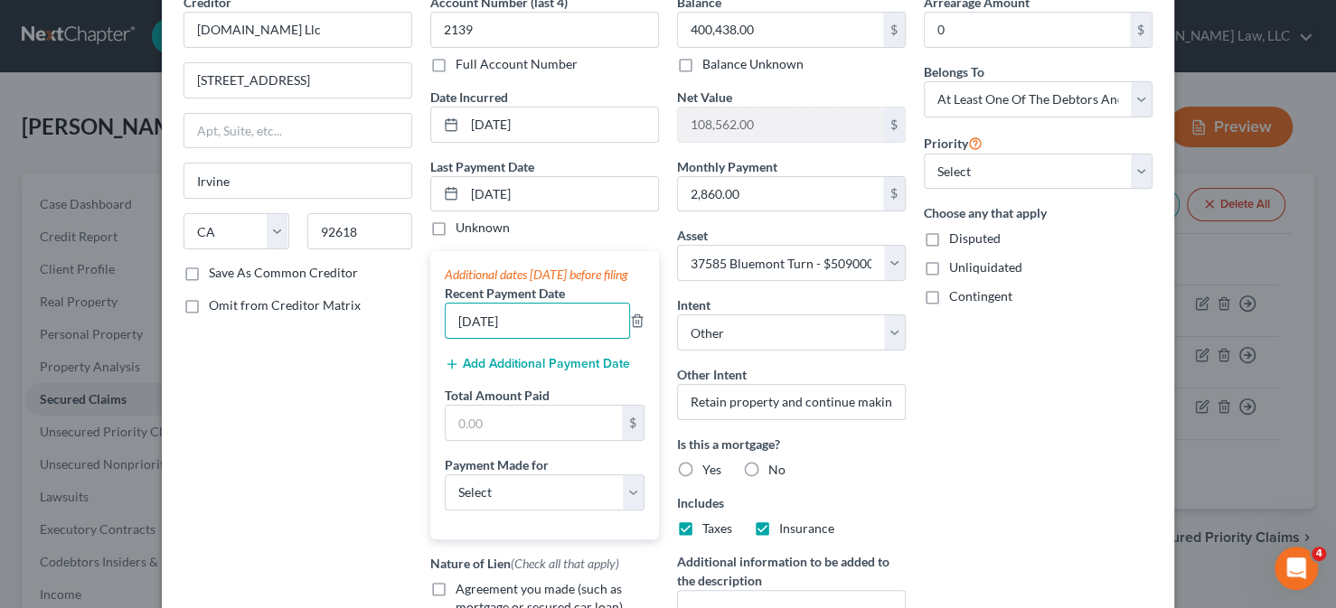
click at [518, 371] on button "Add Additional Payment Date" at bounding box center [537, 364] width 185 height 14
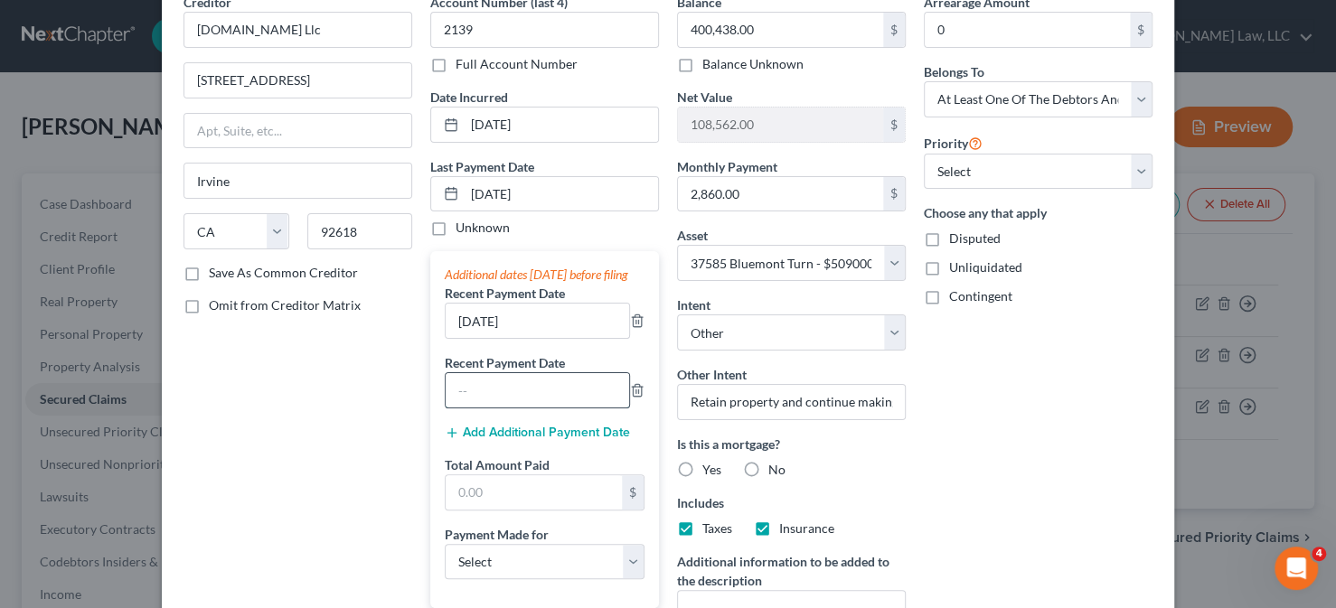
click at [513, 396] on input "text" at bounding box center [537, 390] width 183 height 34
click at [457, 404] on input "9/1/2025" at bounding box center [537, 390] width 183 height 34
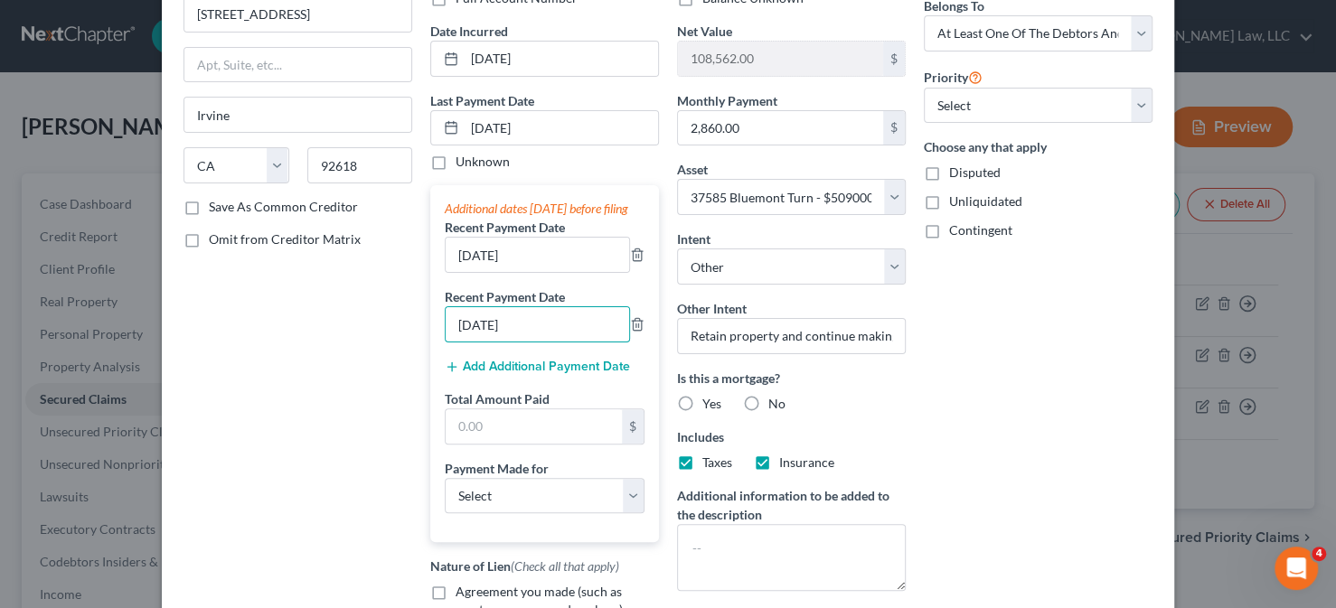
scroll to position [181, 0]
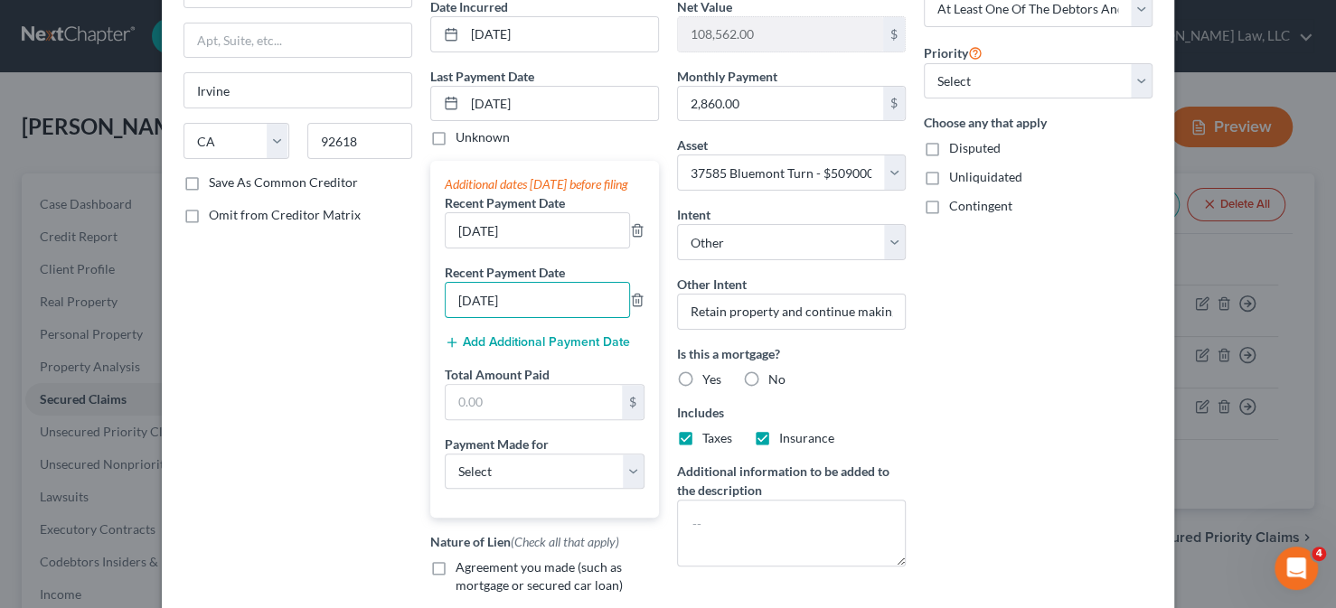
type input "8/1/2025"
click at [221, 323] on div "Creditor * Loandepot.Com Llc 6561 Irvine Center Dr Irvine State AL AK AR AZ CA …" at bounding box center [297, 299] width 247 height 794
click at [497, 416] on input "text" at bounding box center [534, 402] width 176 height 34
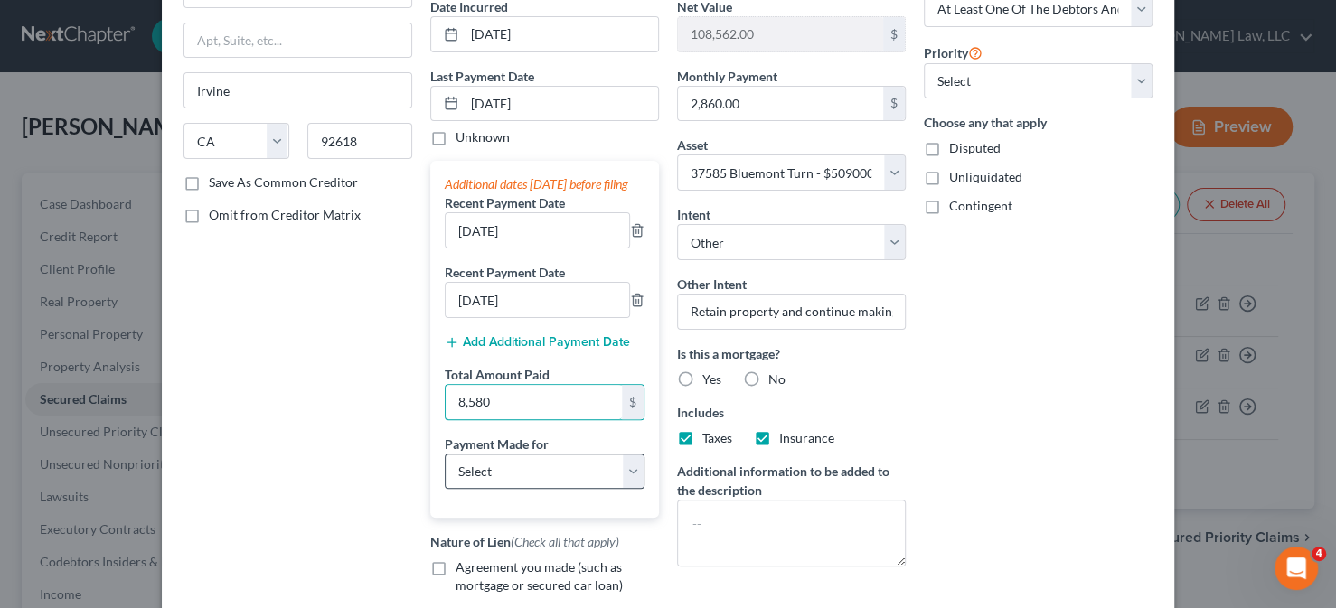
type input "8,580"
click at [523, 487] on select "Select Car Credit Card Loan Repayment Mortgage Other Suppliers Or Vendors" at bounding box center [545, 472] width 200 height 36
select select "0"
click at [445, 468] on select "Select Car Credit Card Loan Repayment Mortgage Other Suppliers Or Vendors" at bounding box center [545, 472] width 200 height 36
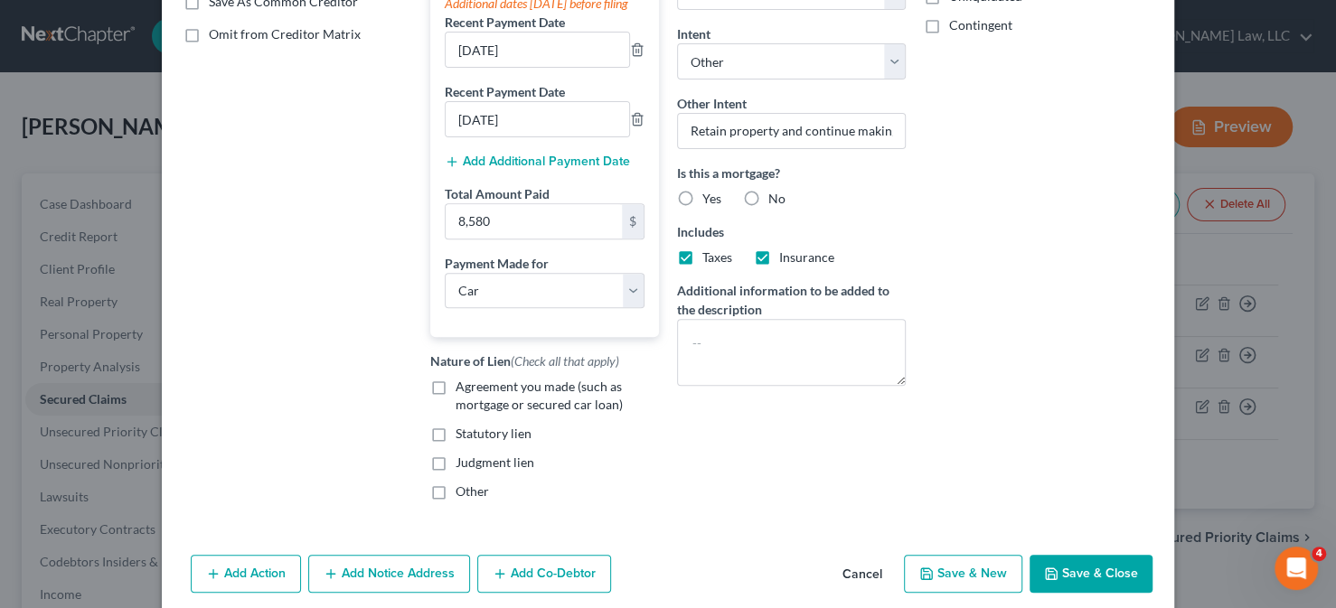
click at [456, 403] on label "Agreement you made (such as mortgage or secured car loan)" at bounding box center [557, 396] width 203 height 36
click at [463, 390] on input "Agreement you made (such as mortgage or secured car loan)" at bounding box center [469, 384] width 12 height 12
checkbox input "true"
click at [702, 194] on label "Yes" at bounding box center [711, 199] width 19 height 18
click at [709, 194] on input "Yes" at bounding box center [715, 196] width 12 height 12
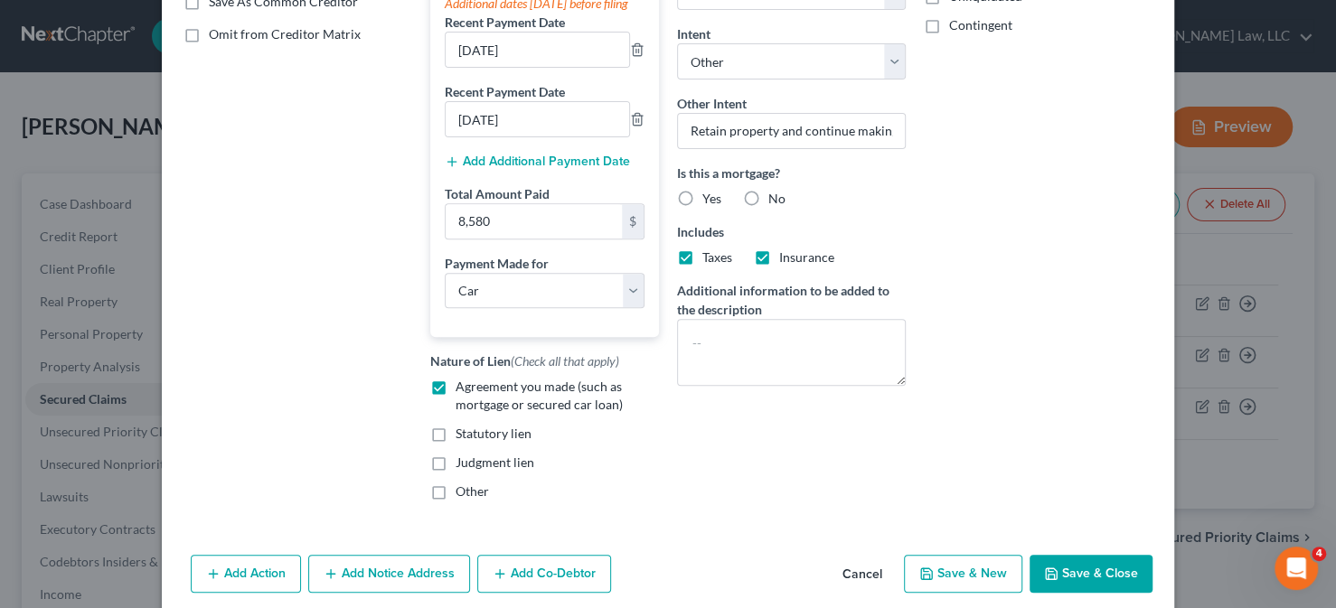
radio input "true"
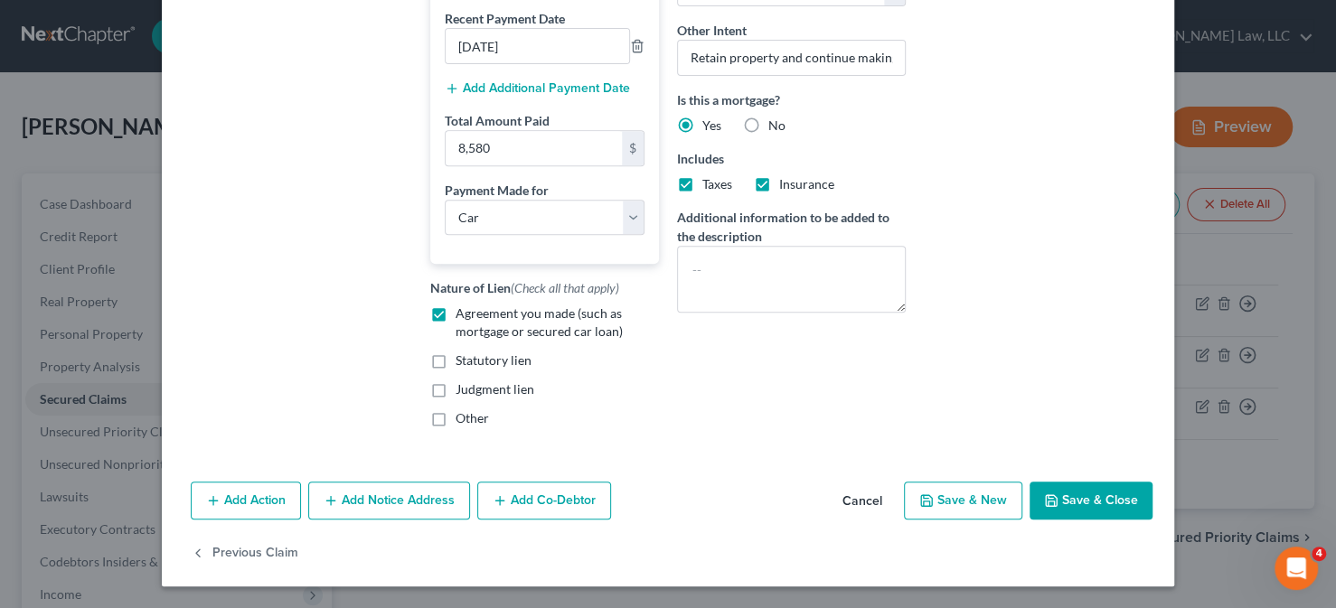
click at [1067, 505] on button "Save & Close" at bounding box center [1090, 501] width 123 height 38
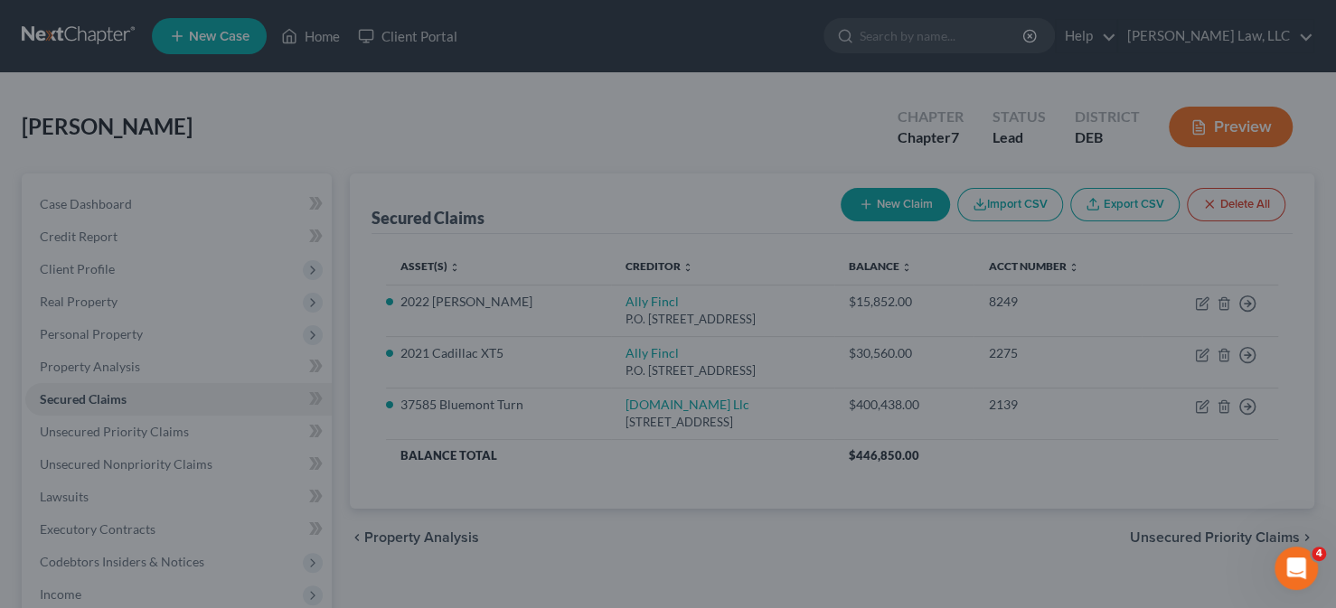
select select "26"
type input "8,580.00"
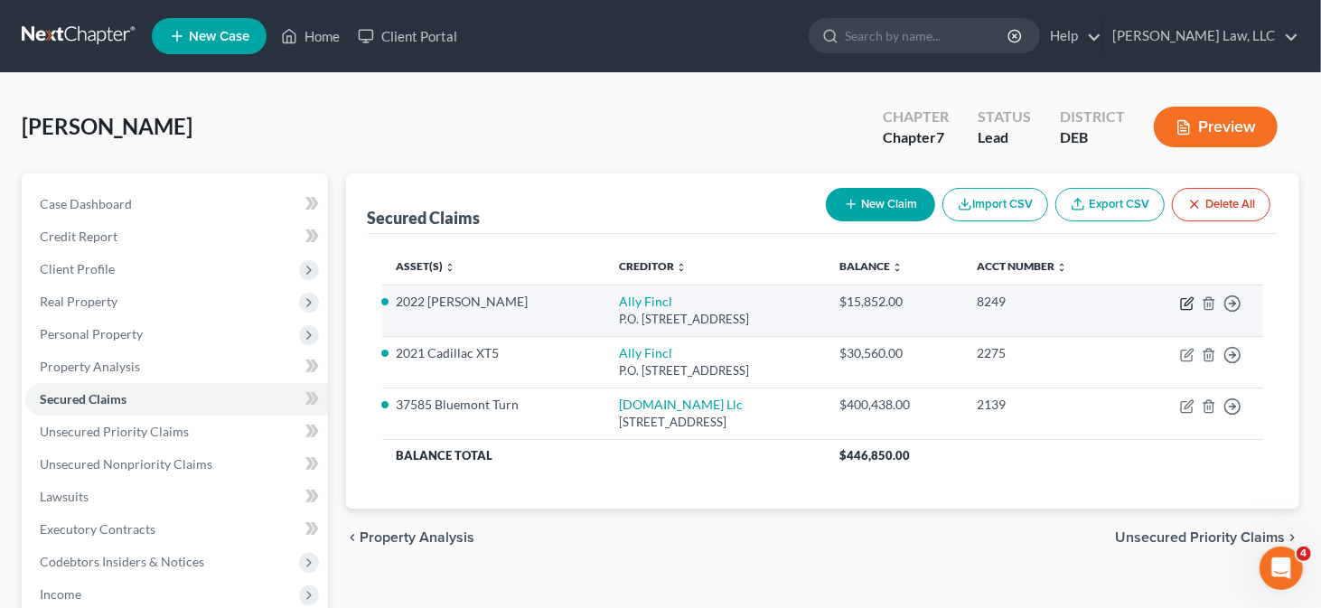
click at [1186, 303] on icon "button" at bounding box center [1189, 301] width 8 height 8
select select "24"
select select "0"
select select "2"
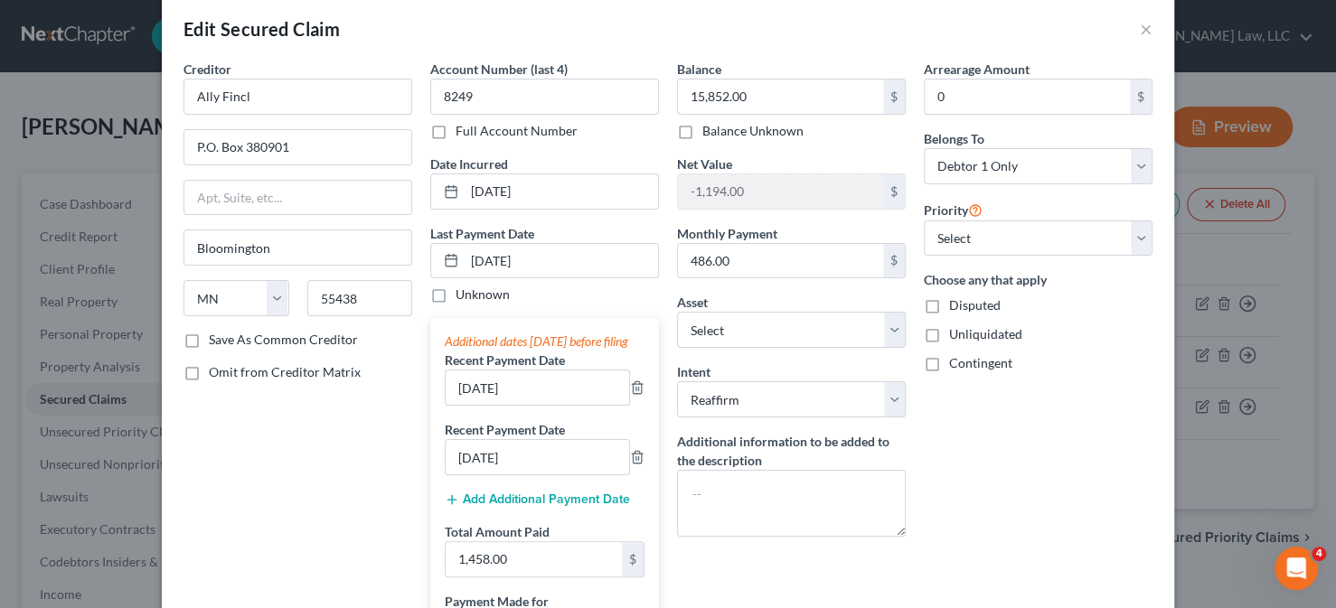
scroll to position [0, 0]
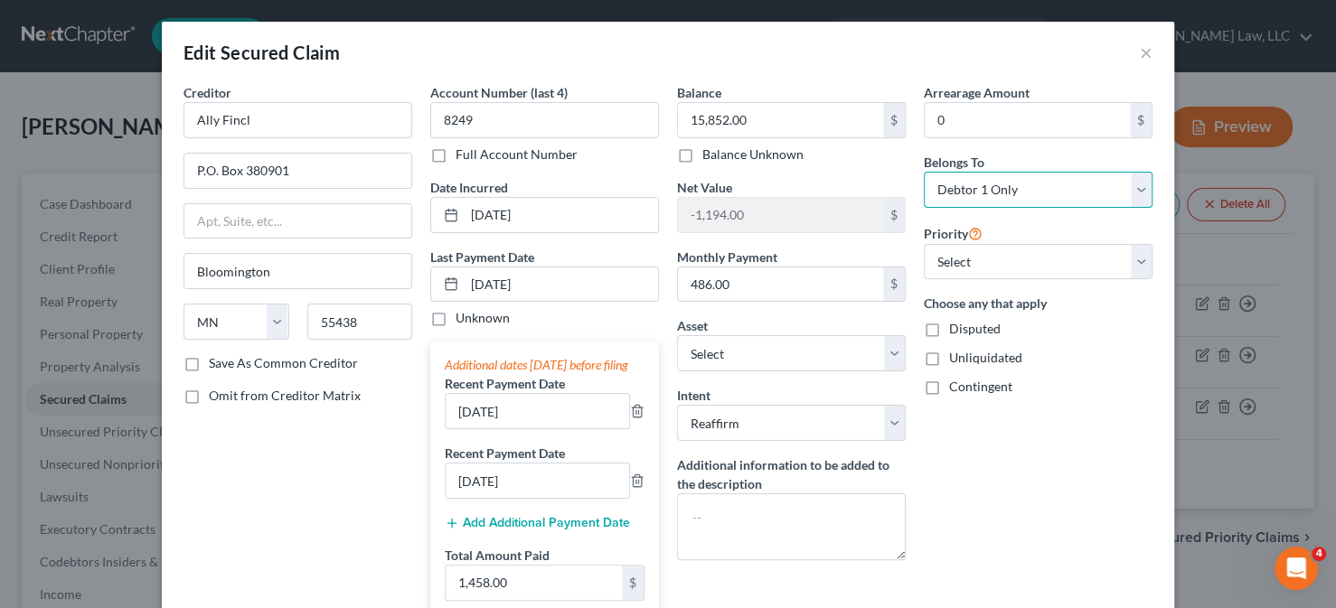
click at [1066, 193] on select "Select Debtor 1 Only Debtor 2 Only Debtor 1 And Debtor 2 Only At Least One Of T…" at bounding box center [1038, 190] width 229 height 36
select select "3"
click at [924, 172] on select "Select Debtor 1 Only Debtor 2 Only Debtor 1 And Debtor 2 Only At Least One Of T…" at bounding box center [1038, 190] width 229 height 36
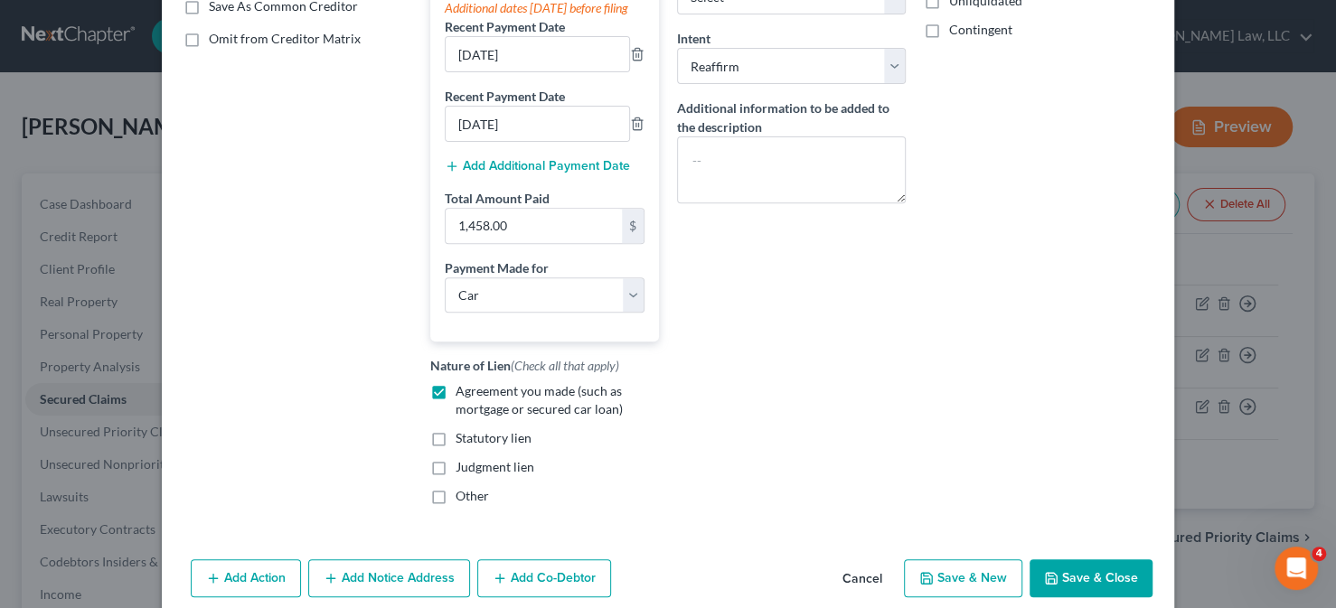
scroll to position [362, 0]
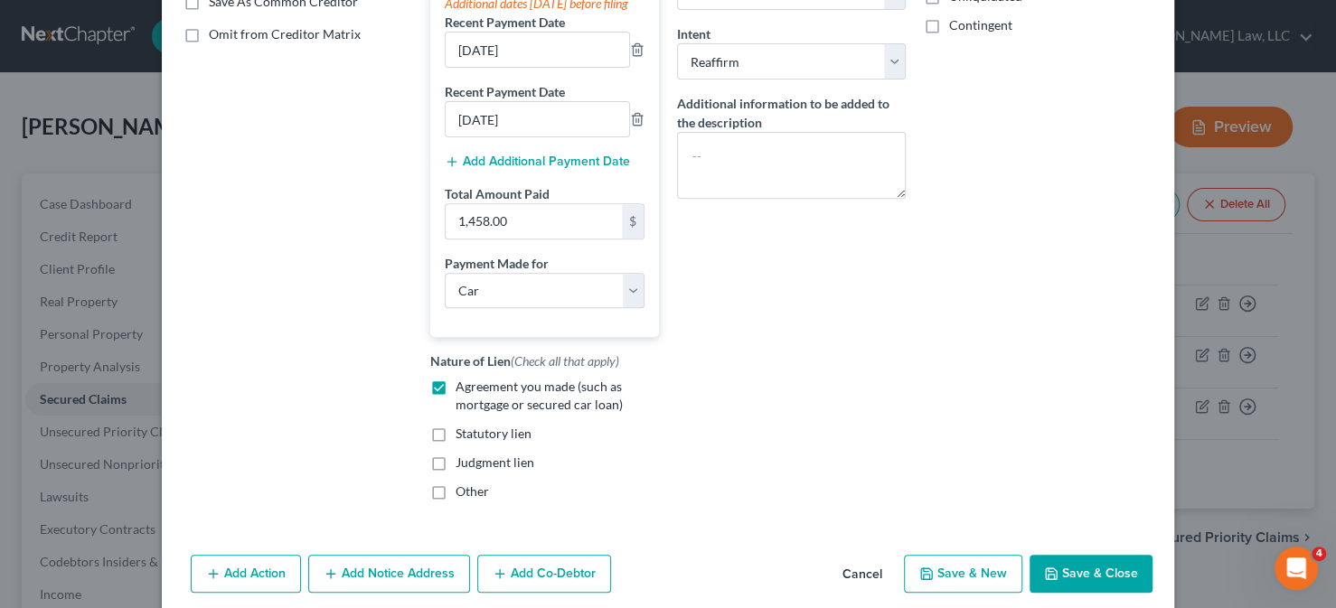
click at [550, 583] on button "Add Co-Debtor" at bounding box center [544, 574] width 134 height 38
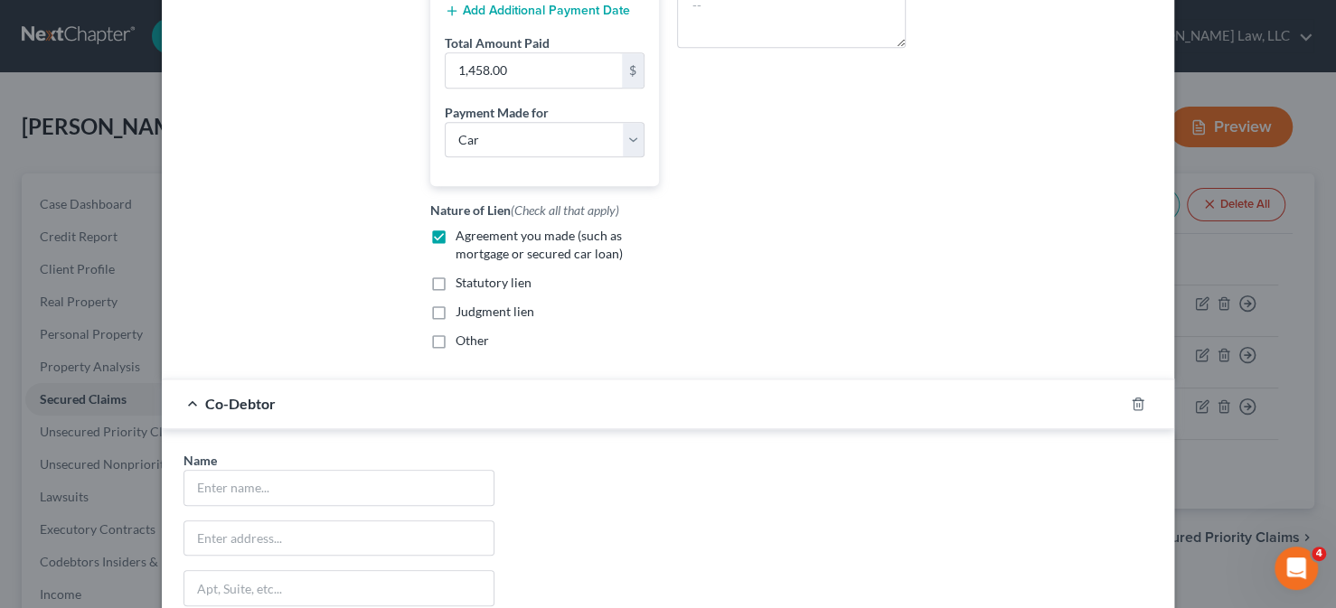
scroll to position [633, 0]
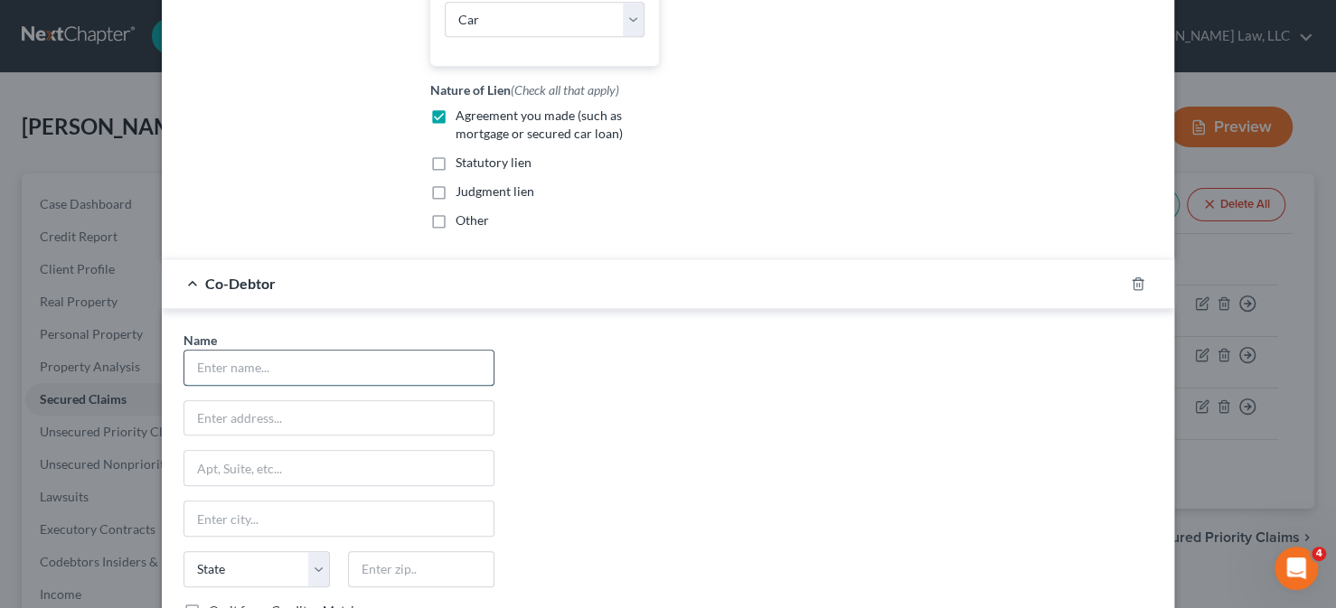
click at [305, 385] on input "text" at bounding box center [338, 368] width 309 height 34
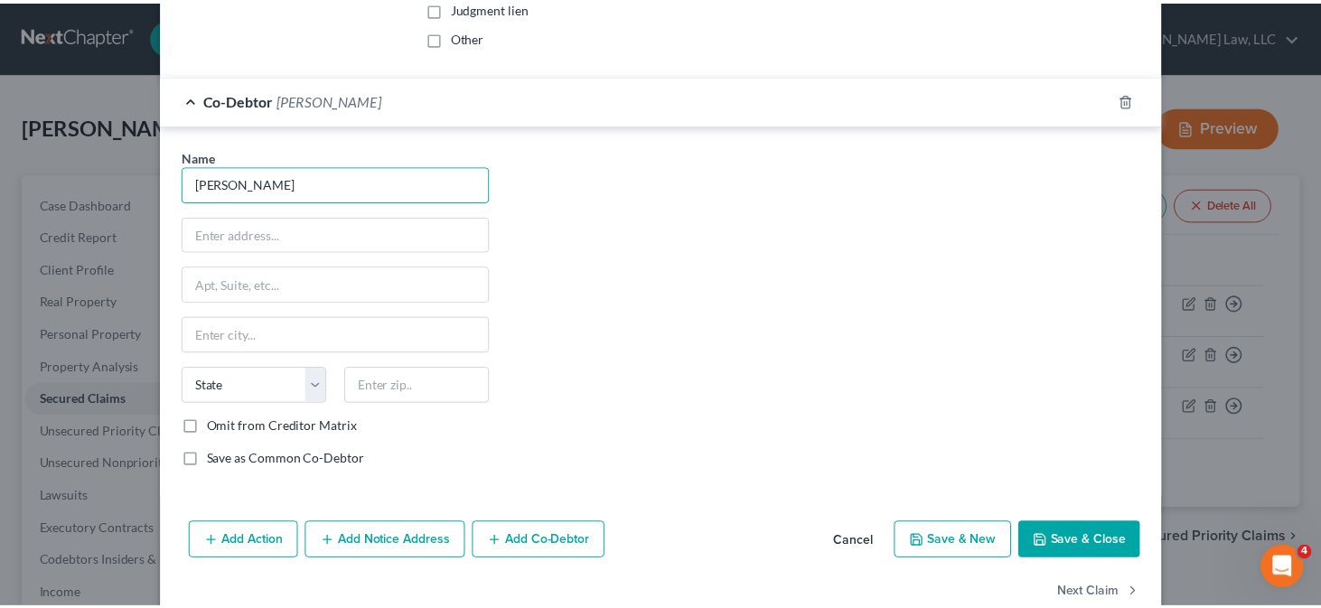
scroll to position [869, 0]
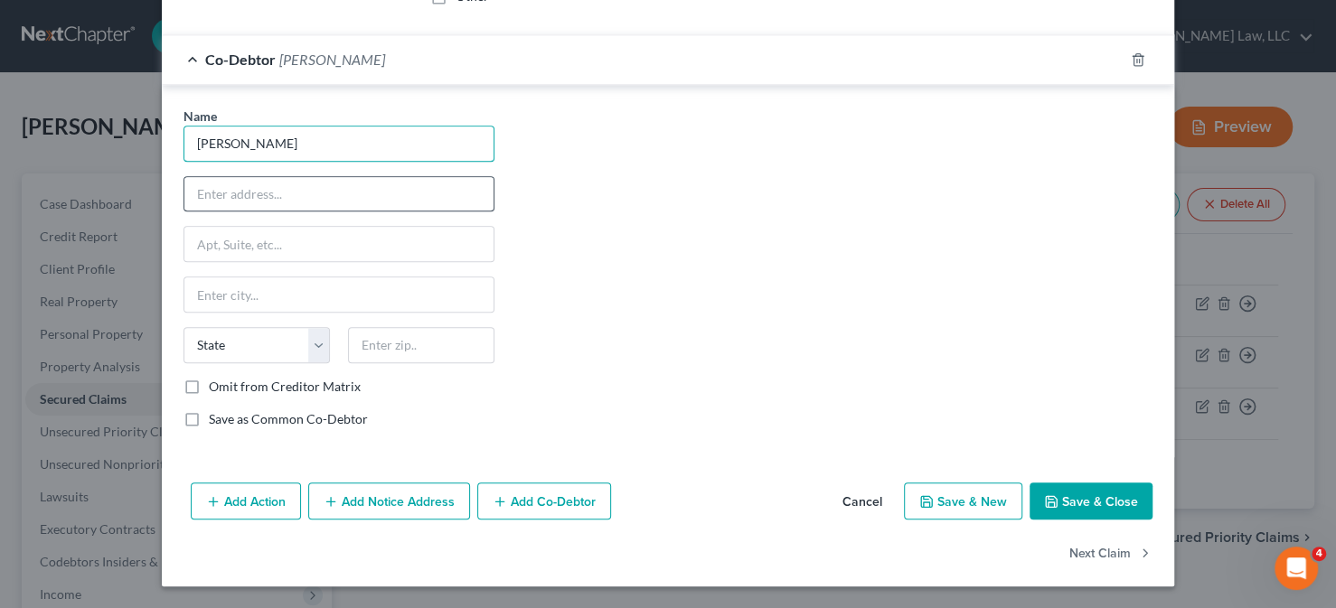
type input "Alexia Allen"
click at [307, 192] on input "text" at bounding box center [338, 194] width 309 height 34
type input "25569 Brumbleys Place, Lot 5"
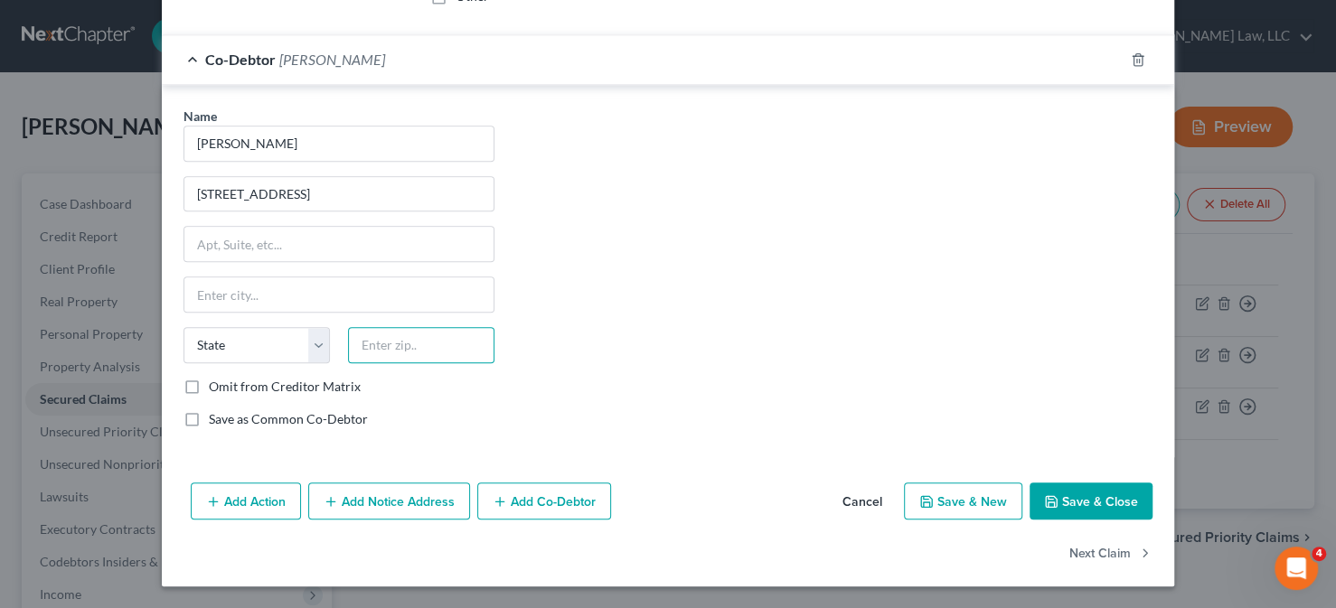
click at [353, 344] on input "text" at bounding box center [421, 345] width 146 height 36
type input "19968"
type input "Milton"
select select "7"
click at [367, 271] on div "Name * Alexia Allen 25569 Brumbleys Place, Lot 5 Milton State AL AK AR AZ CA CO…" at bounding box center [338, 275] width 329 height 336
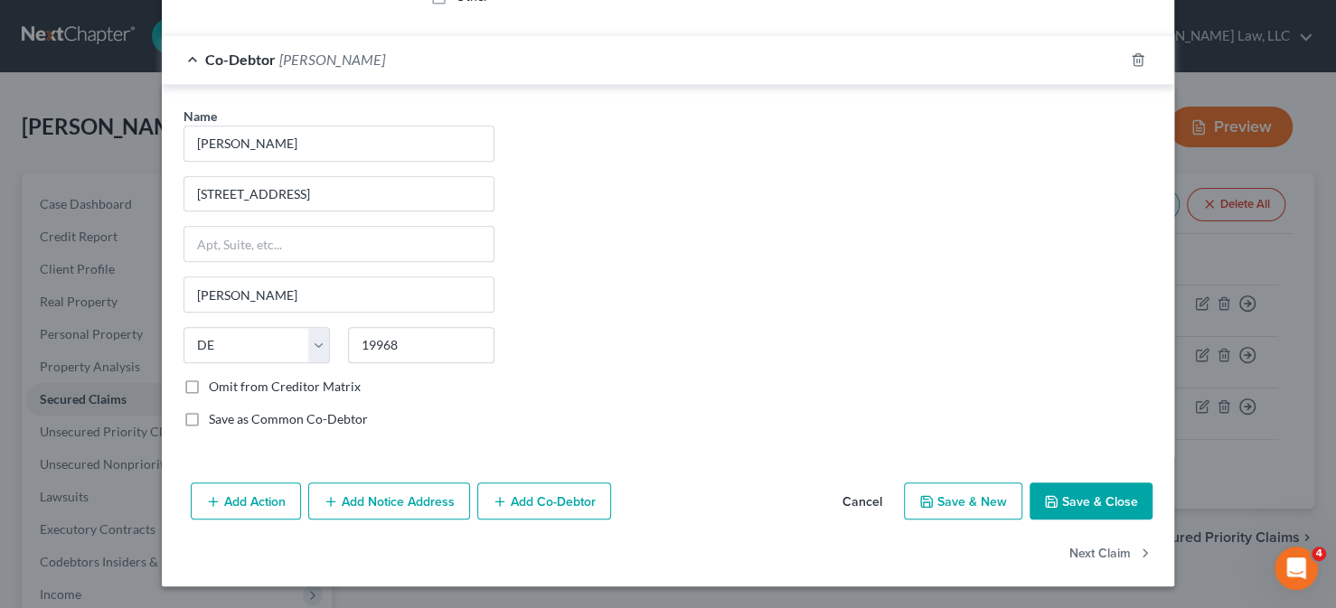
click at [1061, 500] on button "Save & Close" at bounding box center [1090, 502] width 123 height 38
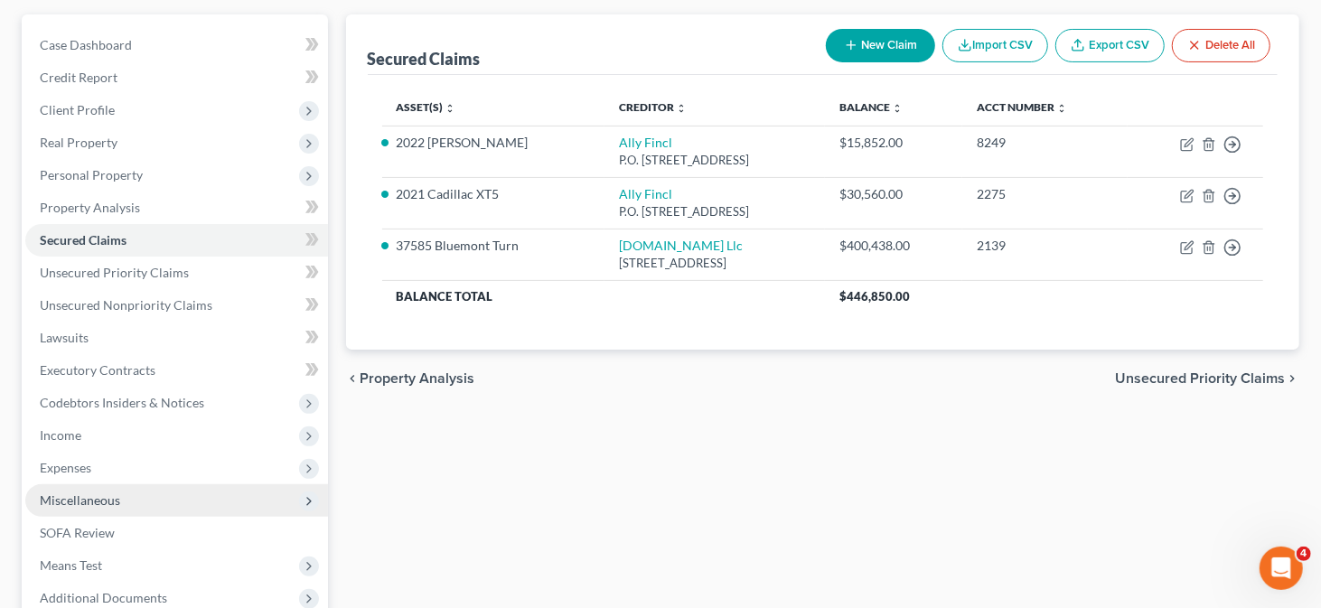
scroll to position [349, 0]
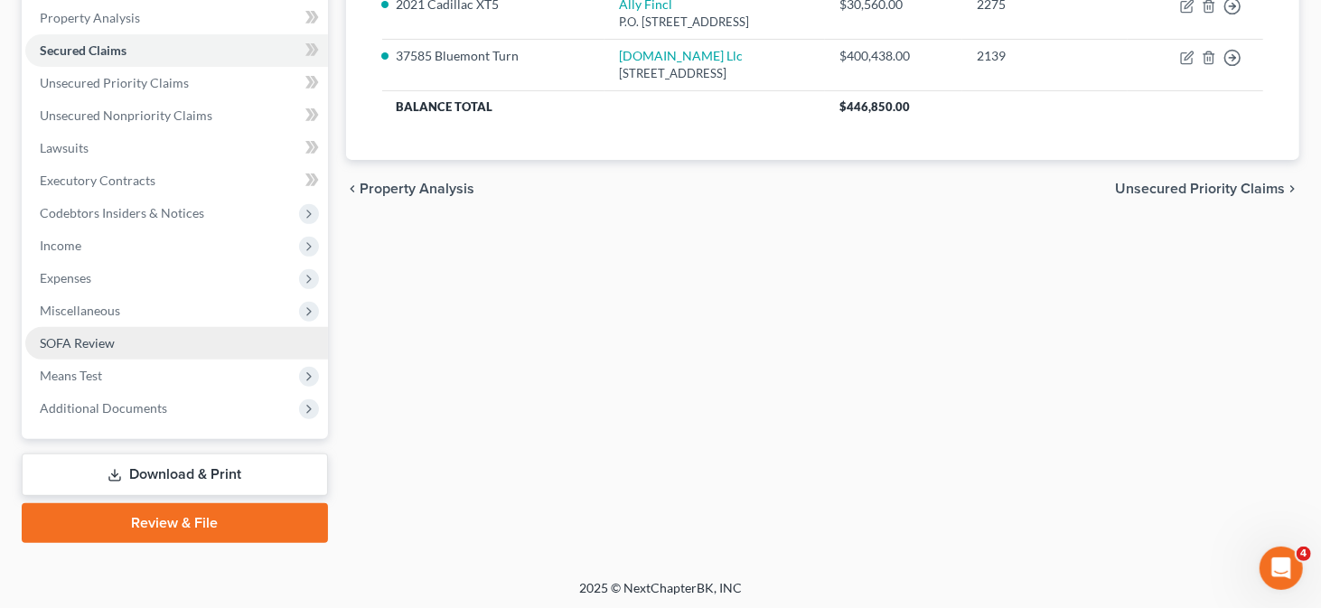
click at [137, 343] on link "SOFA Review" at bounding box center [176, 343] width 303 height 33
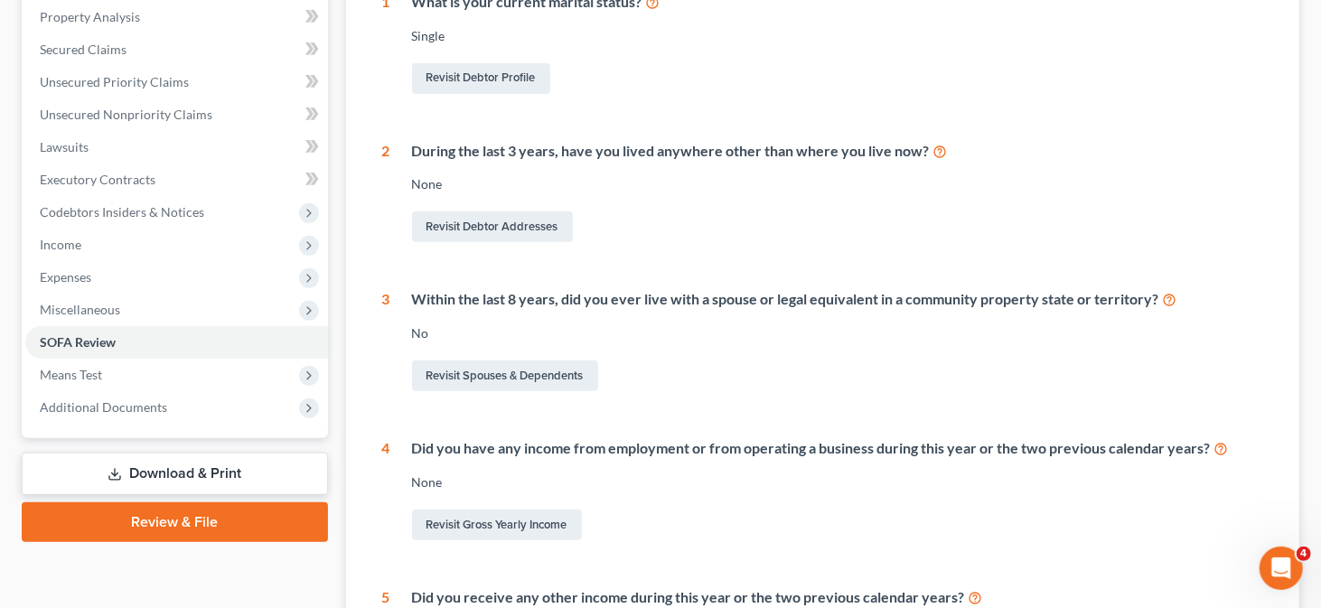
scroll to position [362, 0]
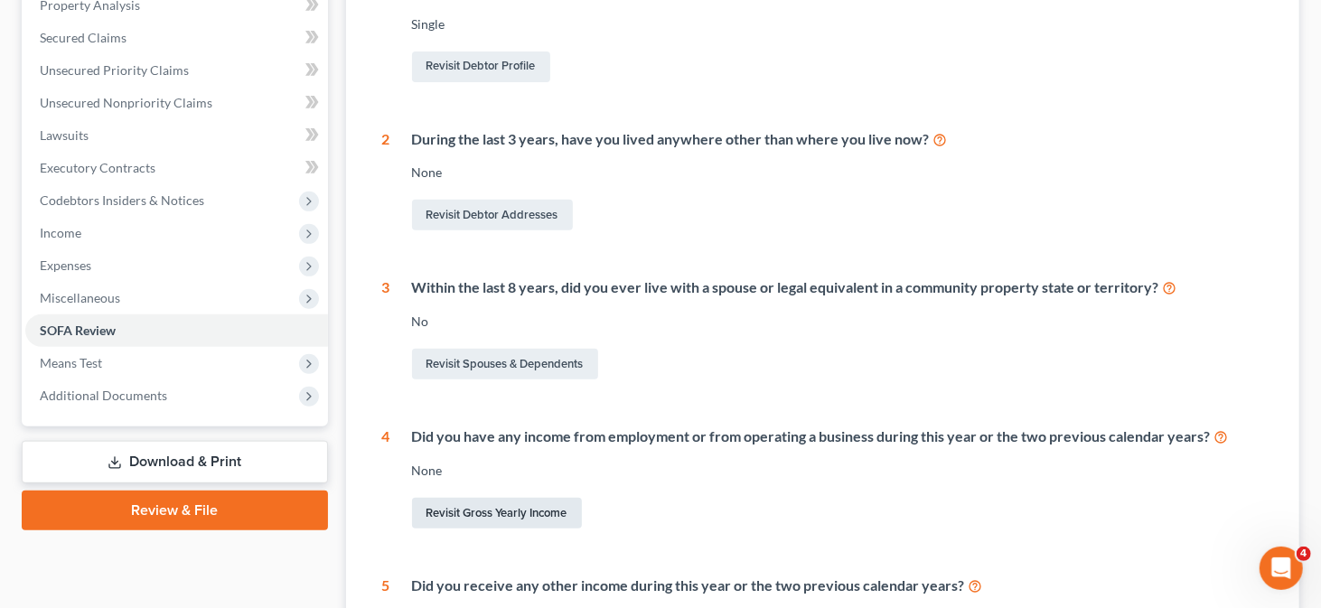
click at [508, 502] on link "Revisit Gross Yearly Income" at bounding box center [497, 513] width 170 height 31
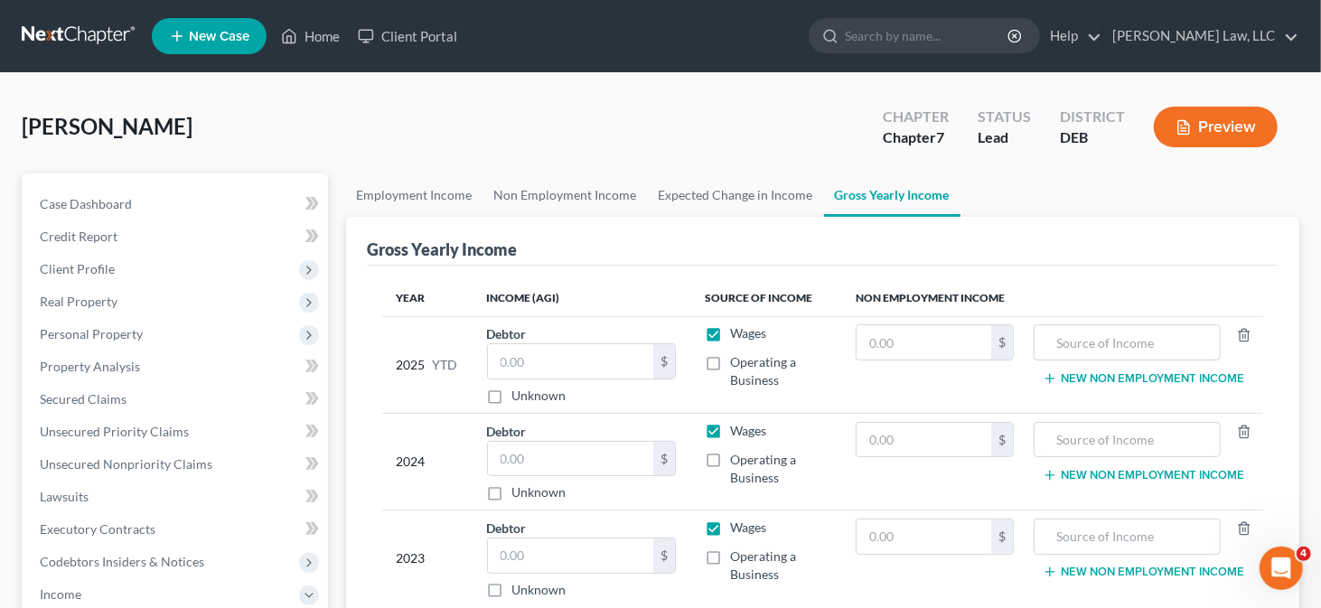
click at [313, 124] on div "Mason, Richard Upgraded Chapter Chapter 7 Status Lead District DEB Preview" at bounding box center [661, 134] width 1278 height 79
click at [535, 361] on input "text" at bounding box center [570, 361] width 165 height 34
type input "109,221.96"
click at [884, 336] on input "text" at bounding box center [924, 342] width 135 height 34
click at [1161, 178] on ul "Employment Income Non Employment Income Expected Change in Income Gross Yearly …" at bounding box center [823, 195] width 954 height 43
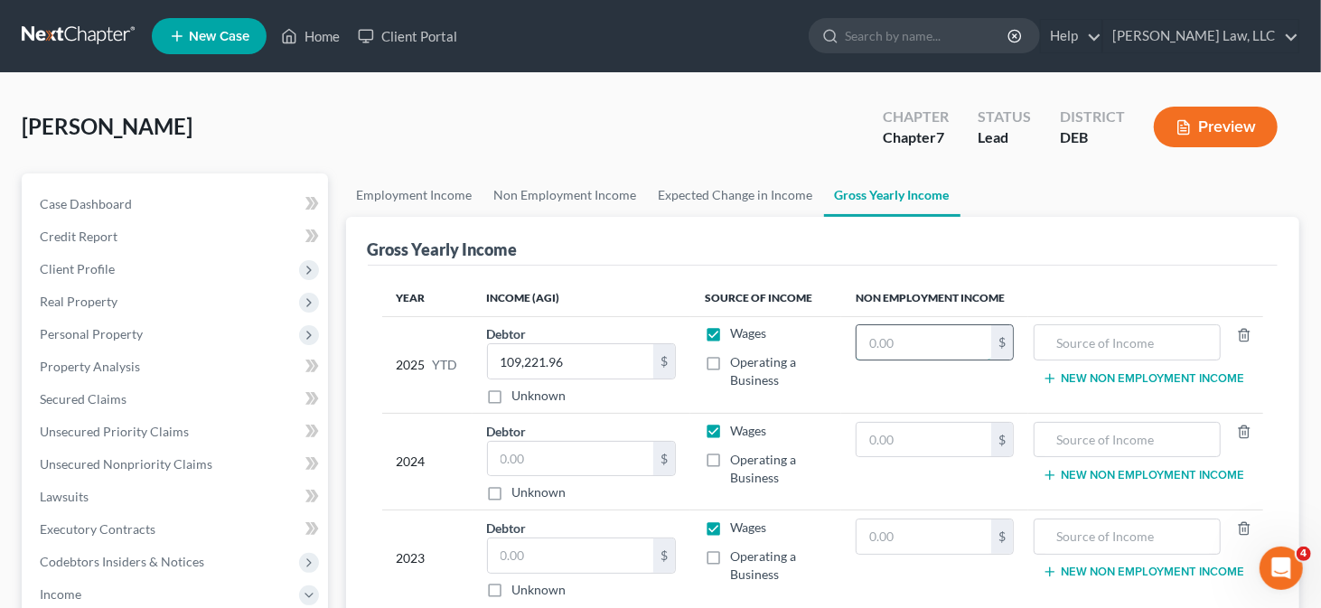
click at [939, 337] on input "text" at bounding box center [924, 342] width 135 height 34
type input "3,271.5"
click at [1095, 343] on input "text" at bounding box center [1127, 342] width 166 height 34
click at [1139, 377] on button "New Non Employment Income" at bounding box center [1144, 378] width 202 height 14
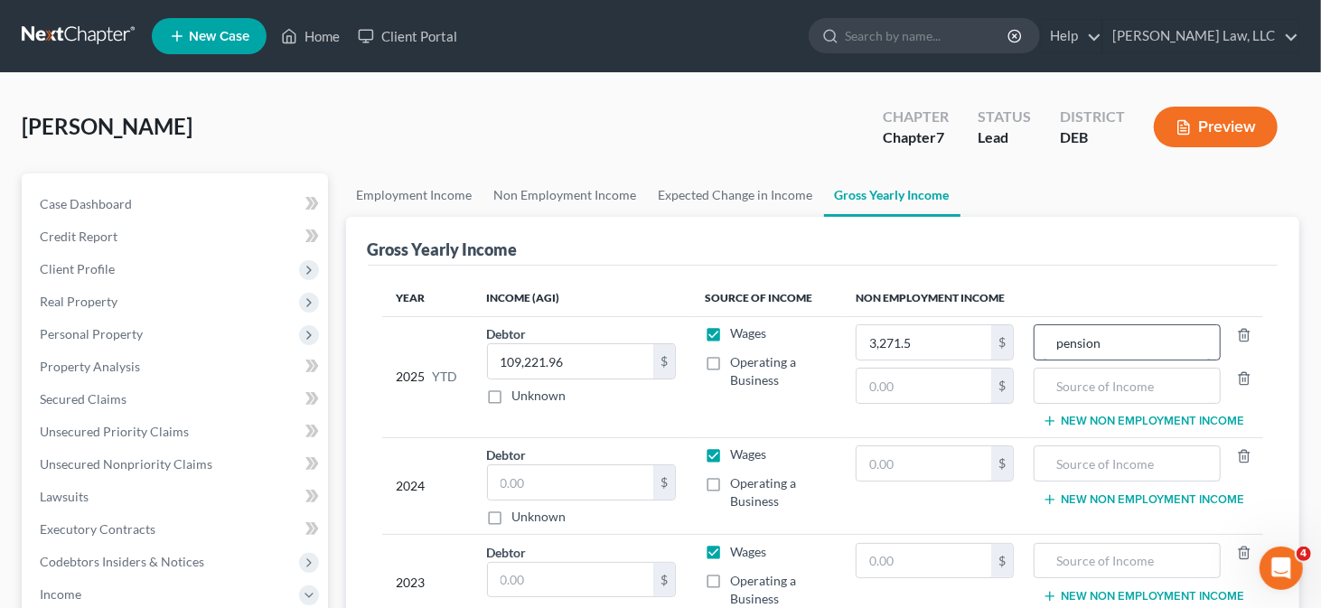
click at [1063, 343] on input "pension" at bounding box center [1127, 342] width 166 height 34
type input "Pension"
click at [1133, 199] on ul "Employment Income Non Employment Income Expected Change in Income Gross Yearly …" at bounding box center [823, 195] width 954 height 43
click at [935, 384] on input "text" at bounding box center [924, 386] width 135 height 34
type input "26,073"
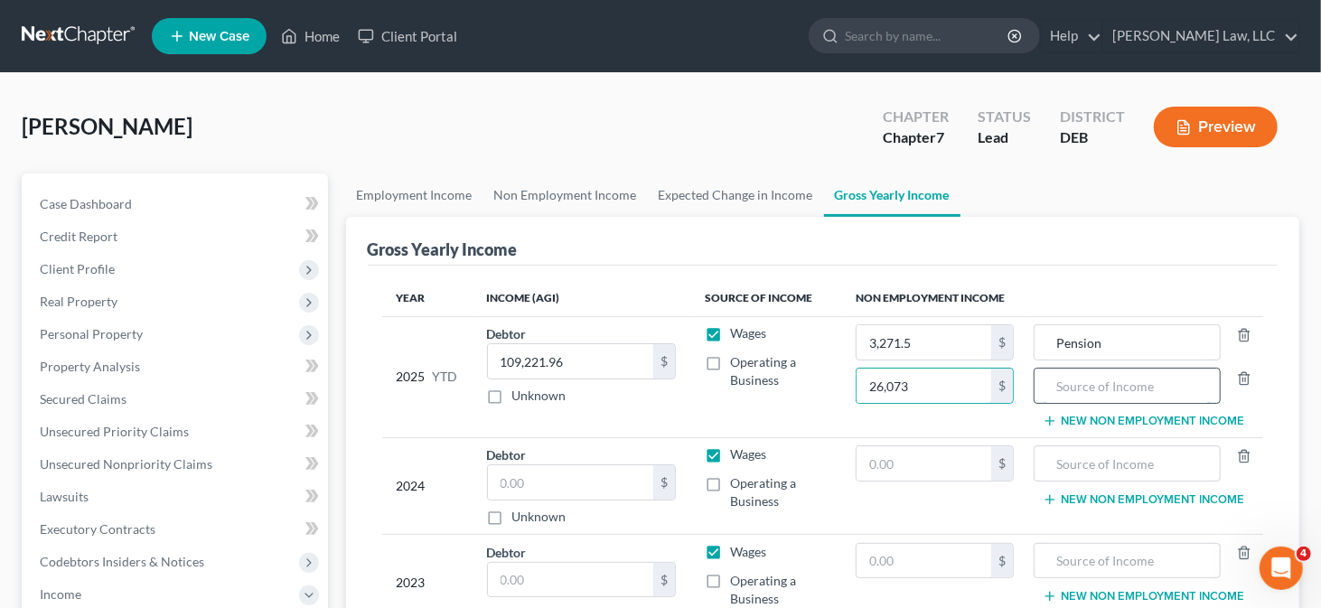
click at [1114, 374] on input "text" at bounding box center [1127, 386] width 166 height 34
type input "Social Security"
click at [1105, 414] on button "New Non Employment Income" at bounding box center [1144, 421] width 202 height 14
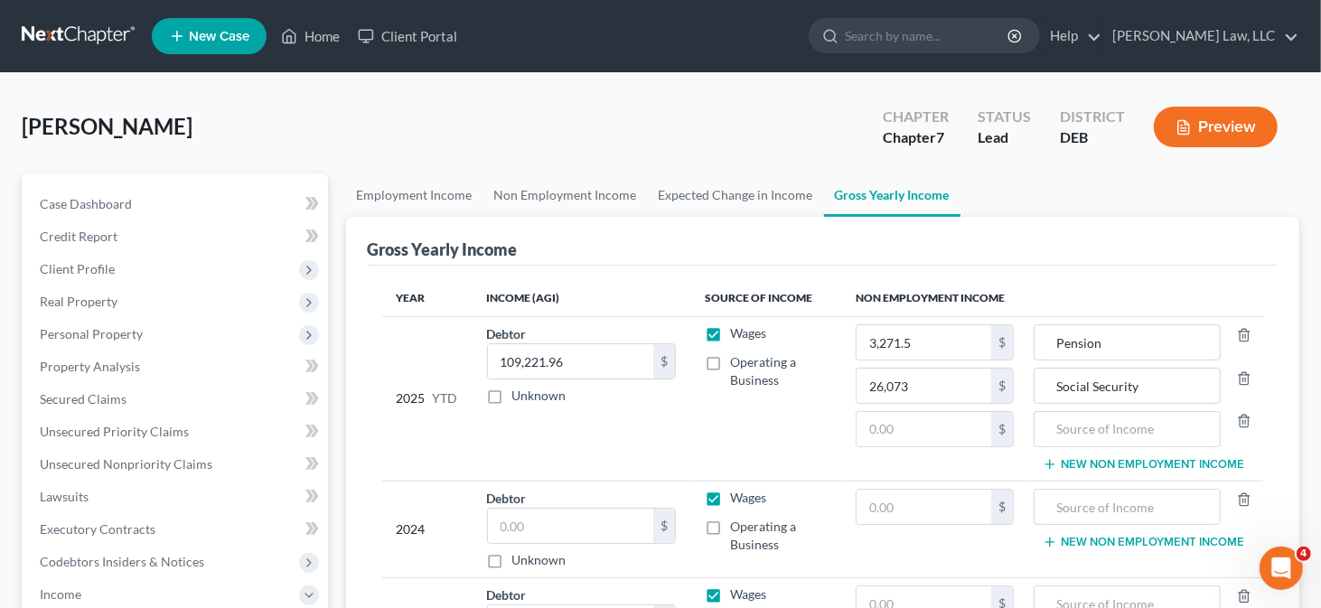
click at [1157, 158] on div "Mason, Richard Upgraded Chapter Chapter 7 Status Lead District DEB Preview" at bounding box center [661, 134] width 1278 height 79
click at [897, 418] on input "text" at bounding box center [924, 429] width 135 height 34
type input "7,407"
click at [1075, 418] on input "text" at bounding box center [1127, 429] width 166 height 34
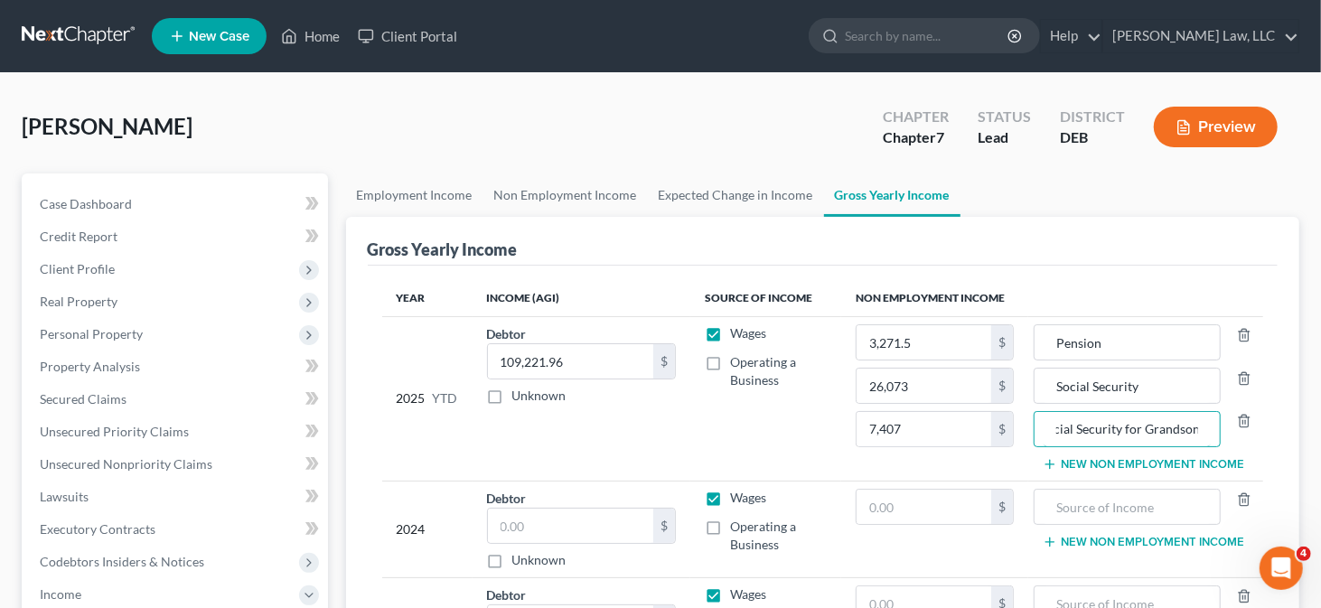
type input "Social Security for Grandson"
click at [1103, 468] on button "New Non Employment Income" at bounding box center [1144, 464] width 202 height 14
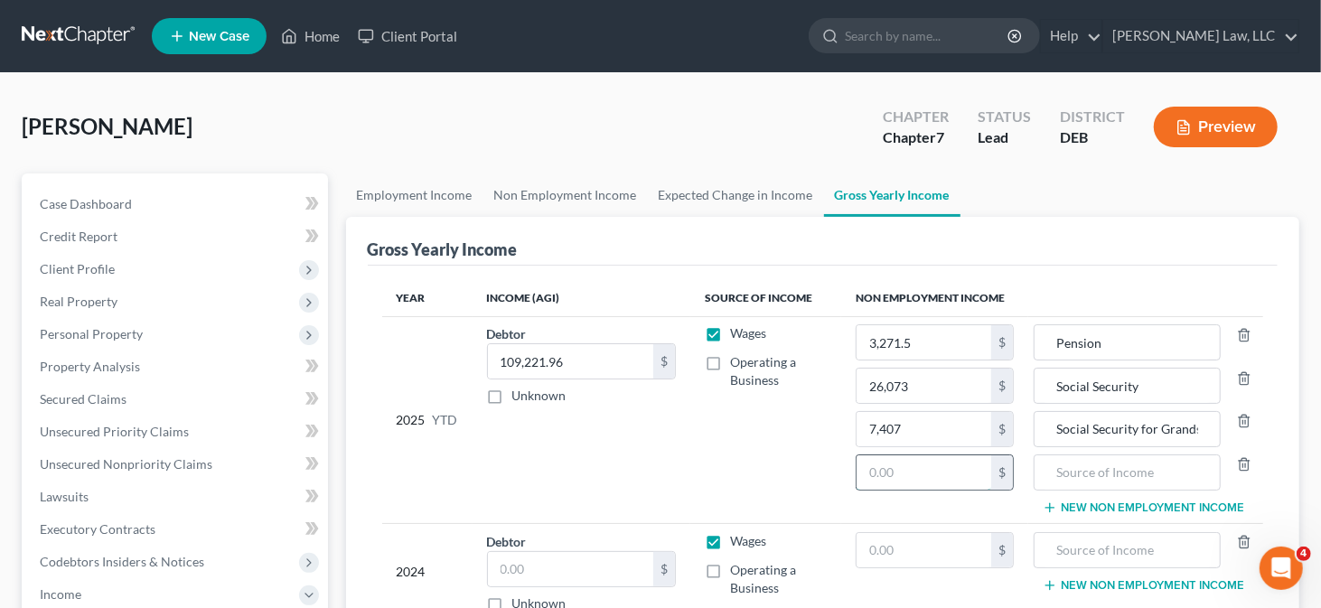
click at [936, 461] on input "text" at bounding box center [924, 473] width 135 height 34
type input "7,407"
click at [1094, 471] on input "text" at bounding box center [1127, 473] width 166 height 34
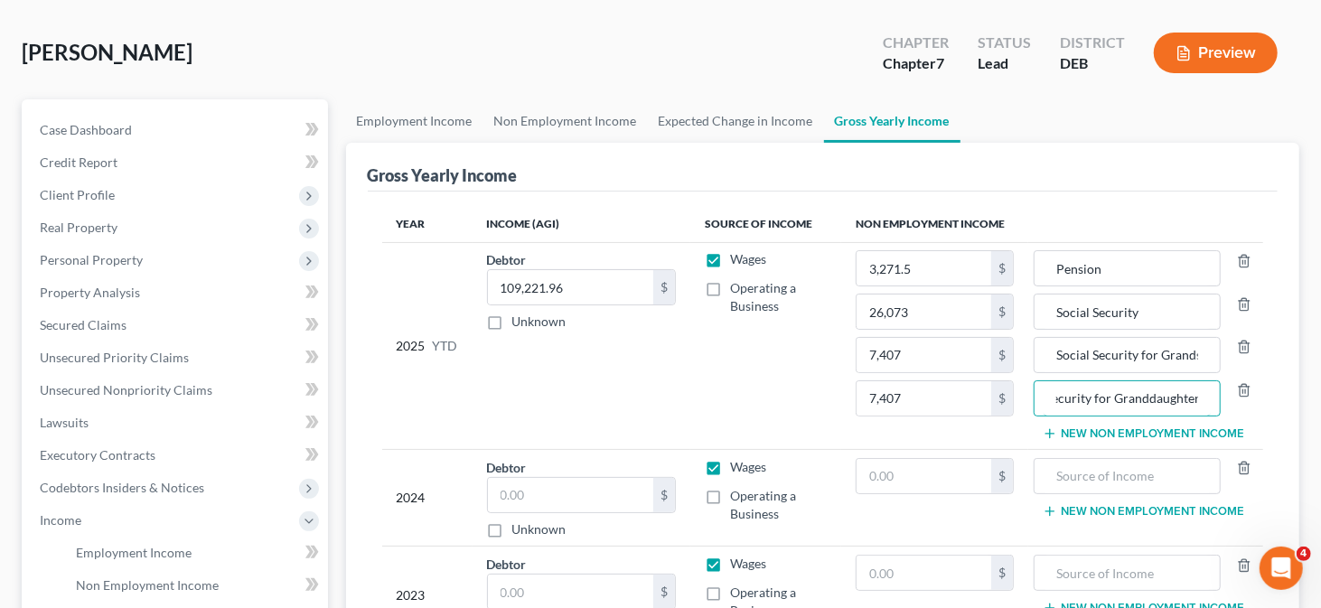
scroll to position [181, 0]
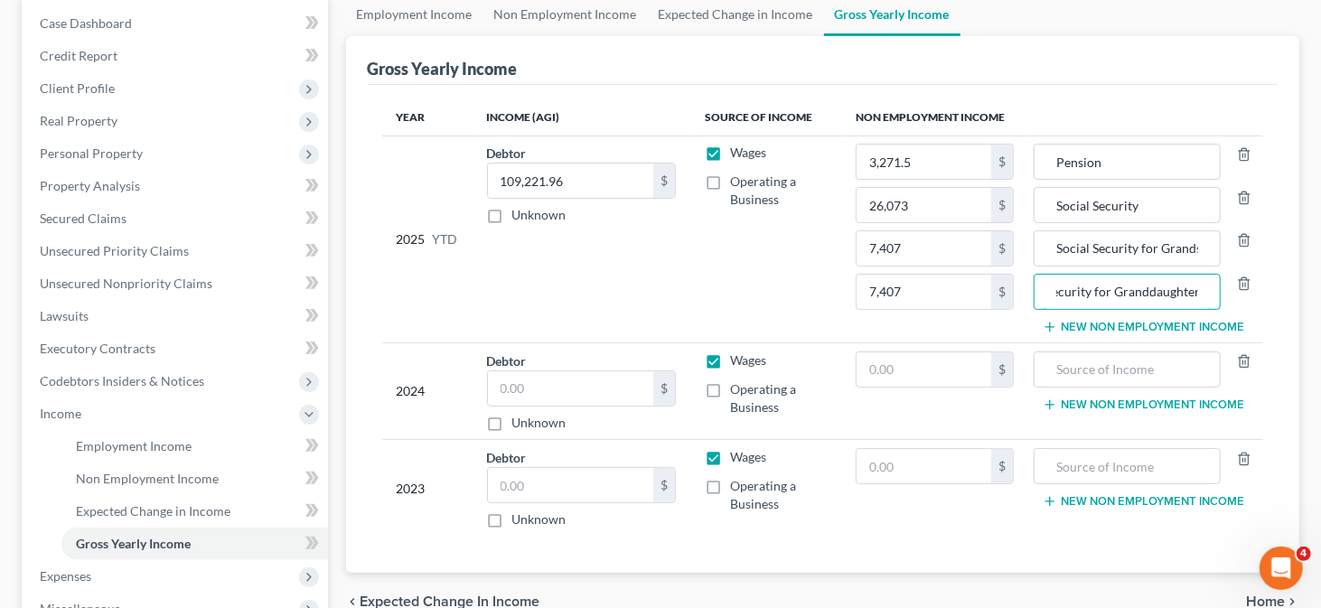
type input "Social Security for Granddaughter"
click at [512, 390] on input "text" at bounding box center [570, 388] width 165 height 34
type input "6,125"
click at [539, 485] on input "text" at bounding box center [570, 485] width 165 height 34
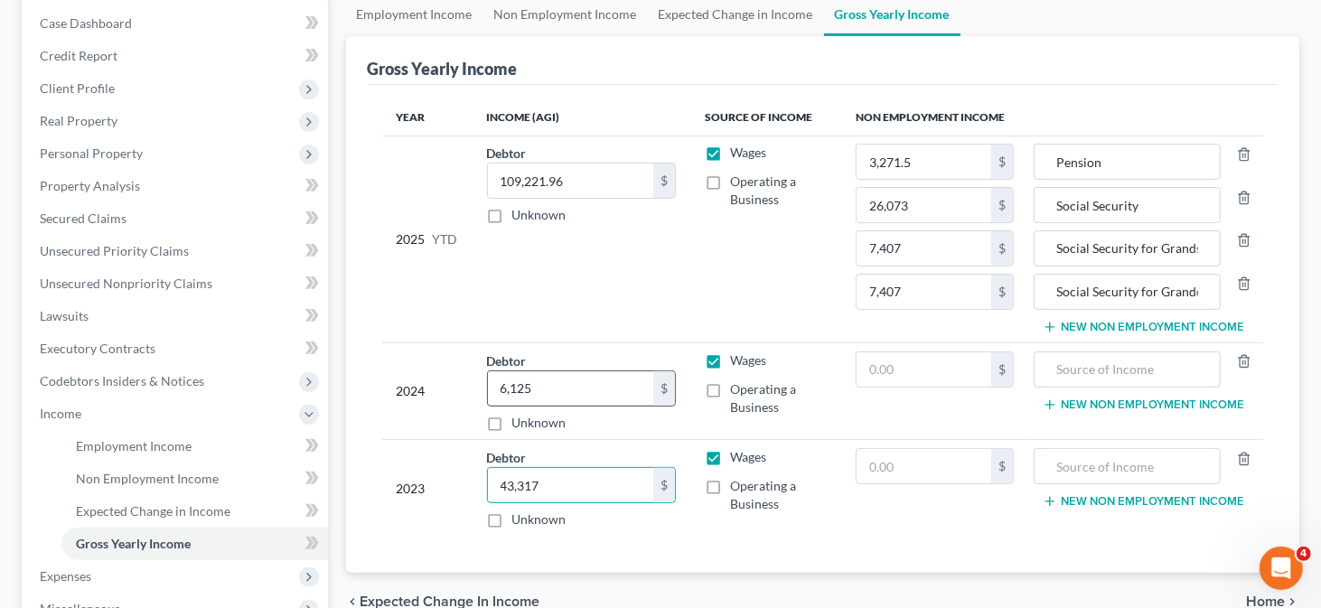
scroll to position [452, 0]
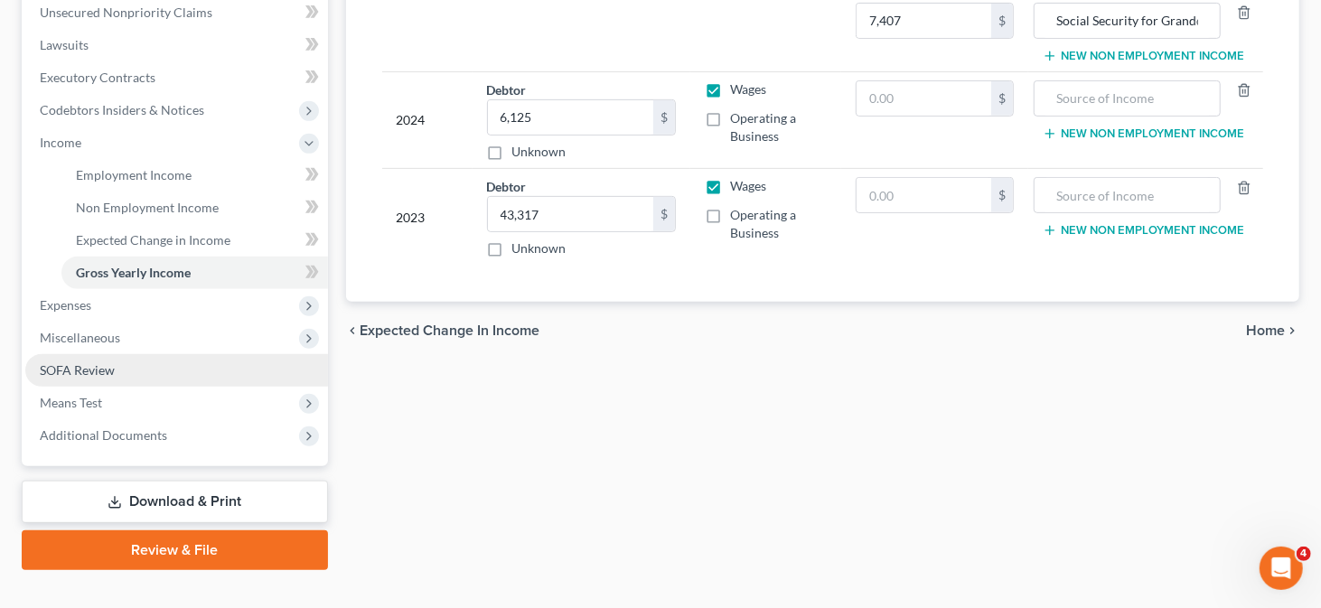
click at [156, 363] on link "SOFA Review" at bounding box center [176, 370] width 303 height 33
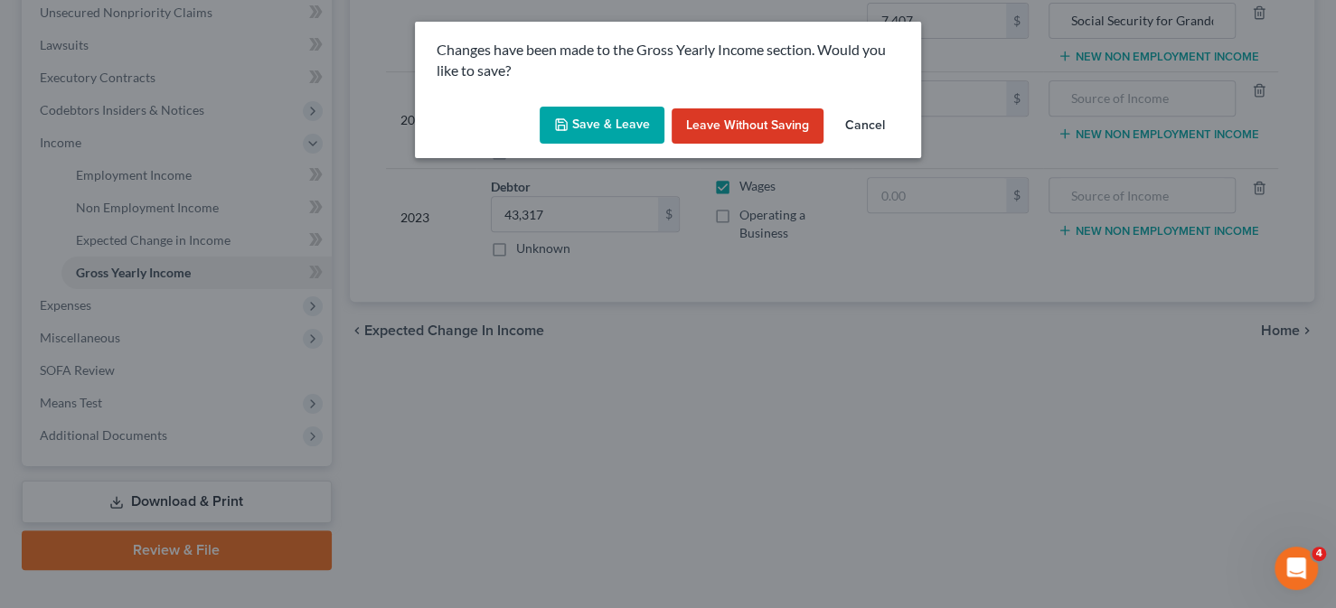
click at [611, 135] on button "Save & Leave" at bounding box center [602, 126] width 125 height 38
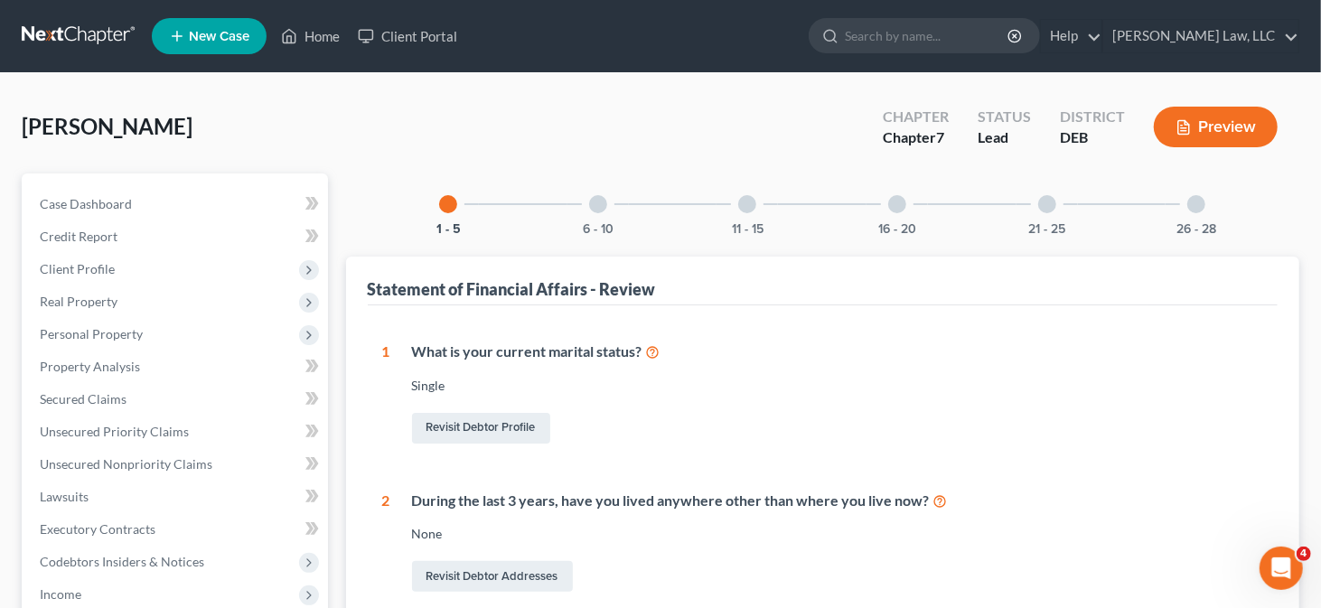
click at [593, 201] on div at bounding box center [598, 204] width 18 height 18
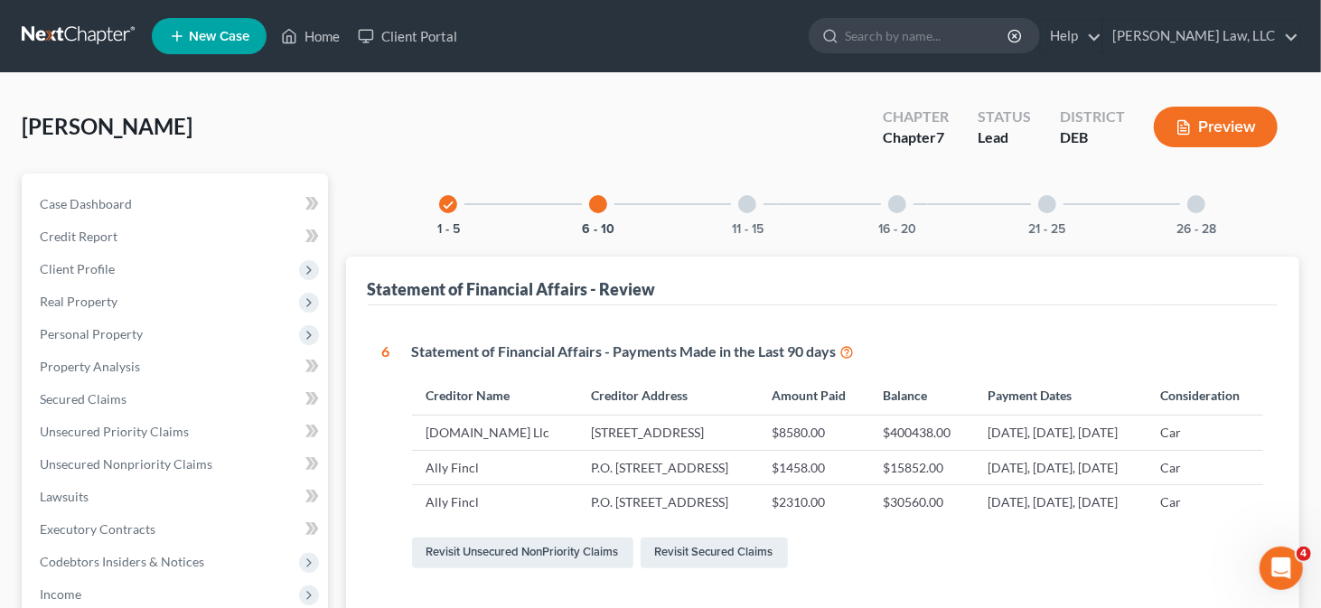
click at [755, 203] on div at bounding box center [747, 204] width 18 height 18
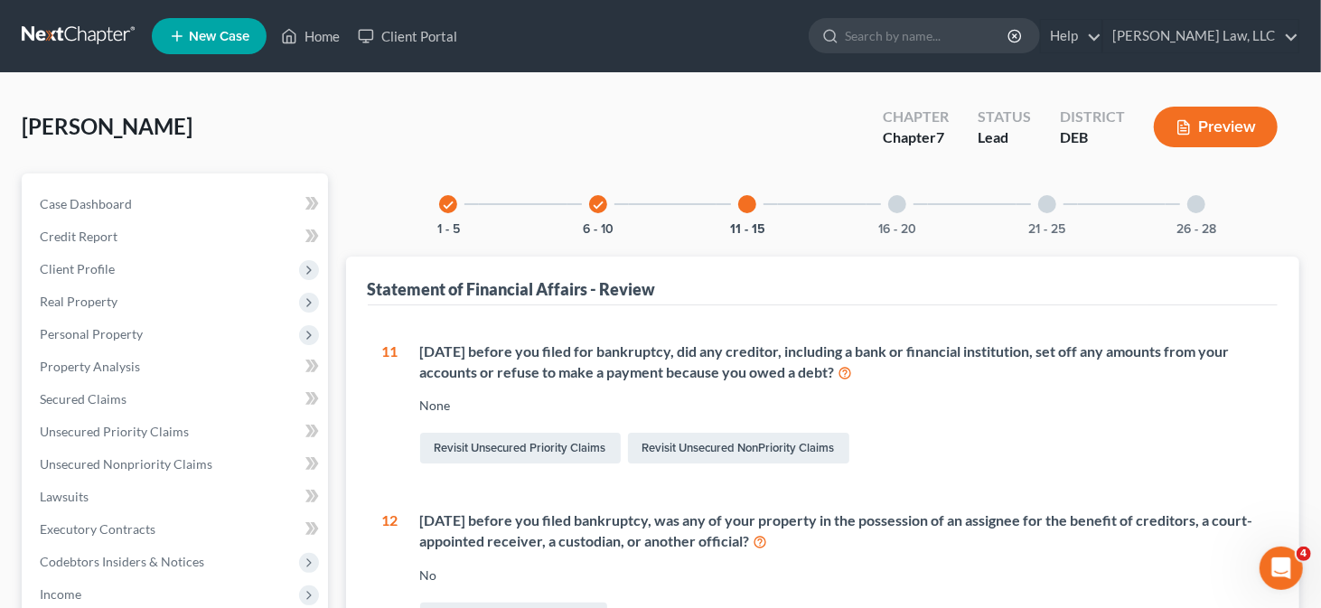
click at [889, 203] on div at bounding box center [897, 204] width 18 height 18
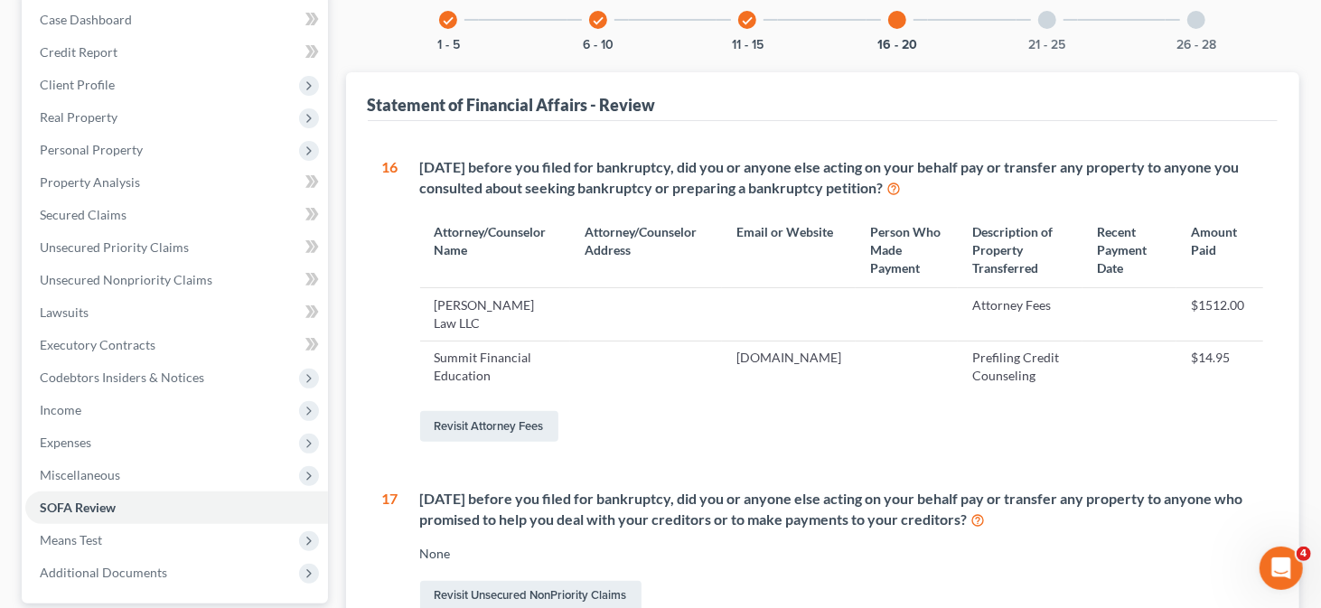
scroll to position [90, 0]
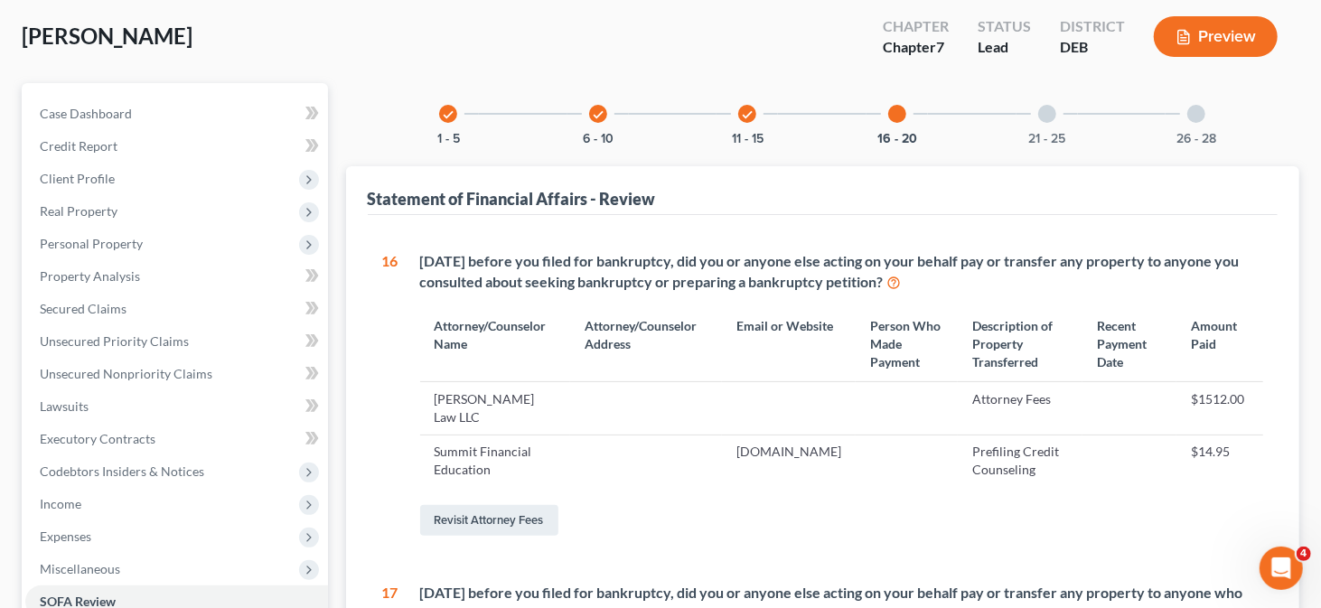
click at [1042, 103] on div "21 - 25" at bounding box center [1047, 113] width 61 height 61
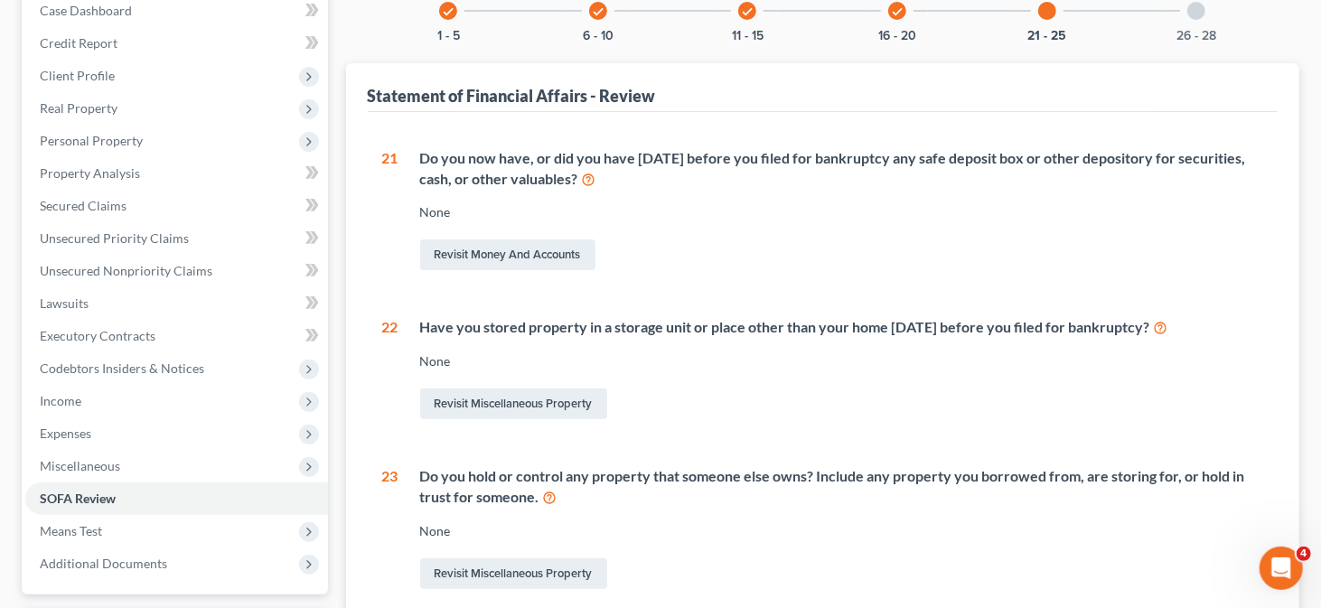
scroll to position [0, 0]
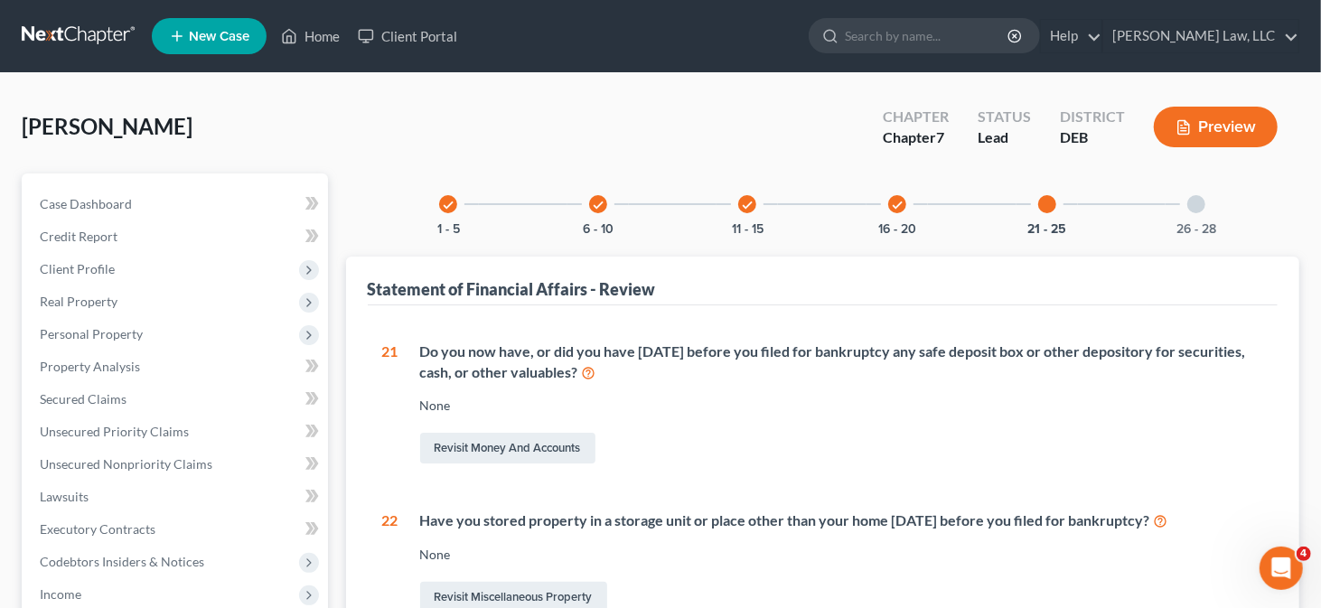
click at [1201, 202] on div at bounding box center [1197, 204] width 18 height 18
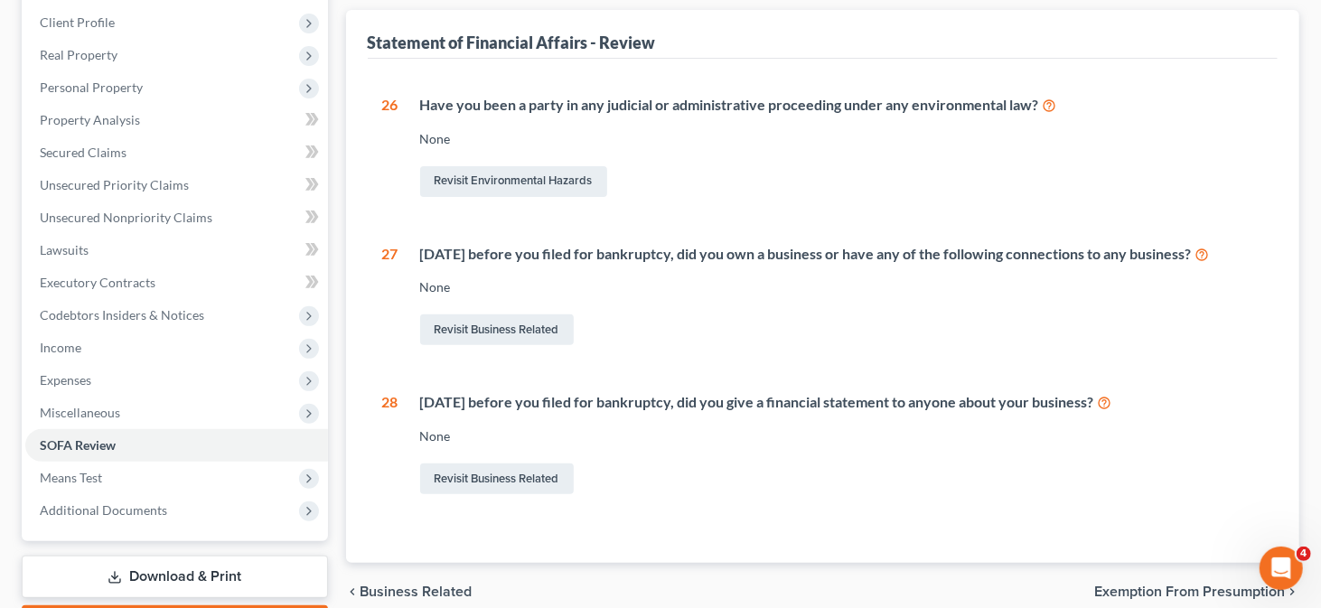
scroll to position [271, 0]
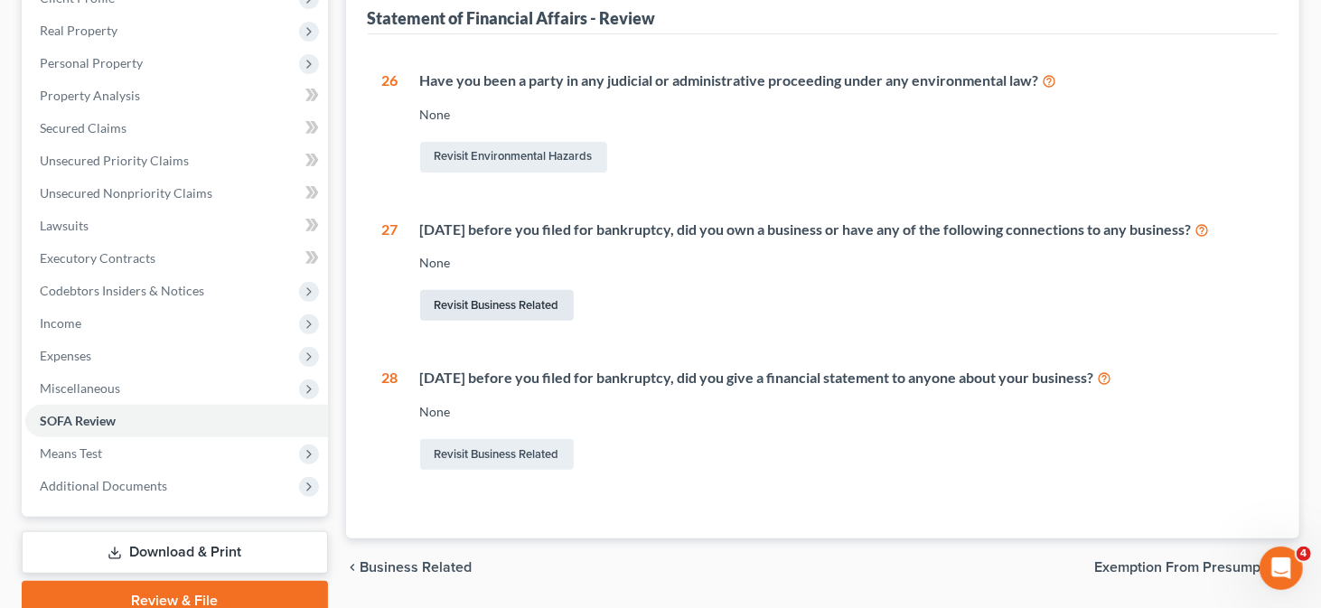
click at [549, 314] on link "Revisit Business Related" at bounding box center [497, 305] width 154 height 31
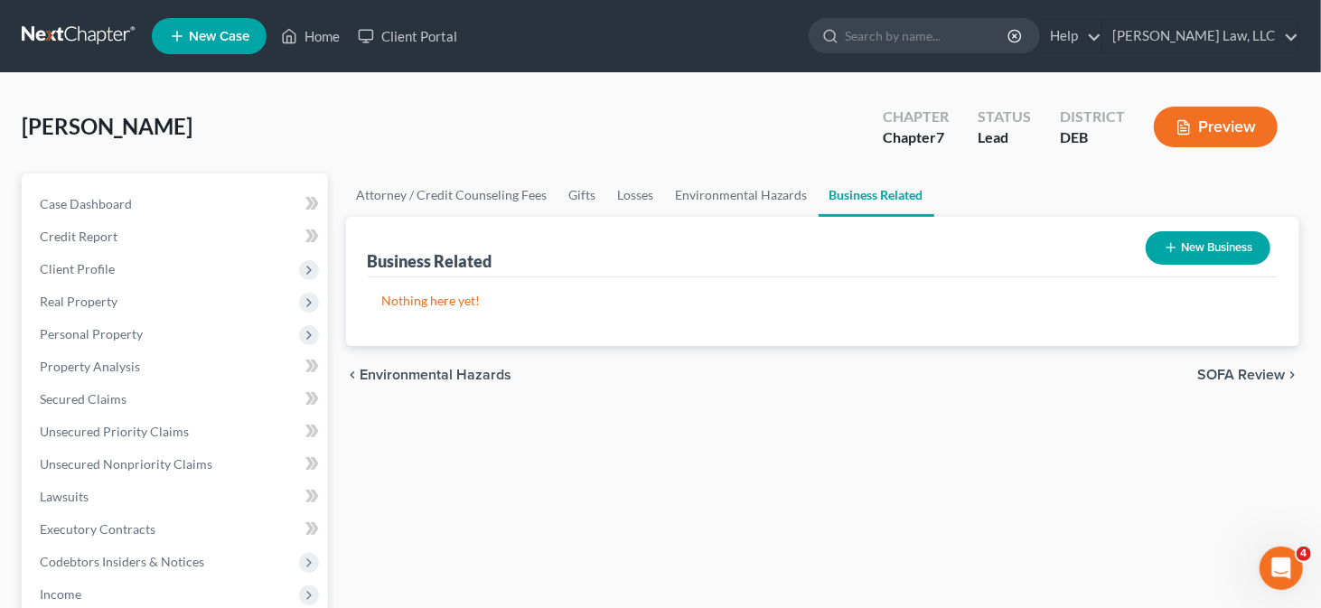
click at [1193, 237] on button "New Business" at bounding box center [1208, 247] width 125 height 33
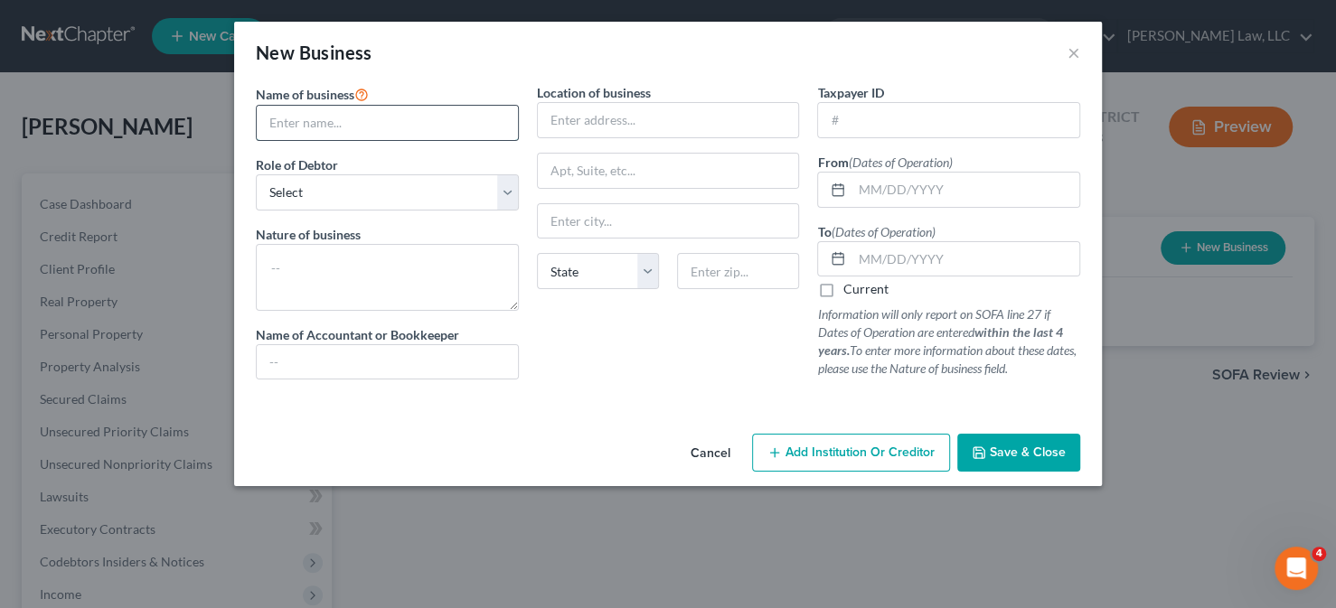
click at [407, 132] on input "text" at bounding box center [387, 123] width 261 height 34
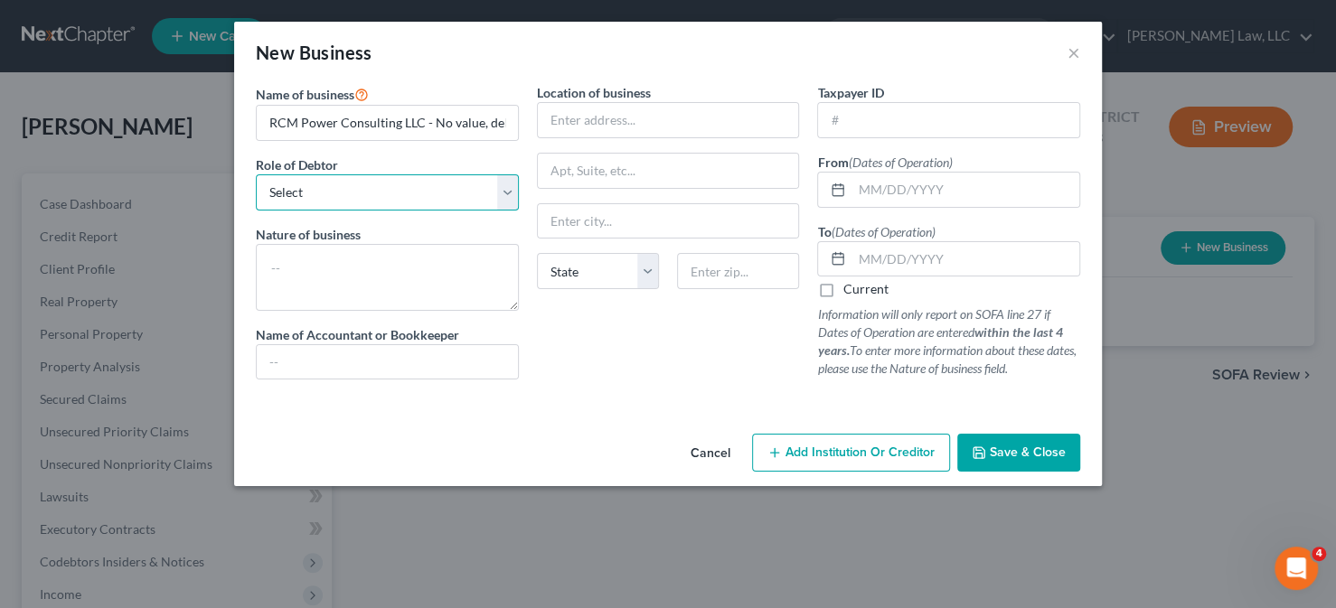
click at [403, 183] on select "Select A member of a limited liability company (LLC) or limited liability partn…" at bounding box center [387, 192] width 263 height 36
click at [256, 174] on select "Select A member of a limited liability company (LLC) or limited liability partn…" at bounding box center [387, 192] width 263 height 36
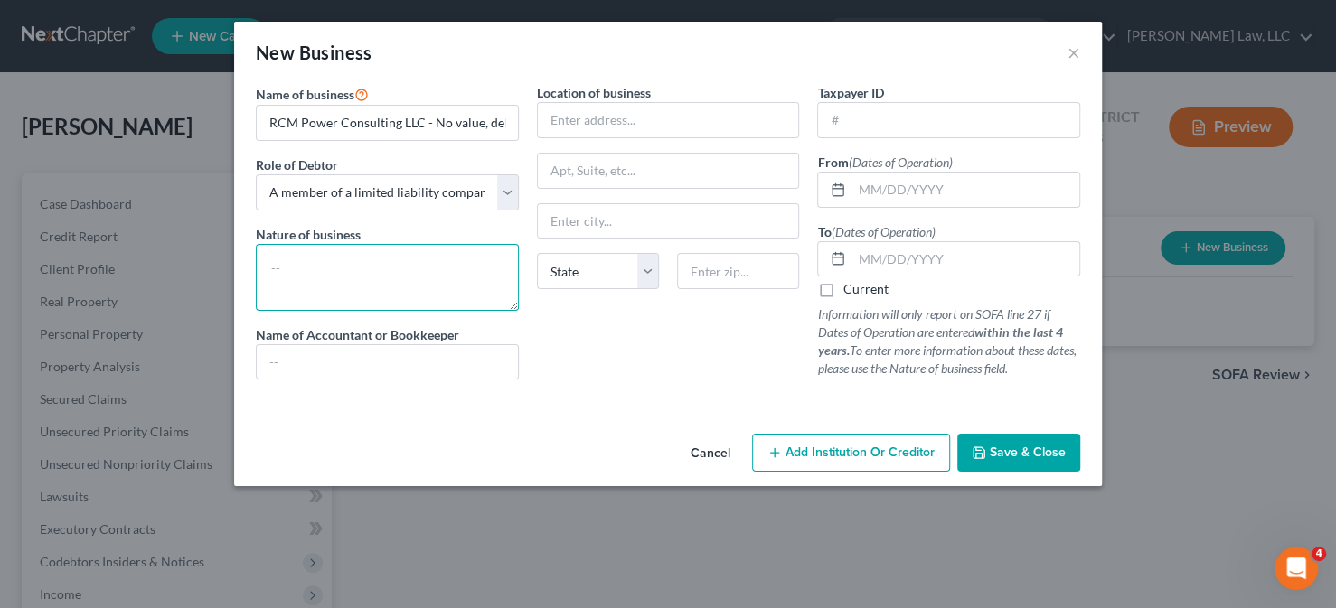
click at [362, 253] on textarea at bounding box center [387, 277] width 263 height 67
click at [970, 451] on button "Save & Close" at bounding box center [1018, 453] width 123 height 38
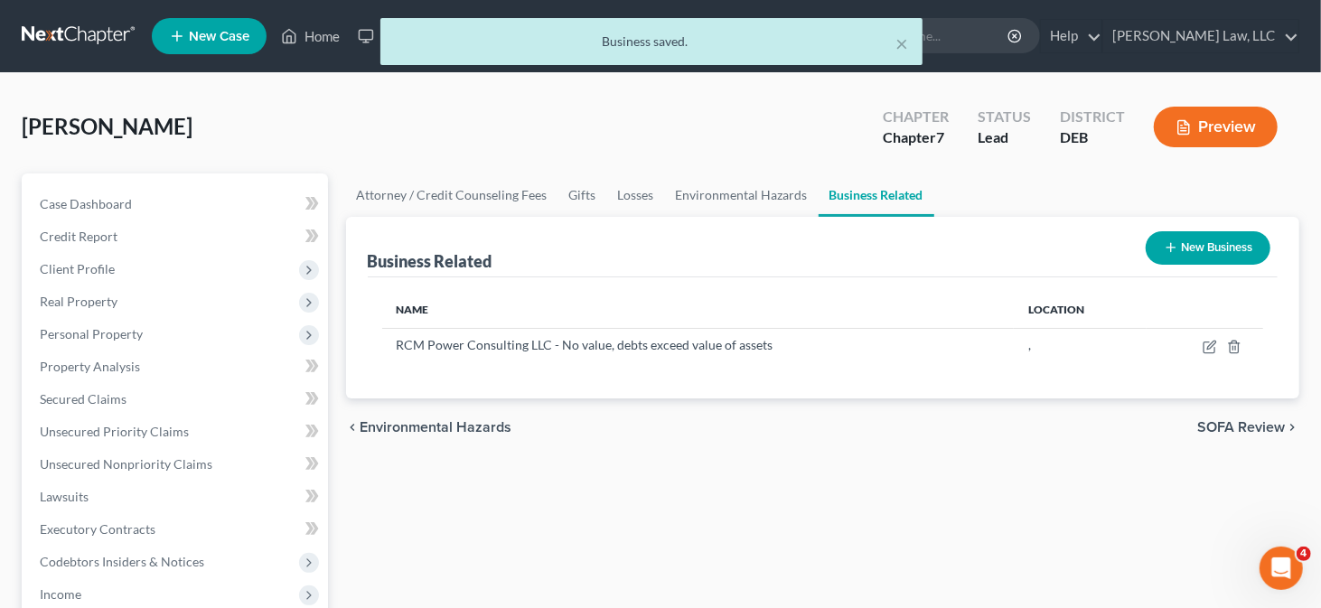
click at [1198, 241] on button "New Business" at bounding box center [1208, 247] width 125 height 33
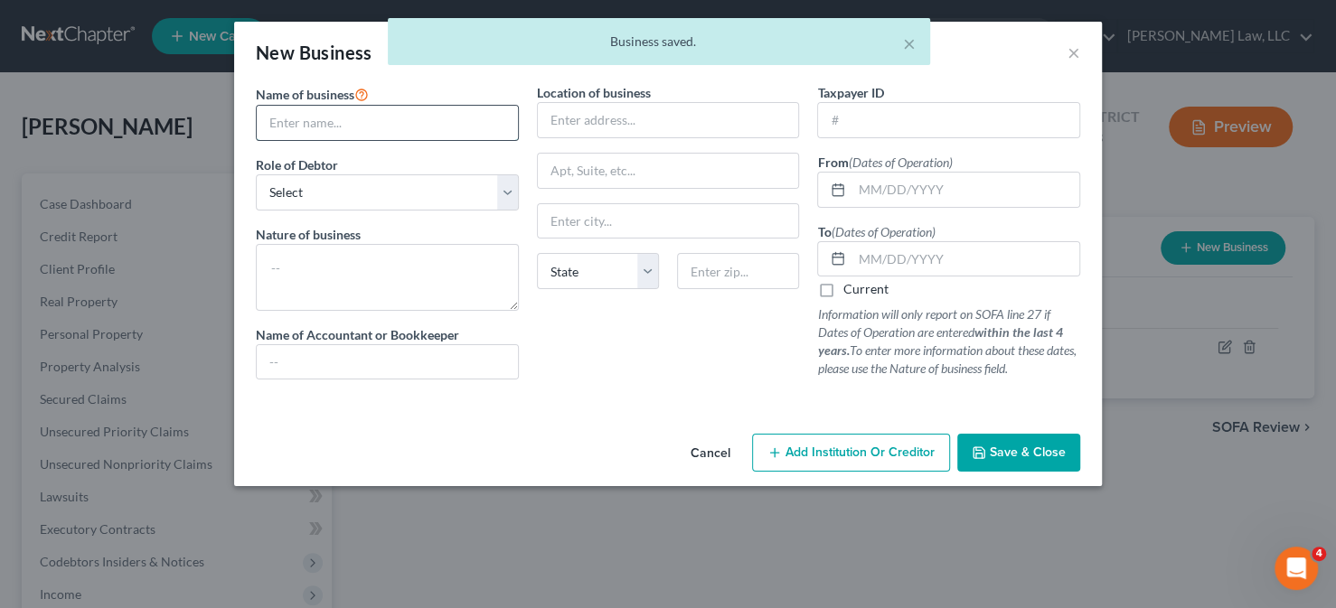
click at [412, 129] on input "text" at bounding box center [387, 123] width 261 height 34
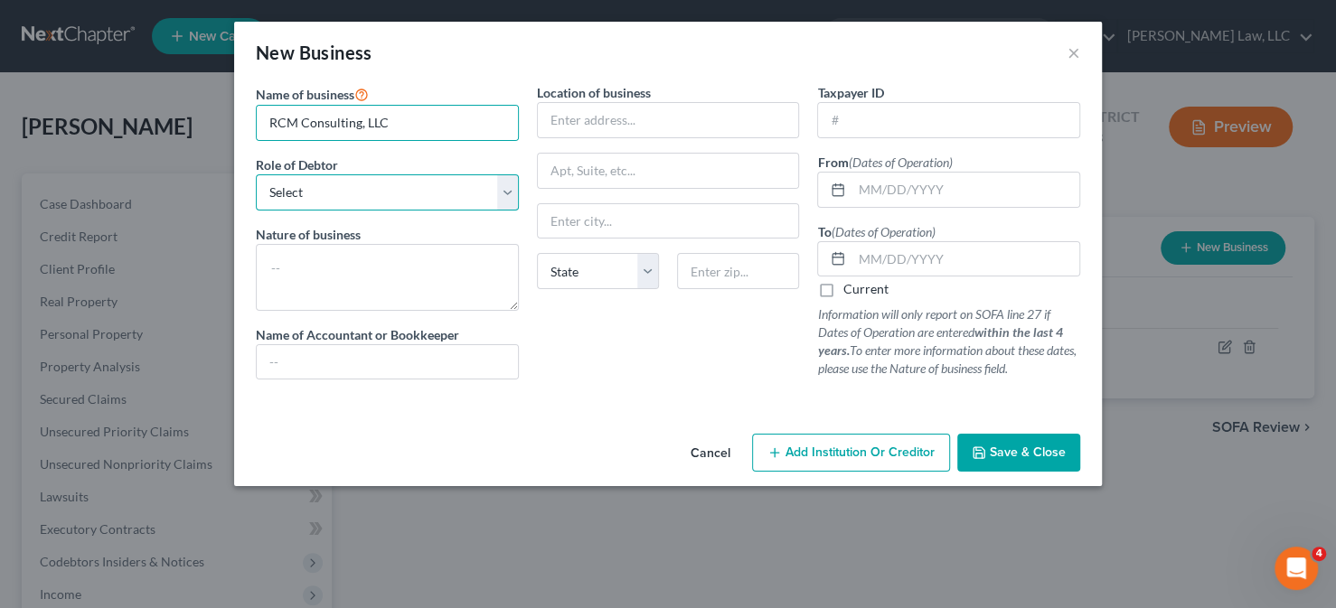
click at [410, 186] on select "Select A member of a limited liability company (LLC) or limited liability partn…" at bounding box center [387, 192] width 263 height 36
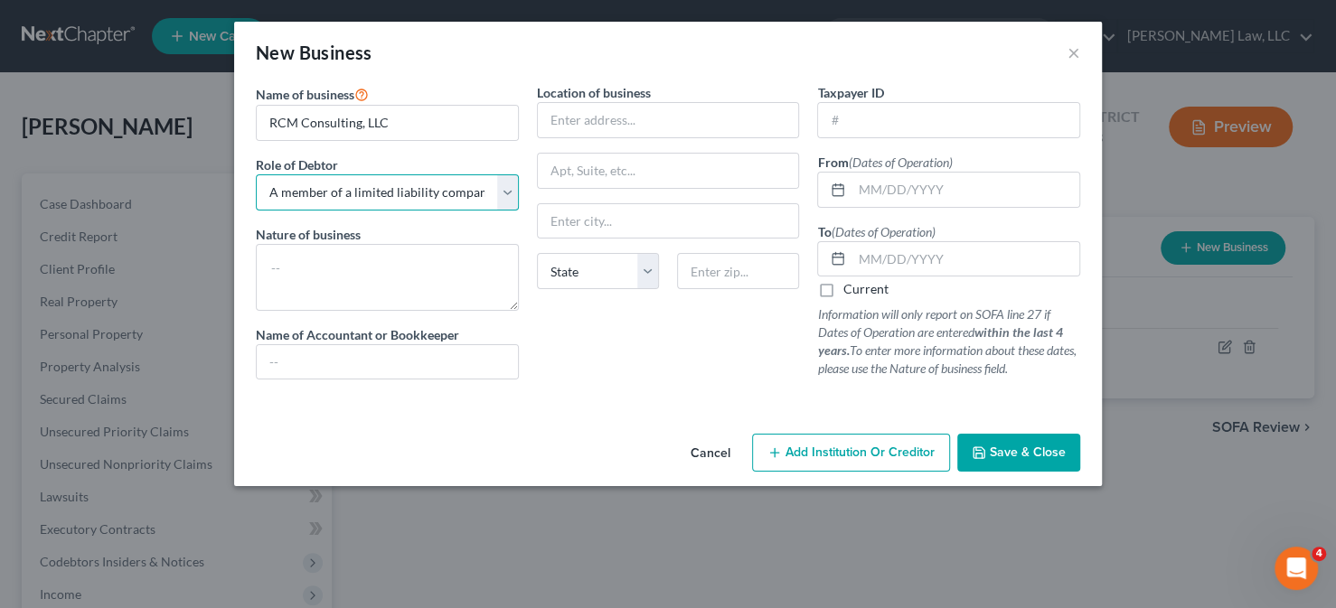
click at [256, 174] on select "Select A member of a limited liability company (LLC) or limited liability partn…" at bounding box center [387, 192] width 263 height 36
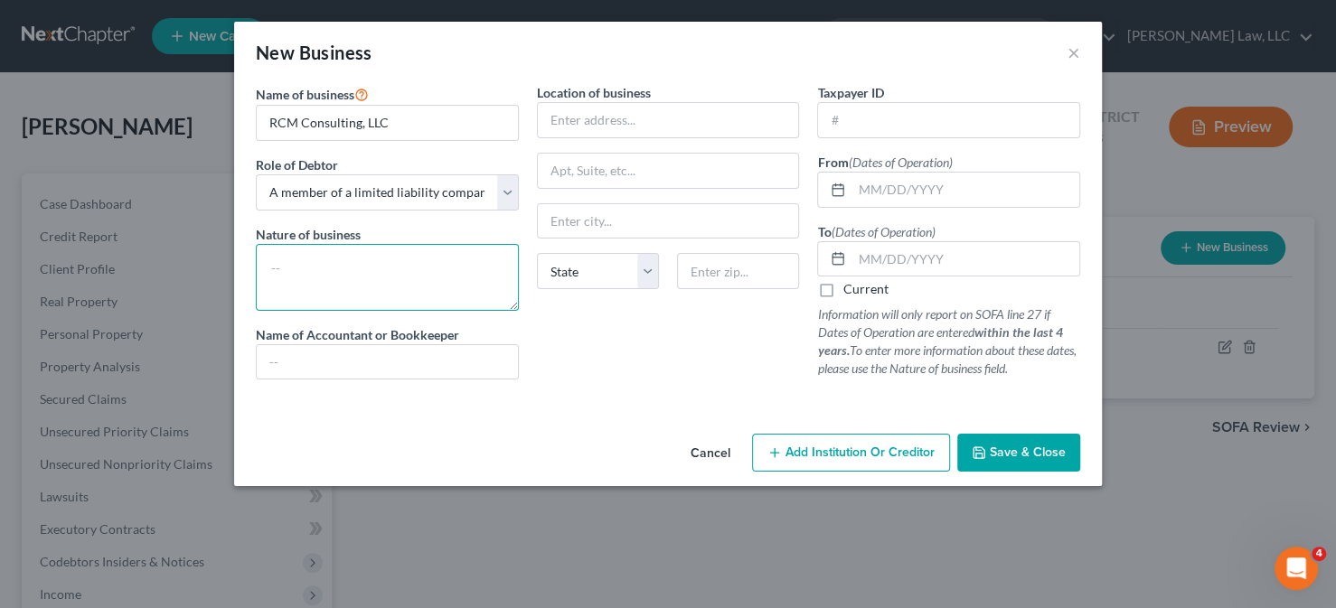
click at [352, 267] on textarea at bounding box center [387, 277] width 263 height 67
click at [1008, 447] on span "Save & Close" at bounding box center [1028, 452] width 76 height 15
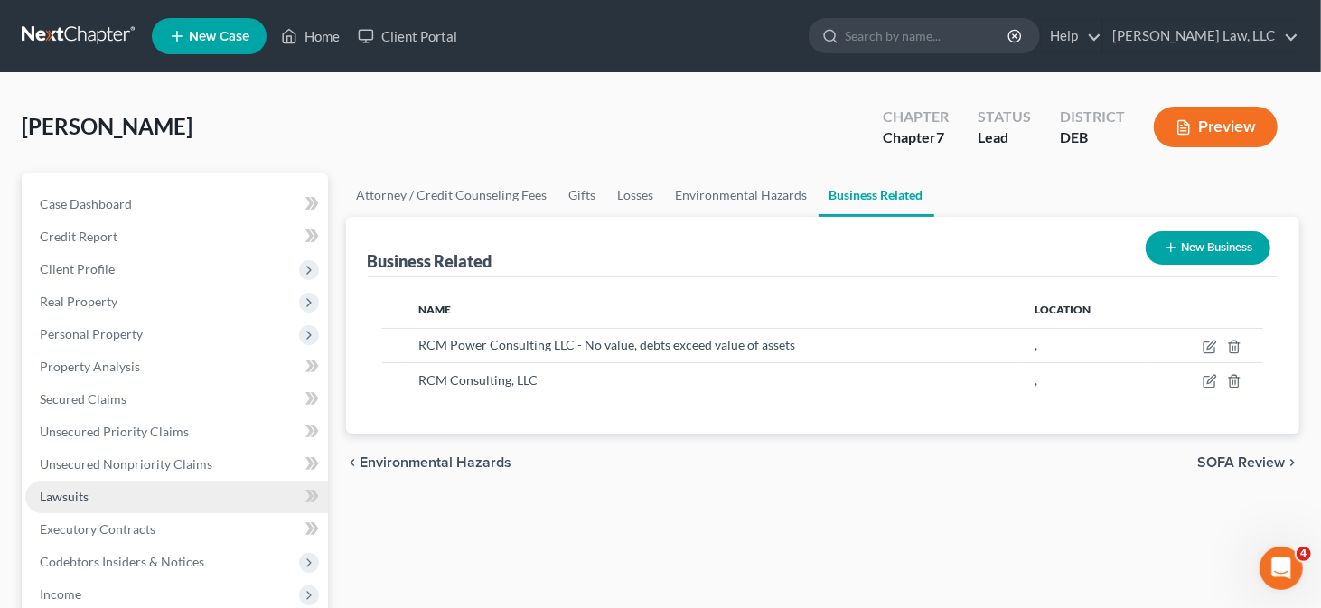
click at [171, 484] on link "Lawsuits" at bounding box center [176, 497] width 303 height 33
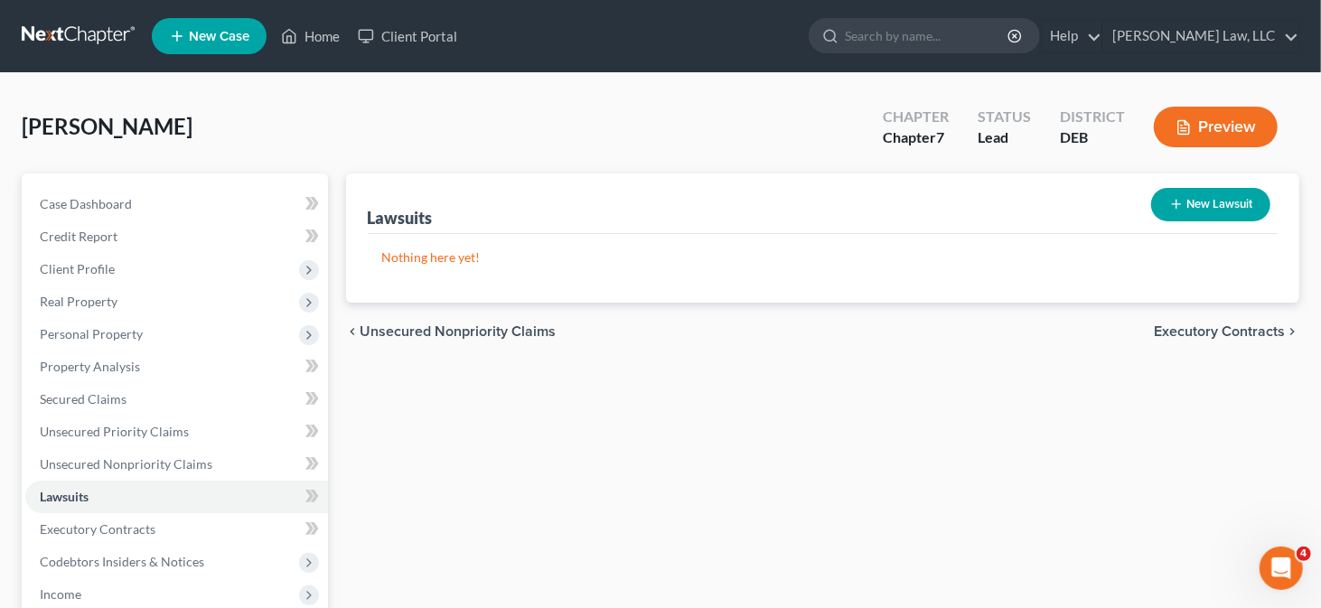
click at [1187, 195] on button "New Lawsuit" at bounding box center [1210, 204] width 119 height 33
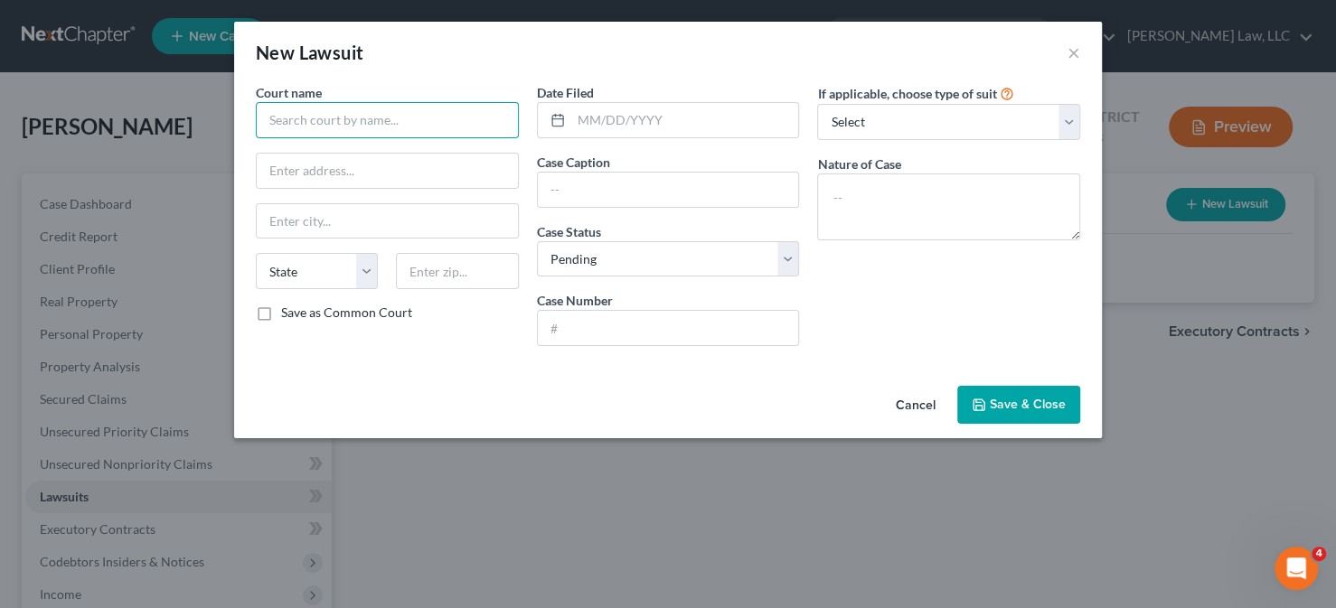
click at [427, 122] on input "text" at bounding box center [387, 120] width 263 height 36
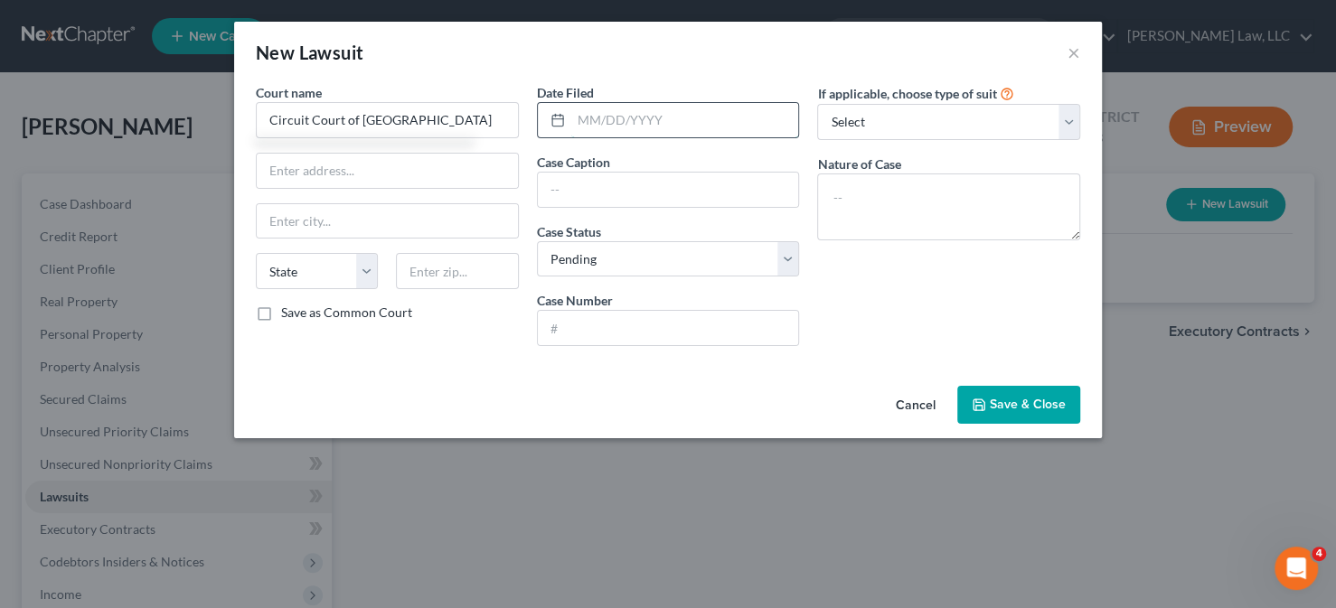
click at [605, 122] on input "text" at bounding box center [685, 120] width 228 height 34
click at [602, 190] on input "text" at bounding box center [668, 190] width 261 height 34
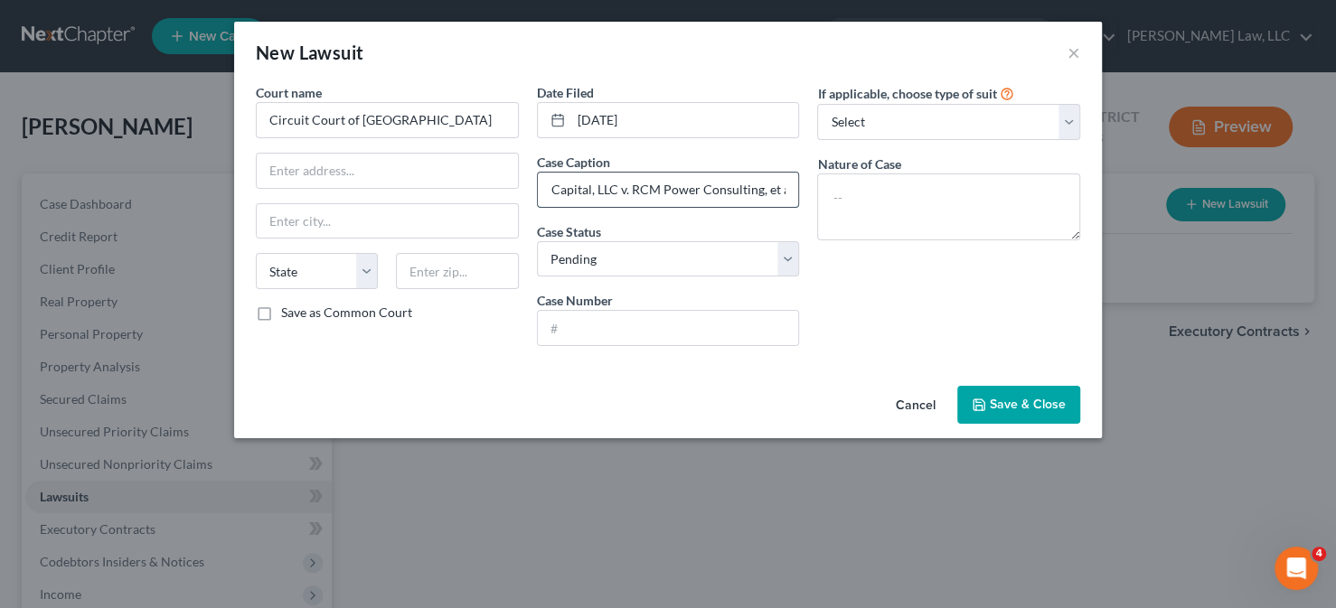
scroll to position [0, 57]
click at [719, 267] on select "Select Pending On Appeal Concluded" at bounding box center [668, 259] width 263 height 36
click at [657, 331] on input "text" at bounding box center [668, 328] width 261 height 34
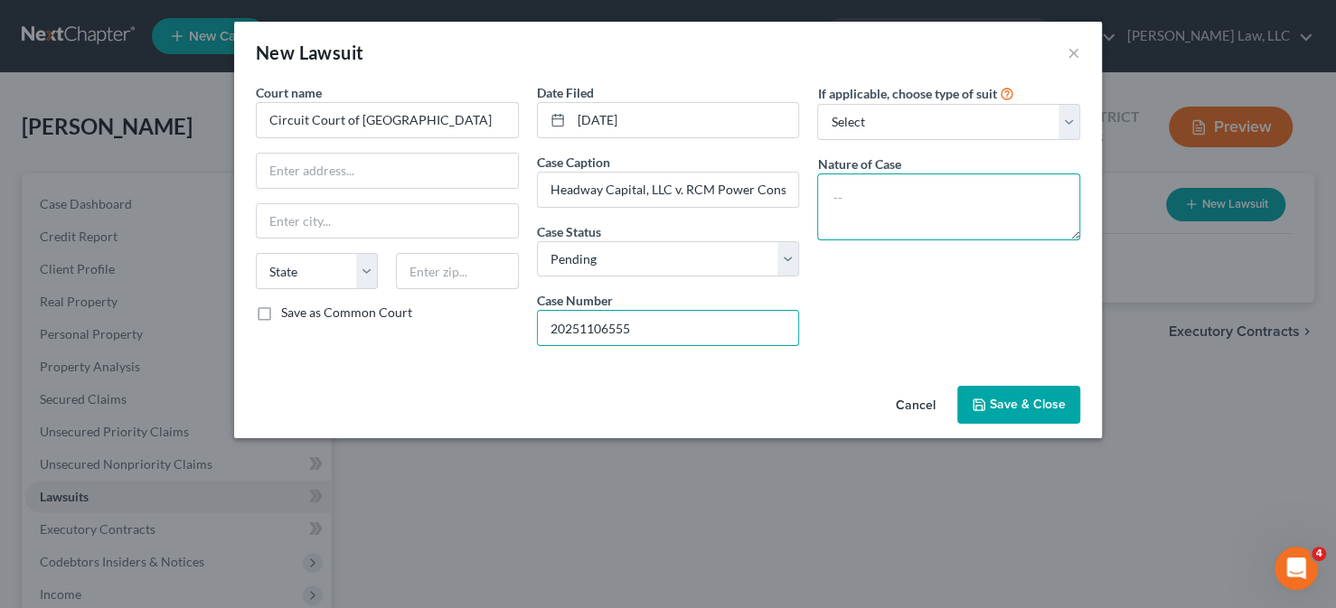
click at [886, 197] on textarea at bounding box center [948, 207] width 263 height 67
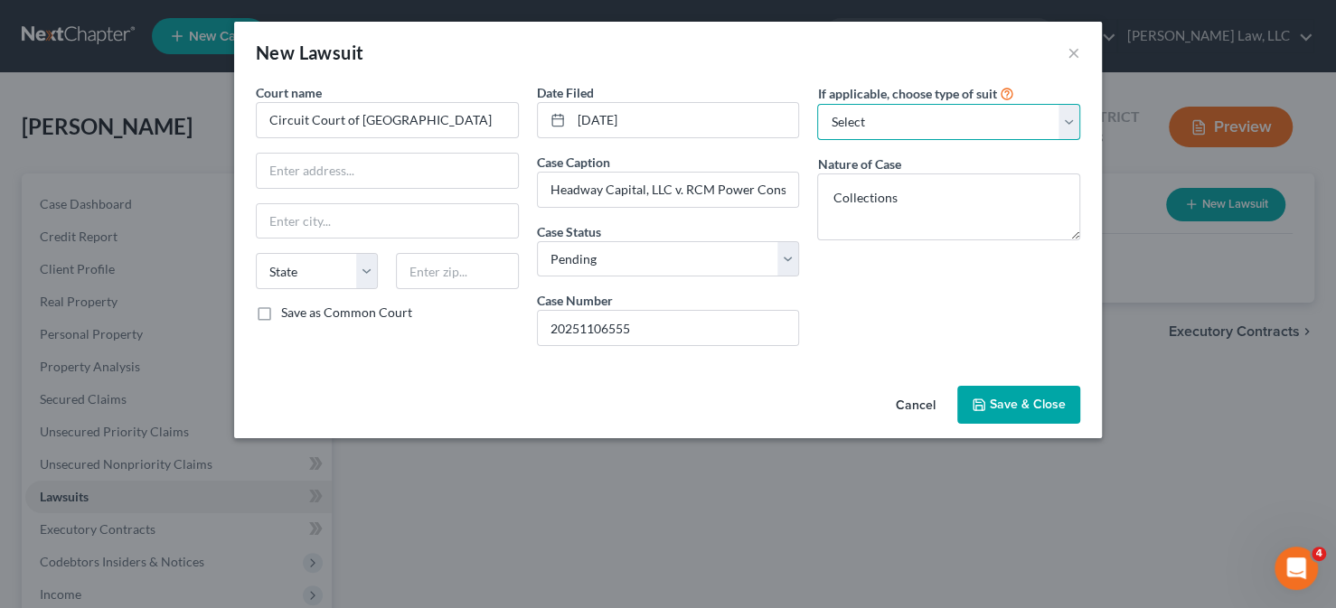
click at [1033, 122] on select "Select Repossession Garnishment Foreclosure Attached, Seized, Or Levied Other" at bounding box center [948, 122] width 263 height 36
click at [817, 104] on select "Select Repossession Garnishment Foreclosure Attached, Seized, Or Levied Other" at bounding box center [948, 122] width 263 height 36
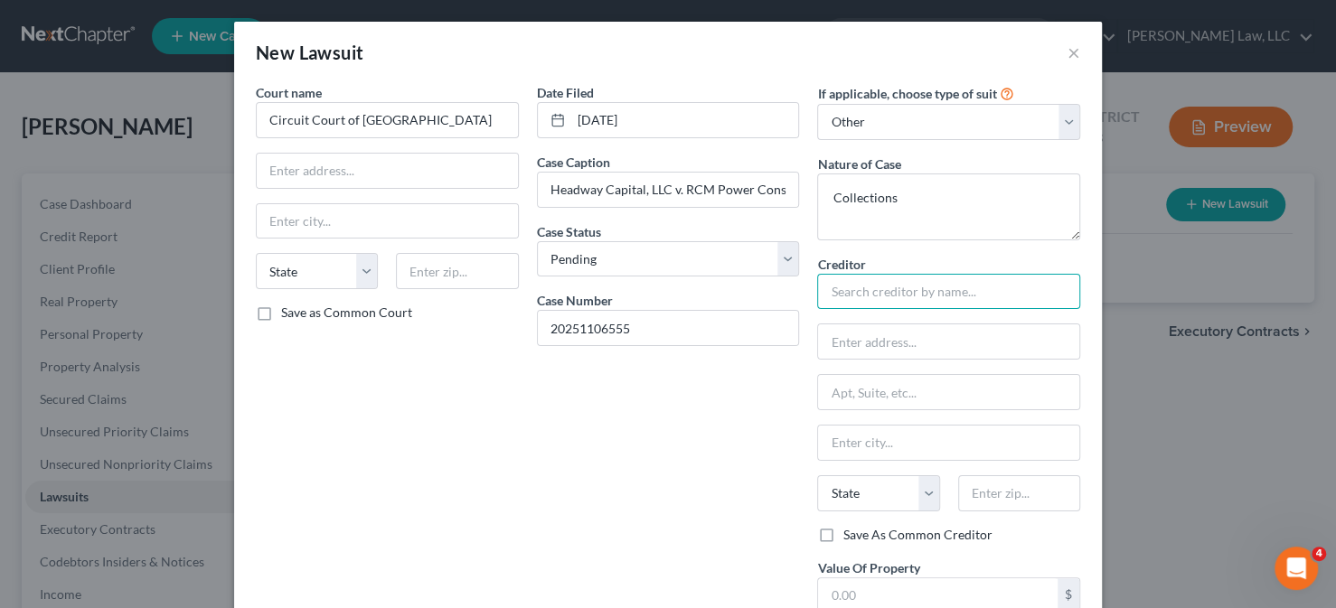
click at [873, 283] on input "text" at bounding box center [948, 292] width 263 height 36
click at [399, 166] on input "text" at bounding box center [387, 171] width 261 height 34
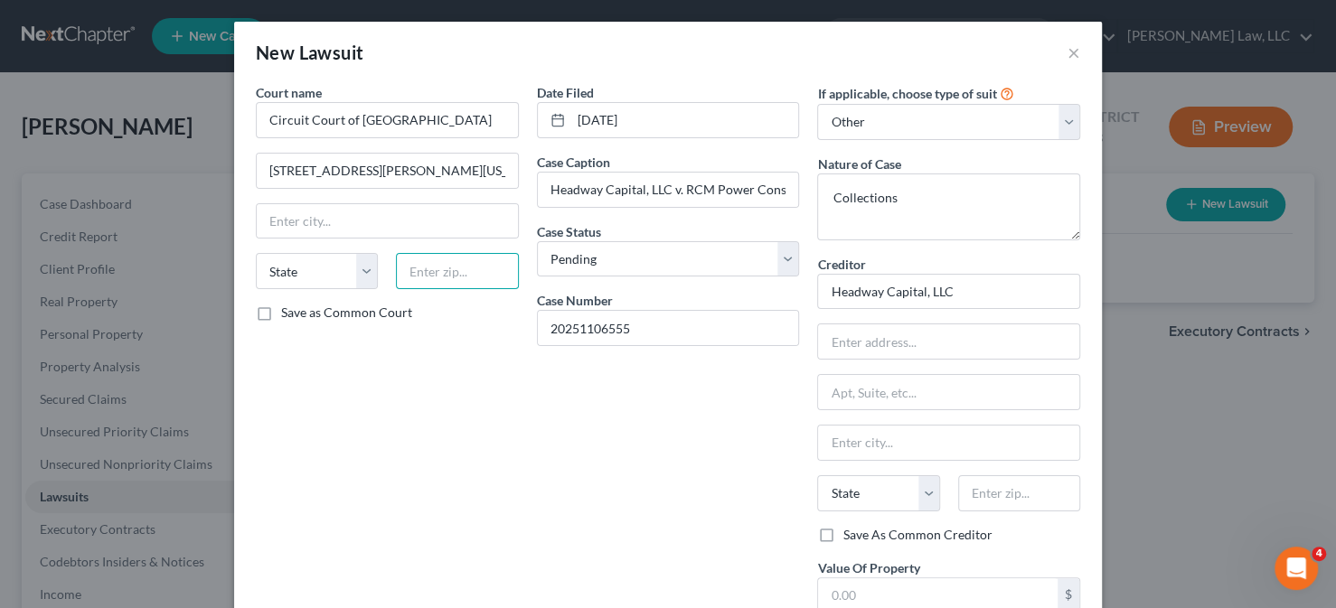
click at [456, 276] on input "text" at bounding box center [457, 271] width 122 height 36
click at [449, 214] on input "text" at bounding box center [387, 221] width 261 height 34
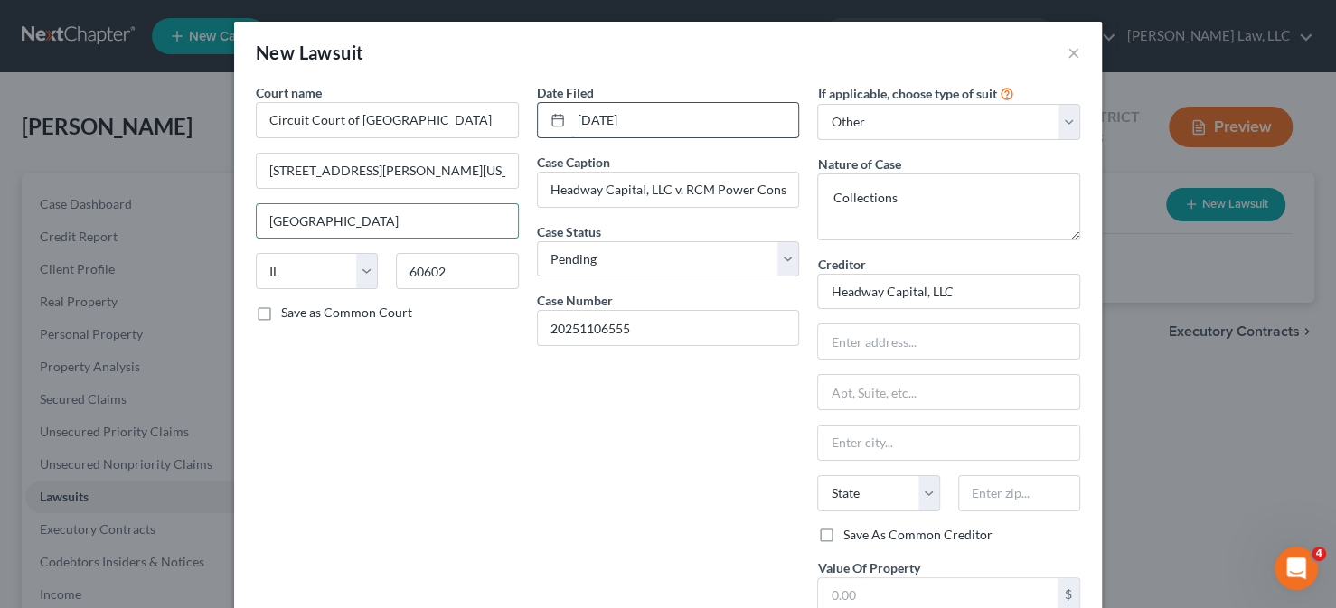
click at [669, 110] on input "03/06/2025" at bounding box center [685, 120] width 228 height 34
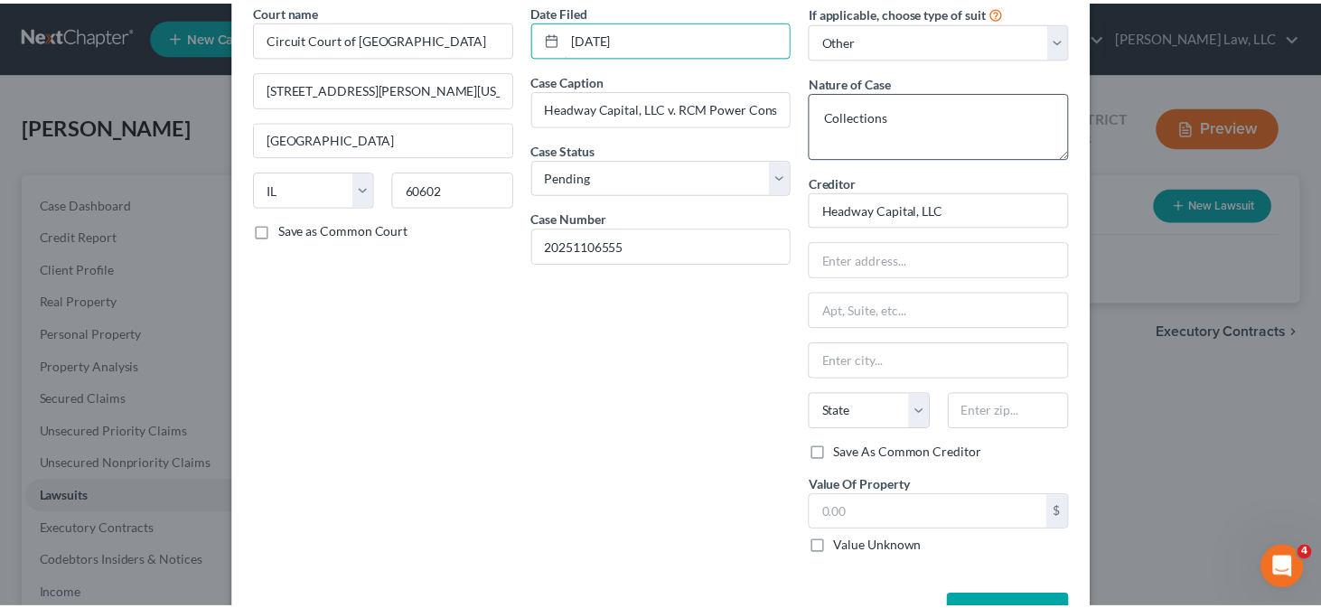
scroll to position [140, 0]
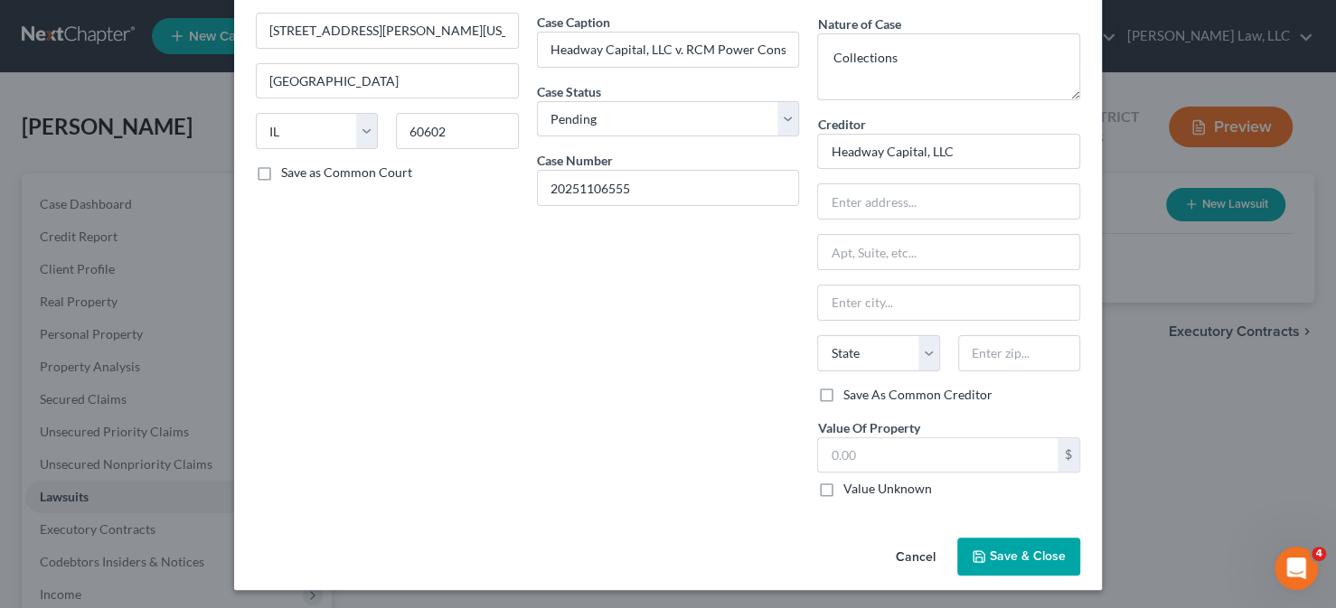
click at [1022, 549] on span "Save & Close" at bounding box center [1028, 556] width 76 height 15
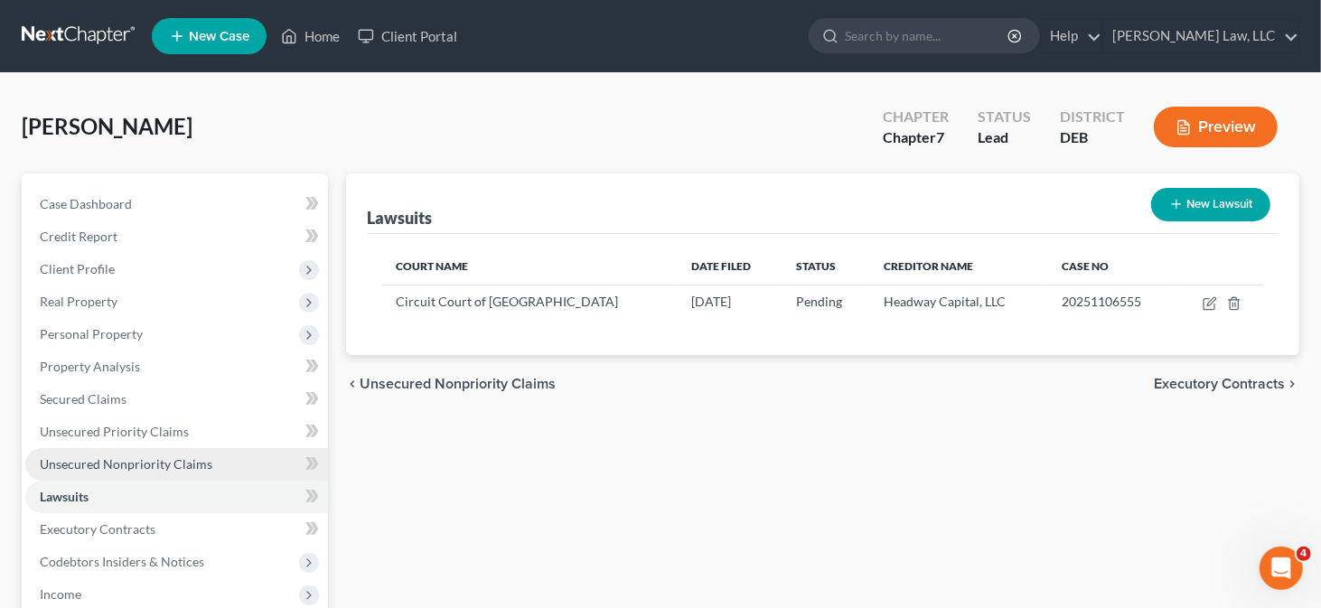
click at [123, 468] on span "Unsecured Nonpriority Claims" at bounding box center [126, 463] width 173 height 15
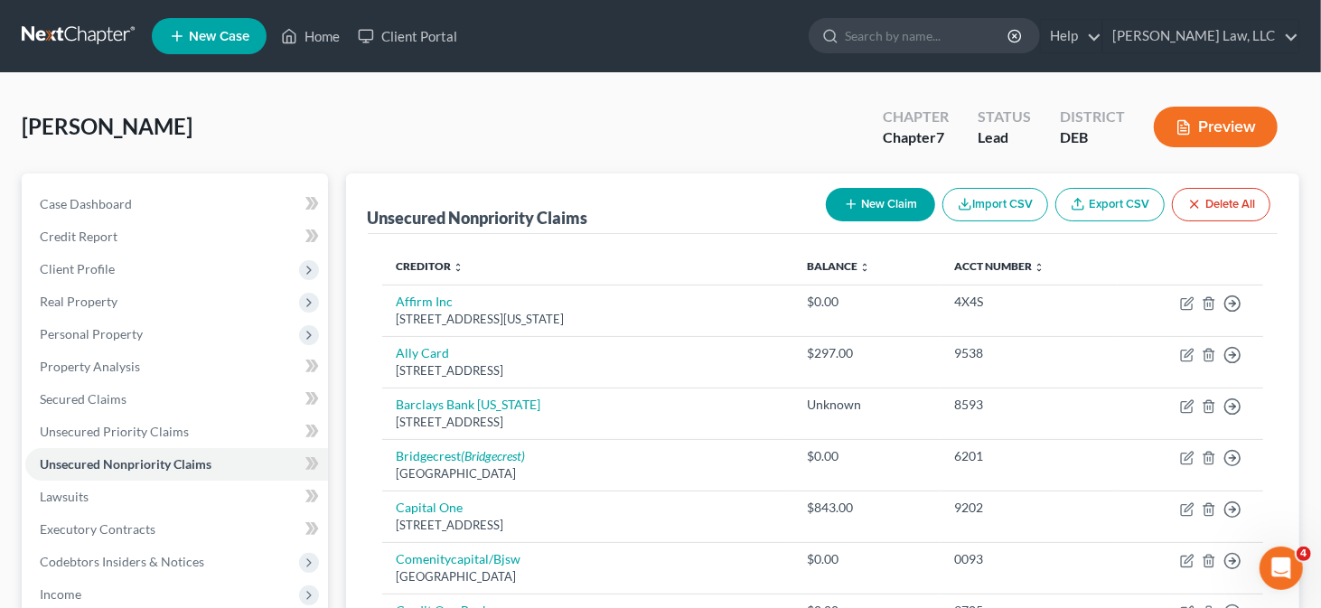
click at [907, 196] on button "New Claim" at bounding box center [880, 204] width 109 height 33
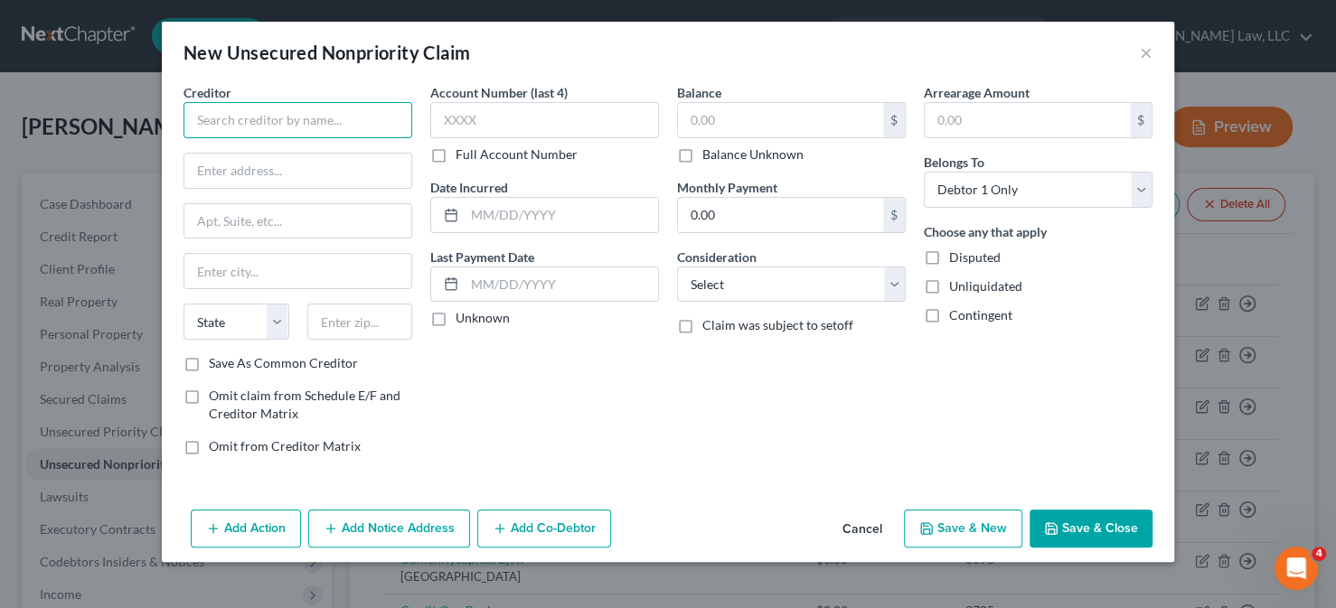
click at [351, 120] on input "text" at bounding box center [297, 120] width 229 height 36
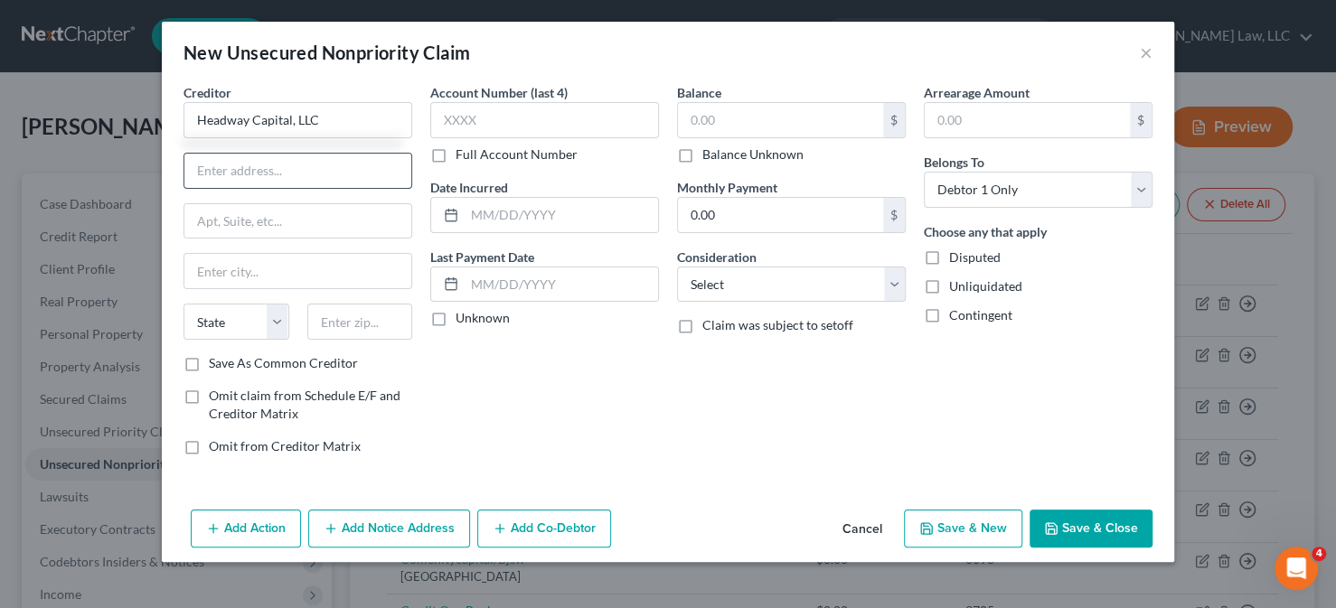
click at [301, 161] on input "text" at bounding box center [297, 171] width 227 height 34
click at [310, 224] on input "text" at bounding box center [297, 221] width 227 height 34
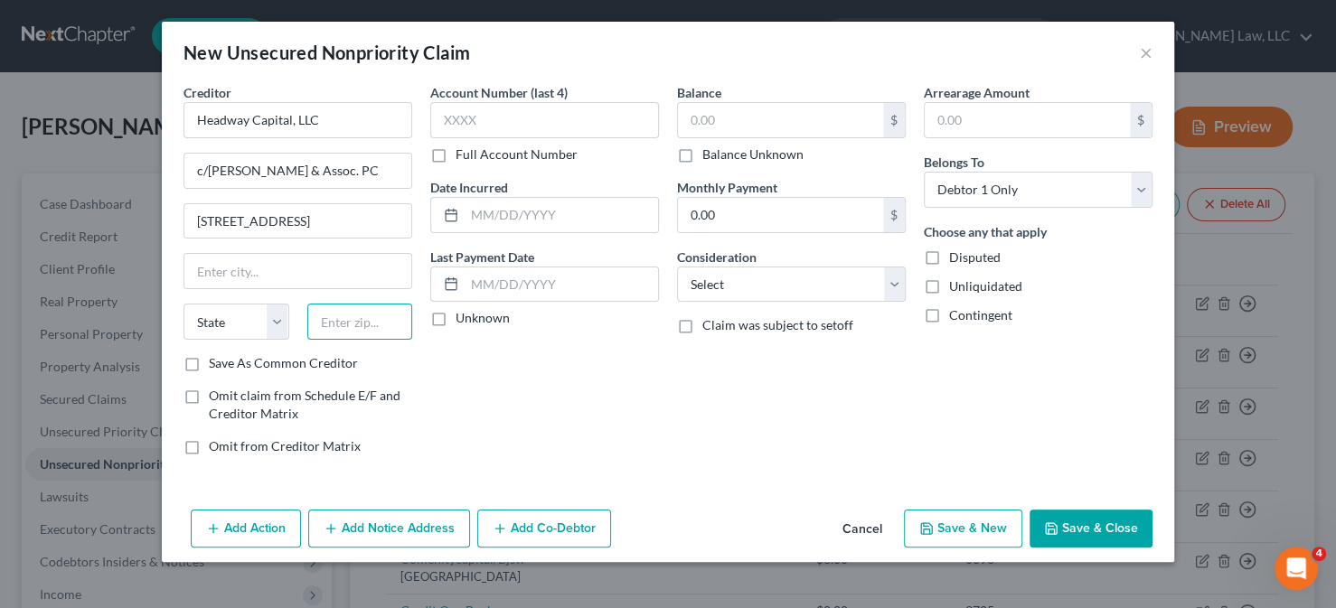
click at [367, 317] on input "text" at bounding box center [360, 322] width 106 height 36
click at [533, 117] on input "text" at bounding box center [544, 120] width 229 height 36
click at [292, 360] on label "Save As Common Creditor" at bounding box center [283, 363] width 149 height 18
click at [228, 360] on input "Save As Common Creditor" at bounding box center [222, 360] width 12 height 12
click at [727, 122] on input "text" at bounding box center [780, 120] width 205 height 34
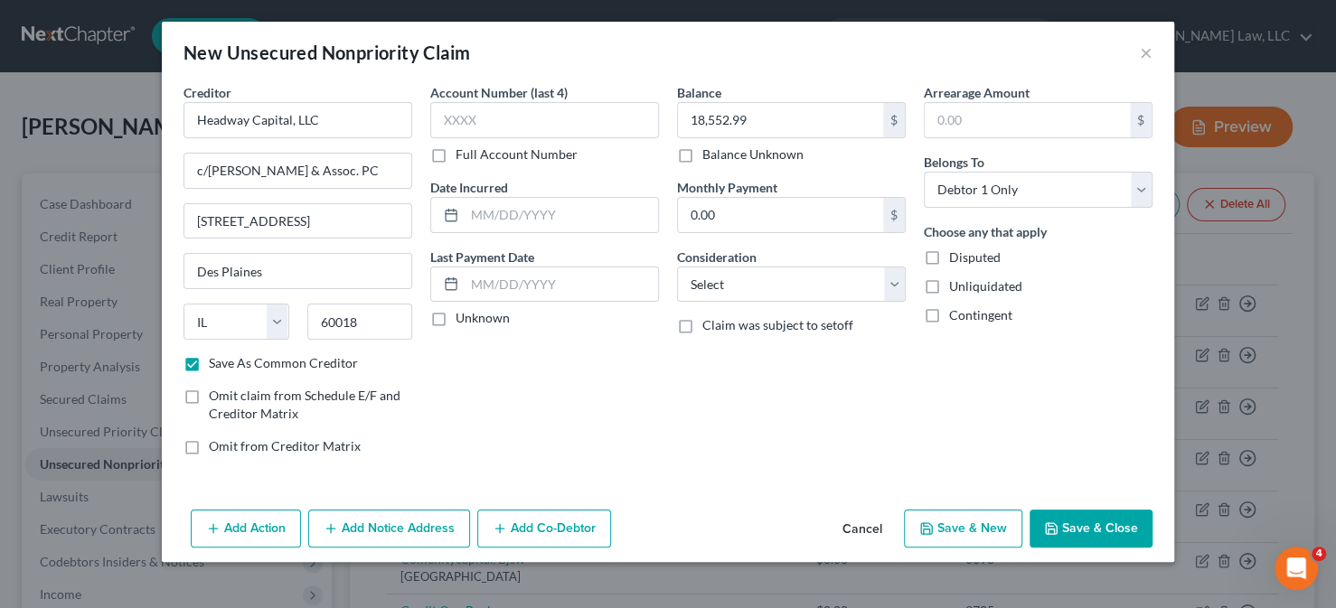
click at [1060, 515] on button "Save & Close" at bounding box center [1090, 529] width 123 height 38
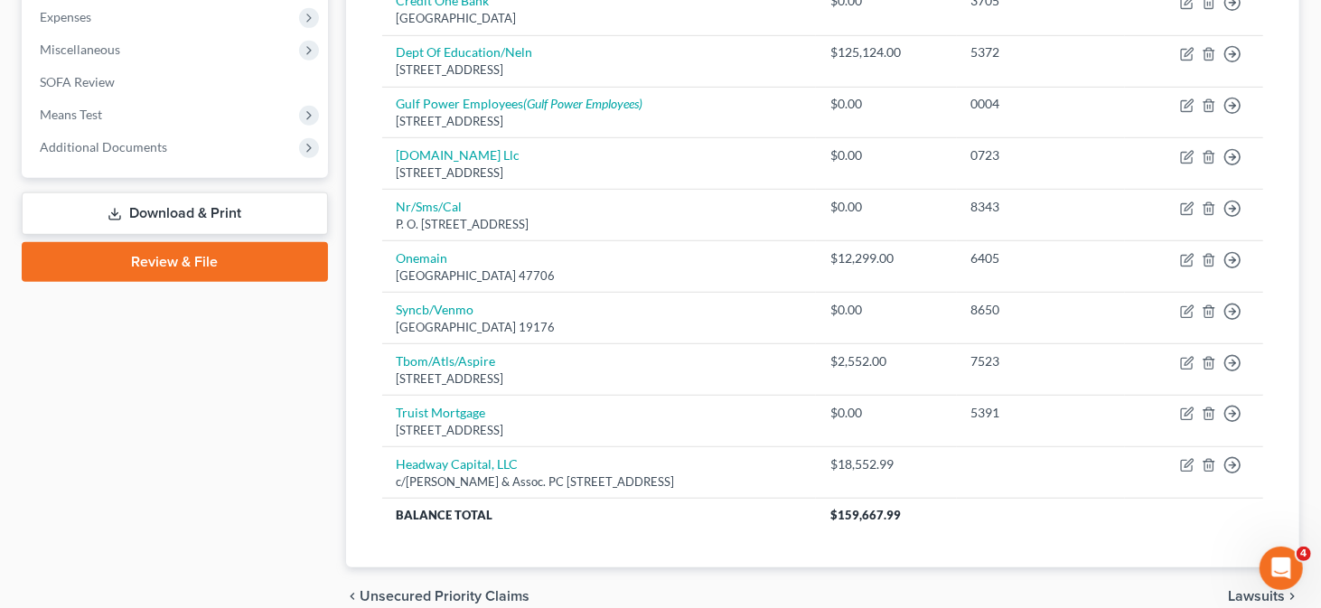
scroll to position [633, 0]
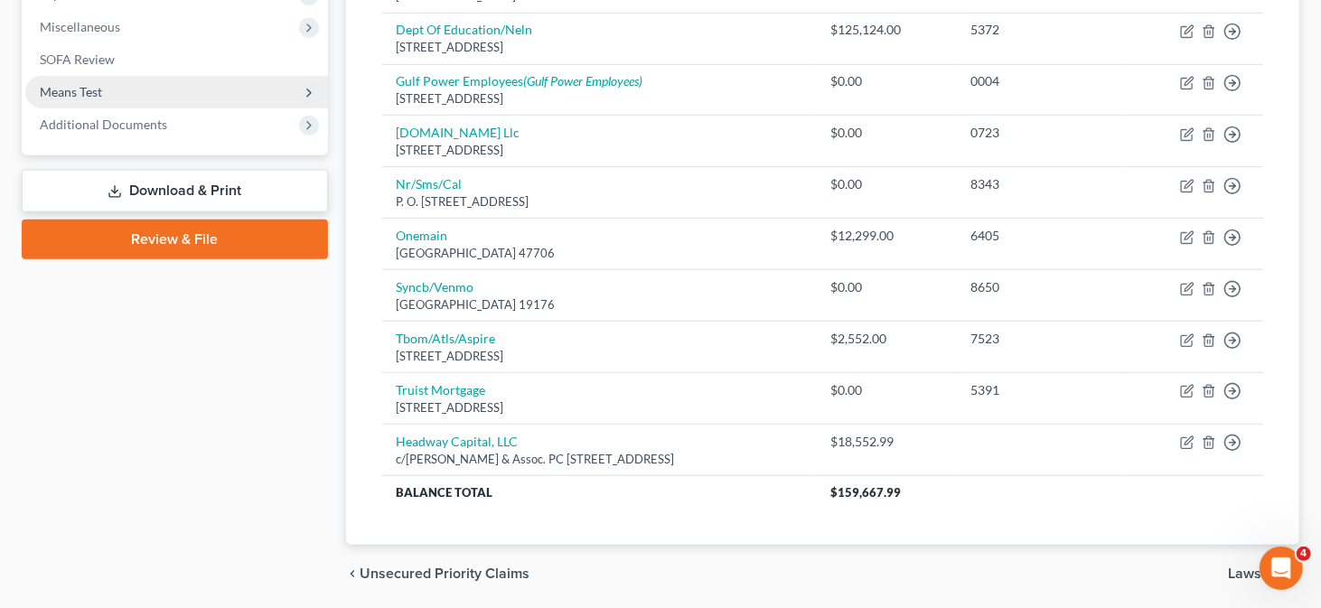
click at [106, 92] on span "Means Test" at bounding box center [176, 92] width 303 height 33
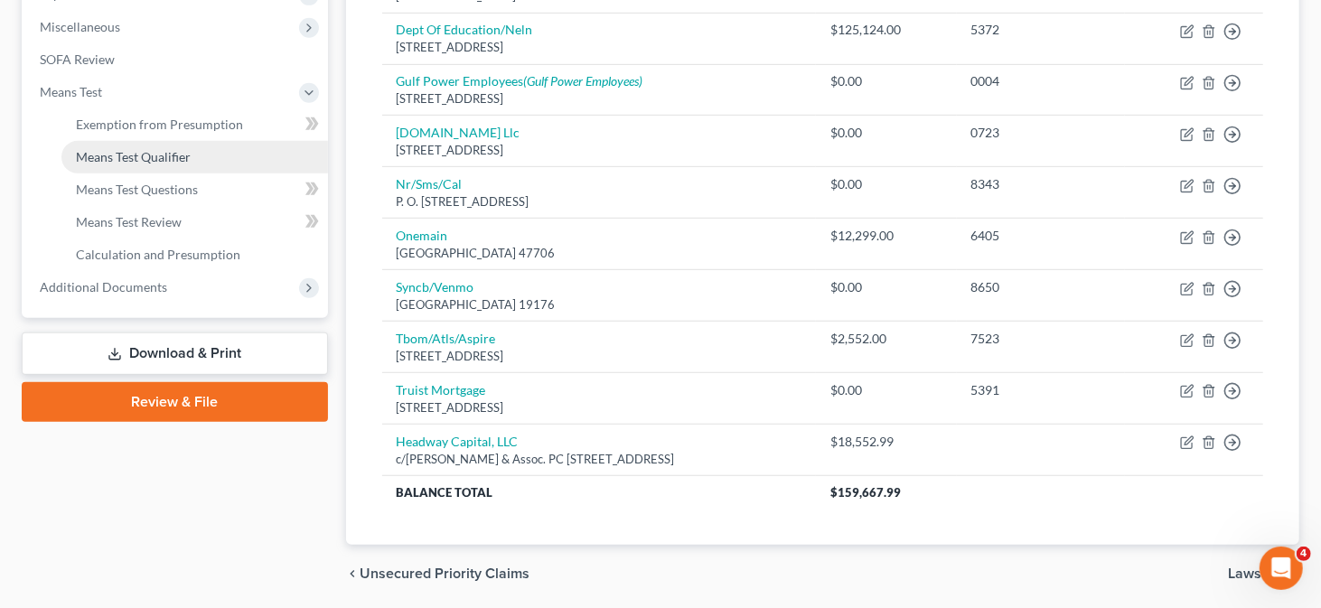
click at [117, 150] on span "Means Test Qualifier" at bounding box center [133, 156] width 115 height 15
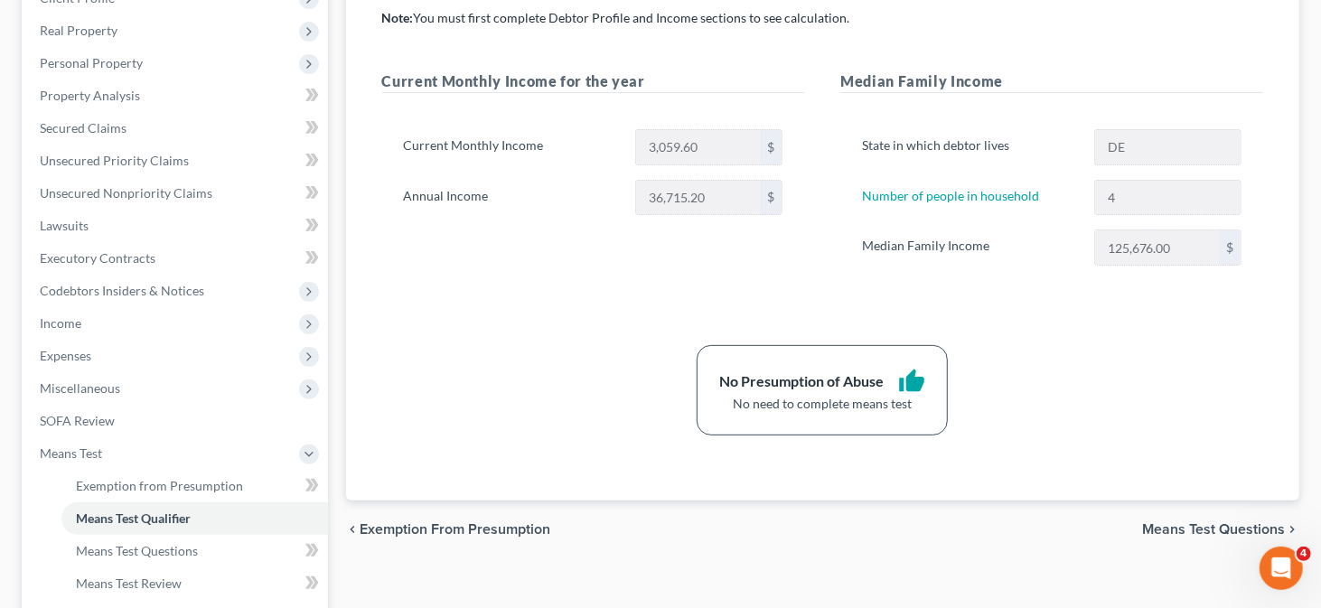
scroll to position [362, 0]
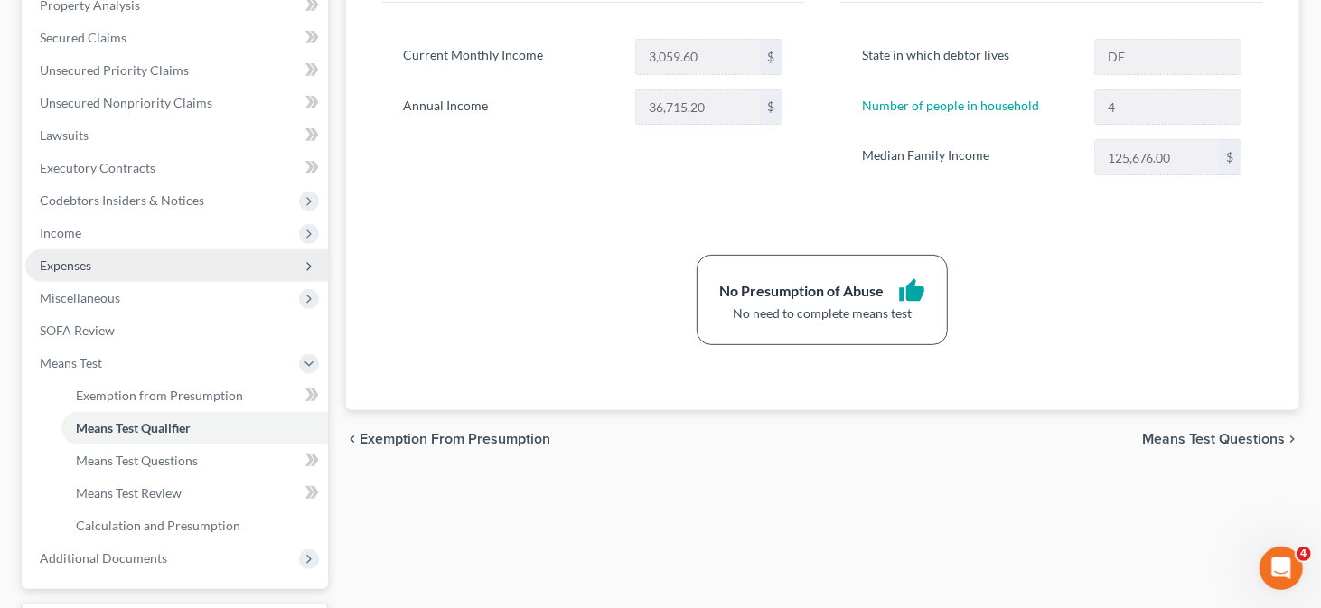
click at [199, 266] on span "Expenses" at bounding box center [176, 265] width 303 height 33
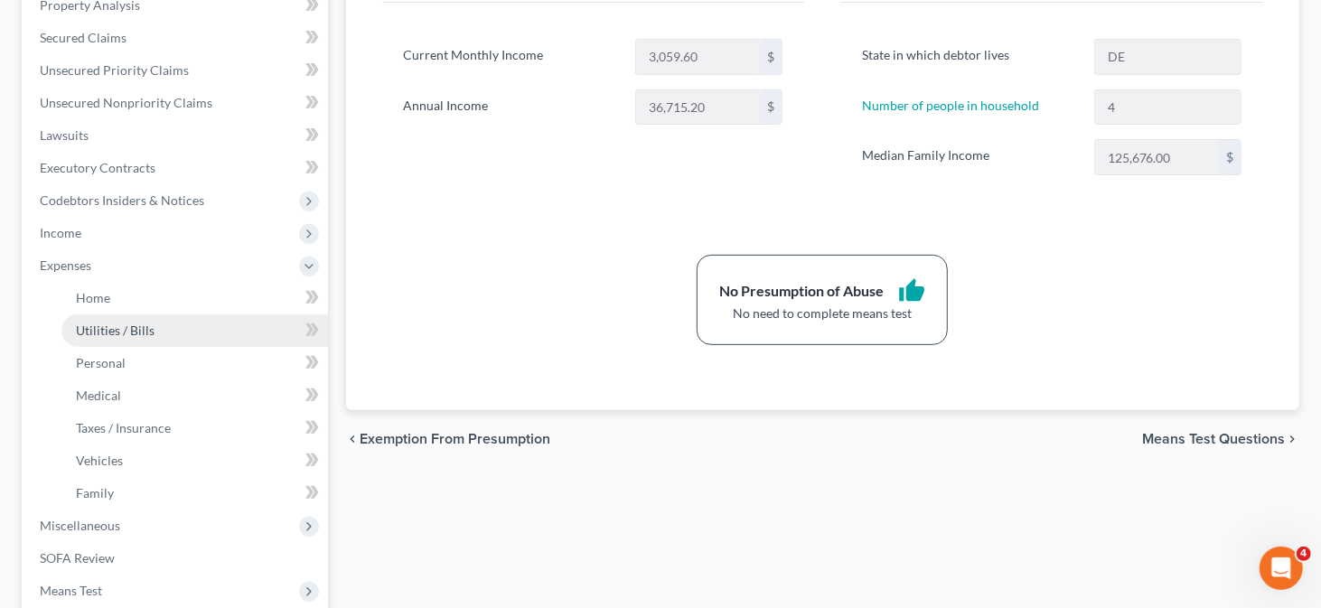
click at [192, 315] on link "Utilities / Bills" at bounding box center [194, 331] width 267 height 33
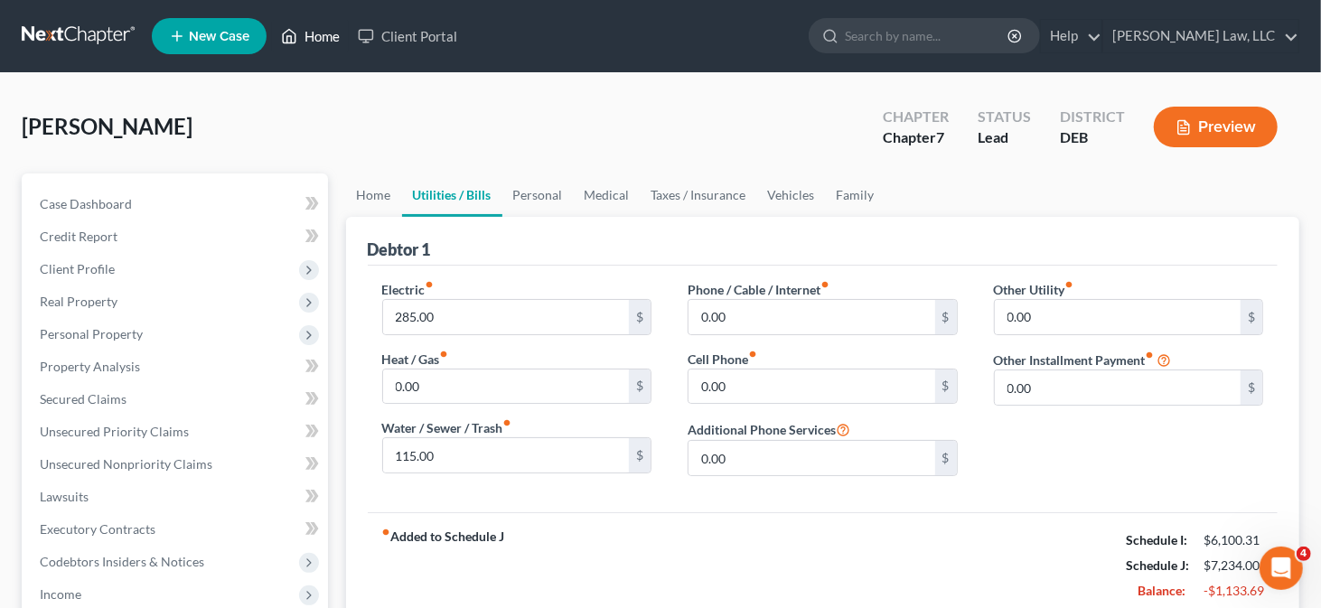
click at [311, 48] on link "Home" at bounding box center [310, 36] width 77 height 33
